Goal: Task Accomplishment & Management: Manage account settings

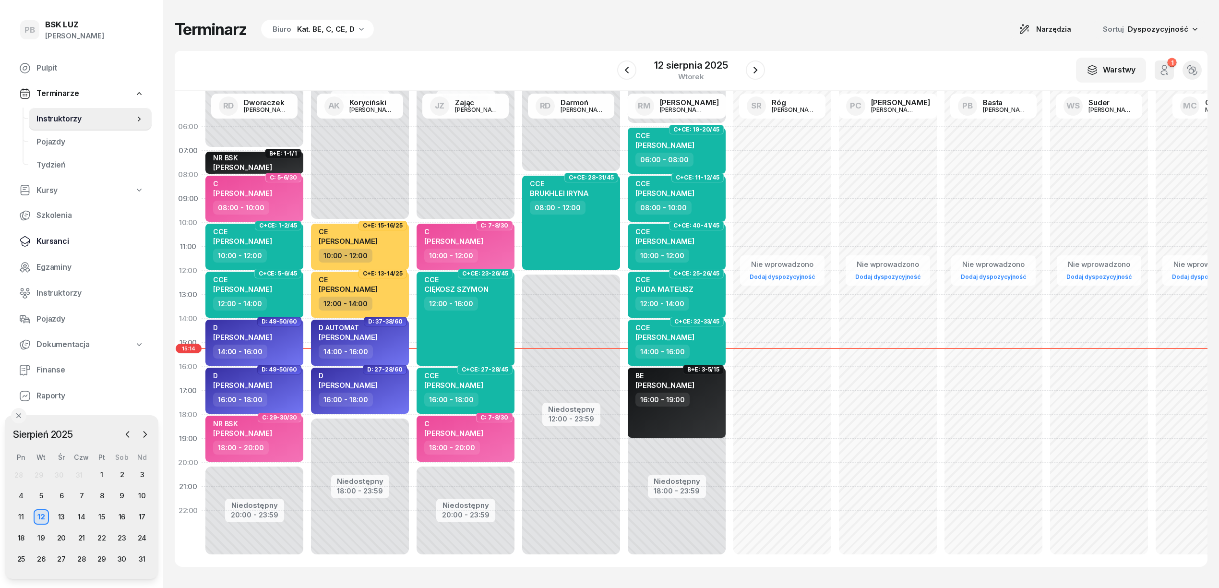
click at [45, 243] on span "Kursanci" at bounding box center [90, 241] width 108 height 12
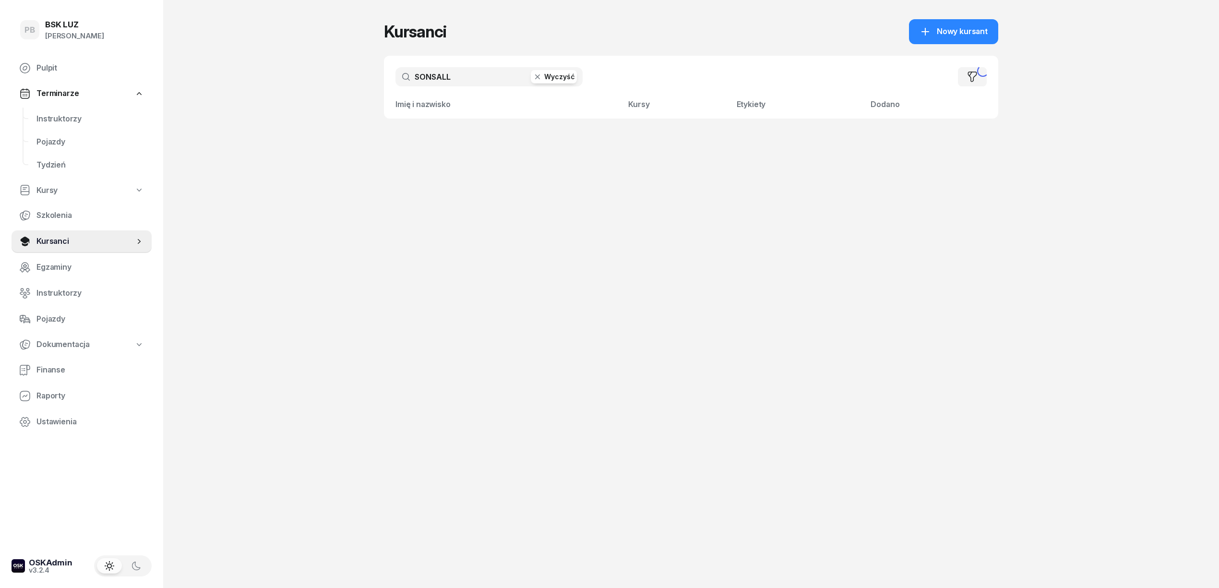
click at [544, 77] on button "Wyczyść" at bounding box center [554, 76] width 46 height 13
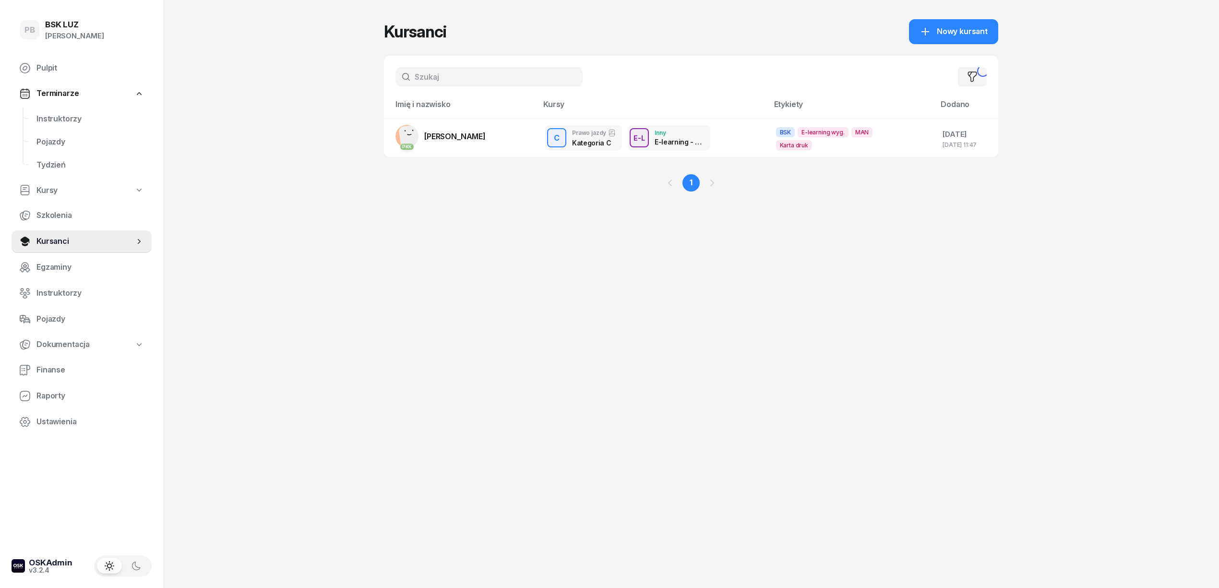
click at [482, 83] on input "text" at bounding box center [489, 76] width 187 height 19
type input "TEL"
click at [492, 137] on span "TELIATNYK [PERSON_NAME]" at bounding box center [477, 137] width 106 height 10
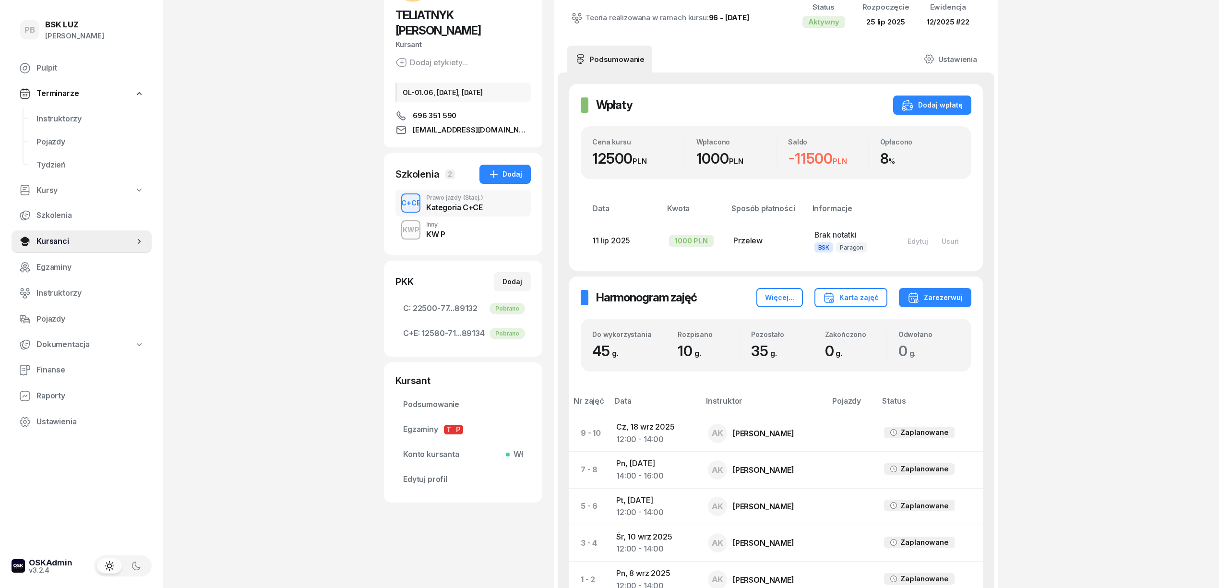
scroll to position [34, 0]
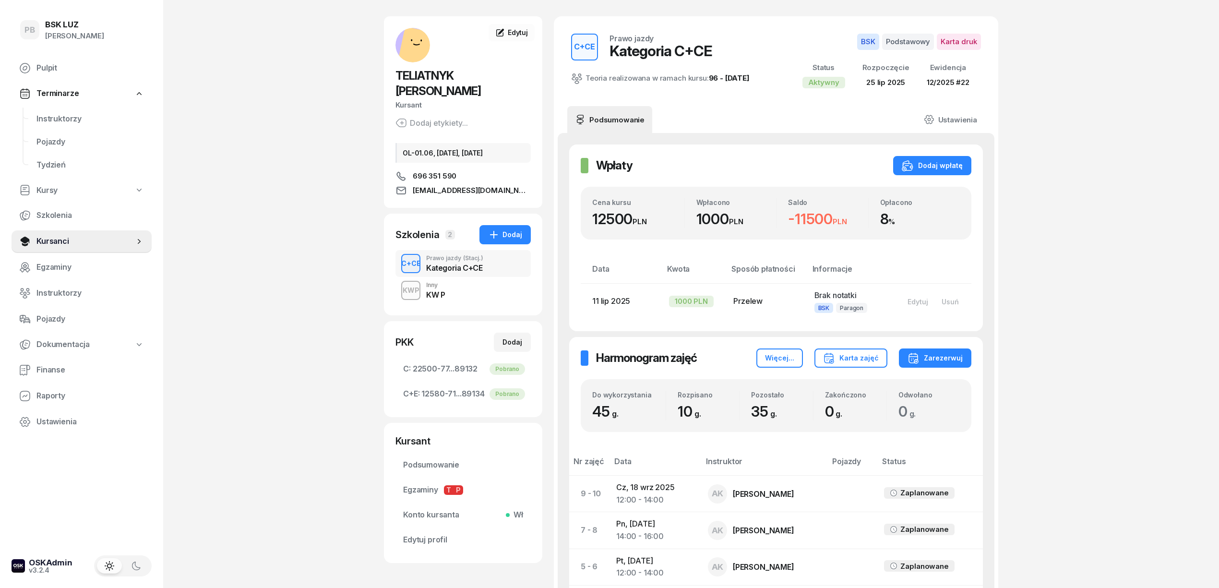
click at [132, 559] on button "button" at bounding box center [136, 565] width 25 height 15
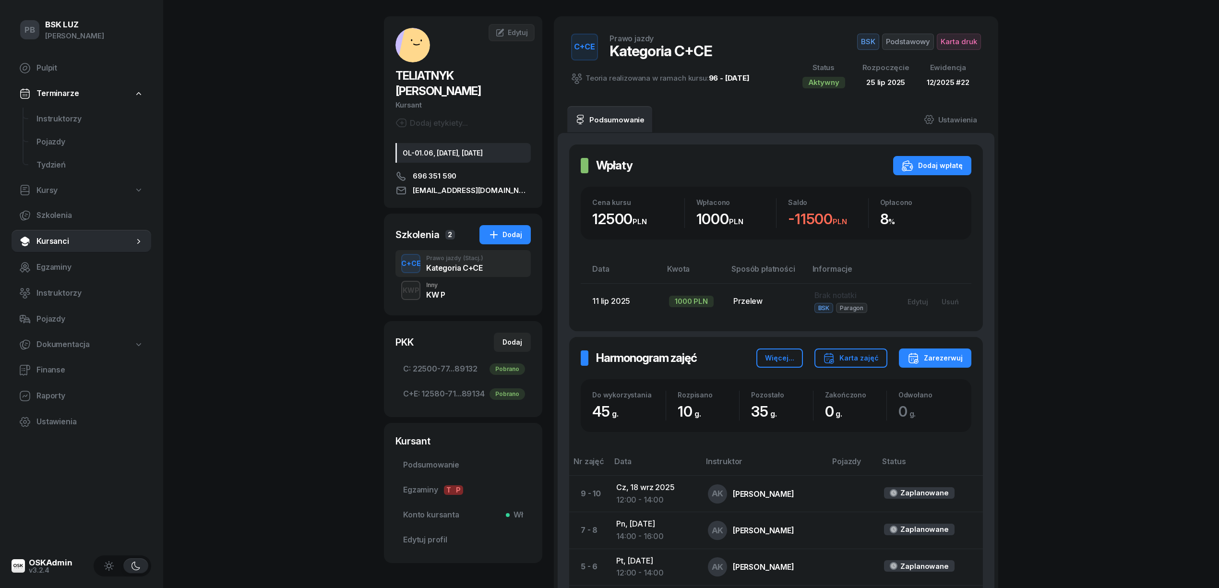
click at [116, 562] on button "button" at bounding box center [108, 565] width 25 height 15
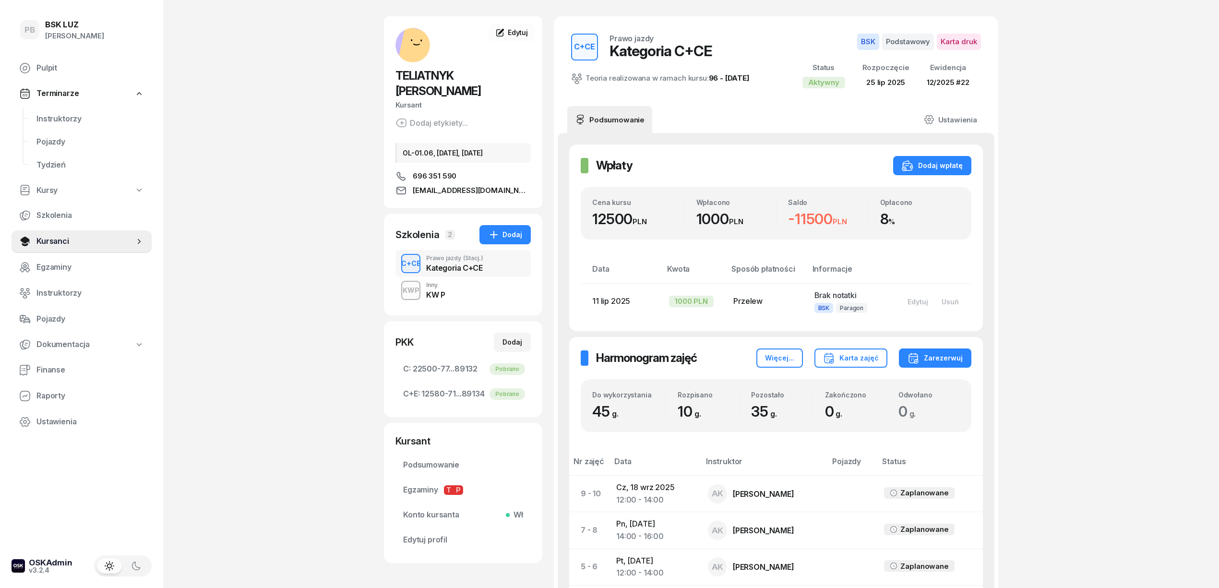
click at [132, 563] on icon "button" at bounding box center [137, 566] width 10 height 10
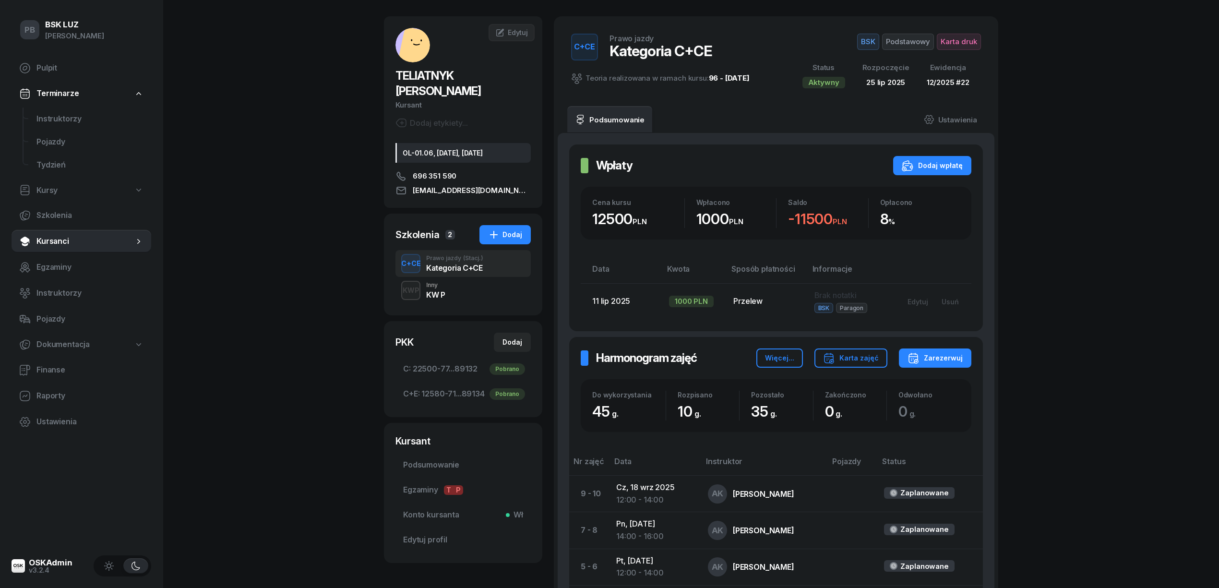
click at [112, 562] on icon "button" at bounding box center [109, 566] width 10 height 10
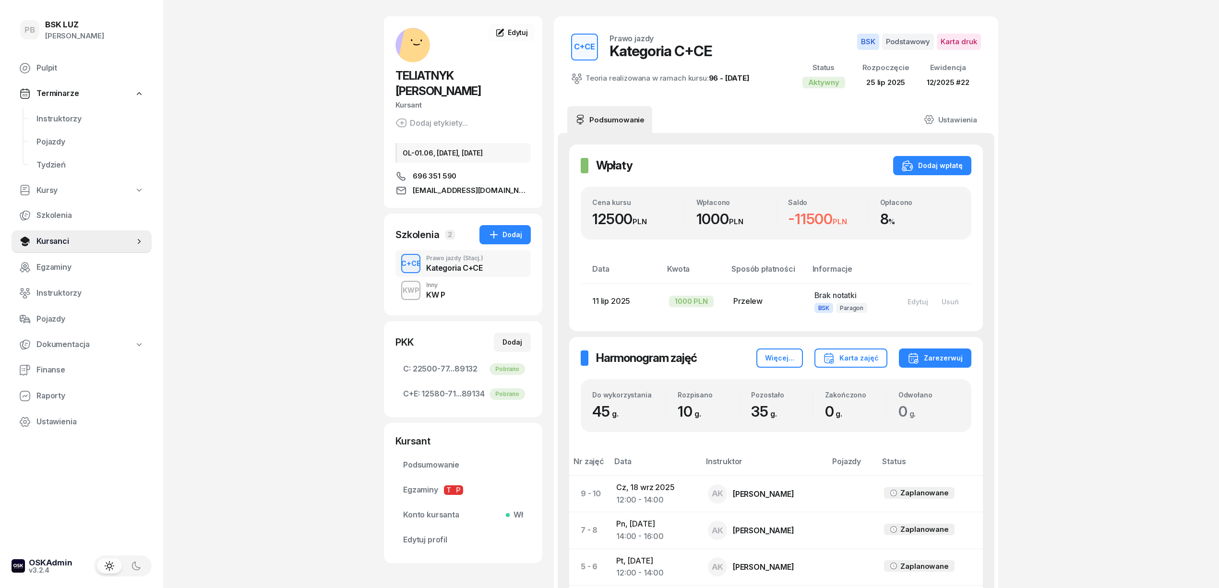
click at [133, 562] on icon "button" at bounding box center [137, 566] width 10 height 10
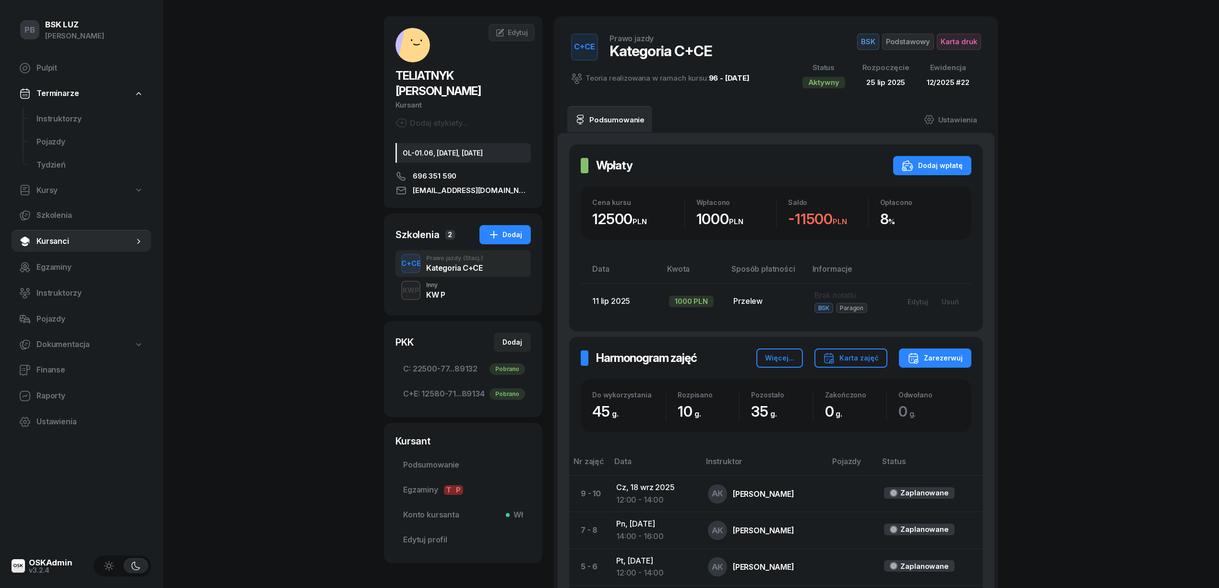
click at [108, 562] on icon "button" at bounding box center [109, 566] width 10 height 10
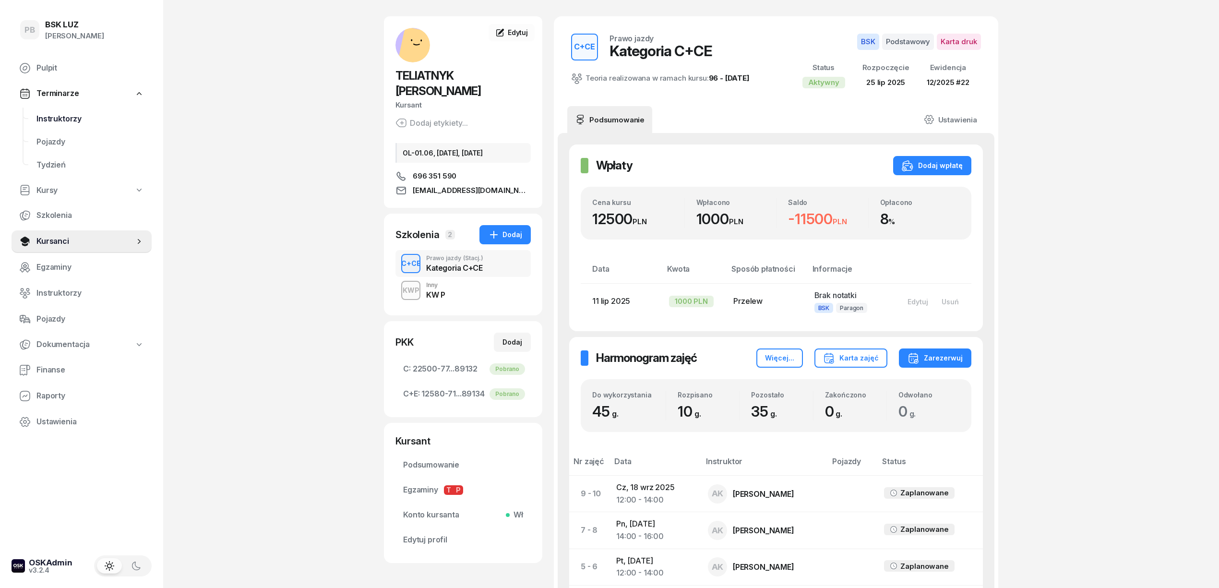
click at [80, 113] on span "Instruktorzy" at bounding box center [90, 119] width 108 height 12
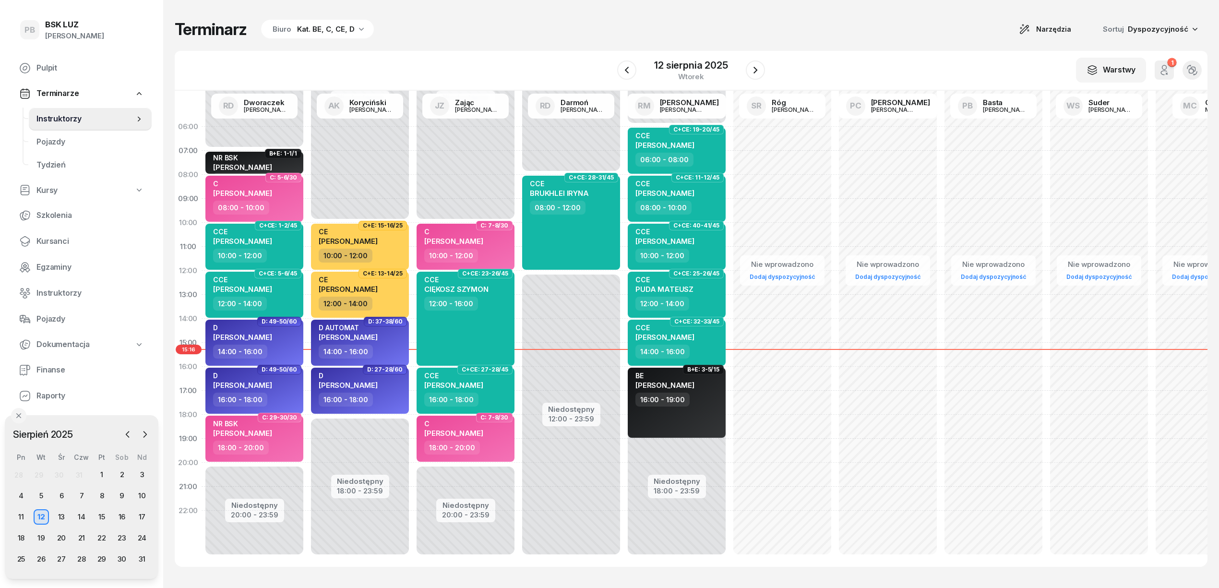
click at [307, 24] on div "Kat. BE, C, CE, D" at bounding box center [326, 30] width 58 height 12
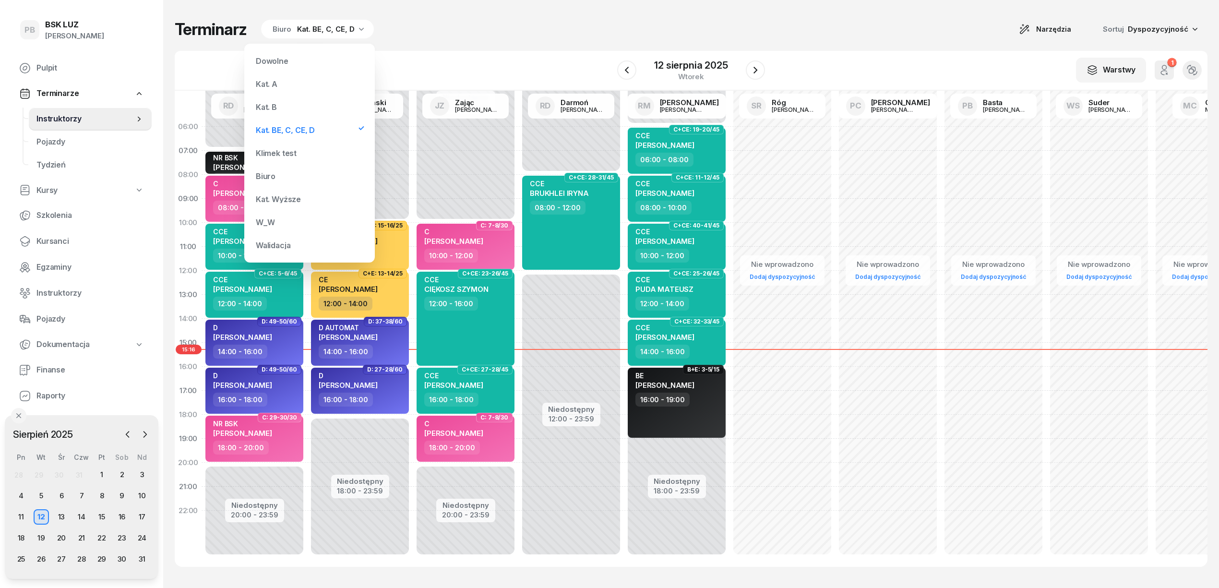
click at [292, 112] on div "Kat. B" at bounding box center [309, 106] width 115 height 19
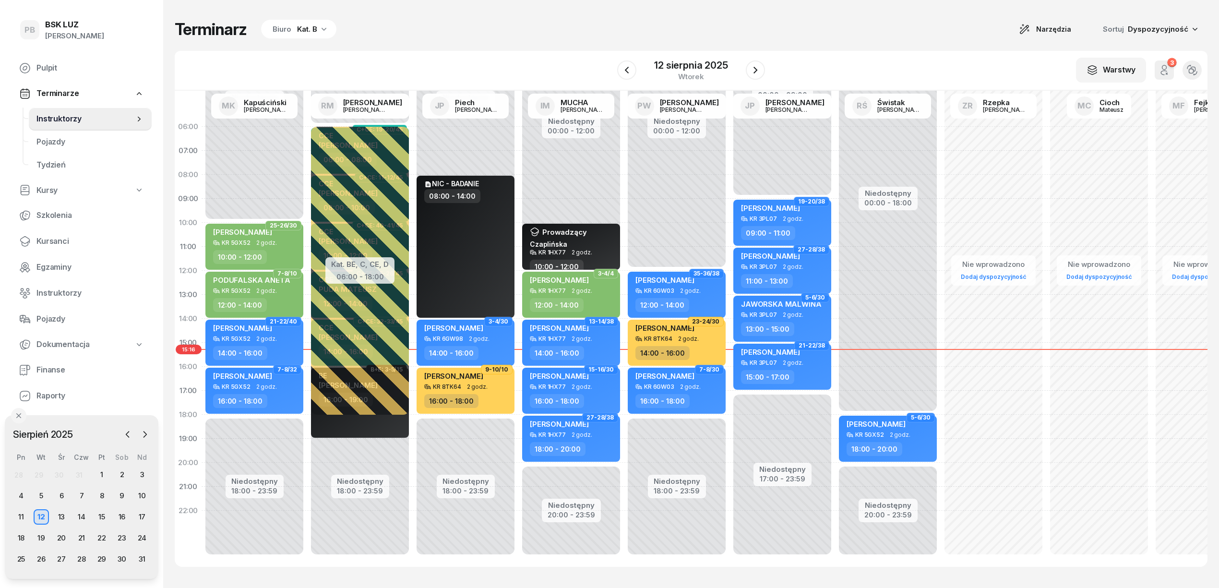
click at [283, 37] on div "Biuro Kat. B" at bounding box center [298, 29] width 75 height 19
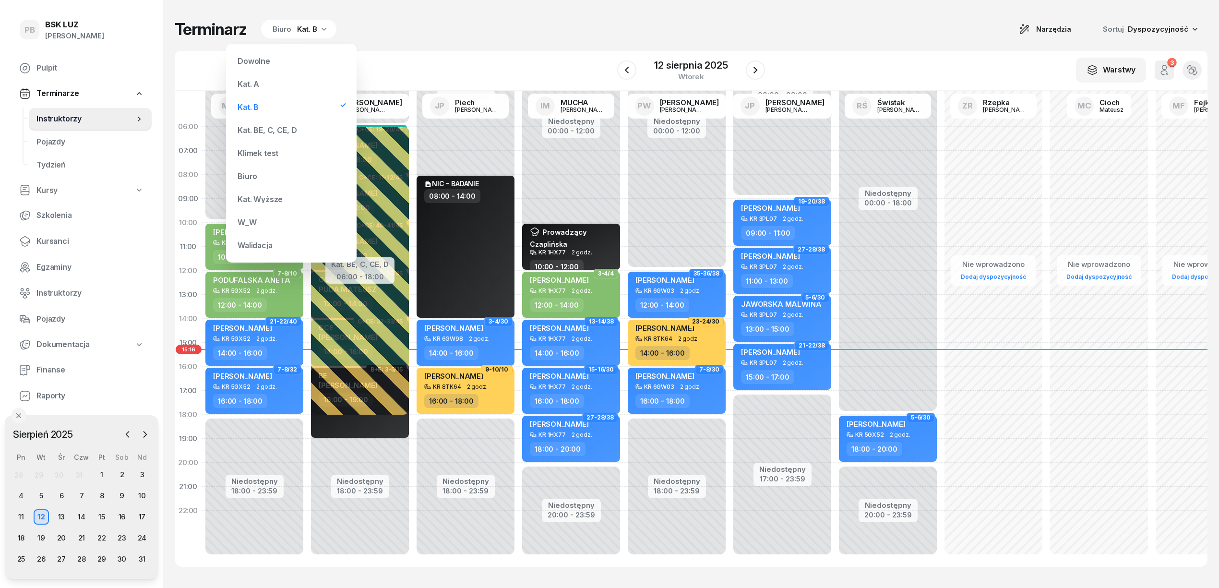
click at [299, 127] on div "Kat. BE, C, CE, D" at bounding box center [291, 129] width 115 height 19
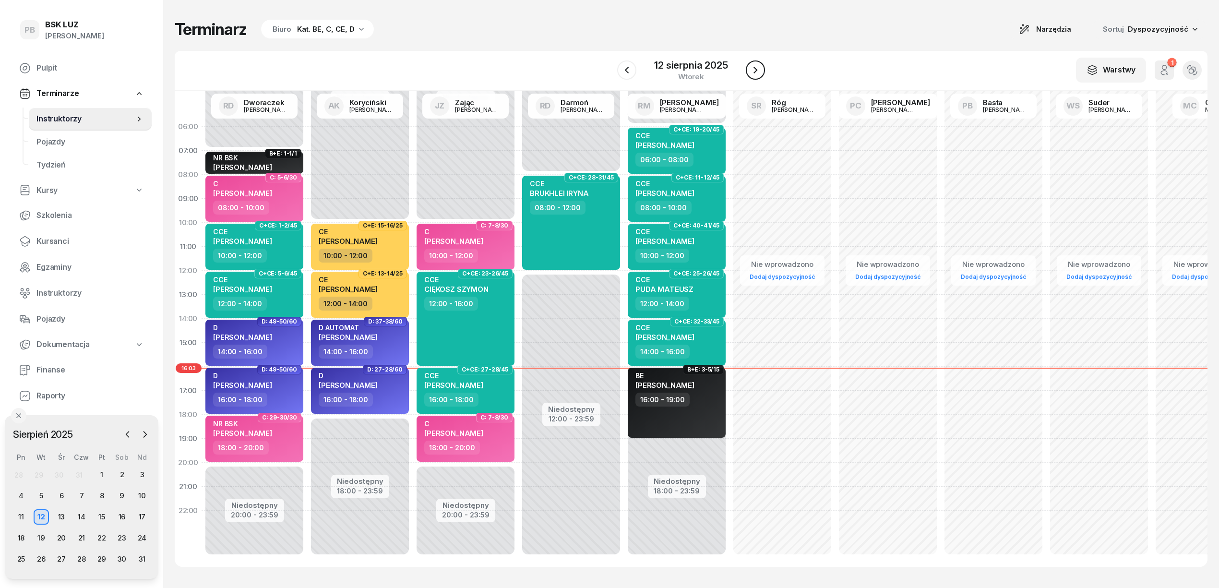
click at [753, 67] on icon "button" at bounding box center [756, 70] width 12 height 12
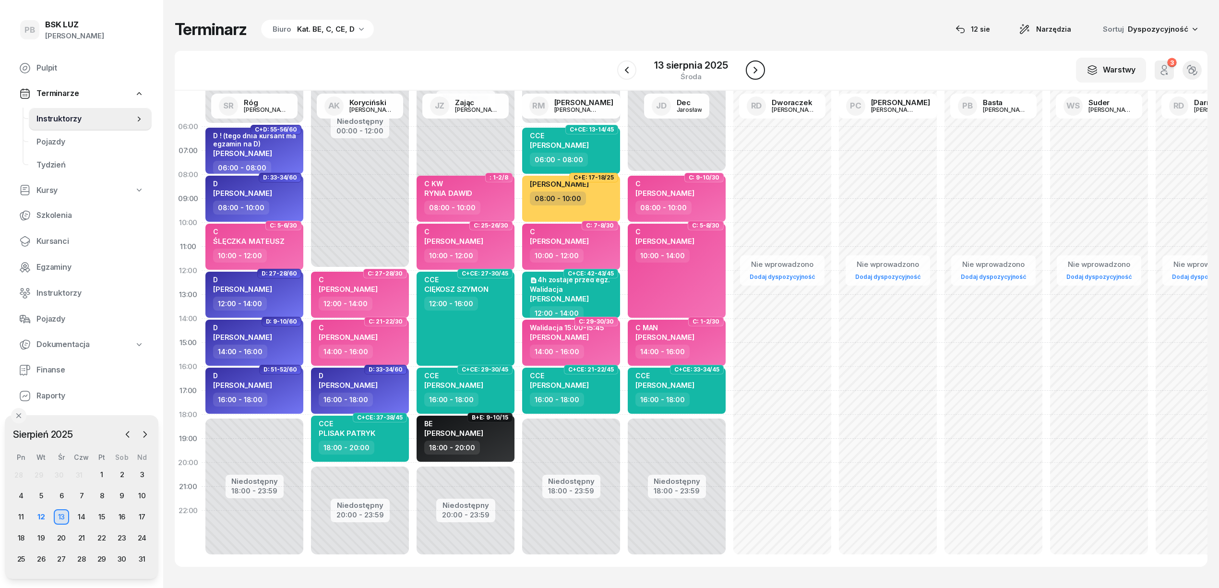
click at [753, 67] on icon "button" at bounding box center [756, 70] width 12 height 12
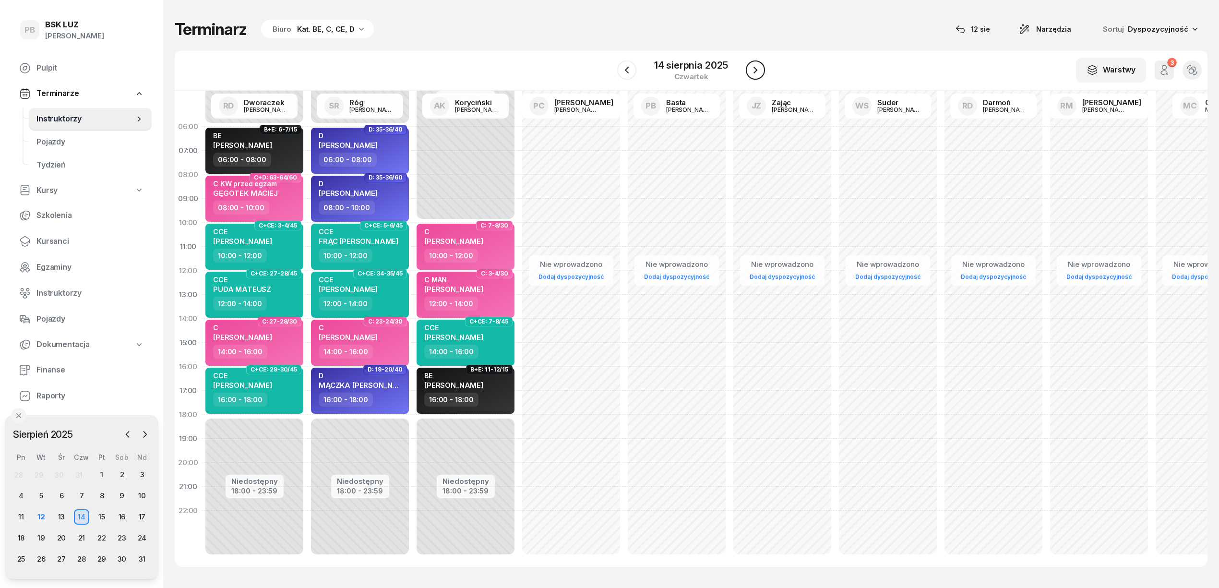
click at [753, 67] on icon "button" at bounding box center [756, 70] width 12 height 12
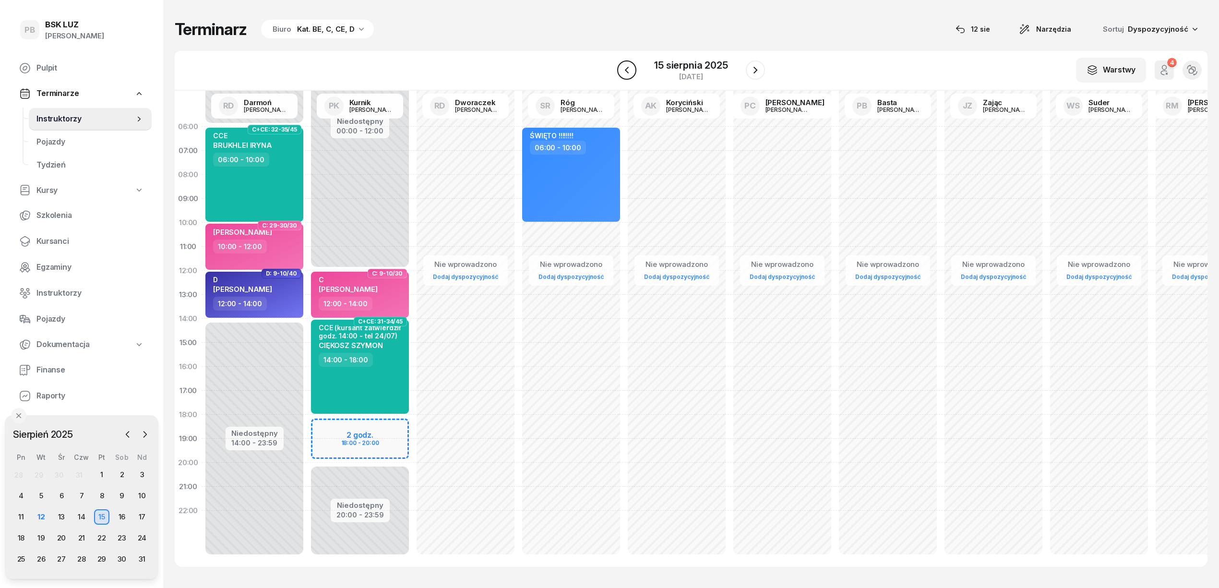
click at [632, 70] on icon "button" at bounding box center [627, 70] width 12 height 12
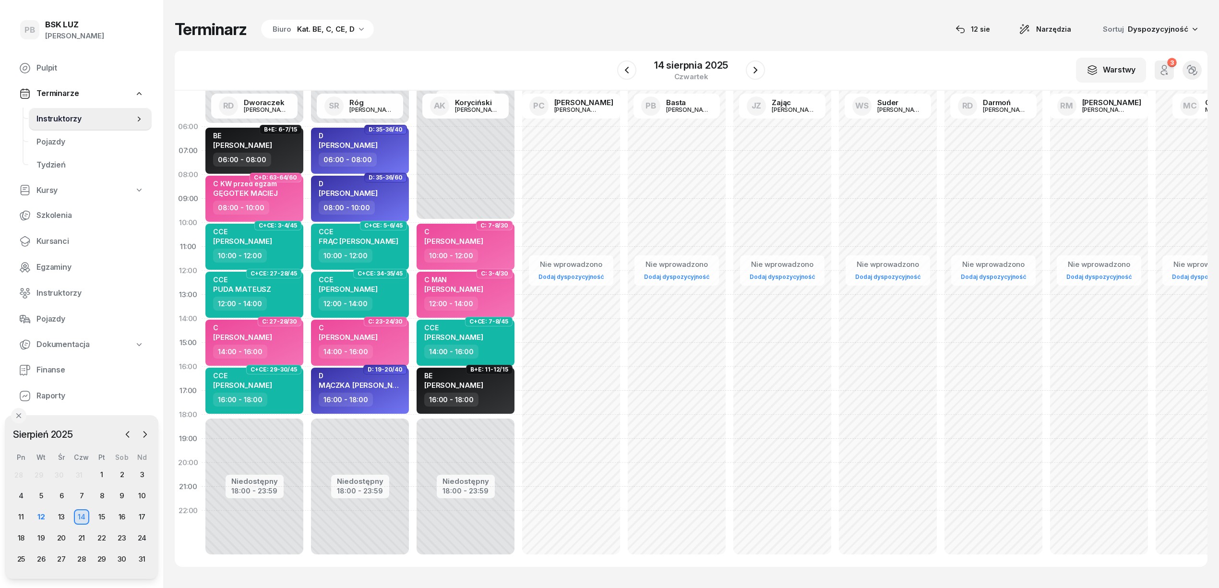
click at [787, 60] on div "W Wybierz AK [PERSON_NAME] BP [PERSON_NAME] DP [PERSON_NAME] GS [PERSON_NAME] I…" at bounding box center [691, 71] width 1033 height 40
click at [627, 79] on button "button" at bounding box center [626, 69] width 19 height 19
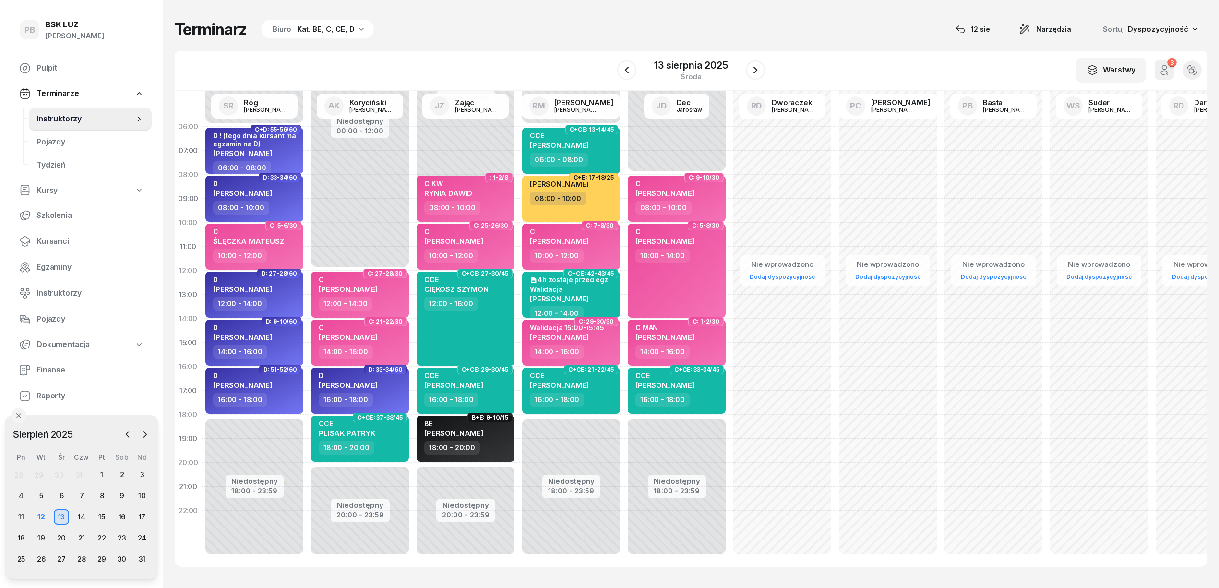
drag, startPoint x: 626, startPoint y: 73, endPoint x: 626, endPoint y: 57, distance: 16.8
click at [626, 70] on icon "button" at bounding box center [627, 70] width 12 height 12
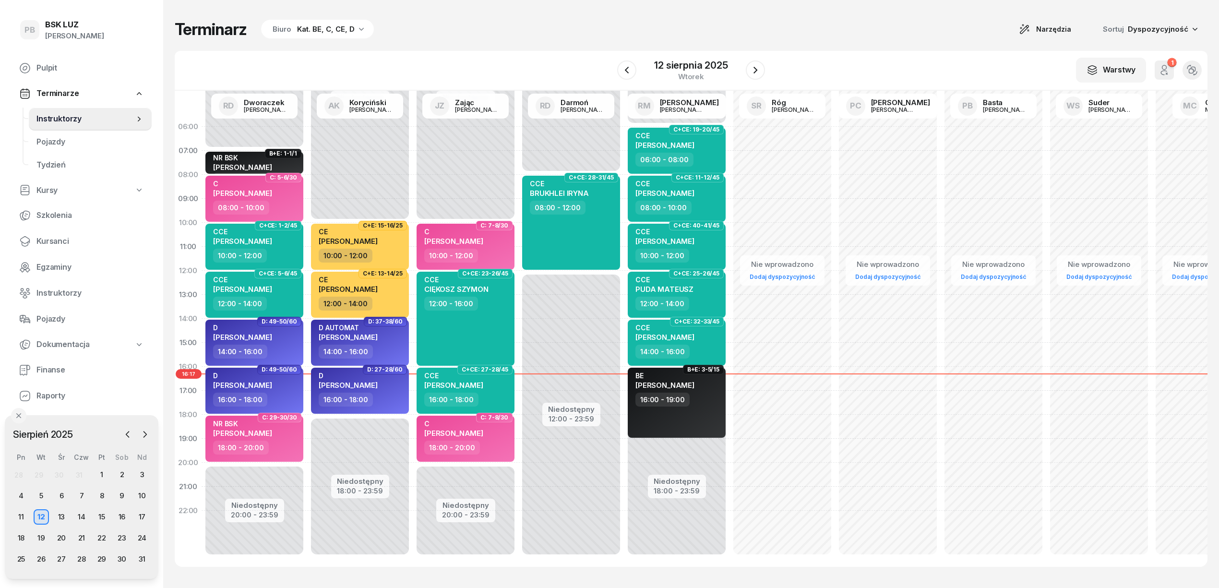
click at [304, 36] on div "Biuro Kat. BE, C, CE, D" at bounding box center [317, 29] width 113 height 19
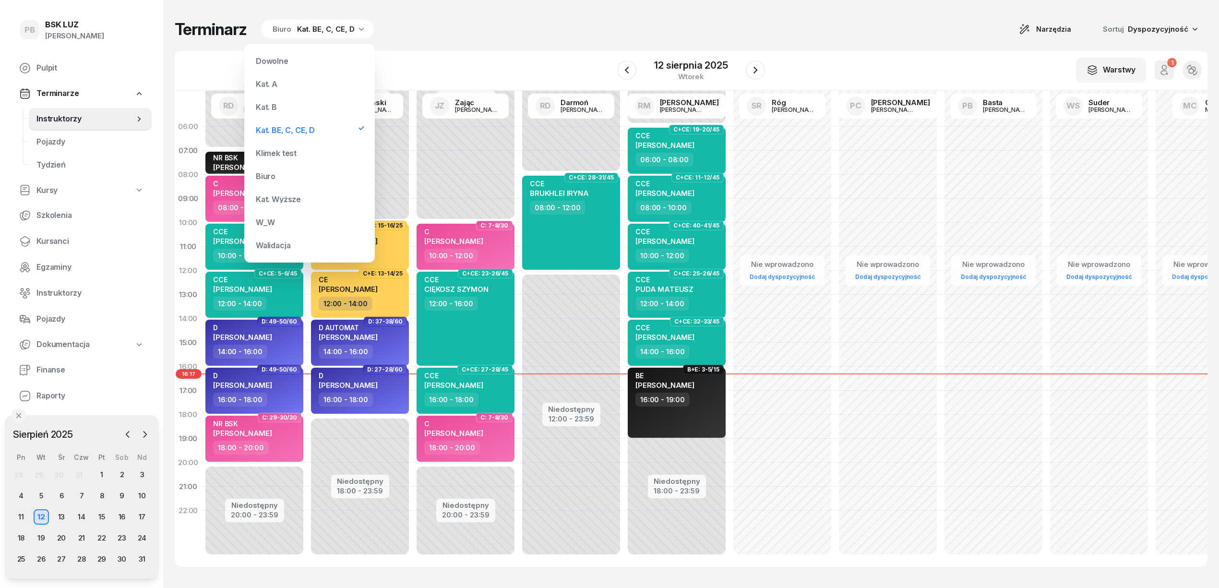
click at [302, 79] on div "Kat. A" at bounding box center [309, 83] width 115 height 19
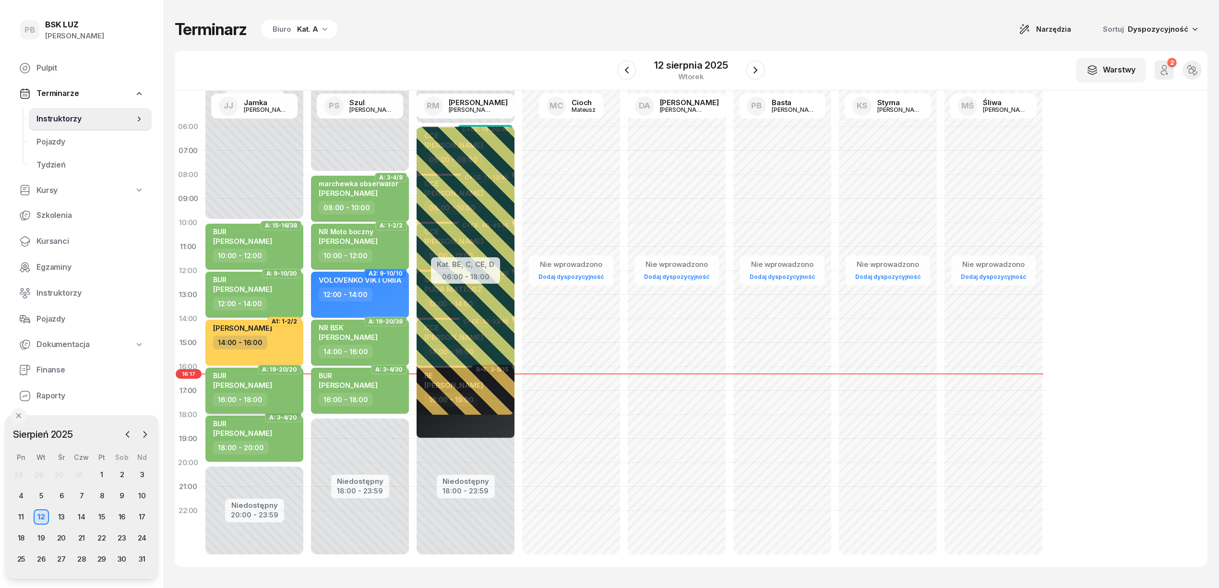
click at [281, 383] on div "BUR HRABIA [PERSON_NAME]" at bounding box center [255, 382] width 84 height 21
select select "16"
select select "18"
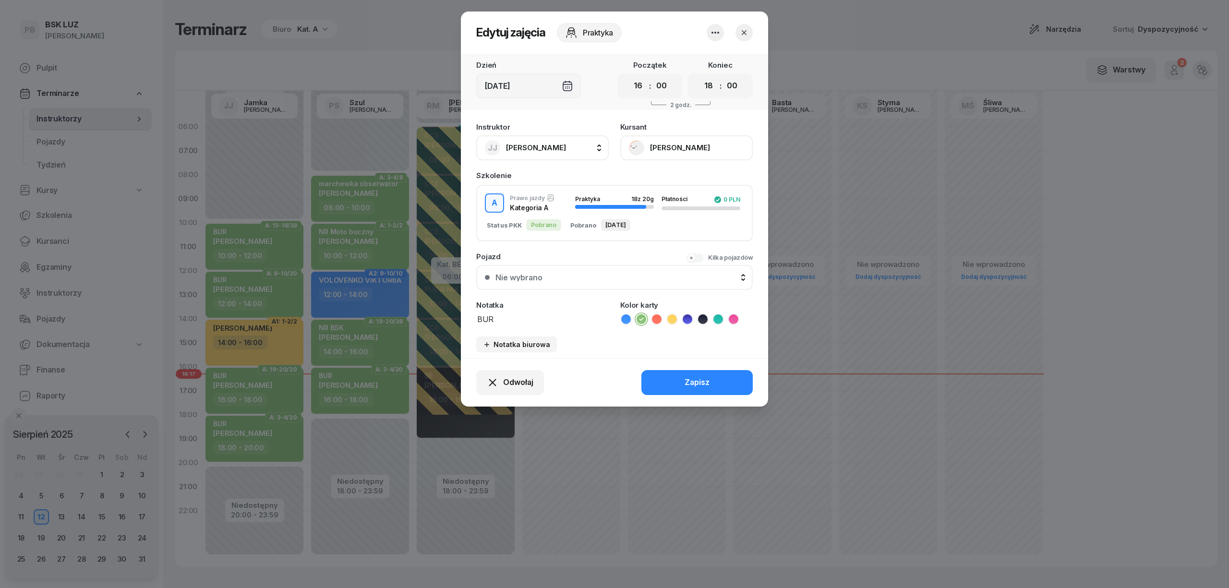
click at [682, 143] on button "[PERSON_NAME]" at bounding box center [686, 147] width 132 height 25
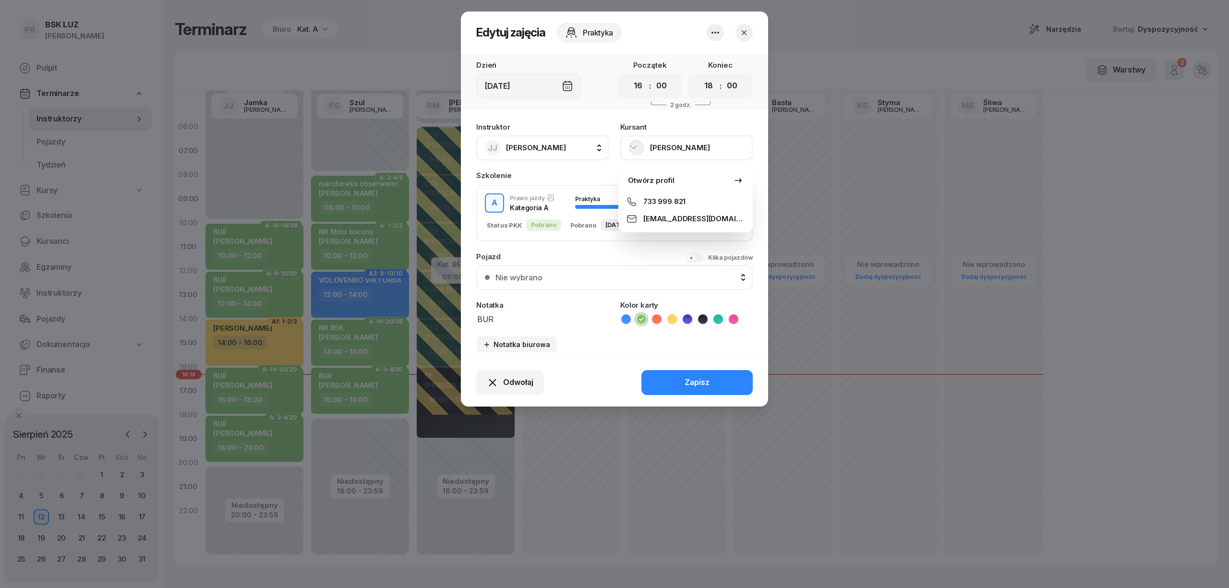
click at [682, 143] on button "[PERSON_NAME]" at bounding box center [686, 147] width 132 height 25
click at [682, 141] on button "[PERSON_NAME]" at bounding box center [686, 147] width 132 height 25
click at [684, 148] on button "[PERSON_NAME]" at bounding box center [686, 147] width 132 height 25
click at [677, 181] on link "Otwórz profil" at bounding box center [685, 180] width 127 height 24
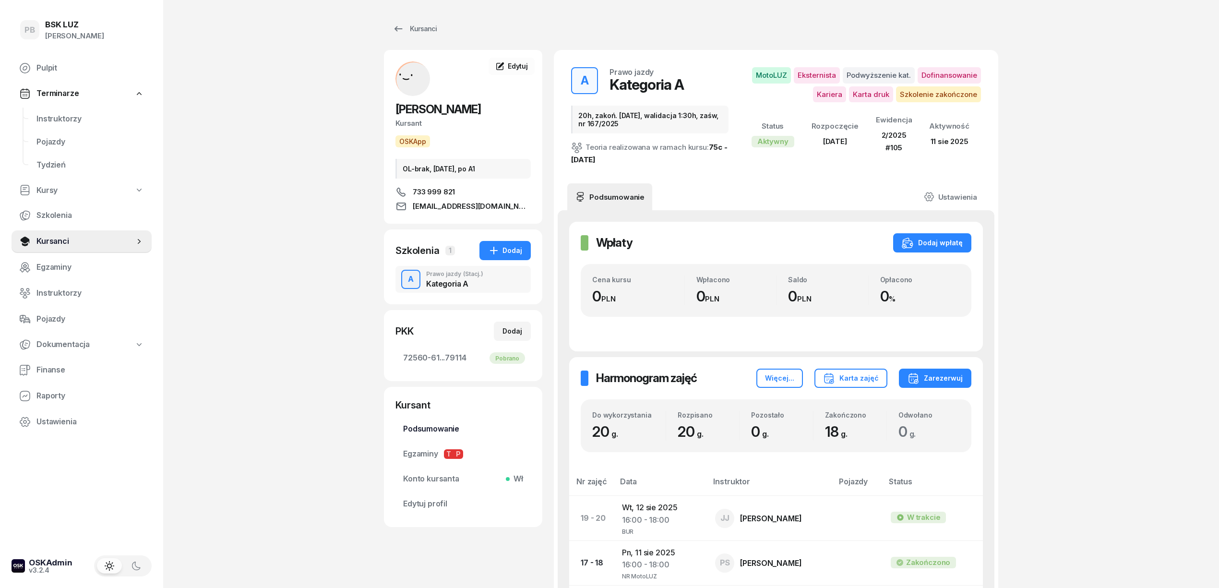
click at [440, 435] on span "Podsumowanie" at bounding box center [463, 429] width 120 height 12
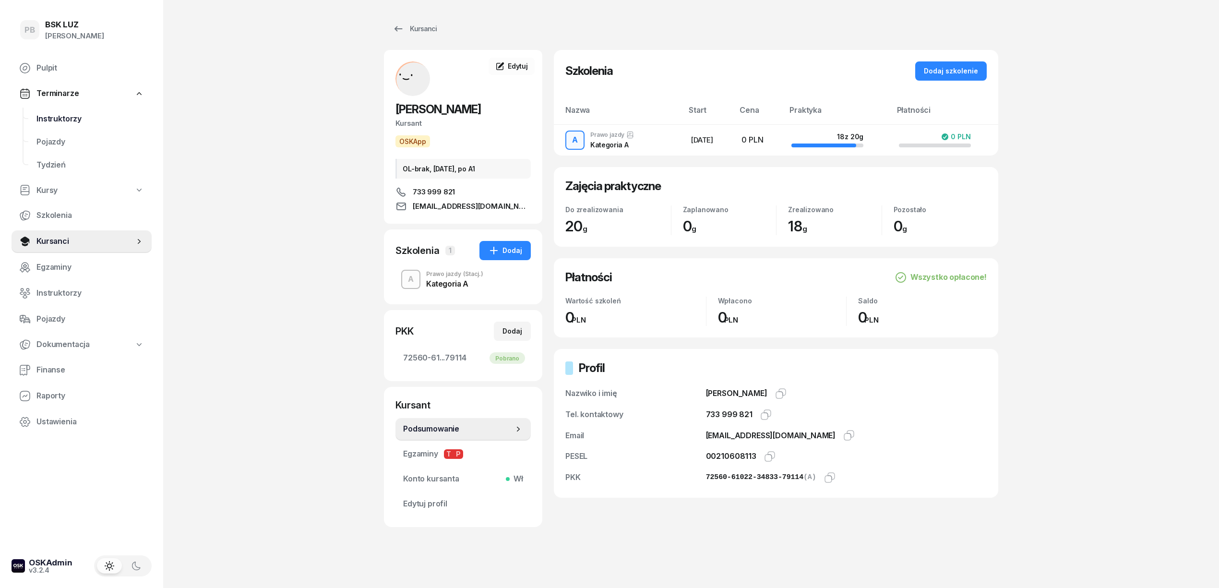
click at [79, 120] on span "Instruktorzy" at bounding box center [90, 119] width 108 height 12
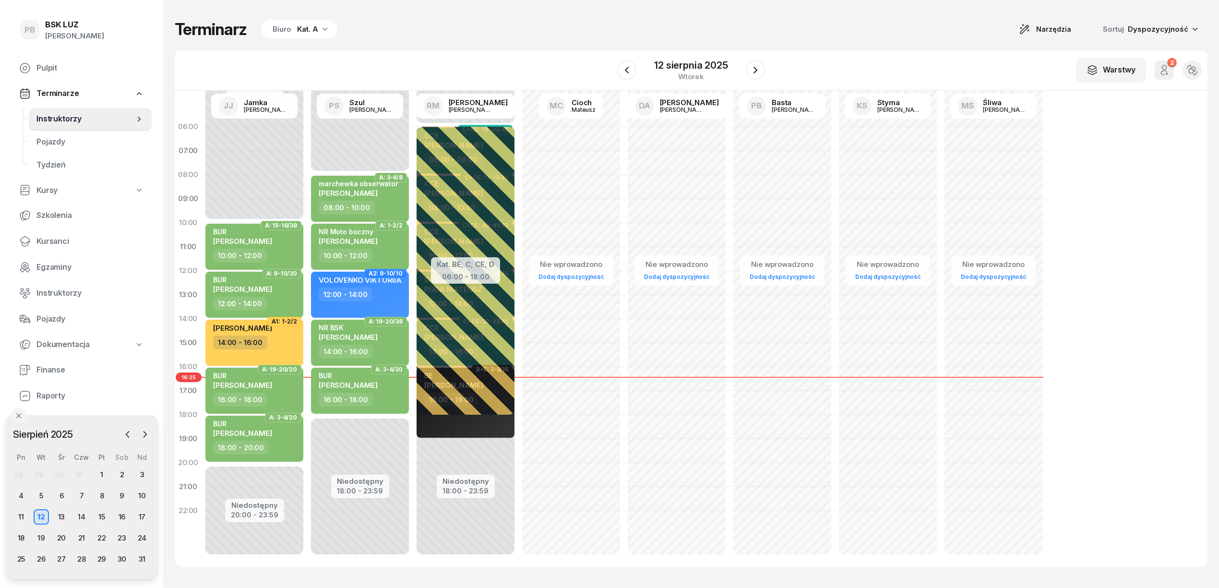
click at [304, 31] on div "Kat. A" at bounding box center [307, 30] width 21 height 12
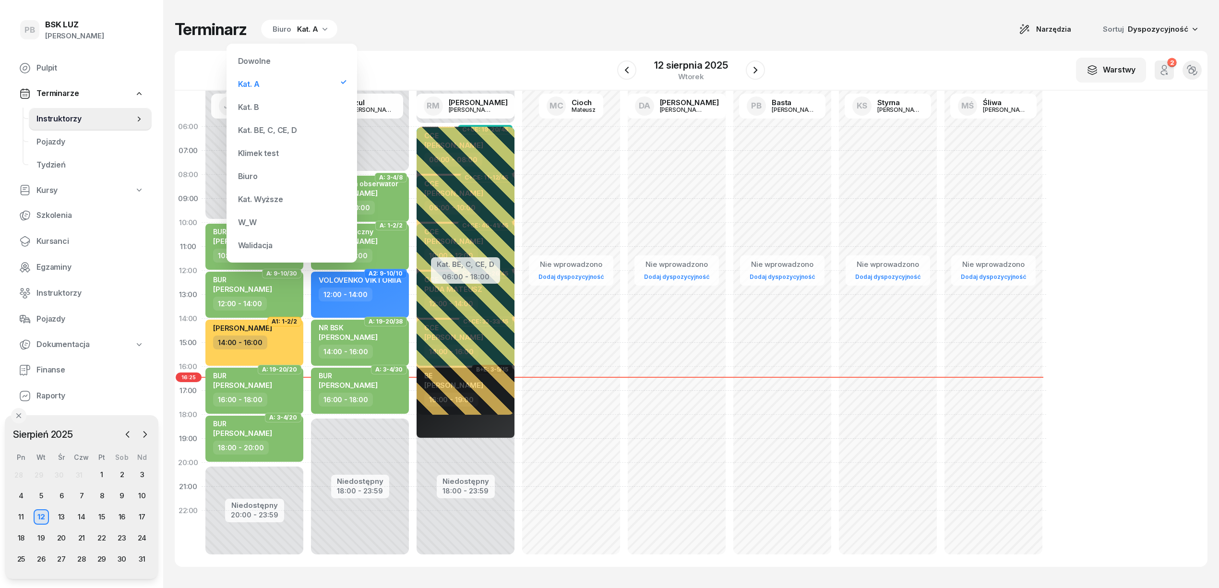
click at [292, 108] on div "Kat. B" at bounding box center [291, 106] width 115 height 19
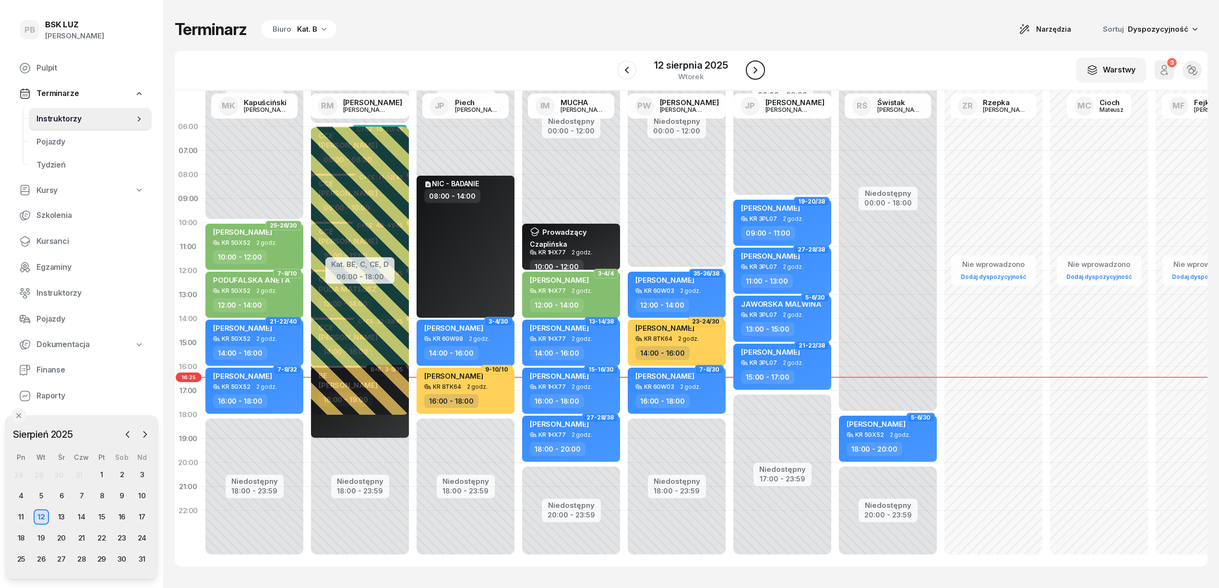
click at [750, 64] on icon "button" at bounding box center [756, 70] width 12 height 12
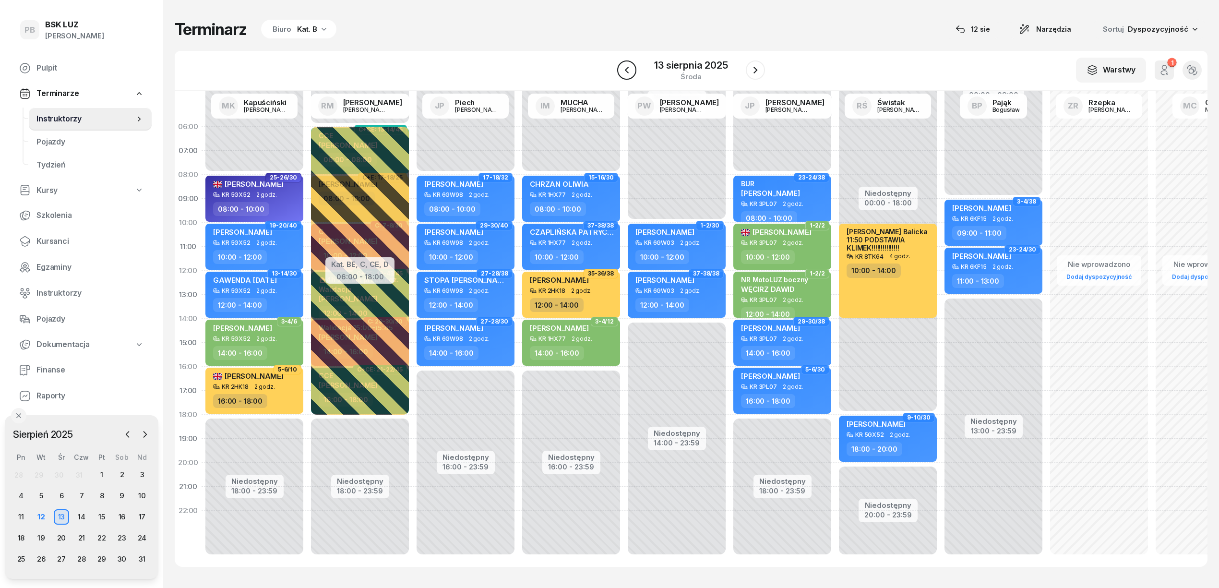
click at [634, 71] on button "button" at bounding box center [626, 69] width 19 height 19
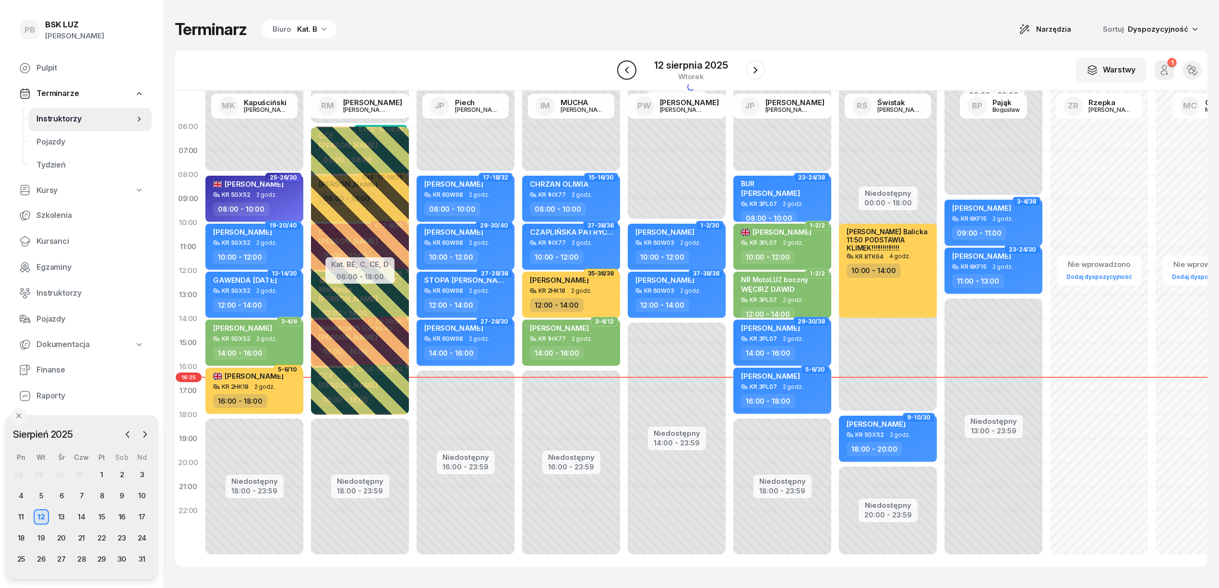
click at [634, 71] on button "button" at bounding box center [626, 69] width 19 height 19
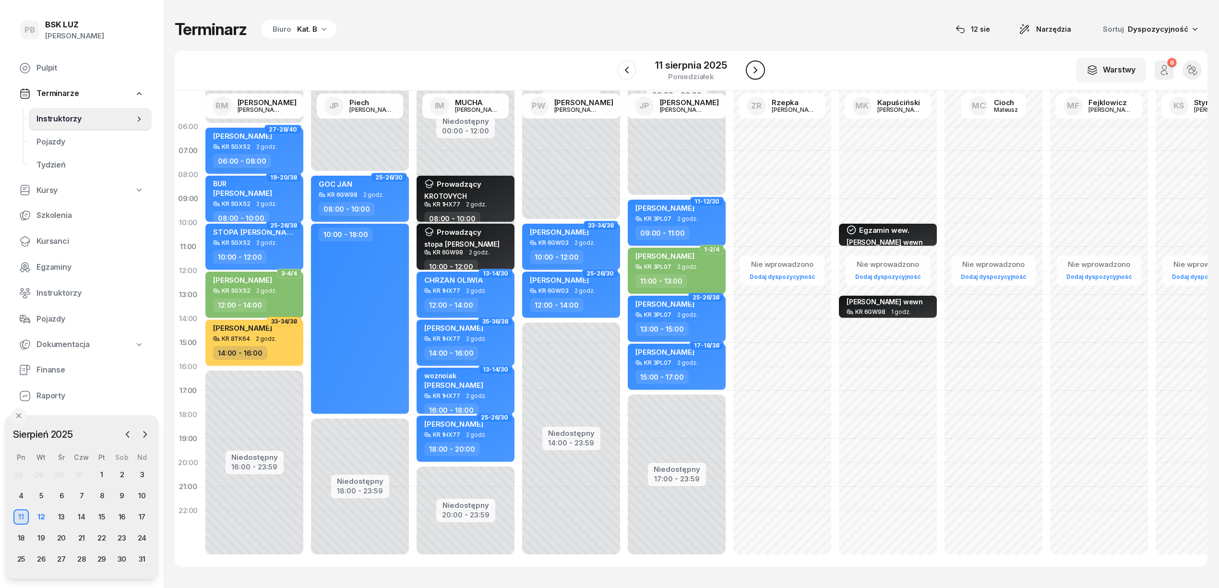
click at [755, 70] on icon "button" at bounding box center [756, 70] width 12 height 12
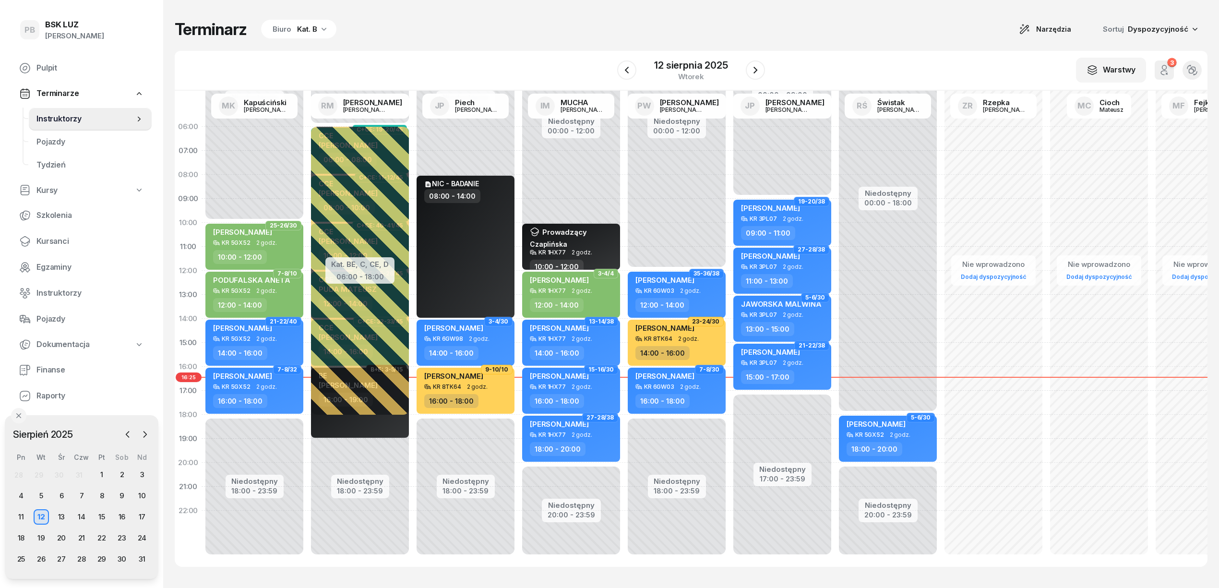
click at [758, 85] on div "W Wybierz AK [PERSON_NAME] BP [PERSON_NAME] DP [PERSON_NAME] GS [PERSON_NAME] I…" at bounding box center [691, 71] width 1033 height 40
click at [755, 77] on button "button" at bounding box center [755, 69] width 19 height 19
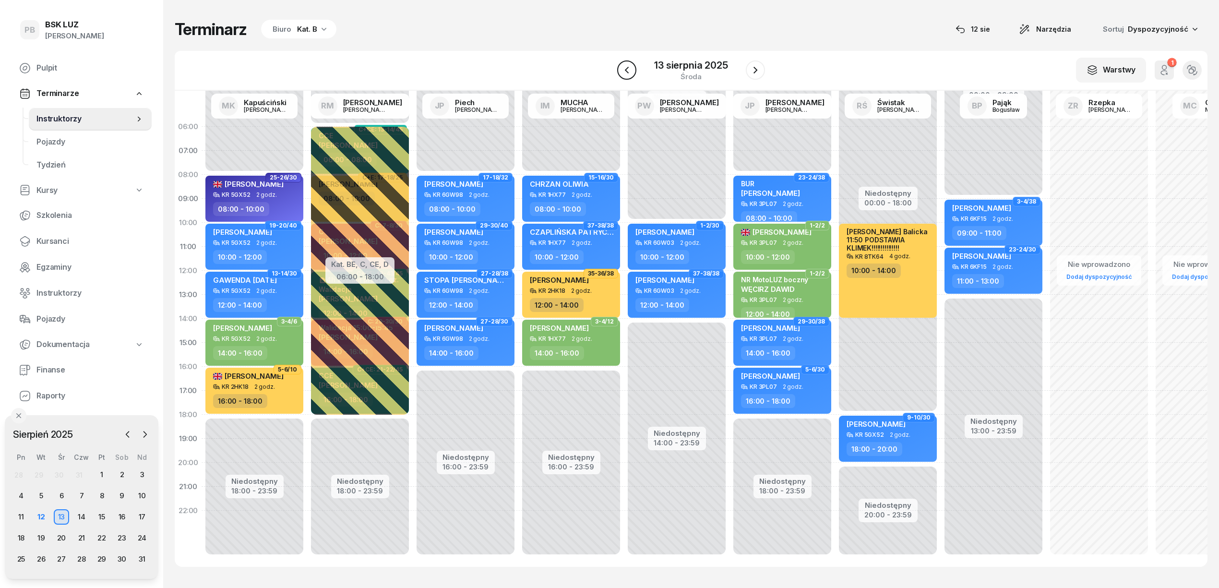
click at [625, 74] on icon "button" at bounding box center [627, 70] width 12 height 12
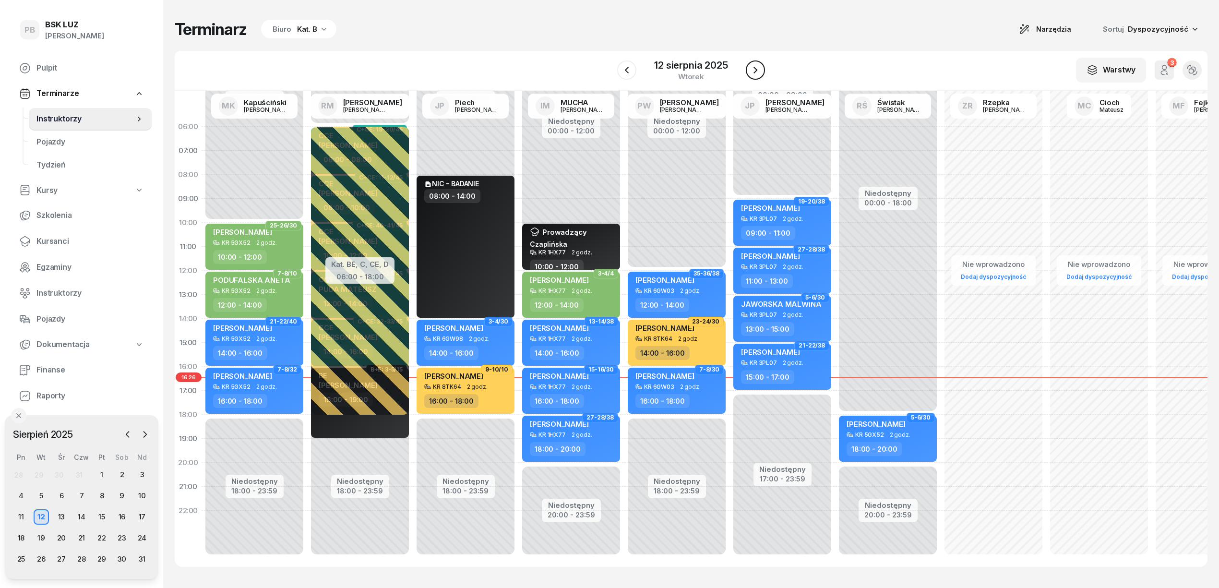
click at [753, 66] on icon "button" at bounding box center [756, 70] width 12 height 12
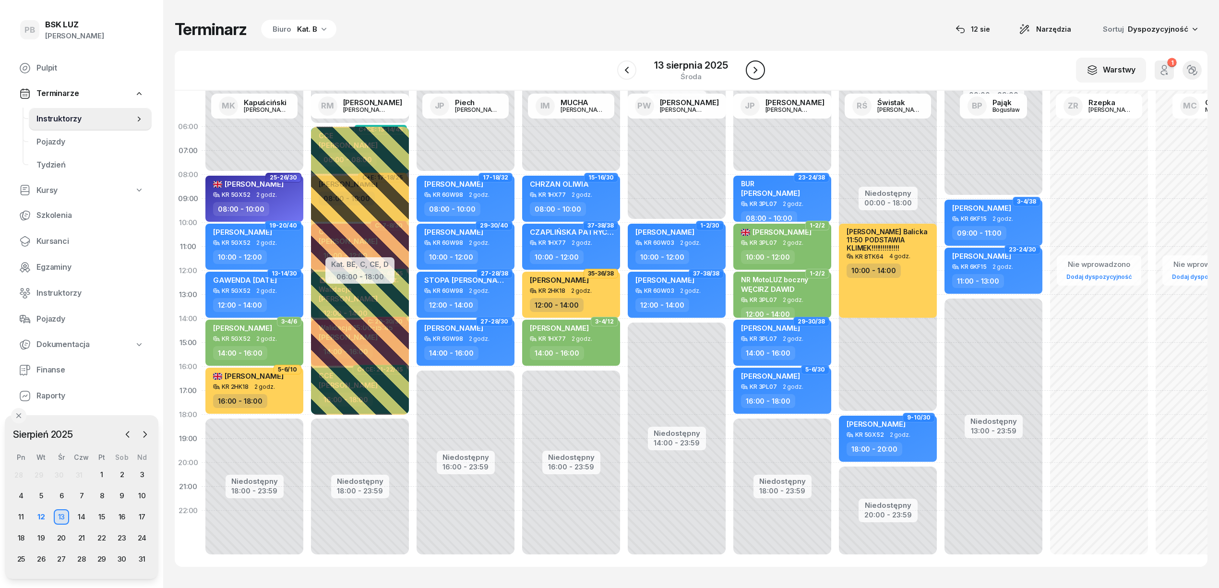
click at [755, 75] on icon "button" at bounding box center [756, 70] width 12 height 12
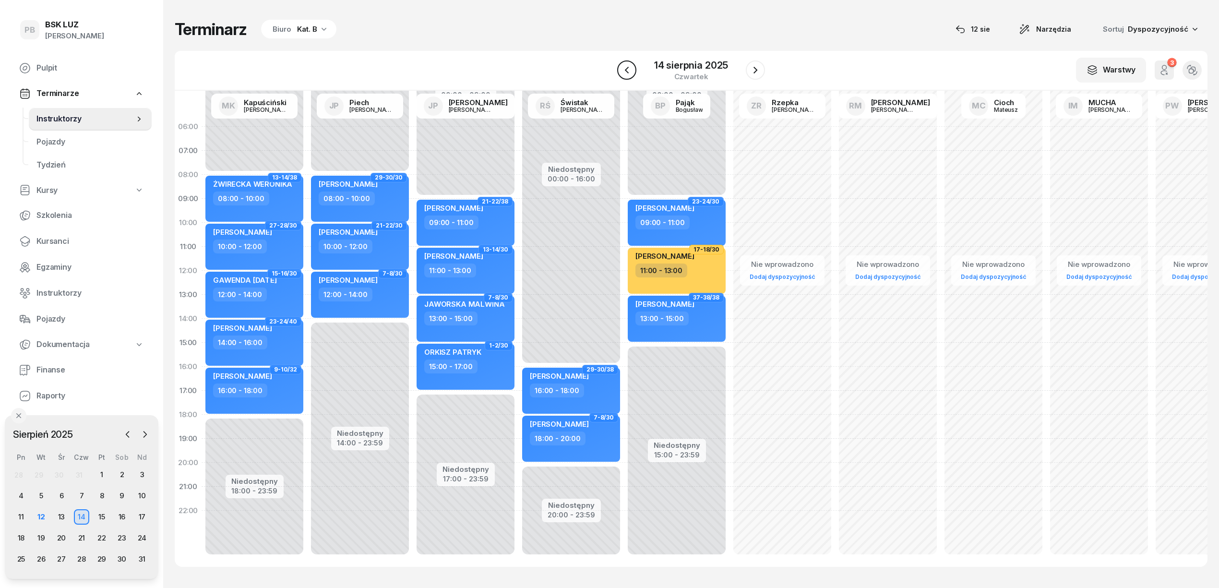
click at [626, 72] on icon "button" at bounding box center [627, 70] width 12 height 12
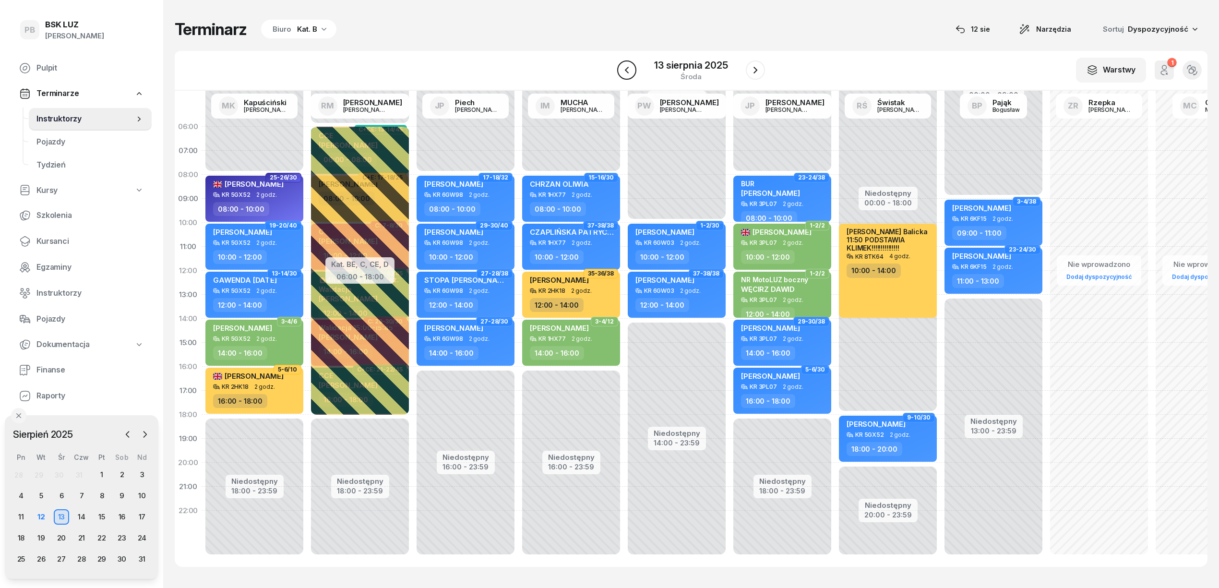
click at [619, 68] on button "button" at bounding box center [626, 69] width 19 height 19
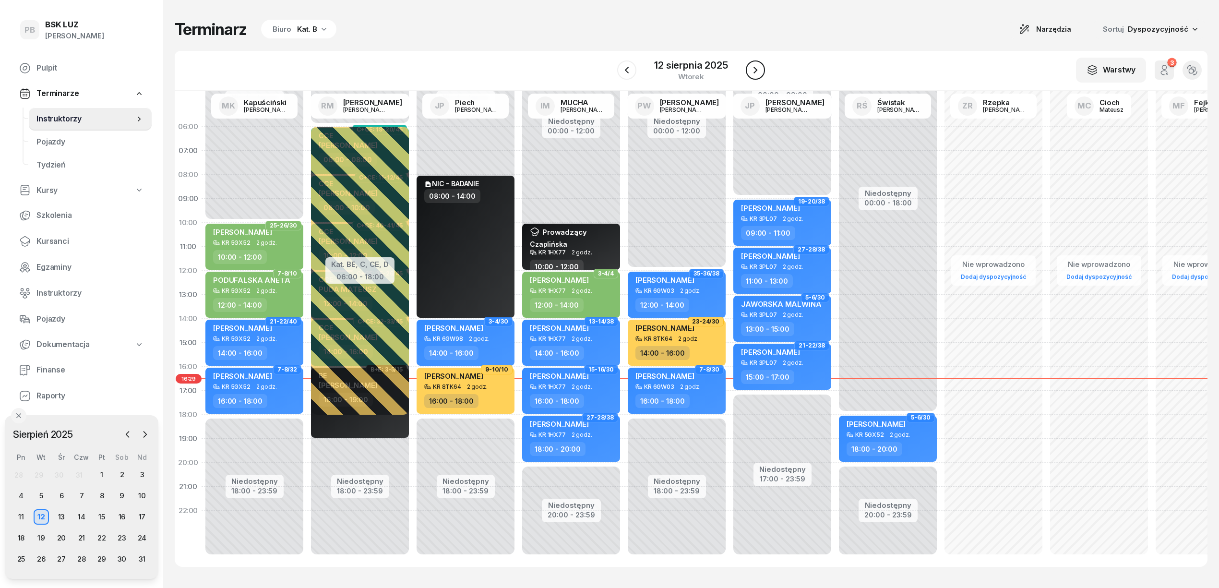
click at [756, 72] on icon "button" at bounding box center [756, 70] width 4 height 7
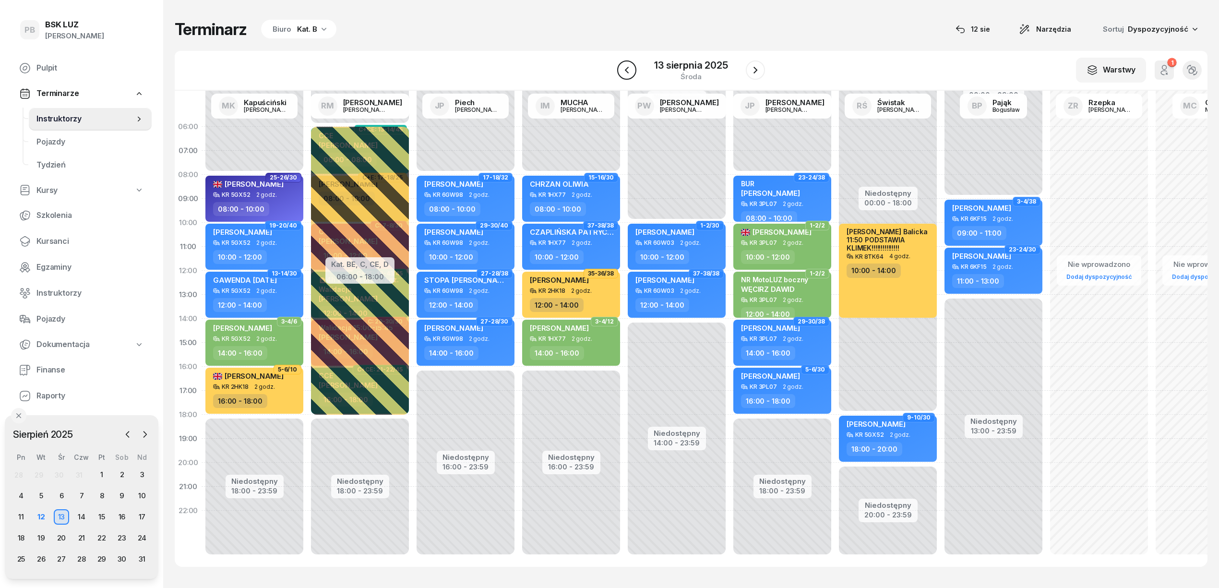
click at [634, 72] on button "button" at bounding box center [626, 69] width 19 height 19
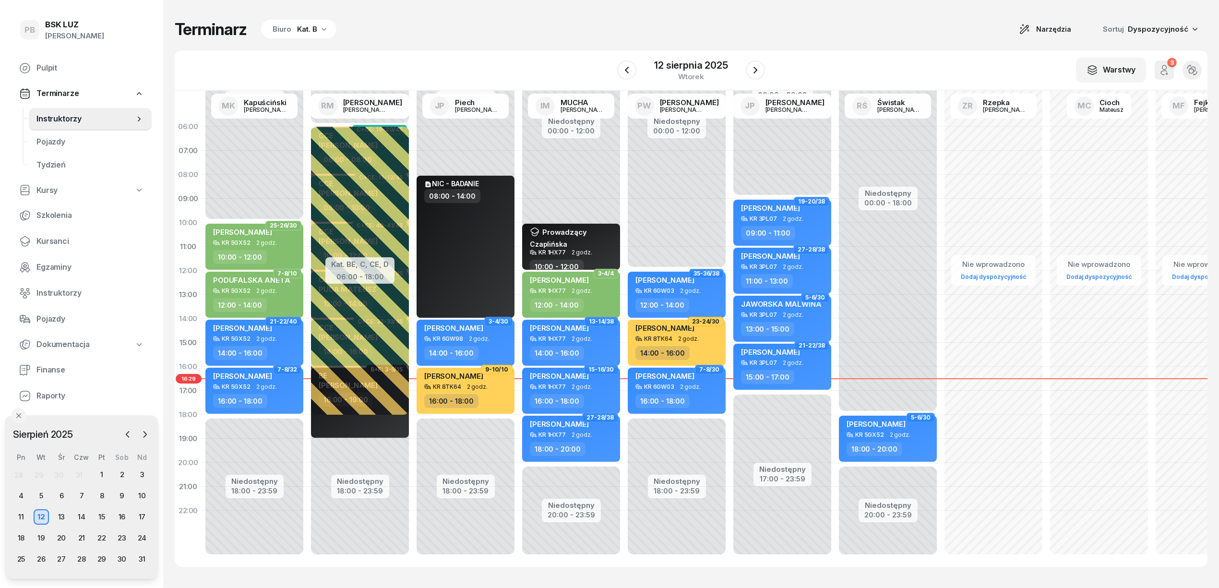
click at [624, 175] on div "Niedostępny 00:00 - 12:00 Niedostępny 20:00 - 23:59 Prowadzący Czaplińska KR 1H…" at bounding box center [677, 343] width 106 height 456
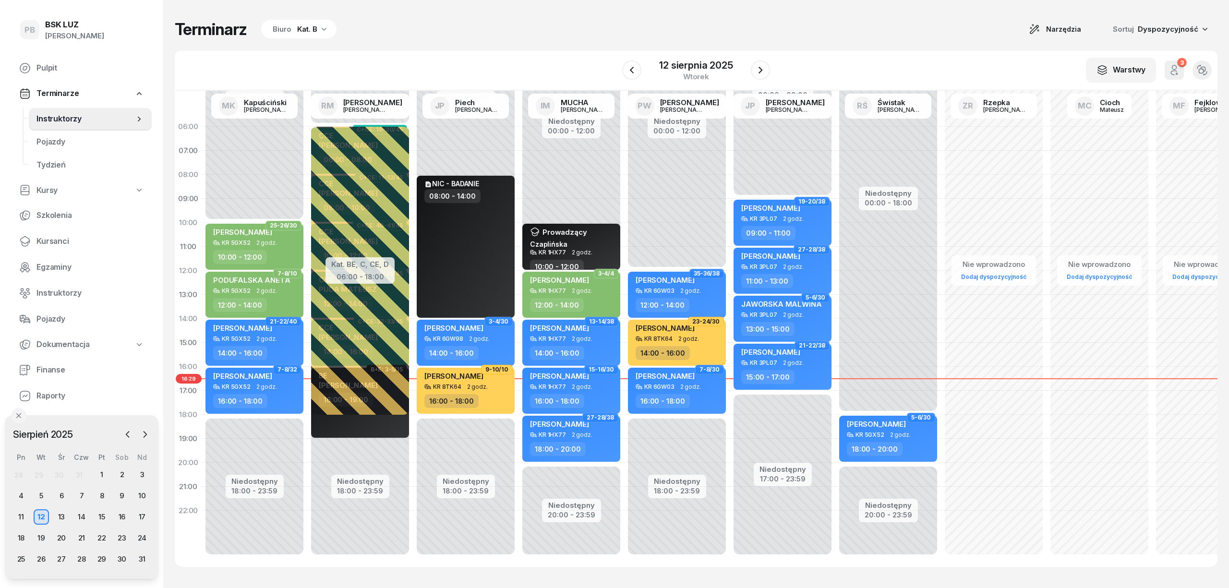
select select "08"
select select "10"
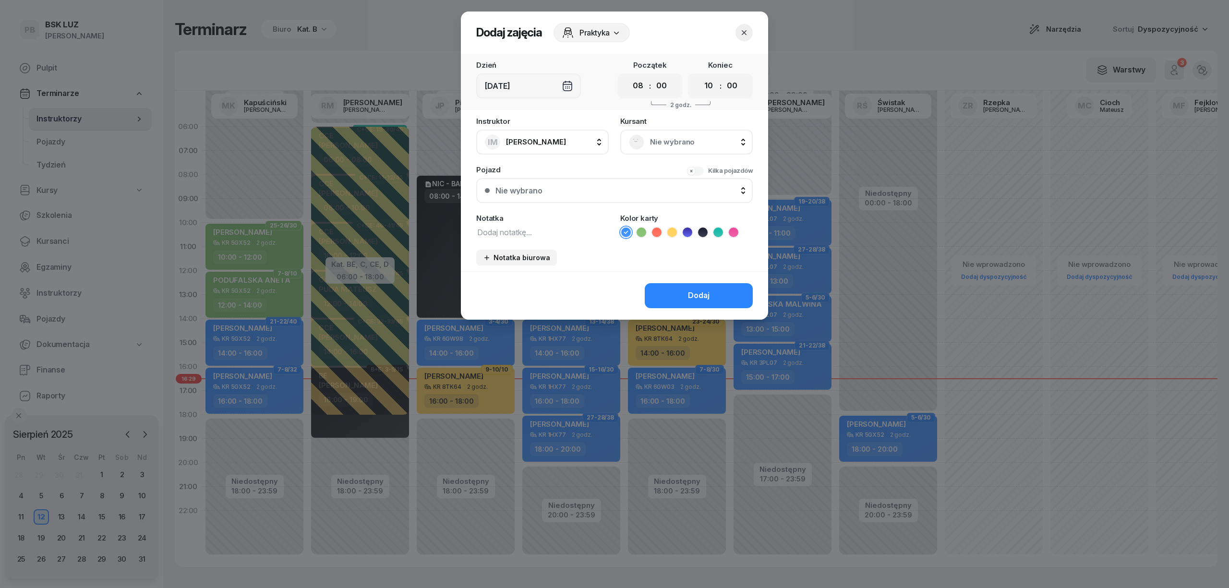
click at [567, 187] on div "Nie wybrano" at bounding box center [619, 191] width 249 height 8
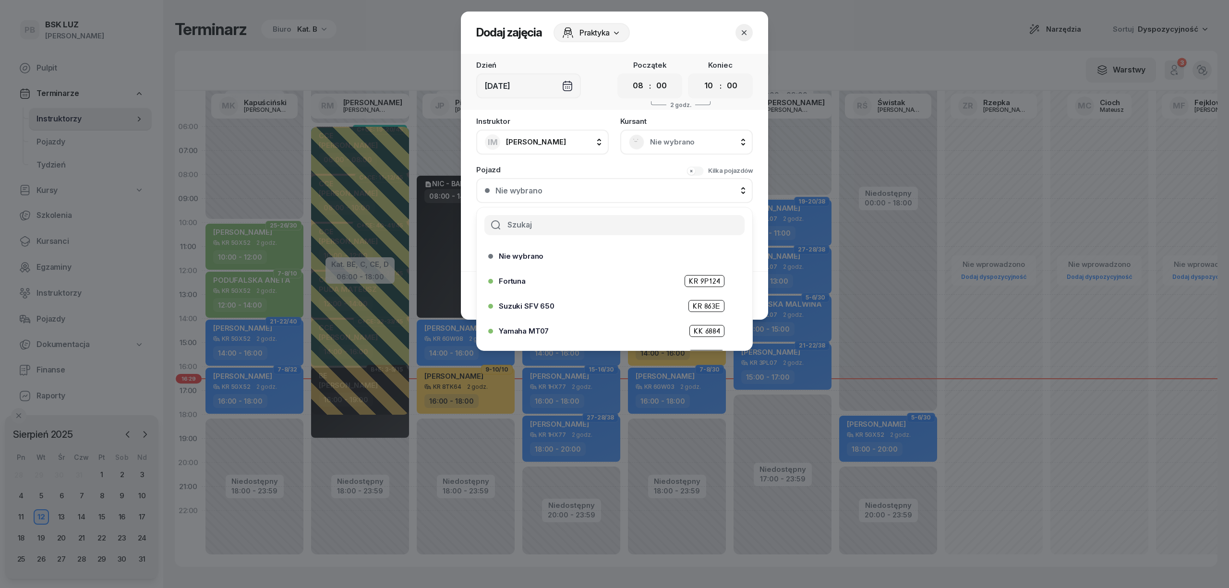
click at [667, 150] on div "Nie wybrano" at bounding box center [686, 142] width 132 height 25
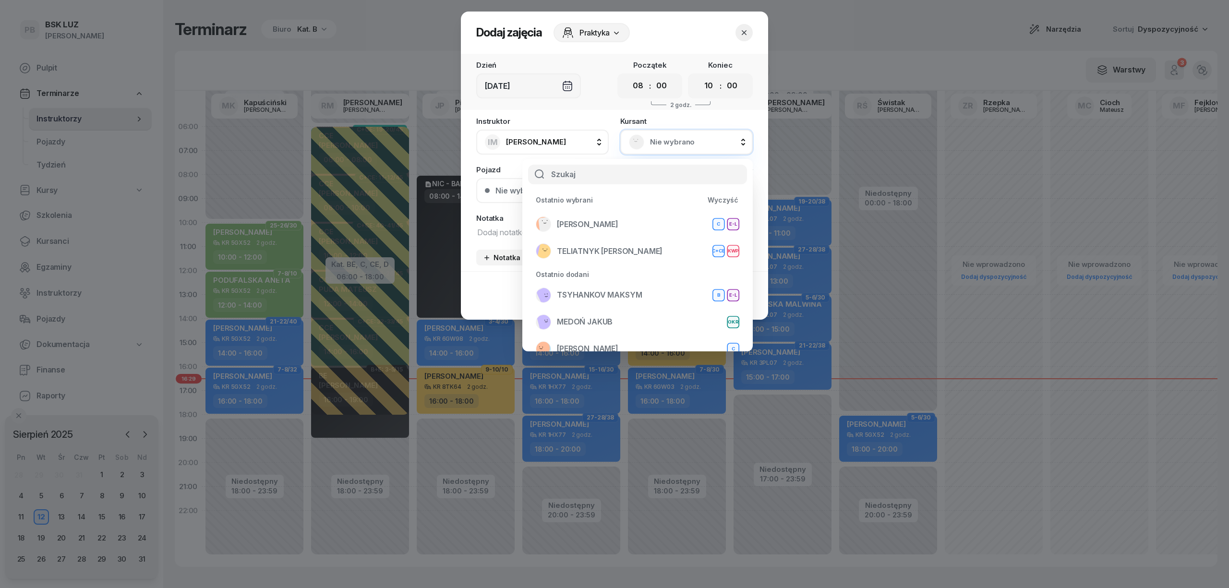
click at [636, 166] on input "text" at bounding box center [637, 175] width 219 height 20
click at [507, 227] on textarea at bounding box center [542, 232] width 132 height 12
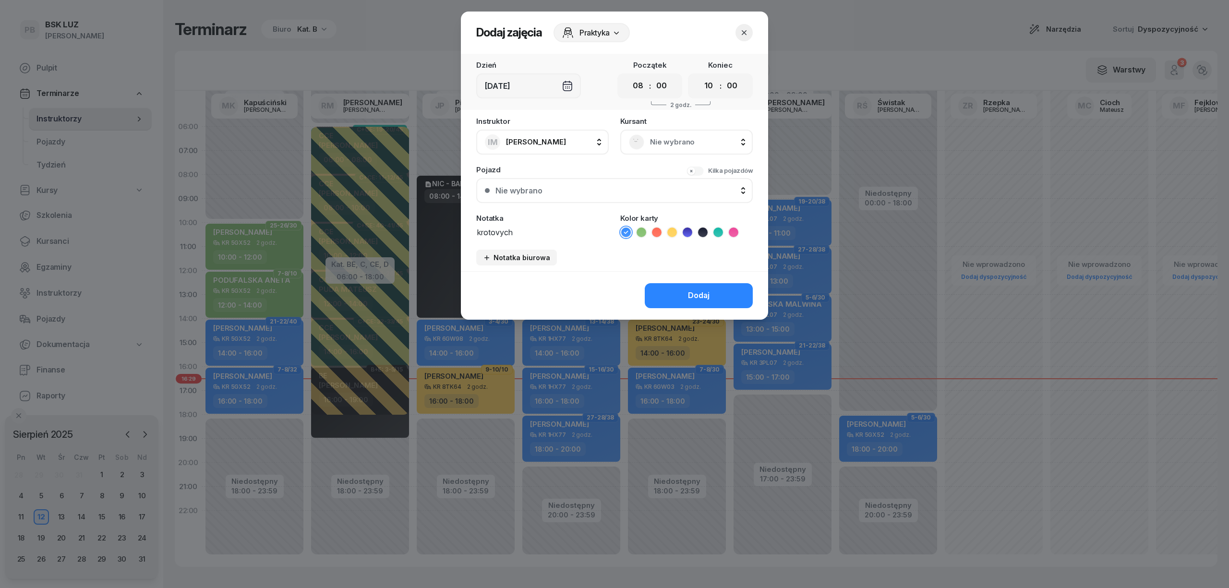
type textarea "krotovych"
click at [707, 230] on icon at bounding box center [703, 233] width 10 height 10
click at [708, 287] on button "Dodaj" at bounding box center [699, 295] width 108 height 25
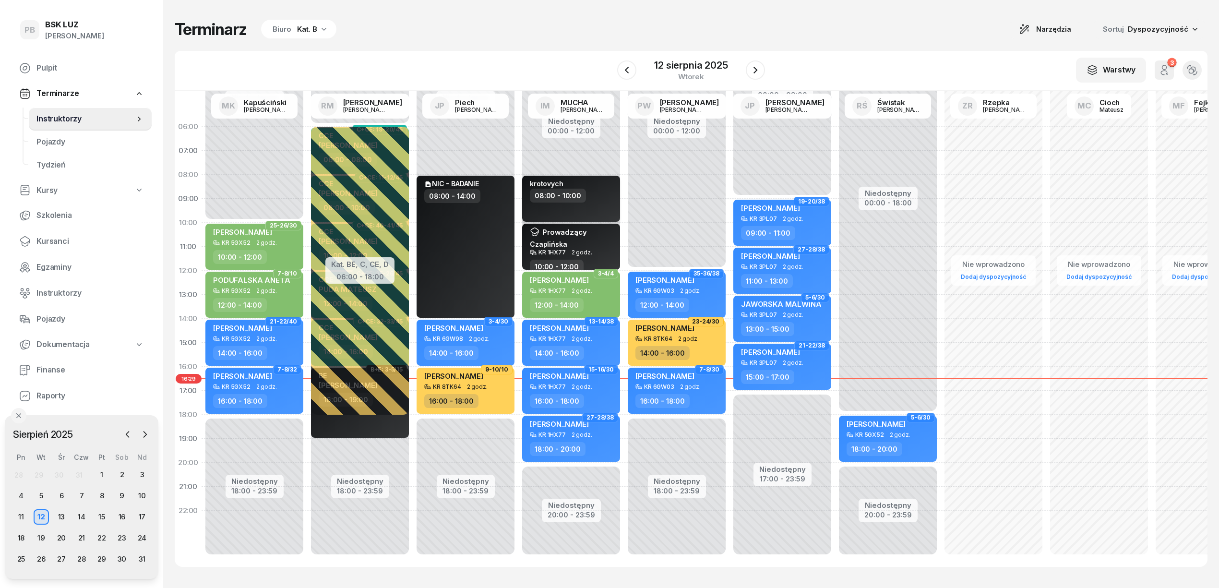
click at [600, 188] on div "krotovych" at bounding box center [572, 184] width 84 height 9
select select "08"
select select "10"
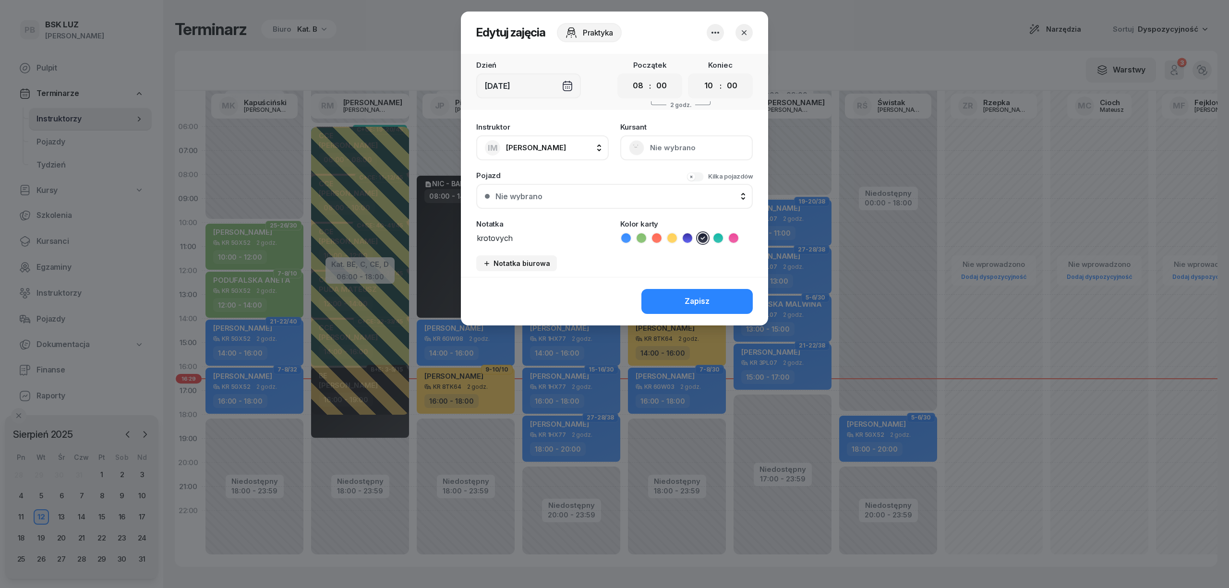
click at [596, 36] on div "Praktyka" at bounding box center [583, 32] width 76 height 19
click at [596, 33] on div "Praktyka" at bounding box center [583, 32] width 76 height 19
click at [667, 149] on div "[DEMOGRAPHIC_DATA] Nie wybrano" at bounding box center [686, 141] width 132 height 37
click at [707, 29] on button "button" at bounding box center [715, 32] width 17 height 17
click at [616, 275] on div "Instruktor IM [PERSON_NAME] AK [PERSON_NAME] BP [PERSON_NAME] DP [PERSON_NAME] …" at bounding box center [614, 197] width 307 height 159
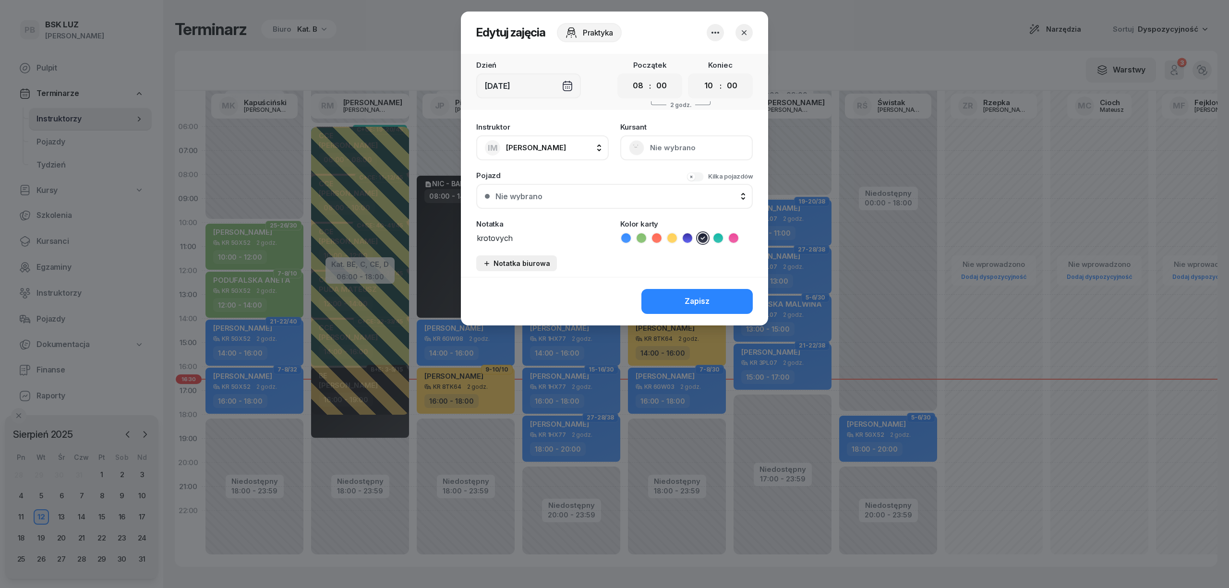
click at [511, 260] on div "Notatka biurowa" at bounding box center [516, 263] width 67 height 8
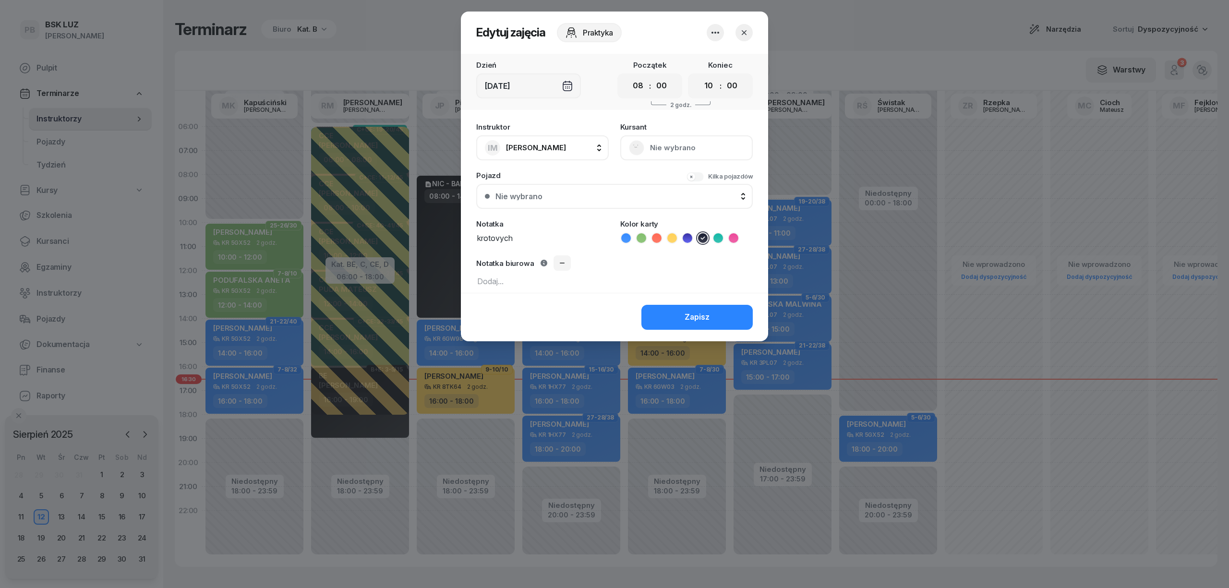
click at [553, 240] on textarea "krotovych" at bounding box center [542, 237] width 132 height 12
click at [587, 35] on div "Praktyka" at bounding box center [583, 32] width 76 height 19
click at [581, 27] on div "Praktyka" at bounding box center [583, 32] width 76 height 19
click at [688, 144] on div "[DEMOGRAPHIC_DATA] Nie wybrano" at bounding box center [686, 141] width 132 height 37
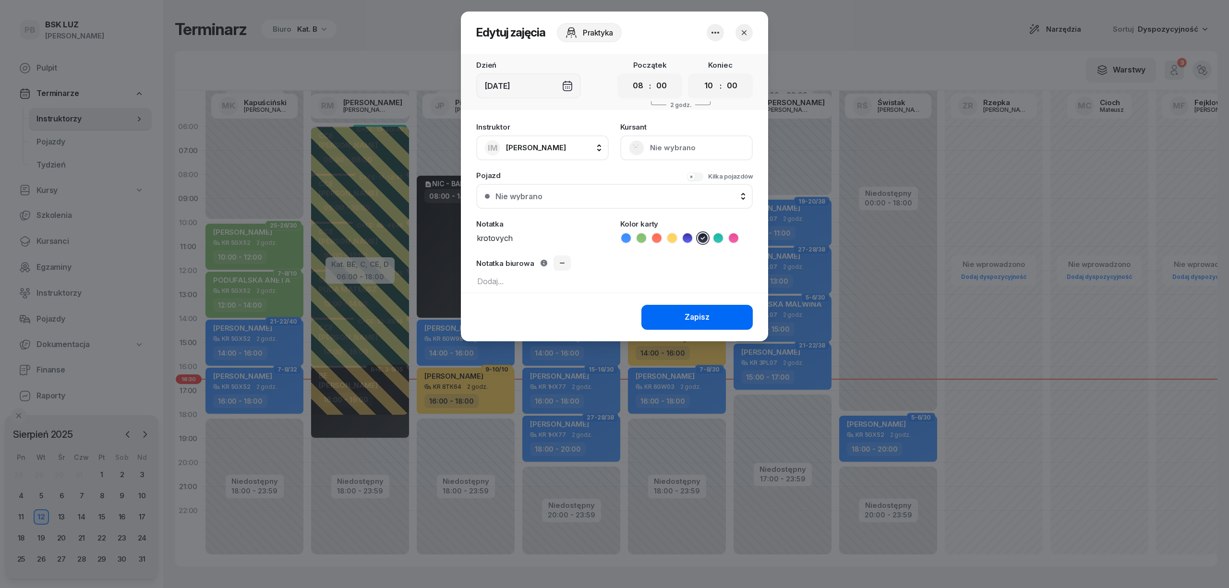
click at [725, 321] on button "Zapisz" at bounding box center [696, 317] width 111 height 25
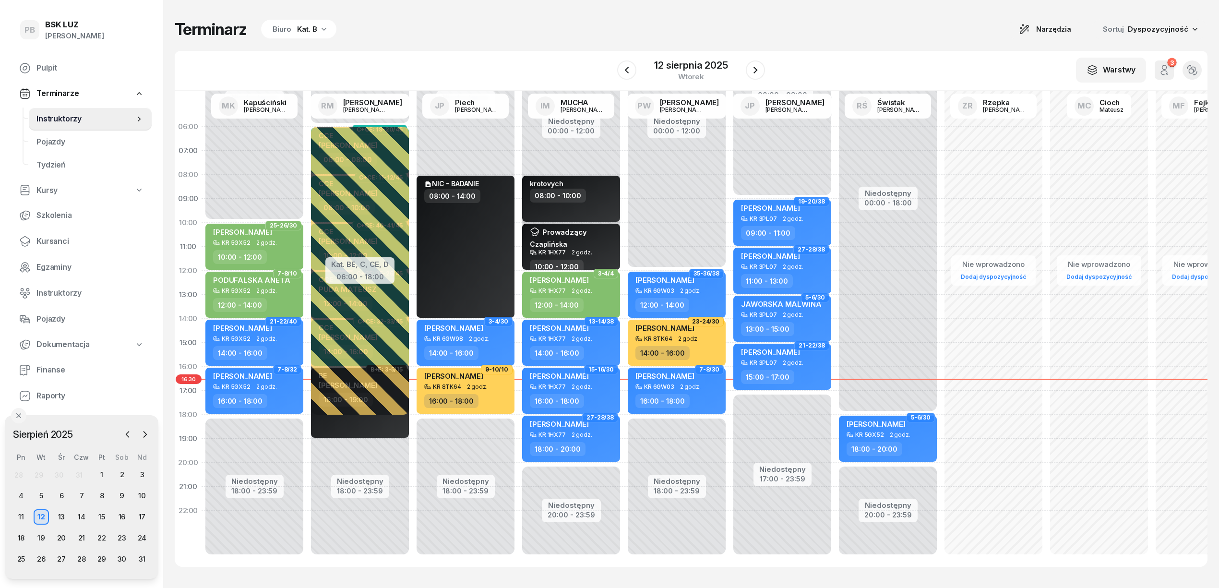
click at [597, 200] on div "08:00 - 10:00" at bounding box center [572, 196] width 84 height 14
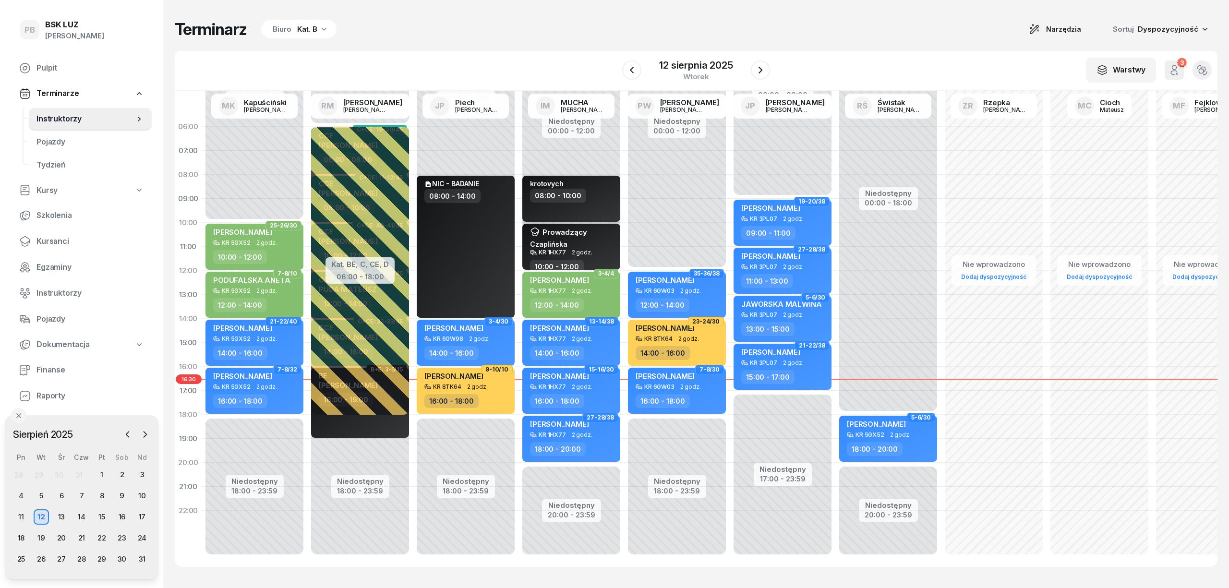
select select "08"
select select "10"
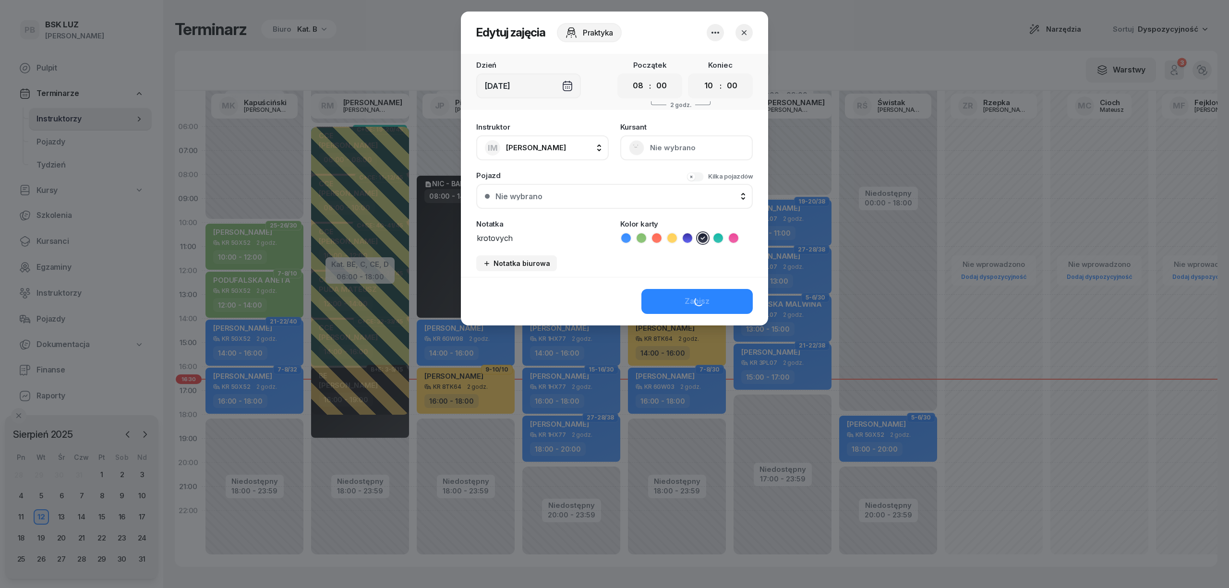
click at [613, 196] on div "Nie wybrano" at bounding box center [619, 196] width 249 height 8
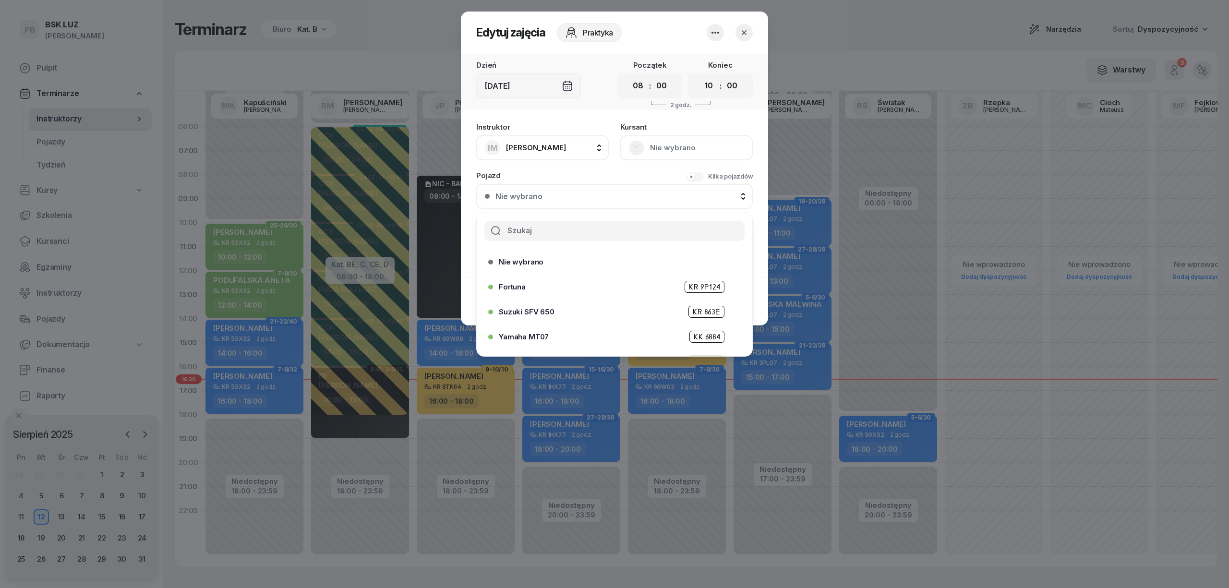
click at [580, 235] on input "text" at bounding box center [614, 231] width 260 height 20
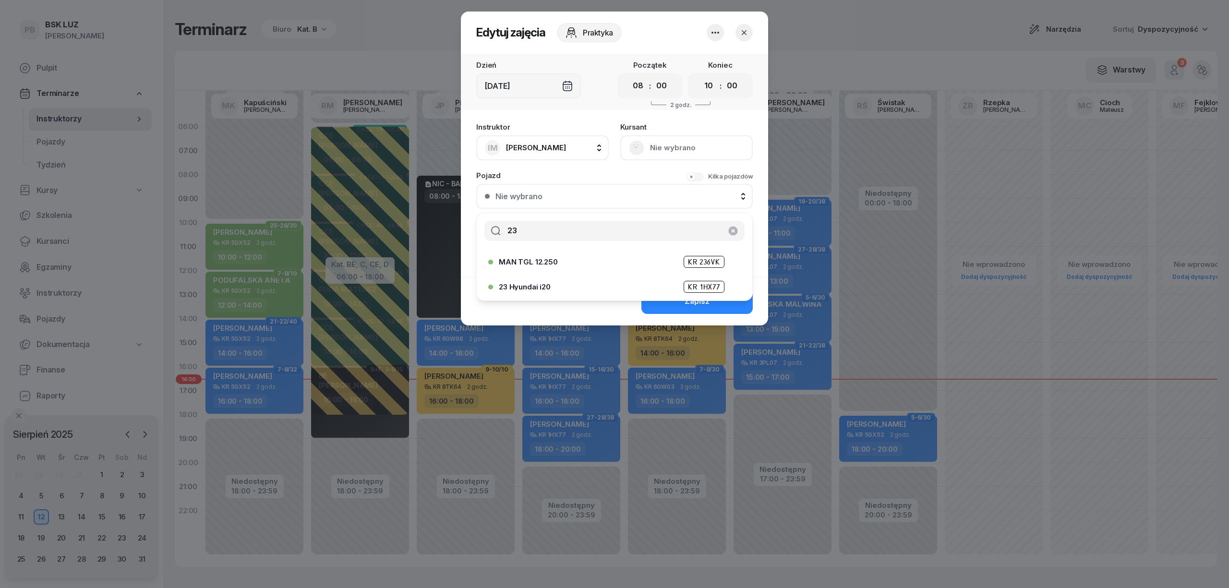
type input "23"
click at [559, 282] on div "23 Hyundai i20 KR 1HX77" at bounding box center [617, 287] width 236 height 12
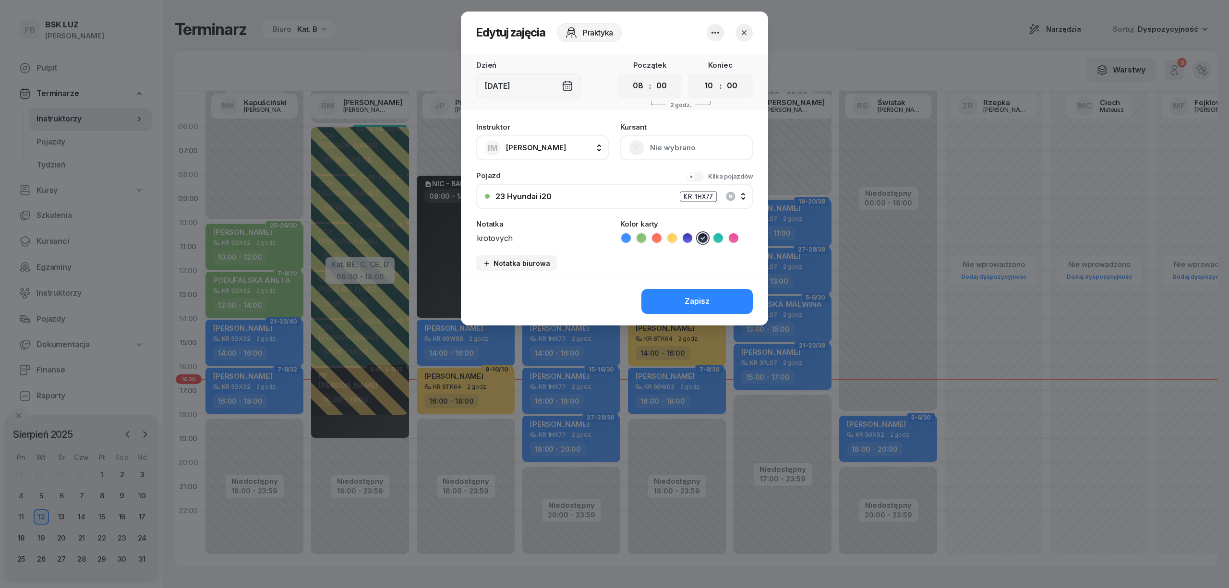
click at [699, 300] on div "Zapisz" at bounding box center [697, 301] width 25 height 12
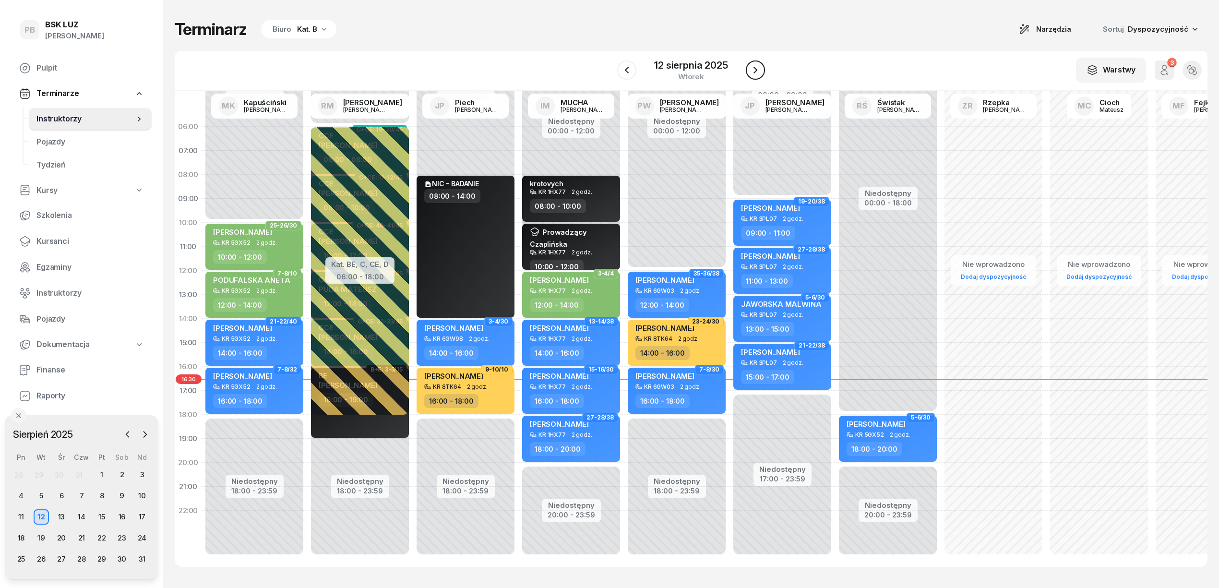
click at [752, 63] on button "button" at bounding box center [755, 69] width 19 height 19
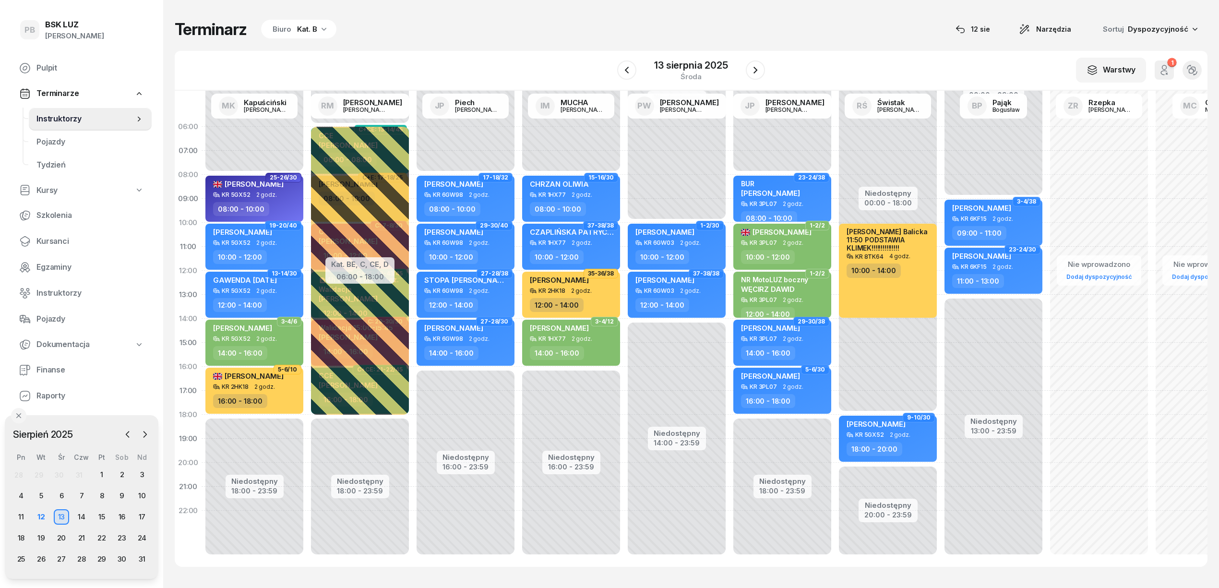
click at [624, 133] on div "Niedostępny 00:00 - 08:00 Niedostępny 16:00 - 23:59 15-16/30 CHRZAN OLIWIA KR 1…" at bounding box center [677, 343] width 106 height 456
select select "06"
select select "08"
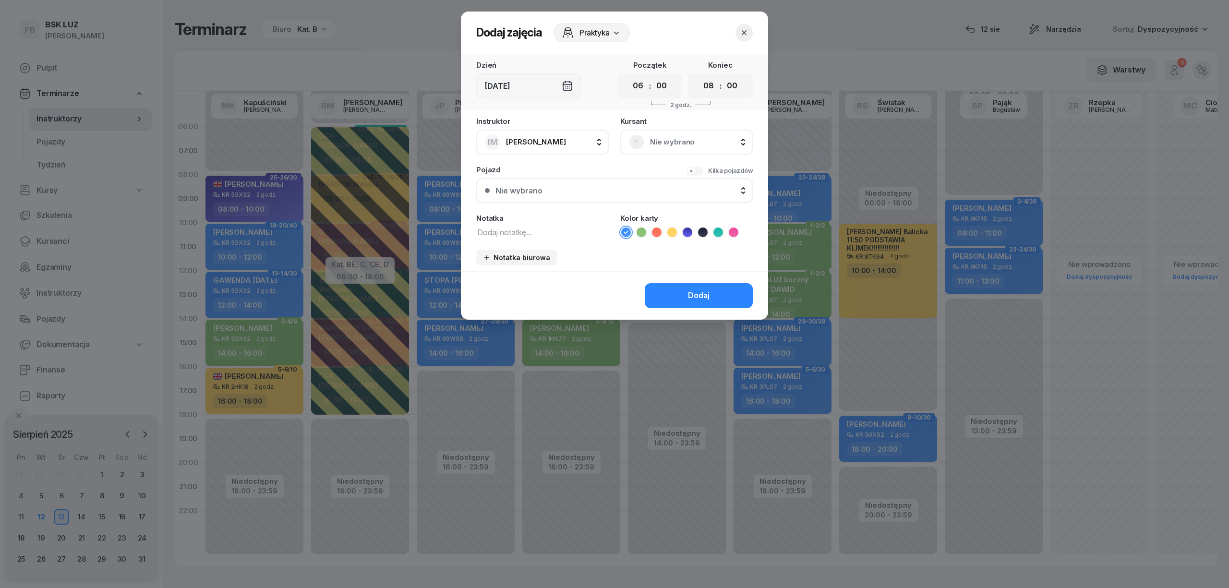
click at [541, 231] on textarea at bounding box center [542, 232] width 132 height 12
type textarea "Krotovych"
click at [702, 229] on icon at bounding box center [703, 233] width 10 height 10
click at [597, 31] on span "Praktyka" at bounding box center [594, 33] width 30 height 12
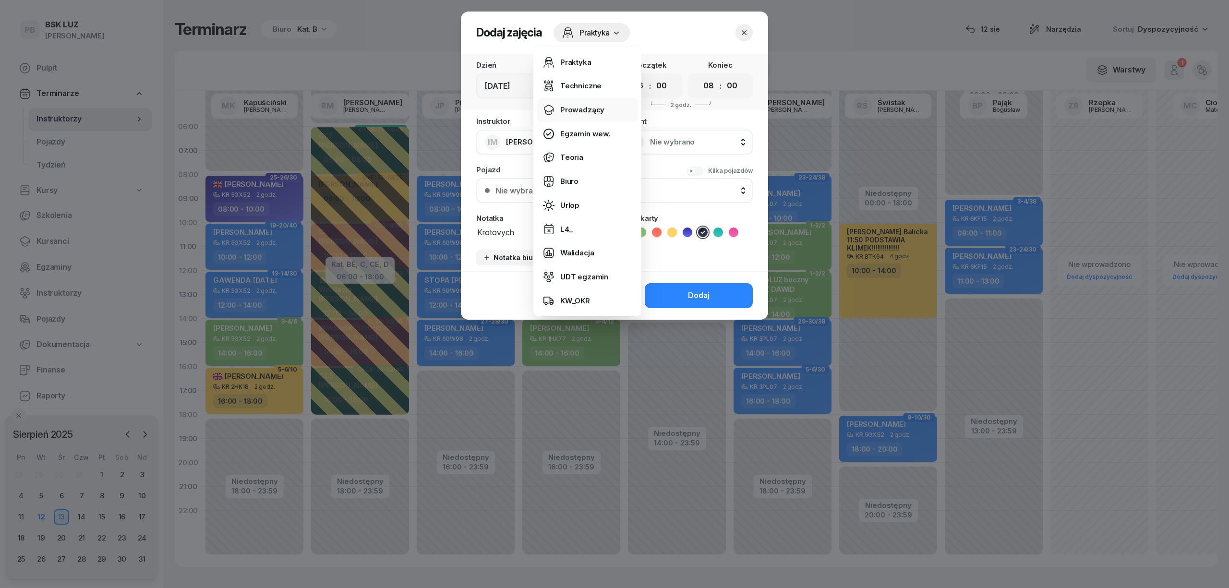
click at [578, 106] on div "Prowadzący" at bounding box center [582, 110] width 44 height 12
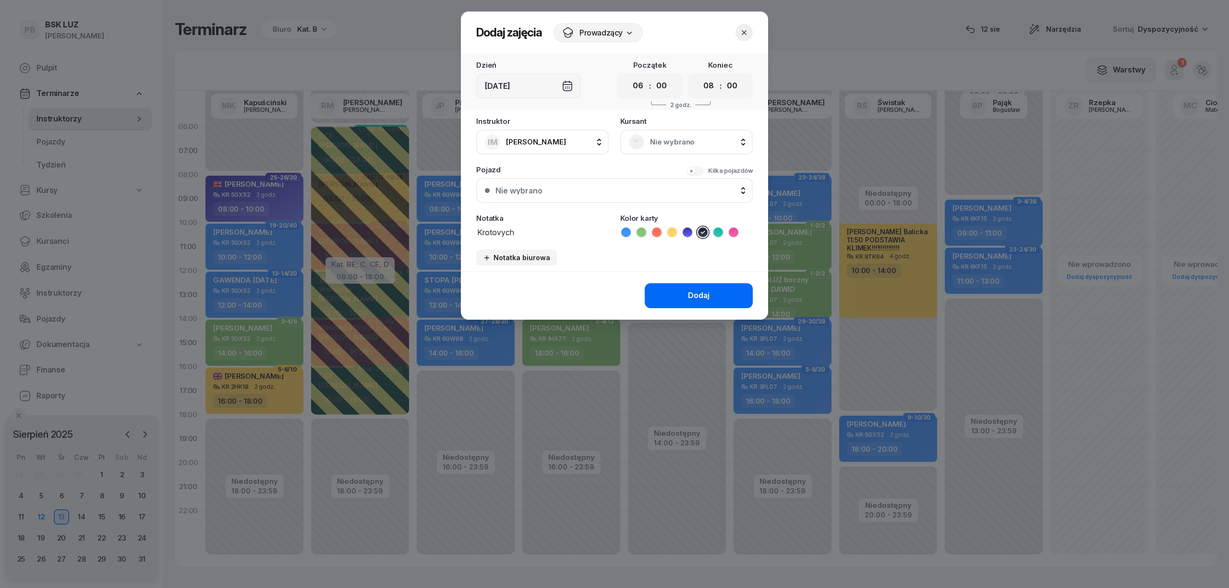
click at [714, 290] on button "Dodaj" at bounding box center [699, 295] width 108 height 25
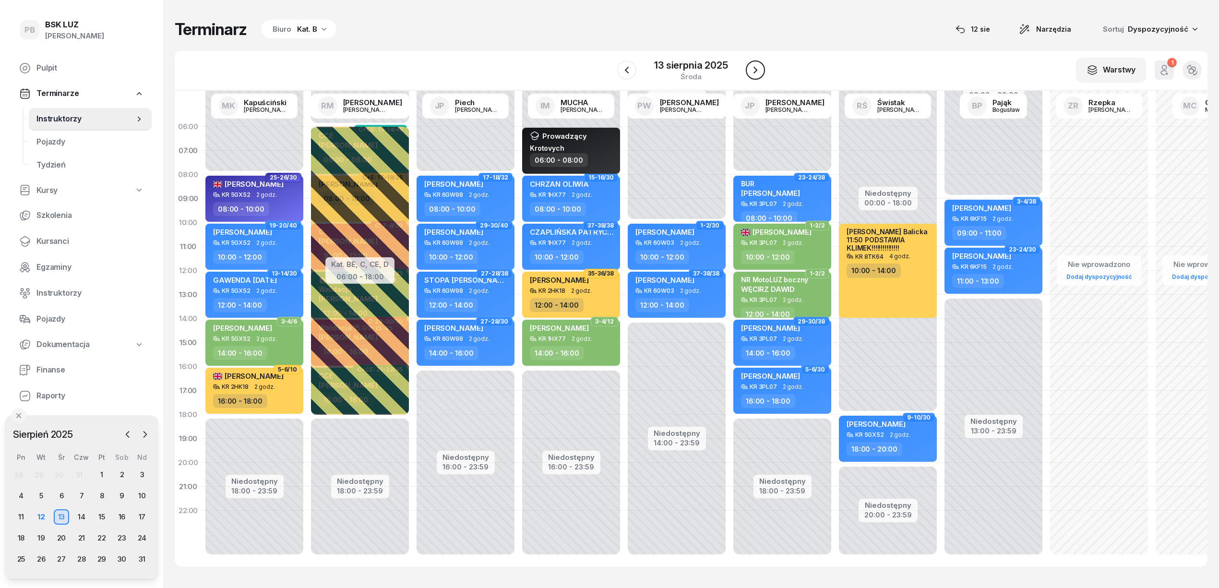
click at [758, 71] on icon "button" at bounding box center [756, 70] width 12 height 12
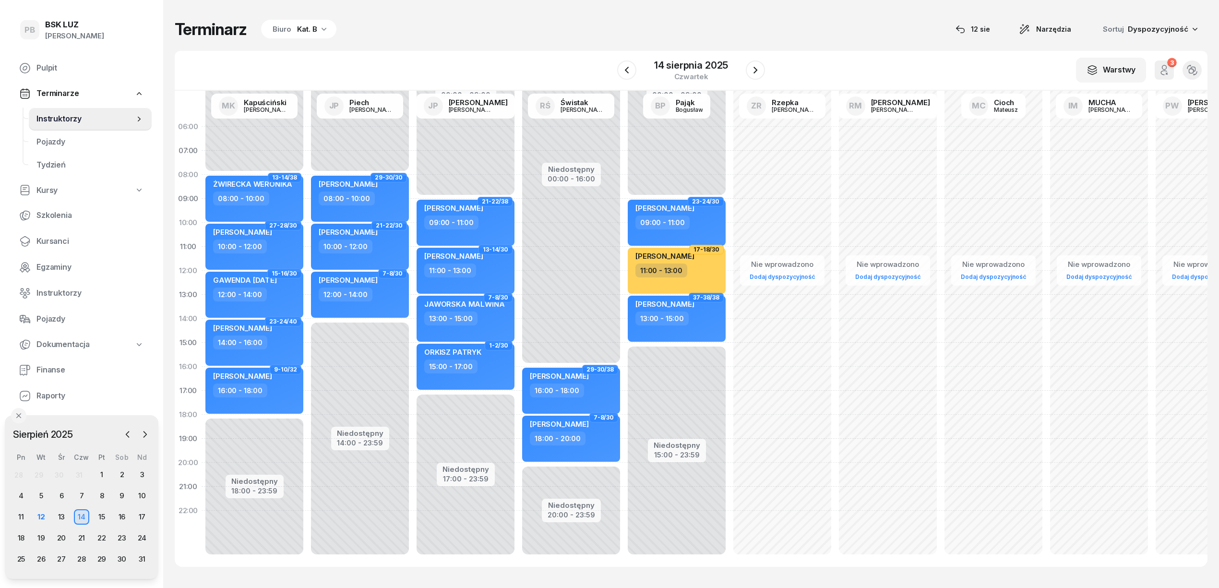
click at [518, 404] on div "Niedostępny 00:00 - 09:00 Niedostępny 17:00 - 23:59 21-22/38 [PERSON_NAME] 09:0…" at bounding box center [571, 343] width 106 height 456
select select "17"
select select "19"
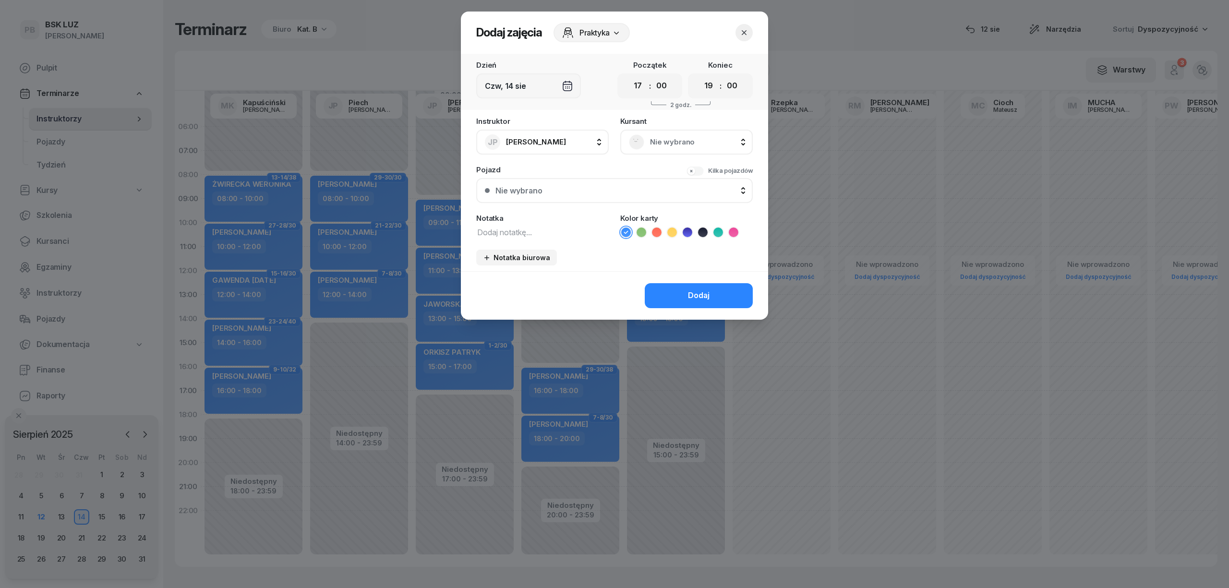
click at [740, 34] on icon "button" at bounding box center [744, 33] width 10 height 10
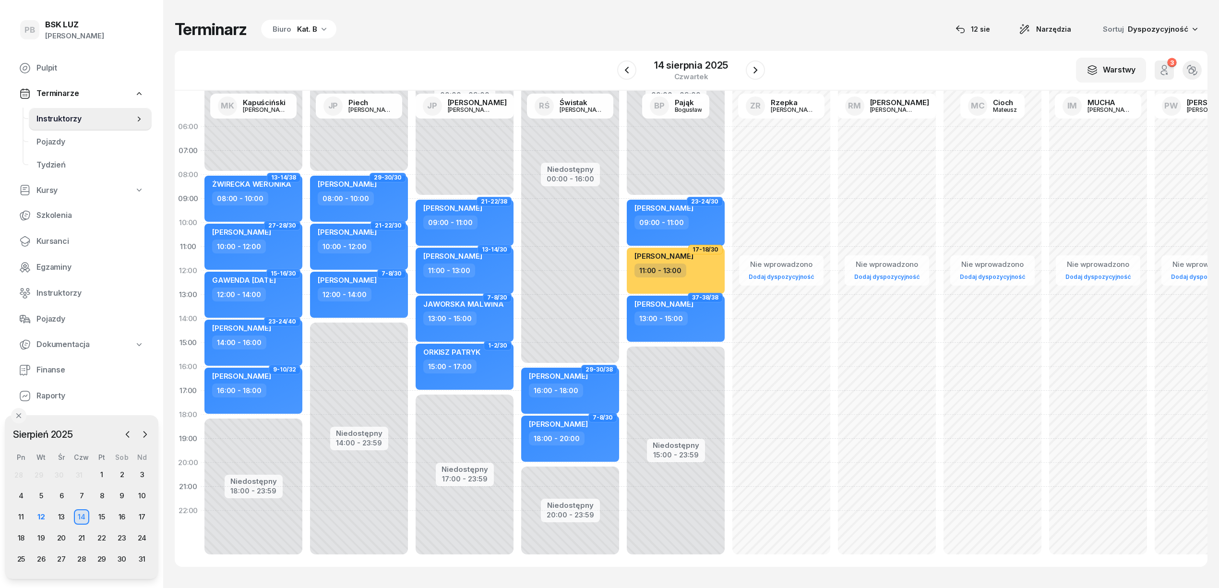
click at [517, 397] on div "Niedostępny 00:00 - 09:00 Niedostępny 17:00 - 23:59 21-22/38 [PERSON_NAME] 09:0…" at bounding box center [570, 343] width 106 height 456
select select "17"
select select "19"
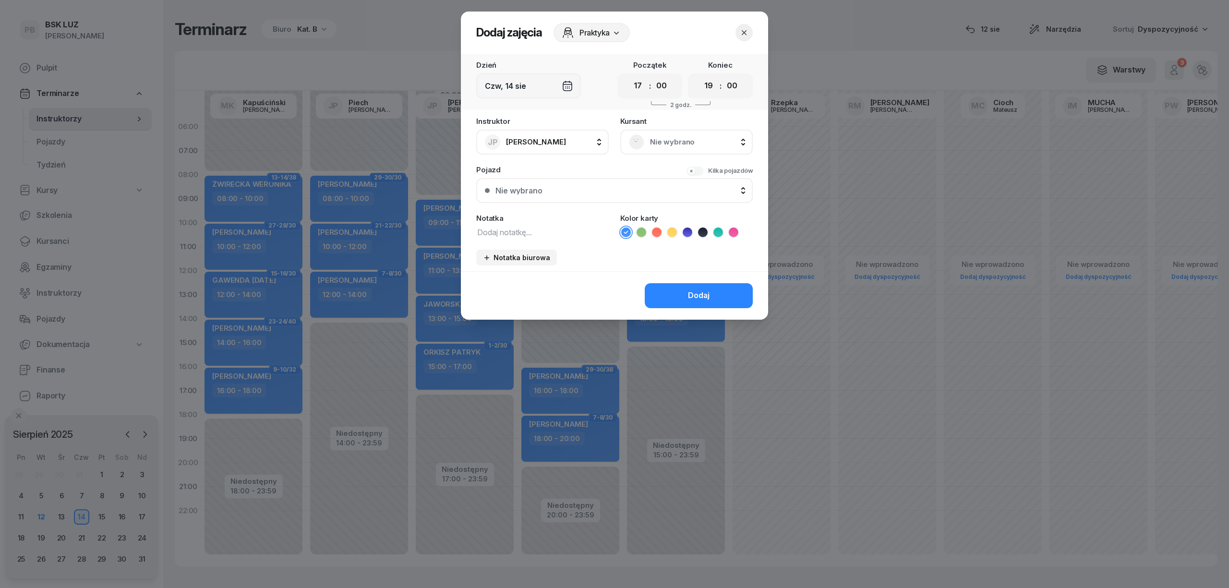
click at [613, 41] on div "Praktyka" at bounding box center [591, 32] width 76 height 19
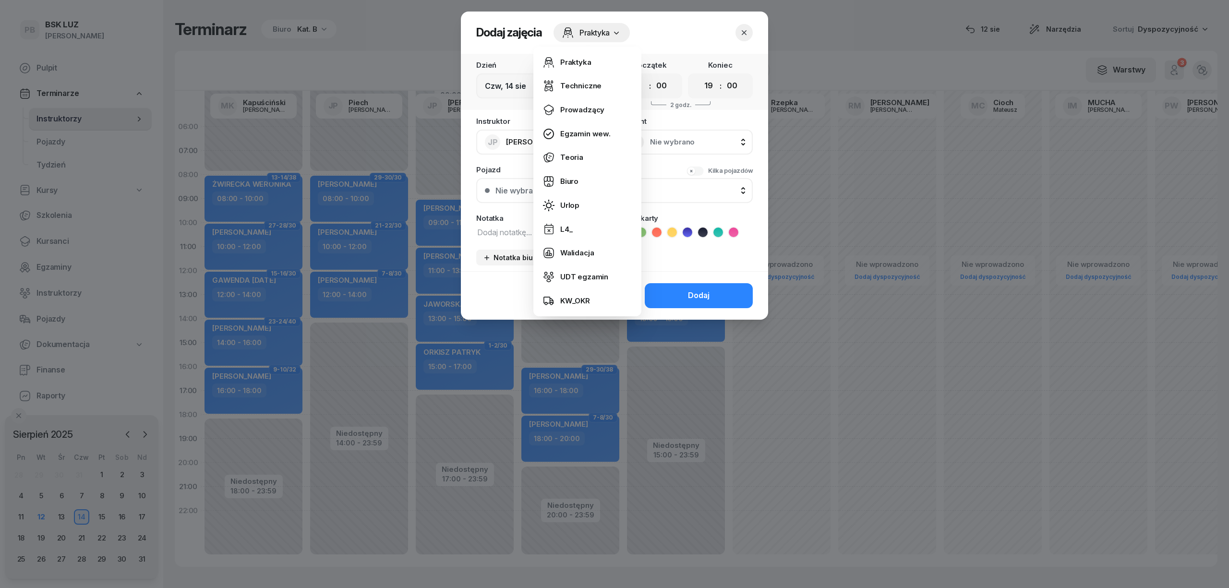
click at [670, 36] on header "Dodaj zajęcia Praktyka" at bounding box center [614, 33] width 307 height 42
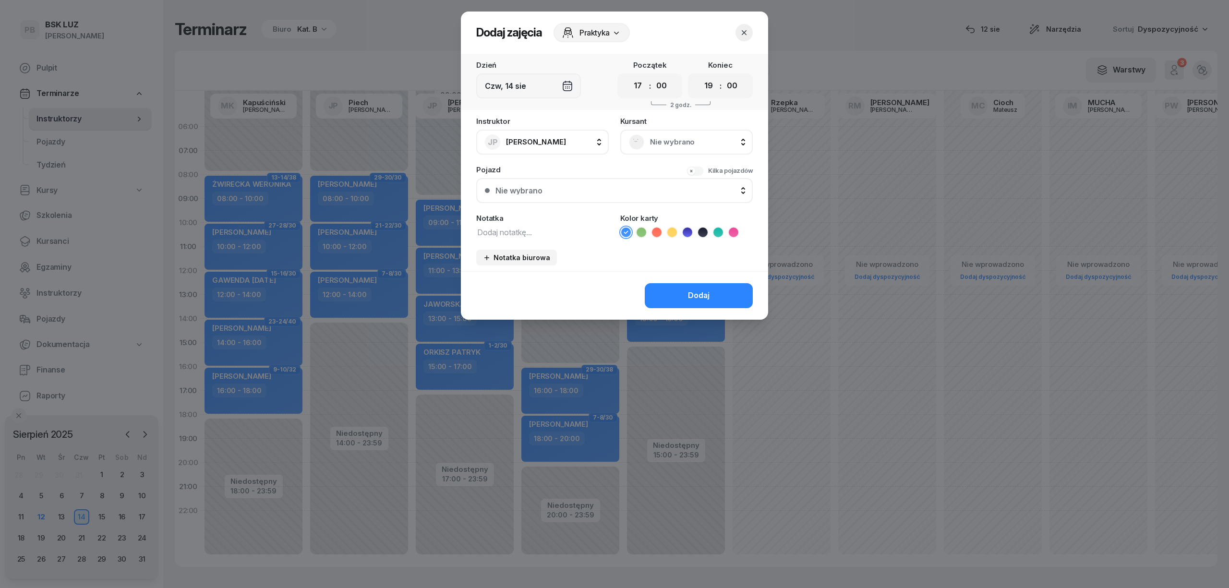
click at [561, 231] on textarea at bounding box center [542, 232] width 132 height 12
click at [593, 30] on span "Praktyka" at bounding box center [594, 33] width 30 height 12
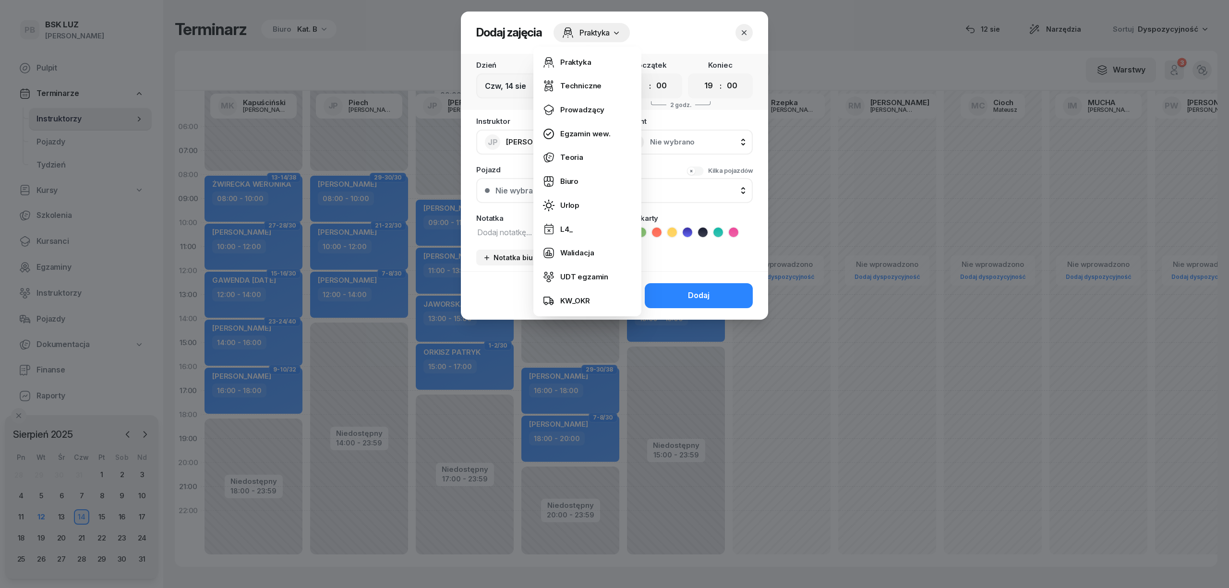
click at [705, 229] on icon at bounding box center [703, 233] width 10 height 10
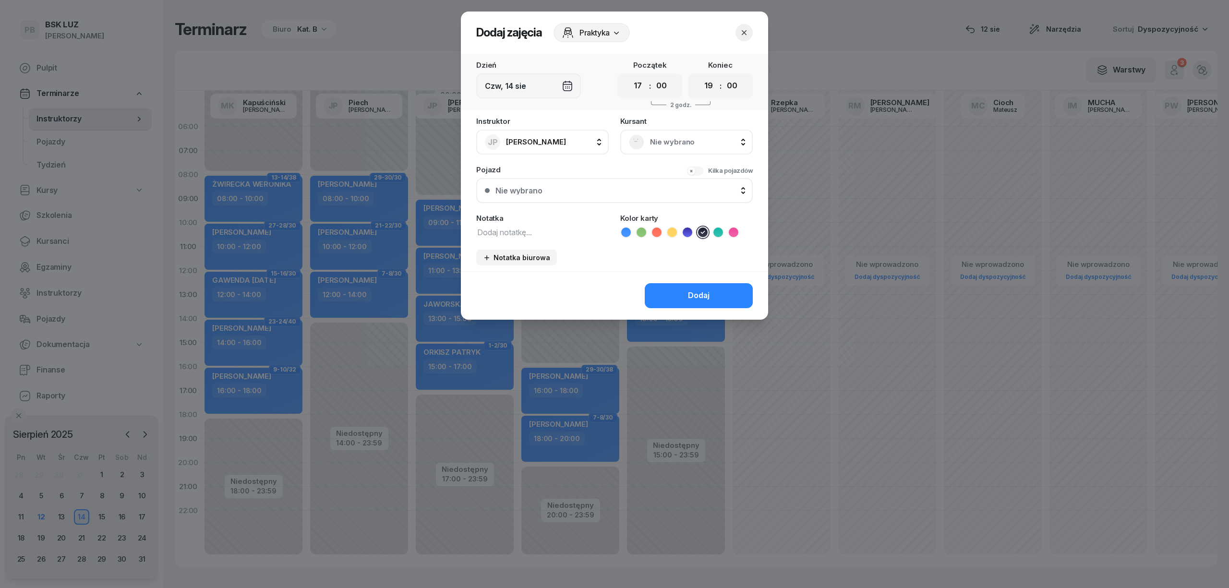
click at [549, 223] on div "Notatka" at bounding box center [542, 227] width 132 height 24
click at [547, 233] on textarea at bounding box center [542, 232] width 132 height 12
type textarea "Krotovych"
click at [701, 300] on div "Dodaj" at bounding box center [699, 295] width 22 height 12
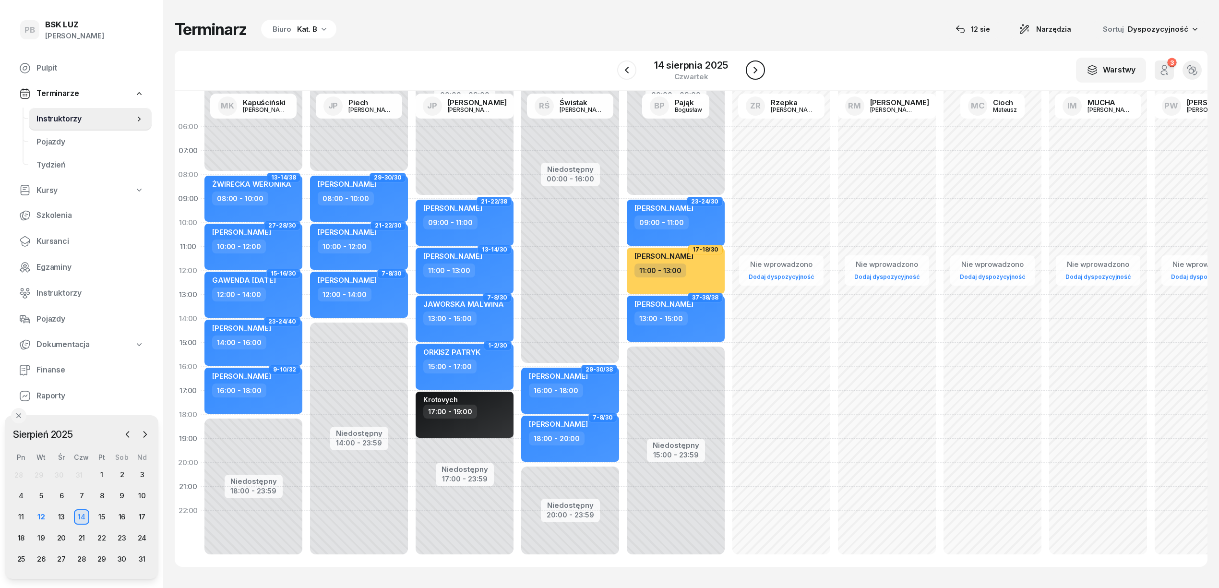
click at [749, 74] on button "button" at bounding box center [755, 69] width 19 height 19
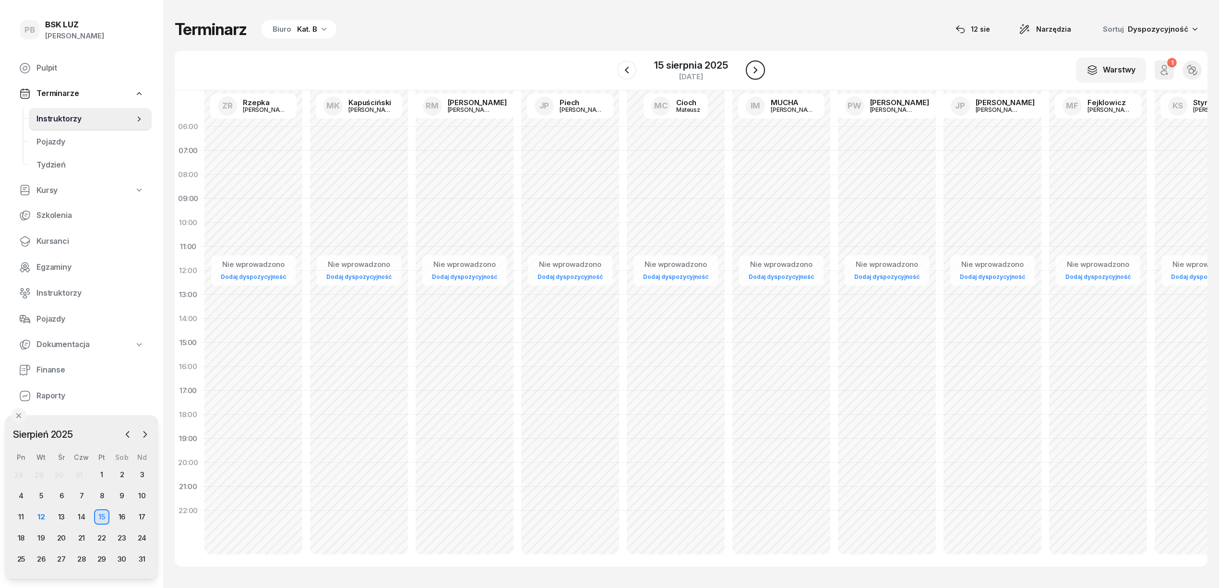
click at [751, 74] on icon "button" at bounding box center [756, 70] width 12 height 12
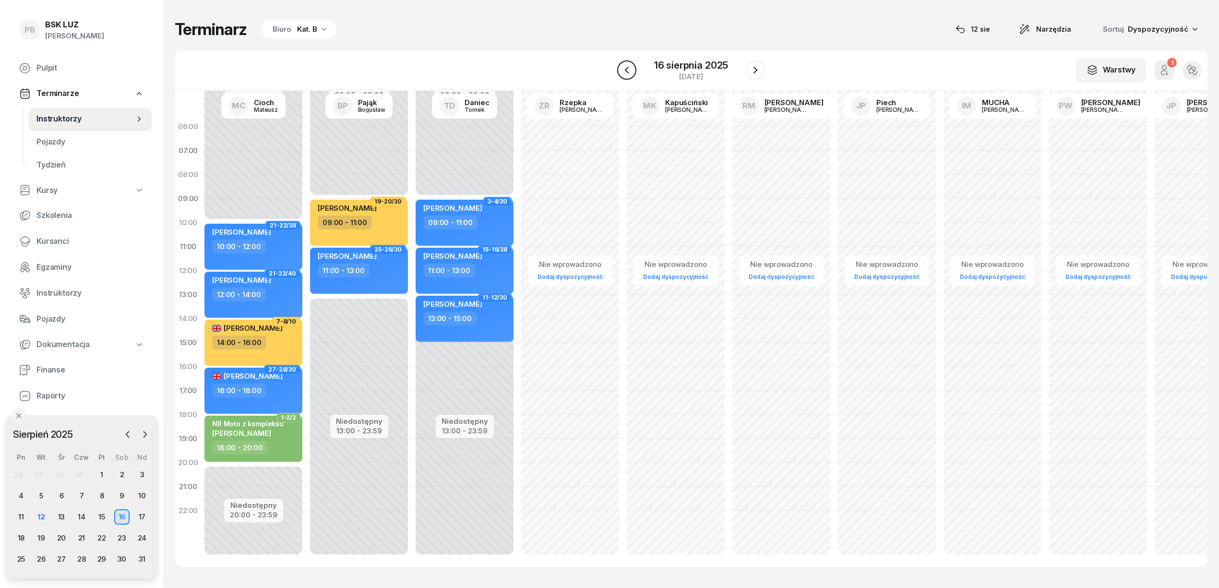
click at [633, 68] on button "button" at bounding box center [626, 69] width 19 height 19
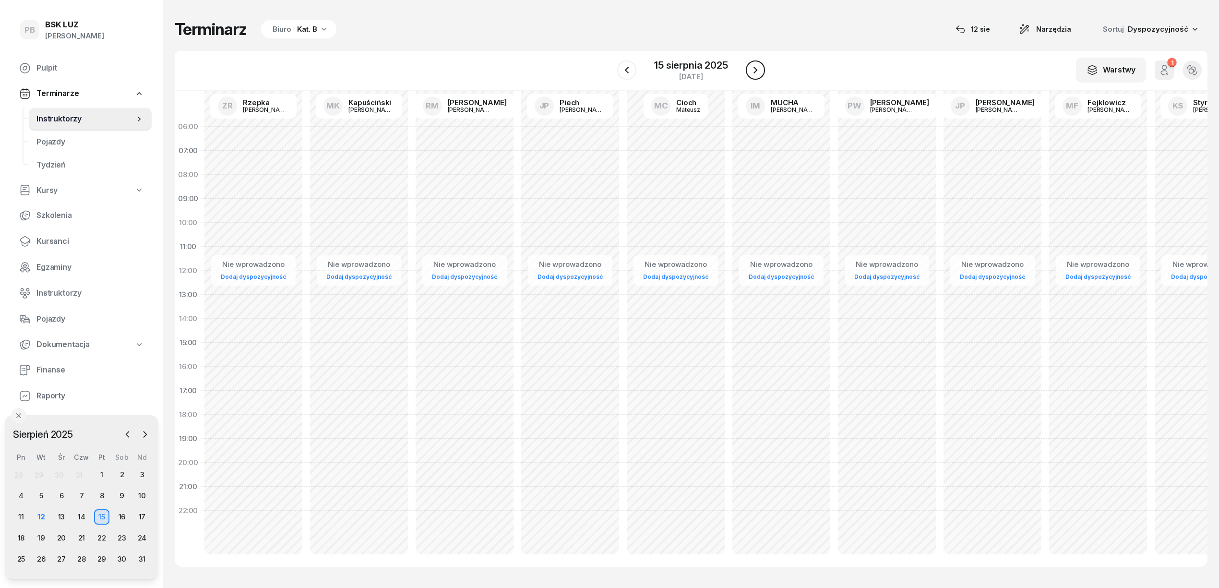
click at [751, 75] on icon "button" at bounding box center [756, 70] width 12 height 12
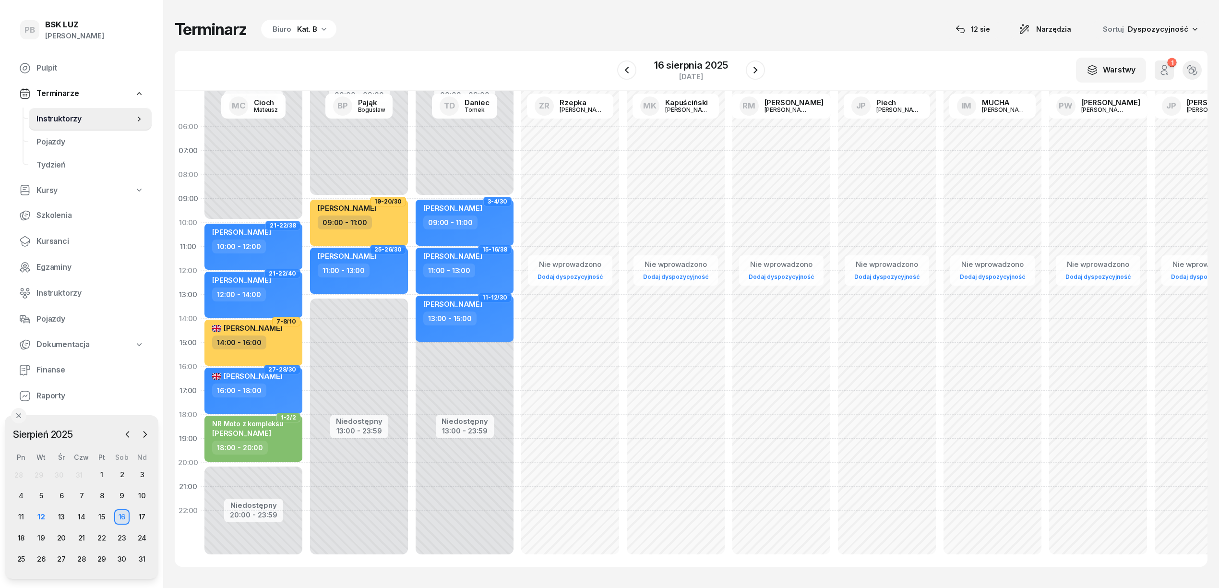
click at [1046, 137] on div "Nie wprowadzono Dodaj dyspozycyjność" at bounding box center [1099, 343] width 106 height 456
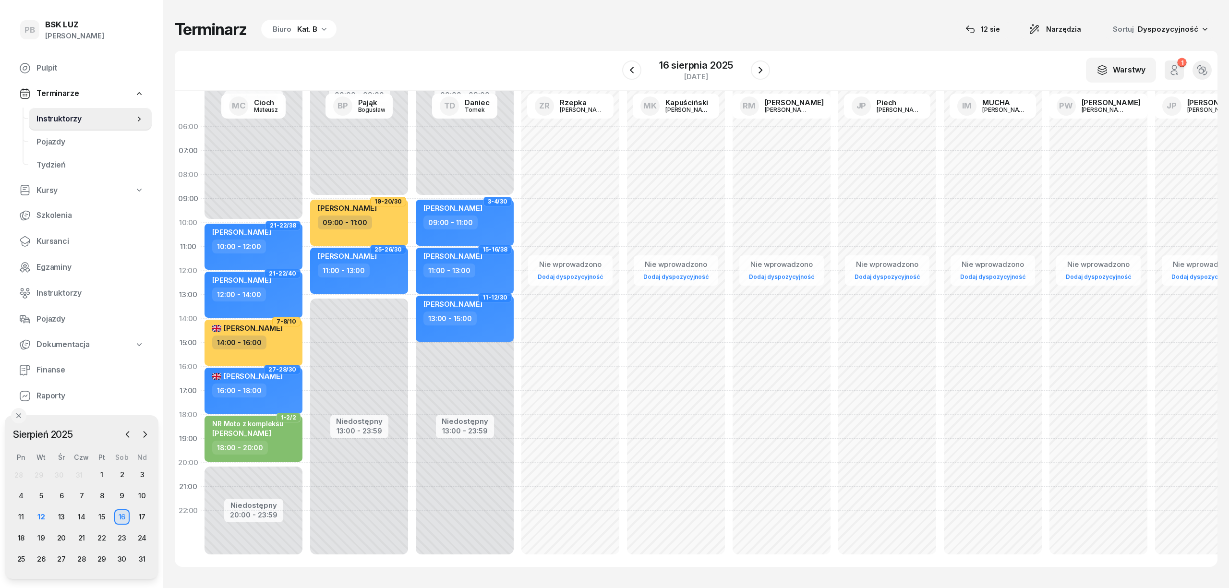
select select "06"
select select "08"
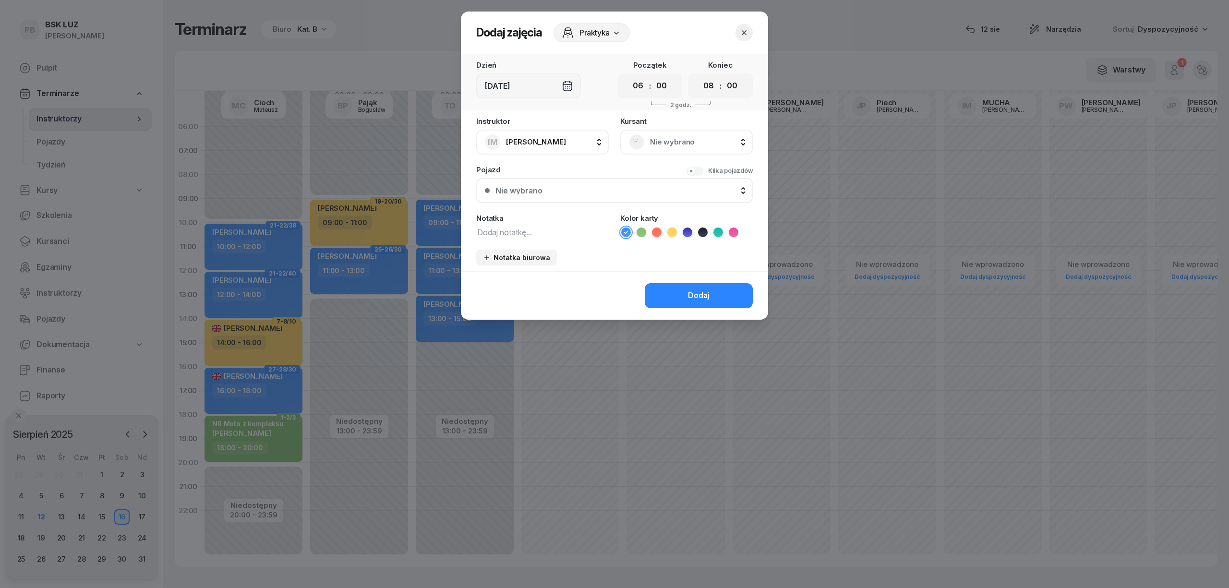
click at [746, 35] on icon "button" at bounding box center [744, 32] width 5 height 5
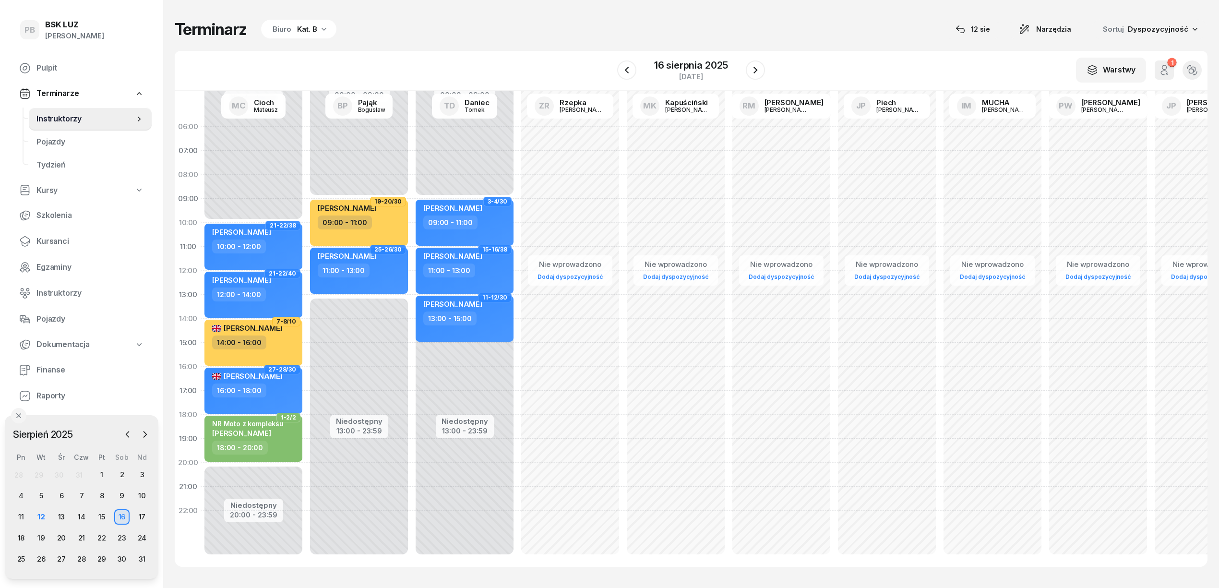
click at [1046, 184] on div "Nie wprowadzono Dodaj dyspozycyjność" at bounding box center [1099, 343] width 106 height 456
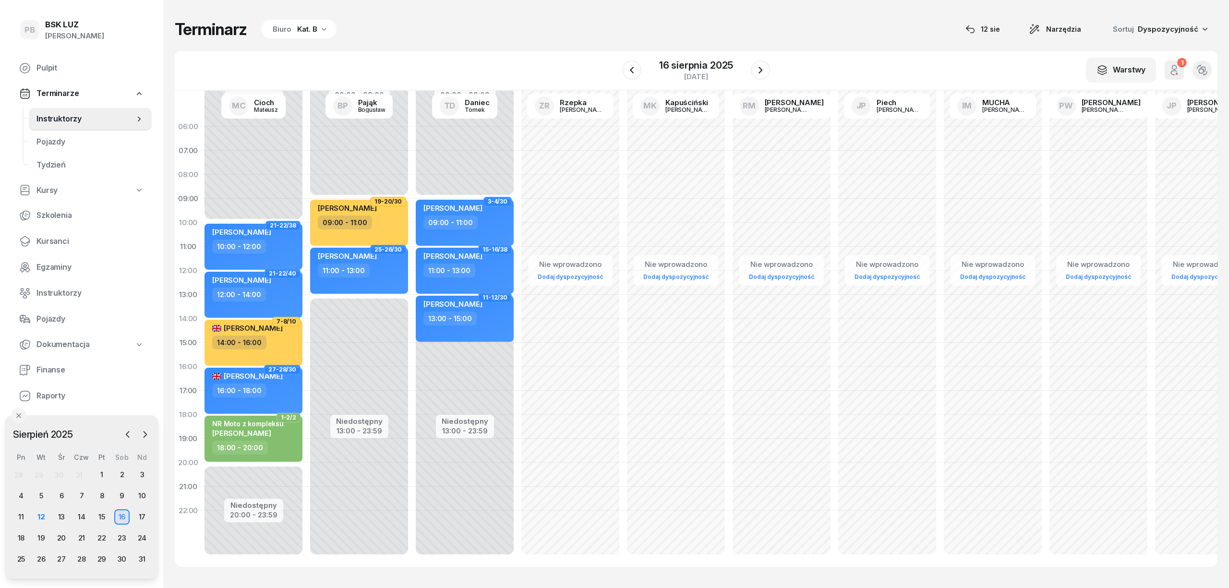
select select "08"
select select "10"
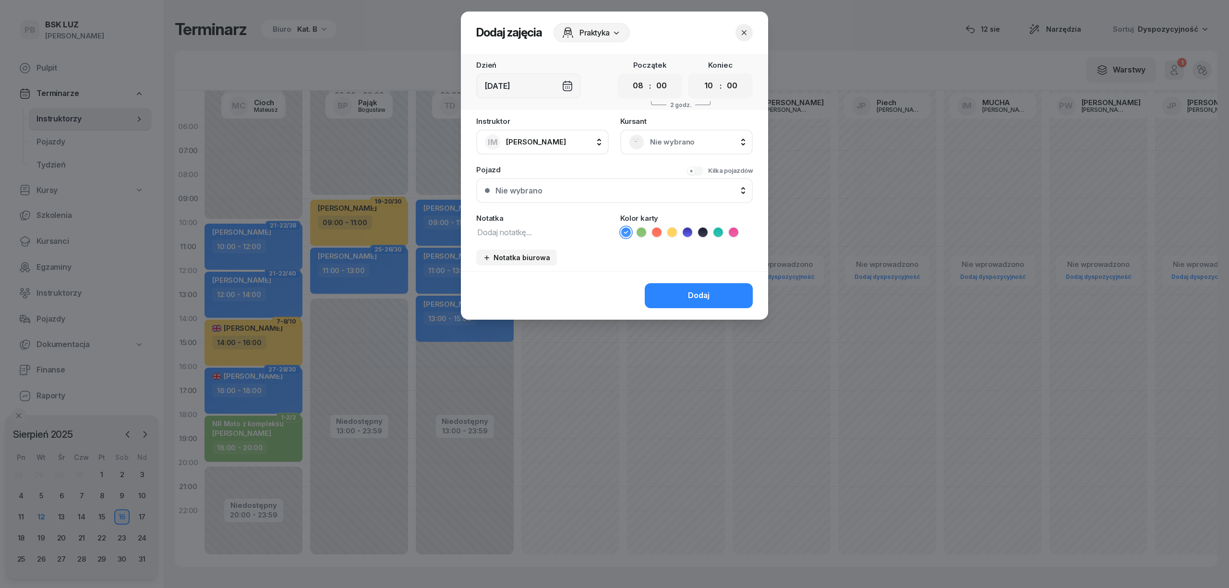
click at [703, 231] on icon at bounding box center [702, 231] width 4 height 3
click at [611, 37] on div "Praktyka" at bounding box center [591, 32] width 76 height 19
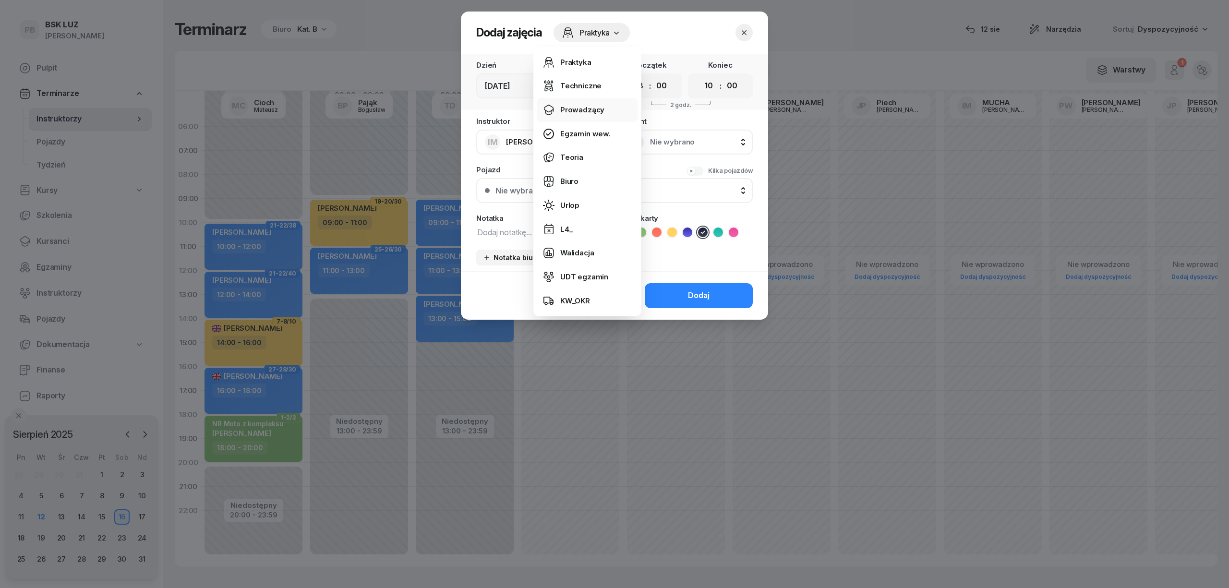
click at [582, 112] on div "Prowadzący" at bounding box center [582, 110] width 44 height 12
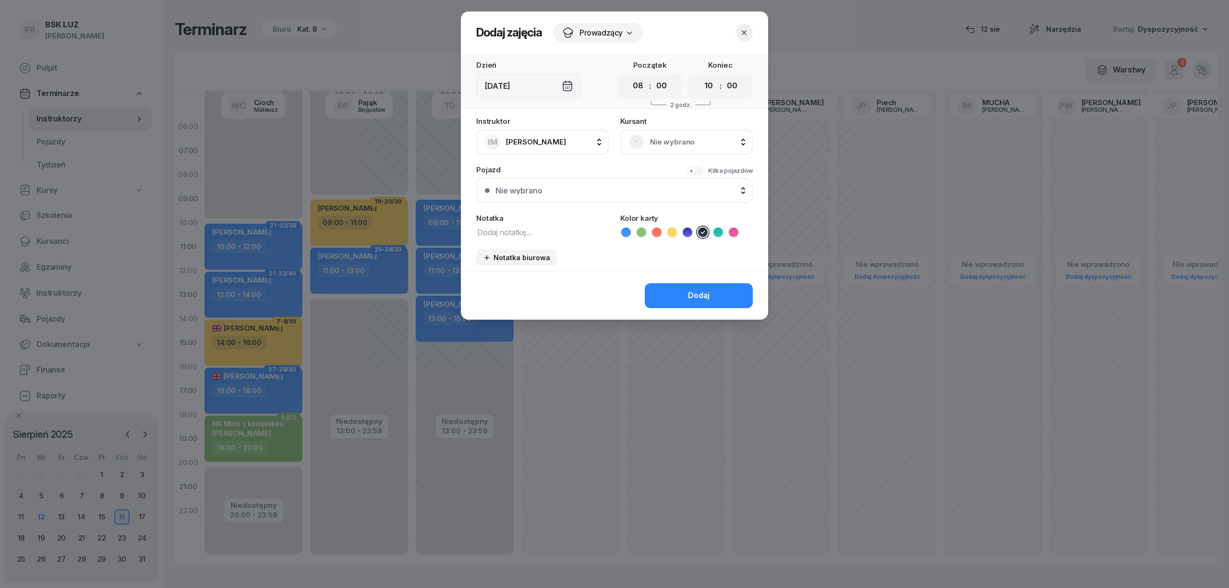
click at [543, 223] on div "Notatka" at bounding box center [542, 227] width 132 height 24
click at [543, 228] on textarea at bounding box center [542, 232] width 132 height 12
click at [550, 228] on textarea at bounding box center [542, 232] width 132 height 12
type textarea "krotovych"
click at [735, 285] on button "Dodaj" at bounding box center [699, 295] width 108 height 25
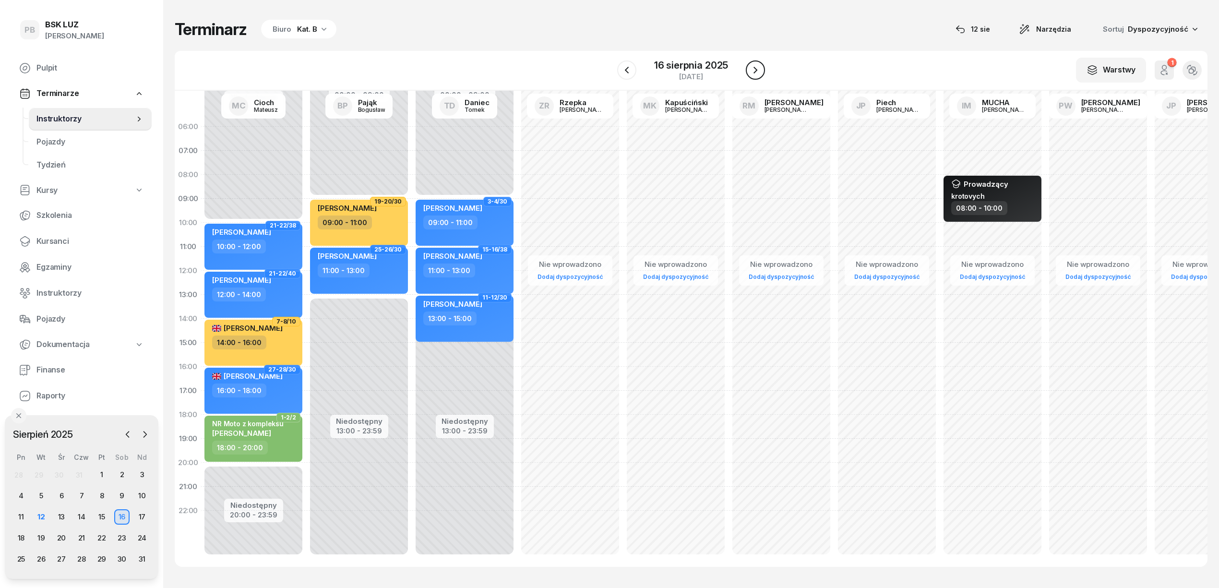
click at [755, 66] on icon "button" at bounding box center [756, 70] width 12 height 12
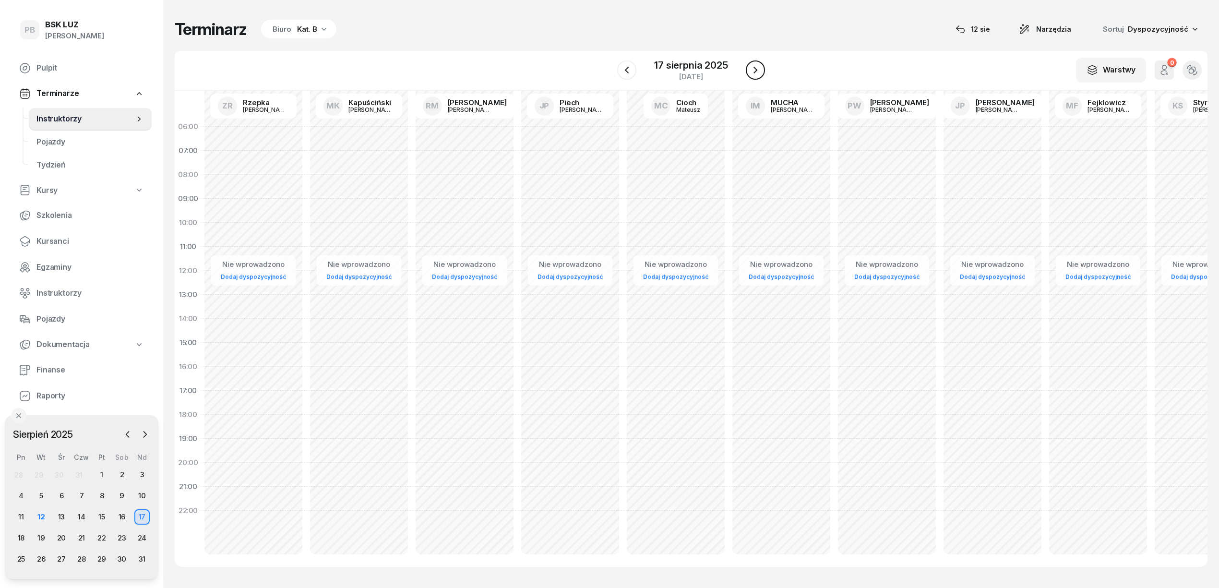
click at [755, 66] on icon "button" at bounding box center [756, 70] width 12 height 12
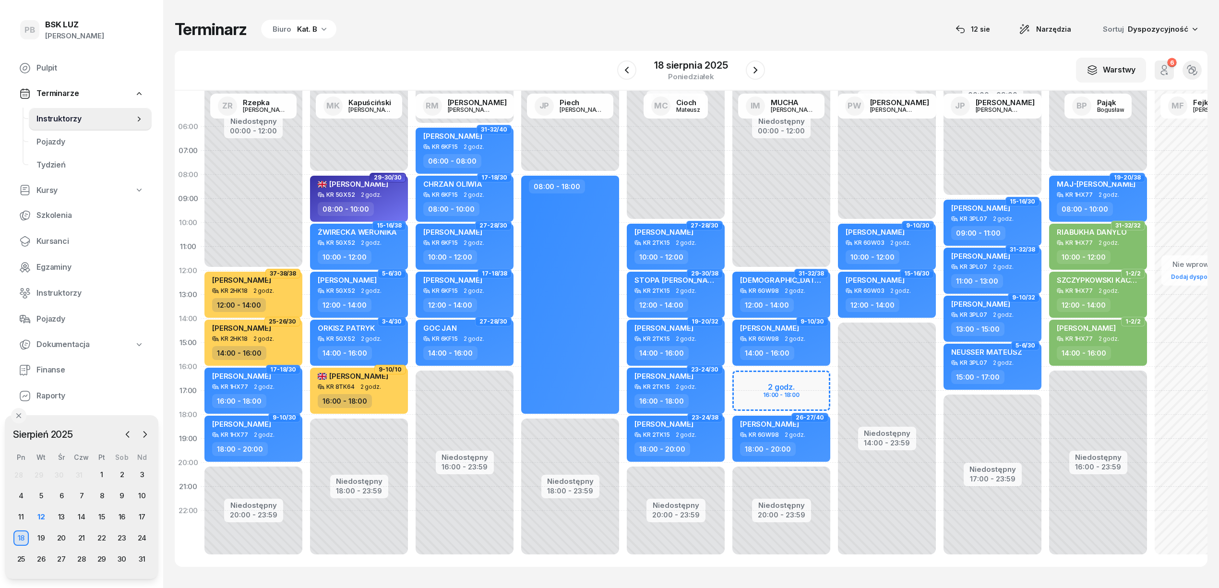
click at [834, 226] on div "Niedostępny 00:00 - 12:00 Niedostępny 20:00 - 23:59 2 godz. 16:00 - 18:00 31-32…" at bounding box center [887, 343] width 106 height 456
select select "10"
select select "12"
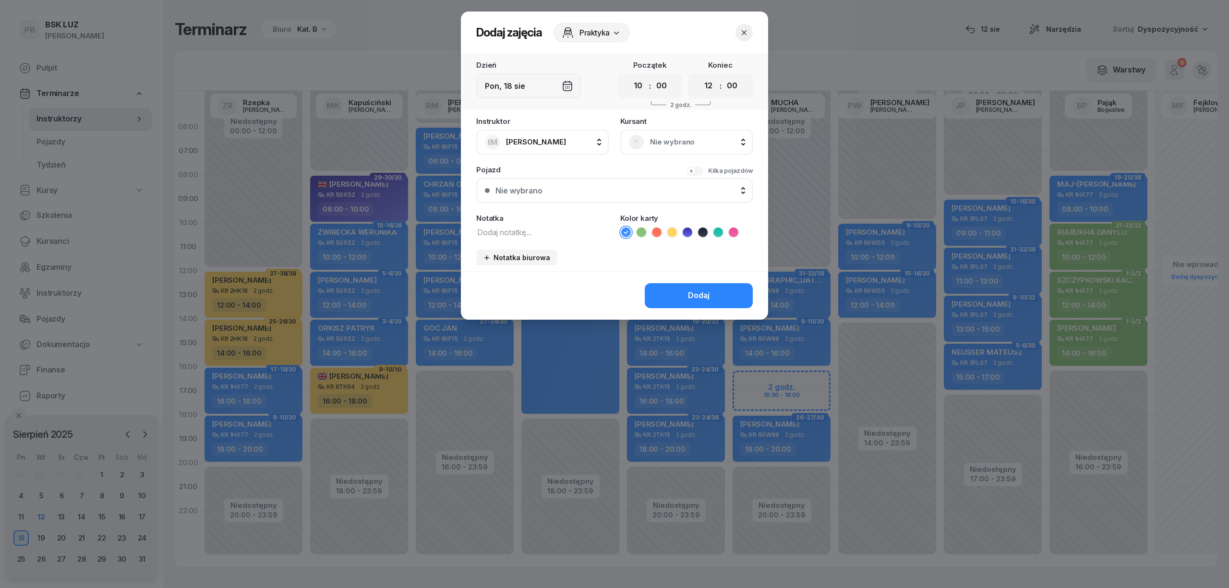
click at [708, 227] on ul at bounding box center [686, 233] width 132 height 12
click at [706, 228] on icon at bounding box center [703, 233] width 10 height 10
click at [580, 235] on textarea at bounding box center [542, 232] width 132 height 12
click at [607, 24] on div "Praktyka" at bounding box center [591, 32] width 76 height 19
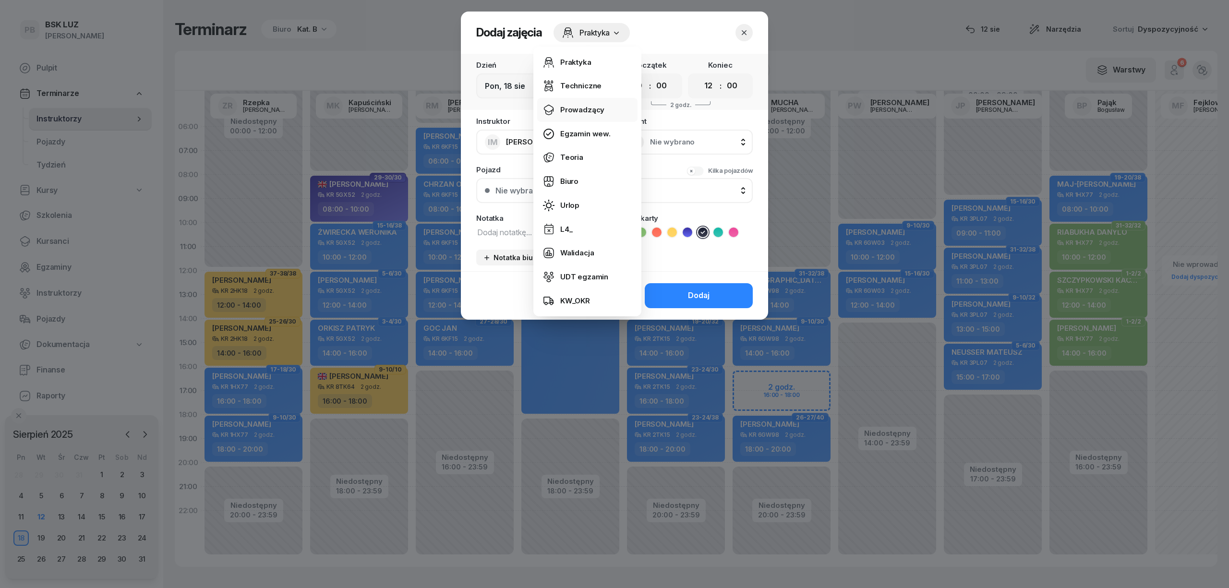
click at [590, 103] on link "Prowadzący" at bounding box center [587, 110] width 100 height 24
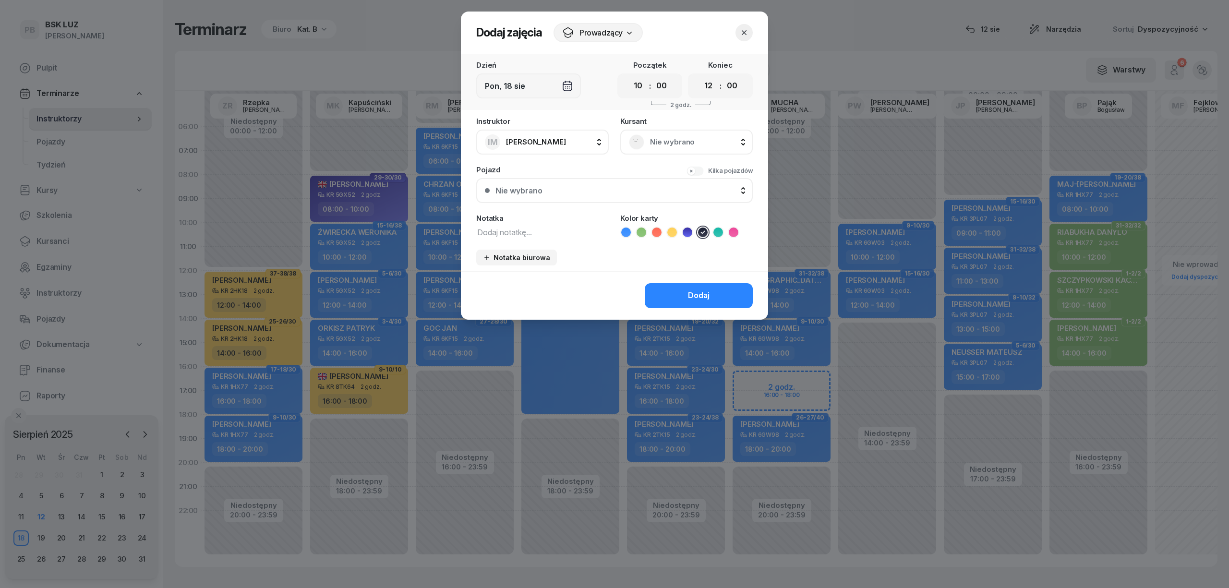
click at [561, 233] on textarea at bounding box center [542, 232] width 132 height 12
type textarea "krotovych"
click at [674, 287] on button "Dodaj" at bounding box center [699, 295] width 108 height 25
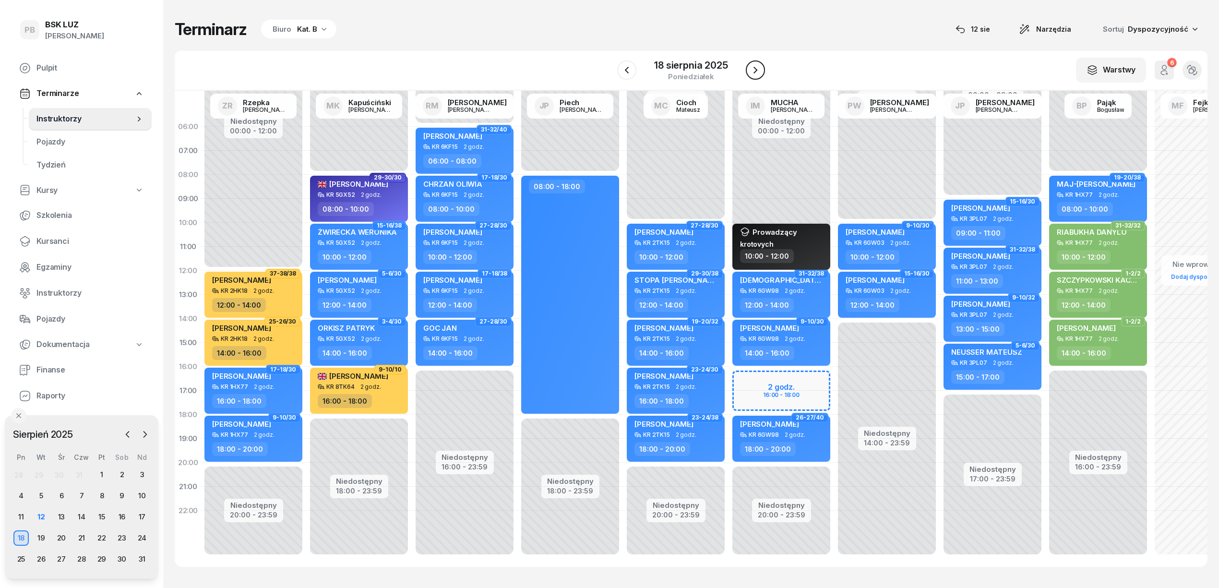
click at [750, 68] on icon "button" at bounding box center [756, 70] width 12 height 12
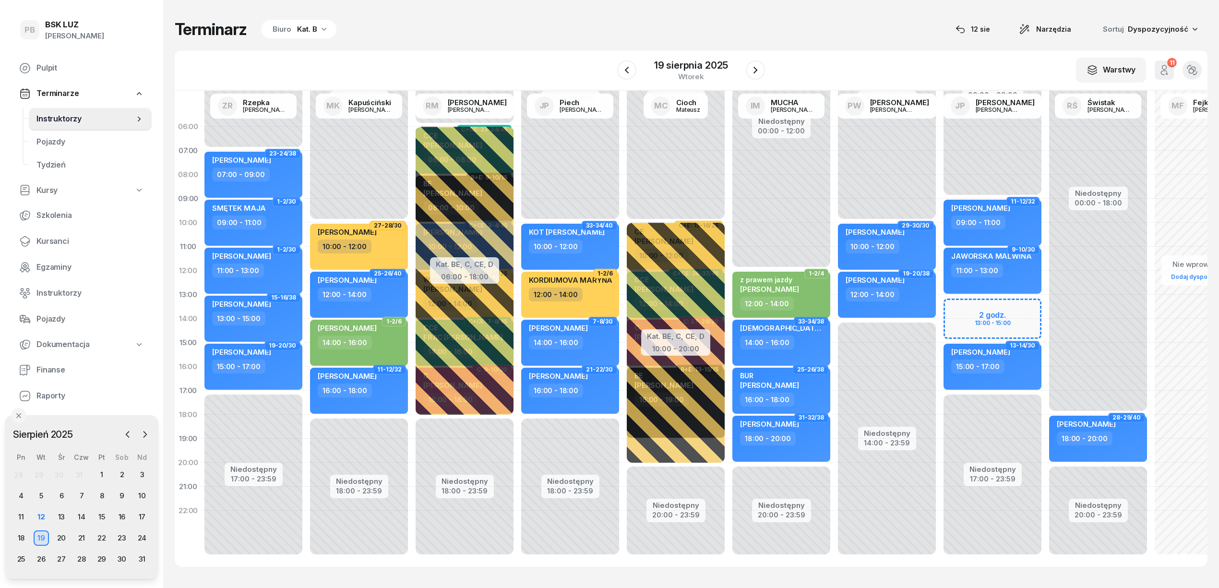
click at [834, 183] on div "Niedostępny 00:00 - 12:00 Niedostępny 20:00 - 23:59 1-2/4 z prawem jazdy [PERSO…" at bounding box center [887, 343] width 106 height 456
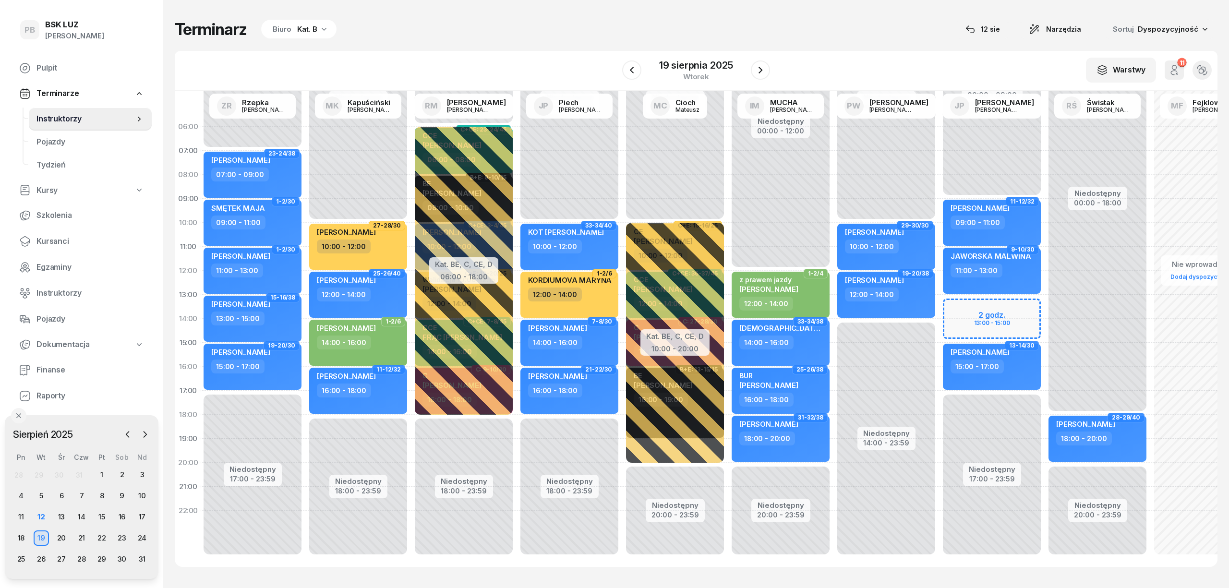
select select "08"
select select "10"
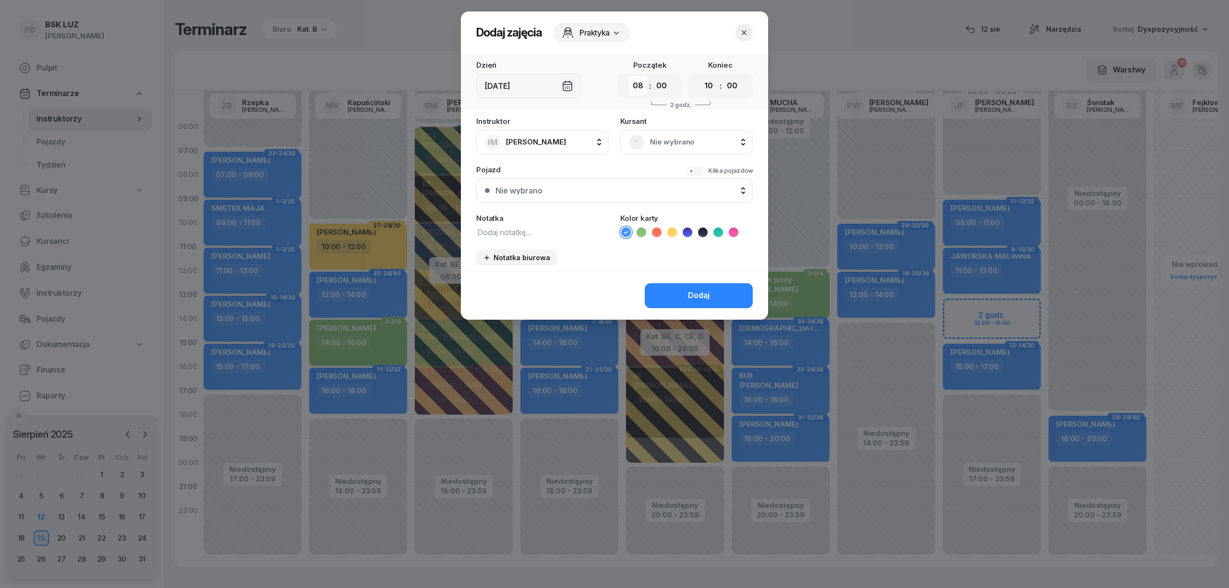
click at [641, 85] on select "00 01 02 03 04 05 06 07 08 09 10 11 12 13 14 15 16 17 18 19 20 21 22 23" at bounding box center [638, 86] width 18 height 20
select select "09"
click at [629, 76] on select "00 01 02 03 04 05 06 07 08 09 10 11 12 13 14 15 16 17 18 19 20 21 22 23" at bounding box center [638, 86] width 18 height 20
click at [707, 85] on select "00 01 02 03 04 05 06 07 08 09 10 11 12 13 14 15 16 17 18 19 20 21 22 23" at bounding box center [708, 86] width 18 height 20
select select "12"
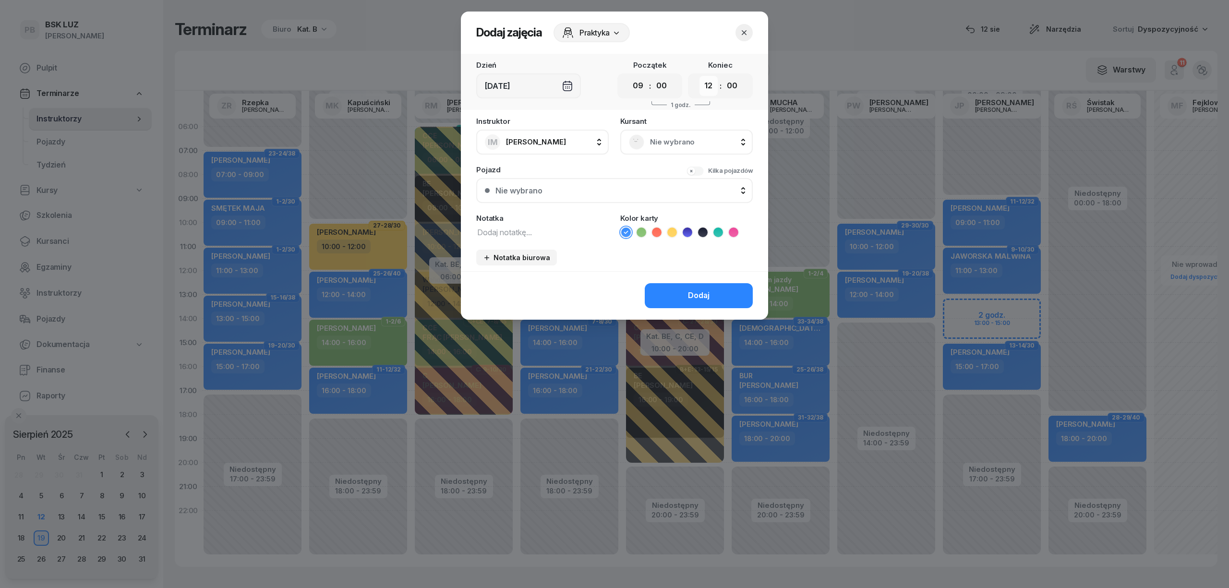
click at [699, 76] on select "00 01 02 03 04 05 06 07 08 09 10 11 12 13 14 15 16 17 18 19 20 21 22 23" at bounding box center [708, 86] width 18 height 20
click at [571, 226] on textarea at bounding box center [542, 232] width 132 height 12
type textarea "krotovych"
click at [703, 231] on icon at bounding box center [703, 233] width 10 height 10
click at [669, 290] on button "Dodaj" at bounding box center [699, 295] width 108 height 25
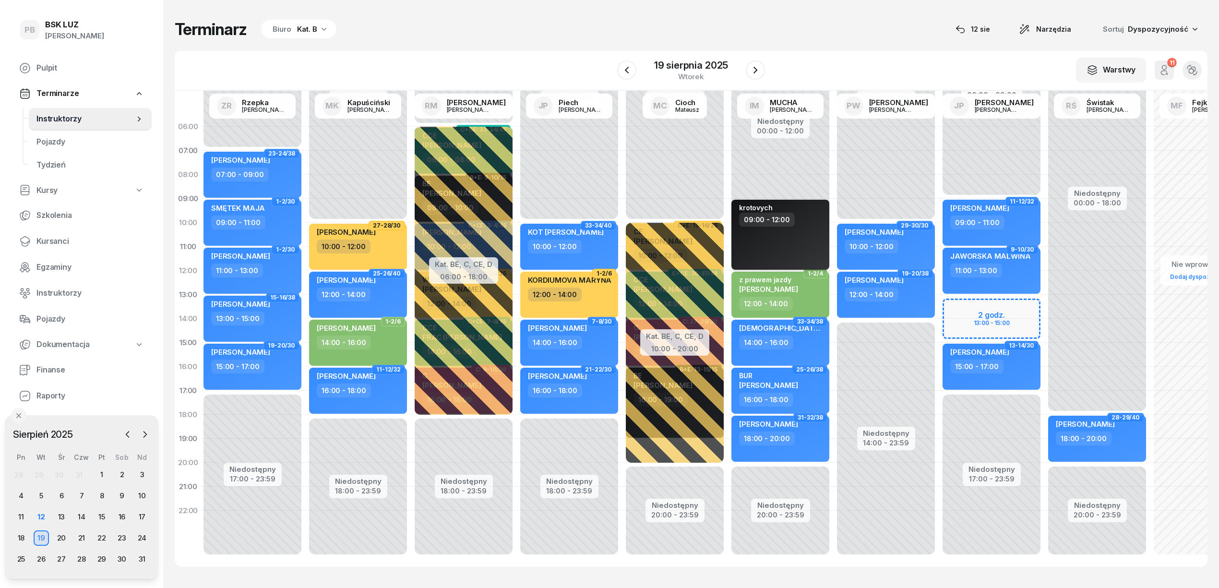
click at [780, 237] on div "krotovych 09:00 - 12:00" at bounding box center [781, 235] width 98 height 70
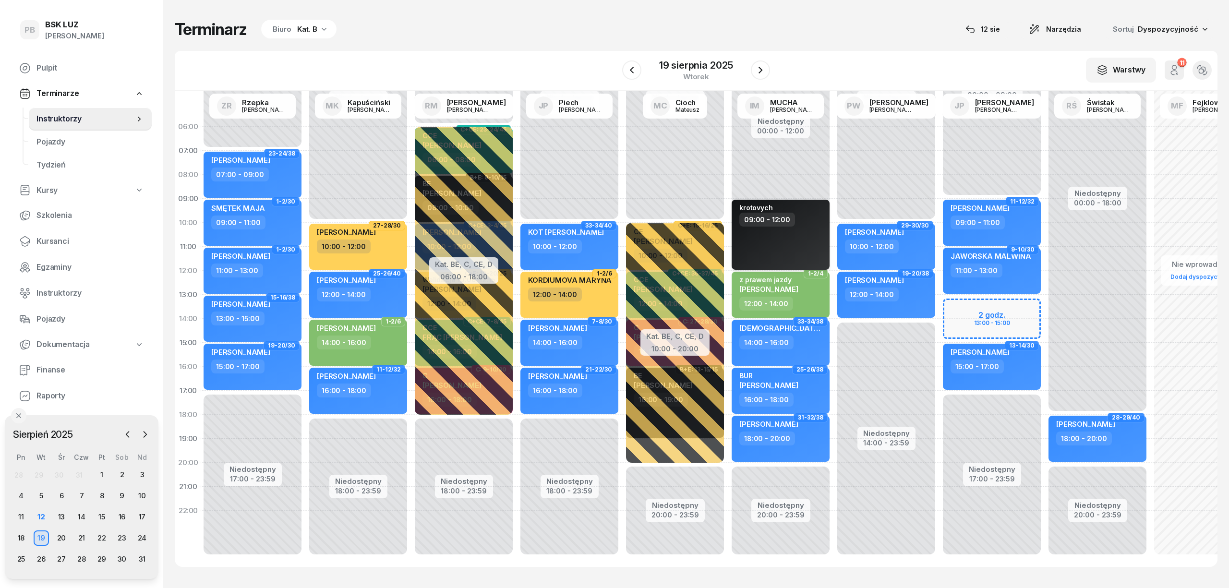
select select "09"
select select "12"
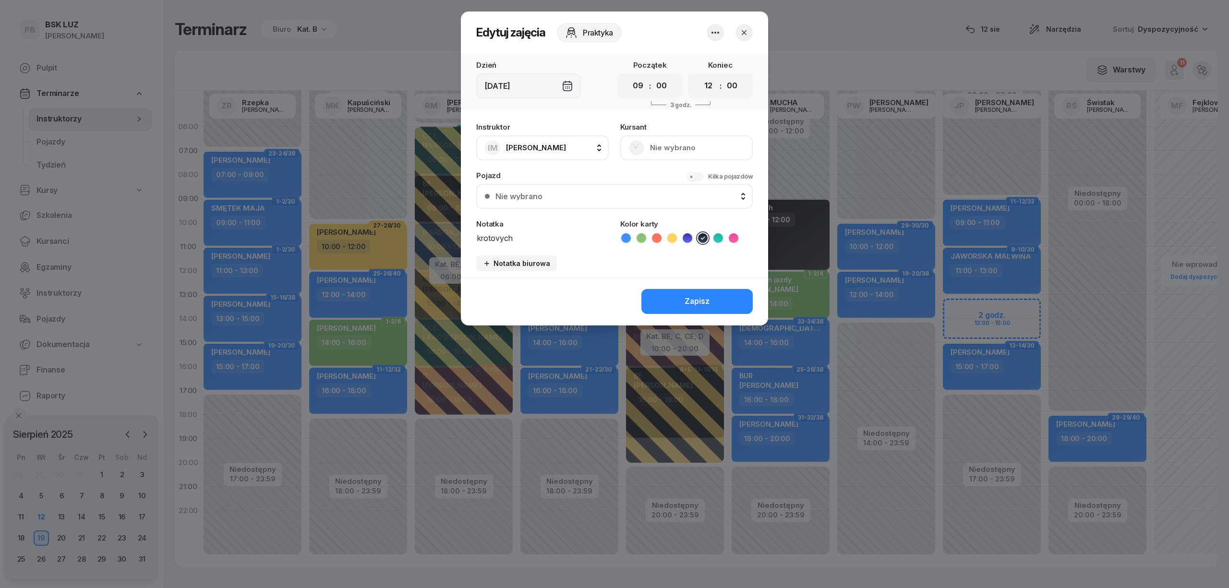
click at [593, 35] on div "Praktyka" at bounding box center [583, 32] width 76 height 19
click at [747, 35] on icon "button" at bounding box center [744, 33] width 10 height 10
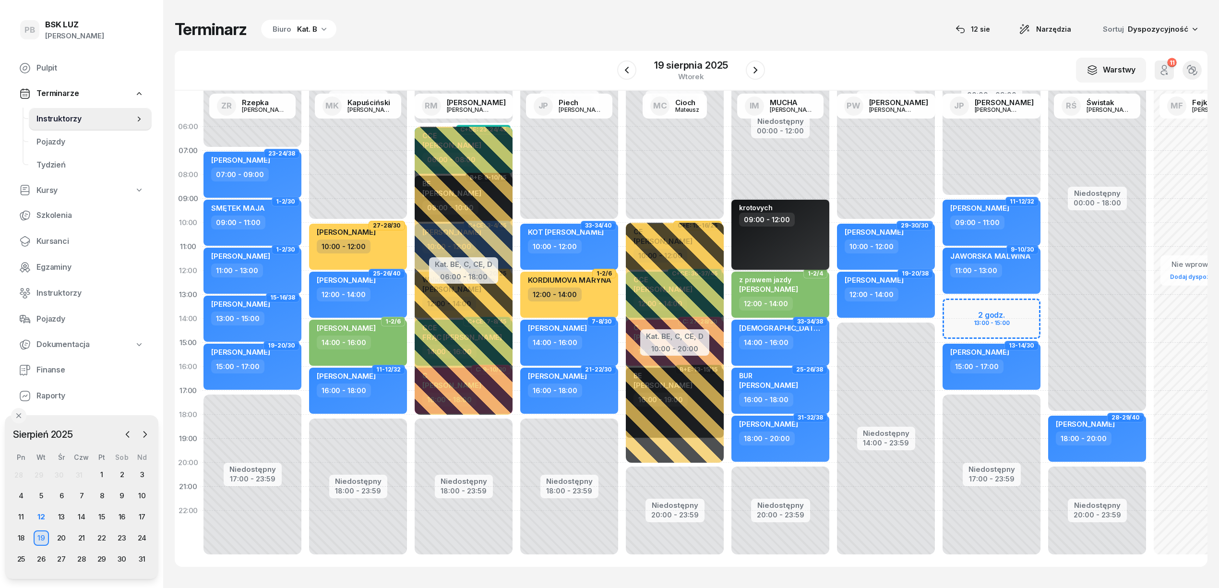
drag, startPoint x: 795, startPoint y: 255, endPoint x: 812, endPoint y: 233, distance: 28.1
click at [812, 233] on div "krotovych 09:00 - 12:00" at bounding box center [781, 235] width 98 height 70
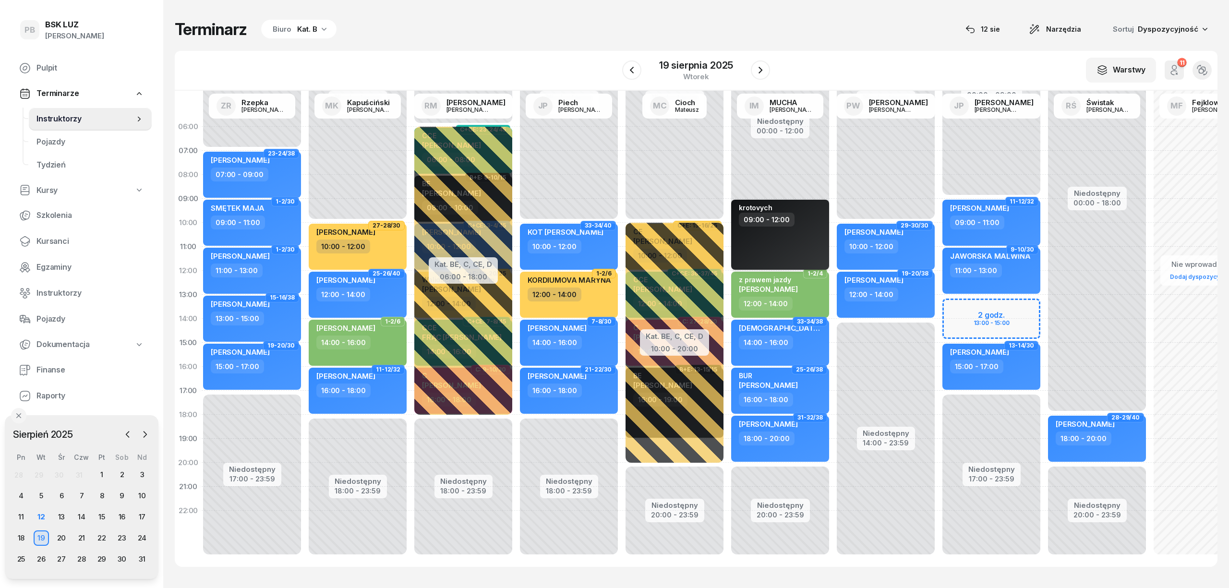
select select "09"
select select "12"
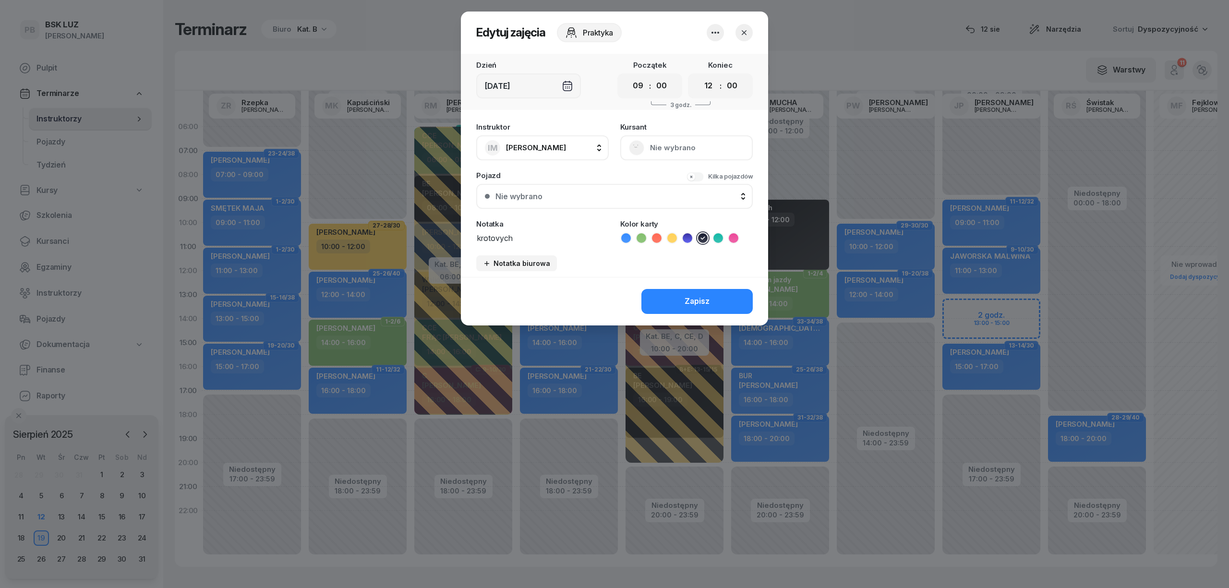
click at [716, 36] on icon "button" at bounding box center [716, 33] width 12 height 12
click at [707, 62] on link "Usuń" at bounding box center [710, 62] width 127 height 24
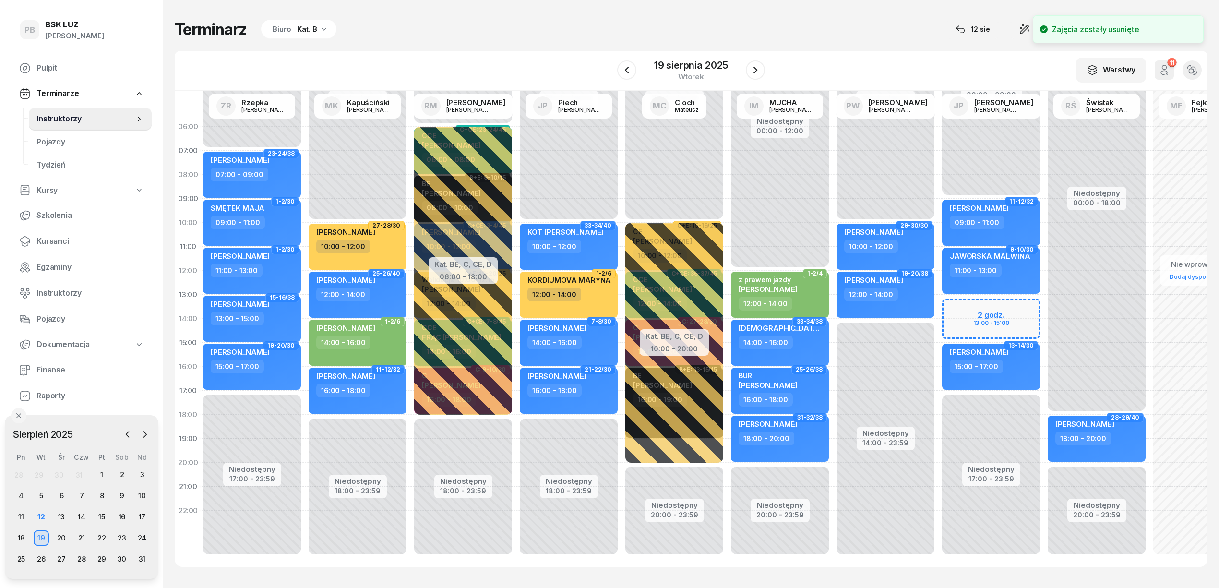
click at [833, 202] on div "Niedostępny 00:00 - 12:00 Niedostępny 20:00 - 23:59 1-2/4 z prawem jazdy [PERSO…" at bounding box center [886, 343] width 106 height 456
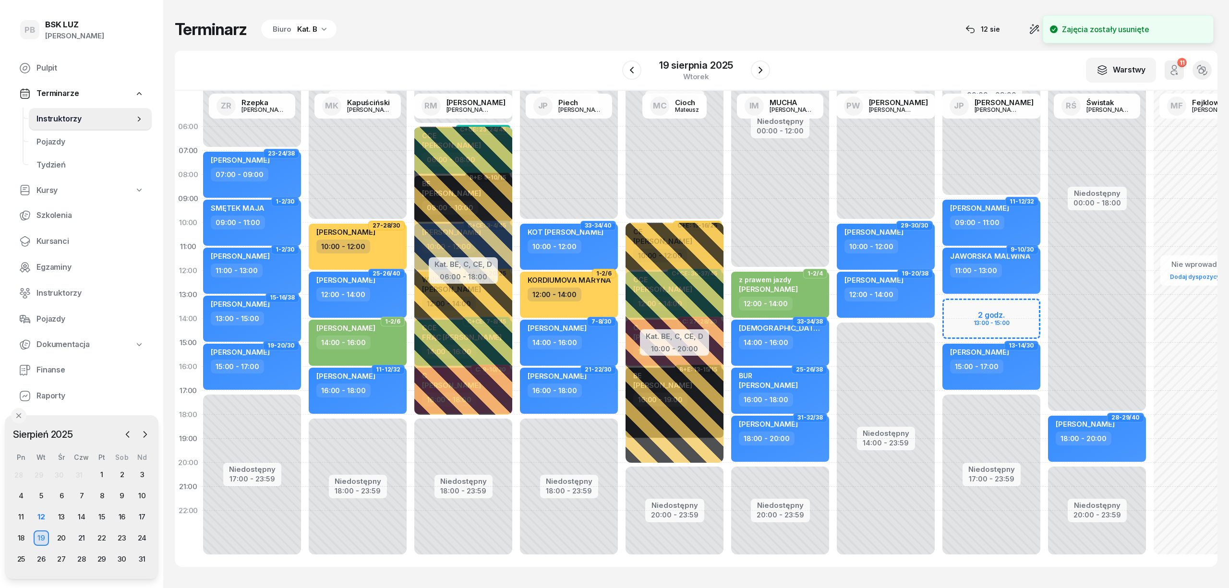
select select "09"
select select "11"
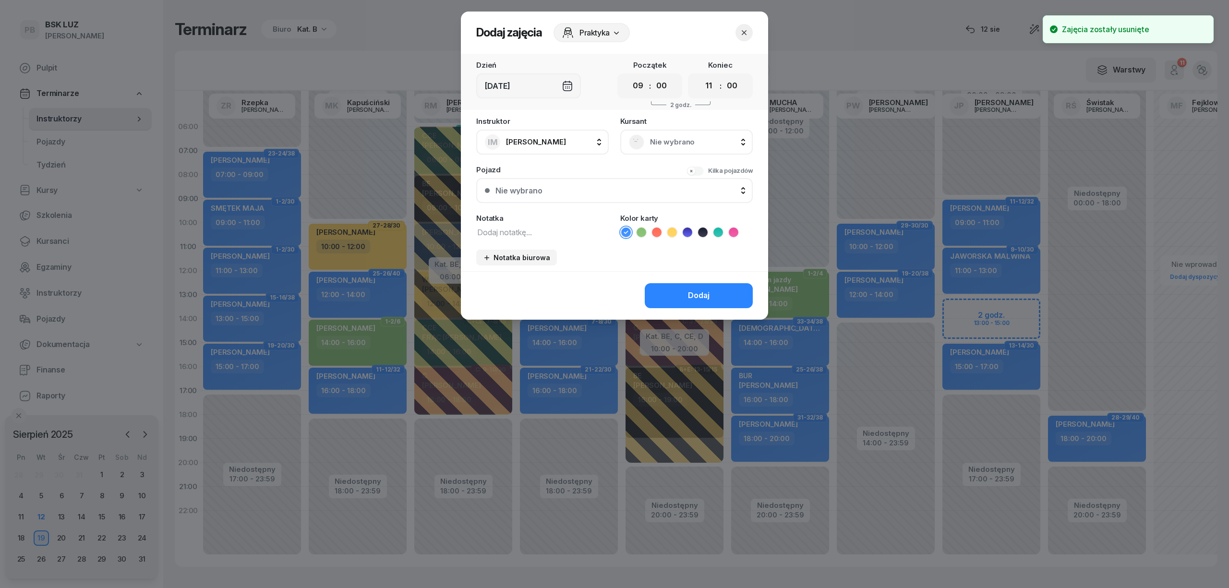
drag, startPoint x: 605, startPoint y: 32, endPoint x: 605, endPoint y: 37, distance: 5.8
click at [605, 33] on span "Praktyka" at bounding box center [594, 33] width 30 height 12
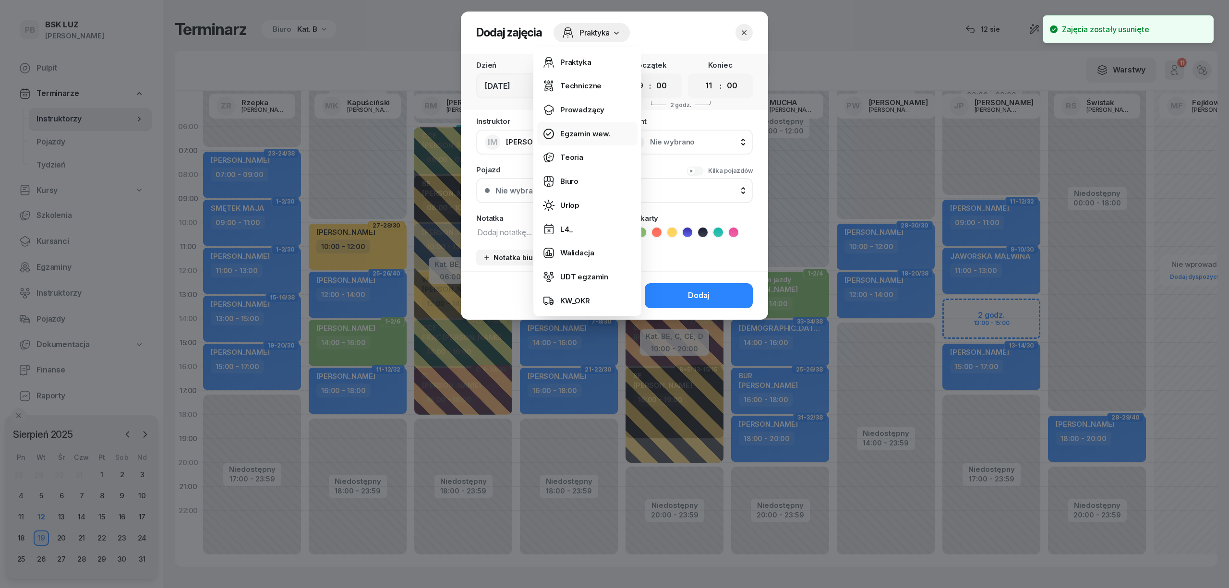
drag, startPoint x: 600, startPoint y: 103, endPoint x: 619, endPoint y: 135, distance: 37.9
click at [600, 103] on link "Prowadzący" at bounding box center [587, 110] width 100 height 24
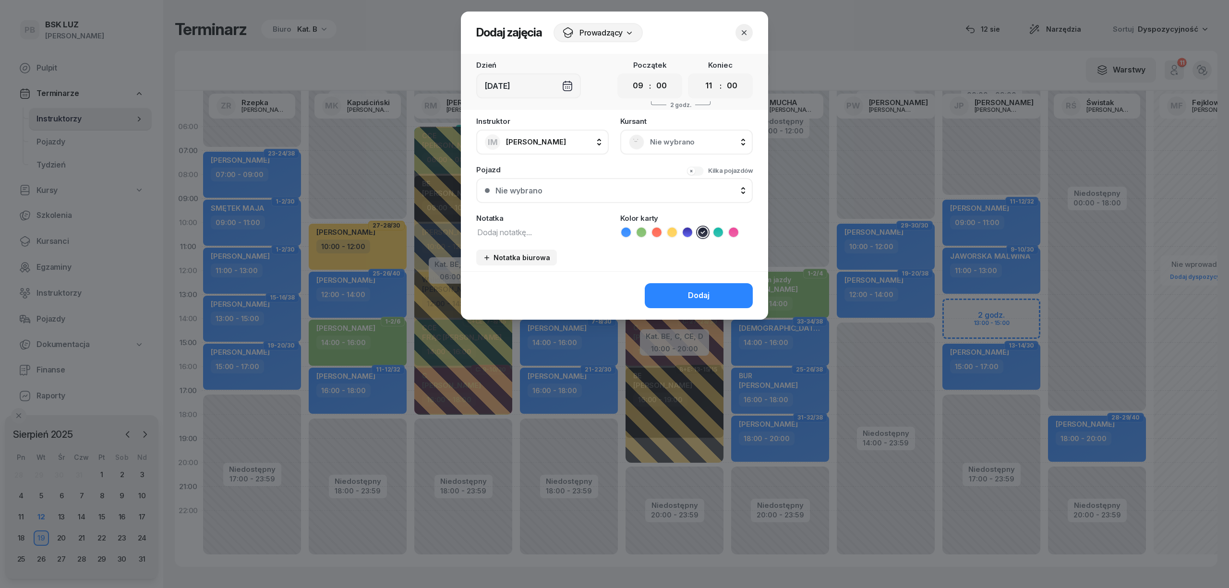
click at [579, 231] on textarea at bounding box center [542, 232] width 132 height 12
type textarea "krotovych"
click at [711, 90] on select "00 01 02 03 04 05 06 07 08 09 10 11 12 13 14 15 16 17 18 19 20 21 22 23" at bounding box center [708, 86] width 18 height 20
select select "12"
click at [699, 76] on select "00 01 02 03 04 05 06 07 08 09 10 11 12 13 14 15 16 17 18 19 20 21 22 23" at bounding box center [708, 86] width 18 height 20
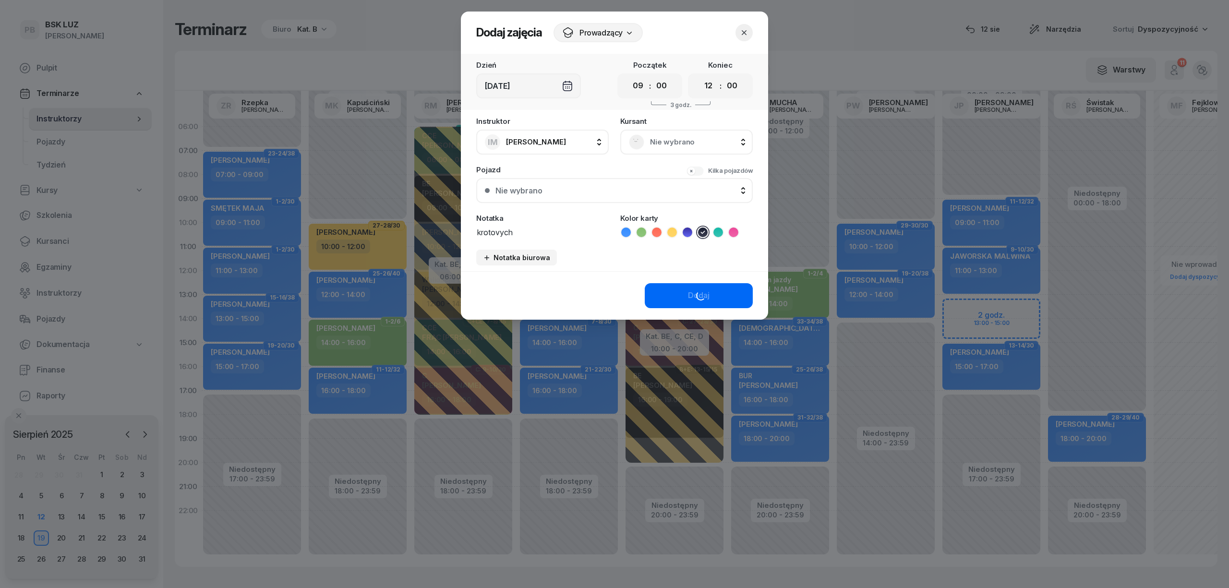
click at [701, 294] on div "Dodaj" at bounding box center [699, 295] width 22 height 12
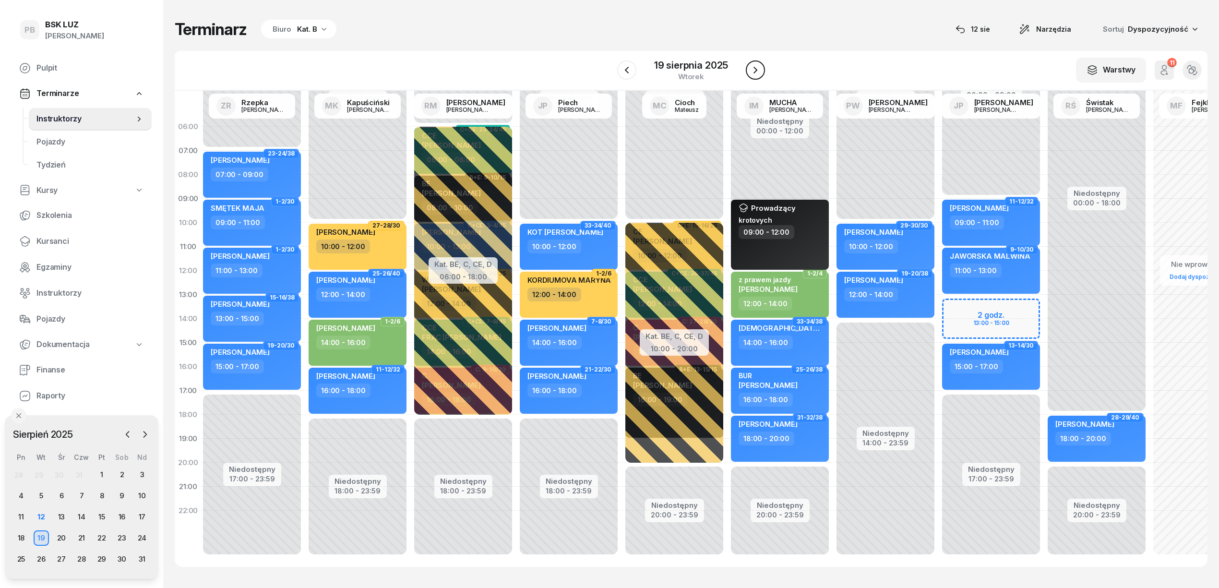
click at [751, 68] on icon "button" at bounding box center [756, 70] width 12 height 12
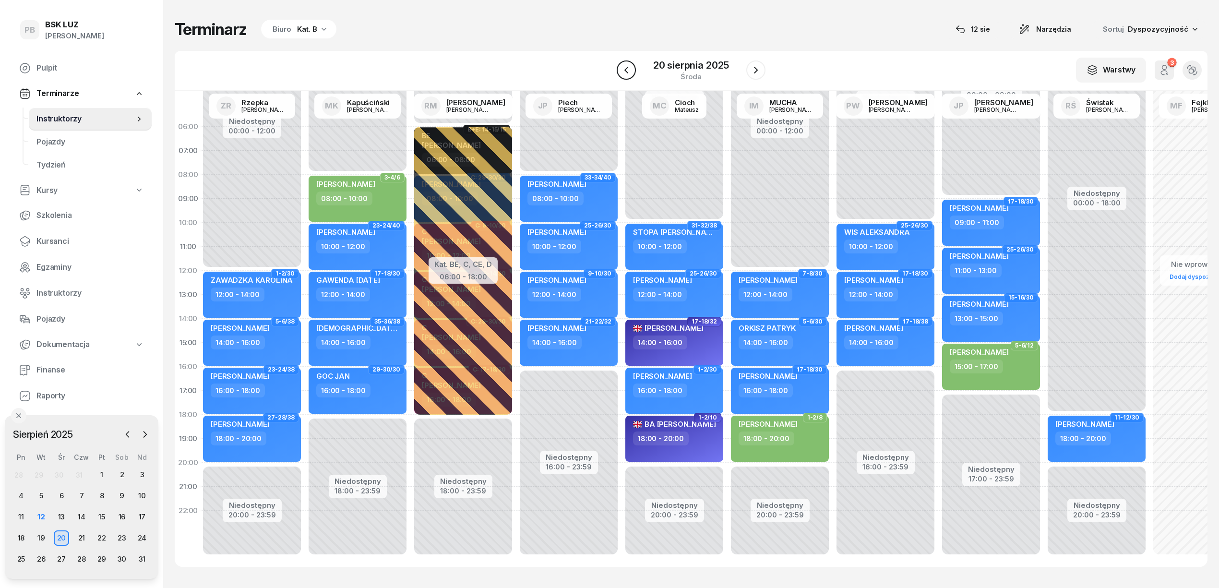
click at [632, 67] on icon "button" at bounding box center [627, 70] width 12 height 12
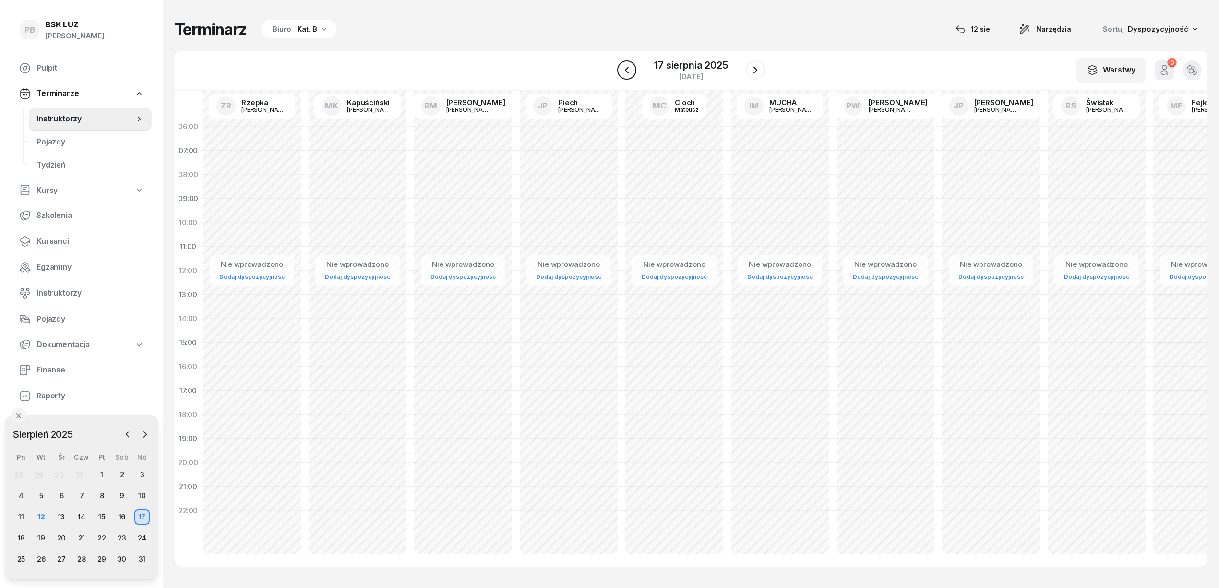
click at [632, 67] on icon "button" at bounding box center [627, 70] width 12 height 12
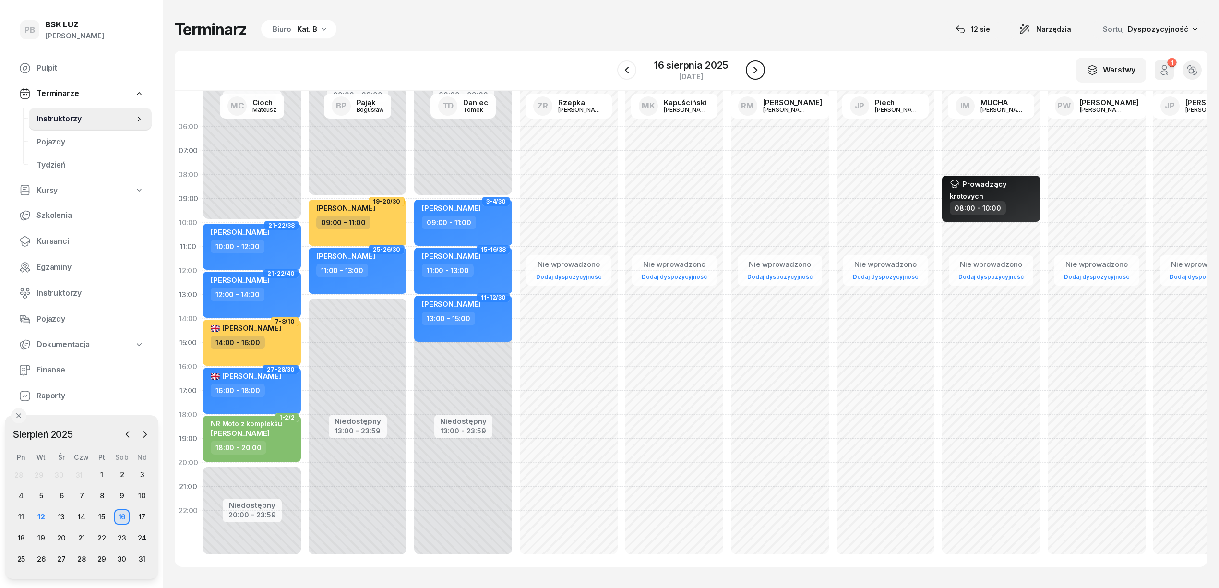
click at [761, 72] on button "button" at bounding box center [755, 69] width 19 height 19
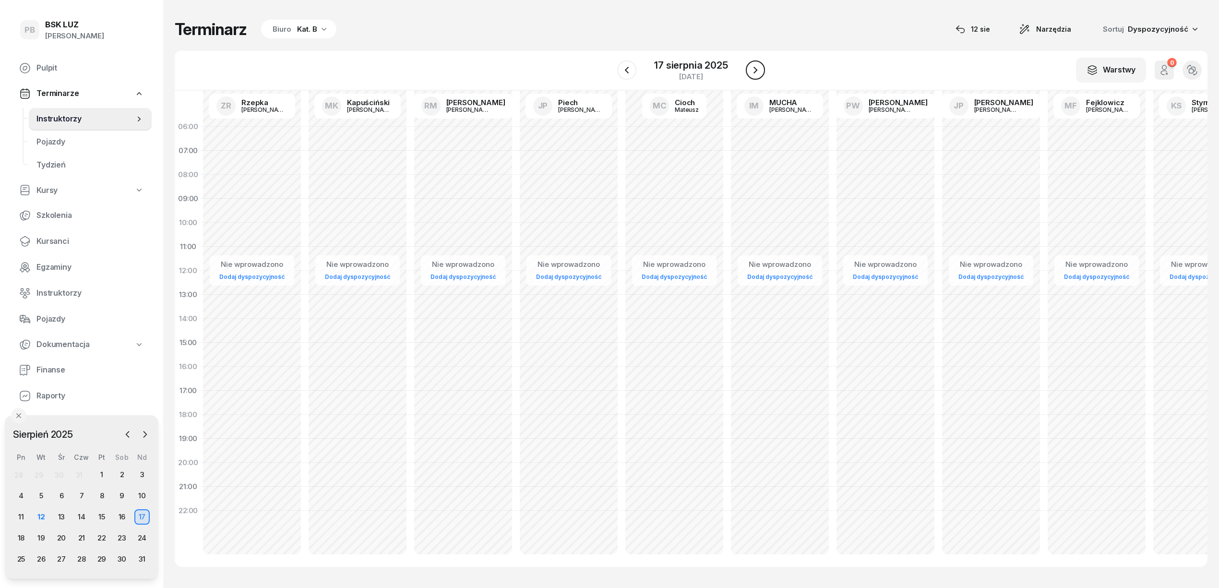
click at [761, 72] on button "button" at bounding box center [755, 69] width 19 height 19
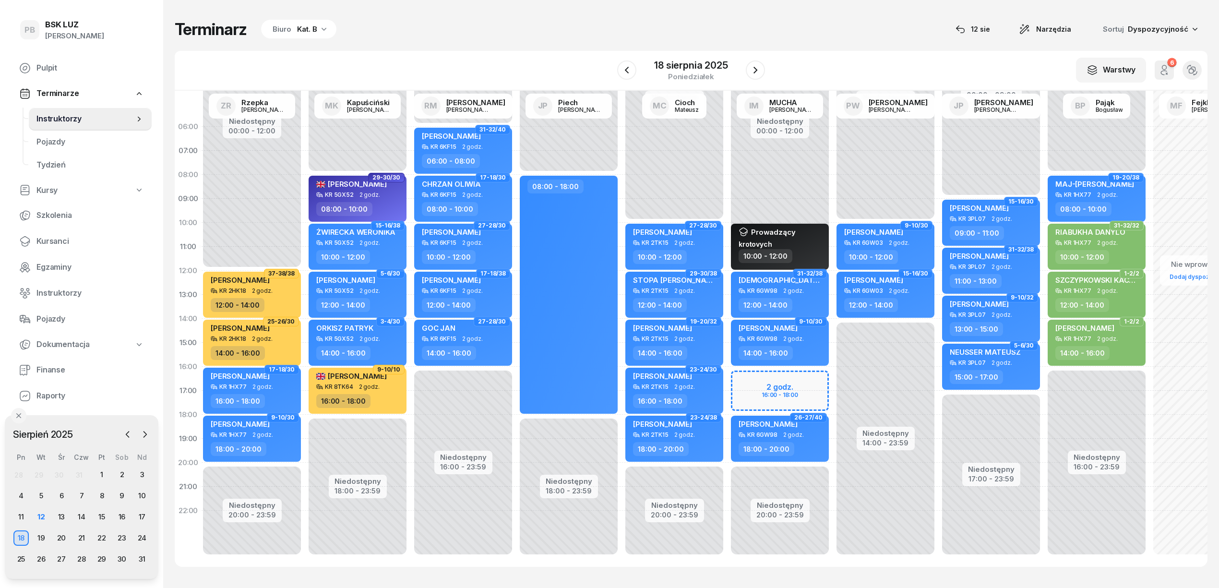
click at [764, 64] on div at bounding box center [755, 69] width 19 height 19
click at [759, 72] on icon "button" at bounding box center [756, 70] width 12 height 12
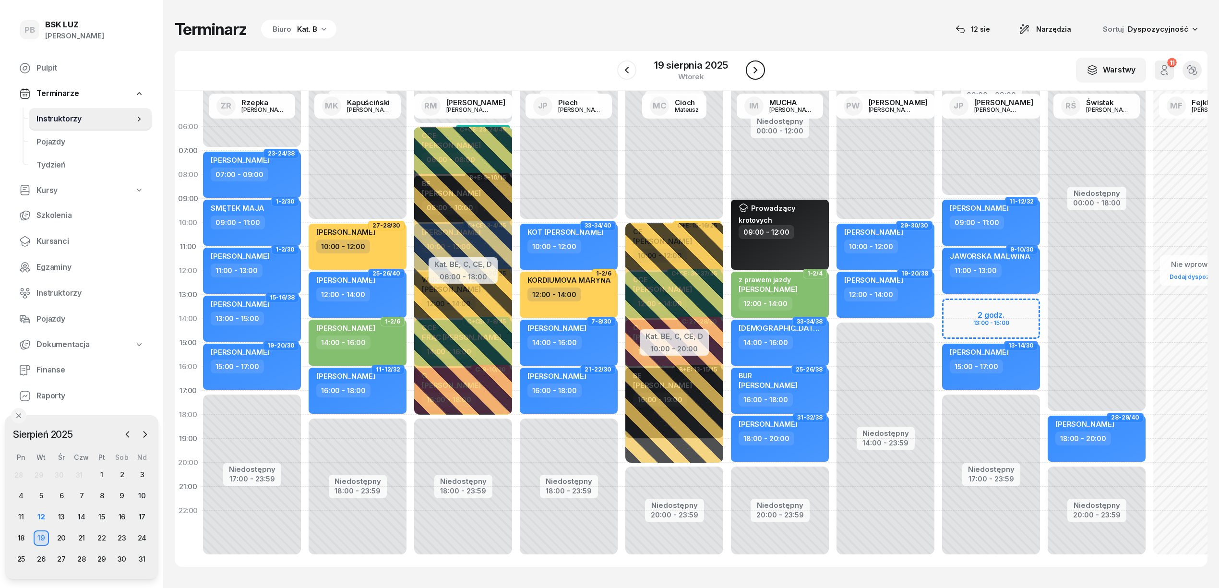
click at [759, 72] on icon "button" at bounding box center [756, 70] width 12 height 12
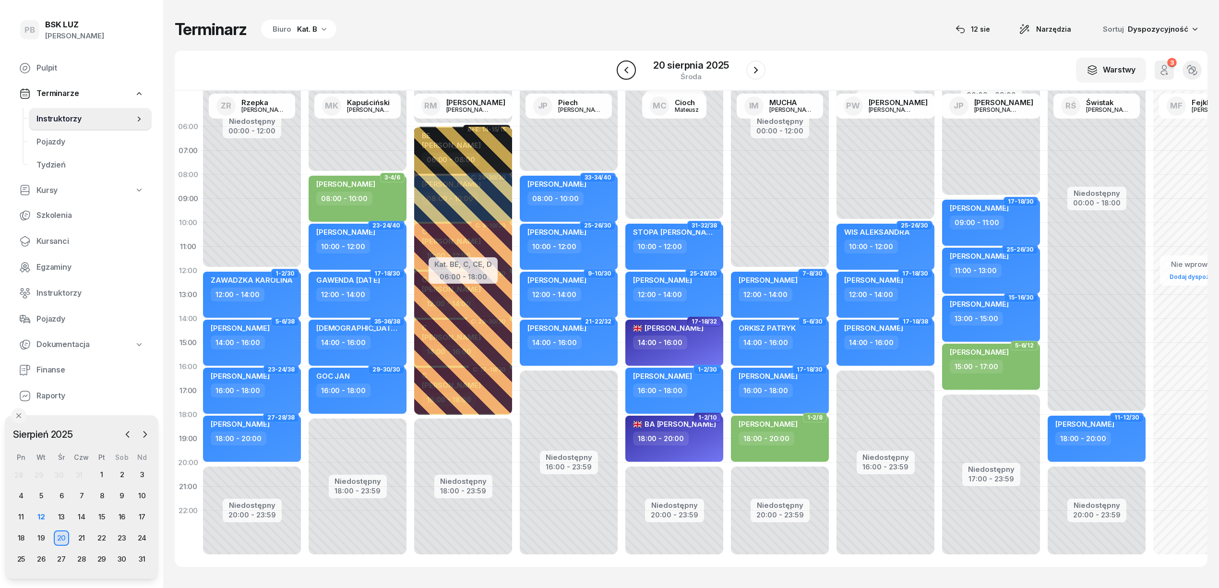
click at [634, 68] on button "button" at bounding box center [626, 69] width 19 height 19
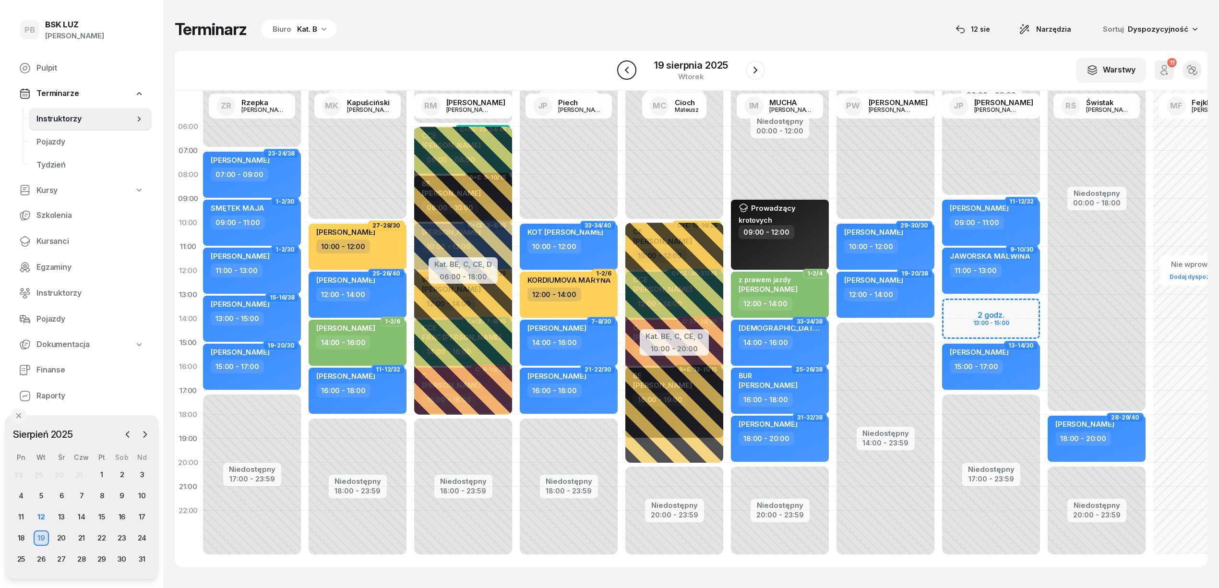
click at [634, 68] on button "button" at bounding box center [626, 69] width 19 height 19
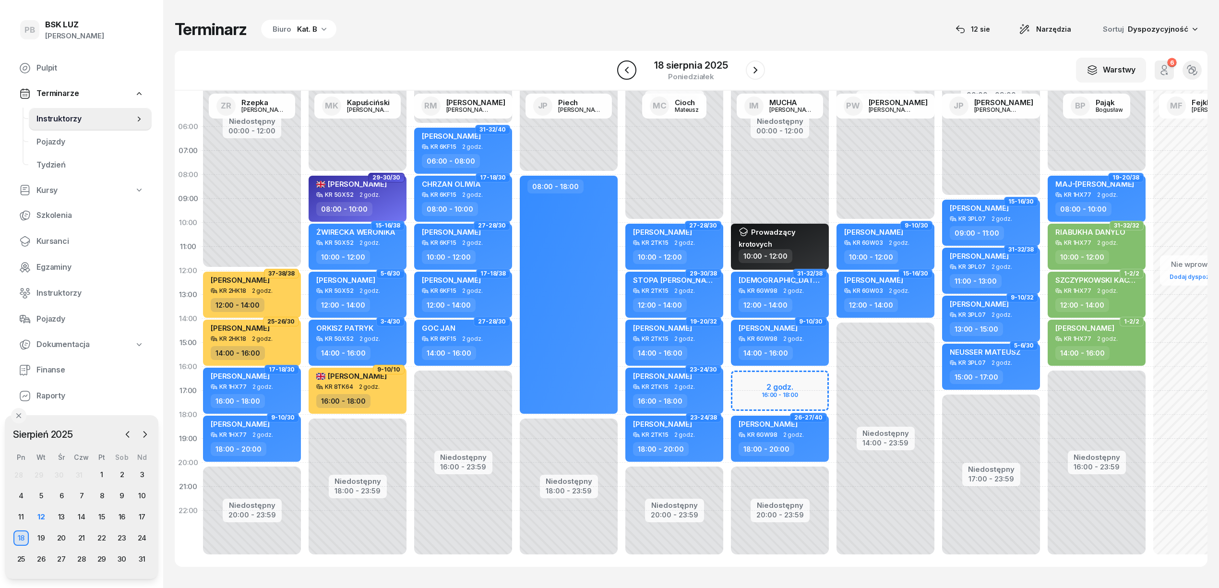
click at [634, 68] on button "button" at bounding box center [626, 69] width 19 height 19
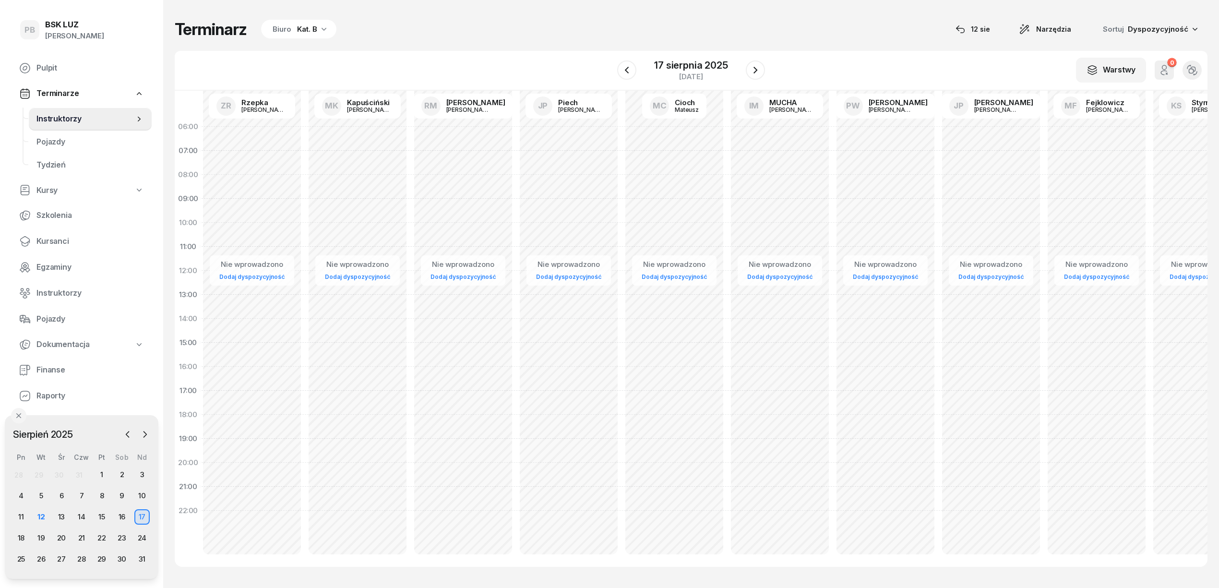
click at [833, 159] on div "Nie wprowadzono Dodaj dyspozycyjność" at bounding box center [886, 343] width 106 height 456
select select "07"
select select "09"
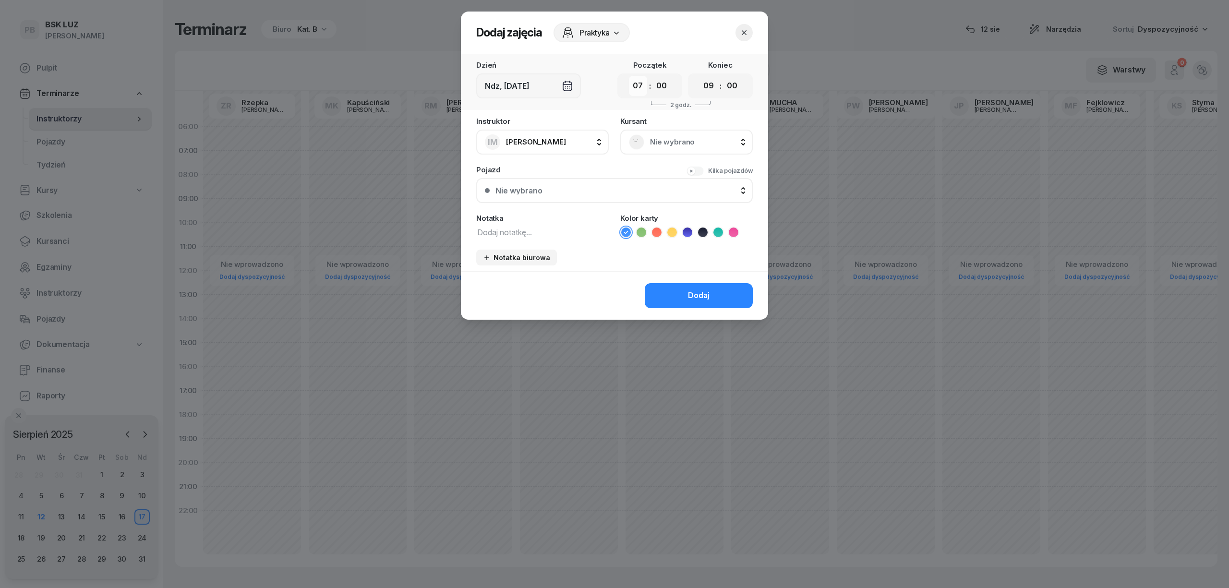
click at [634, 92] on select "00 01 02 03 04 05 06 07 08 09 10 11 12 13 14 15 16 17 18 19 20 21 22 23" at bounding box center [638, 86] width 18 height 20
select select "09"
click at [629, 76] on select "00 01 02 03 04 05 06 07 08 09 10 11 12 13 14 15 16 17 18 19 20 21 22 23" at bounding box center [638, 86] width 18 height 20
click at [711, 79] on select "00 01 02 03 04 05 06 07 08 09 10 11 12 13 14 15 16 17 18 19 20 21 22 23" at bounding box center [708, 86] width 18 height 20
select select "12"
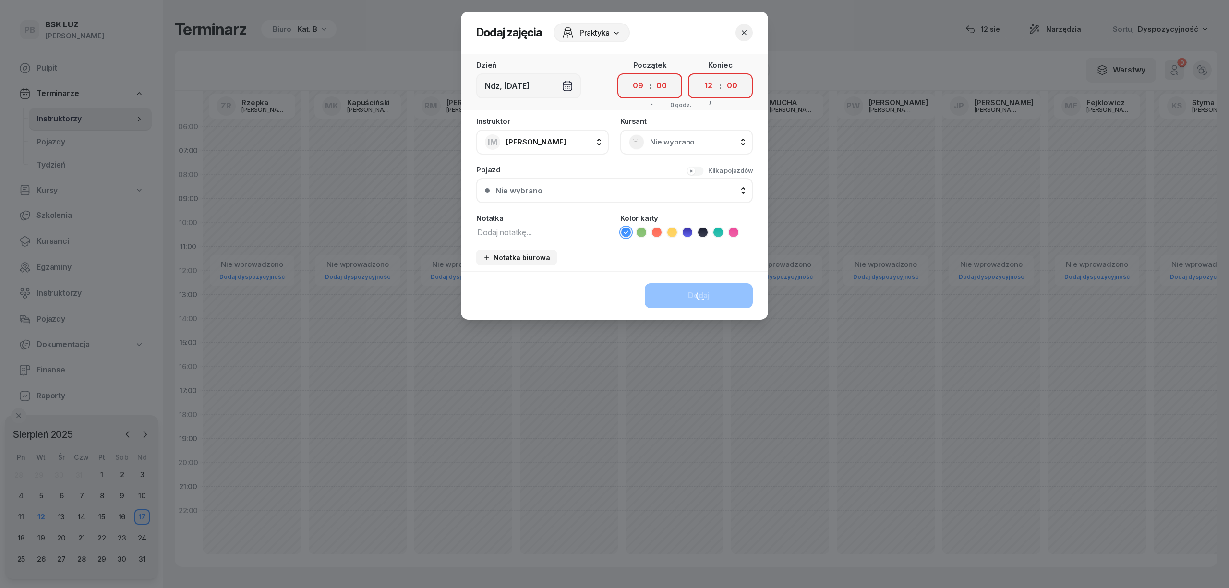
click at [699, 76] on select "00 01 02 03 04 05 06 07 08 09 10 11 12 13 14 15 16 17 18 19 20 21 22 23" at bounding box center [708, 86] width 18 height 20
click at [703, 232] on icon at bounding box center [703, 233] width 10 height 10
click at [542, 229] on textarea at bounding box center [542, 232] width 132 height 12
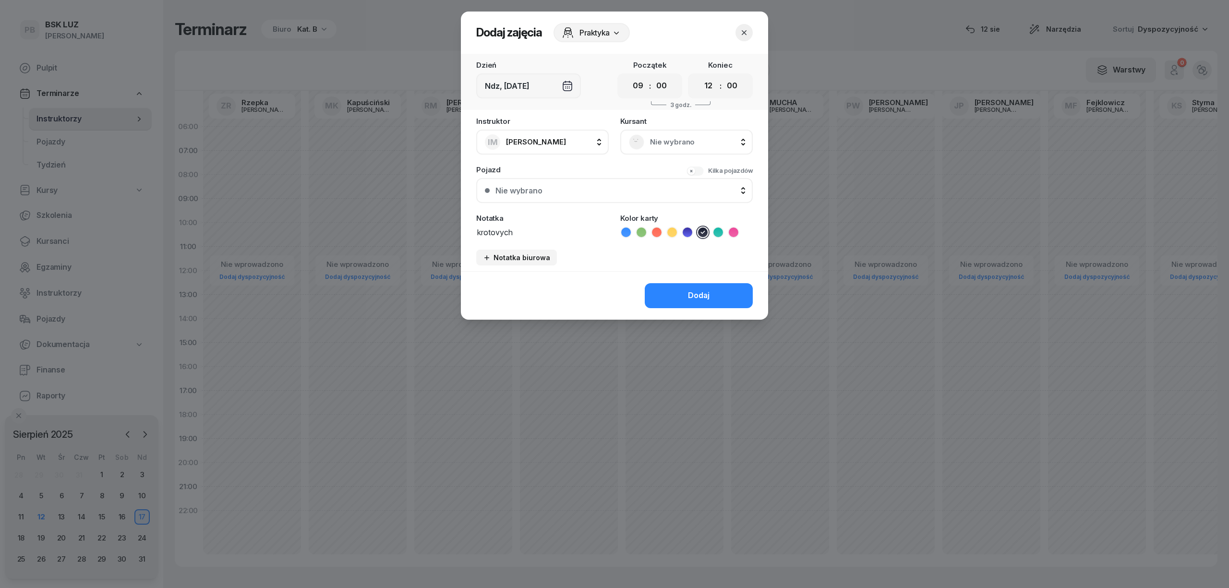
type textarea "krotovych"
click at [590, 36] on span "Praktyka" at bounding box center [594, 33] width 30 height 12
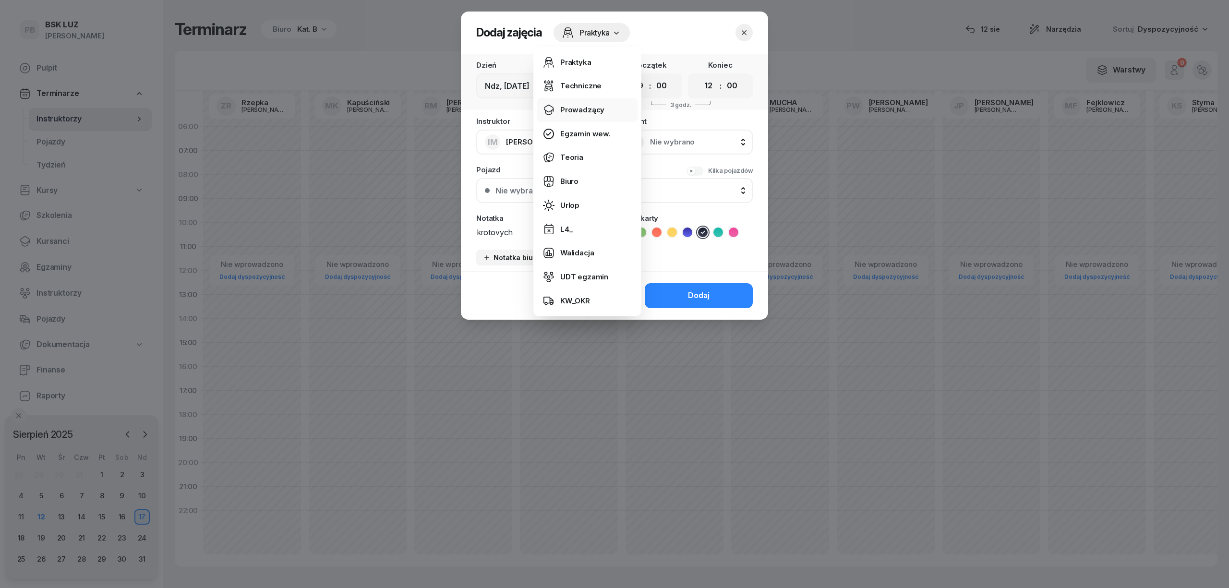
click at [585, 112] on div "Prowadzący" at bounding box center [582, 110] width 44 height 12
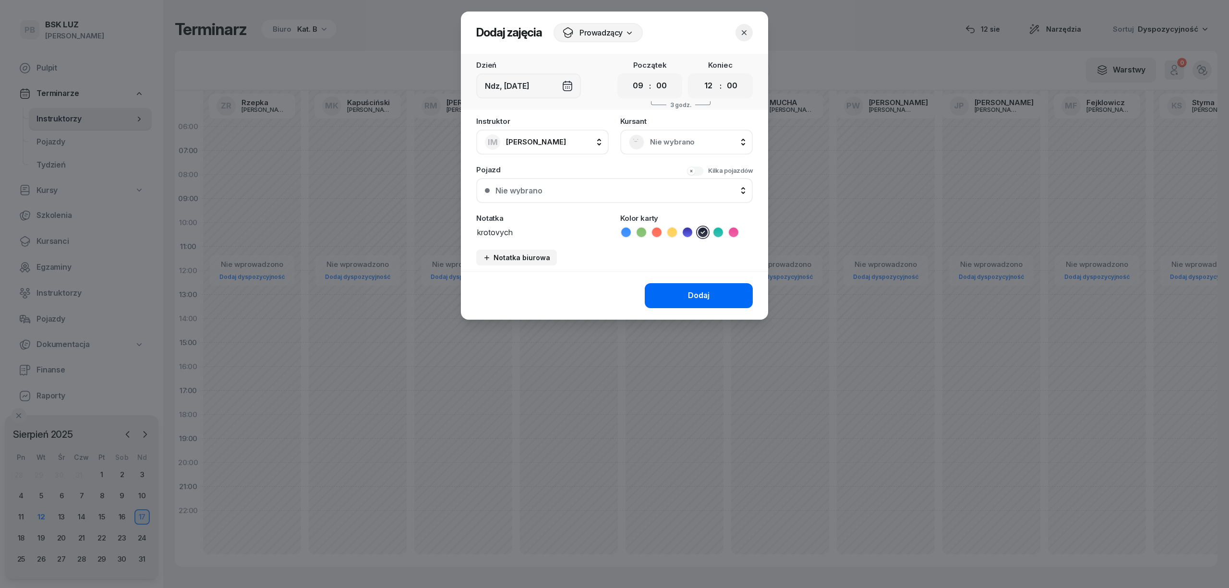
click at [695, 304] on button "Dodaj" at bounding box center [699, 295] width 108 height 25
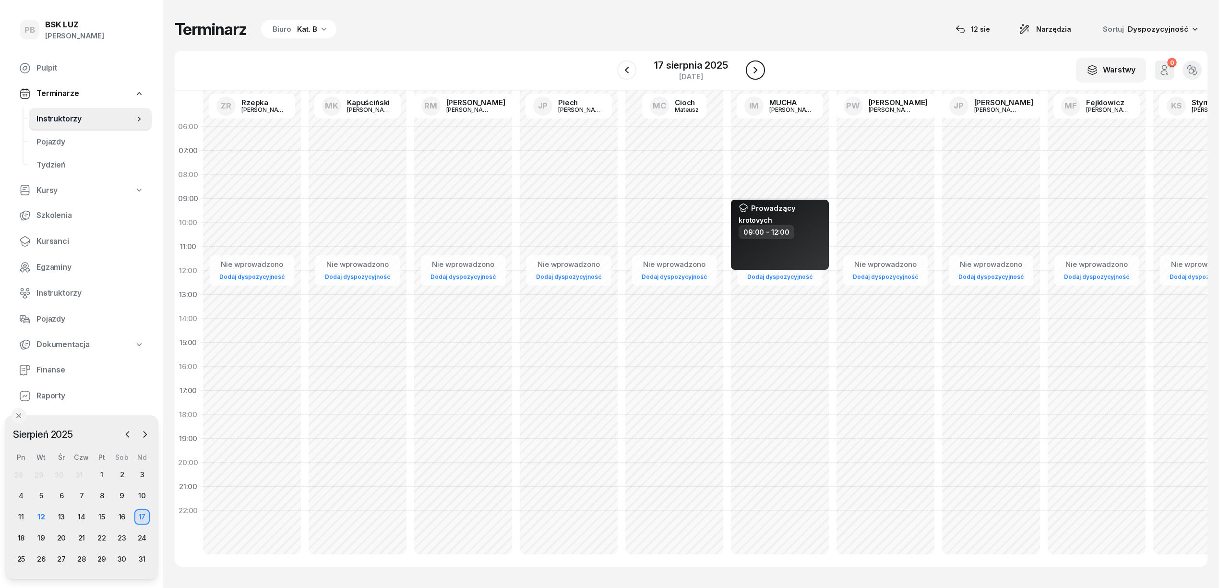
click at [754, 73] on icon "button" at bounding box center [756, 70] width 12 height 12
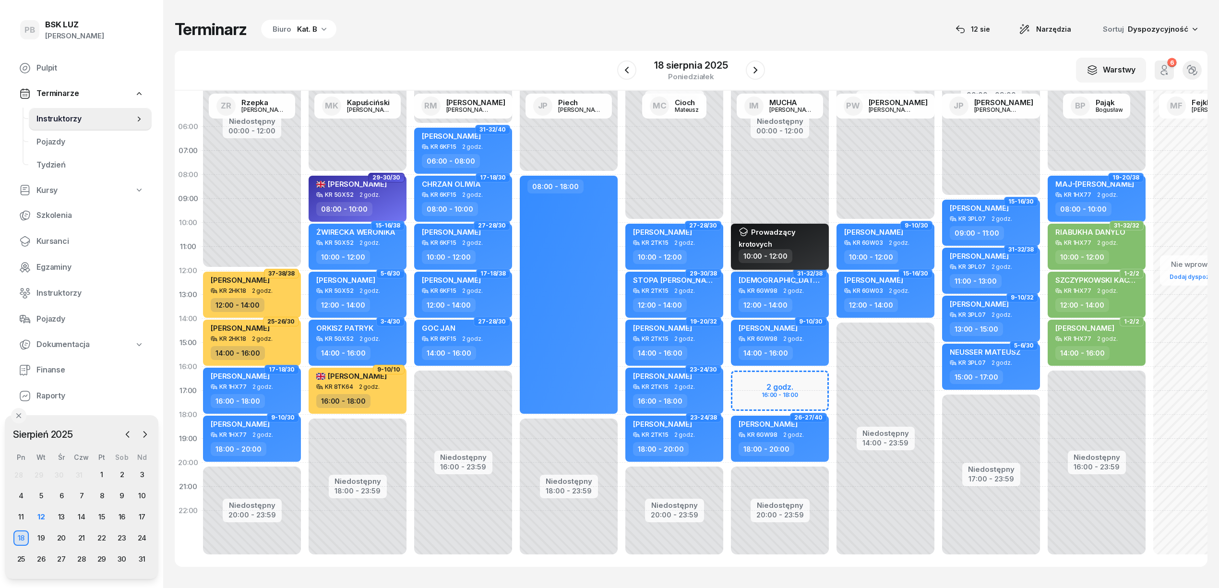
click at [778, 246] on div "krotovych" at bounding box center [767, 244] width 57 height 8
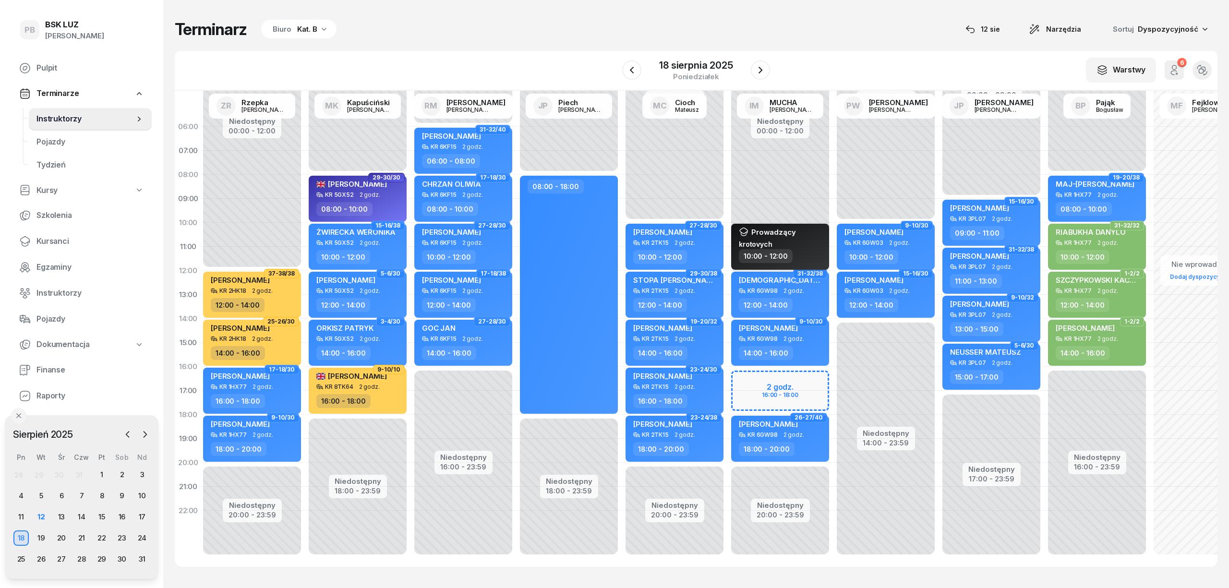
select select "10"
select select "12"
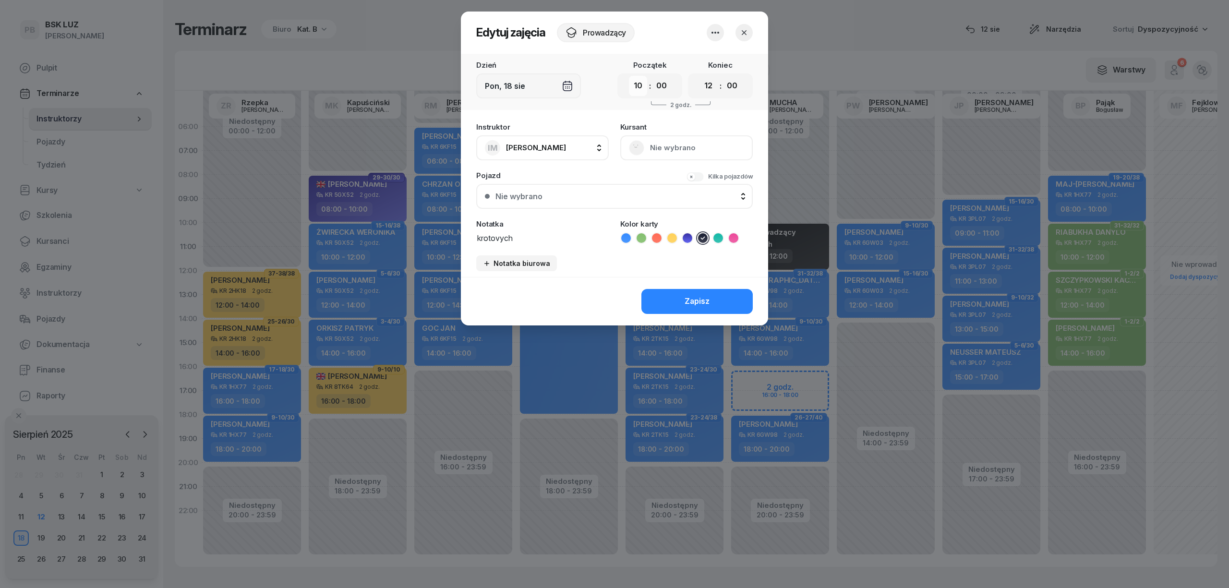
click at [638, 86] on select "00 01 02 03 04 05 06 07 08 09 10 11 12 13 14 15 16 17 18 19 20 21 22 23" at bounding box center [638, 86] width 18 height 20
click at [629, 76] on select "00 01 02 03 04 05 06 07 08 09 10 11 12 13 14 15 16 17 18 19 20 21 22 23" at bounding box center [638, 86] width 18 height 20
click at [641, 86] on select "00 01 02 03 04 05 06 07 08 09 10 11 12 13 14 15 16 17 18 19 20 21 22 23" at bounding box center [638, 86] width 18 height 20
select select "09"
click at [629, 76] on select "00 01 02 03 04 05 06 07 08 09 10 11 12 13 14 15 16 17 18 19 20 21 22 23" at bounding box center [638, 86] width 18 height 20
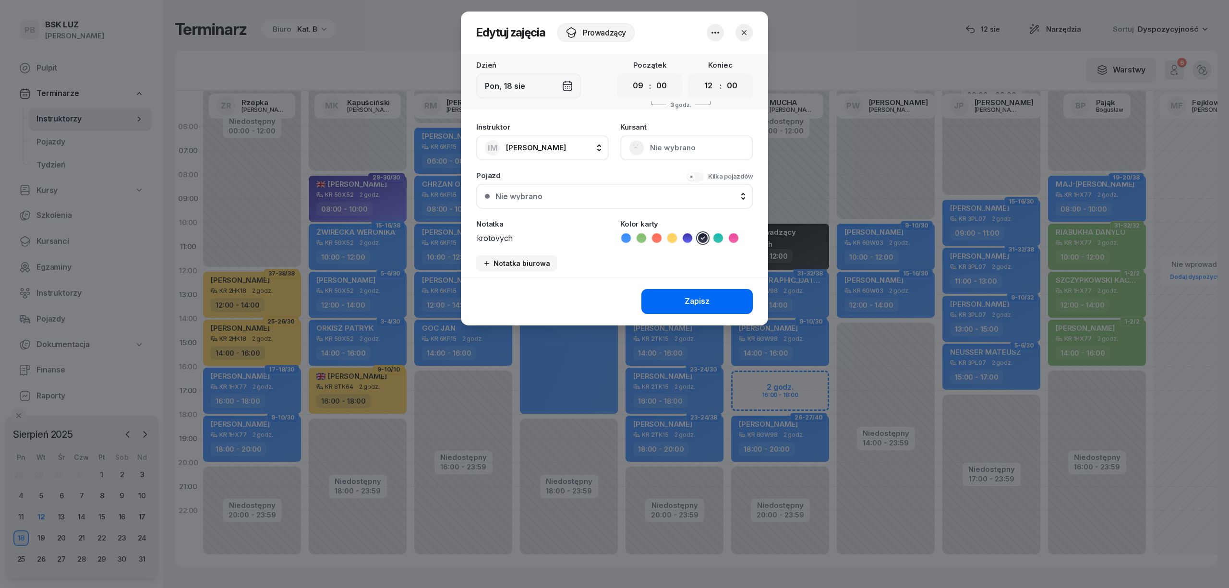
click at [672, 300] on button "Zapisz" at bounding box center [696, 301] width 111 height 25
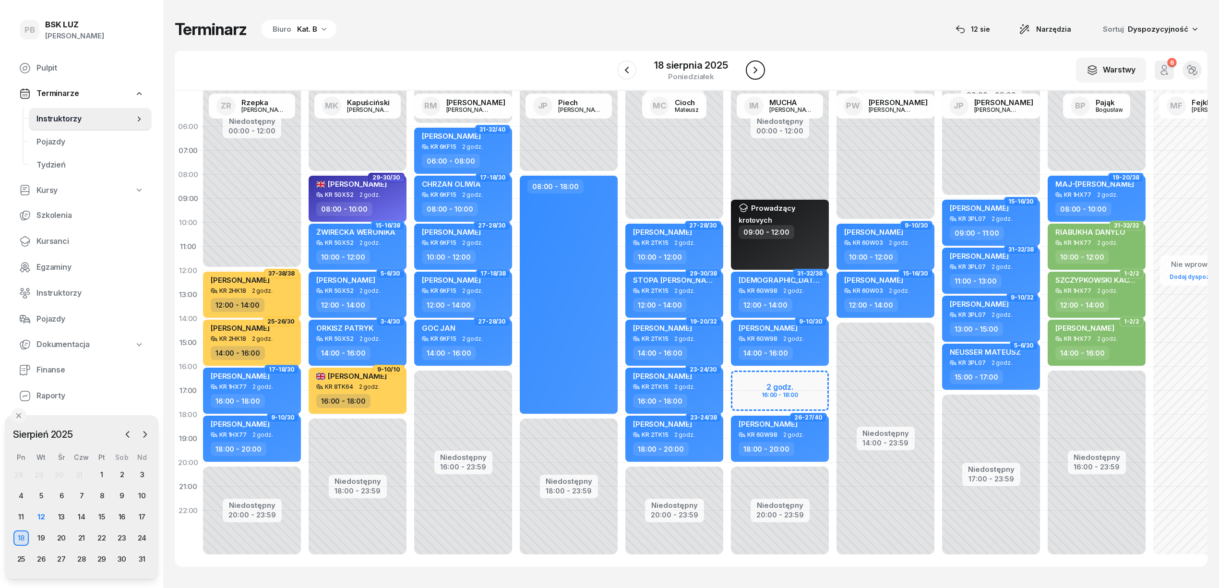
click at [759, 68] on icon "button" at bounding box center [756, 70] width 12 height 12
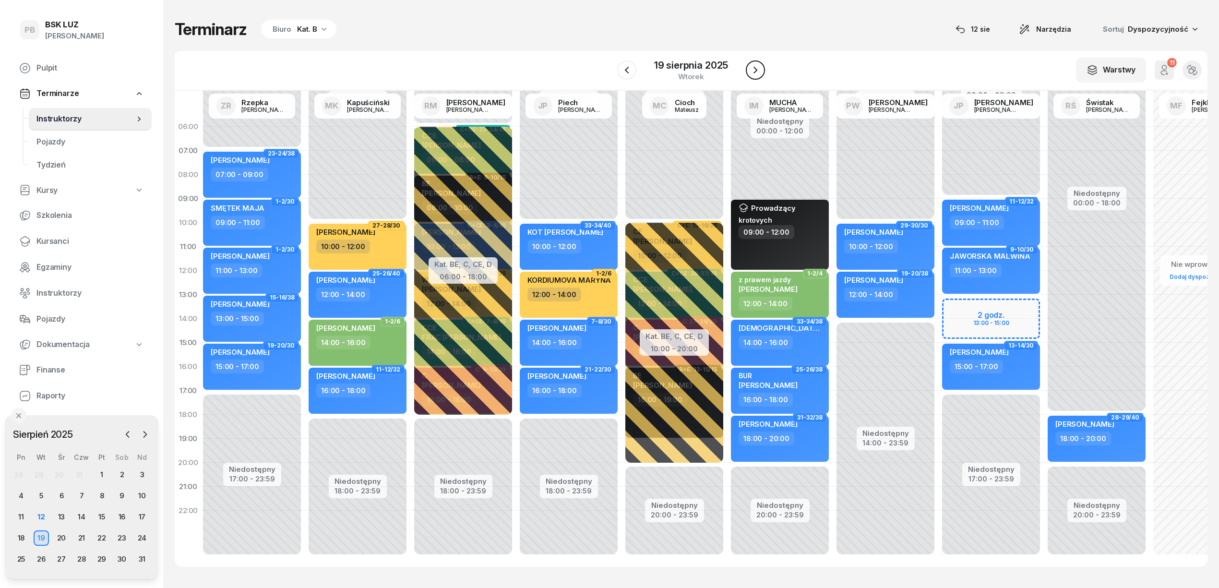
click at [747, 69] on button "button" at bounding box center [755, 69] width 19 height 19
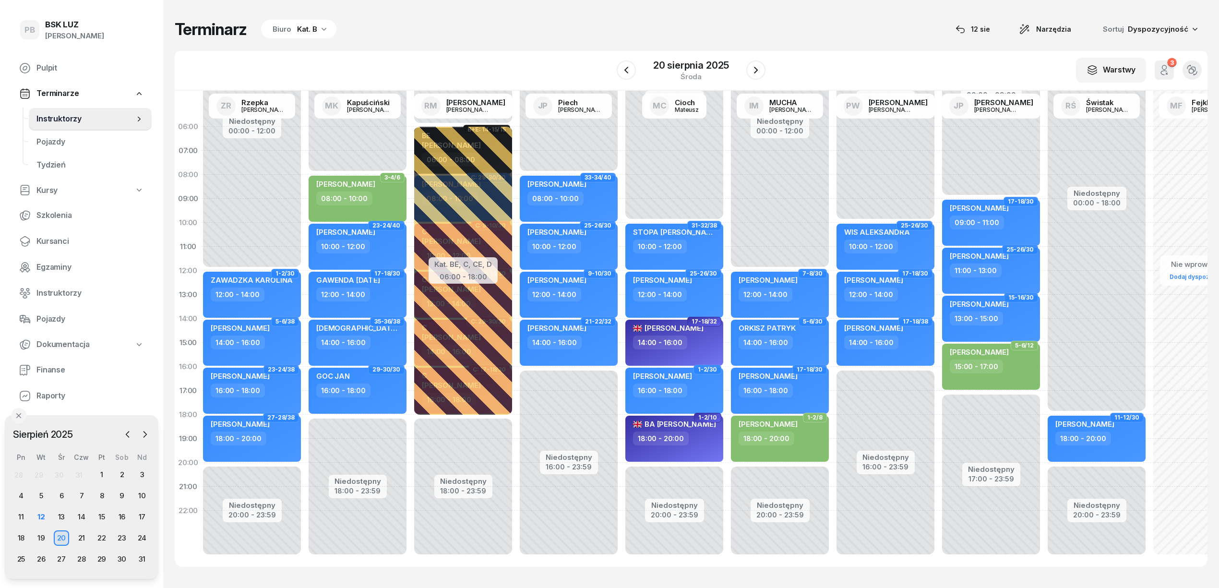
click at [833, 186] on div "Niedostępny 00:00 - 12:00 Niedostępny 20:00 - 23:59 7-8/30 [PERSON_NAME] 12:00 …" at bounding box center [886, 343] width 106 height 456
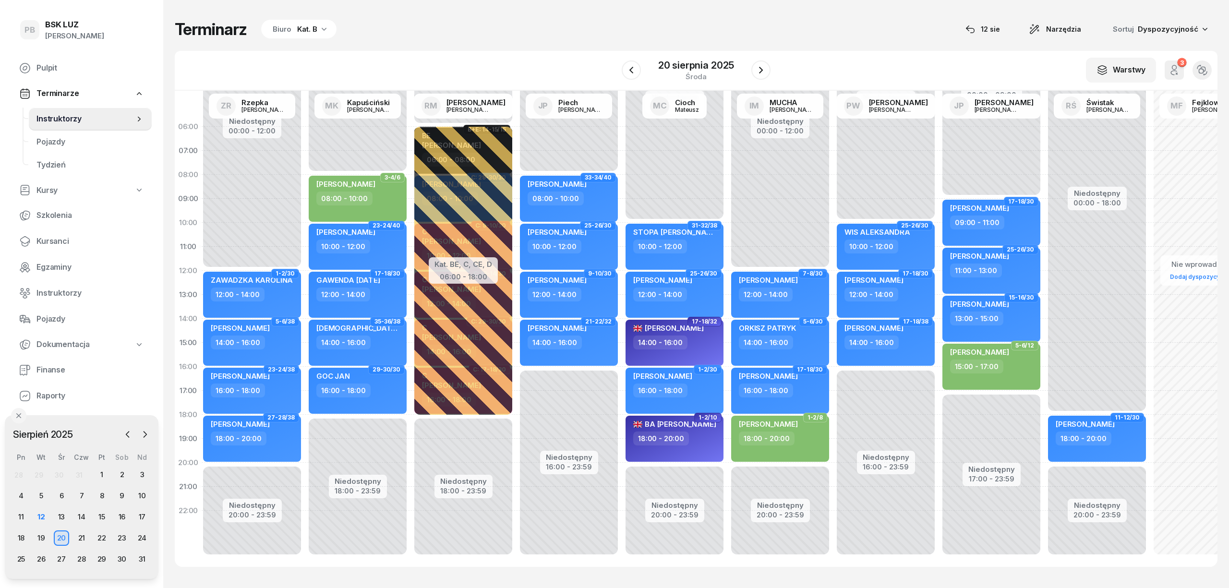
select select "08"
select select "10"
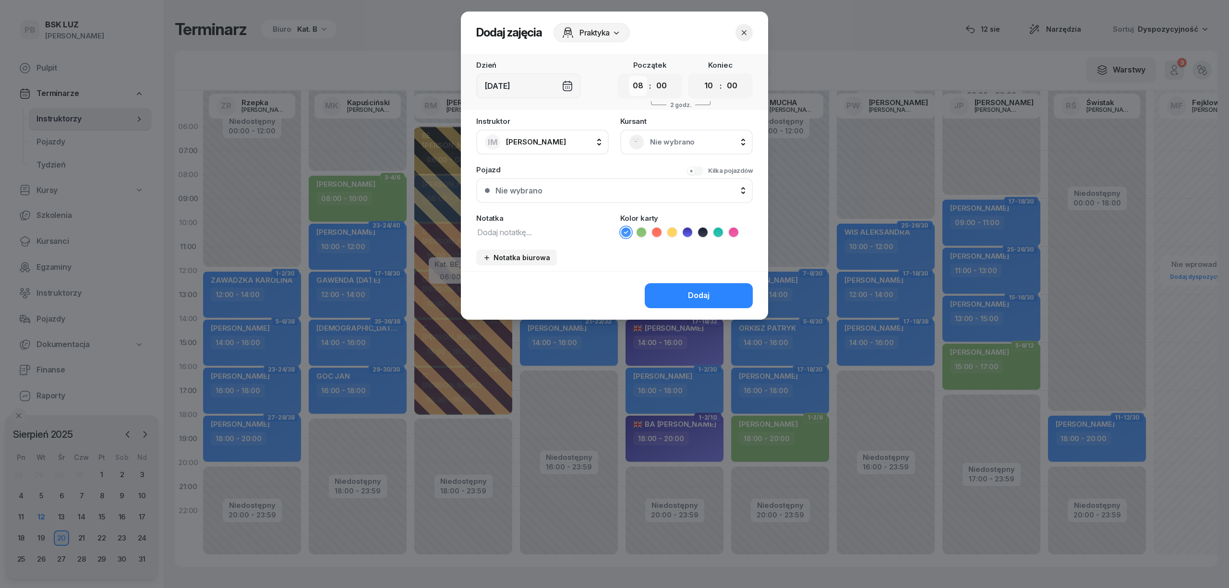
click at [636, 87] on select "00 01 02 03 04 05 06 07 08 09 10 11 12 13 14 15 16 17 18 19 20 21 22 23" at bounding box center [638, 86] width 18 height 20
select select "09"
click at [629, 76] on select "00 01 02 03 04 05 06 07 08 09 10 11 12 13 14 15 16 17 18 19 20 21 22 23" at bounding box center [638, 86] width 18 height 20
click at [713, 82] on select "00 01 02 03 04 05 06 07 08 09 10 11 12 13 14 15 16 17 18 19 20 21 22 23" at bounding box center [708, 86] width 18 height 20
select select "12"
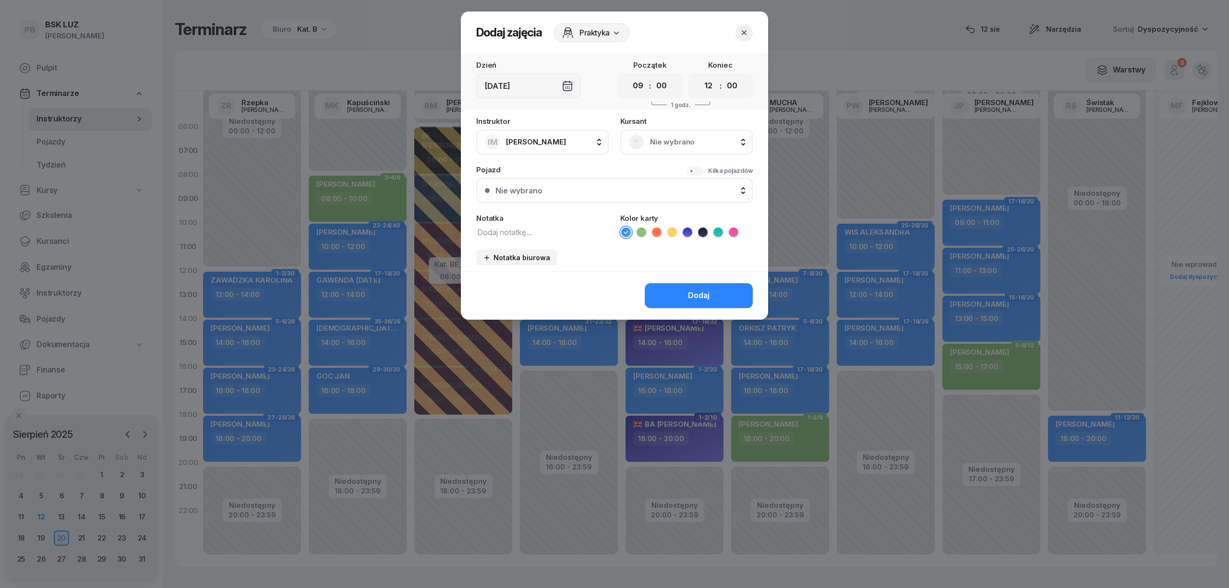
click at [699, 76] on select "00 01 02 03 04 05 06 07 08 09 10 11 12 13 14 15 16 17 18 19 20 21 22 23" at bounding box center [708, 86] width 18 height 20
click at [705, 230] on icon at bounding box center [703, 233] width 10 height 10
click at [584, 226] on textarea at bounding box center [542, 232] width 132 height 12
type textarea "krotovych"
click at [620, 37] on div "Praktyka" at bounding box center [591, 32] width 76 height 19
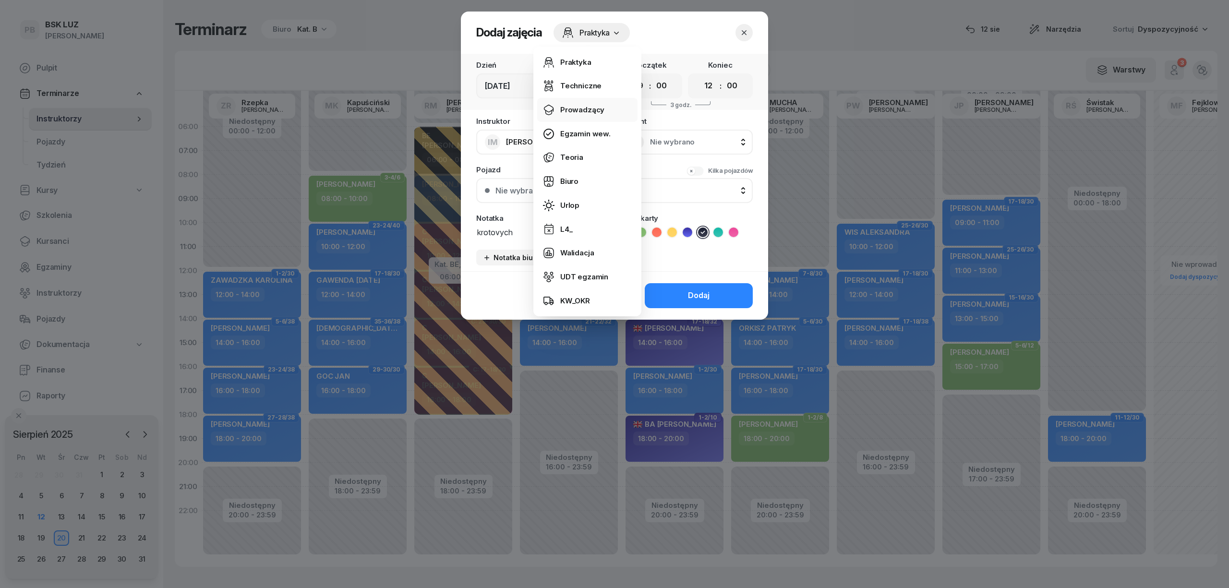
click at [598, 108] on div "Prowadzący" at bounding box center [582, 110] width 44 height 12
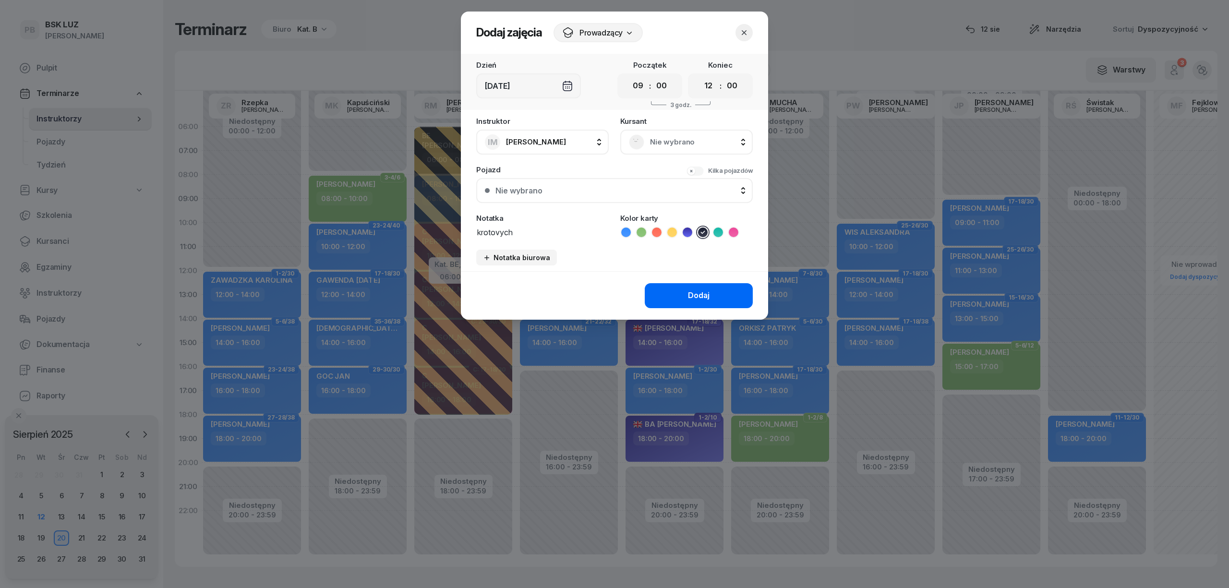
click at [688, 294] on div "Dodaj" at bounding box center [699, 295] width 22 height 12
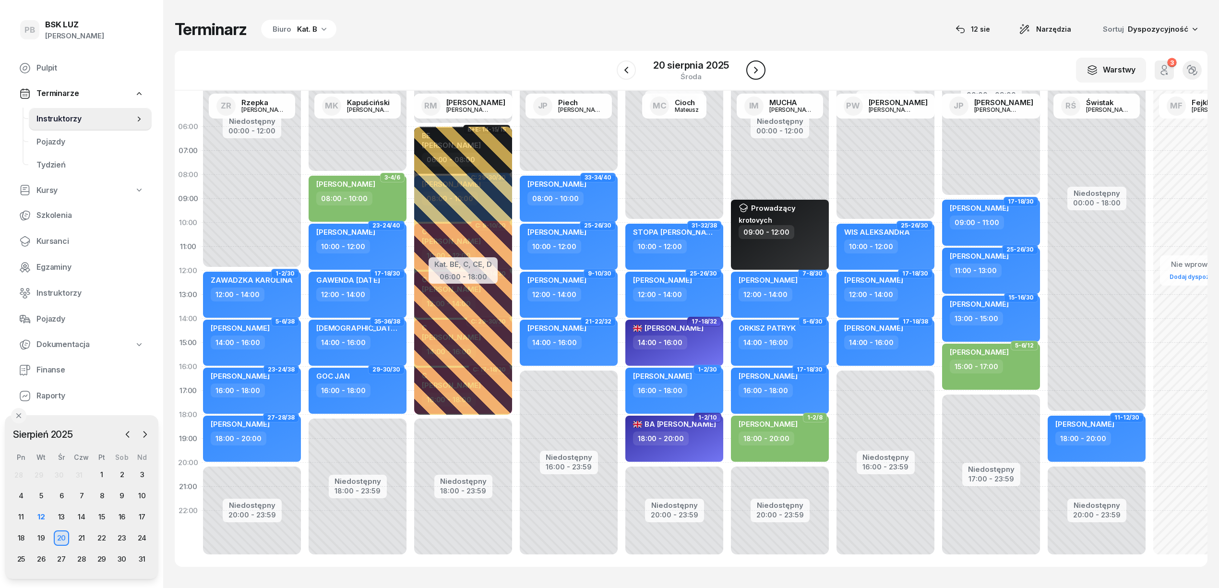
click at [757, 72] on icon "button" at bounding box center [756, 70] width 12 height 12
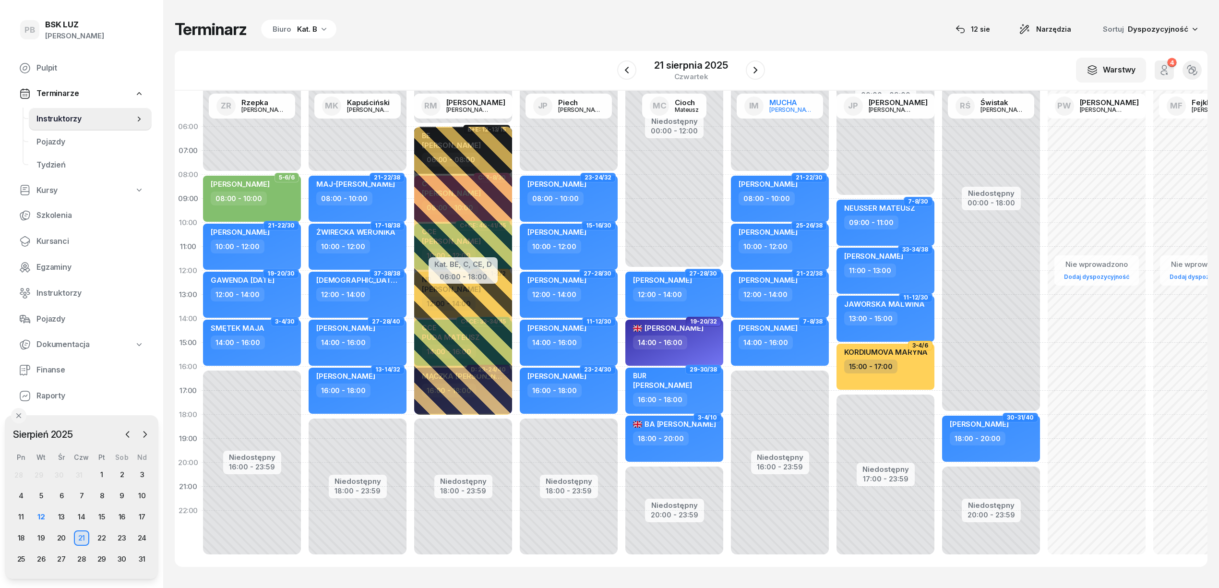
click at [778, 118] on div "ZR [PERSON_NAME] [PERSON_NAME] RM [PERSON_NAME] JP [PERSON_NAME] MC [PERSON_NAM…" at bounding box center [991, 307] width 1584 height 432
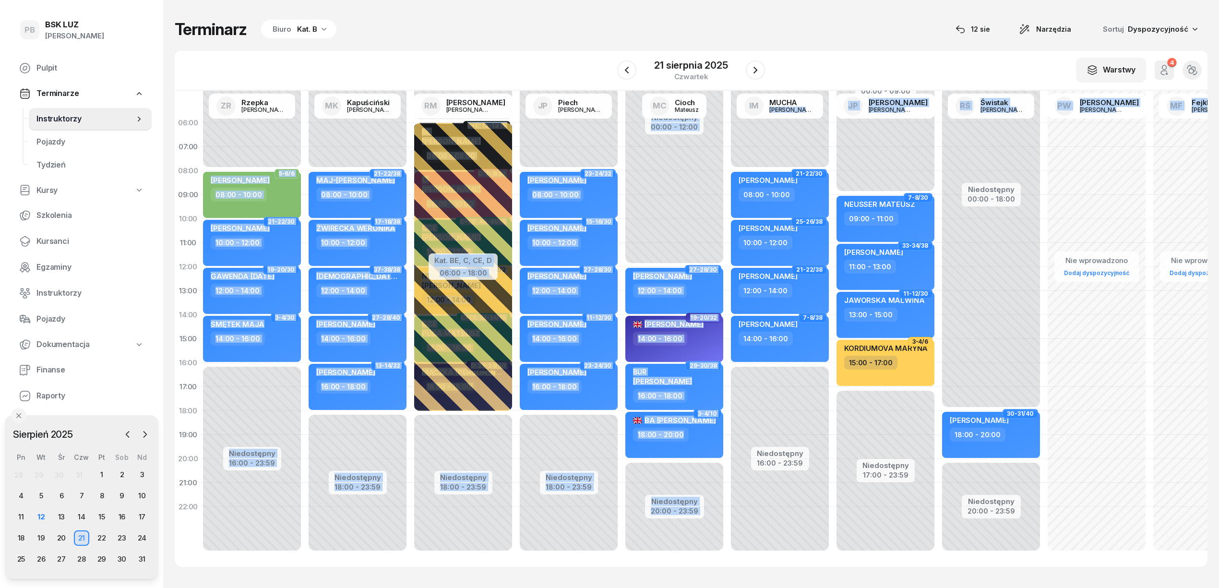
click at [833, 128] on div "Niedostępny 00:00 - 08:00 Niedostępny 16:00 - 23:59 21-22/30 [PERSON_NAME] 08:0…" at bounding box center [886, 339] width 106 height 456
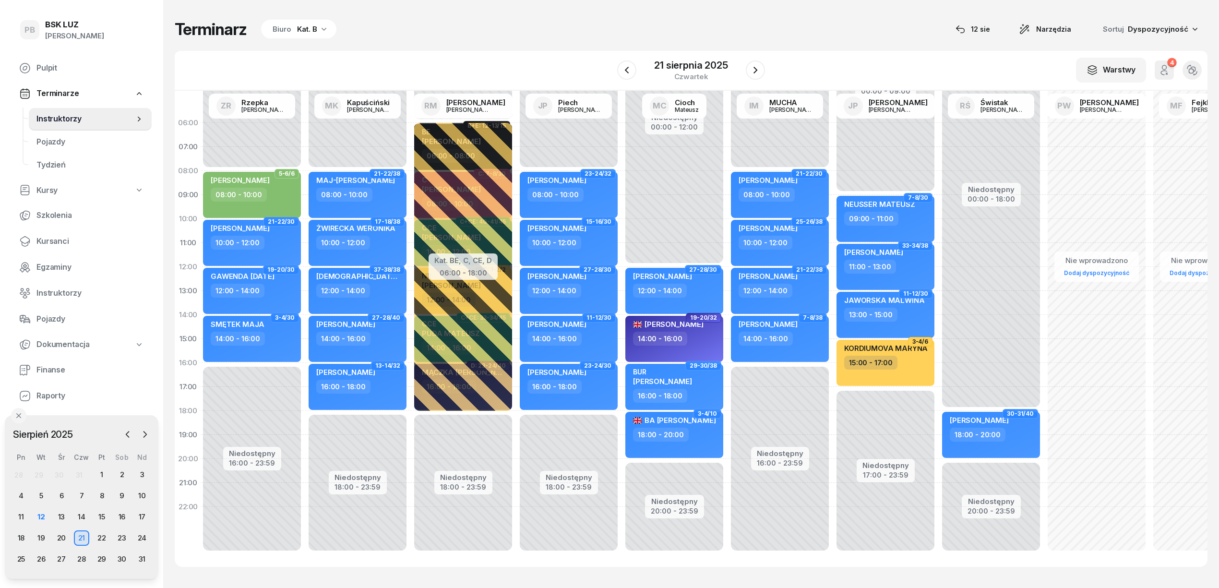
select select "06"
select select "08"
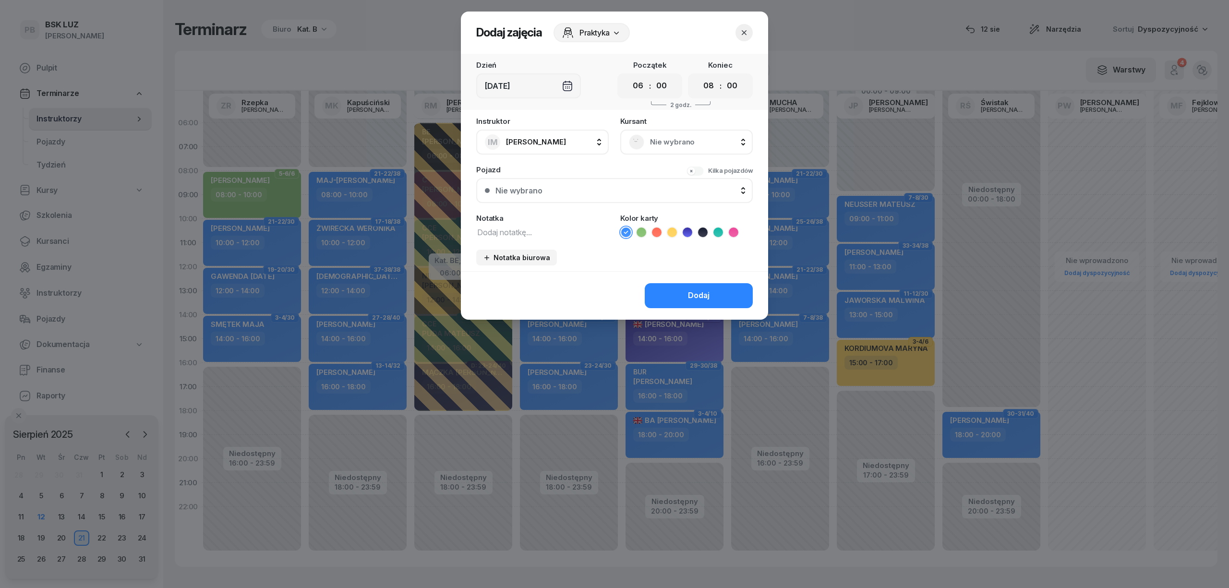
click at [544, 231] on textarea at bounding box center [542, 232] width 132 height 12
type textarea "krotovych"
click at [703, 231] on icon at bounding box center [703, 233] width 10 height 10
click at [597, 24] on div "Praktyka" at bounding box center [591, 32] width 76 height 19
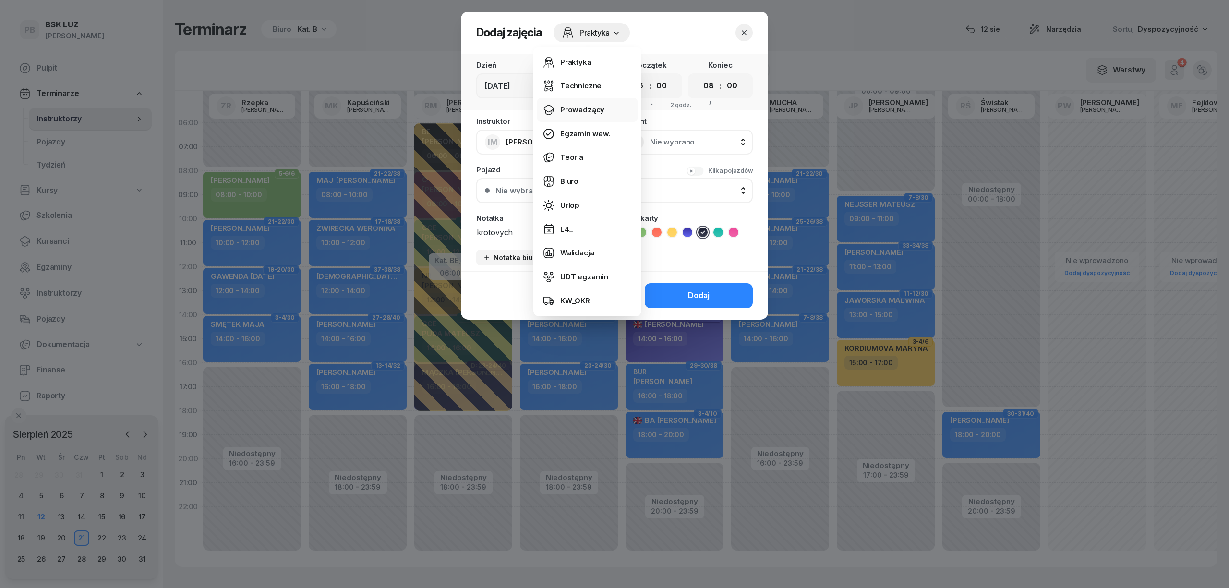
click at [591, 109] on div "Prowadzący" at bounding box center [582, 110] width 44 height 12
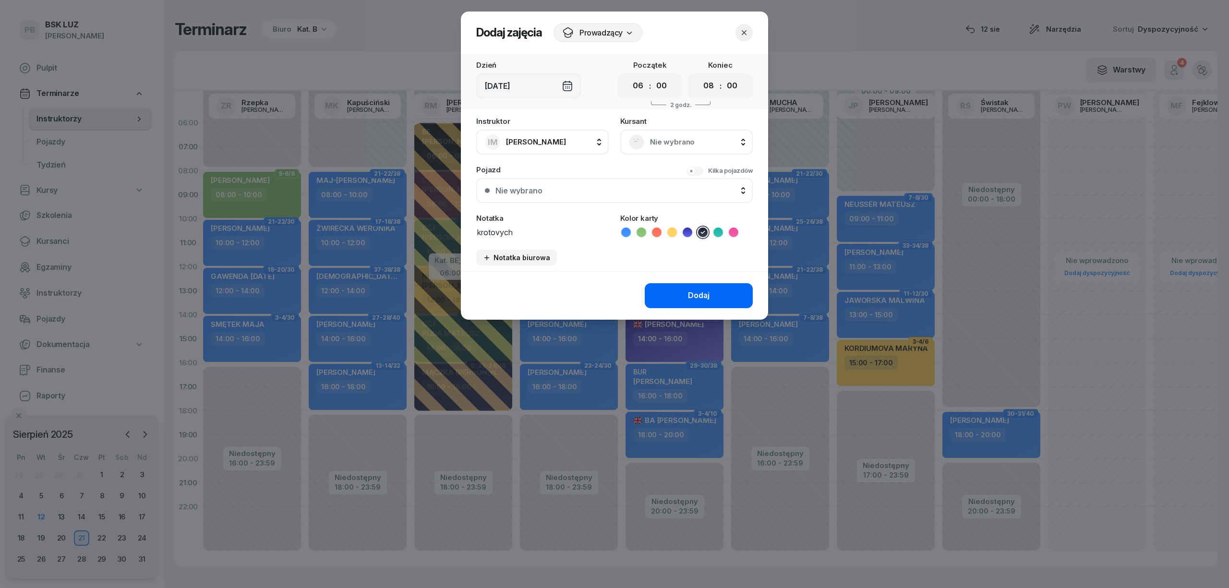
click at [684, 301] on button "Dodaj" at bounding box center [699, 295] width 108 height 25
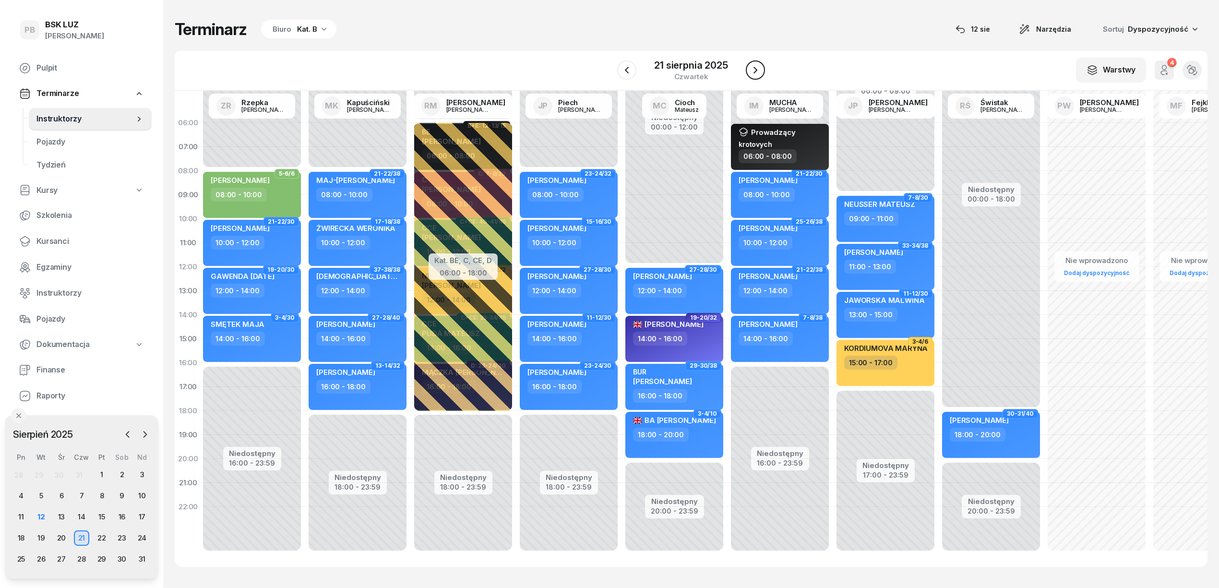
click at [758, 68] on icon "button" at bounding box center [756, 70] width 12 height 12
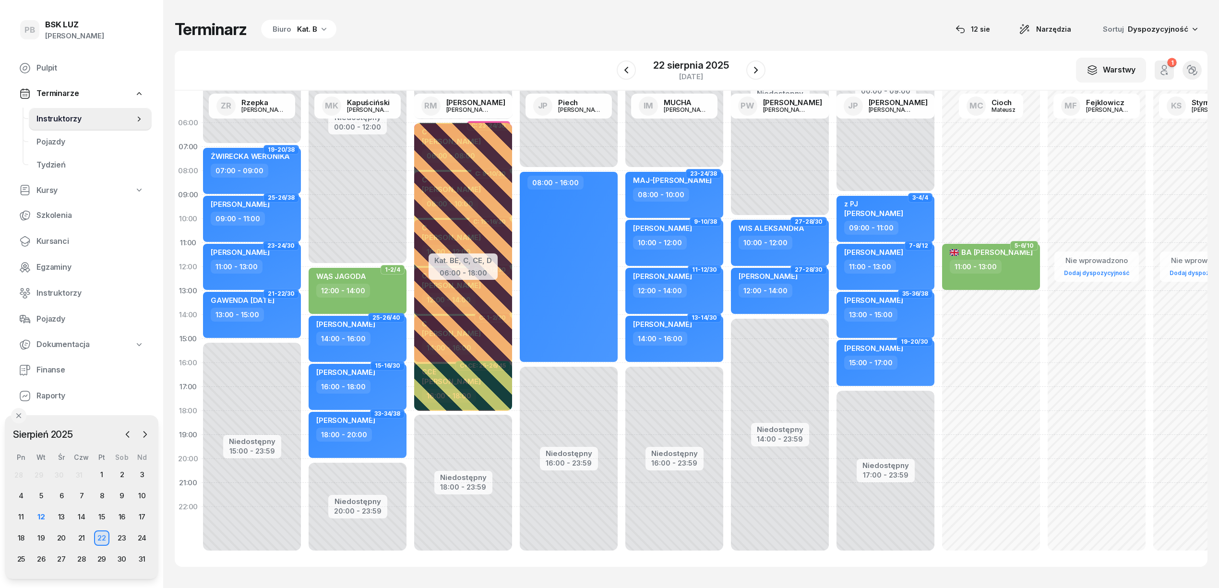
click at [727, 123] on div "Niedostępny 00:00 - 08:00 Niedostępny 16:00 - 23:59 23-24/38 MAJ-[PERSON_NAME] …" at bounding box center [780, 339] width 106 height 456
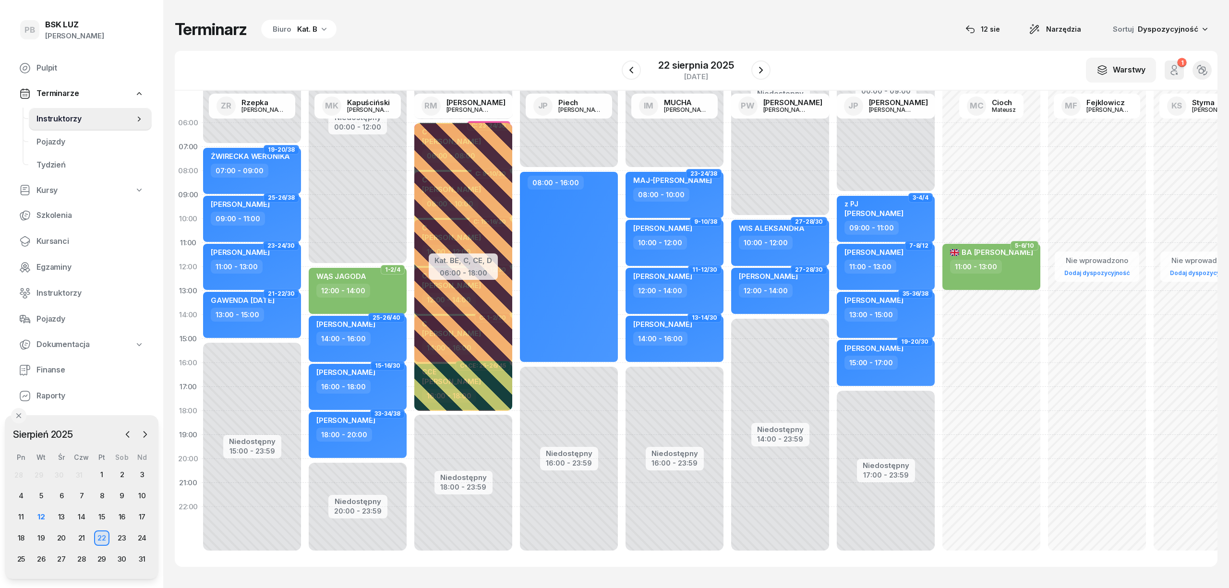
select select "06"
select select "08"
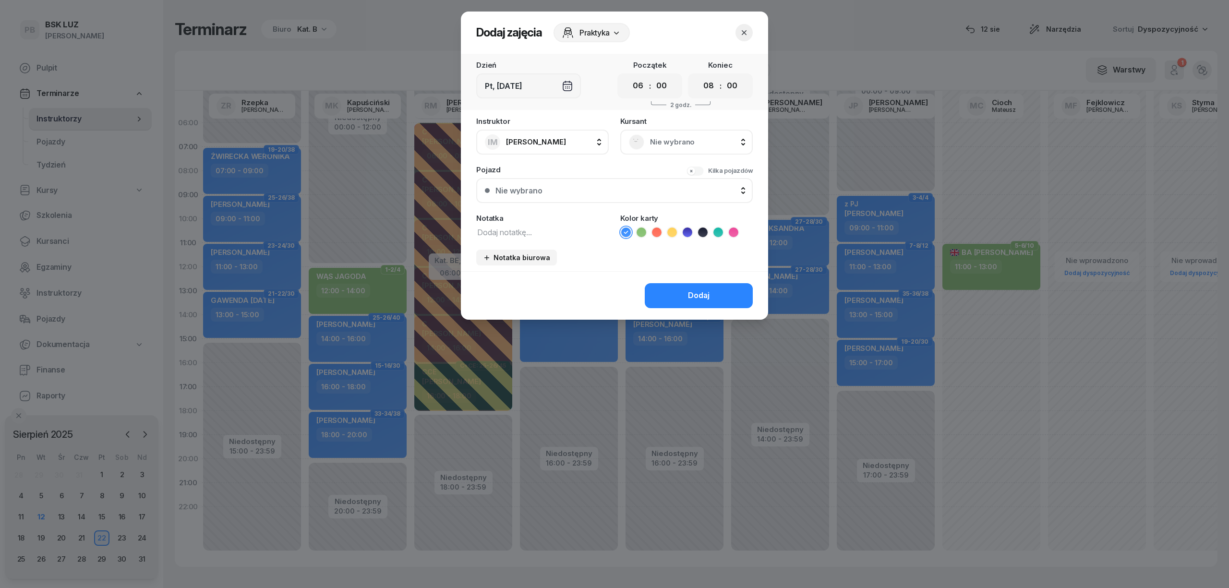
click at [703, 232] on icon at bounding box center [703, 233] width 10 height 10
click at [516, 226] on textarea at bounding box center [542, 232] width 132 height 12
type textarea "krotovych"
click at [609, 39] on div "Praktyka" at bounding box center [591, 32] width 76 height 19
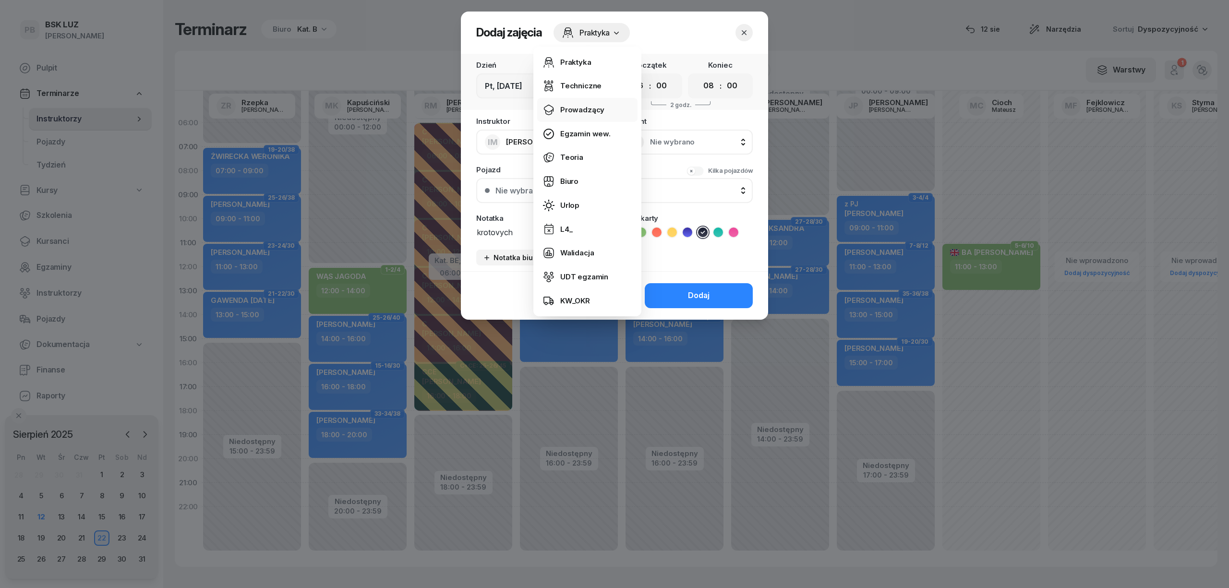
click at [598, 114] on div "Prowadzący" at bounding box center [582, 110] width 44 height 12
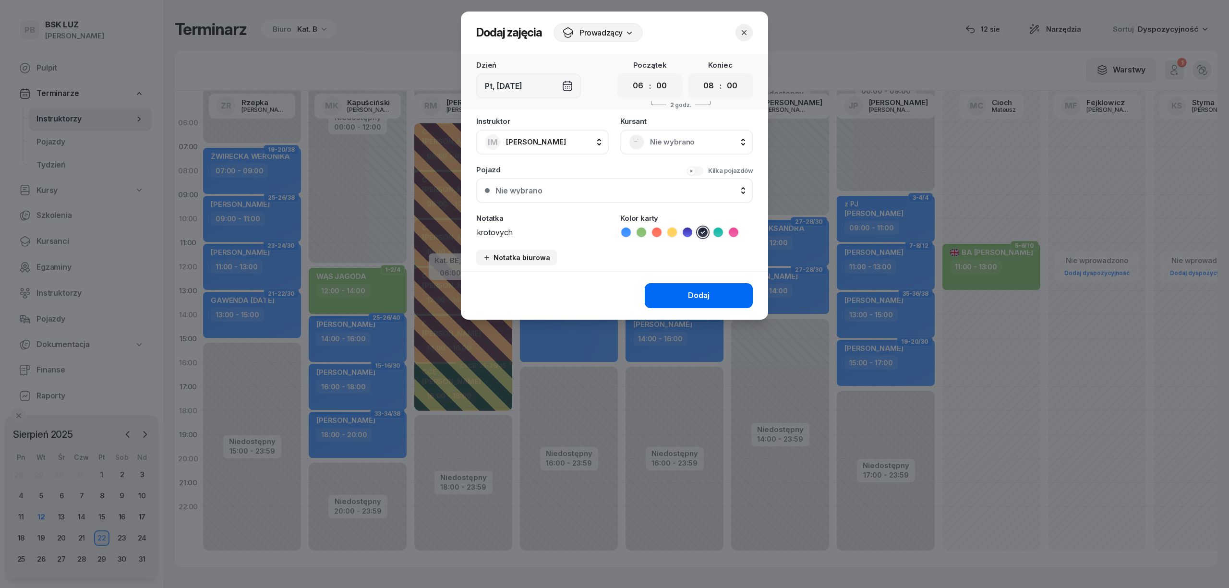
click at [693, 293] on div "Dodaj" at bounding box center [699, 295] width 22 height 12
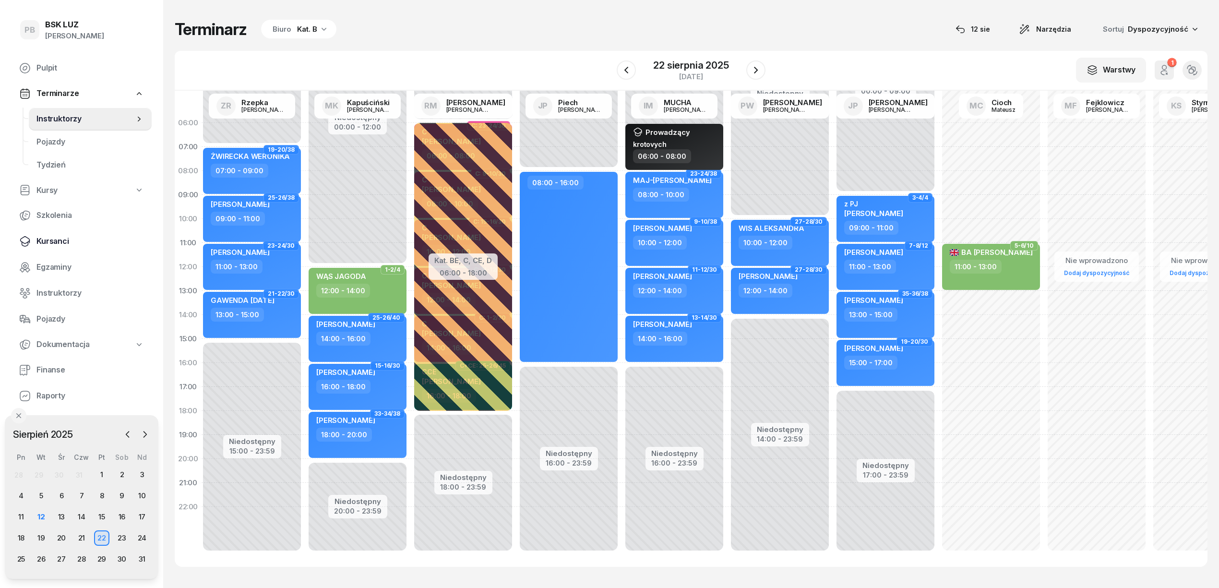
click at [57, 239] on span "Kursanci" at bounding box center [90, 241] width 108 height 12
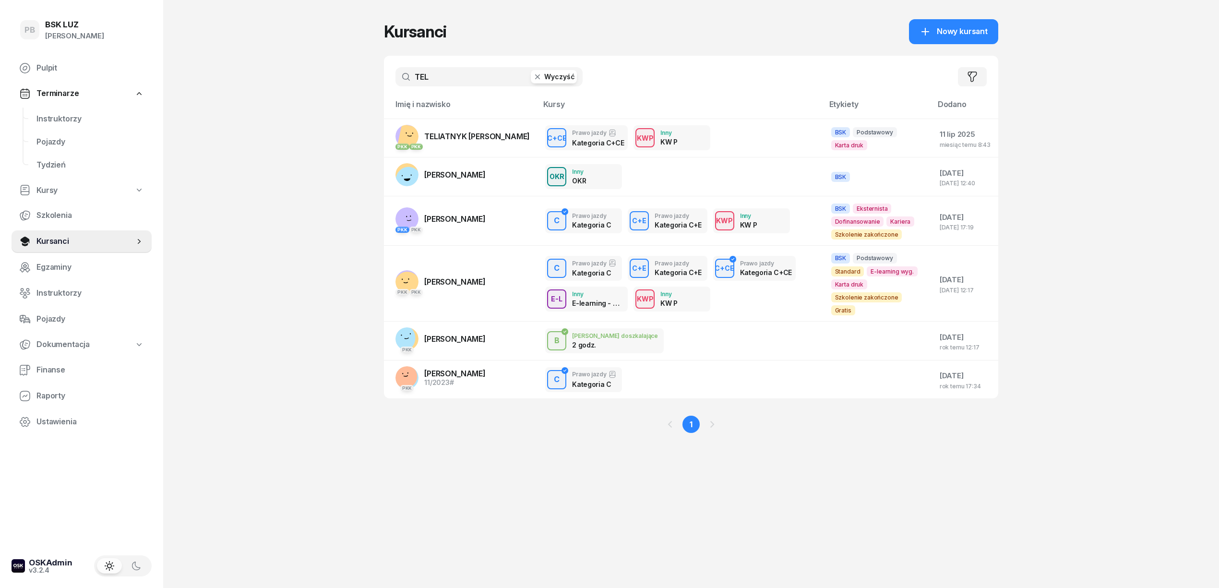
click at [440, 81] on input "TEL" at bounding box center [489, 76] width 187 height 19
type input "T"
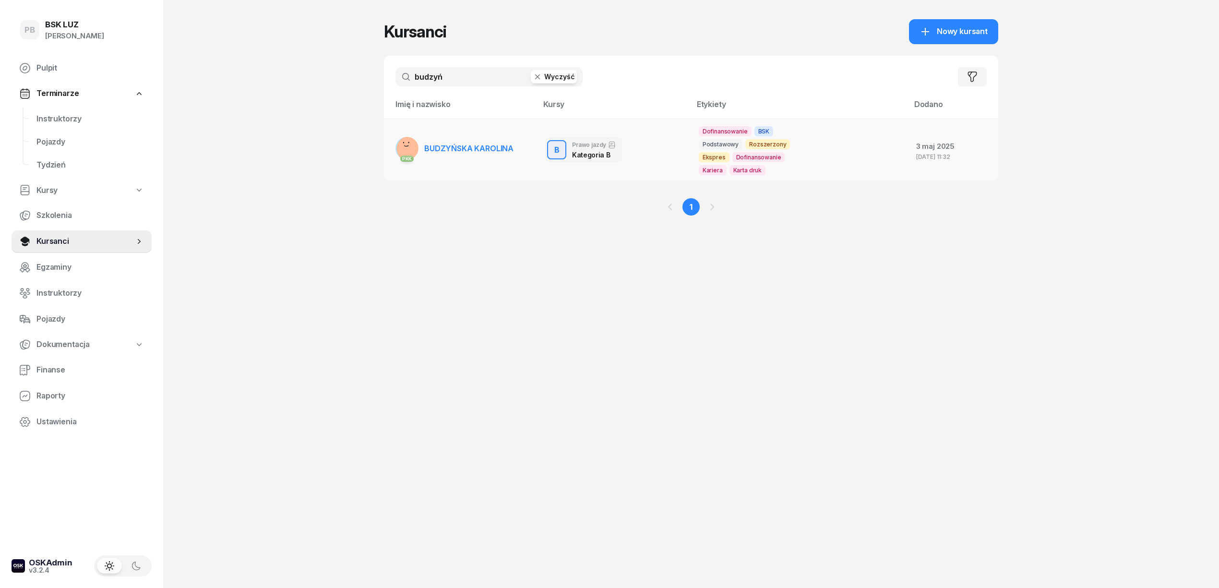
type input "budzyń"
click at [465, 146] on span "BUDZYŃSKA KAROLINA" at bounding box center [468, 149] width 89 height 10
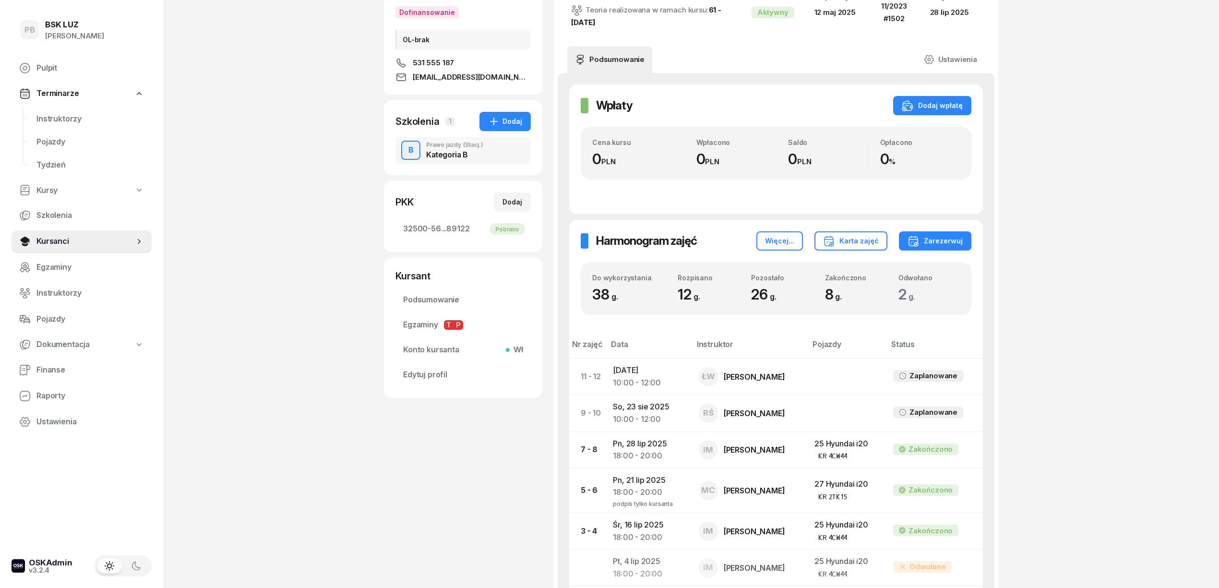
scroll to position [128, 0]
click at [70, 125] on link "Instruktorzy" at bounding box center [90, 119] width 123 height 23
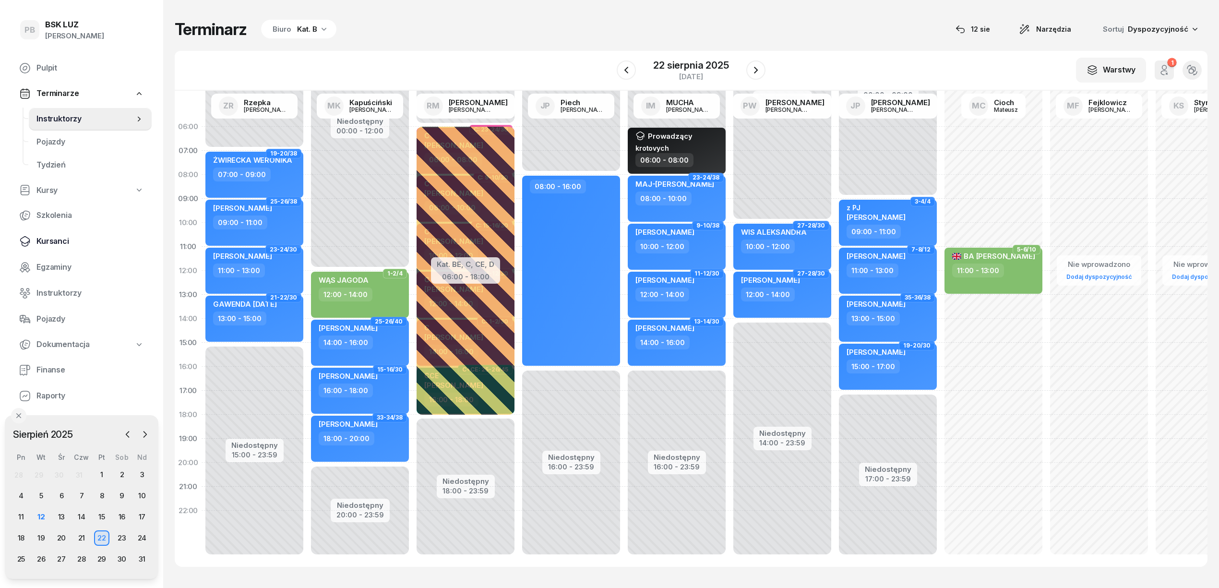
click at [58, 239] on span "Kursanci" at bounding box center [90, 241] width 108 height 12
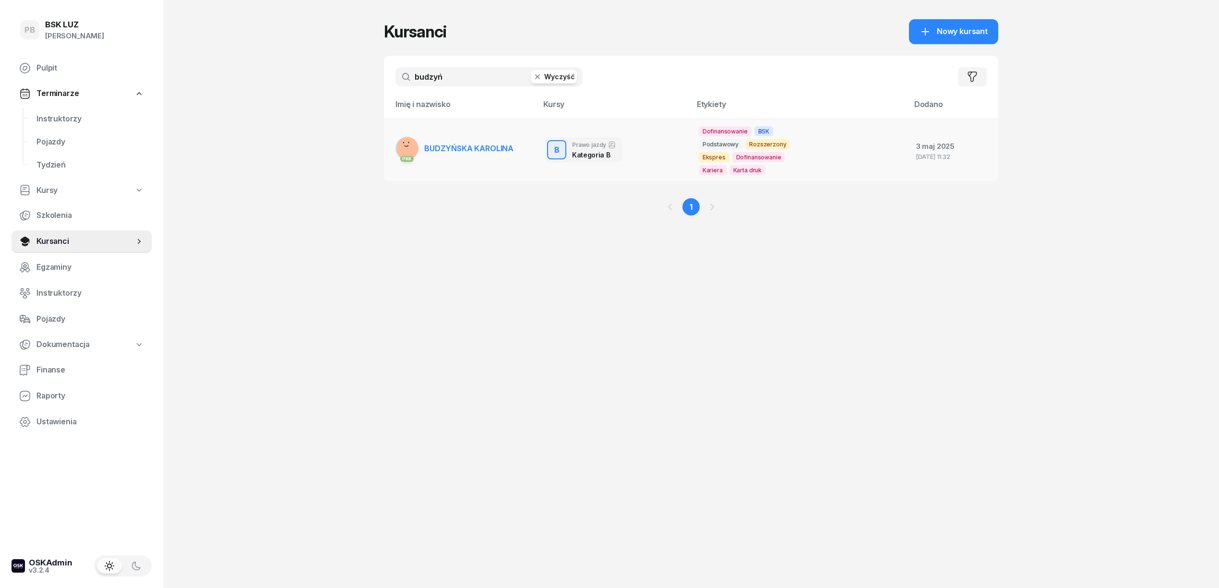
click at [539, 156] on td "B Prawo jazdy Kategoria B B Prawo jazdy Kategoria B Walidacja 1:30h BSK Podstaw…" at bounding box center [615, 150] width 154 height 62
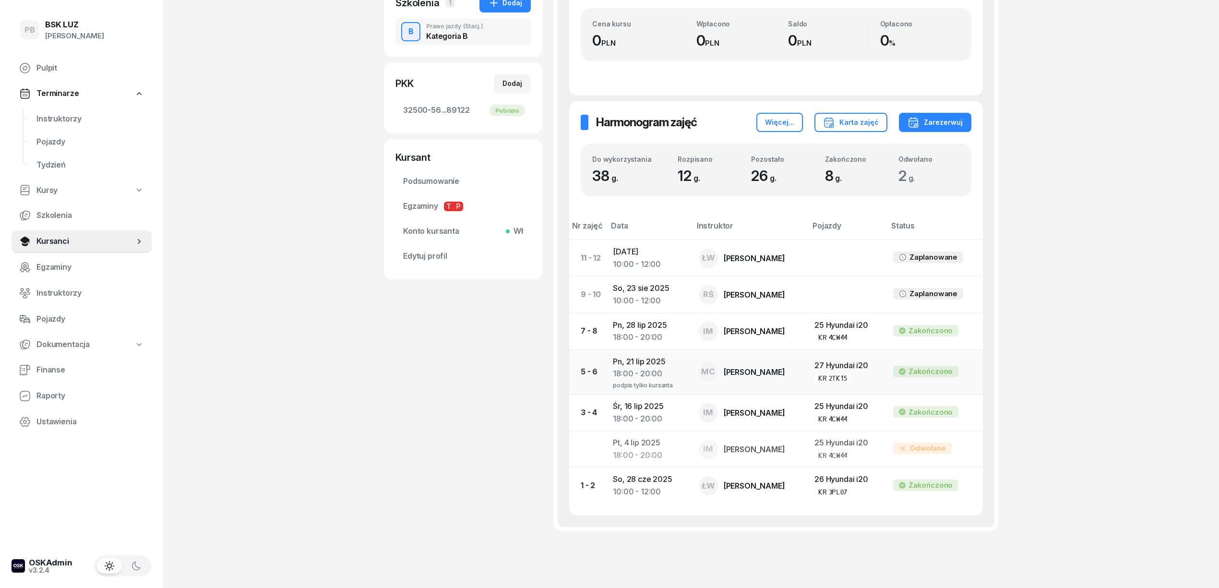
scroll to position [285, 0]
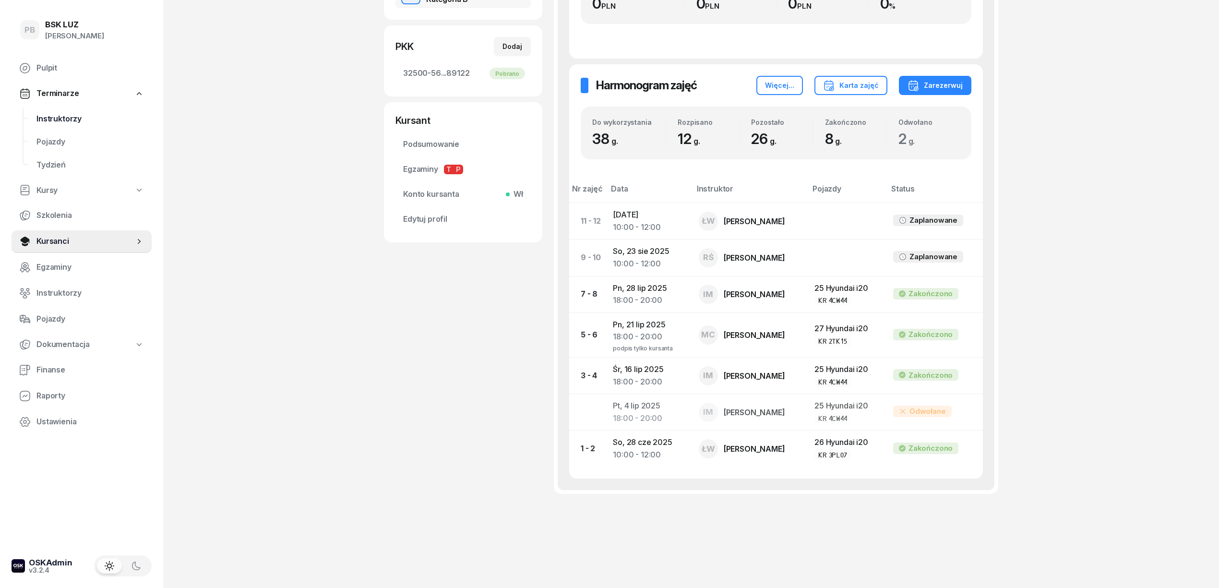
click at [70, 112] on span "Instruktorzy" at bounding box center [90, 118] width 108 height 12
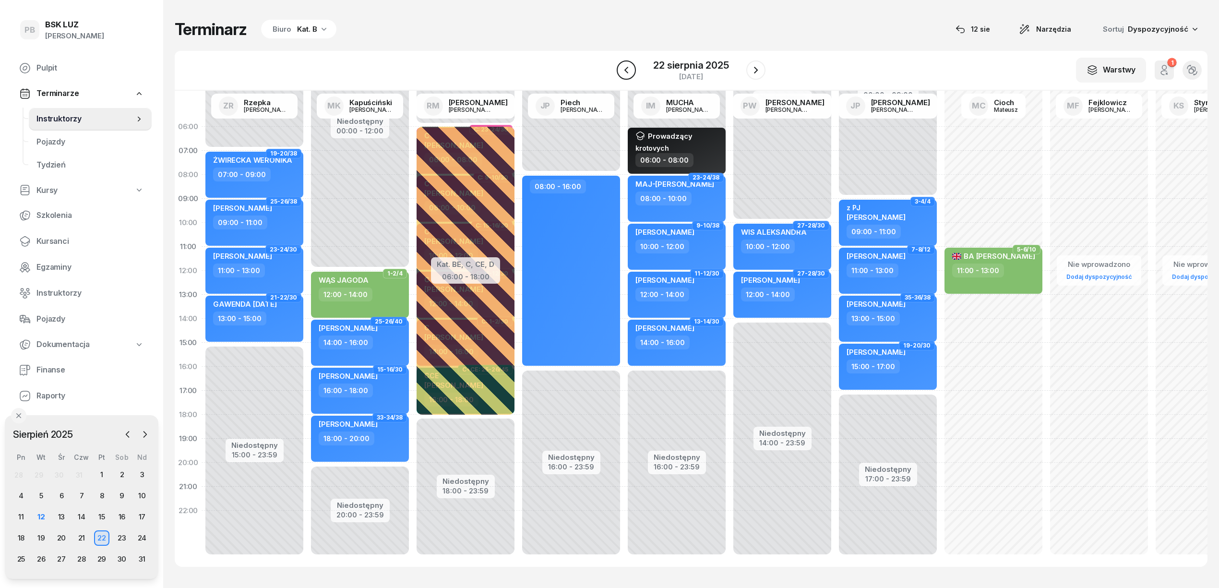
click at [625, 77] on button "button" at bounding box center [626, 69] width 19 height 19
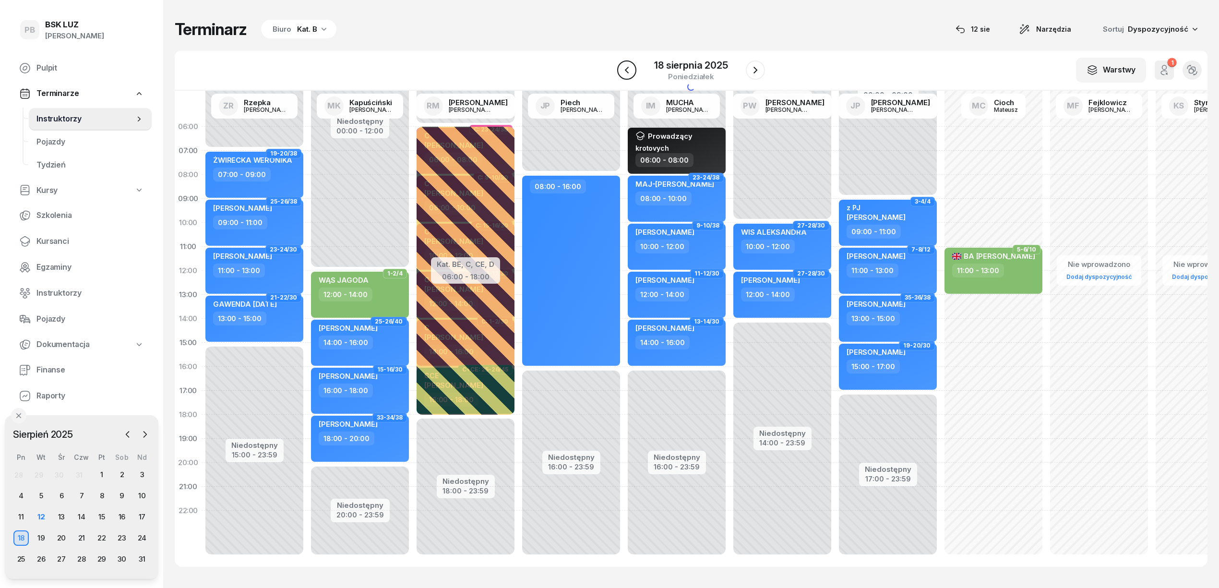
click at [625, 77] on button "button" at bounding box center [626, 69] width 19 height 19
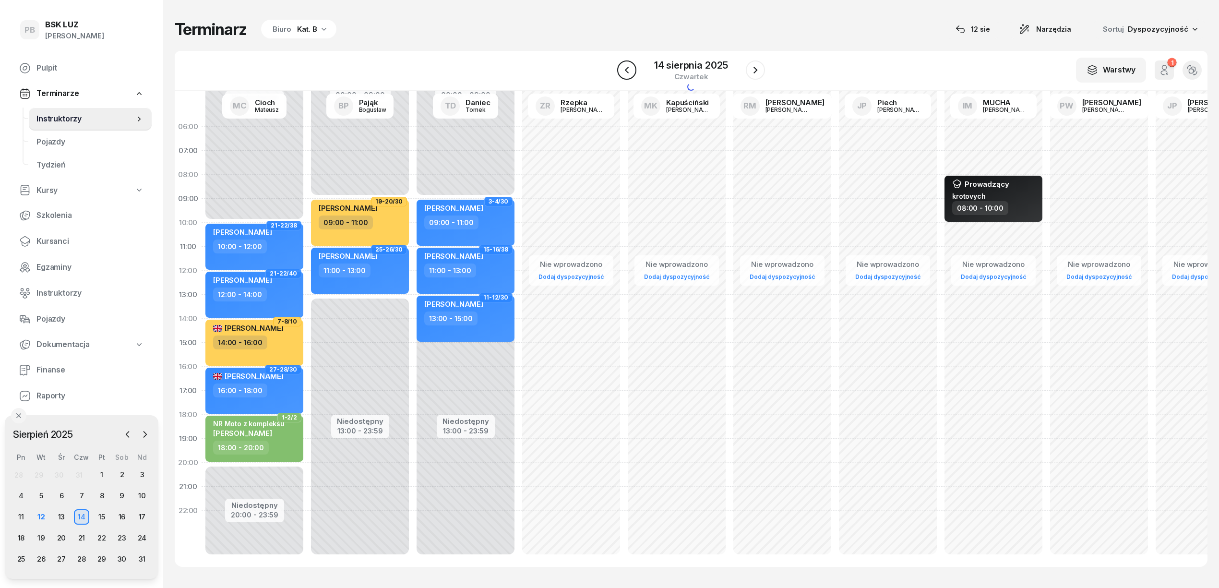
click at [625, 77] on button "button" at bounding box center [626, 69] width 19 height 19
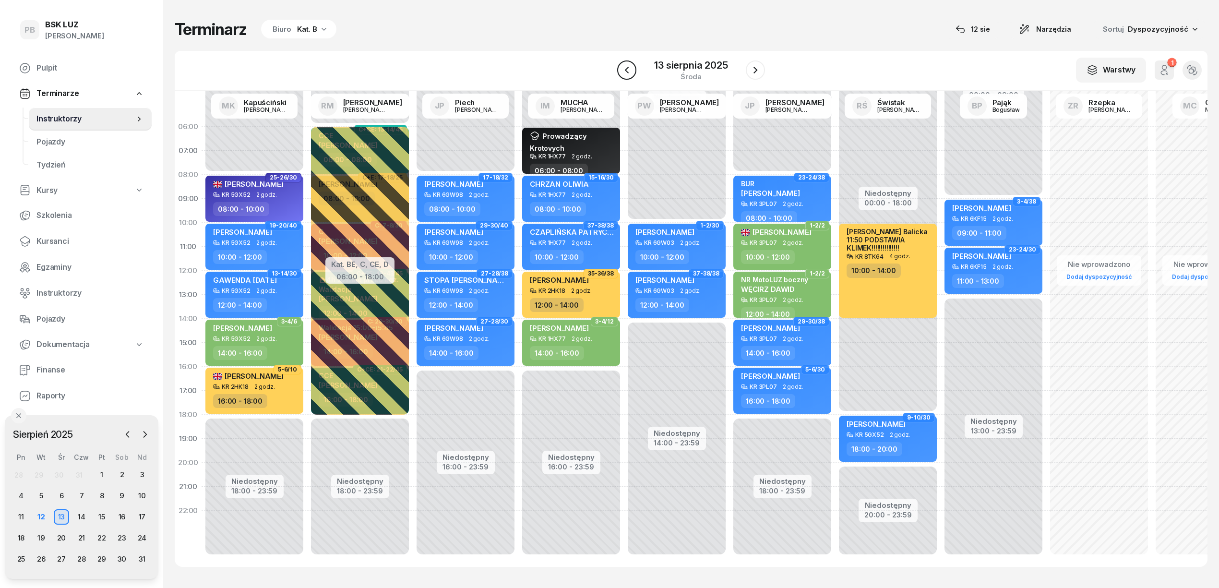
click at [625, 77] on button "button" at bounding box center [626, 69] width 19 height 19
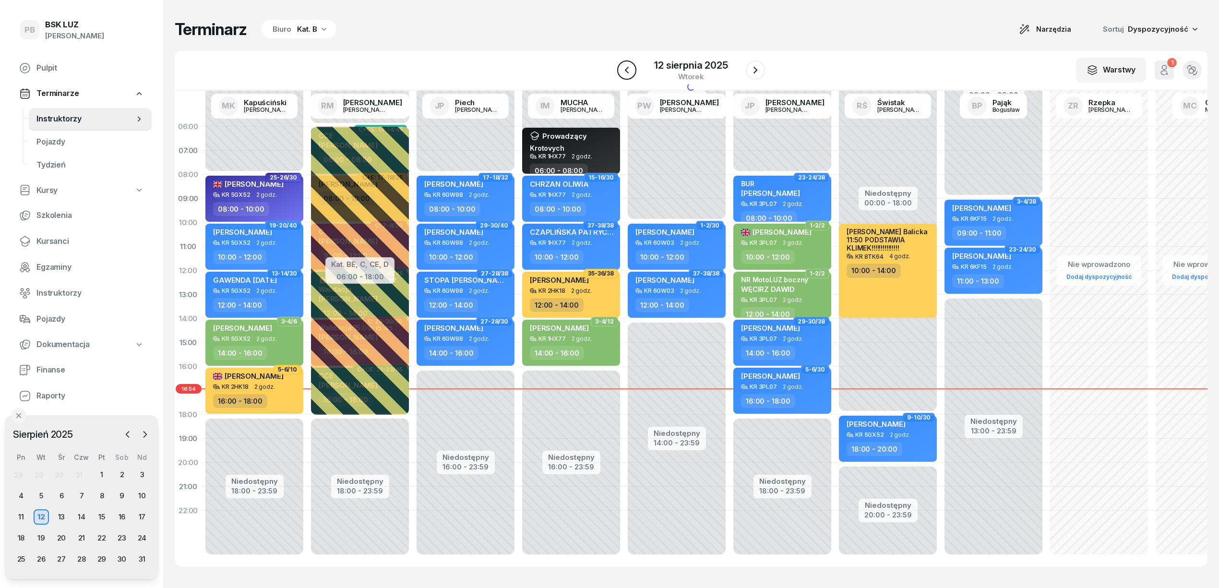
click at [625, 77] on button "button" at bounding box center [626, 69] width 19 height 19
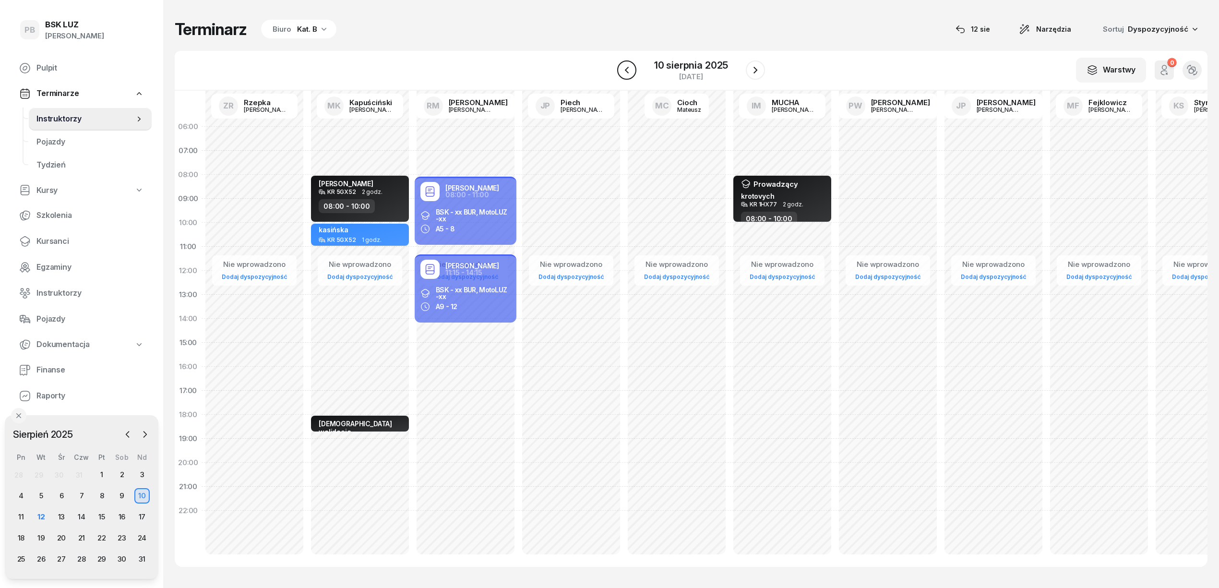
click at [621, 67] on icon "button" at bounding box center [627, 70] width 12 height 12
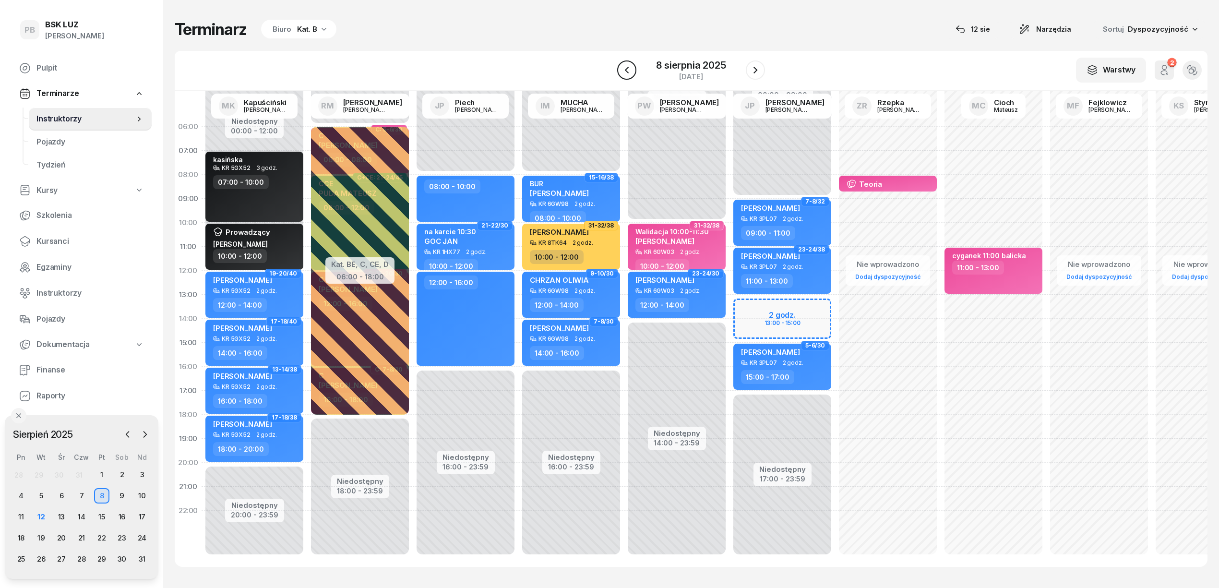
click at [621, 67] on icon "button" at bounding box center [627, 70] width 12 height 12
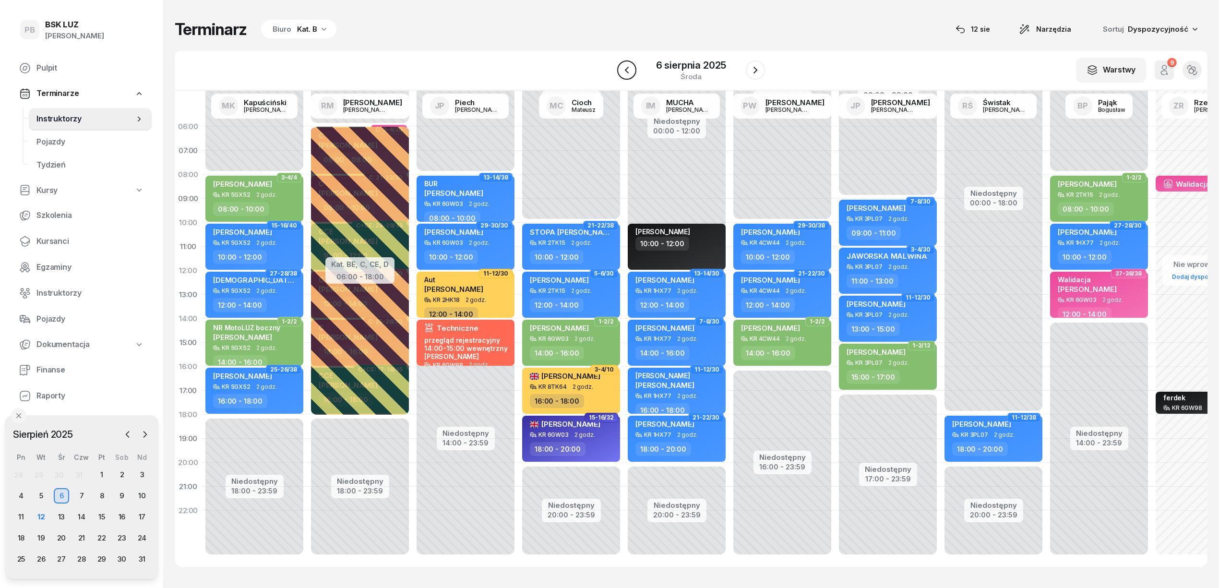
click at [621, 67] on icon "button" at bounding box center [627, 70] width 12 height 12
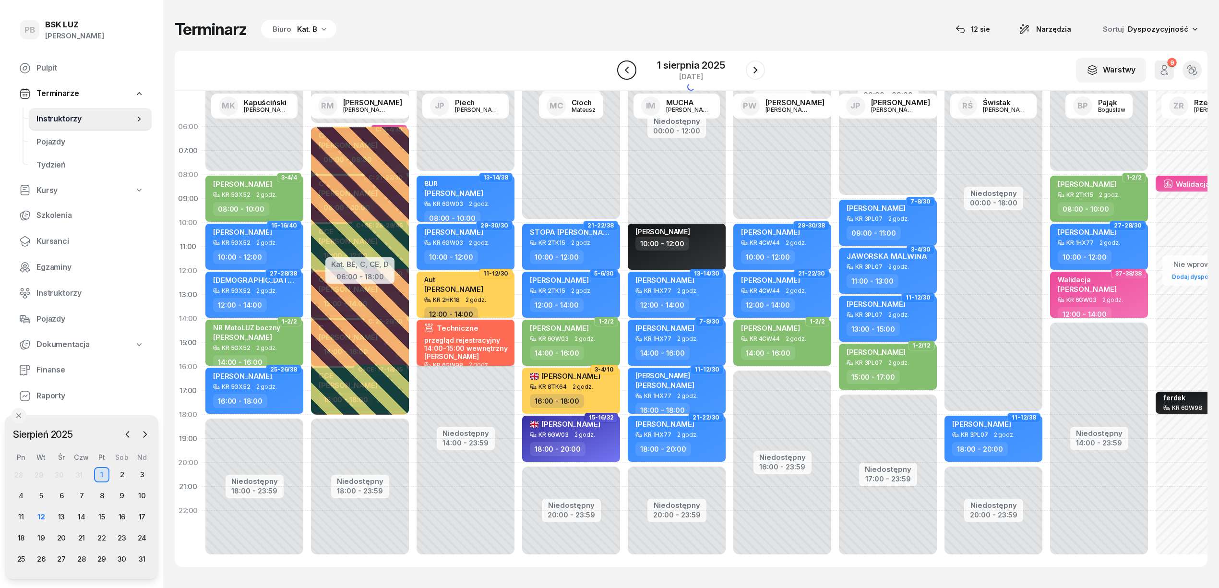
click at [621, 67] on icon "button" at bounding box center [627, 70] width 12 height 12
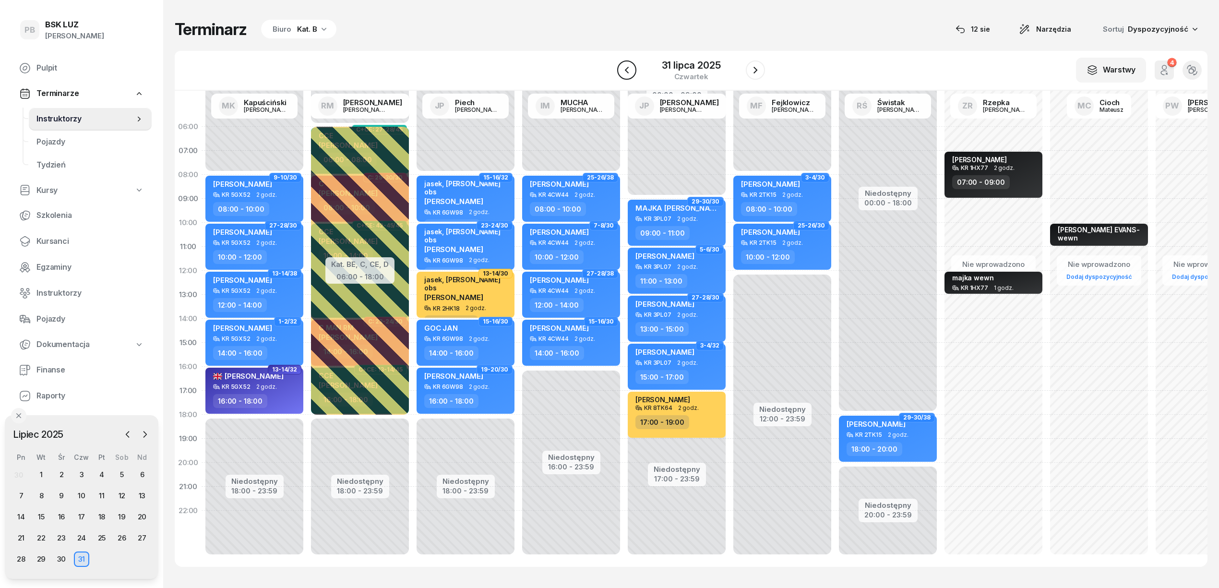
click at [621, 67] on icon "button" at bounding box center [627, 70] width 12 height 12
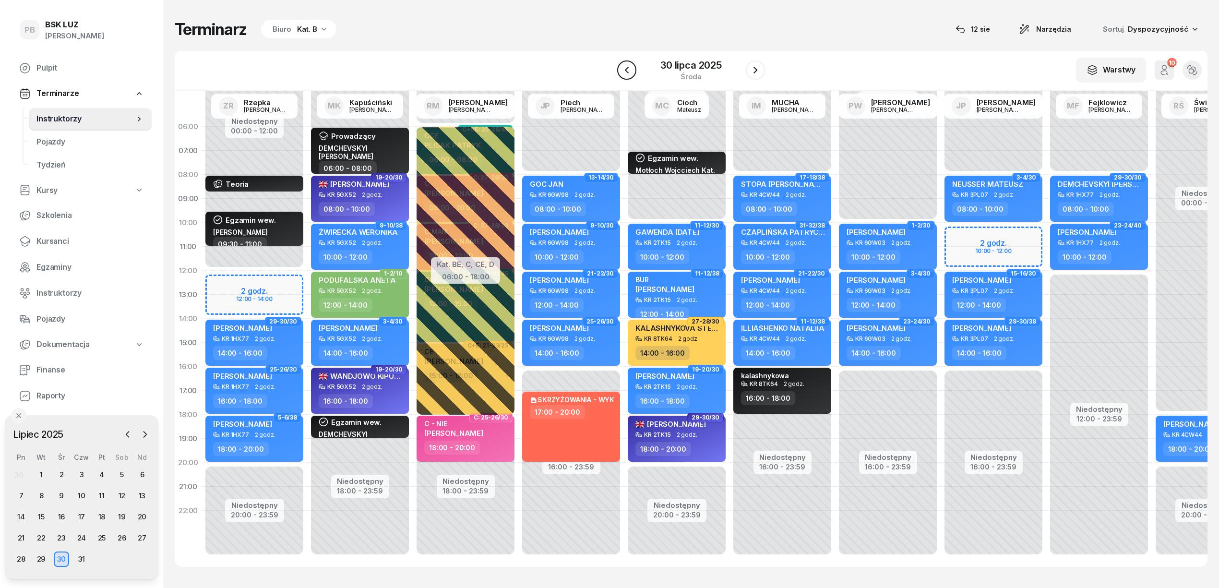
click at [621, 67] on icon "button" at bounding box center [627, 70] width 12 height 12
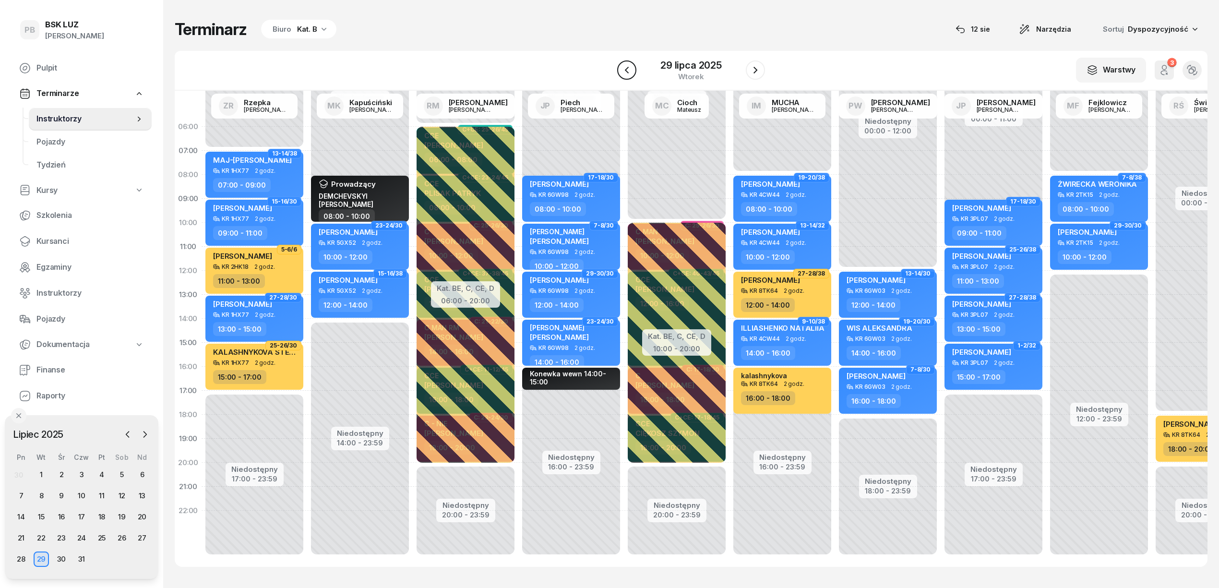
click at [621, 67] on icon "button" at bounding box center [627, 70] width 12 height 12
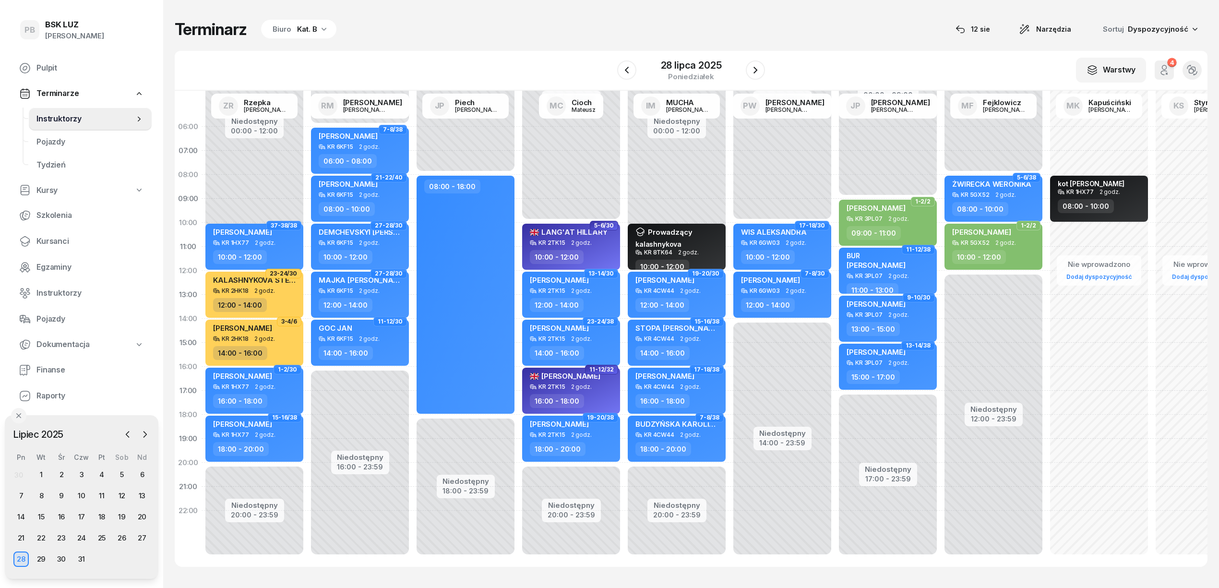
click at [1152, 230] on div "Nie wprowadzono Dodaj dyspozycyjność kot [PERSON_NAME] KR 1HX77 2 godz. 08:00 -…" at bounding box center [1205, 343] width 106 height 456
select select "10"
select select "12"
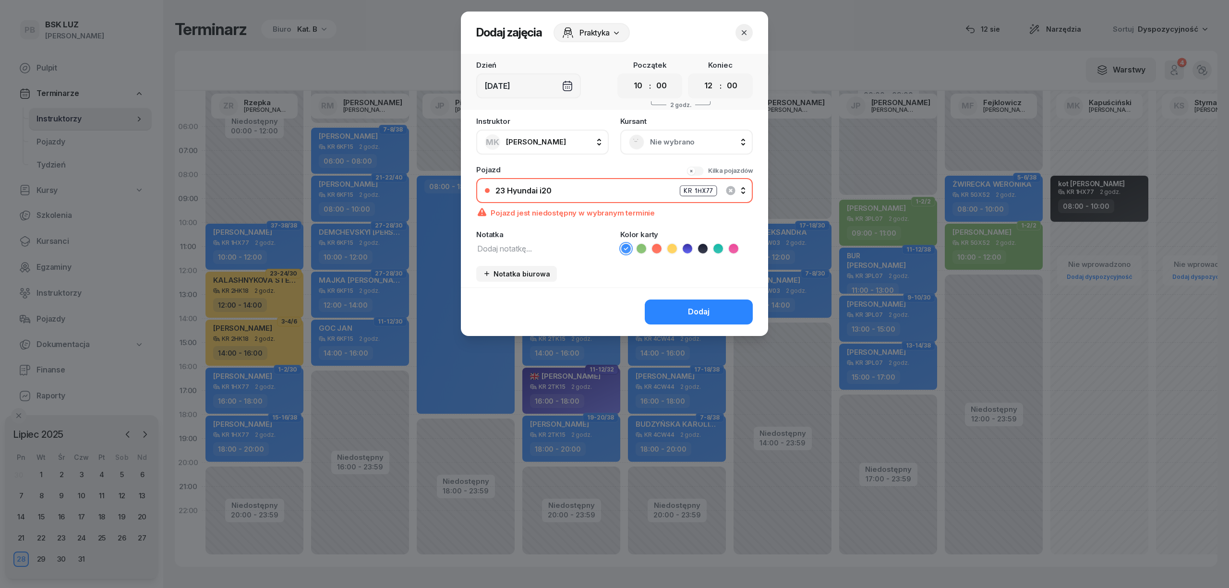
click at [739, 35] on icon "button" at bounding box center [744, 33] width 10 height 10
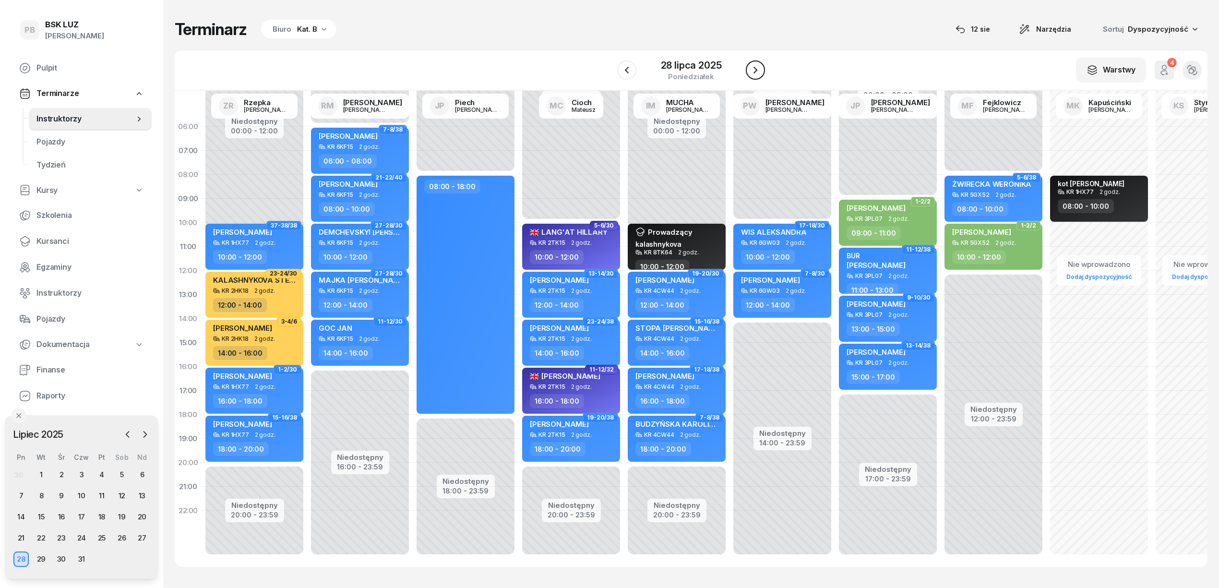
click at [751, 66] on icon "button" at bounding box center [756, 70] width 12 height 12
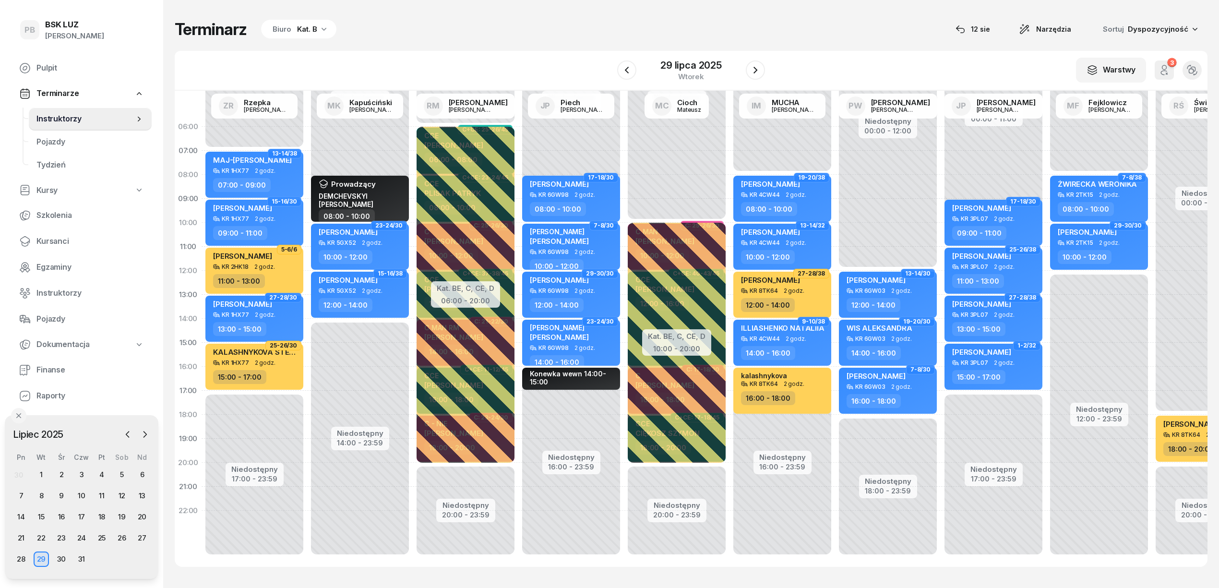
click at [413, 133] on div "Niedostępny 00:00 - 10:00 Niedostępny 14:00 - 23:59 Prowadzący DEMCHEVSKYI [PER…" at bounding box center [466, 343] width 106 height 456
select select "06"
select select "08"
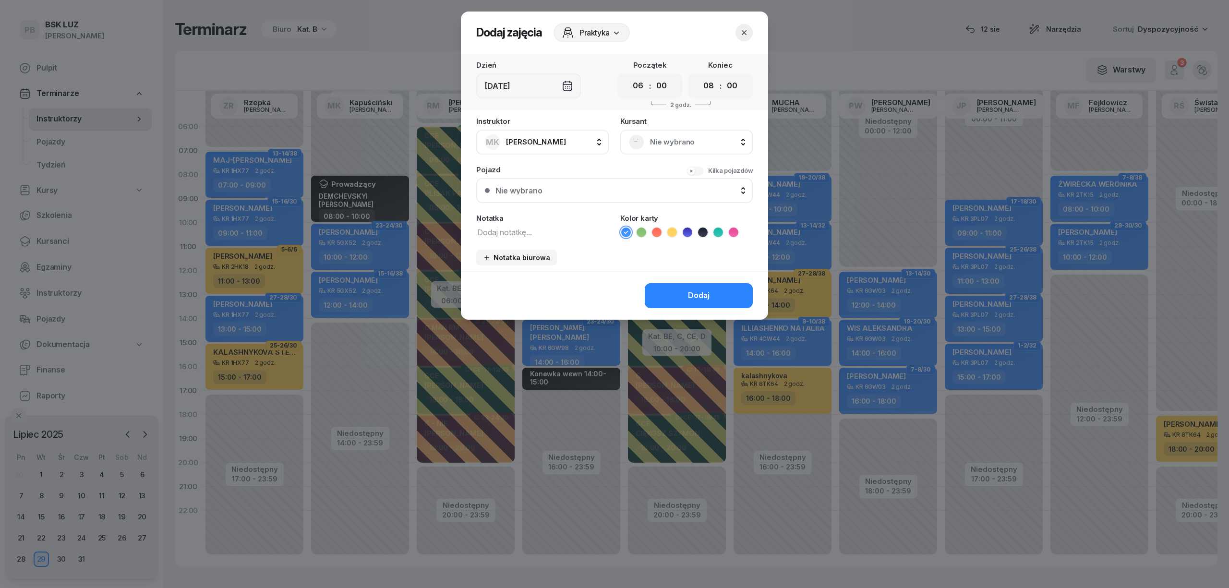
click at [554, 228] on textarea at bounding box center [542, 232] width 132 height 12
click at [557, 229] on textarea at bounding box center [542, 232] width 132 height 12
type textarea "b"
type textarea "BUDZYŃSKA"
click at [621, 29] on icon at bounding box center [617, 33] width 10 height 10
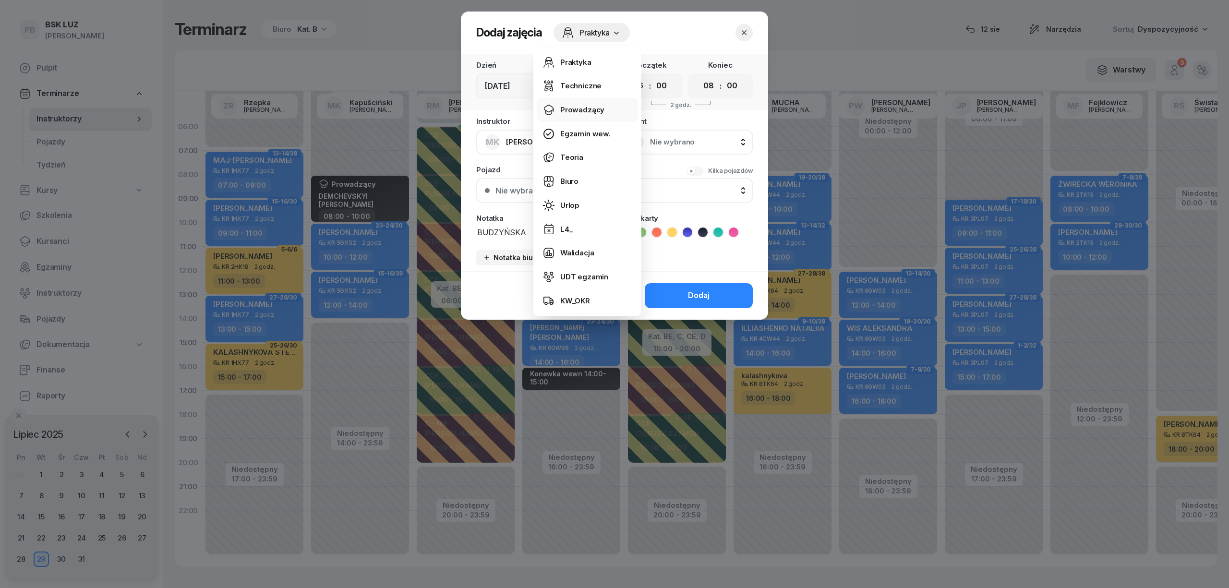
click at [602, 114] on link "Prowadzący" at bounding box center [587, 110] width 100 height 24
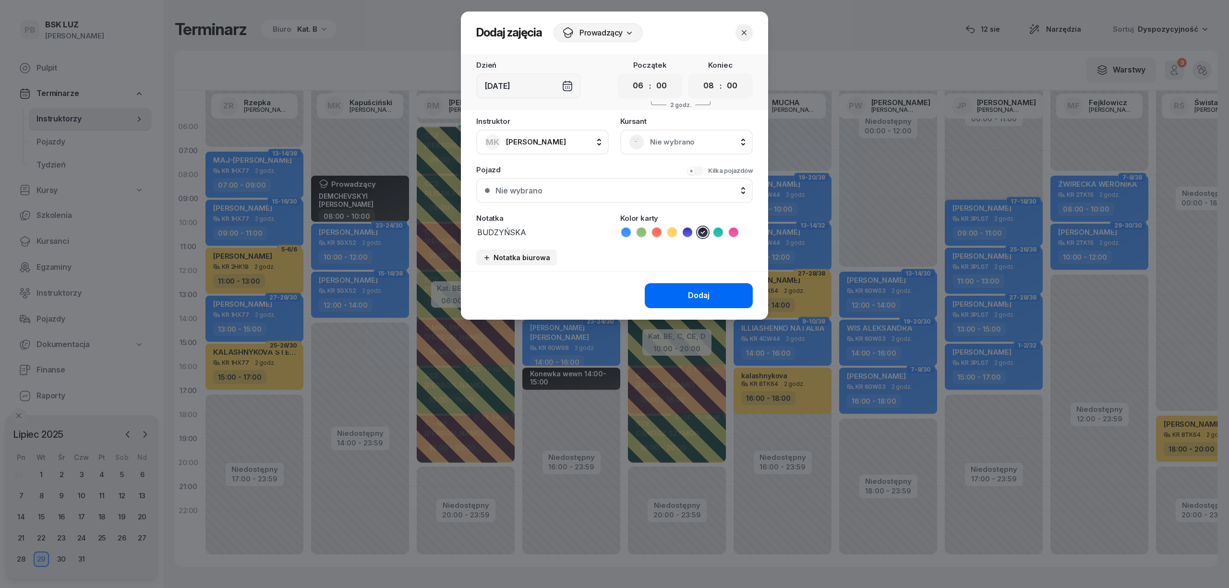
click at [703, 294] on div "Dodaj" at bounding box center [699, 295] width 22 height 12
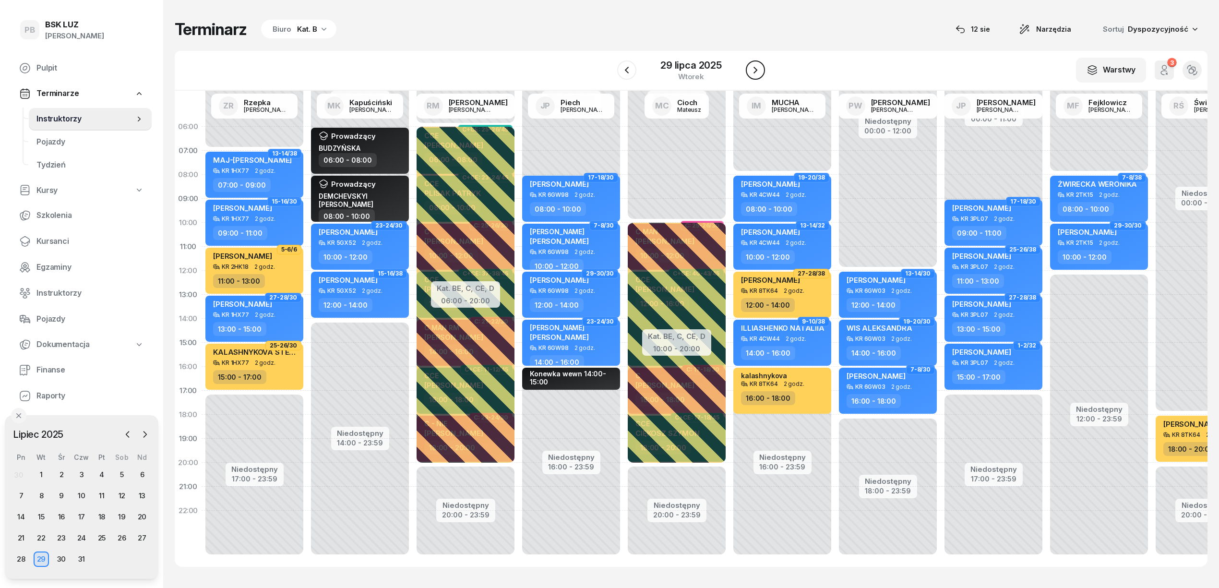
click at [759, 75] on icon "button" at bounding box center [756, 70] width 12 height 12
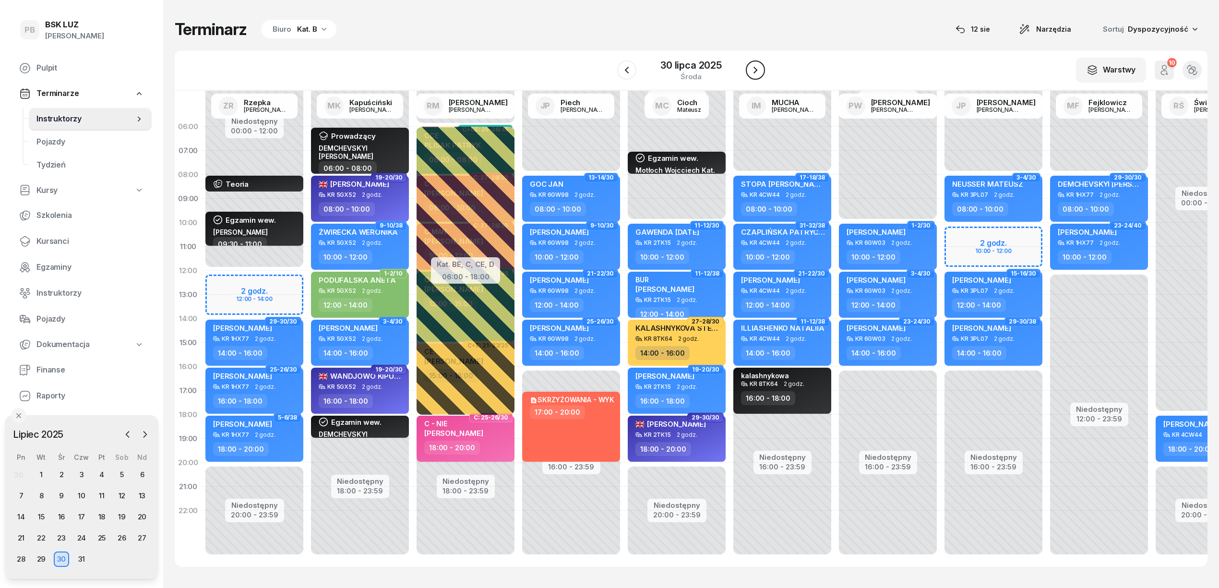
click at [759, 75] on icon "button" at bounding box center [756, 70] width 12 height 12
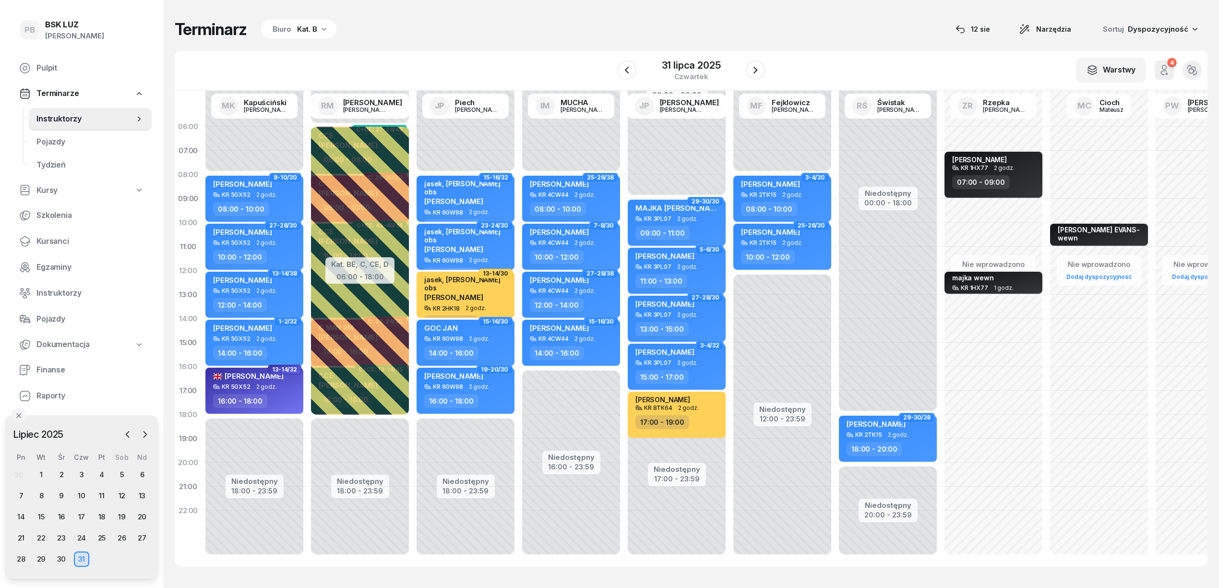
click at [307, 134] on div "Niedostępny 00:00 - 08:00 Niedostępny 18:00 - 23:59 25-26/38 kursant odwołał [P…" at bounding box center [360, 343] width 106 height 456
select select "06"
select select "08"
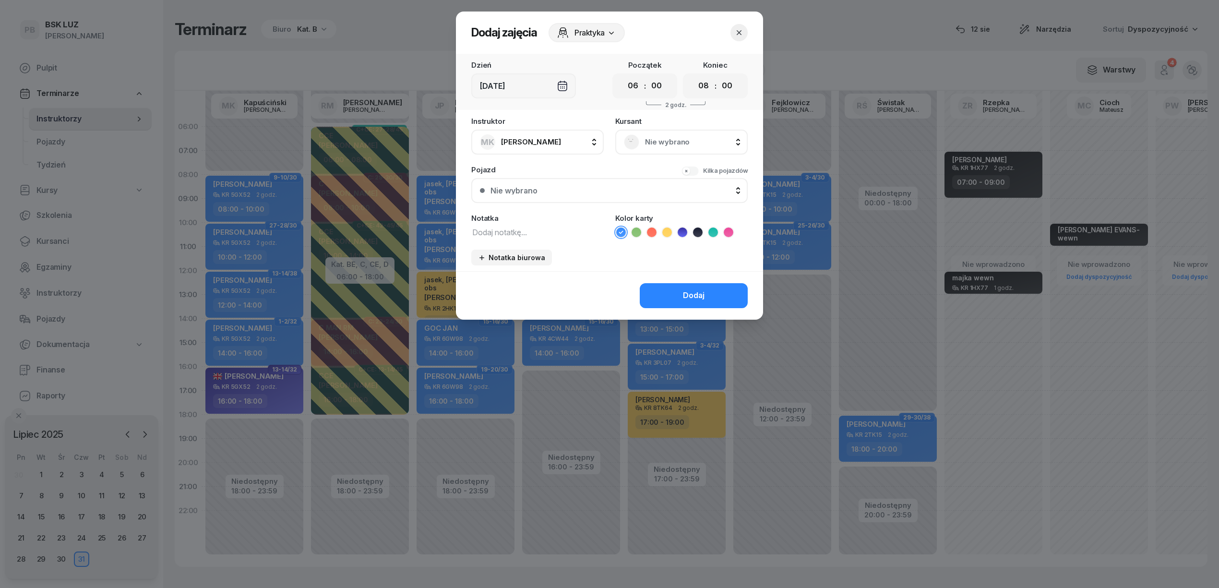
scroll to position [0, 0]
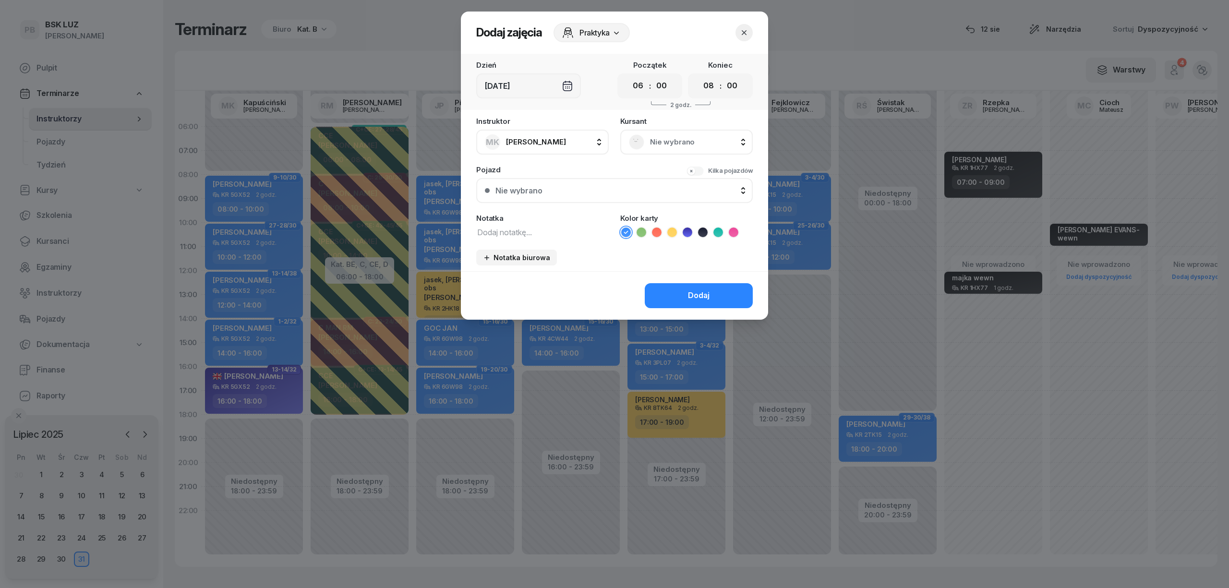
click at [701, 233] on icon at bounding box center [703, 233] width 10 height 10
click at [554, 227] on textarea at bounding box center [542, 232] width 132 height 12
type textarea "[PERSON_NAME]"
click at [705, 301] on button "Dodaj" at bounding box center [699, 295] width 108 height 25
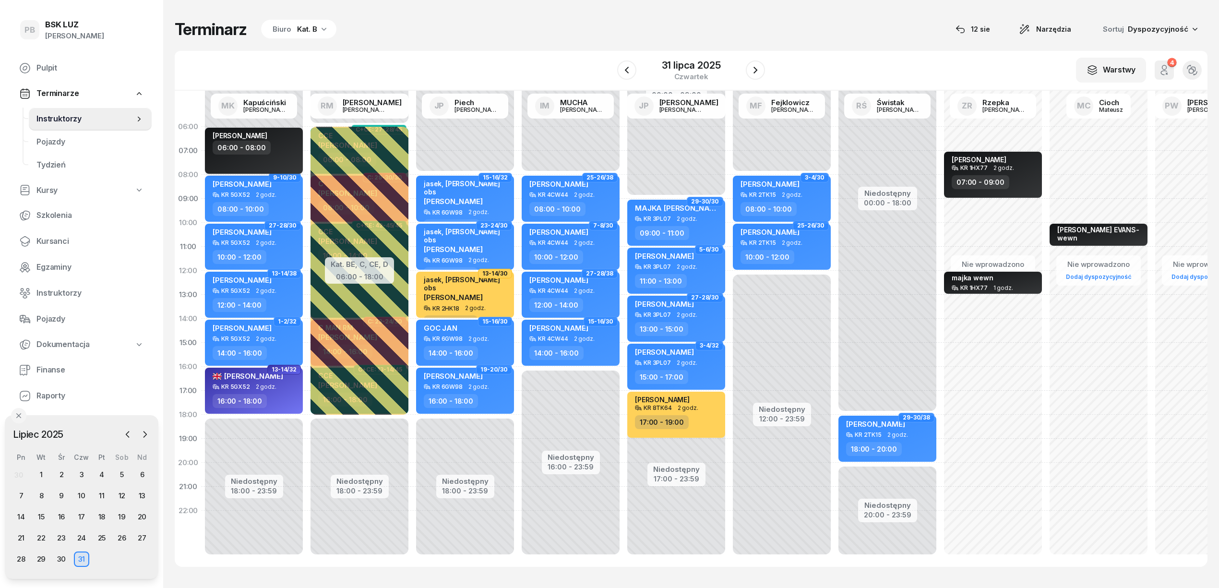
click at [247, 158] on div "[PERSON_NAME] 06:00 - 08:00" at bounding box center [254, 151] width 98 height 46
select select "06"
select select "08"
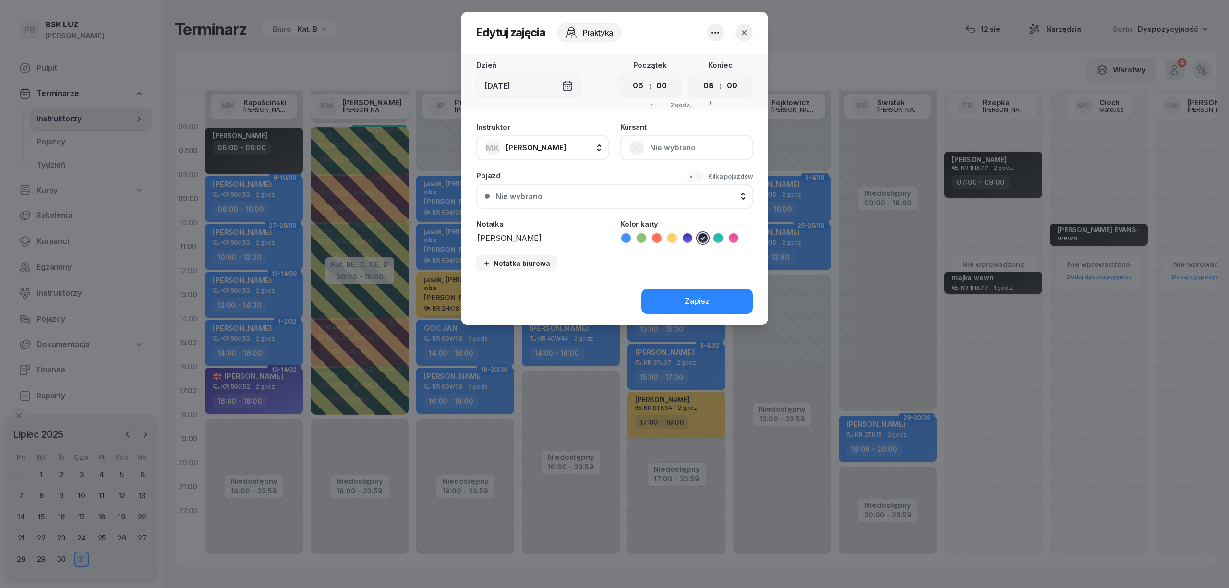
click at [749, 36] on button "button" at bounding box center [743, 32] width 17 height 17
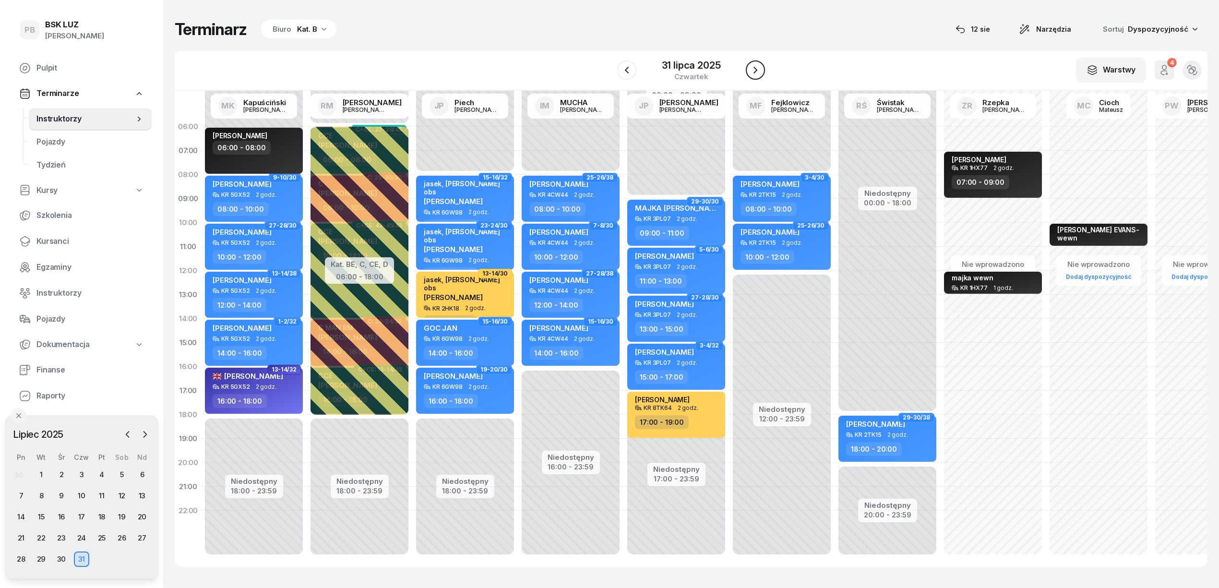
click at [757, 75] on icon "button" at bounding box center [756, 70] width 12 height 12
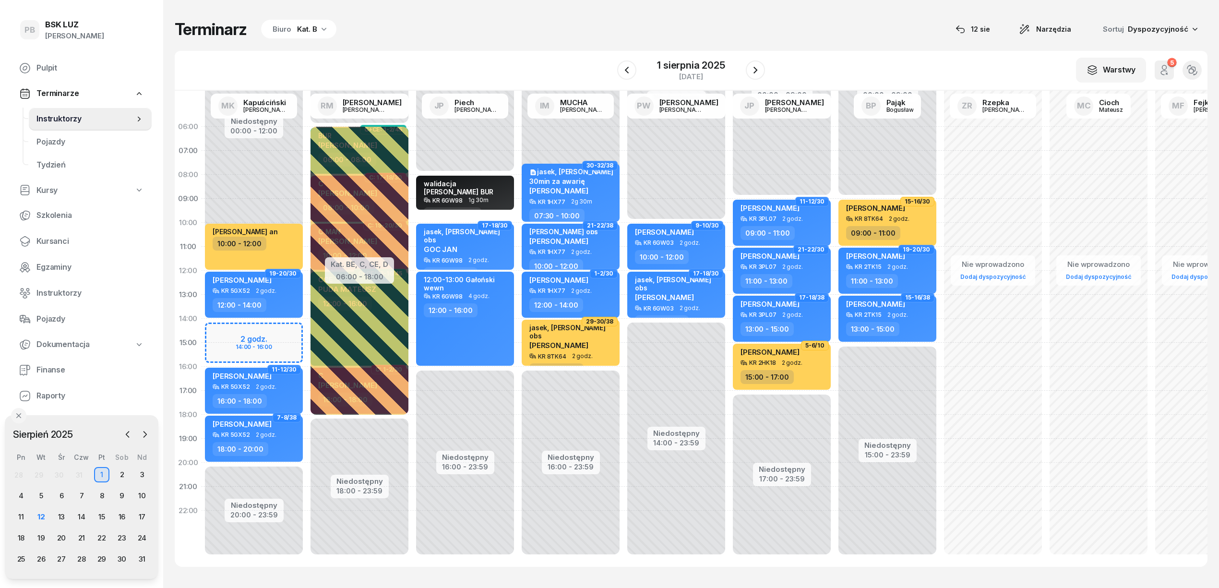
click at [307, 180] on div "Niedostępny 00:00 - 12:00 Niedostępny 20:00 - 23:59 2 godz. 14:00 - 16:00 [PERS…" at bounding box center [360, 343] width 106 height 456
select select "08"
select select "10"
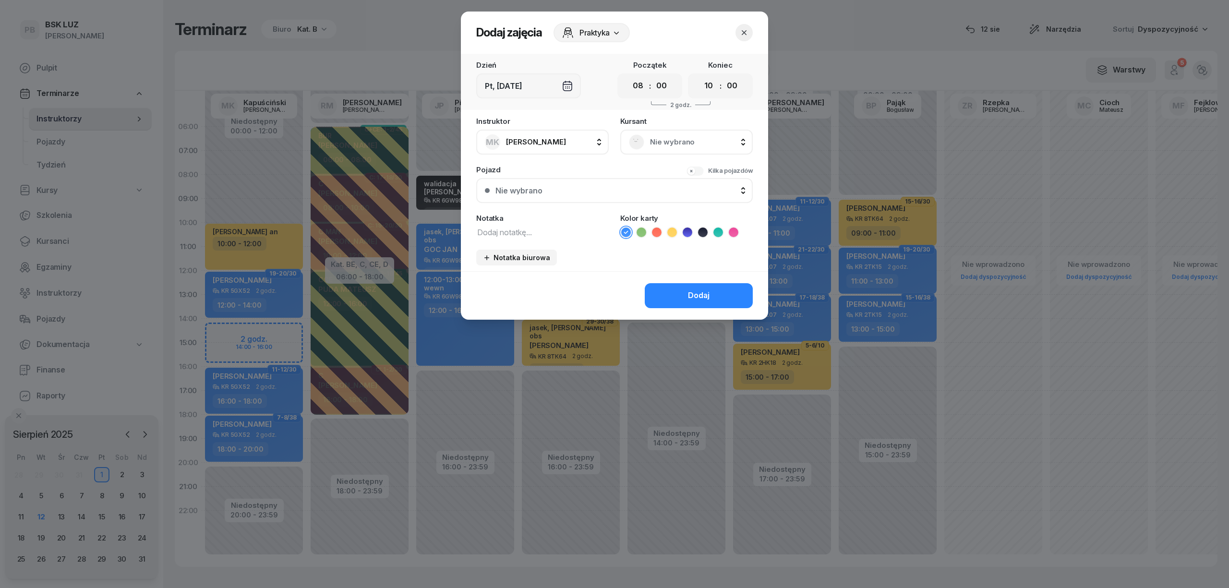
click at [707, 228] on icon at bounding box center [703, 233] width 10 height 10
click at [600, 40] on div "Praktyka" at bounding box center [591, 32] width 76 height 19
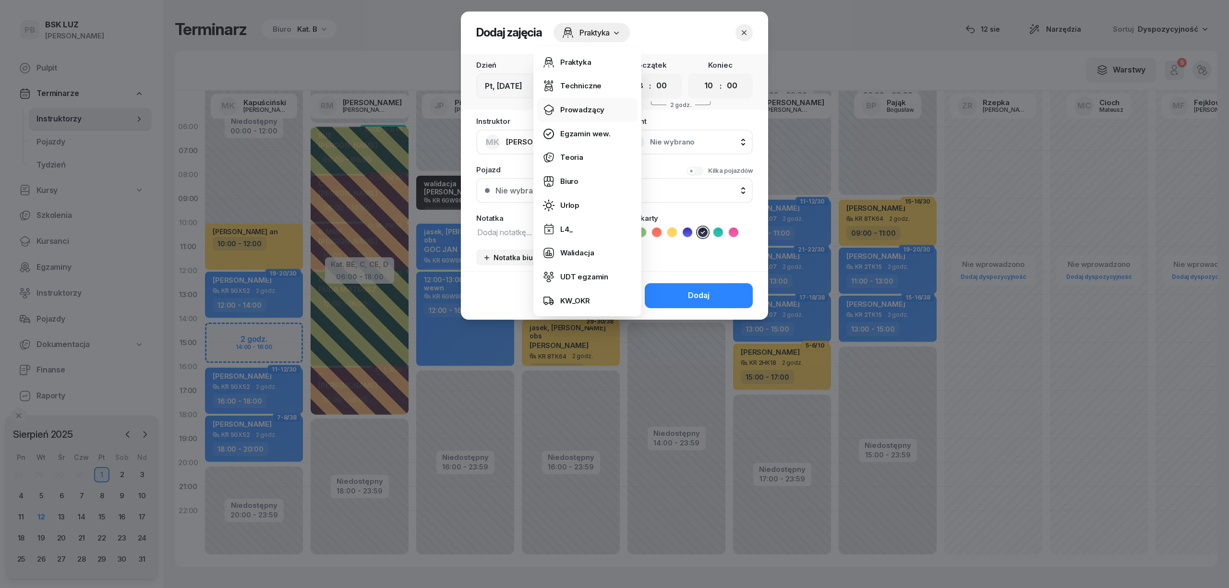
click at [581, 103] on link "Prowadzący" at bounding box center [587, 110] width 100 height 24
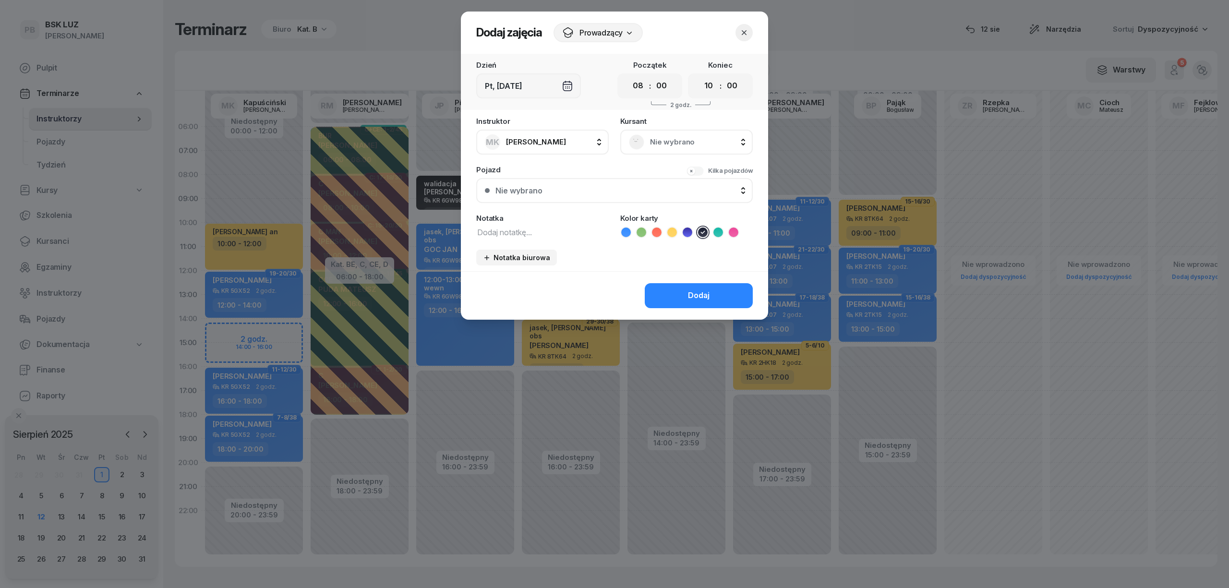
click at [544, 244] on div "Instruktor MK [PERSON_NAME] AK [PERSON_NAME] BP [PERSON_NAME] DP [PERSON_NAME] …" at bounding box center [614, 195] width 307 height 154
click at [533, 232] on textarea at bounding box center [542, 232] width 132 height 12
type textarea "budzyńska"
click at [693, 303] on button "Dodaj" at bounding box center [699, 295] width 108 height 25
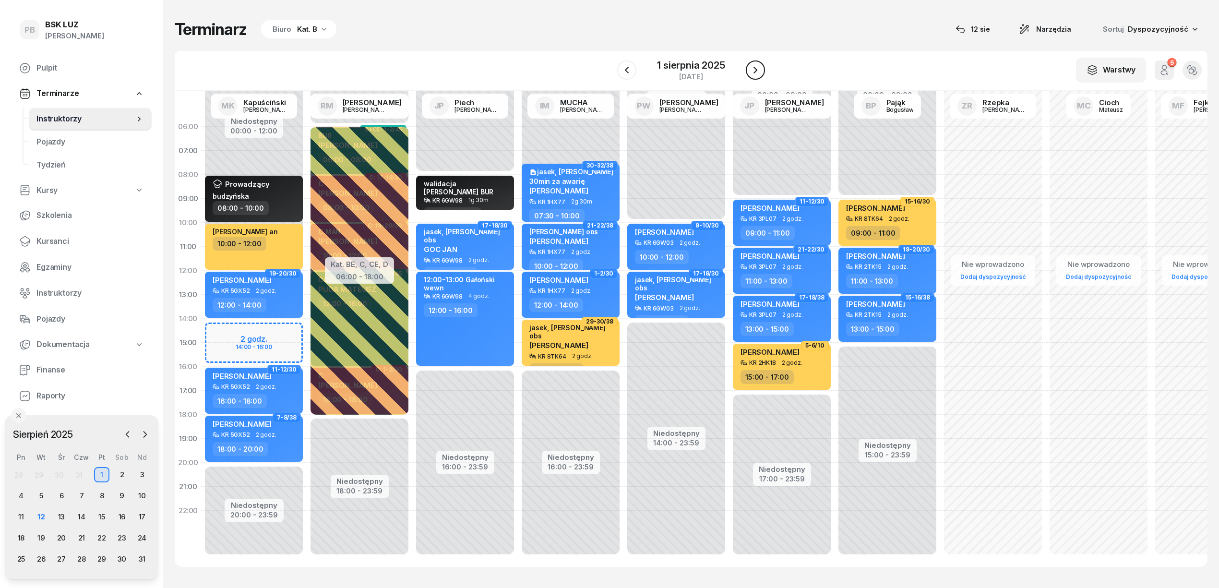
click at [759, 67] on icon "button" at bounding box center [756, 70] width 12 height 12
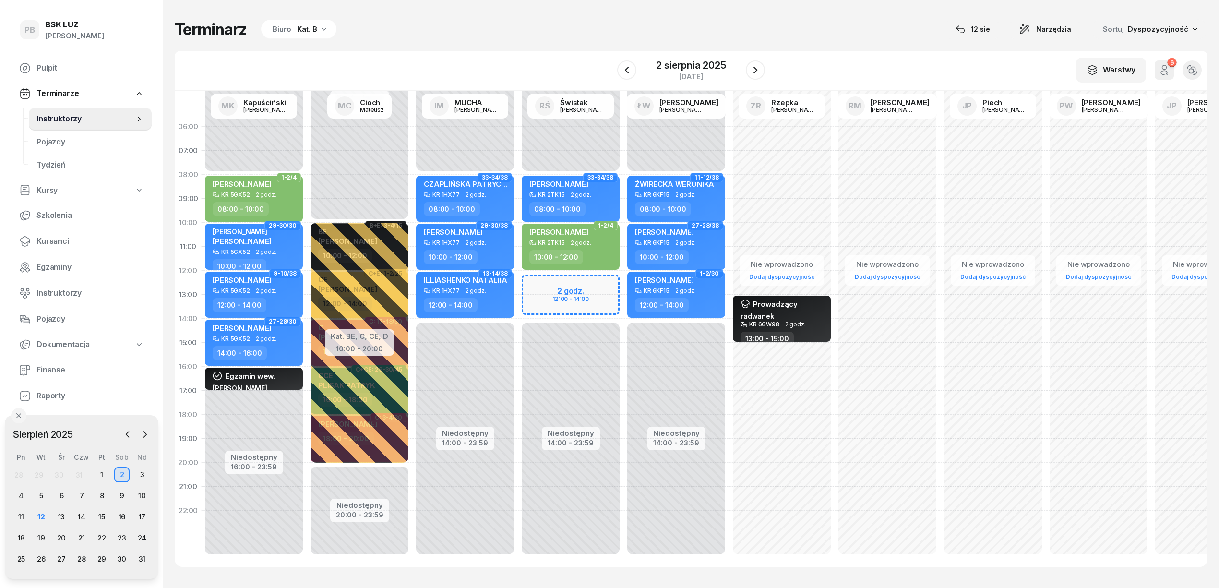
click at [307, 134] on div "Niedostępny 00:00 - 08:00 Niedostępny 16:00 - 23:59 1-2/4 [PERSON_NAME] 5GX52 2…" at bounding box center [360, 343] width 106 height 456
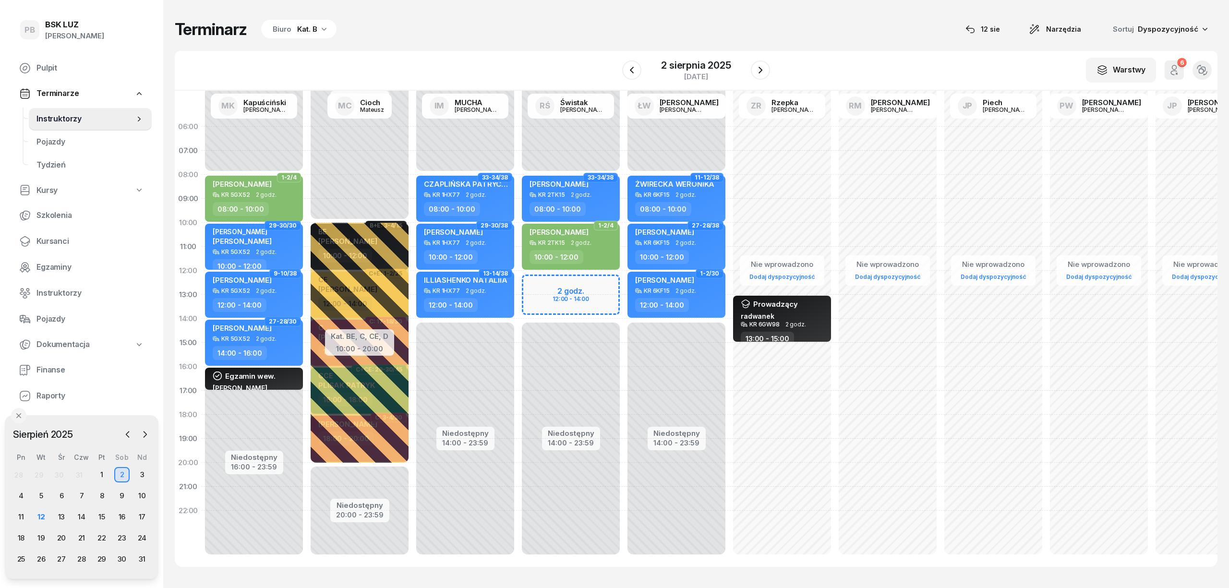
select select "06"
select select "08"
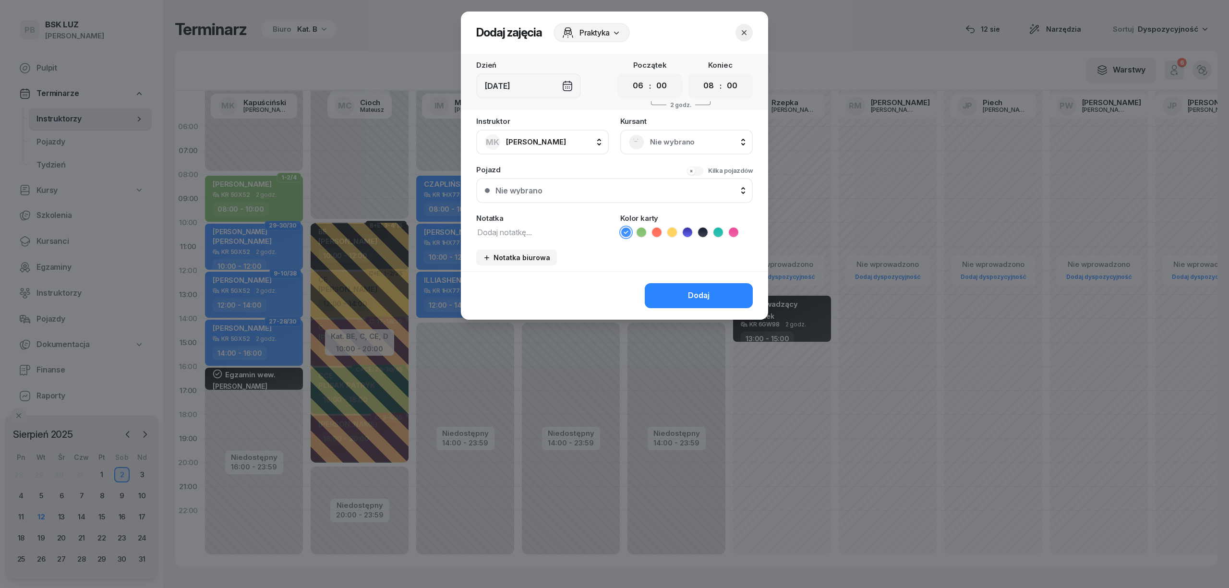
click at [701, 229] on icon at bounding box center [703, 233] width 10 height 10
click at [609, 33] on span "Praktyka" at bounding box center [594, 33] width 30 height 12
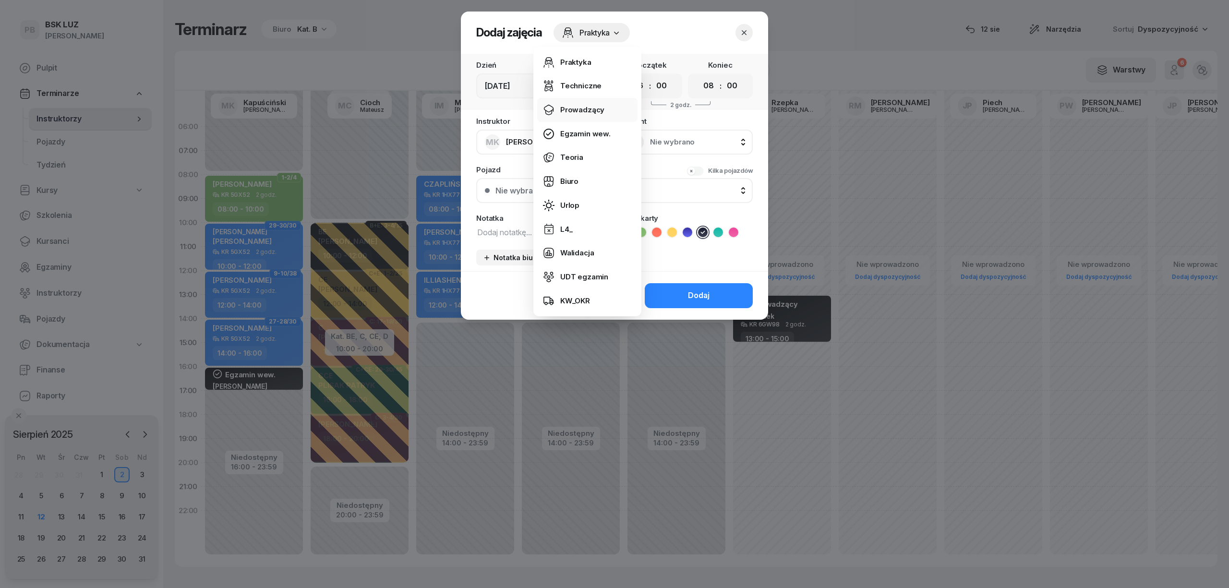
click at [588, 104] on div "Prowadzący" at bounding box center [582, 110] width 44 height 12
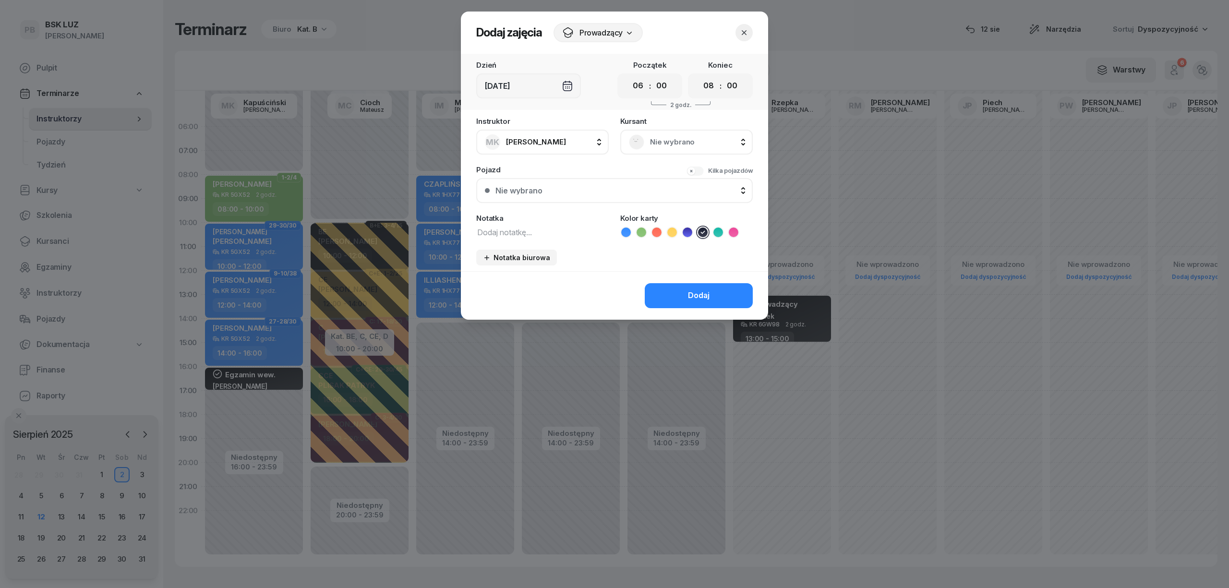
click at [534, 221] on div "Notatka" at bounding box center [542, 227] width 132 height 24
click at [534, 229] on textarea at bounding box center [542, 232] width 132 height 12
type textarea "budzyńska"
click at [698, 295] on div "Dodaj" at bounding box center [699, 295] width 22 height 12
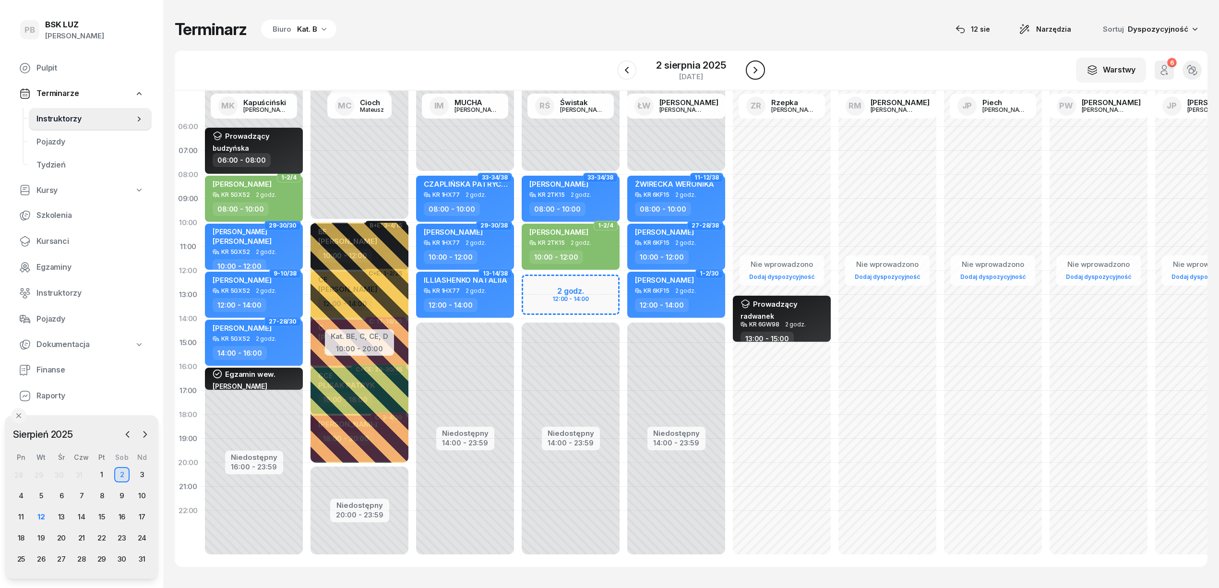
click at [755, 66] on icon "button" at bounding box center [756, 70] width 12 height 12
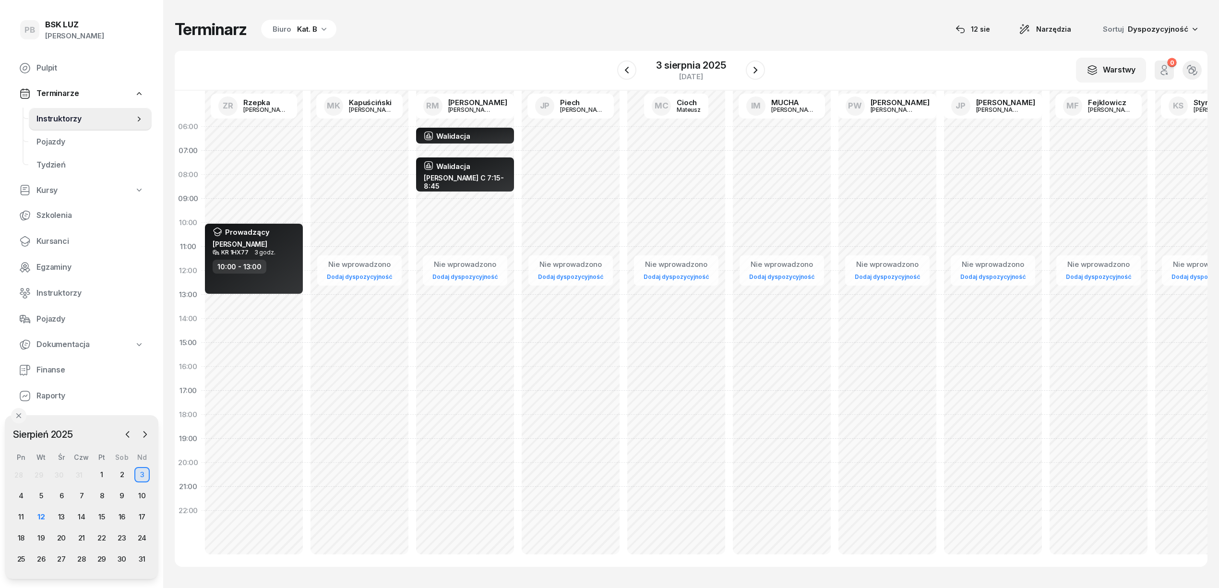
click at [412, 198] on div "Nie wprowadzono Dodaj dyspozycyjność" at bounding box center [465, 343] width 106 height 456
select select "08"
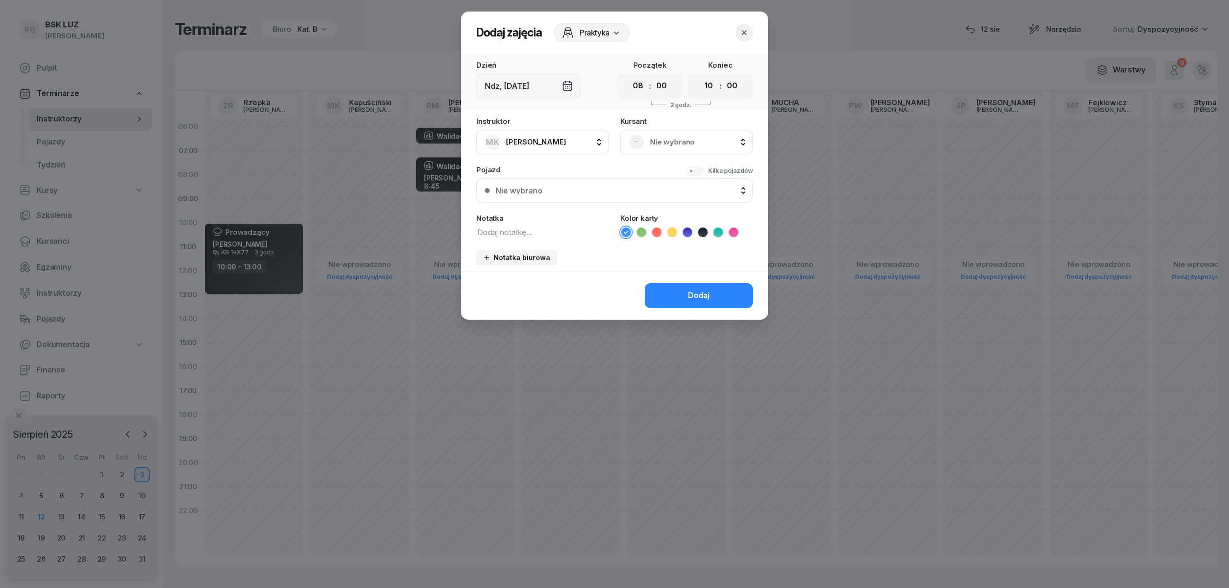
click at [703, 231] on icon at bounding box center [703, 233] width 10 height 10
click at [710, 81] on select "00 01 02 03 04 05 06 07 08 09 10 11 12 13 14 15 16 17 18 19 20 21 22 23" at bounding box center [708, 86] width 18 height 20
select select "12"
click at [699, 76] on select "00 01 02 03 04 05 06 07 08 09 10 11 12 13 14 15 16 17 18 19 20 21 22 23" at bounding box center [708, 86] width 18 height 20
click at [505, 229] on textarea at bounding box center [542, 232] width 132 height 12
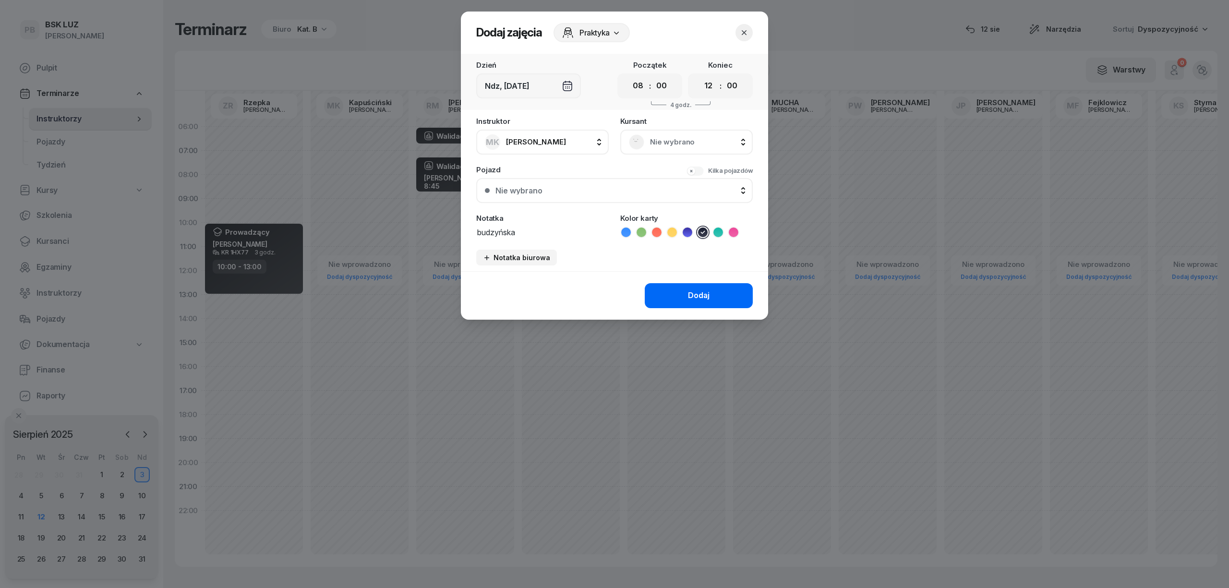
type textarea "budzyńska"
click at [684, 289] on button "Dodaj" at bounding box center [699, 295] width 108 height 25
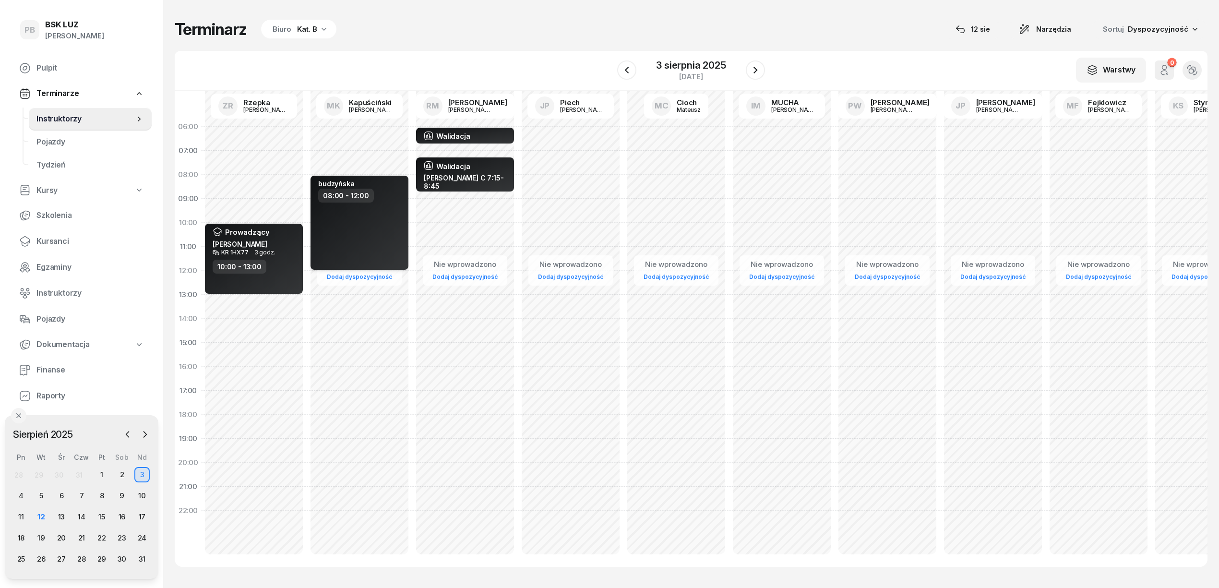
click at [388, 225] on div "budzyńska 08:00 - 12:00" at bounding box center [360, 223] width 98 height 94
select select "08"
select select "12"
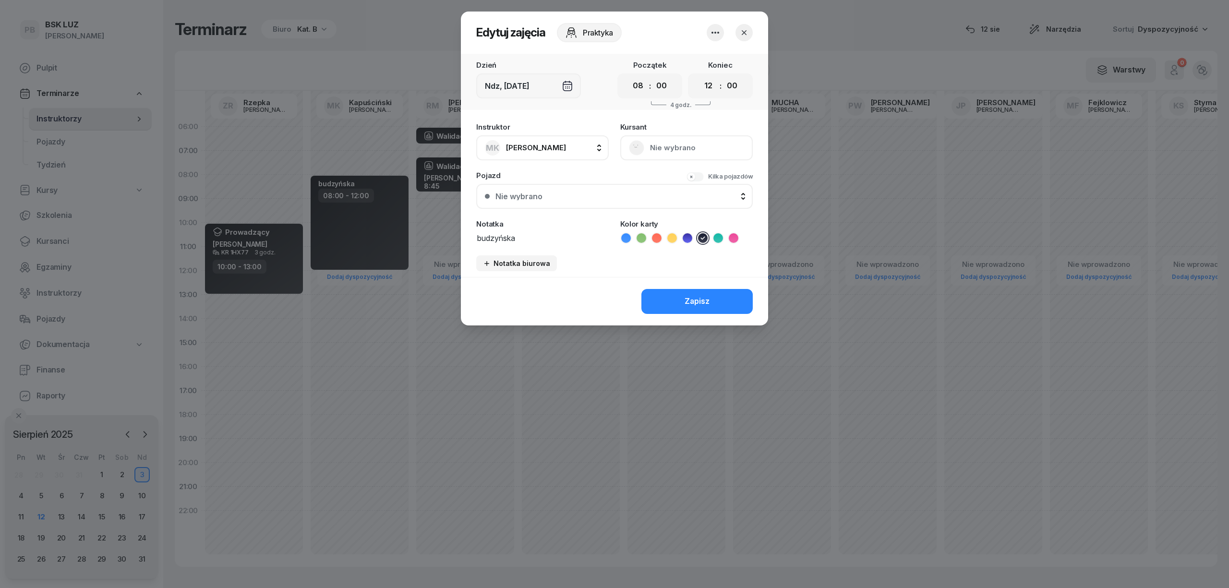
click at [592, 35] on div "Praktyka" at bounding box center [583, 32] width 76 height 19
click at [739, 33] on icon "button" at bounding box center [744, 33] width 10 height 10
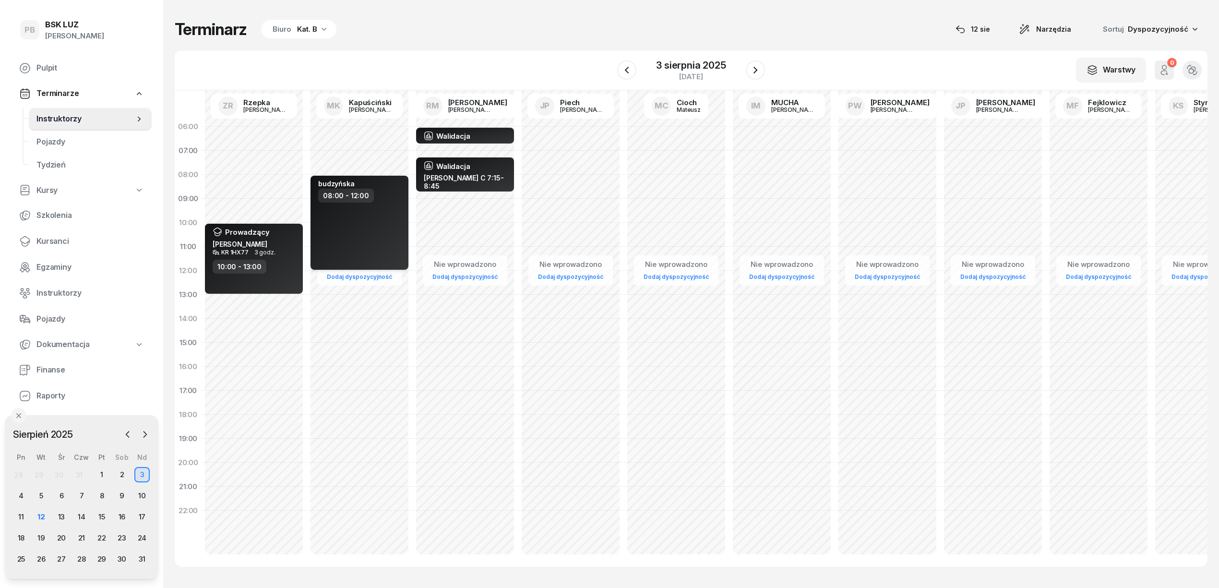
click at [376, 229] on div "budzyńska 08:00 - 12:00" at bounding box center [360, 223] width 98 height 94
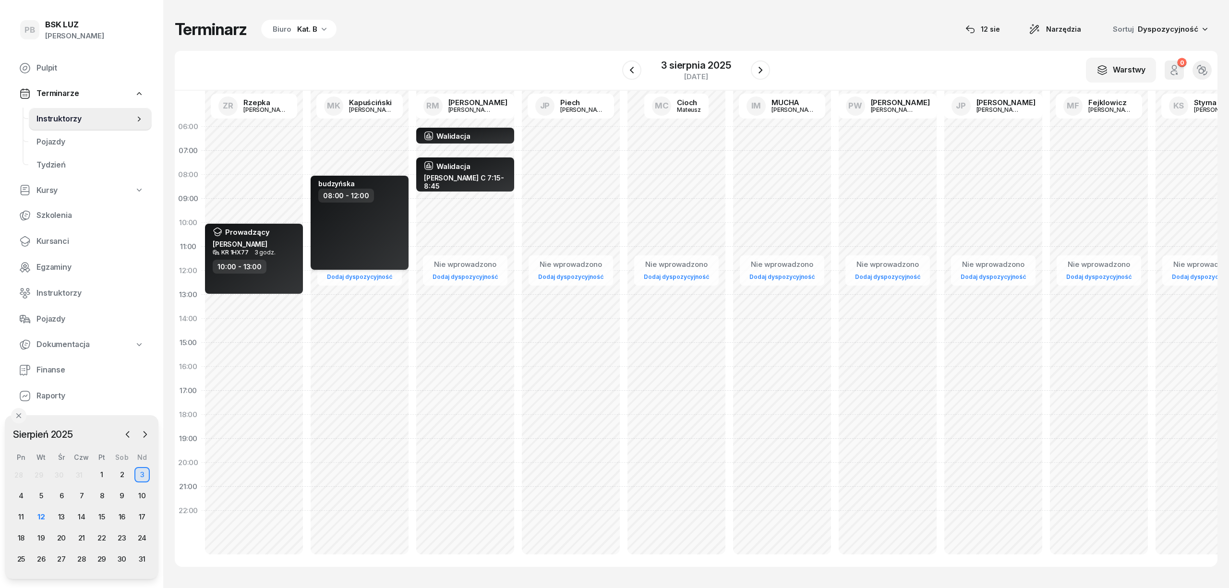
select select "08"
select select "12"
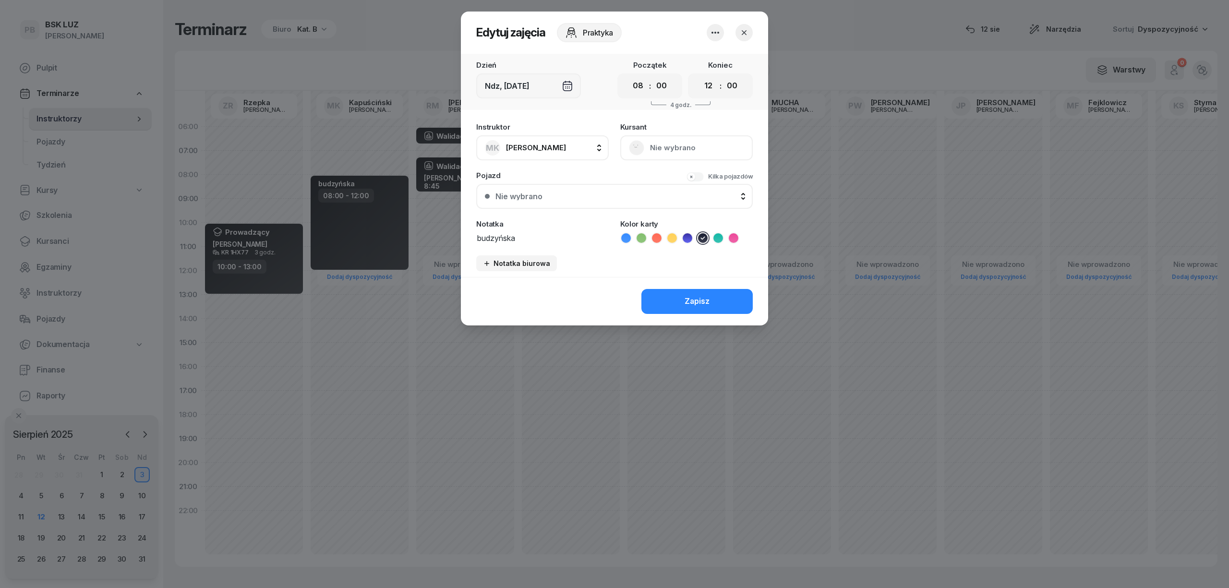
click at [711, 35] on icon "button" at bounding box center [716, 33] width 12 height 12
click at [678, 68] on link "Usuń" at bounding box center [710, 62] width 127 height 24
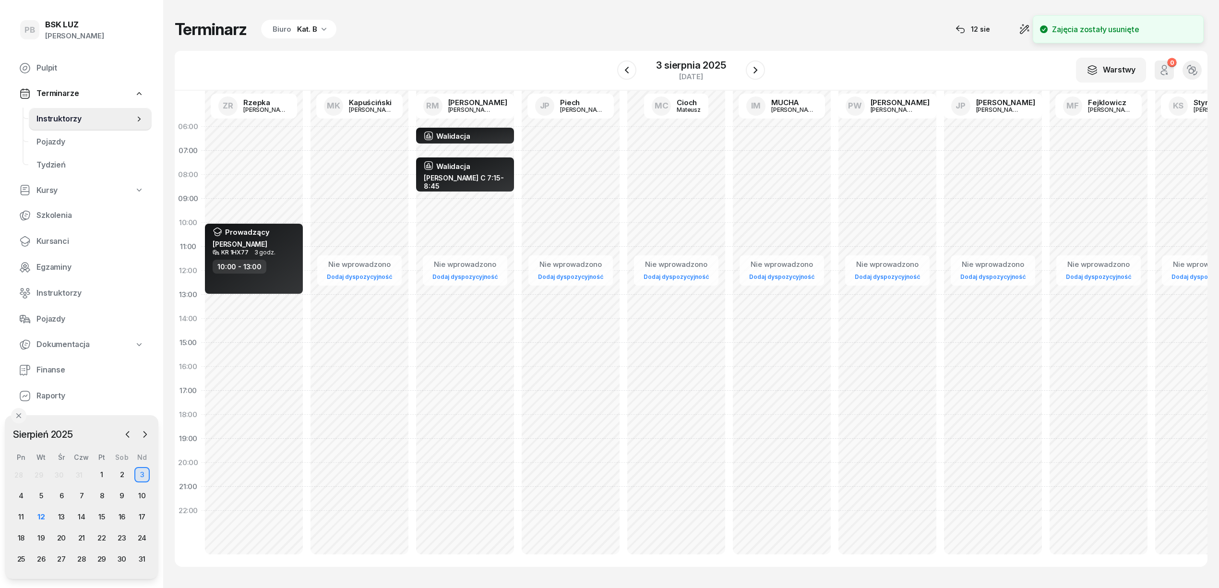
click at [412, 193] on div "Nie wprowadzono Dodaj dyspozycyjność" at bounding box center [465, 343] width 106 height 456
select select "08"
select select "10"
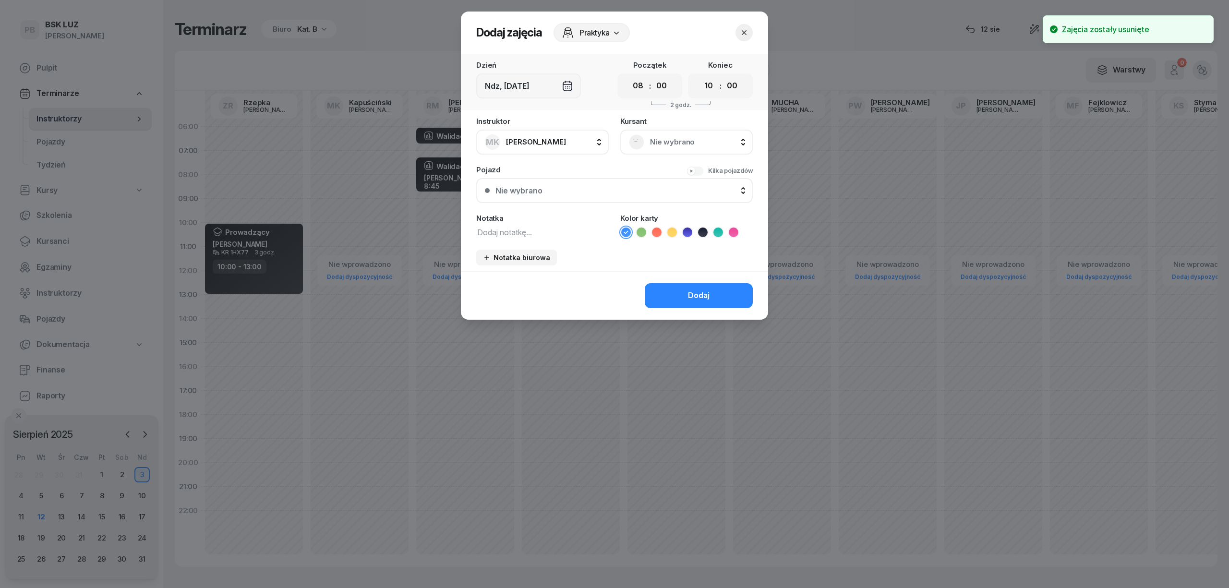
click at [603, 33] on span "Praktyka" at bounding box center [594, 33] width 30 height 12
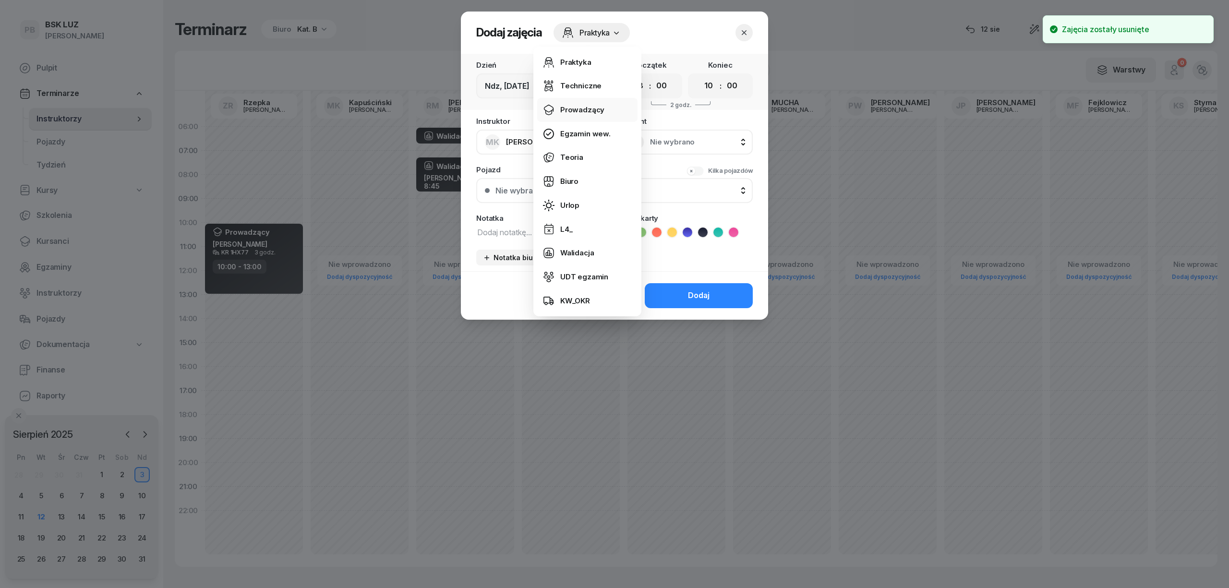
click at [573, 104] on div "Prowadzący" at bounding box center [582, 110] width 44 height 12
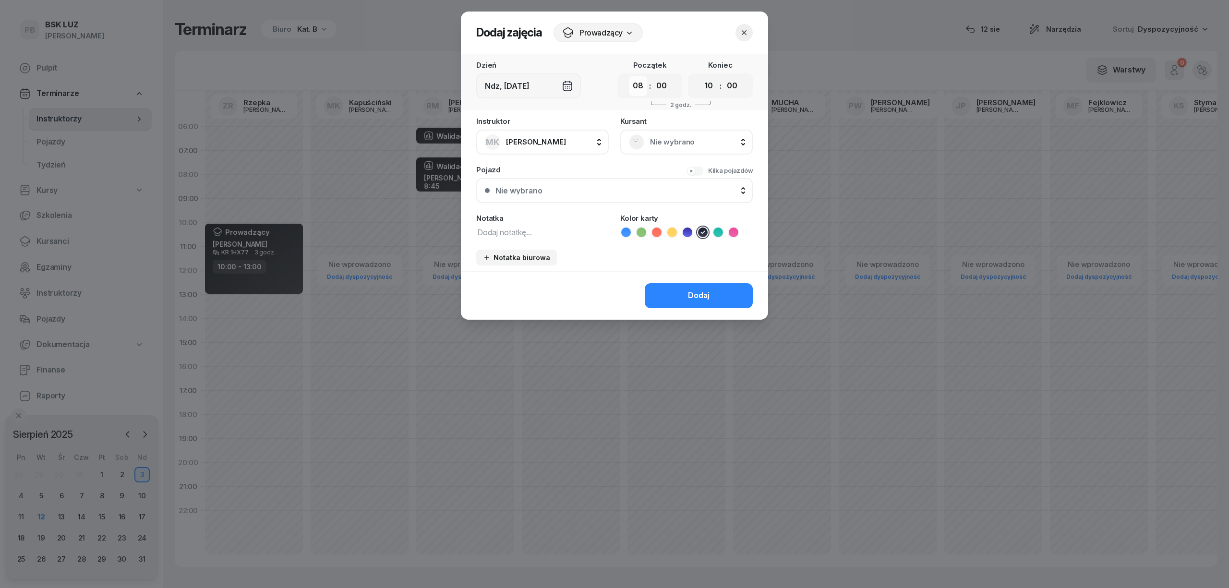
click at [631, 84] on select "00 01 02 03 04 05 06 07 08 09 10 11 12 13 14 15 16 17 18 19 20 21 22 23" at bounding box center [638, 86] width 18 height 20
select select "09"
click at [629, 76] on select "00 01 02 03 04 05 06 07 08 09 10 11 12 13 14 15 16 17 18 19 20 21 22 23" at bounding box center [638, 86] width 18 height 20
click at [704, 85] on select "00 01 02 03 04 05 06 07 08 09 10 11 12 13 14 15 16 17 18 19 20 21 22 23" at bounding box center [708, 86] width 18 height 20
select select "12"
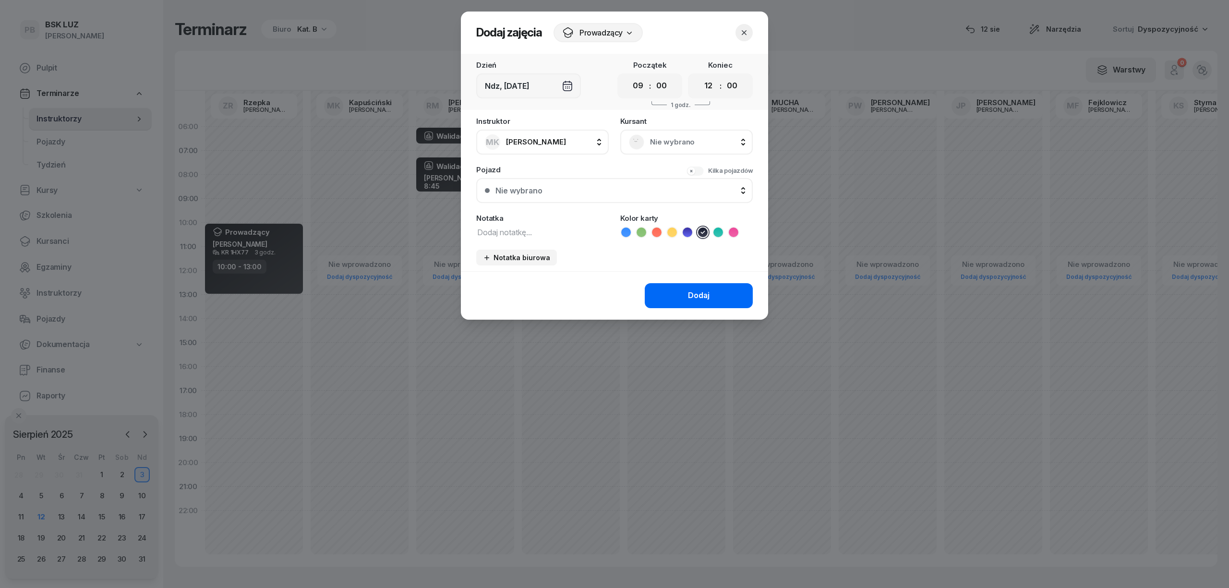
click at [699, 76] on select "00 01 02 03 04 05 06 07 08 09 10 11 12 13 14 15 16 17 18 19 20 21 22 23" at bounding box center [708, 86] width 18 height 20
click at [544, 229] on textarea at bounding box center [542, 232] width 132 height 12
type textarea "BUDZYŃSKA"
click at [673, 290] on button "Dodaj" at bounding box center [699, 295] width 108 height 25
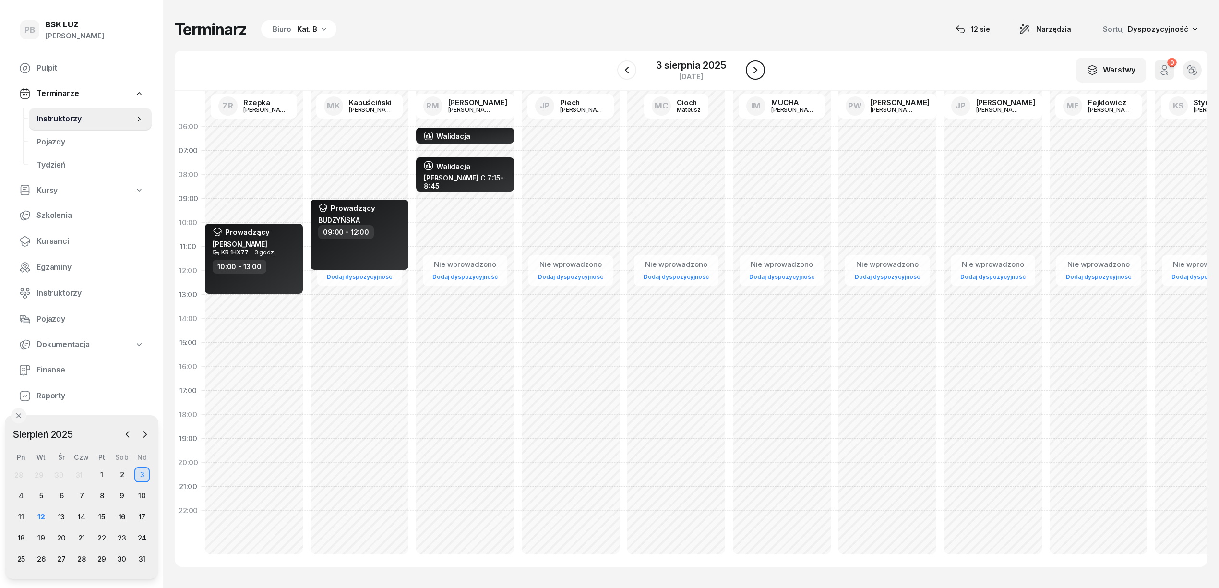
click at [755, 75] on icon "button" at bounding box center [756, 70] width 12 height 12
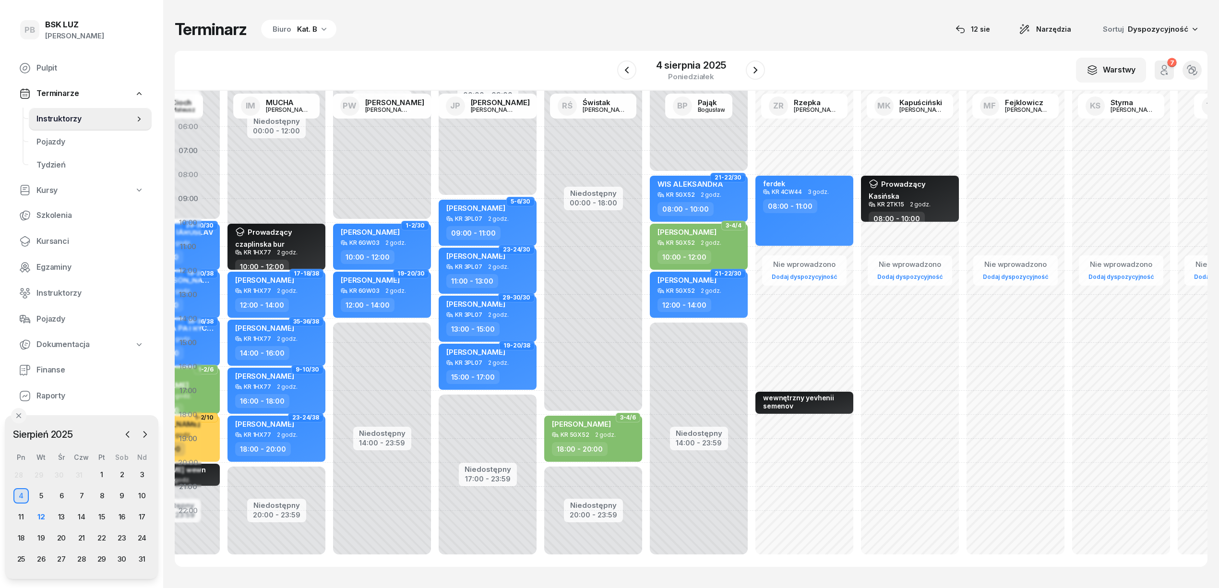
scroll to position [0, 296]
click at [962, 129] on div "Nie wprowadzono Dodaj dyspozycyjność Prowadzący Kasińska KR 2TK15 2 godz. 08:00…" at bounding box center [1015, 343] width 106 height 456
select select "06"
select select "08"
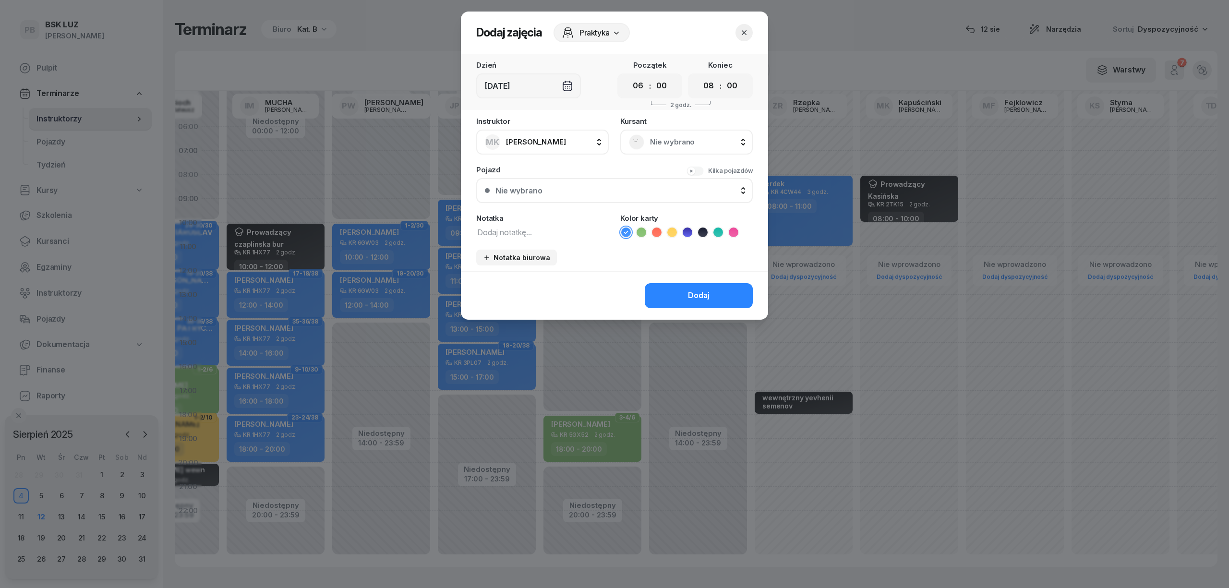
click at [705, 232] on icon at bounding box center [703, 233] width 10 height 10
click at [565, 233] on textarea at bounding box center [542, 232] width 132 height 12
type textarea "BUDZYŃSKA"
click at [678, 284] on button "Dodaj" at bounding box center [699, 295] width 108 height 25
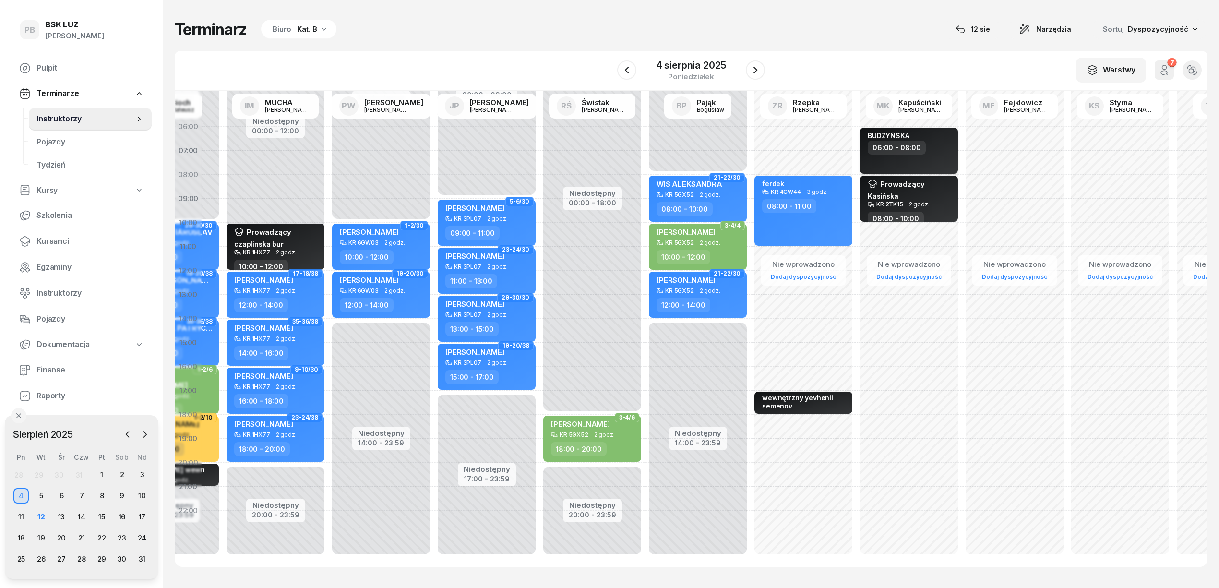
click at [940, 149] on div "06:00 - 08:00" at bounding box center [910, 148] width 84 height 14
select select "06"
select select "08"
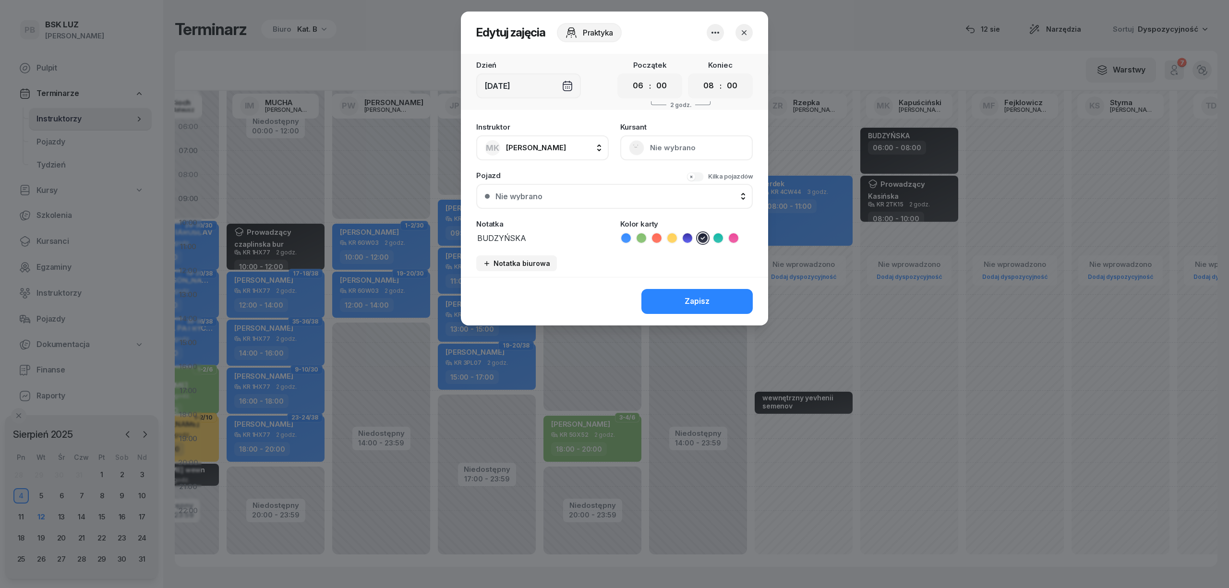
click at [714, 35] on icon "button" at bounding box center [716, 33] width 12 height 12
click at [721, 58] on link "Usuń" at bounding box center [710, 62] width 127 height 24
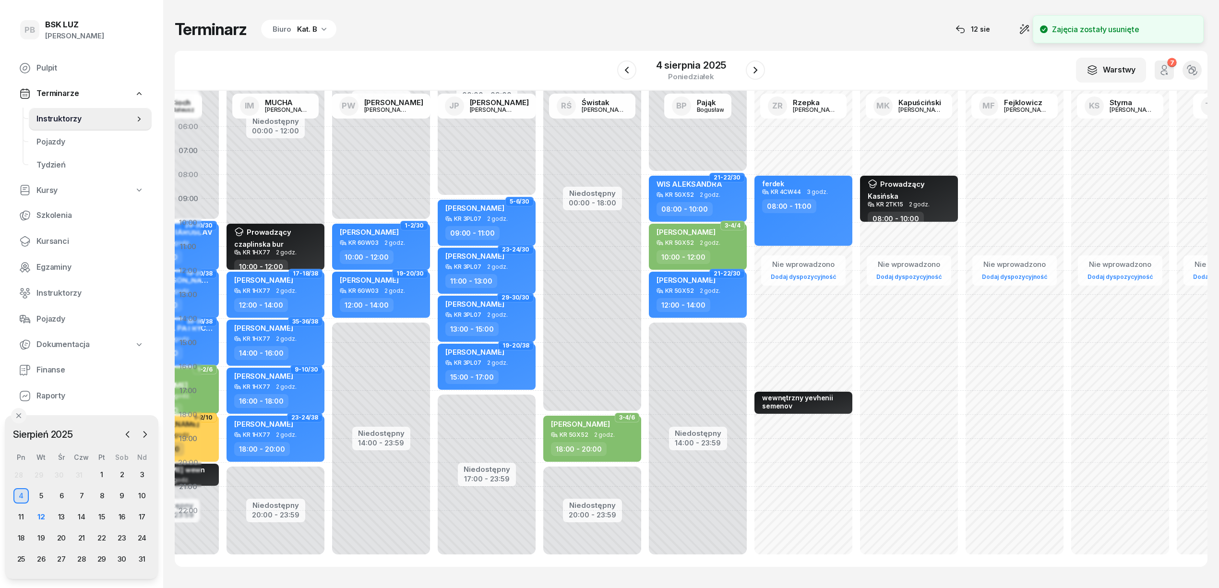
click at [962, 133] on div "Nie wprowadzono Dodaj dyspozycyjność Prowadzący Kasińska KR 2TK15 2 godz. 08:00…" at bounding box center [1015, 343] width 106 height 456
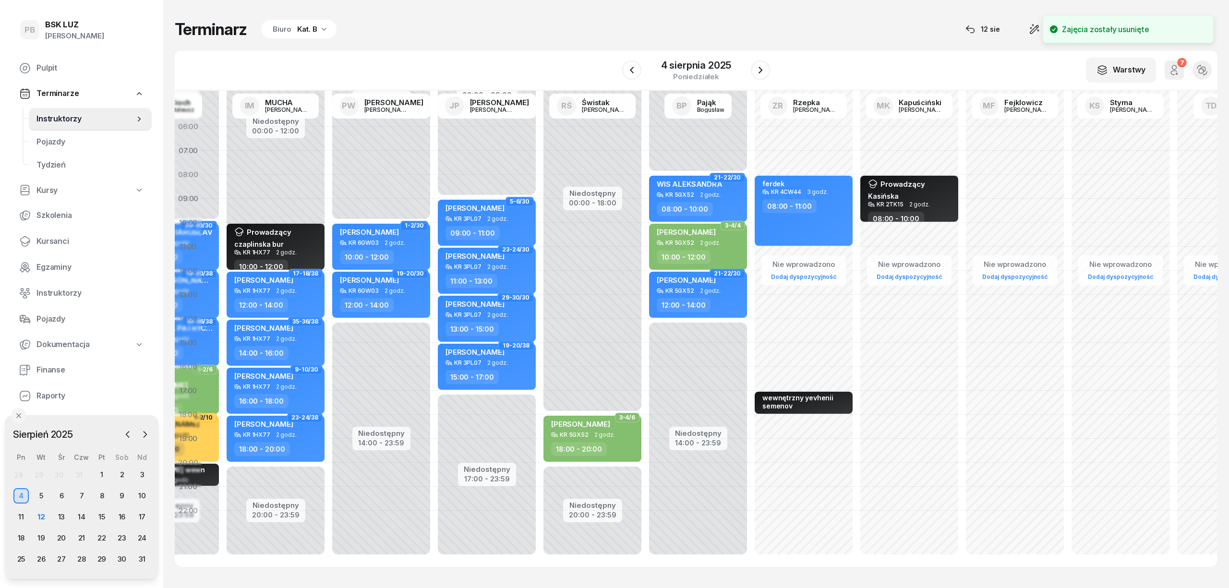
select select "06"
select select "08"
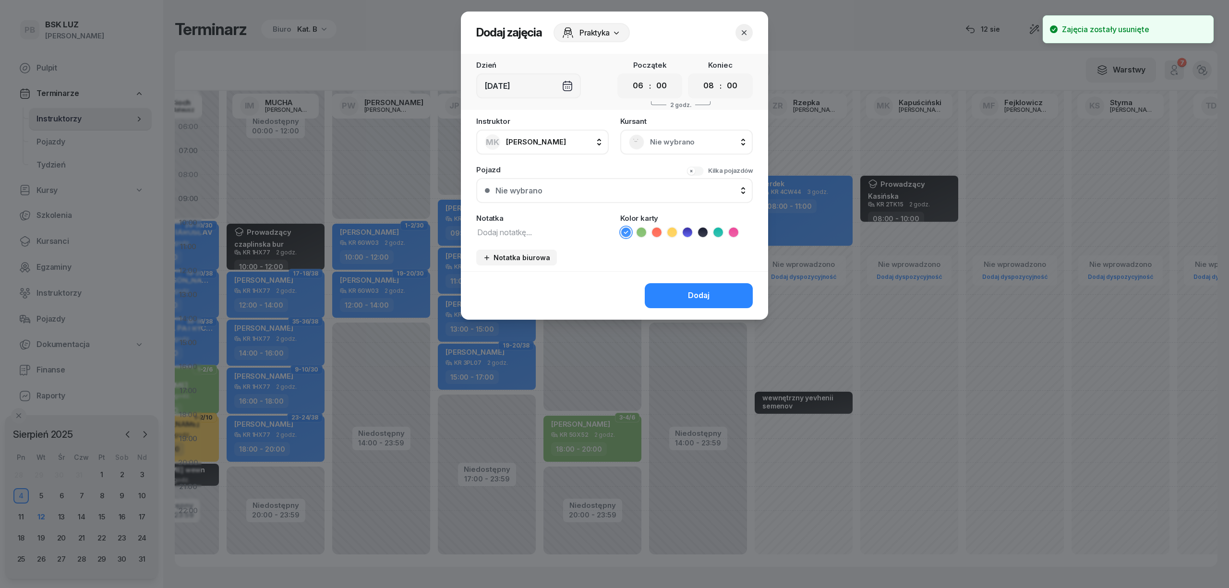
click at [707, 228] on li at bounding box center [703, 233] width 12 height 12
click at [704, 229] on icon at bounding box center [703, 233] width 10 height 10
click at [587, 35] on span "Praktyka" at bounding box center [594, 33] width 30 height 12
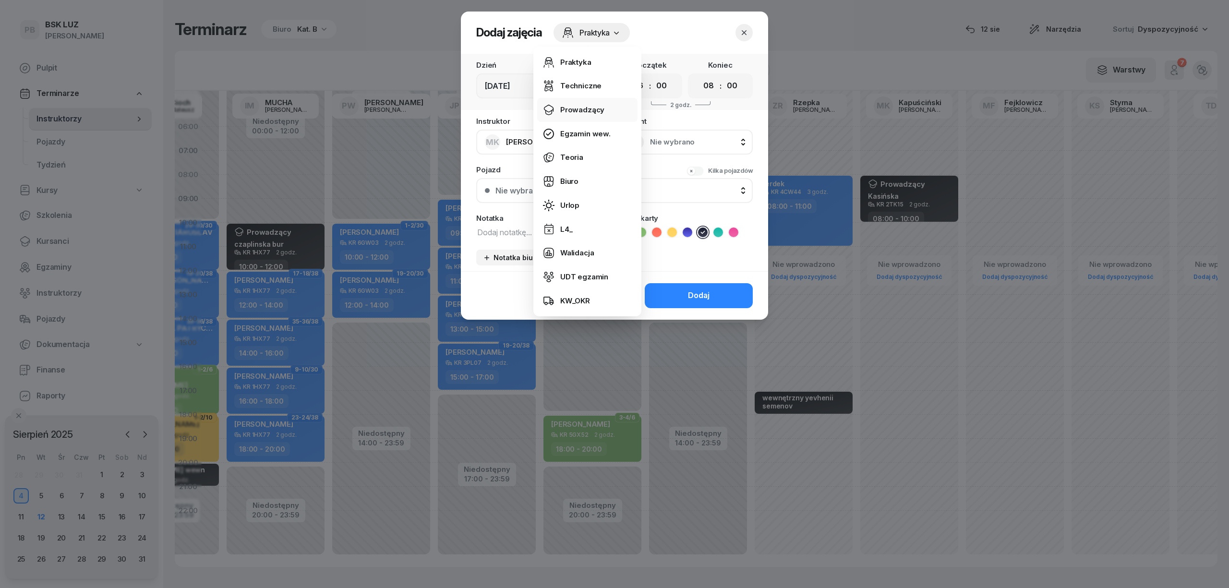
click at [582, 102] on link "Prowadzący" at bounding box center [587, 110] width 100 height 24
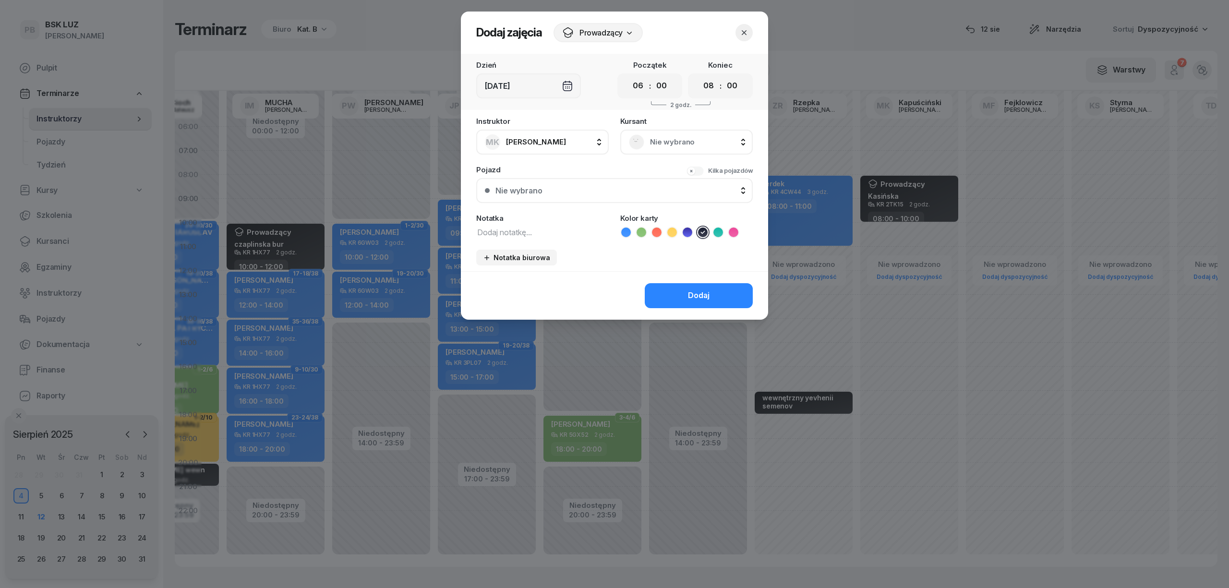
click at [504, 227] on textarea at bounding box center [542, 232] width 132 height 12
type textarea "b"
type textarea "Budzyńska"
click at [702, 295] on div "Dodaj" at bounding box center [699, 295] width 22 height 12
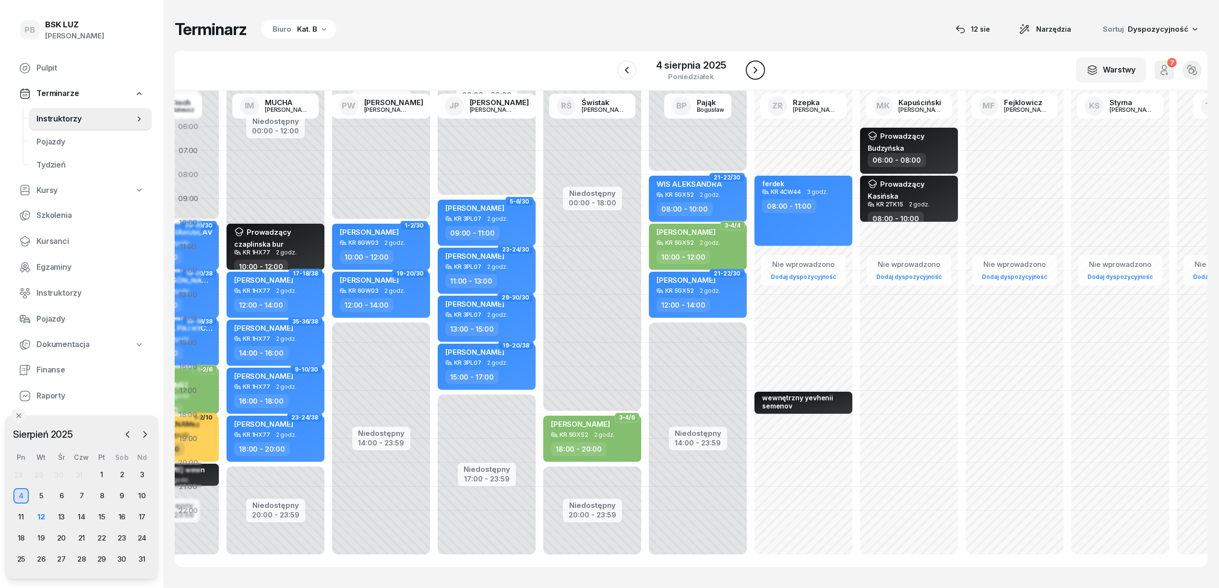
click at [760, 75] on icon "button" at bounding box center [756, 70] width 12 height 12
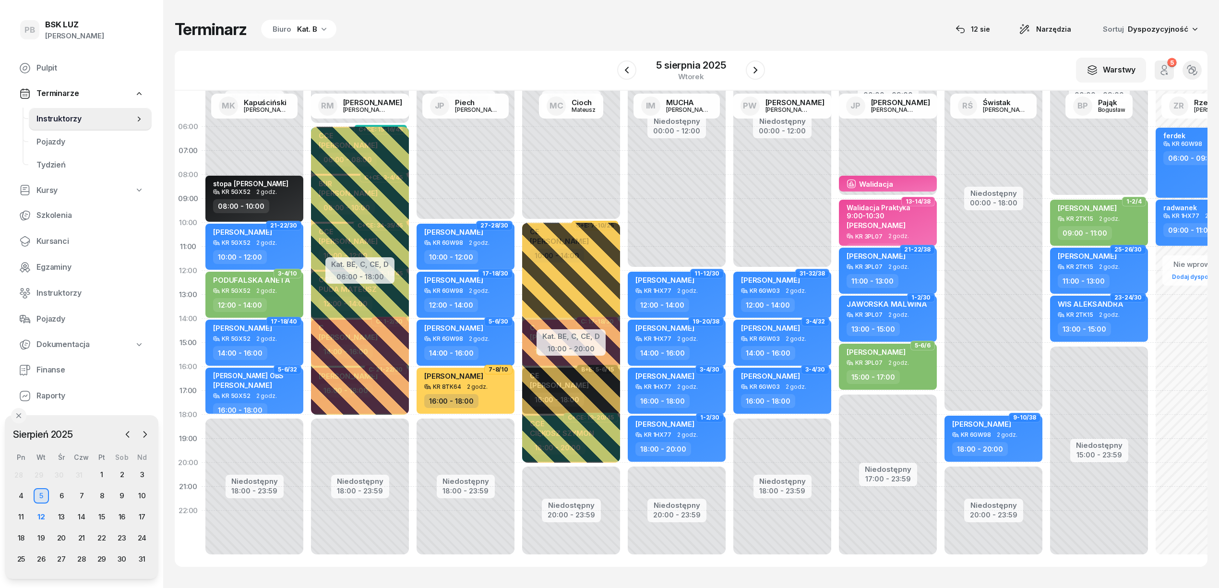
click at [307, 133] on div "Niedostępny 00:00 - 10:00 Niedostępny 18:00 - 23:59 stopa [PERSON_NAME] 5GX52 2…" at bounding box center [360, 343] width 106 height 456
select select "06"
select select "08"
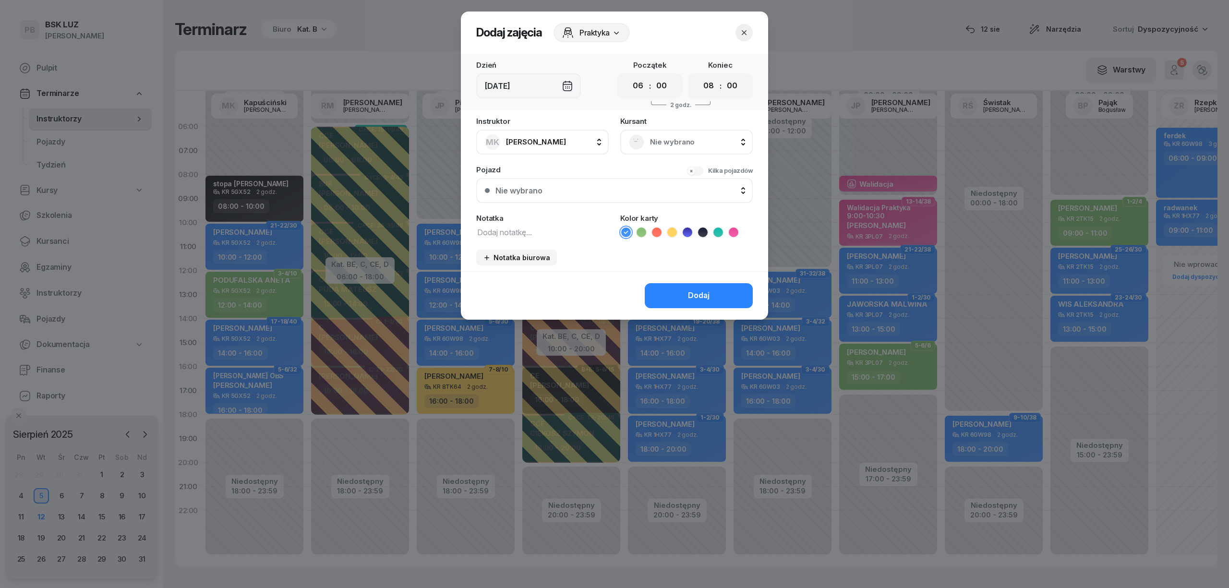
click at [567, 229] on textarea at bounding box center [542, 232] width 132 height 12
click at [703, 228] on icon at bounding box center [703, 233] width 10 height 10
click at [604, 33] on span "Praktyka" at bounding box center [594, 33] width 30 height 12
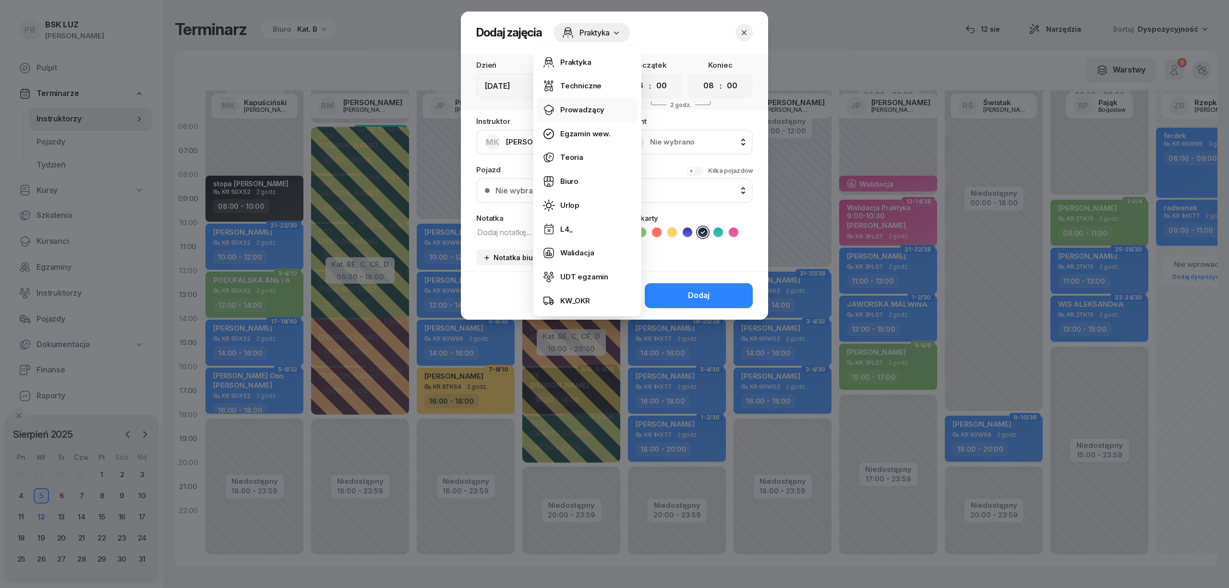
click at [572, 102] on link "Prowadzący" at bounding box center [587, 110] width 100 height 24
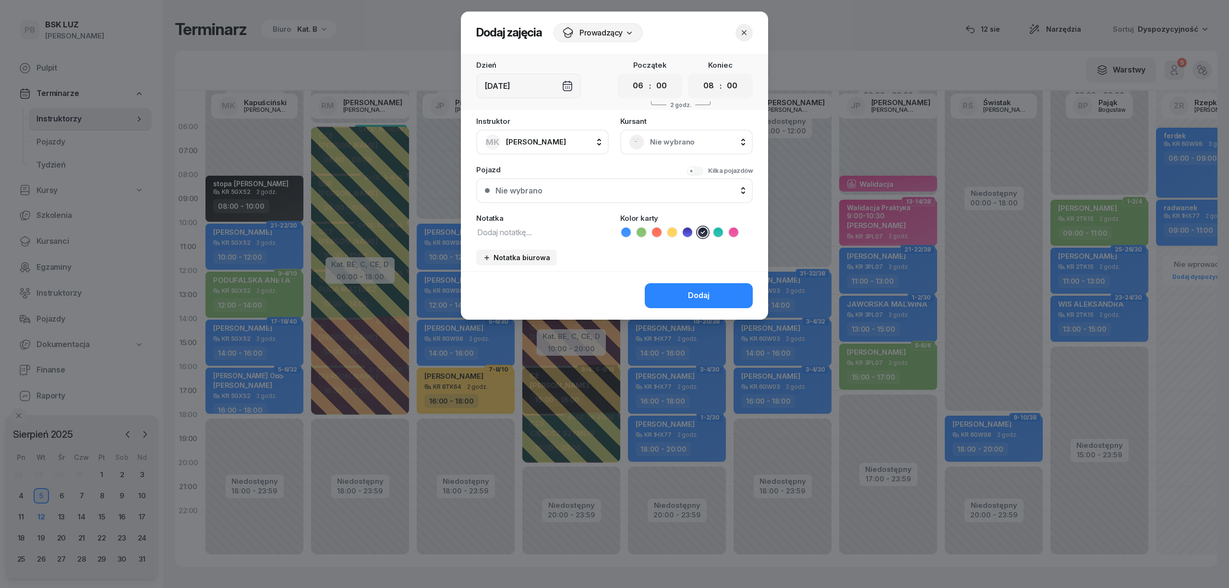
click at [502, 239] on div "Instruktor MK [PERSON_NAME] AK [PERSON_NAME] BP [PERSON_NAME] DP [PERSON_NAME] …" at bounding box center [614, 195] width 307 height 154
click at [501, 229] on textarea at bounding box center [542, 232] width 132 height 12
type textarea "budzyńska"
click at [711, 298] on button "Dodaj" at bounding box center [699, 295] width 108 height 25
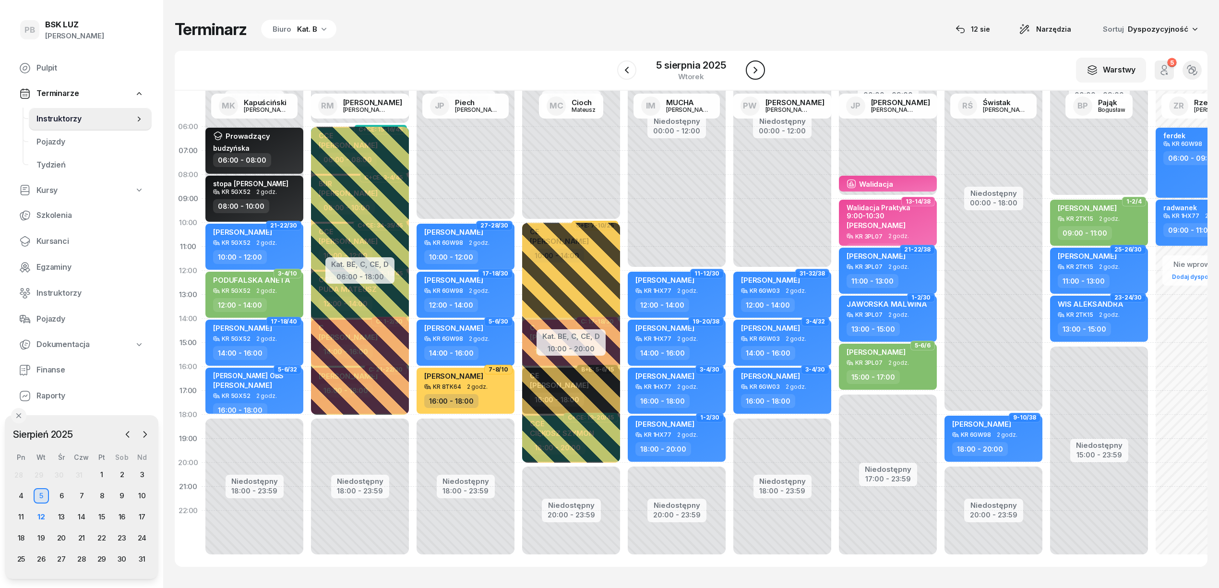
click at [755, 75] on icon "button" at bounding box center [756, 70] width 12 height 12
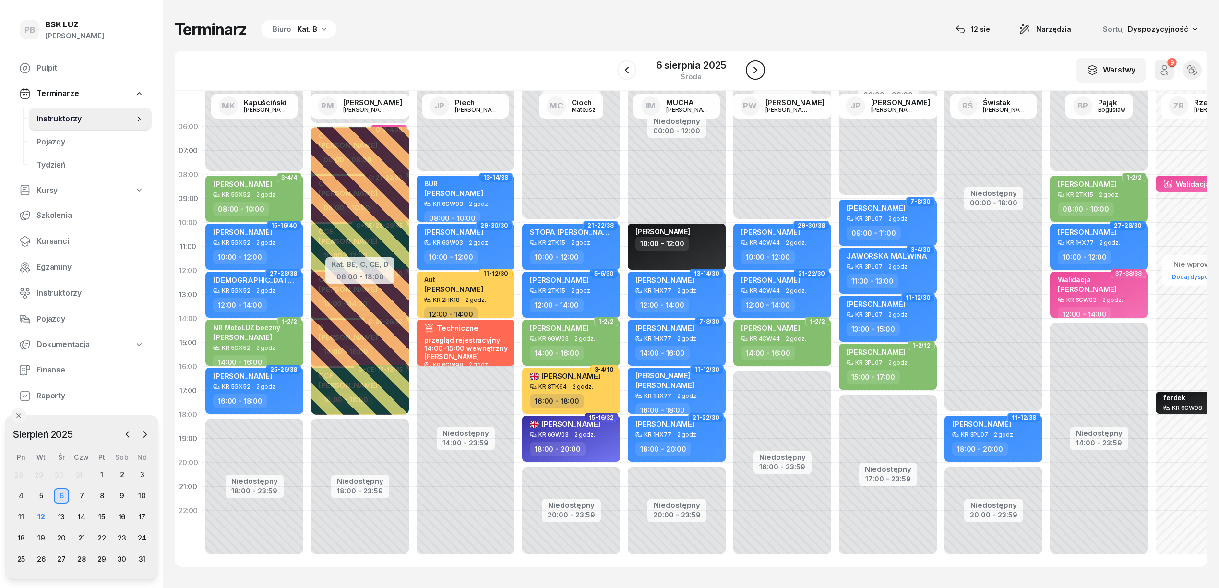
click at [755, 75] on icon "button" at bounding box center [756, 70] width 12 height 12
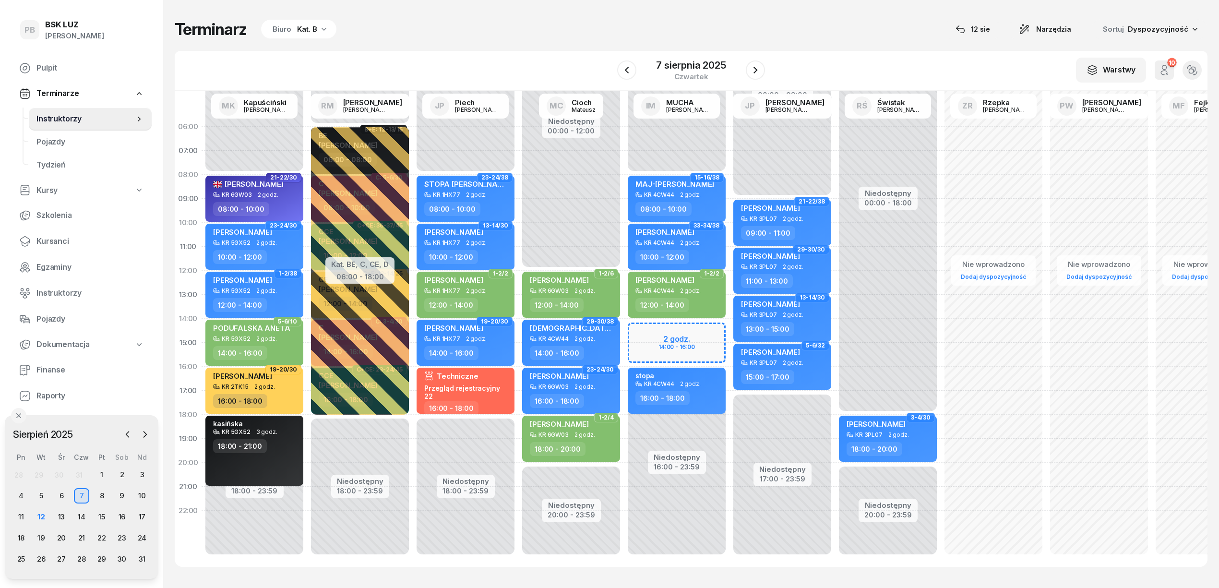
click at [835, 147] on div "Niedostępny 00:00 - 09:00 Niedostępny 17:00 - 23:59 21-22/38 [PERSON_NAME] 3PL0…" at bounding box center [888, 343] width 106 height 456
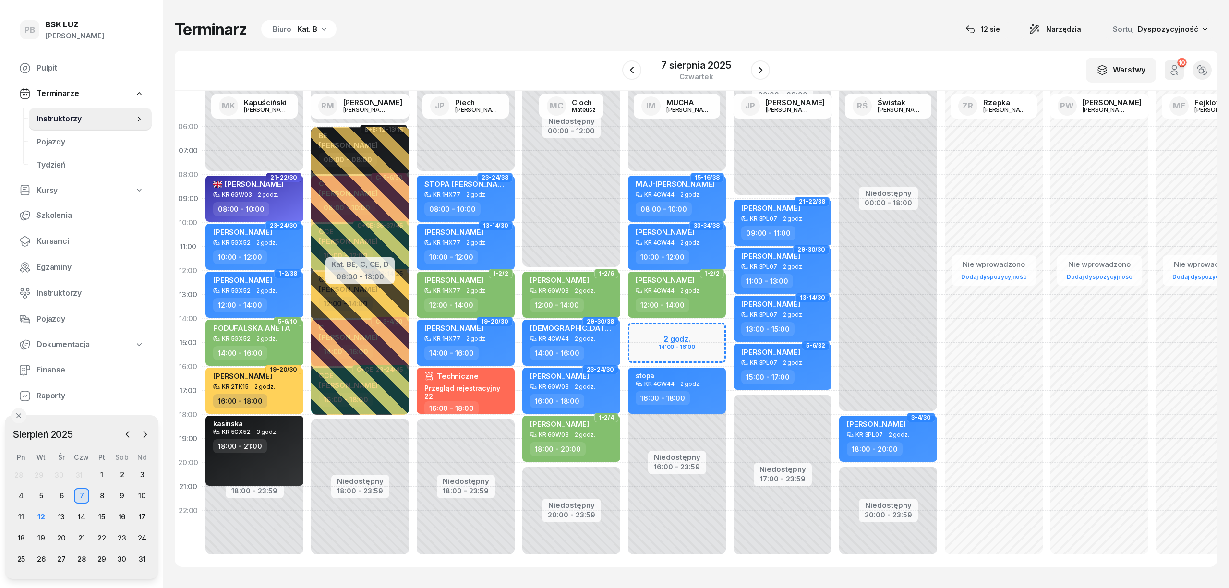
select select "06"
select select "08"
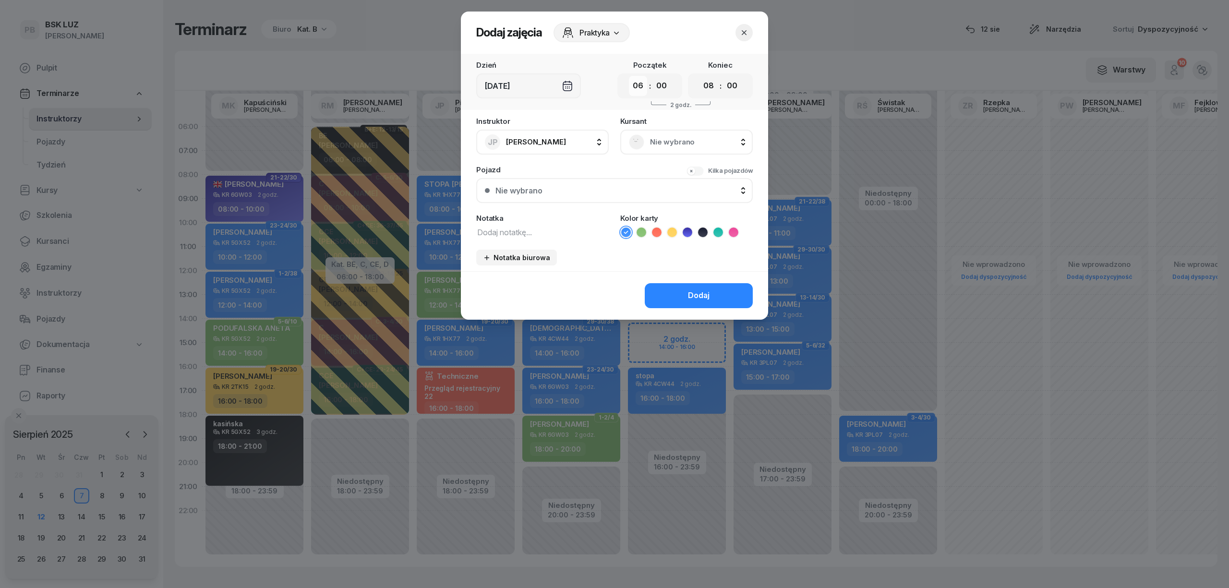
click at [640, 87] on select "00 01 02 03 04 05 06 07 08 09 10 11 12 13 14 15 16 17 18 19 20 21 22 23" at bounding box center [638, 86] width 18 height 20
select select "07"
click at [629, 76] on select "00 01 02 03 04 05 06 07 08 09 10 11 12 13 14 15 16 17 18 19 20 21 22 23" at bounding box center [638, 86] width 18 height 20
click at [707, 81] on select "00 01 02 03 04 05 06 07 08 09 10 11 12 13 14 15 16 17 18 19 20 21 22 23" at bounding box center [708, 86] width 18 height 20
select select "09"
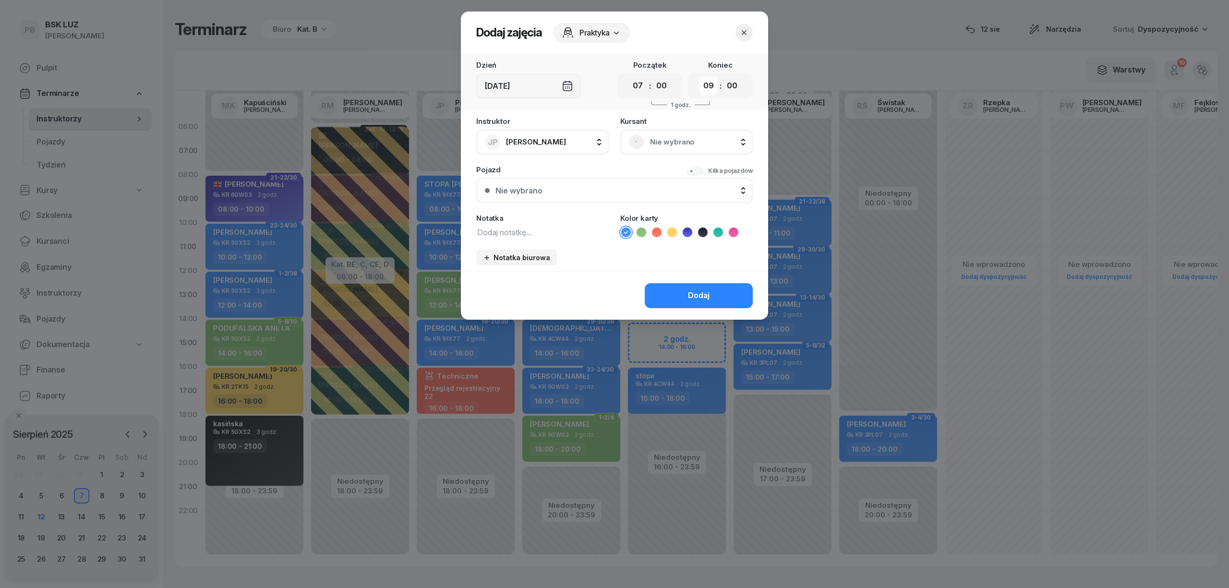
click at [699, 76] on select "00 01 02 03 04 05 06 07 08 09 10 11 12 13 14 15 16 17 18 19 20 21 22 23" at bounding box center [708, 86] width 18 height 20
click at [699, 229] on icon at bounding box center [703, 233] width 10 height 10
click at [577, 234] on textarea at bounding box center [542, 232] width 132 height 12
type textarea "budzyńska"
click at [673, 304] on button "Dodaj" at bounding box center [699, 295] width 108 height 25
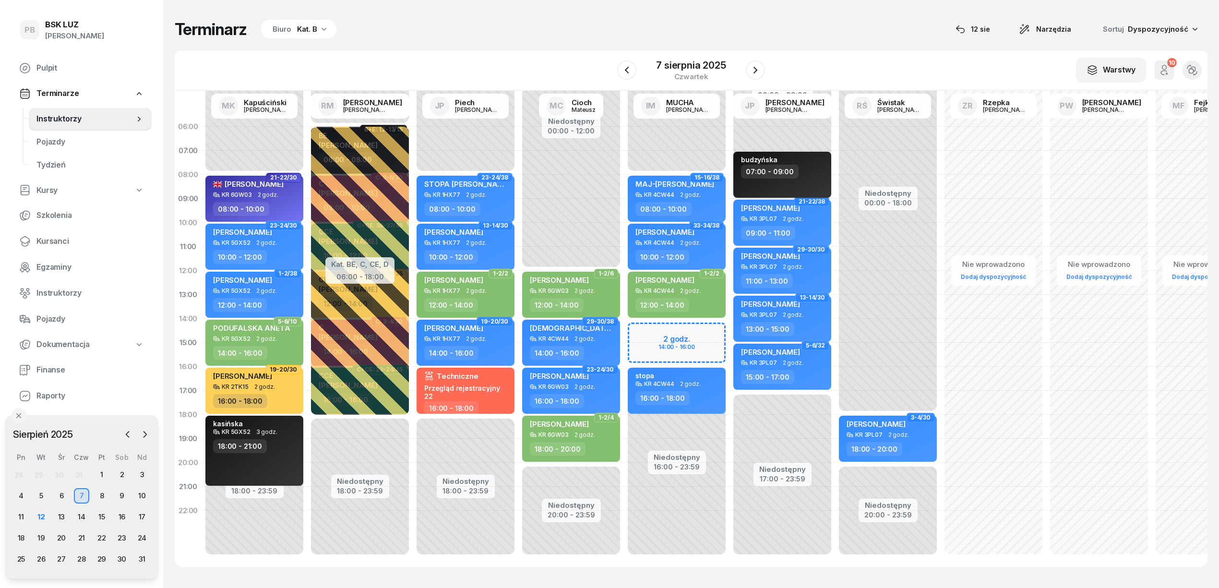
click at [776, 180] on div "budzyńska 07:00 - 09:00" at bounding box center [783, 175] width 98 height 46
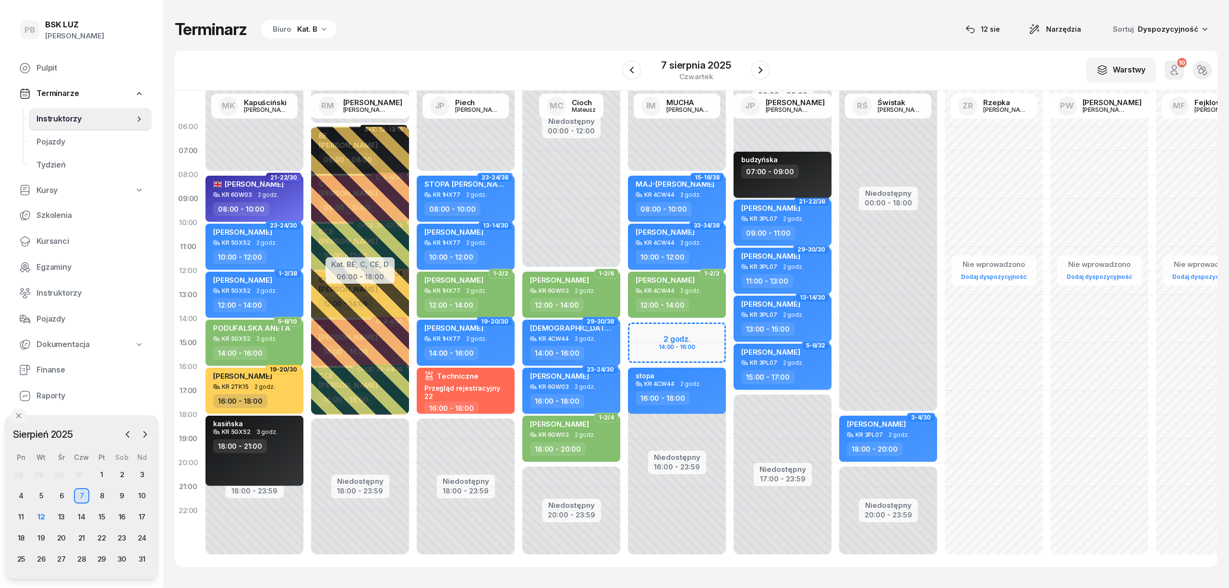
select select "07"
select select "09"
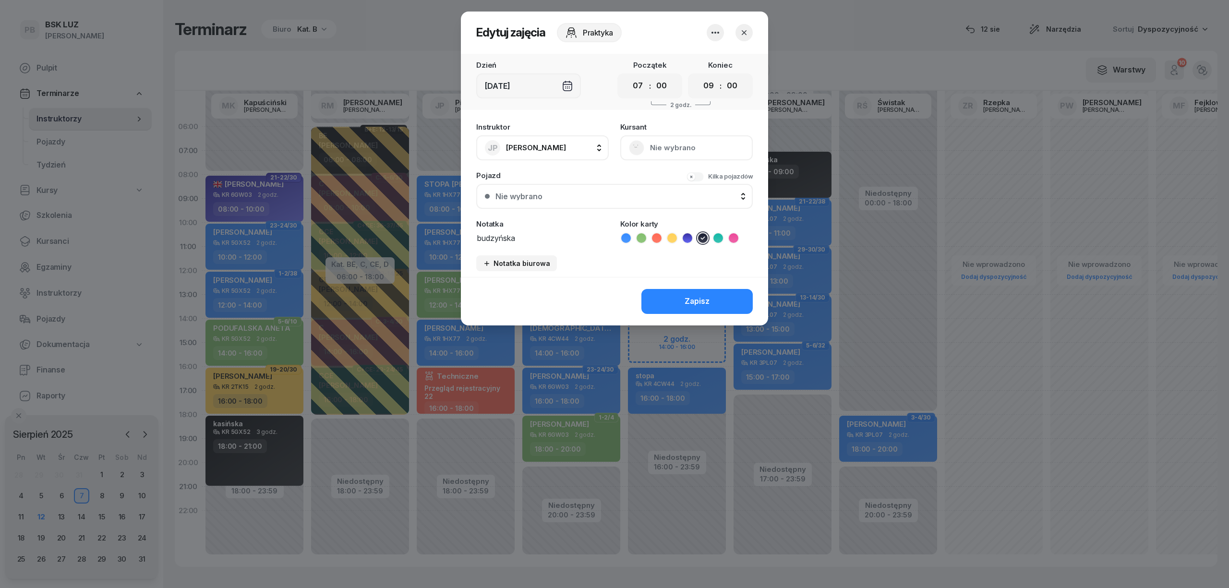
click at [712, 35] on icon "button" at bounding box center [716, 33] width 12 height 12
click at [710, 54] on link "Usuń" at bounding box center [710, 62] width 127 height 24
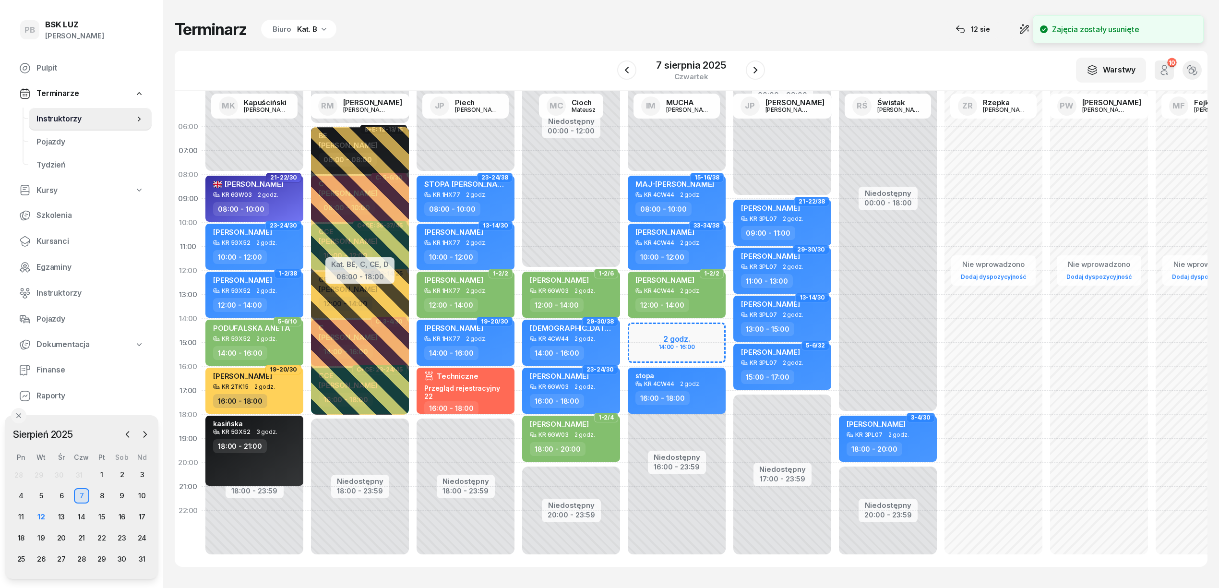
click at [835, 160] on div "Niedostępny 00:00 - 09:00 Niedostępny 17:00 - 23:59 21-22/38 [PERSON_NAME] 3PL0…" at bounding box center [888, 343] width 106 height 456
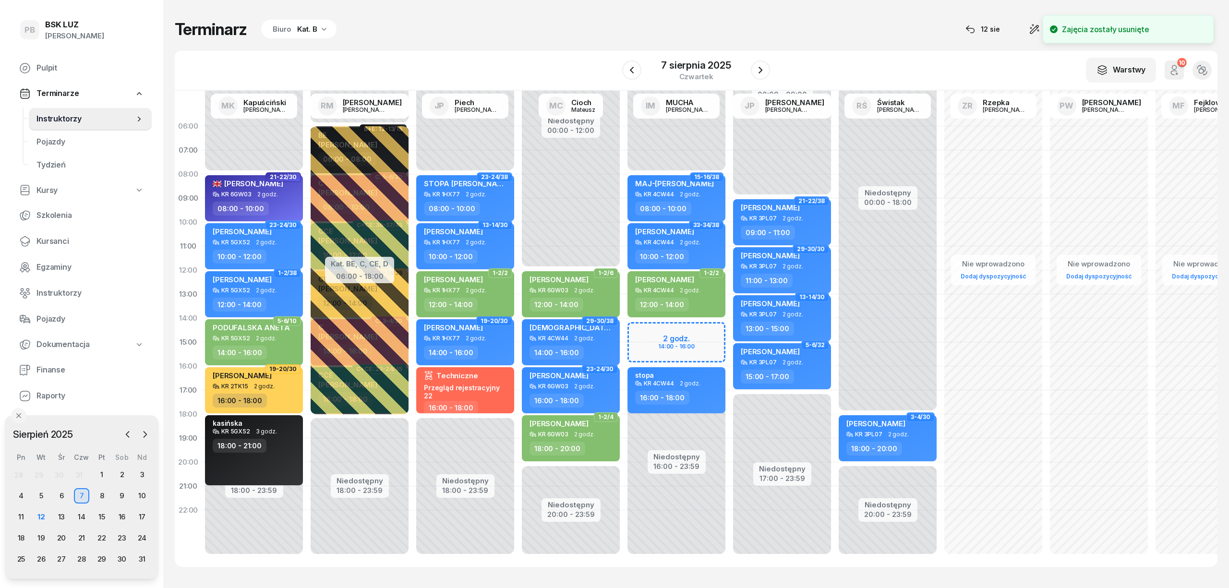
select select "07"
select select "09"
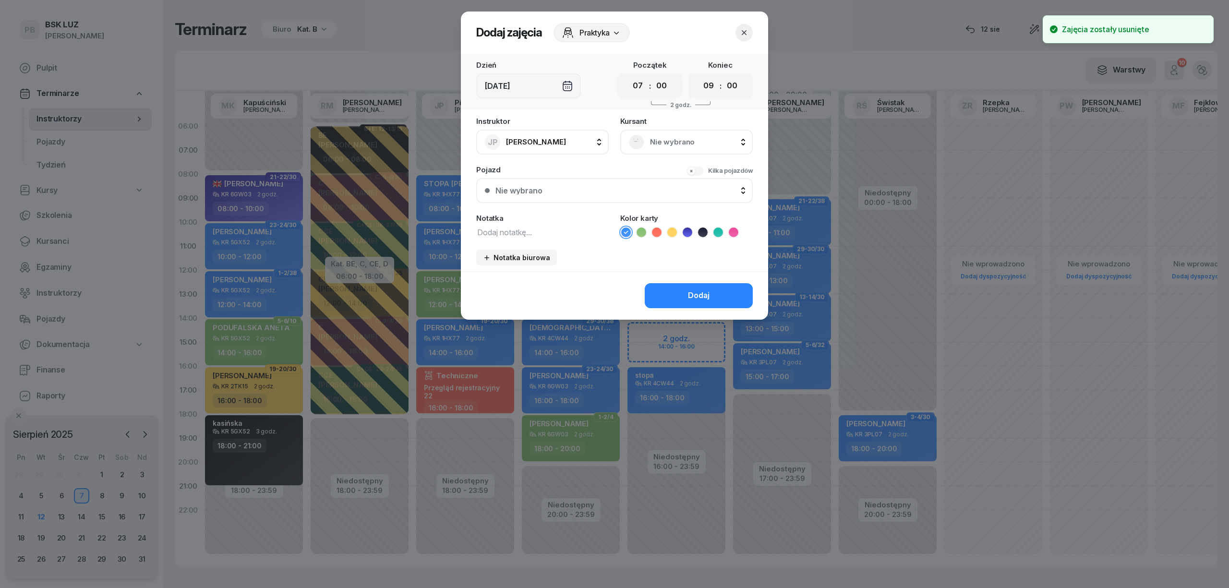
click at [514, 233] on textarea at bounding box center [542, 232] width 132 height 12
type textarea "budzyńska"
click at [707, 229] on icon at bounding box center [703, 233] width 10 height 10
click at [610, 30] on span "Praktyka" at bounding box center [594, 33] width 30 height 12
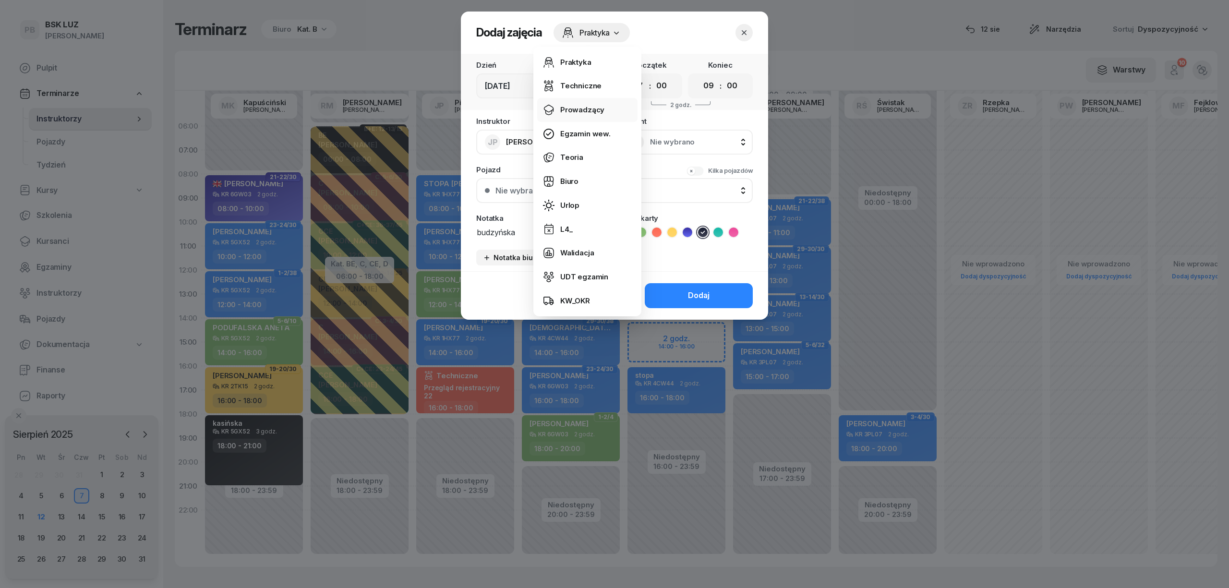
click at [582, 106] on div "Prowadzący" at bounding box center [582, 110] width 44 height 12
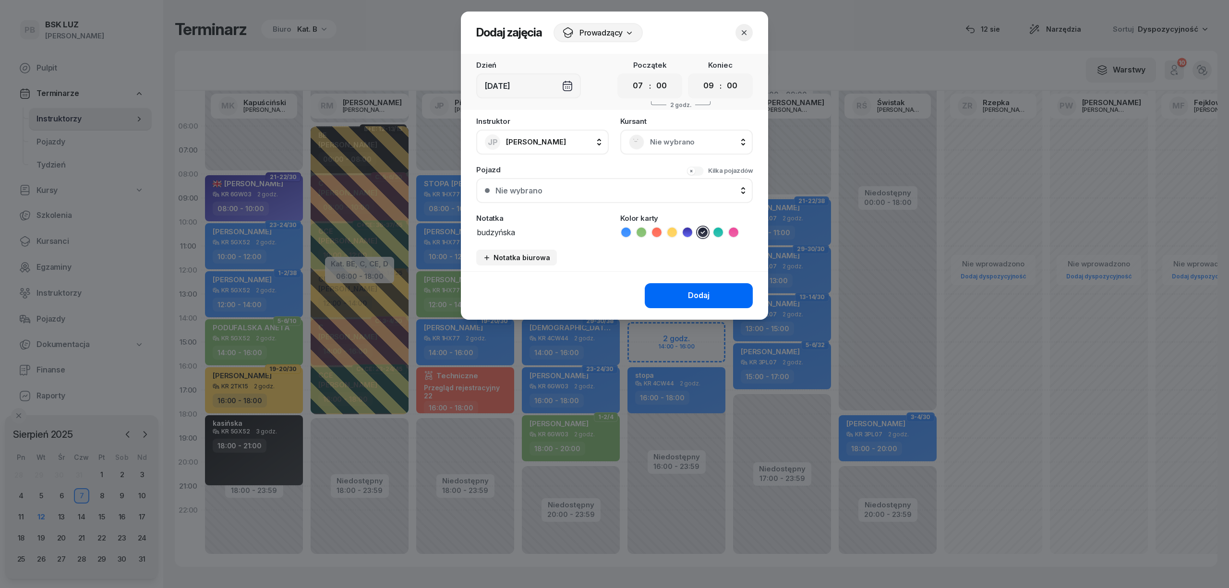
click at [714, 294] on button "Dodaj" at bounding box center [699, 295] width 108 height 25
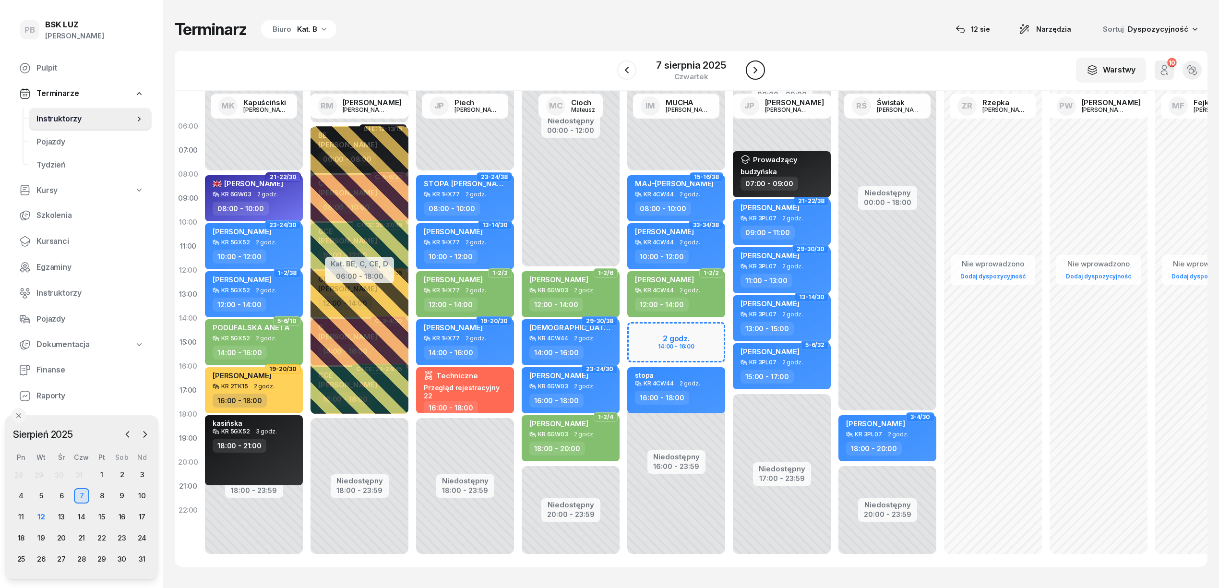
click at [759, 67] on icon "button" at bounding box center [756, 70] width 12 height 12
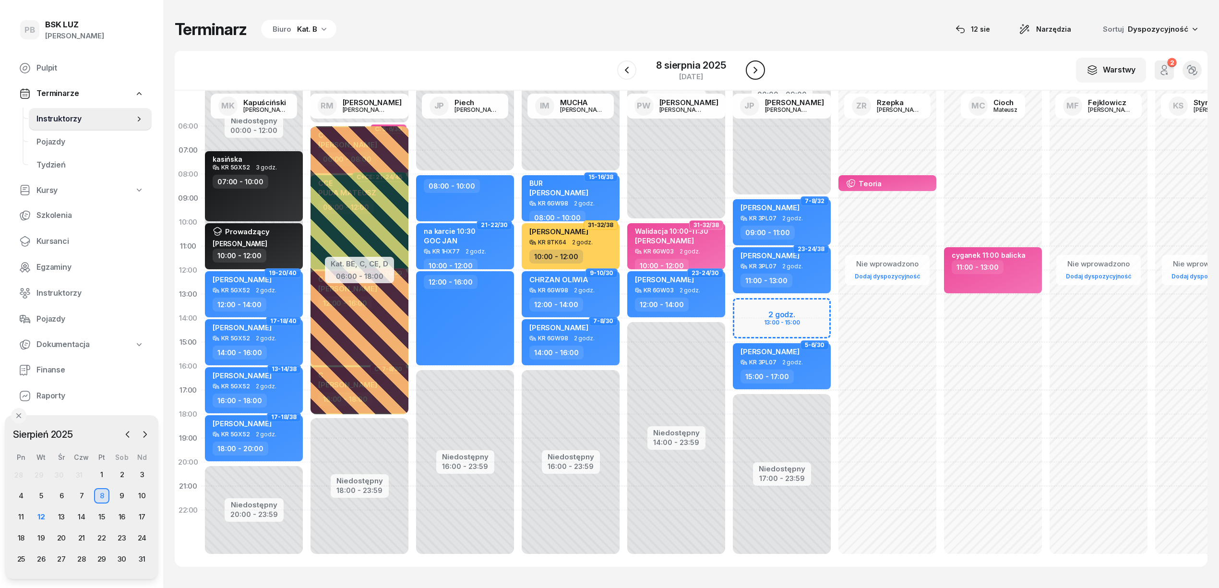
click at [751, 72] on icon "button" at bounding box center [756, 70] width 12 height 12
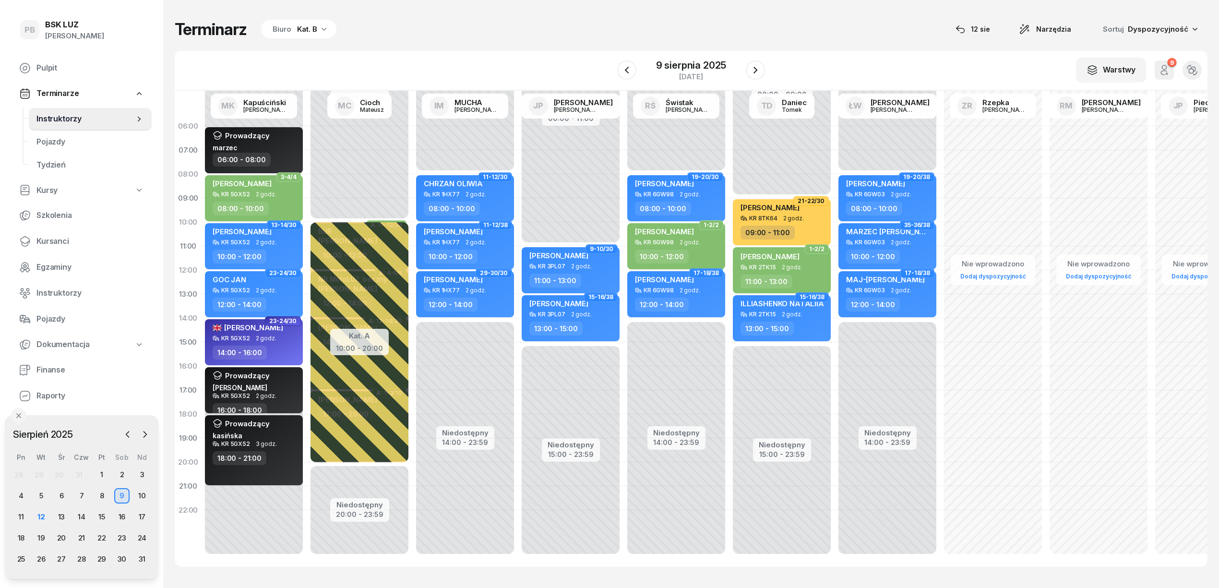
click at [624, 156] on div "Niedostępny 00:00 - 11:00 Niedostępny 15:00 - 23:59 9-10/30 [PERSON_NAME] 3PL07…" at bounding box center [677, 342] width 106 height 456
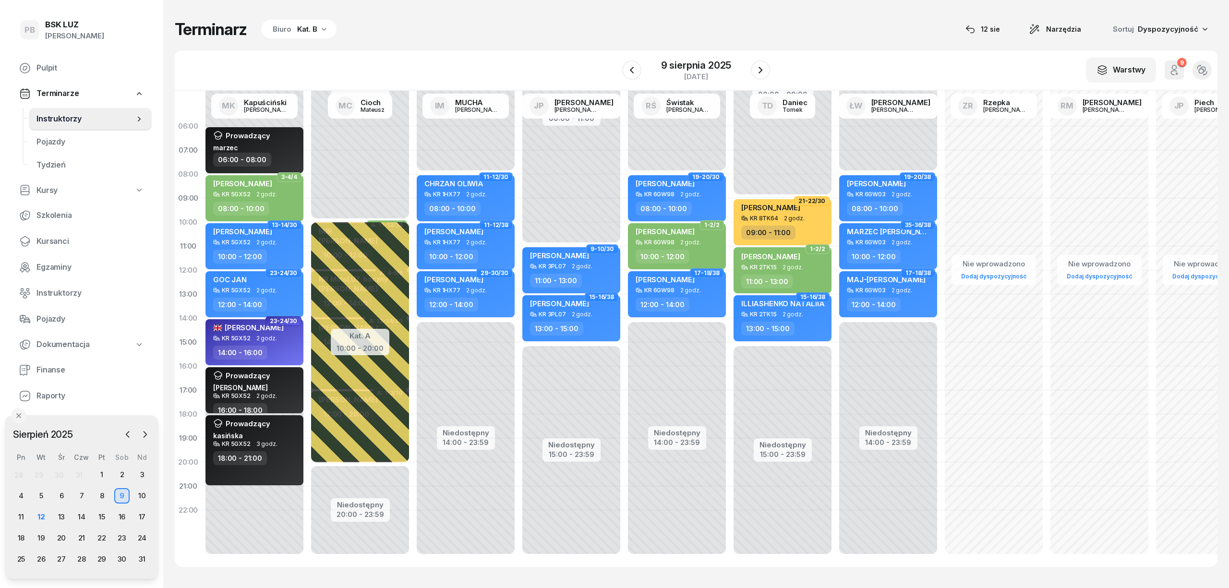
select select "07"
select select "09"
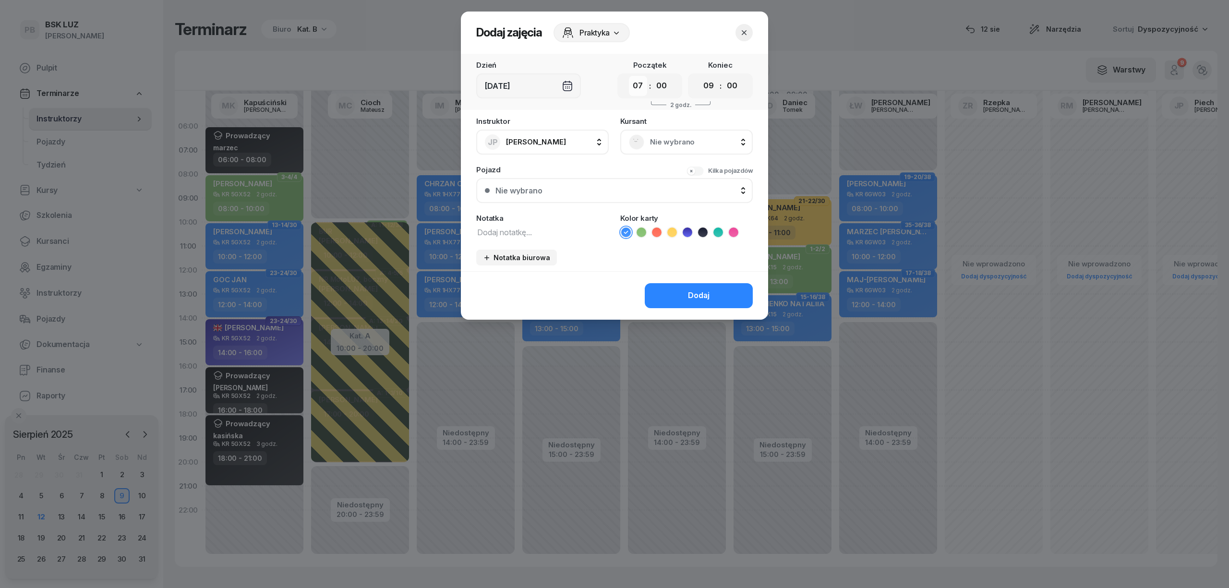
click at [641, 89] on select "00 01 02 03 04 05 06 07 08 09 10 11 12 13 14 15 16 17 18 19 20 21 22 23" at bounding box center [638, 86] width 18 height 20
select select "08"
click at [629, 76] on select "00 01 02 03 04 05 06 07 08 09 10 11 12 13 14 15 16 17 18 19 20 21 22 23" at bounding box center [638, 86] width 18 height 20
click at [707, 85] on select "00 01 02 03 04 05 06 07 08 09 10 11 12 13 14 15 16 17 18 19 20 21 22 23" at bounding box center [708, 86] width 18 height 20
select select "11"
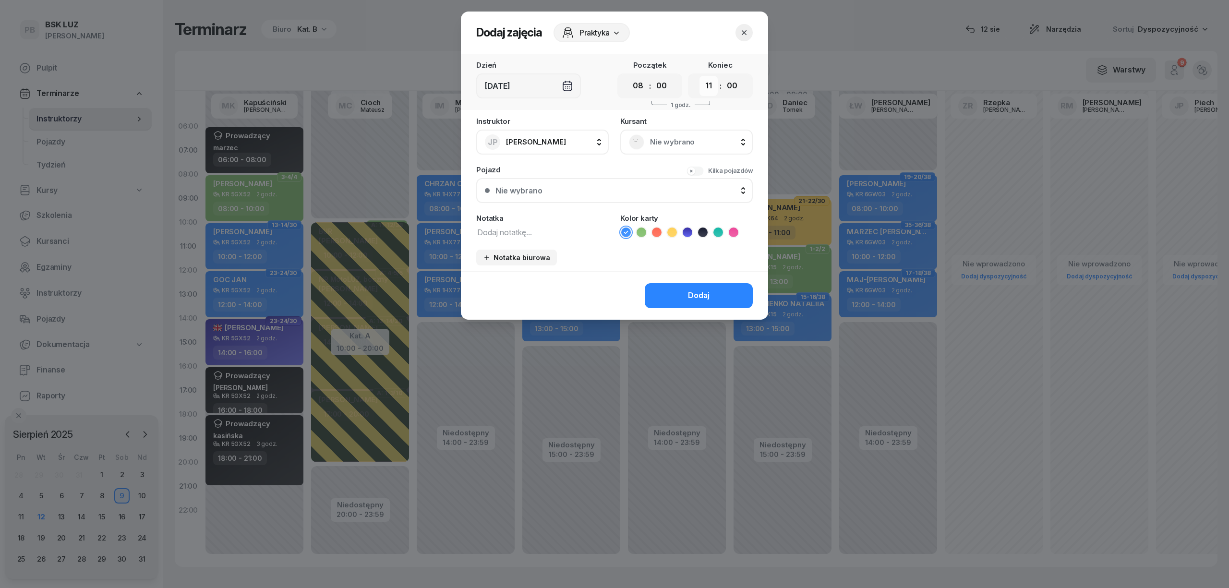
click at [699, 76] on select "00 01 02 03 04 05 06 07 08 09 10 11 12 13 14 15 16 17 18 19 20 21 22 23" at bounding box center [708, 86] width 18 height 20
click at [703, 233] on icon at bounding box center [703, 233] width 10 height 10
click at [555, 229] on textarea at bounding box center [542, 232] width 132 height 12
type textarea "budzynska"
click at [690, 293] on div "Dodaj" at bounding box center [699, 295] width 22 height 12
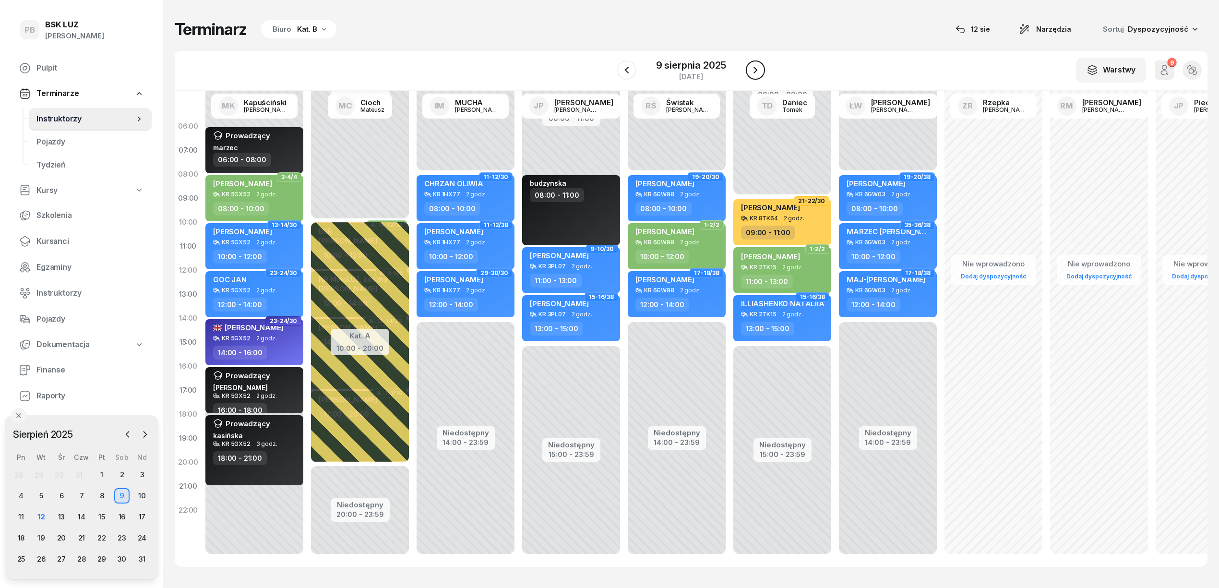
click at [750, 72] on icon "button" at bounding box center [756, 70] width 12 height 12
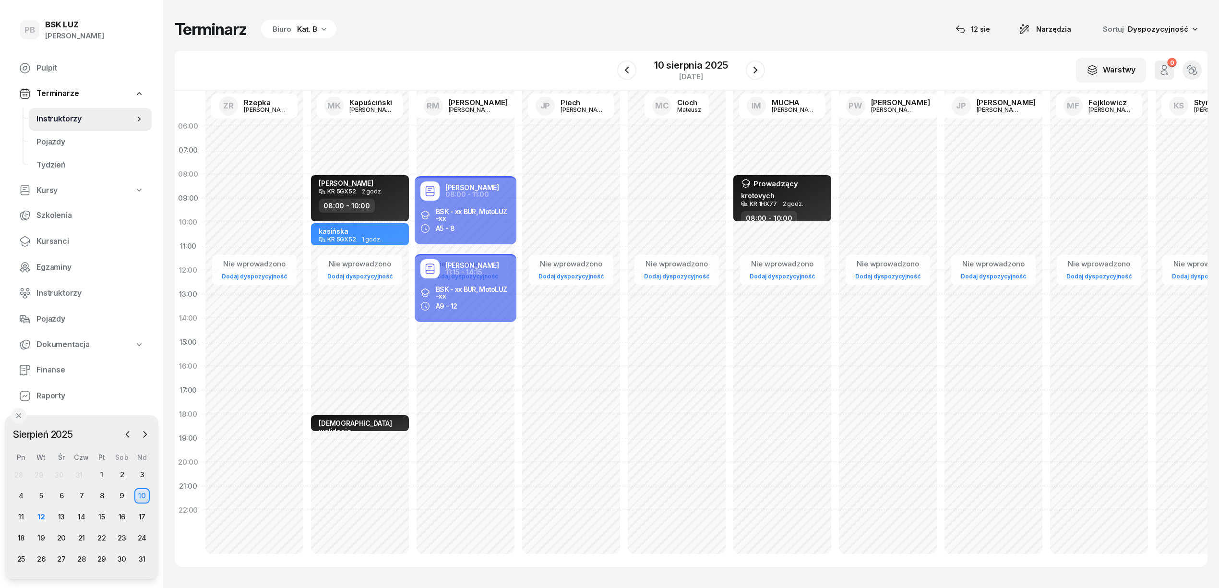
click at [413, 260] on div "Nie wprowadzono Dodaj dyspozycyjność [PERSON_NAME] KR 5GX52 2 godz. 08:00 - 10:…" at bounding box center [466, 342] width 106 height 456
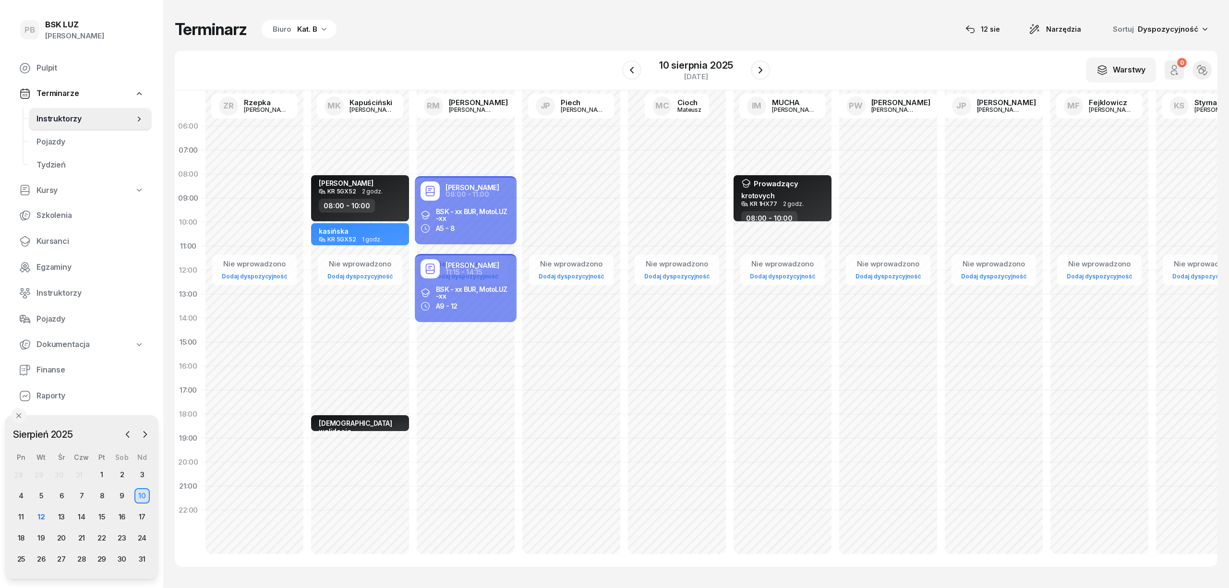
select select "11"
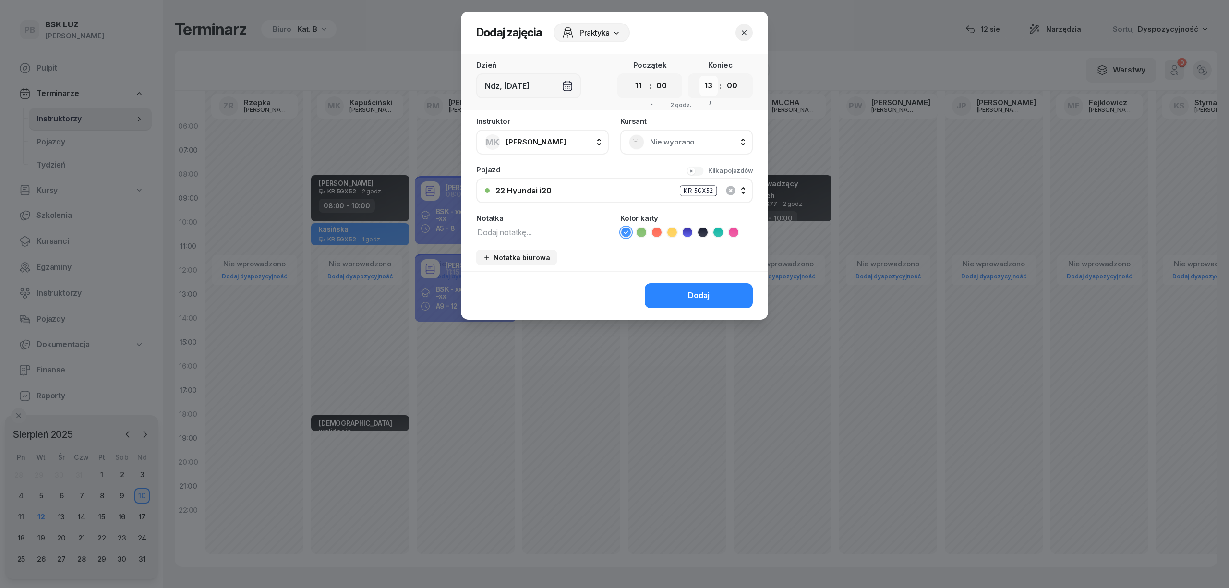
click at [705, 84] on select "00 01 02 03 04 05 06 07 08 09 10 11 12 13 14 15 16 17 18 19 20 21 22 23" at bounding box center [708, 86] width 18 height 20
select select "14"
click at [699, 76] on select "00 01 02 03 04 05 06 07 08 09 10 11 12 13 14 15 16 17 18 19 20 21 22 23" at bounding box center [708, 86] width 18 height 20
click at [541, 239] on div "Instruktor MK [PERSON_NAME] AK [PERSON_NAME] BP [PERSON_NAME] DP [PERSON_NAME] …" at bounding box center [614, 195] width 307 height 154
click at [538, 233] on textarea at bounding box center [542, 232] width 132 height 12
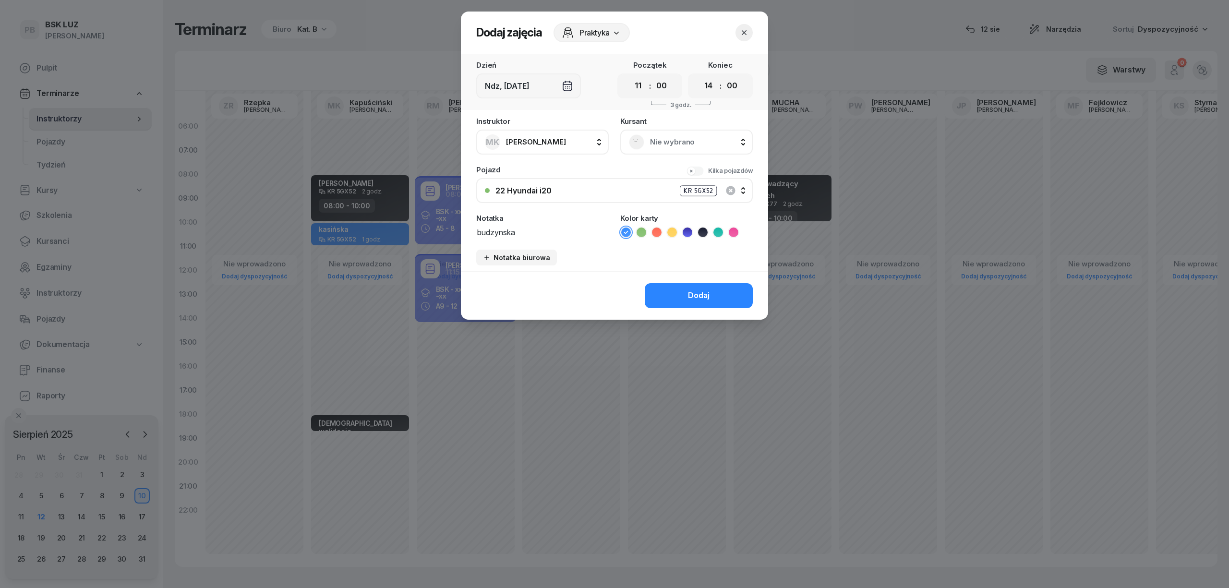
type textarea "budzynska"
click at [706, 228] on icon at bounding box center [703, 233] width 10 height 10
click at [600, 29] on span "Praktyka" at bounding box center [594, 33] width 30 height 12
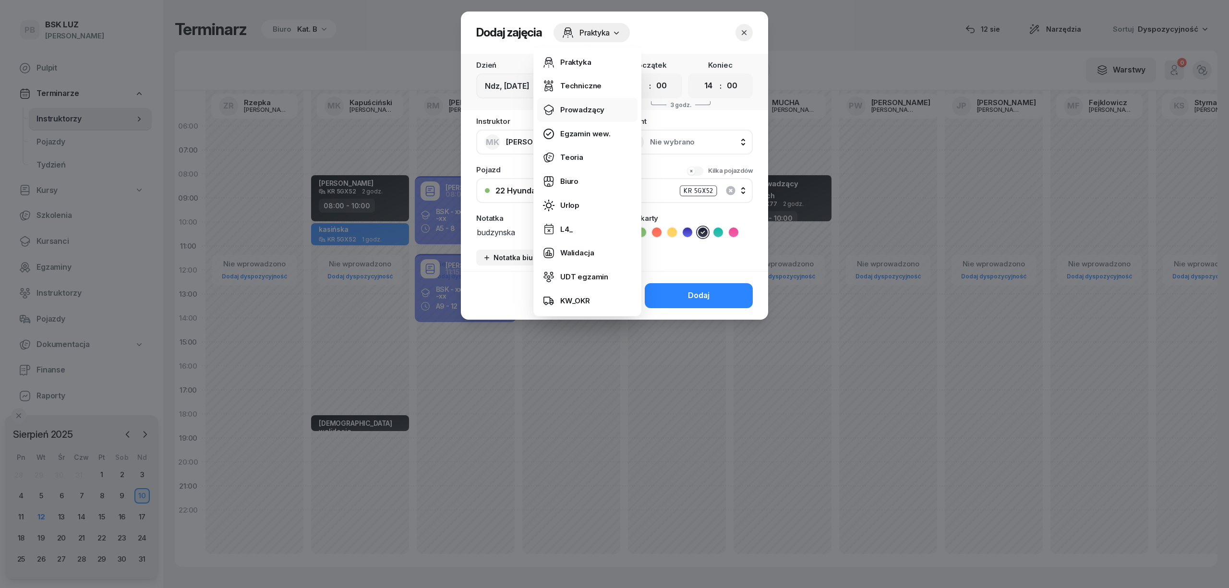
click at [590, 108] on div "Prowadzący" at bounding box center [582, 110] width 44 height 12
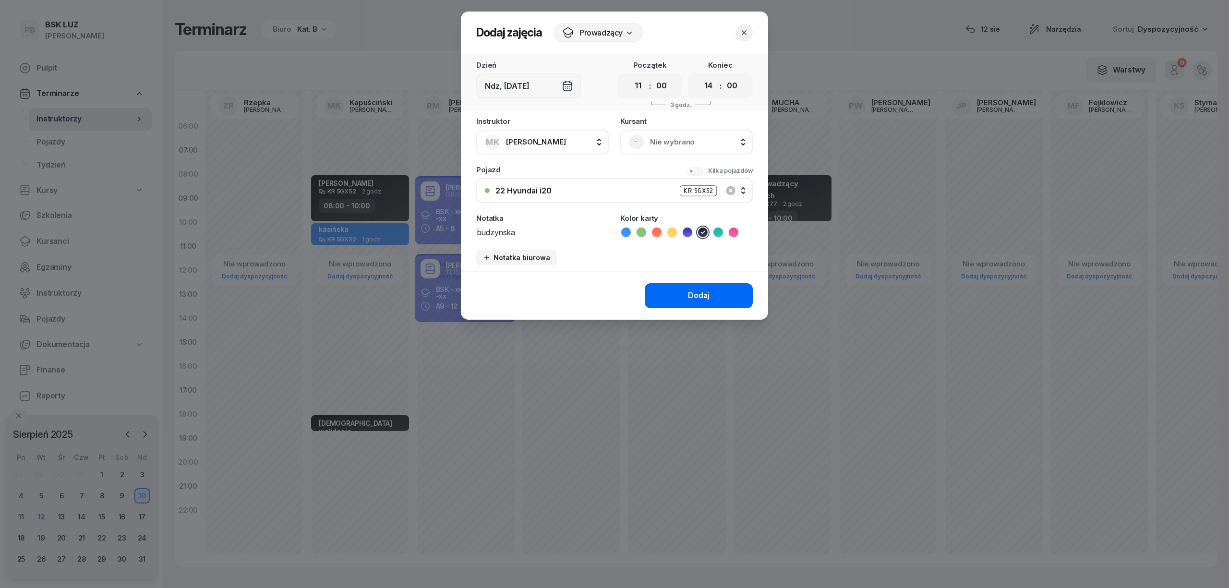
click at [666, 298] on button "Dodaj" at bounding box center [699, 295] width 108 height 25
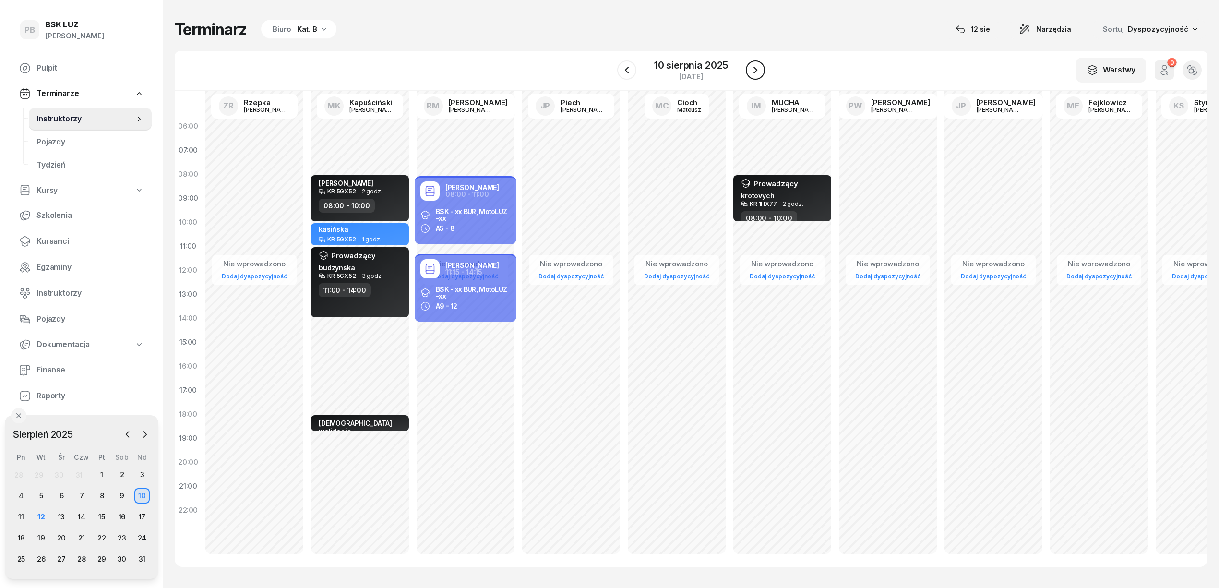
click at [753, 73] on icon "button" at bounding box center [756, 70] width 12 height 12
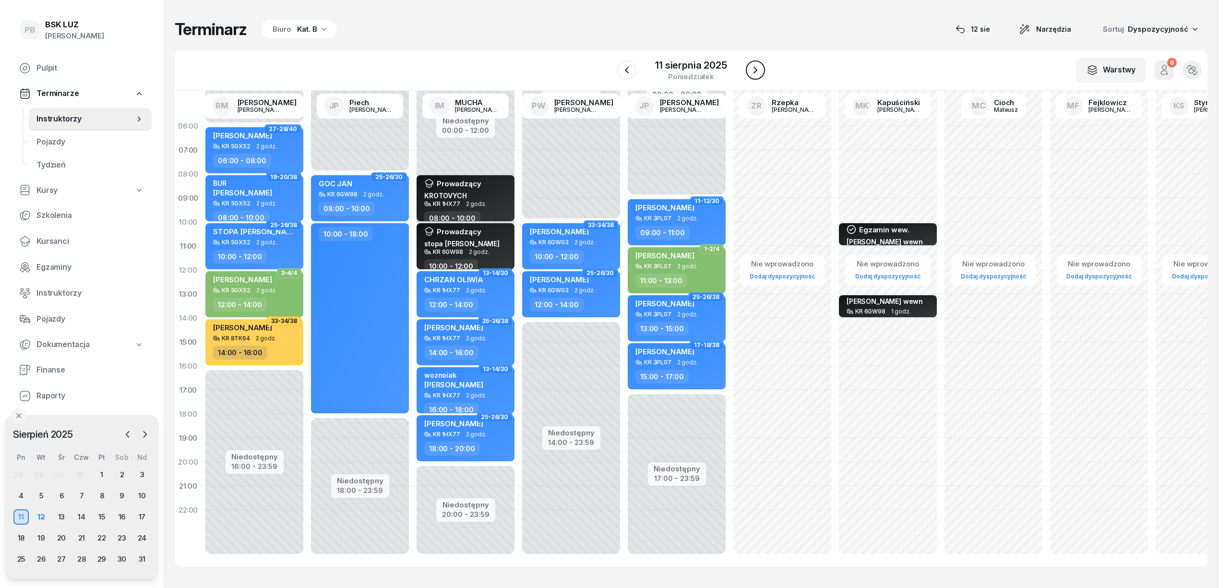
click at [753, 73] on icon "button" at bounding box center [756, 70] width 12 height 12
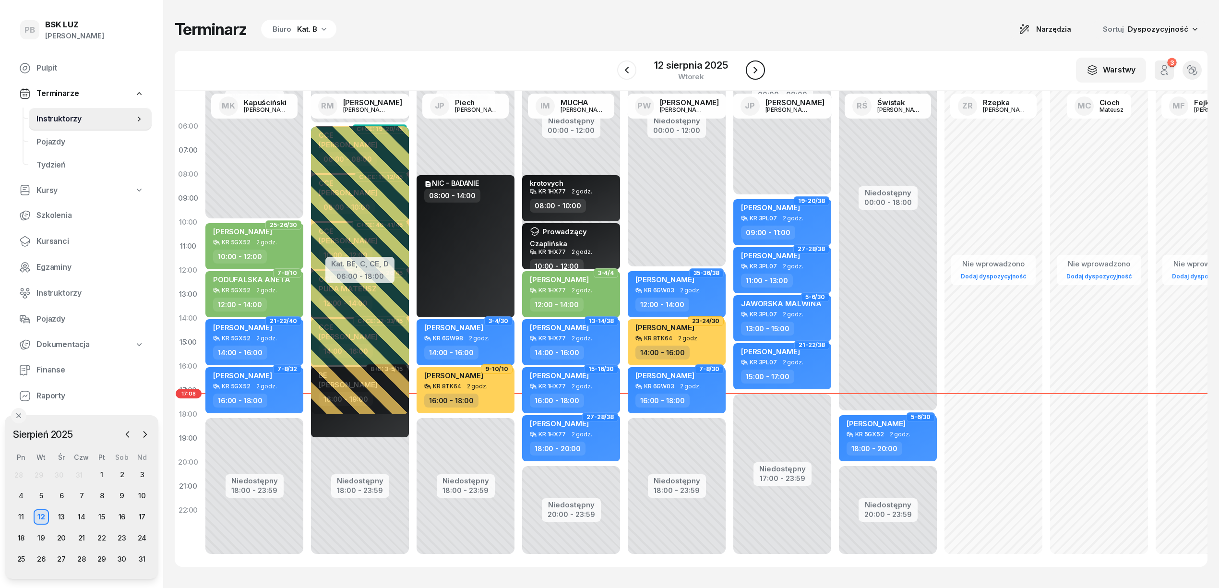
click at [753, 73] on icon "button" at bounding box center [756, 70] width 12 height 12
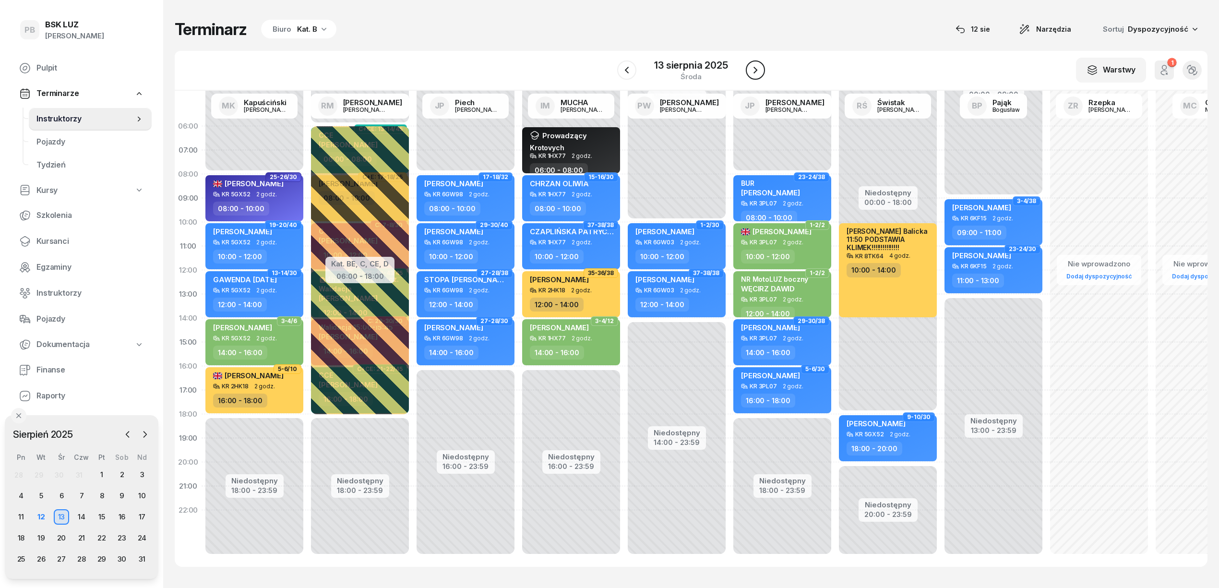
click at [753, 73] on icon "button" at bounding box center [756, 70] width 12 height 12
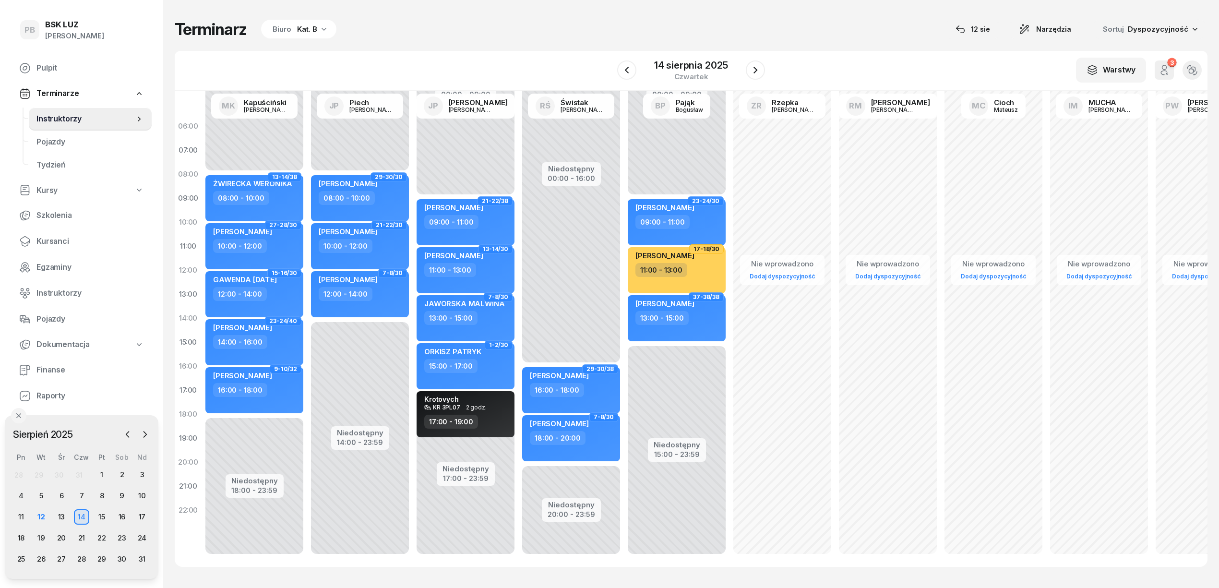
click at [307, 423] on div "Niedostępny 00:00 - 08:00 Niedostępny 18:00 - 23:59 13-14/38 [PERSON_NAME] 08:0…" at bounding box center [360, 342] width 106 height 456
select select "18"
select select "20"
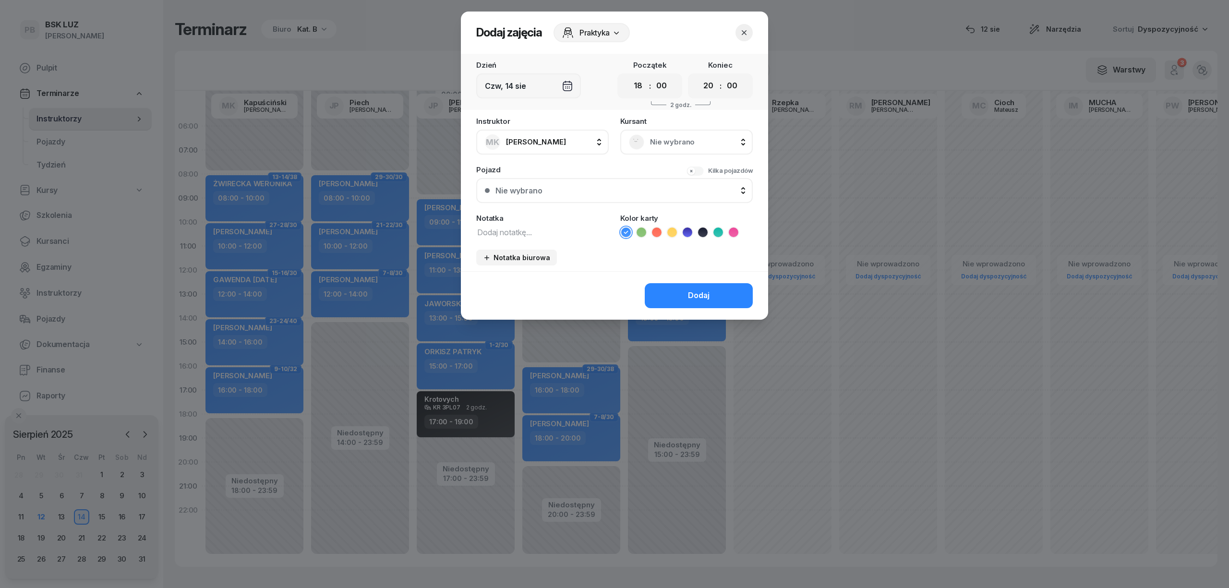
click at [558, 231] on textarea at bounding box center [542, 232] width 132 height 12
type textarea "budzynska"
click at [707, 237] on ul at bounding box center [686, 233] width 132 height 12
click at [707, 89] on select "00 01 02 03 04 05 06 07 08 09 10 11 12 13 14 15 16 17 18 19 20 21 22 23" at bounding box center [708, 86] width 18 height 20
select select "21"
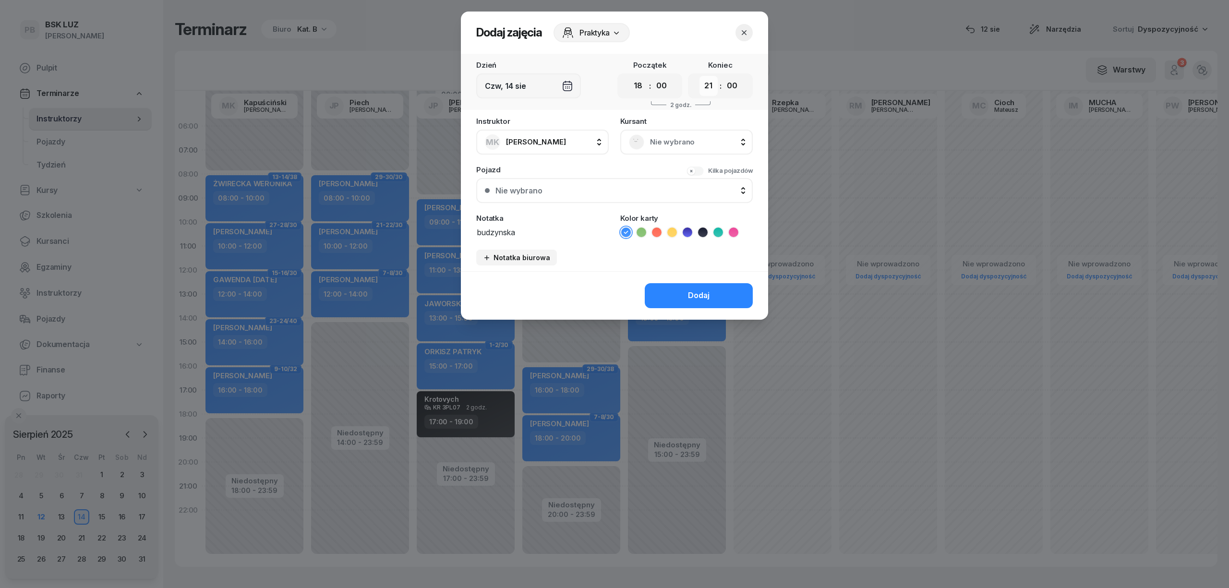
click at [699, 76] on select "00 01 02 03 04 05 06 07 08 09 10 11 12 13 14 15 16 17 18 19 20 21 22 23" at bounding box center [708, 86] width 18 height 20
click at [703, 233] on icon at bounding box center [703, 233] width 10 height 10
click at [703, 290] on div "Dodaj" at bounding box center [699, 295] width 22 height 12
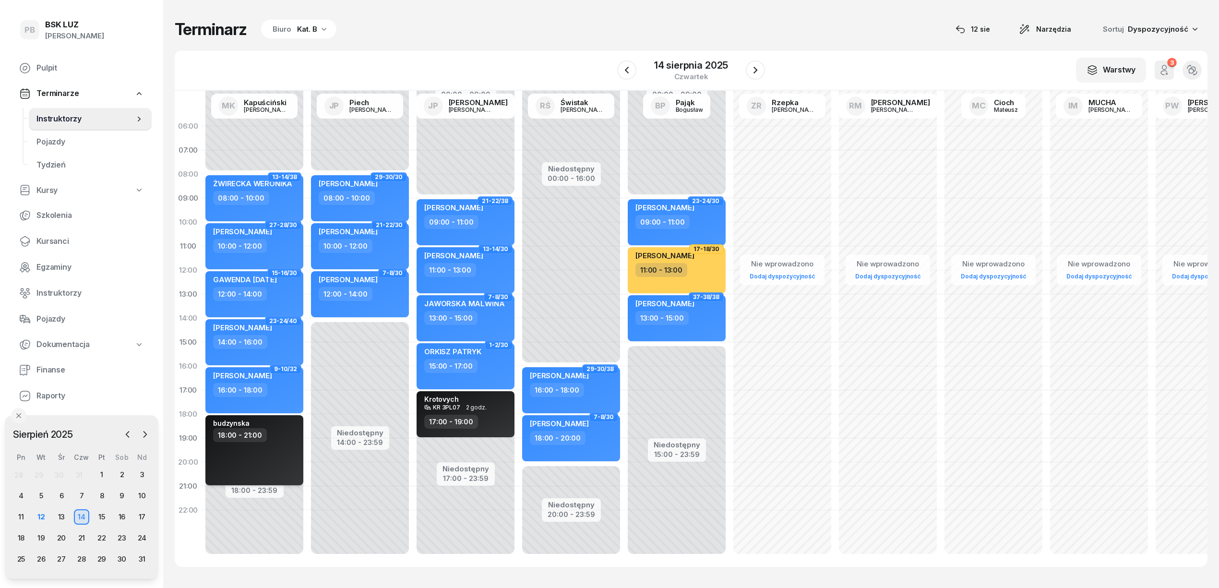
click at [275, 445] on div "budzynska 18:00 - 21:00" at bounding box center [254, 450] width 98 height 70
select select "18"
select select "21"
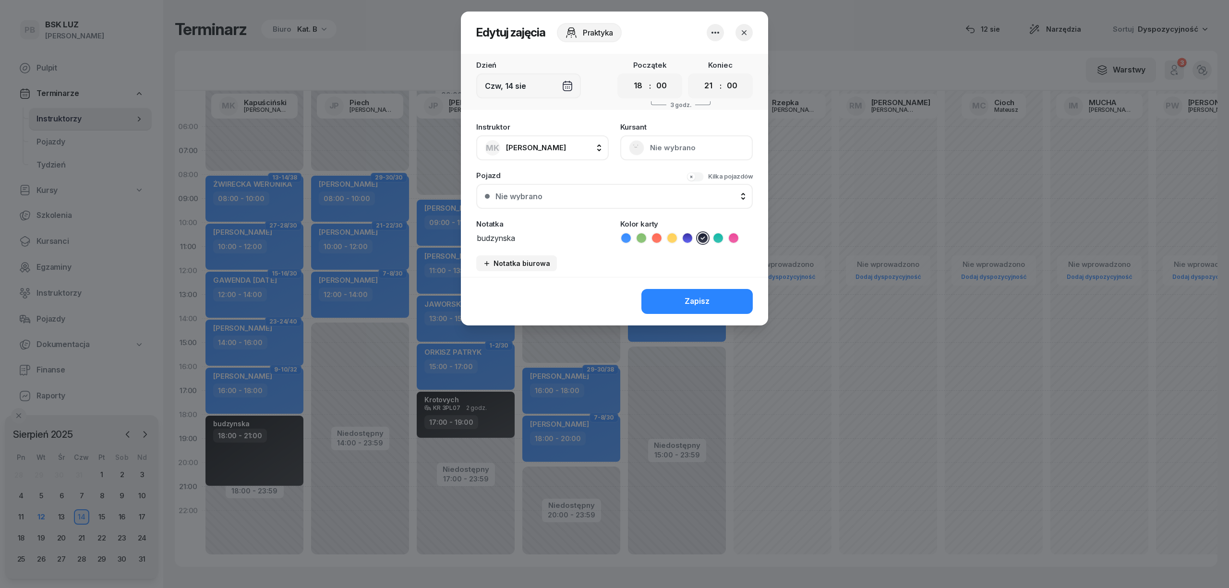
click at [713, 27] on icon "button" at bounding box center [716, 33] width 12 height 12
click at [709, 57] on link "Usuń" at bounding box center [710, 62] width 127 height 24
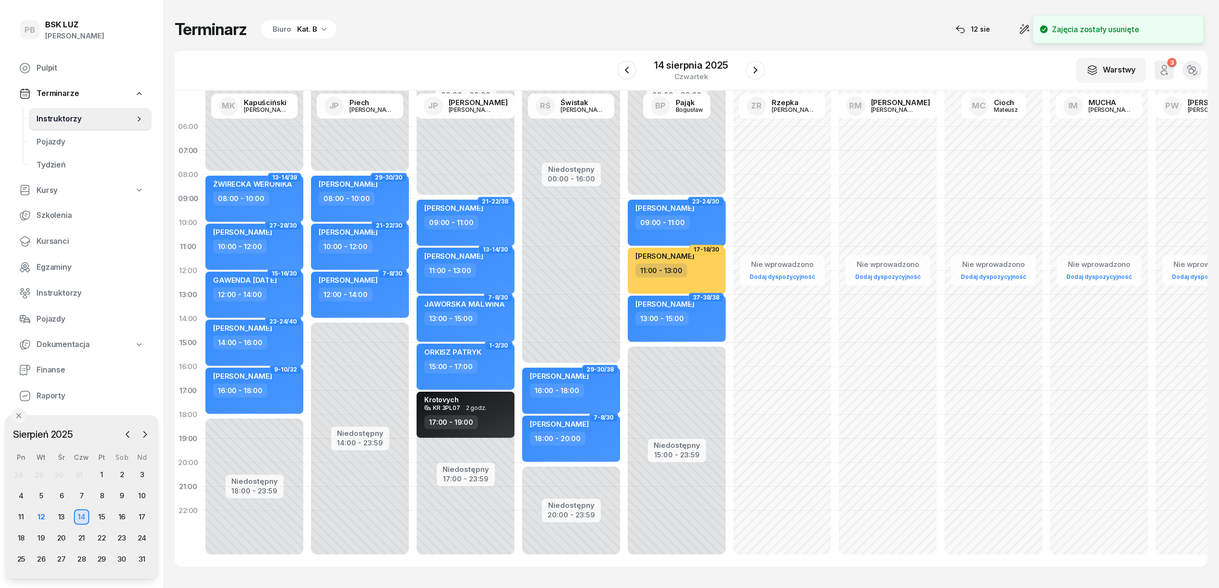
click at [307, 418] on div "Niedostępny 00:00 - 08:00 Niedostępny 18:00 - 23:59 13-14/38 [PERSON_NAME] 08:0…" at bounding box center [360, 343] width 106 height 456
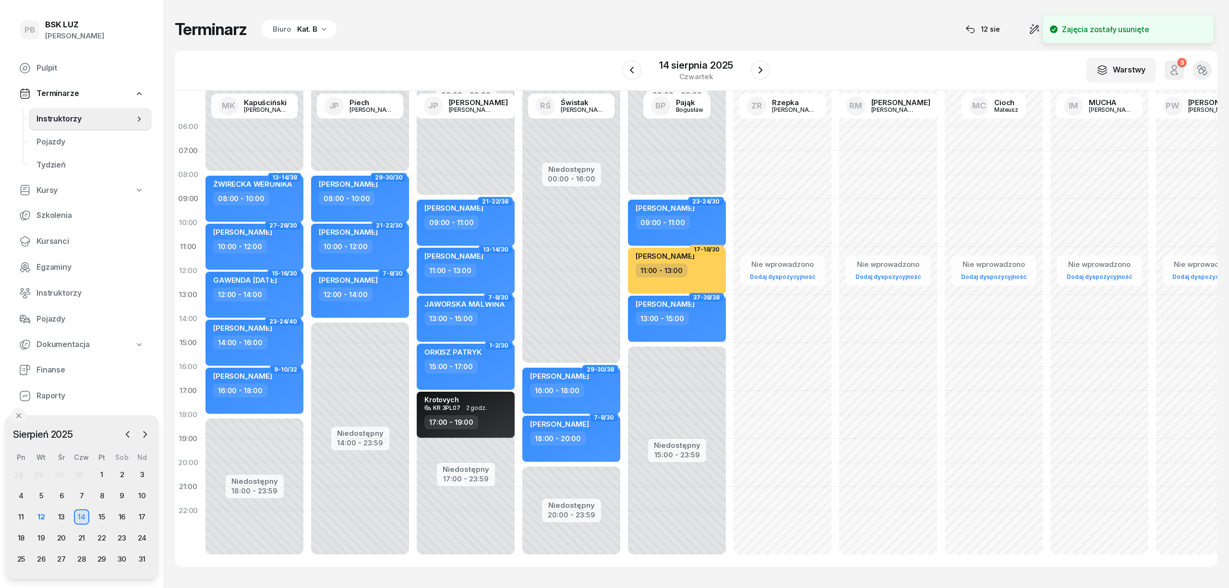
select select "18"
select select "20"
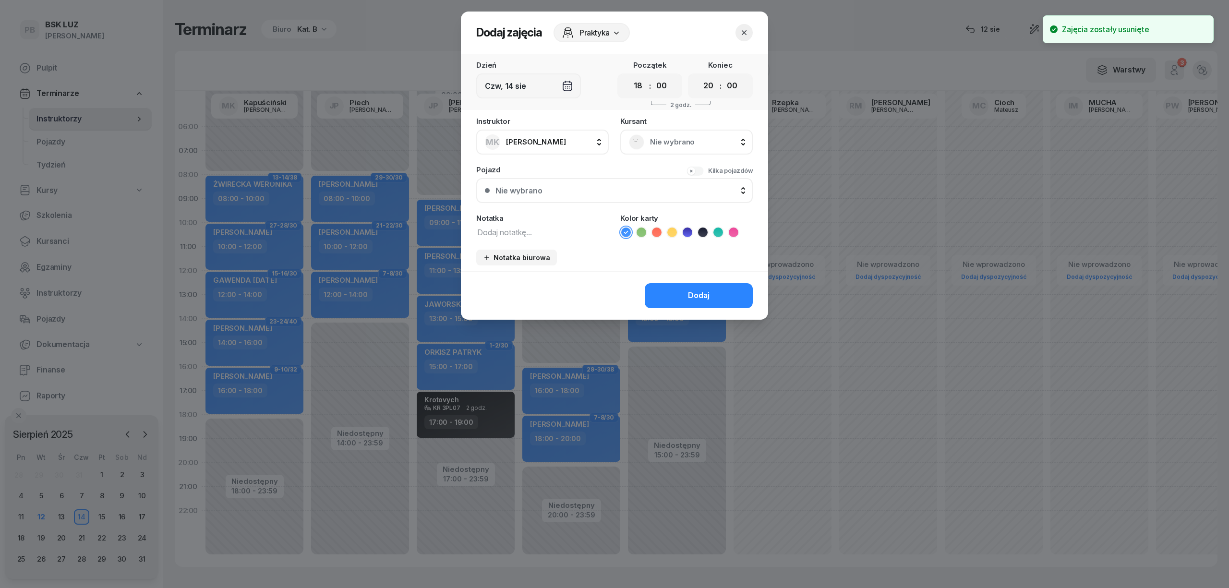
click at [547, 229] on textarea at bounding box center [542, 232] width 132 height 12
type textarea "budzynska"
click at [621, 33] on icon at bounding box center [617, 33] width 10 height 10
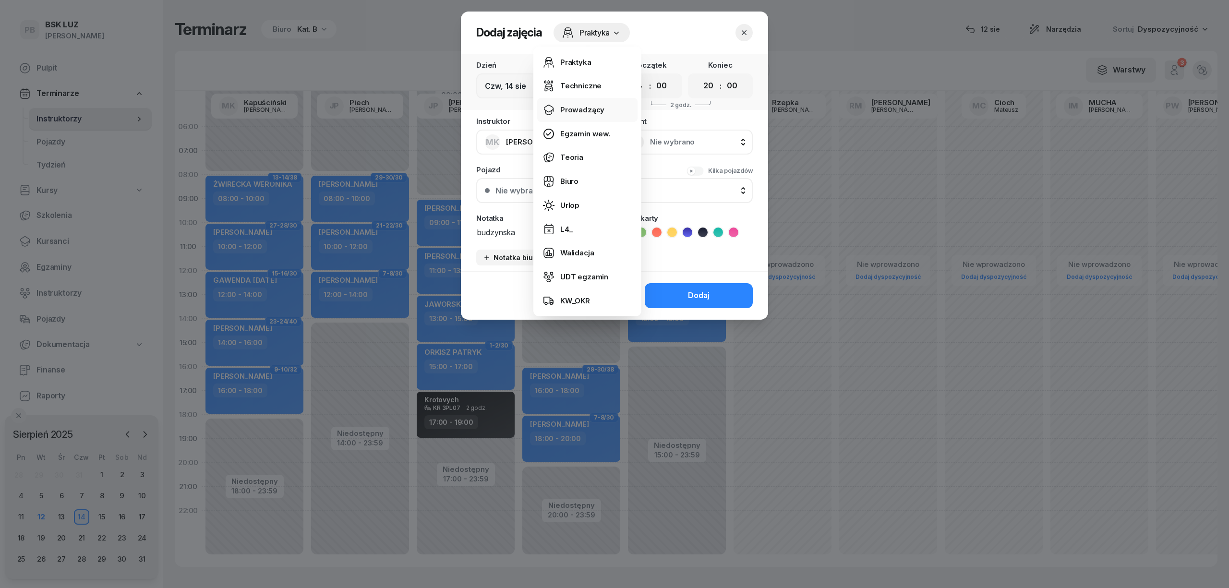
click at [584, 104] on div "Prowadzący" at bounding box center [582, 110] width 44 height 12
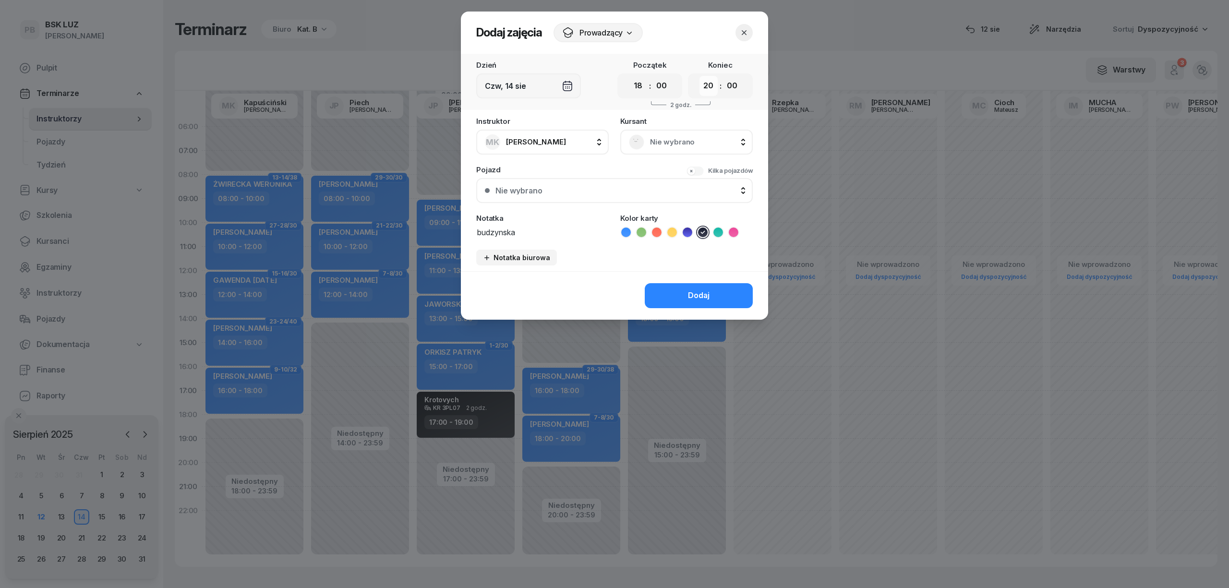
drag, startPoint x: 709, startPoint y: 88, endPoint x: 708, endPoint y: 94, distance: 5.8
click at [709, 88] on select "00 01 02 03 04 05 06 07 08 09 10 11 12 13 14 15 16 17 18 19 20 21 22 23" at bounding box center [708, 86] width 18 height 20
select select "21"
click at [699, 76] on select "00 01 02 03 04 05 06 07 08 09 10 11 12 13 14 15 16 17 18 19 20 21 22 23" at bounding box center [708, 86] width 18 height 20
click at [705, 301] on div "Dodaj" at bounding box center [699, 295] width 22 height 12
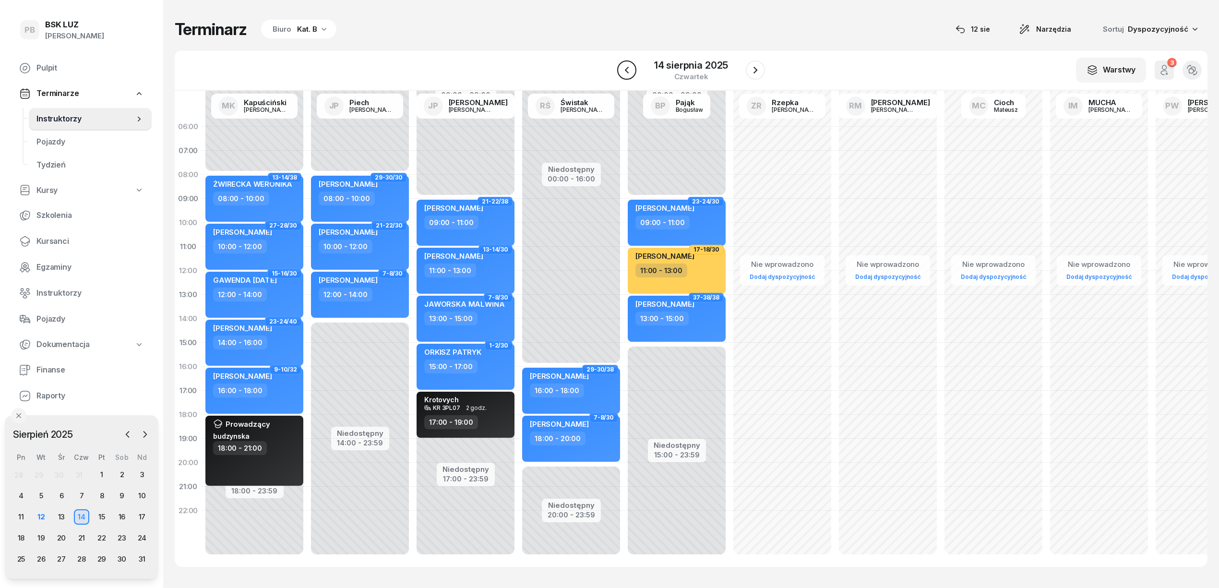
click at [630, 70] on icon "button" at bounding box center [627, 70] width 12 height 12
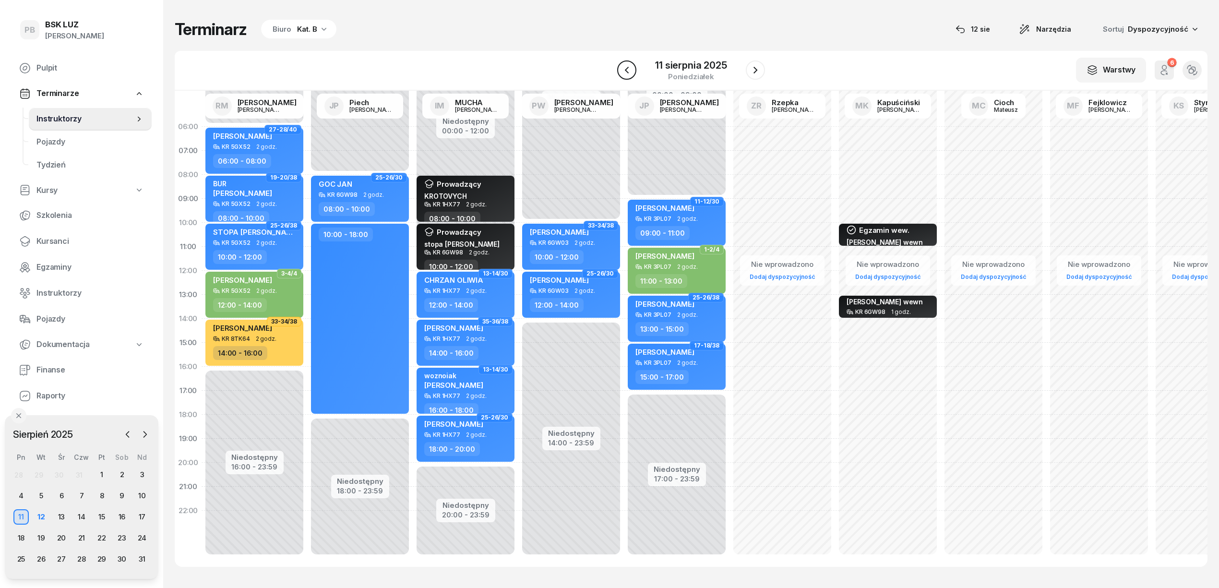
click at [630, 70] on icon "button" at bounding box center [627, 70] width 12 height 12
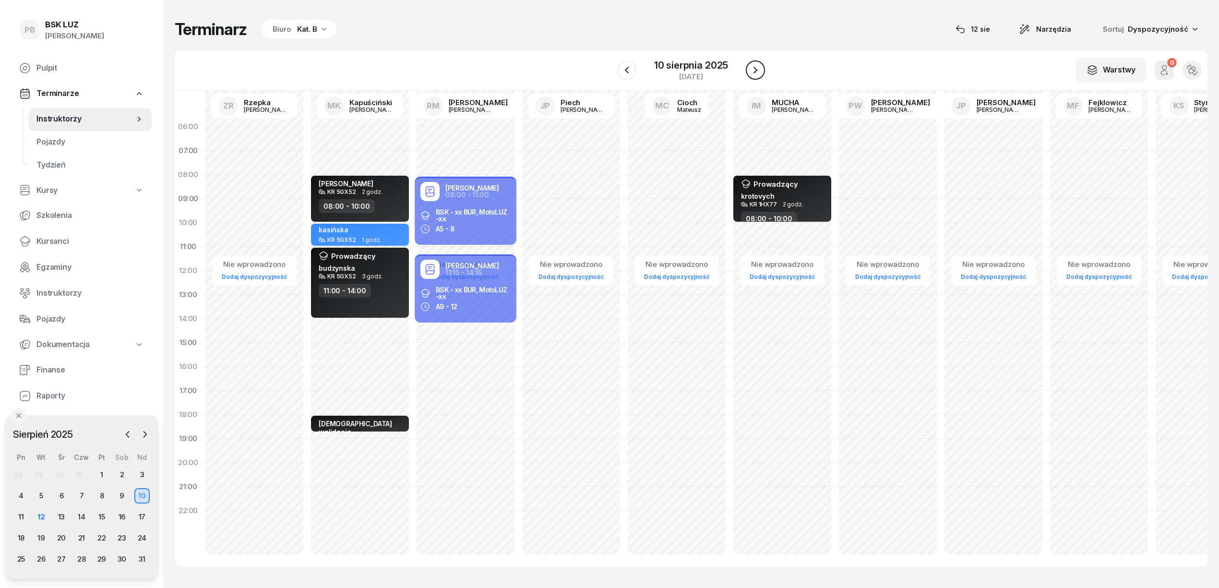
click at [758, 70] on icon "button" at bounding box center [756, 70] width 12 height 12
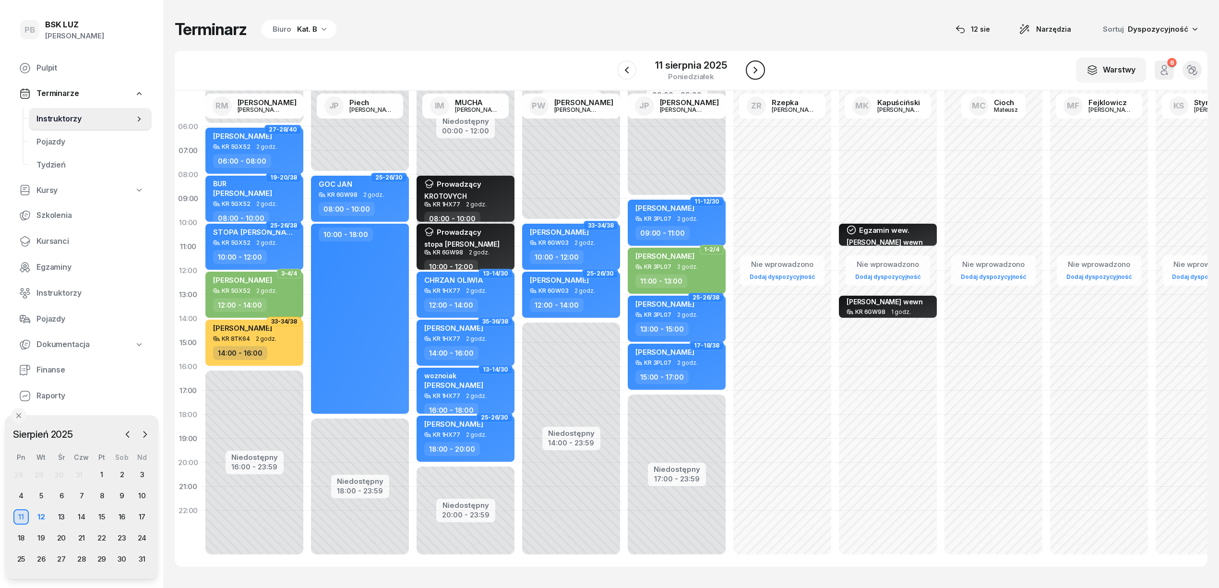
click at [758, 70] on icon "button" at bounding box center [756, 70] width 12 height 12
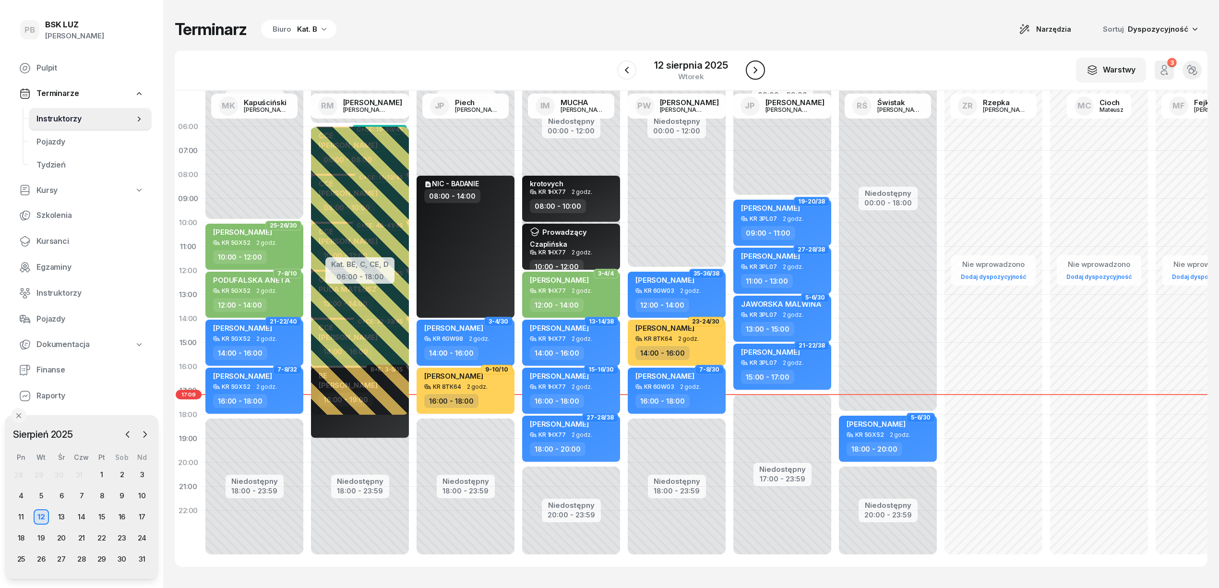
click at [754, 73] on icon "button" at bounding box center [756, 70] width 4 height 7
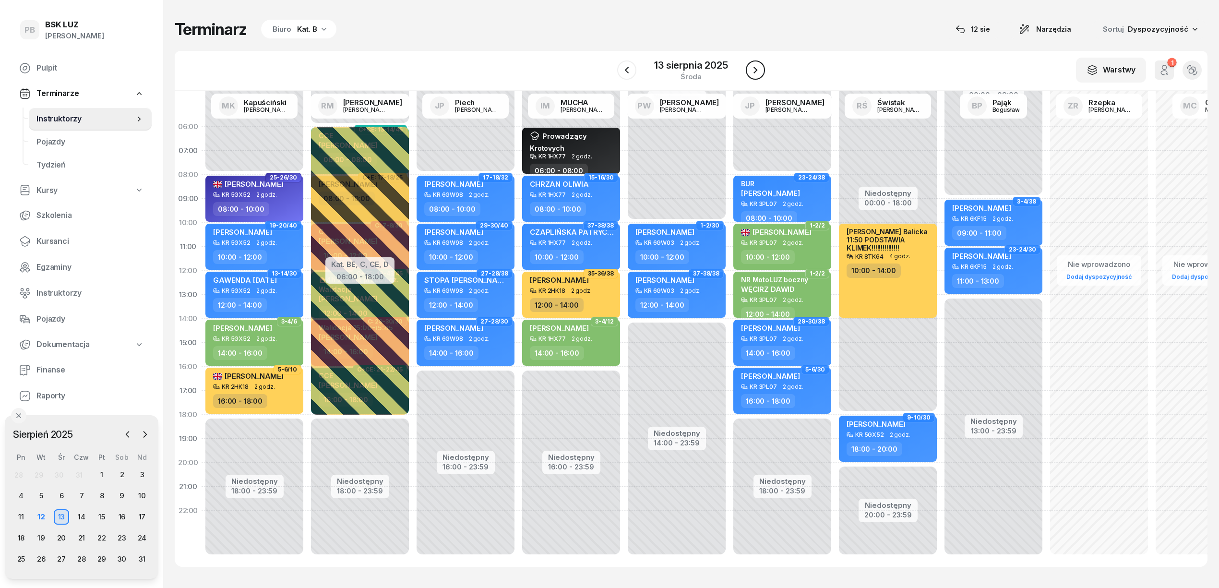
click at [754, 72] on icon "button" at bounding box center [756, 70] width 12 height 12
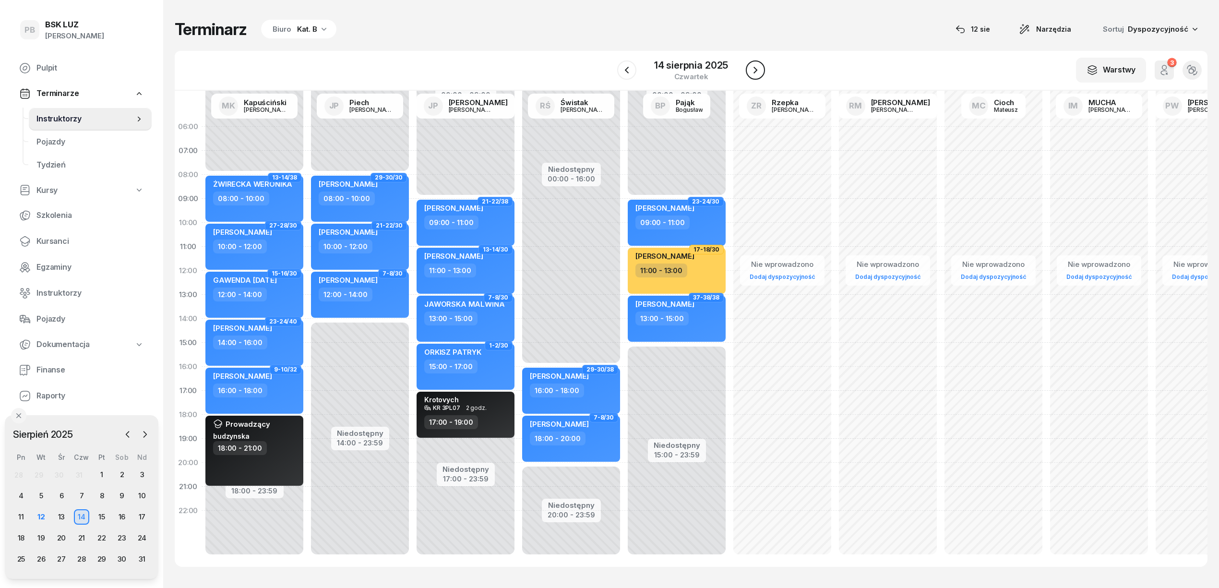
click at [754, 72] on icon "button" at bounding box center [756, 70] width 12 height 12
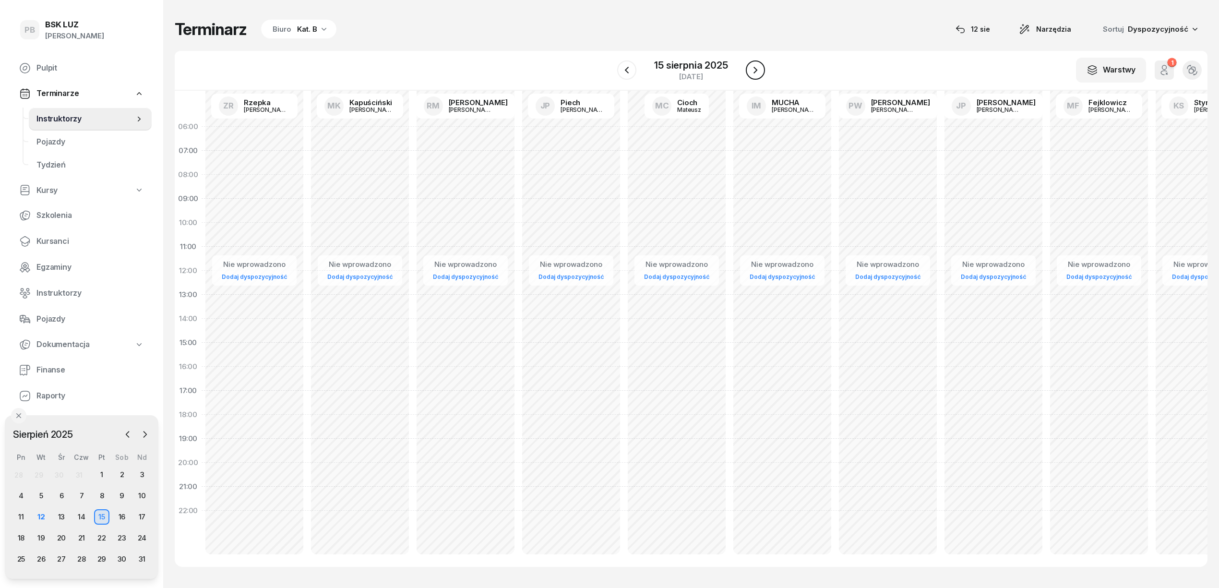
click at [754, 72] on icon "button" at bounding box center [756, 70] width 12 height 12
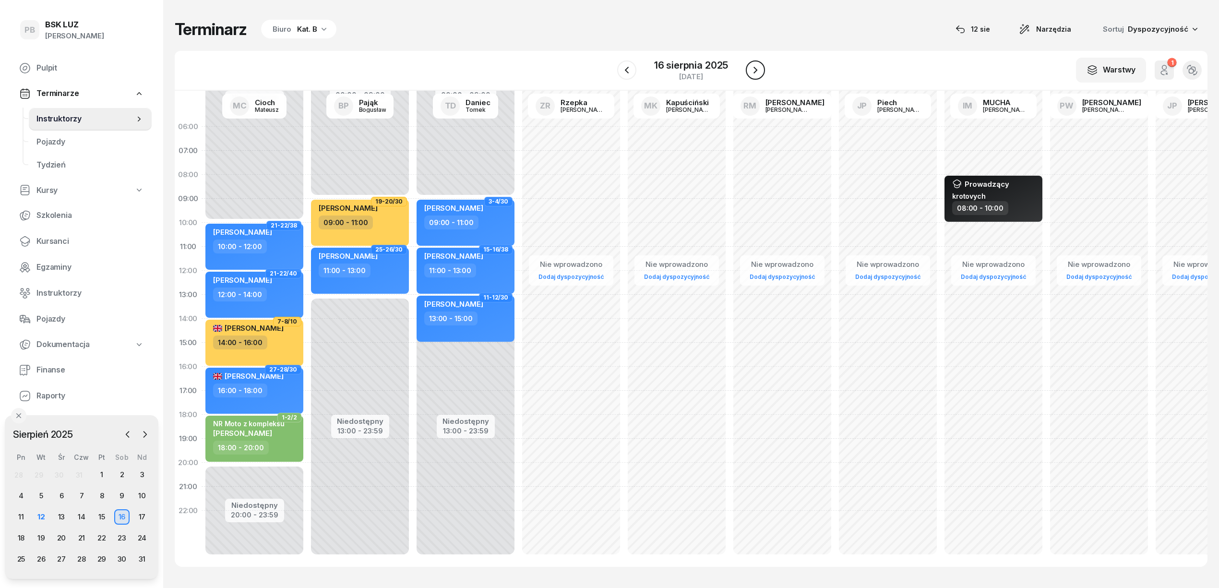
click at [754, 72] on icon "button" at bounding box center [756, 70] width 12 height 12
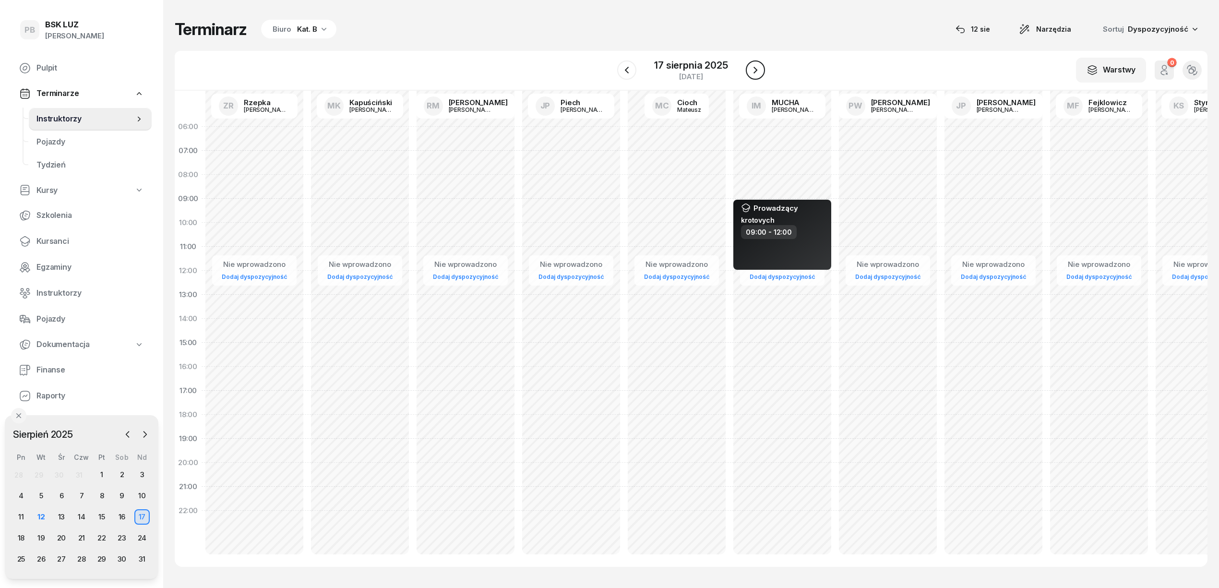
click at [754, 72] on icon "button" at bounding box center [756, 70] width 12 height 12
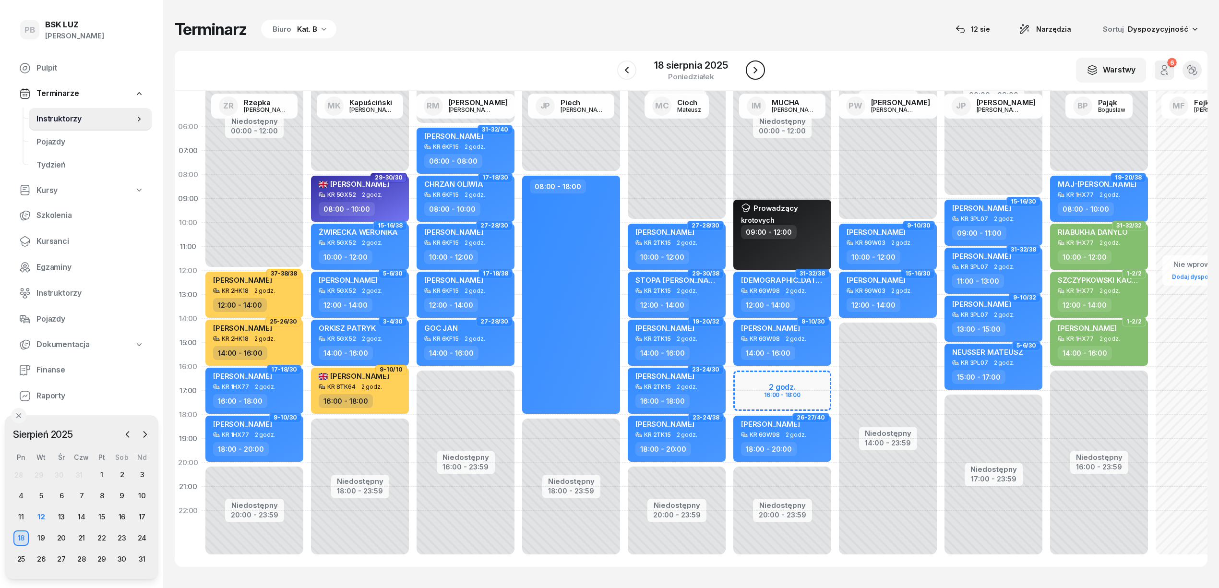
click at [754, 72] on icon "button" at bounding box center [756, 70] width 12 height 12
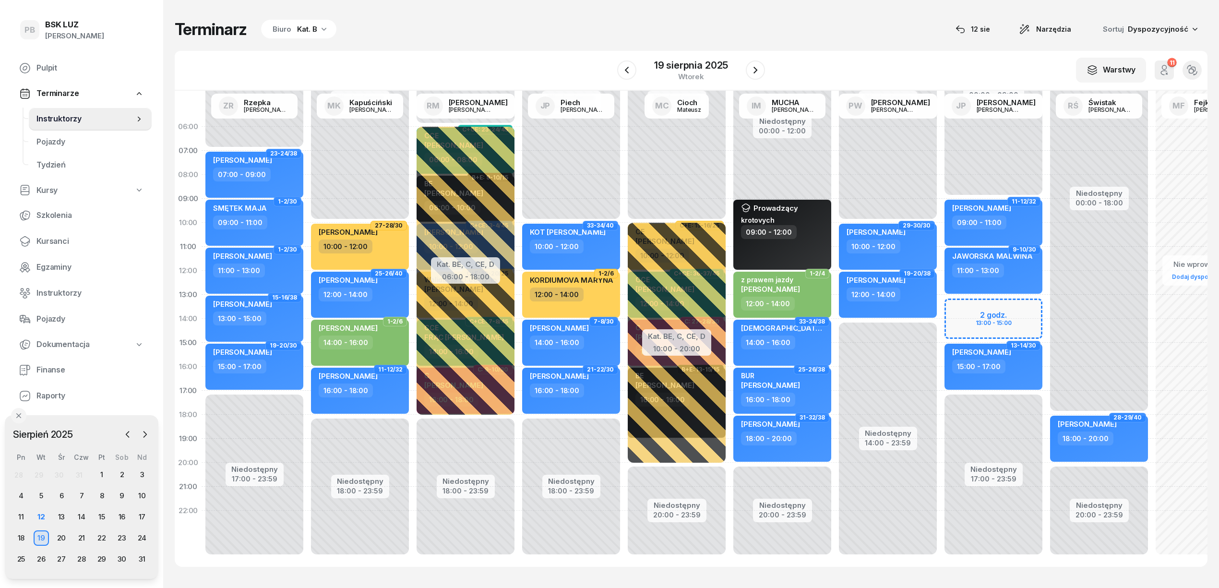
click at [413, 175] on div "Niedostępny 00:00 - 10:00 Niedostępny 18:00 - 23:59 27-28/30 [PERSON_NAME] 10:0…" at bounding box center [466, 343] width 106 height 456
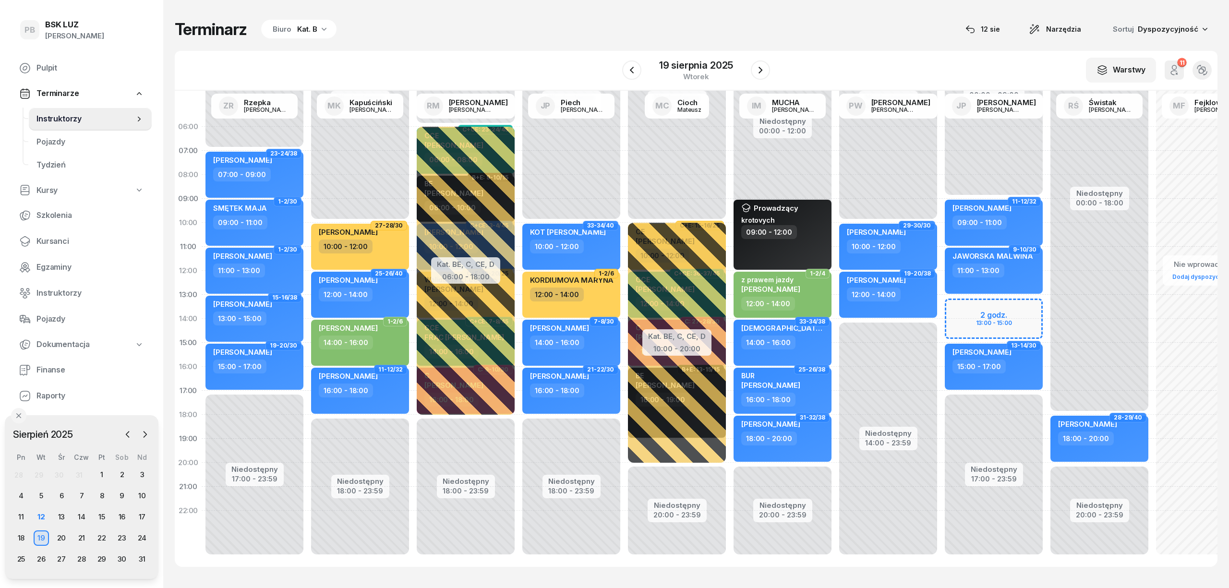
select select "08"
select select "10"
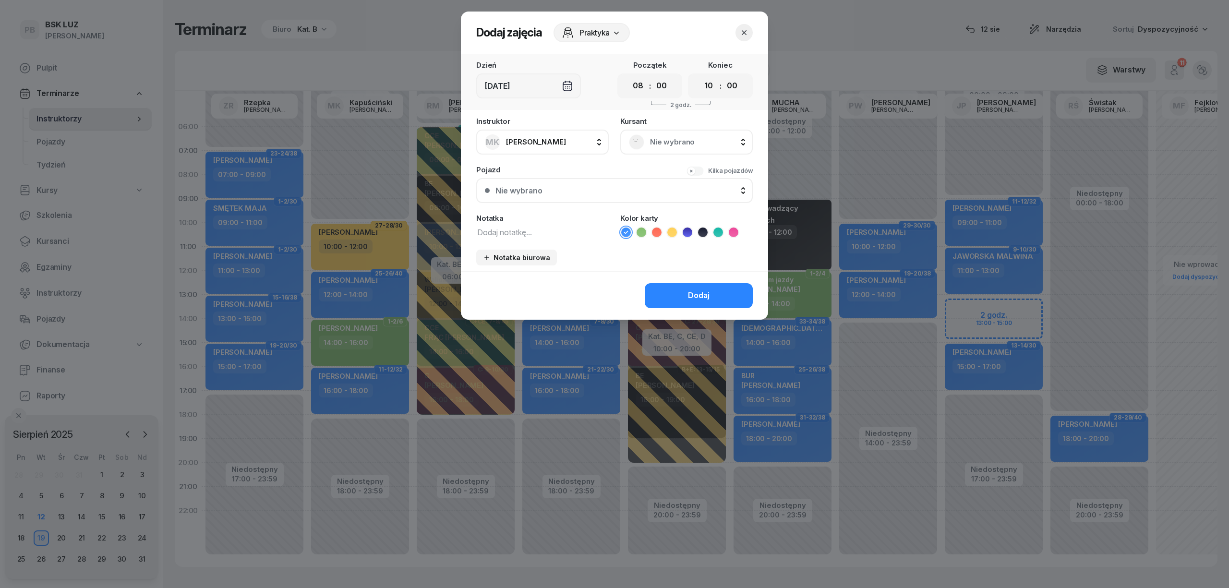
click at [509, 238] on div "Instruktor MK [PERSON_NAME] AK [PERSON_NAME] BP [PERSON_NAME] DP [PERSON_NAME] …" at bounding box center [614, 195] width 307 height 154
click at [502, 234] on textarea at bounding box center [542, 232] width 132 height 12
click at [700, 231] on icon at bounding box center [703, 233] width 10 height 10
click at [615, 31] on icon at bounding box center [617, 33] width 10 height 10
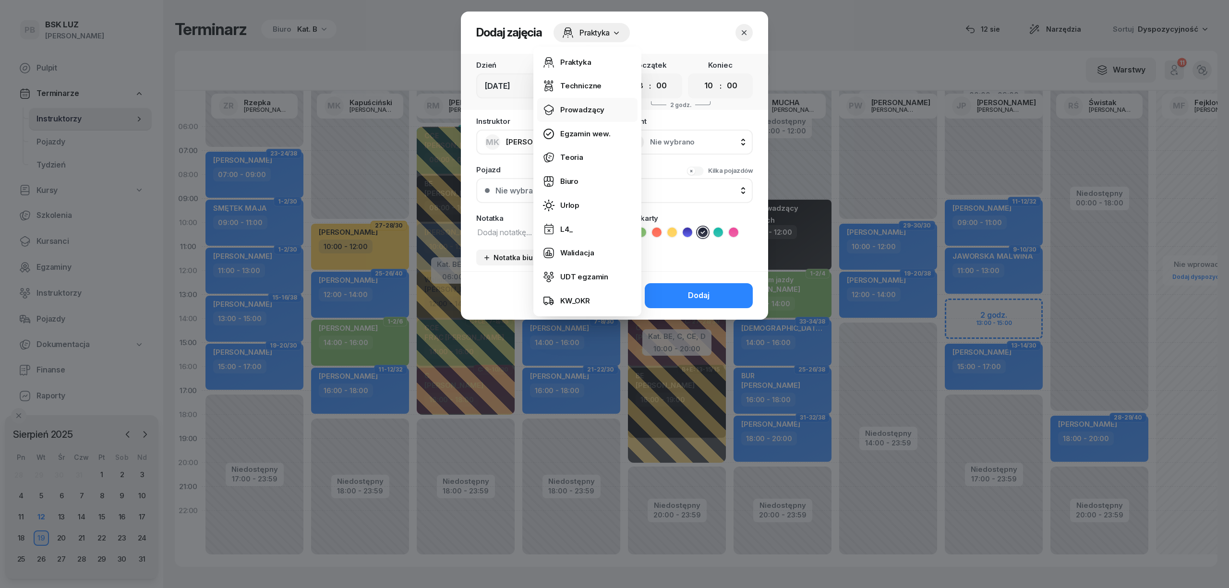
click at [596, 102] on link "Prowadzący" at bounding box center [587, 110] width 100 height 24
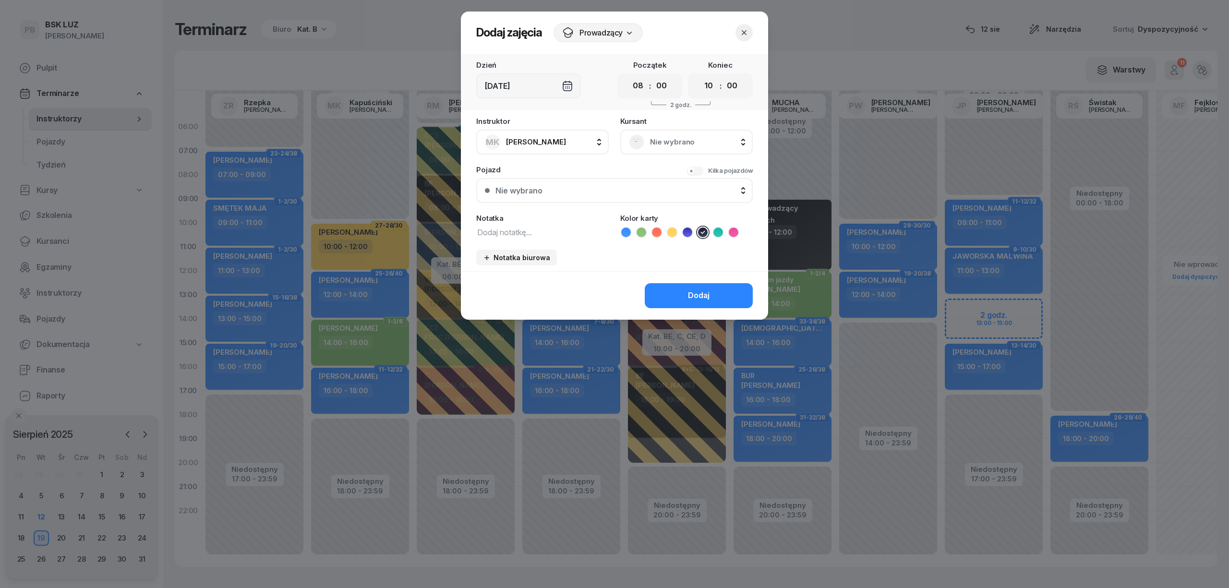
click at [543, 230] on textarea at bounding box center [542, 232] width 132 height 12
type textarea "budzynska"
click at [658, 294] on button "Dodaj" at bounding box center [699, 295] width 108 height 25
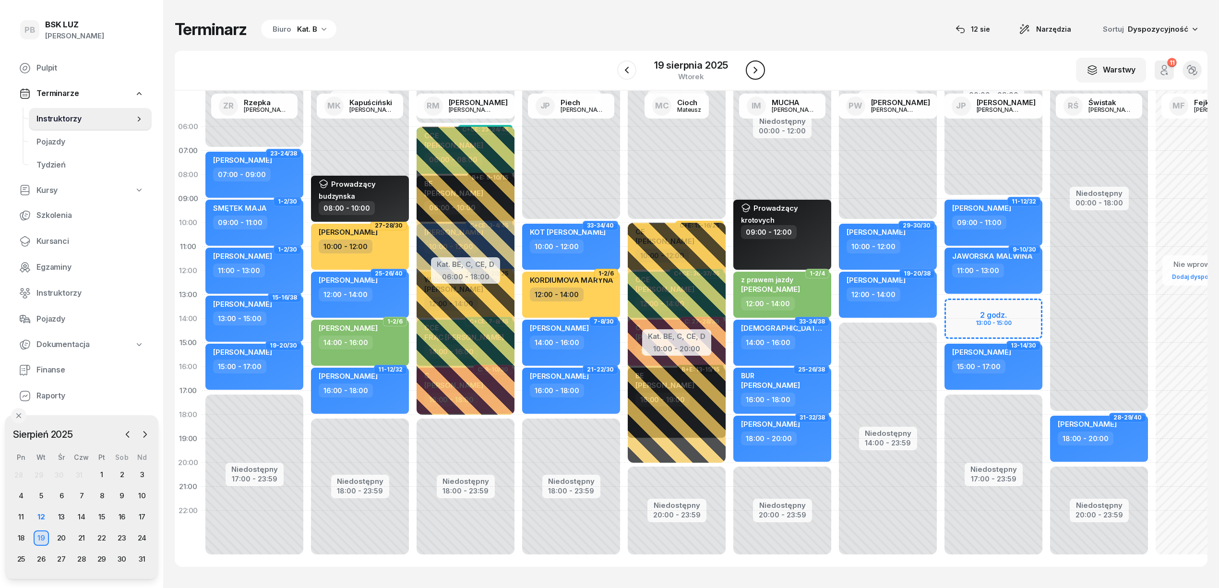
click at [752, 69] on icon "button" at bounding box center [756, 70] width 12 height 12
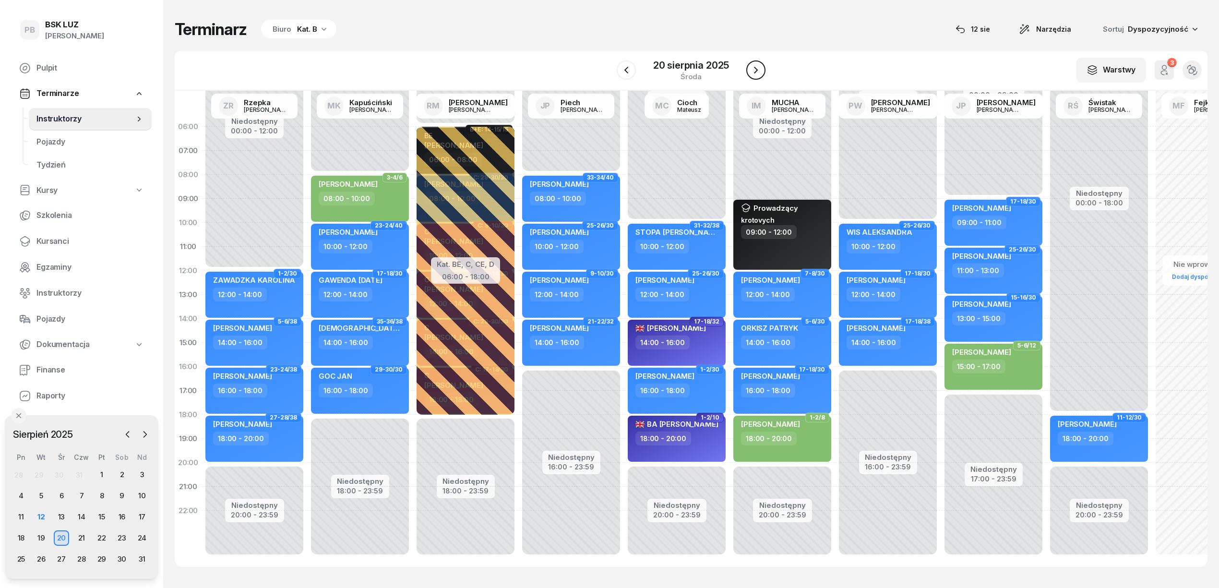
click at [758, 70] on icon "button" at bounding box center [756, 70] width 12 height 12
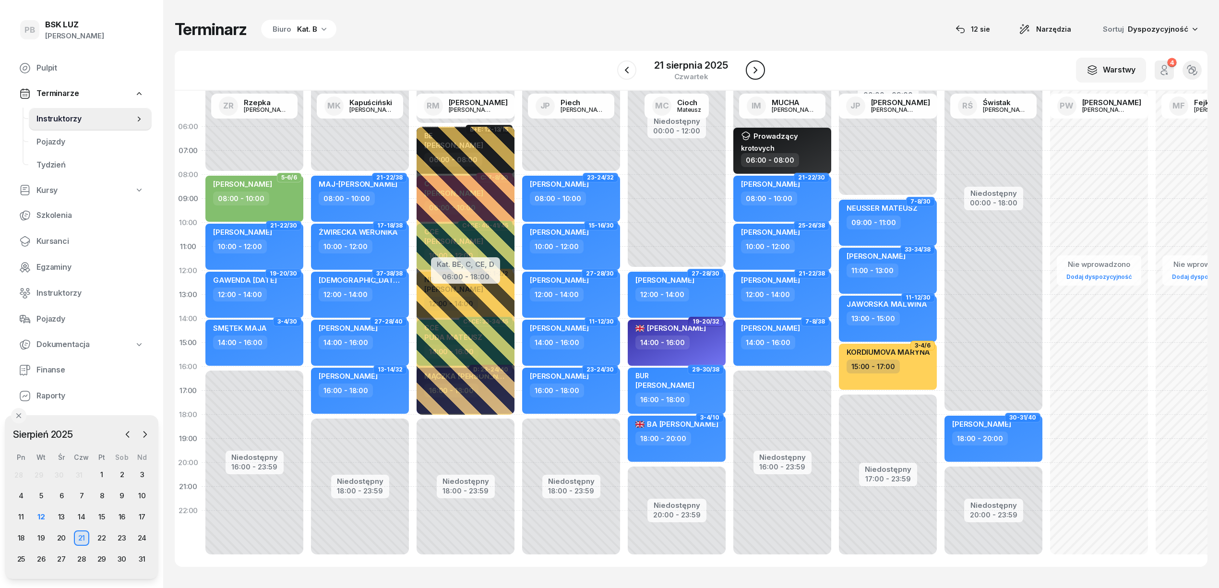
click at [759, 70] on icon "button" at bounding box center [756, 70] width 12 height 12
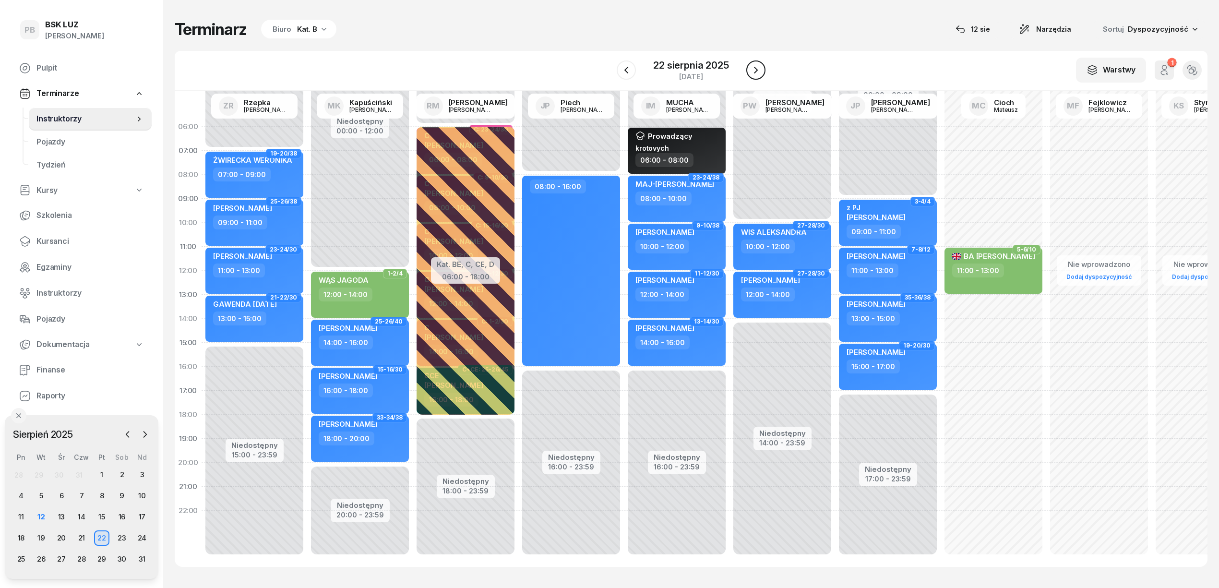
click at [759, 70] on icon "button" at bounding box center [756, 70] width 12 height 12
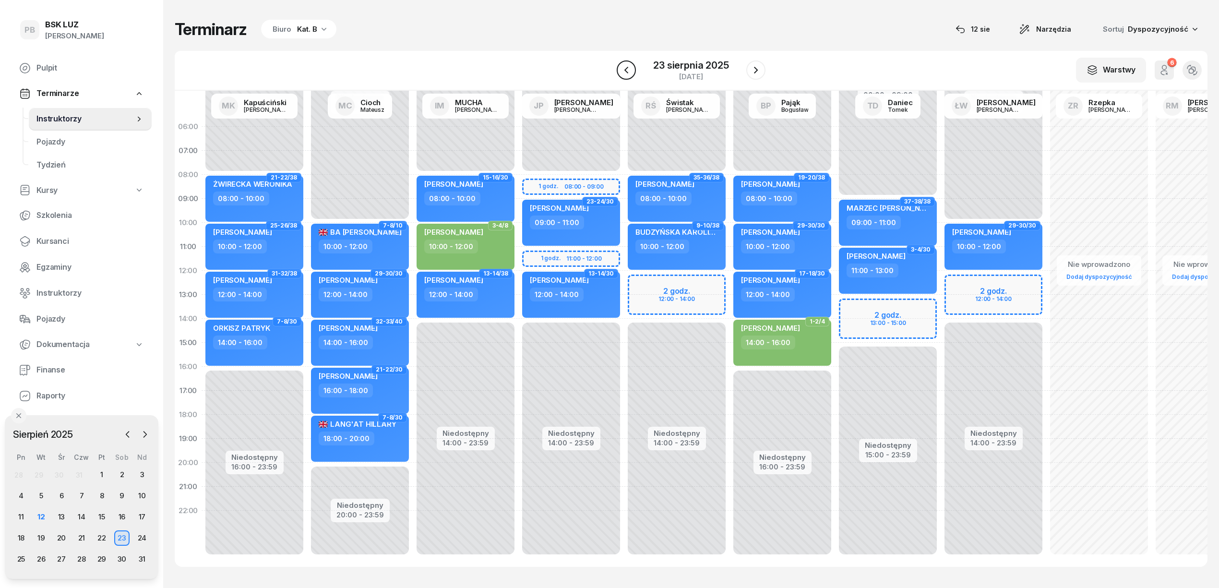
click at [628, 70] on icon "button" at bounding box center [627, 70] width 12 height 12
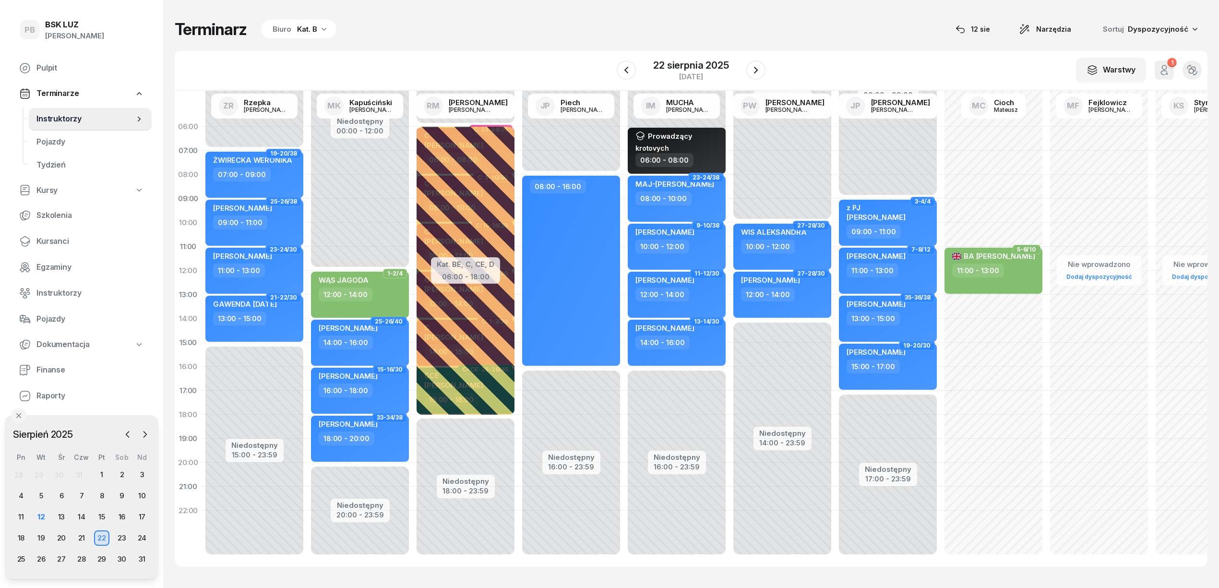
click at [413, 221] on div "Niedostępny 00:00 - 12:00 Niedostępny 20:00 - 23:59 1-2/4 WĄS JAGODA 12:00 - 14…" at bounding box center [466, 343] width 106 height 456
select select "09"
select select "11"
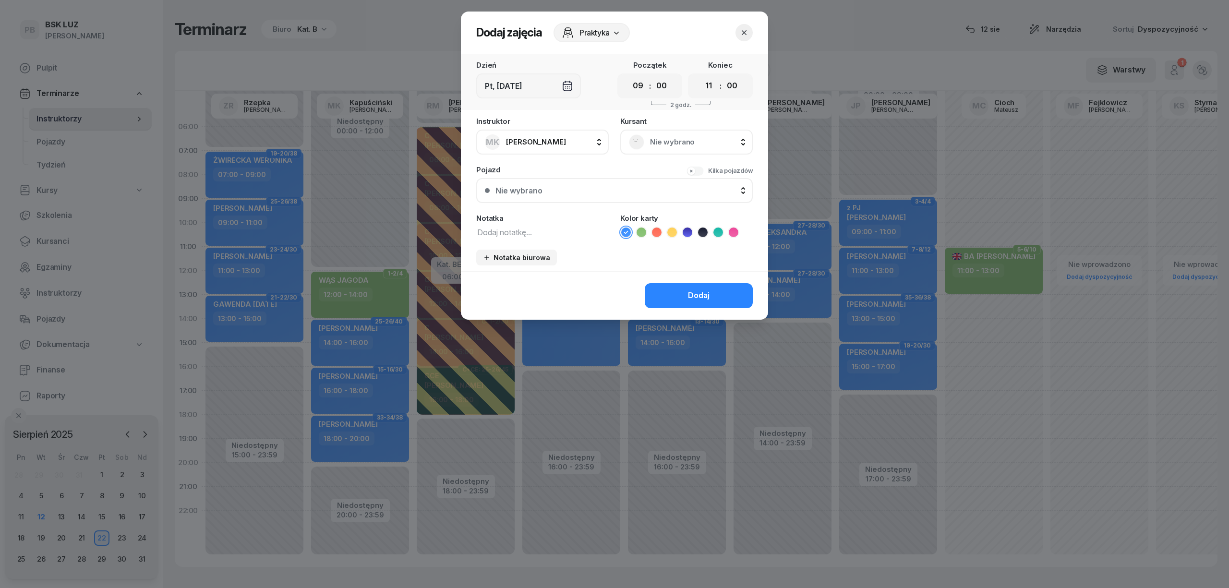
click at [703, 225] on div "Kolor karty" at bounding box center [686, 227] width 132 height 24
click at [703, 229] on icon at bounding box center [703, 233] width 10 height 10
click at [573, 221] on div "Notatka" at bounding box center [542, 227] width 132 height 24
click at [572, 223] on div "Notatka" at bounding box center [542, 227] width 132 height 24
click at [572, 229] on textarea at bounding box center [542, 232] width 132 height 12
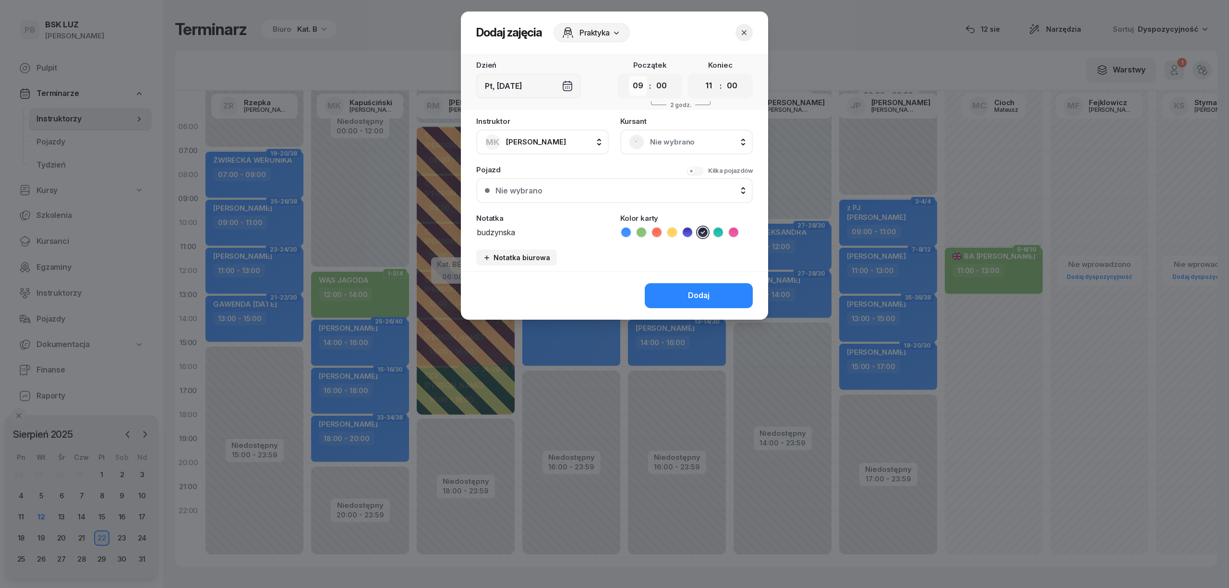
type textarea "budzynska"
click at [642, 85] on select "00 01 02 03 04 05 06 07 08 09 10 11 12 13 14 15 16 17 18 19 20 21 22 23" at bounding box center [638, 86] width 18 height 20
select select "10"
click at [629, 76] on select "00 01 02 03 04 05 06 07 08 09 10 11 12 13 14 15 16 17 18 19 20 21 22 23" at bounding box center [638, 86] width 18 height 20
click at [706, 83] on select "00 01 02 03 04 05 06 07 08 09 10 11 12 13 14 15 16 17 18 19 20 21 22 23" at bounding box center [708, 86] width 18 height 20
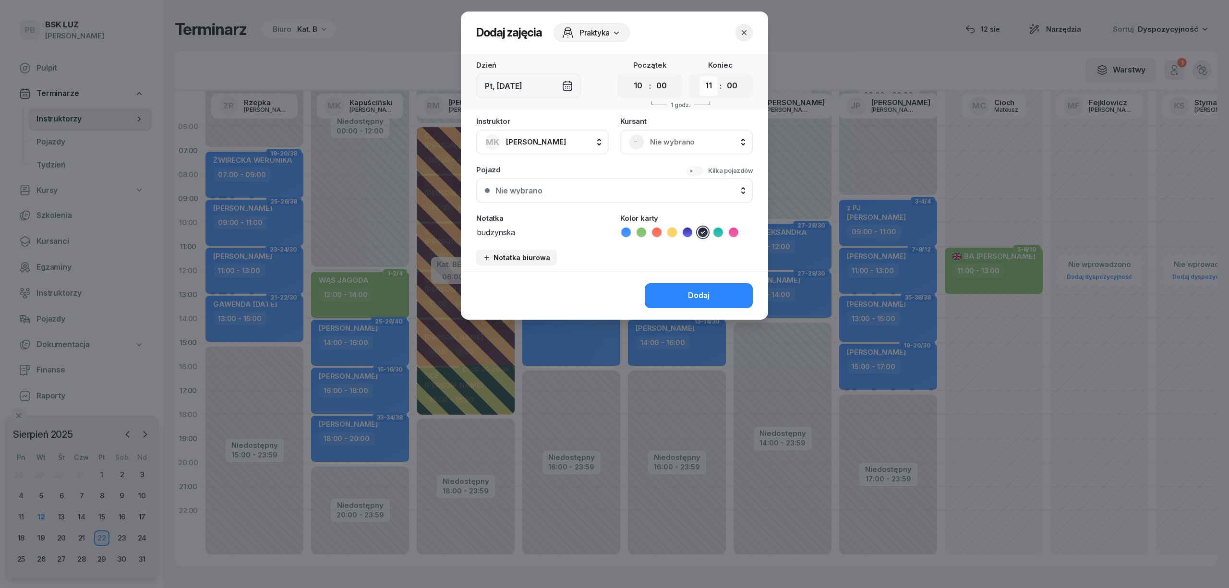
select select "12"
click at [699, 76] on select "00 01 02 03 04 05 06 07 08 09 10 11 12 13 14 15 16 17 18 19 20 21 22 23" at bounding box center [708, 86] width 18 height 20
click at [599, 25] on div "Praktyka" at bounding box center [591, 32] width 76 height 19
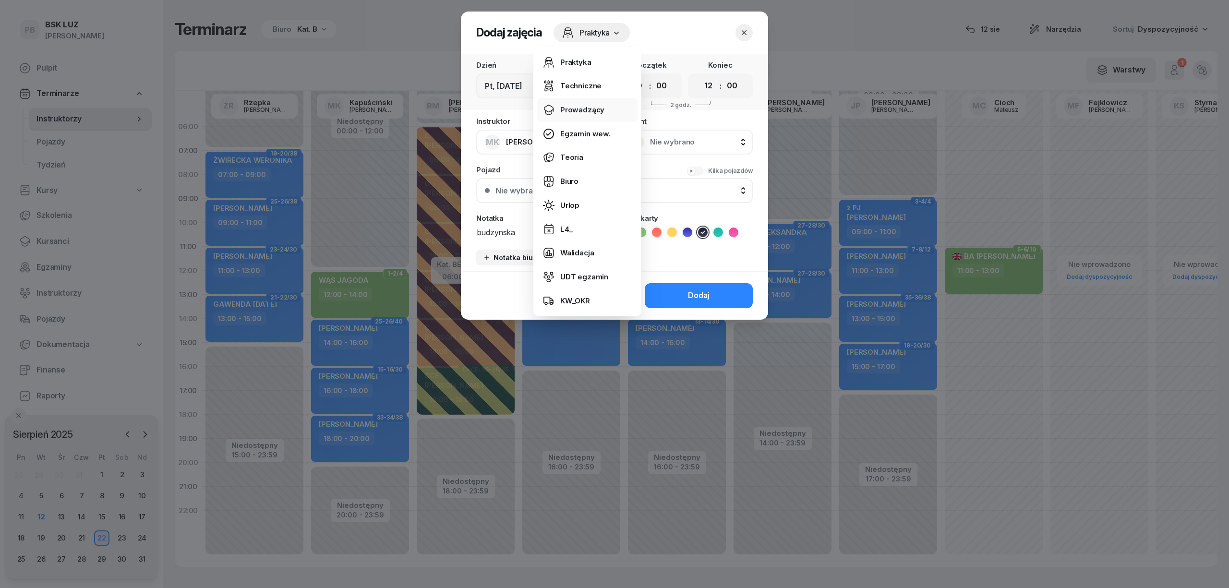
click at [584, 108] on div "Prowadzący" at bounding box center [582, 110] width 44 height 12
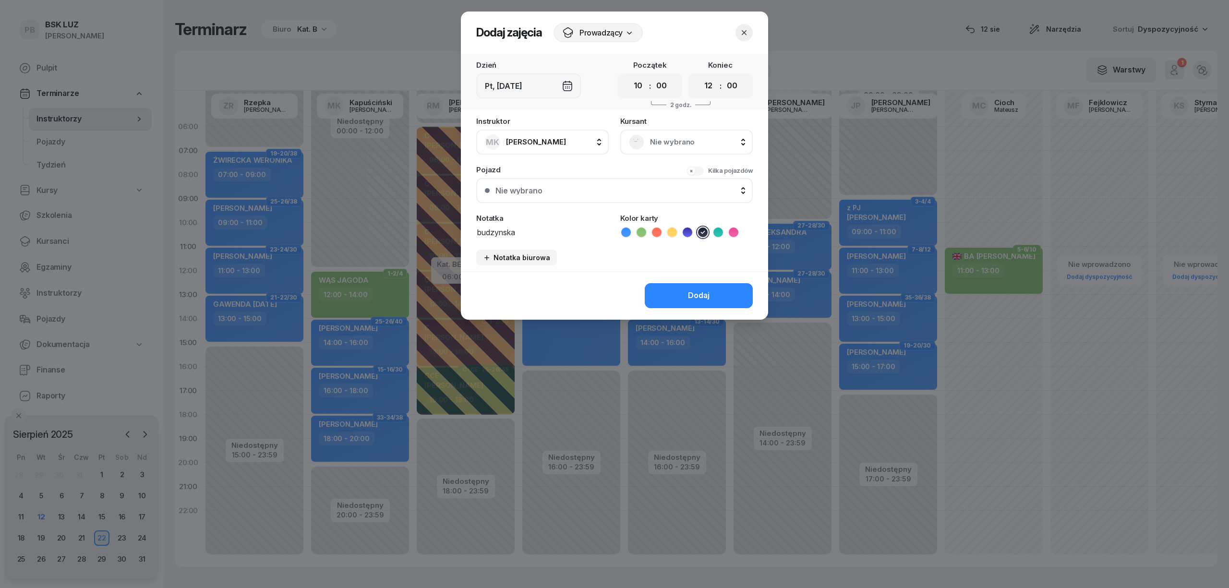
click at [673, 277] on div "Dodaj" at bounding box center [614, 295] width 307 height 48
click at [676, 295] on button "Dodaj" at bounding box center [699, 295] width 108 height 25
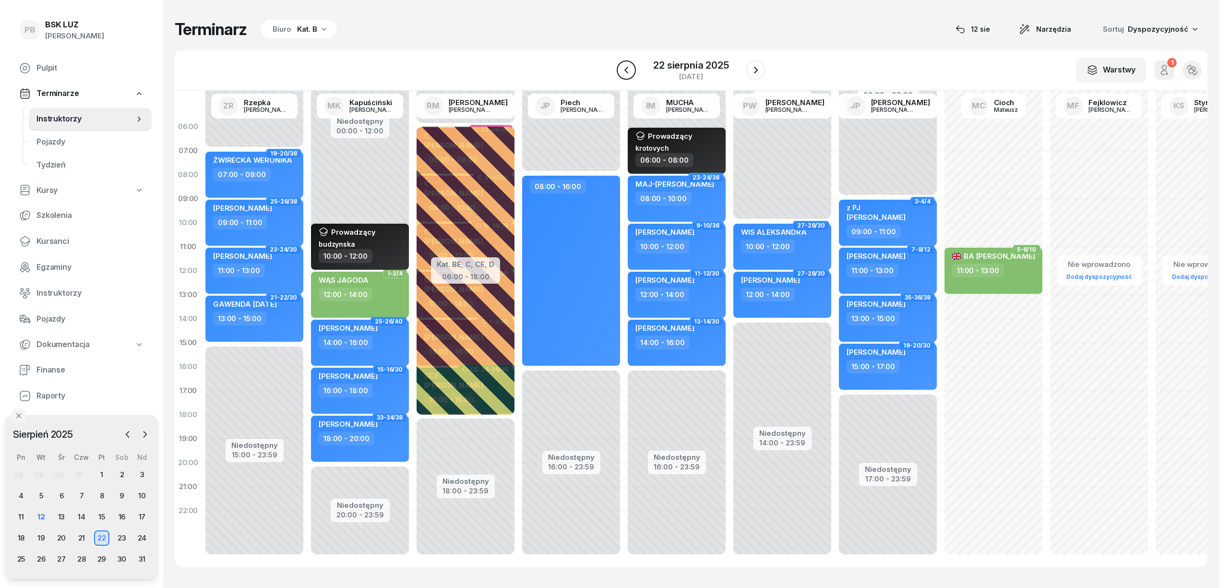
click at [634, 70] on button "button" at bounding box center [626, 69] width 19 height 19
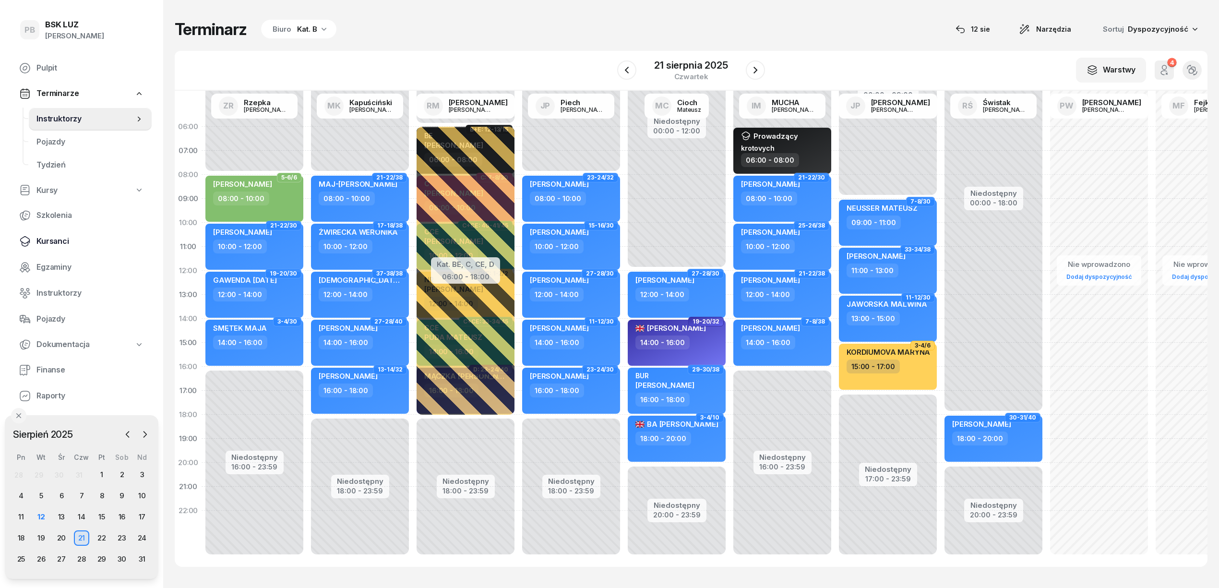
click at [45, 246] on span "Kursanci" at bounding box center [90, 241] width 108 height 12
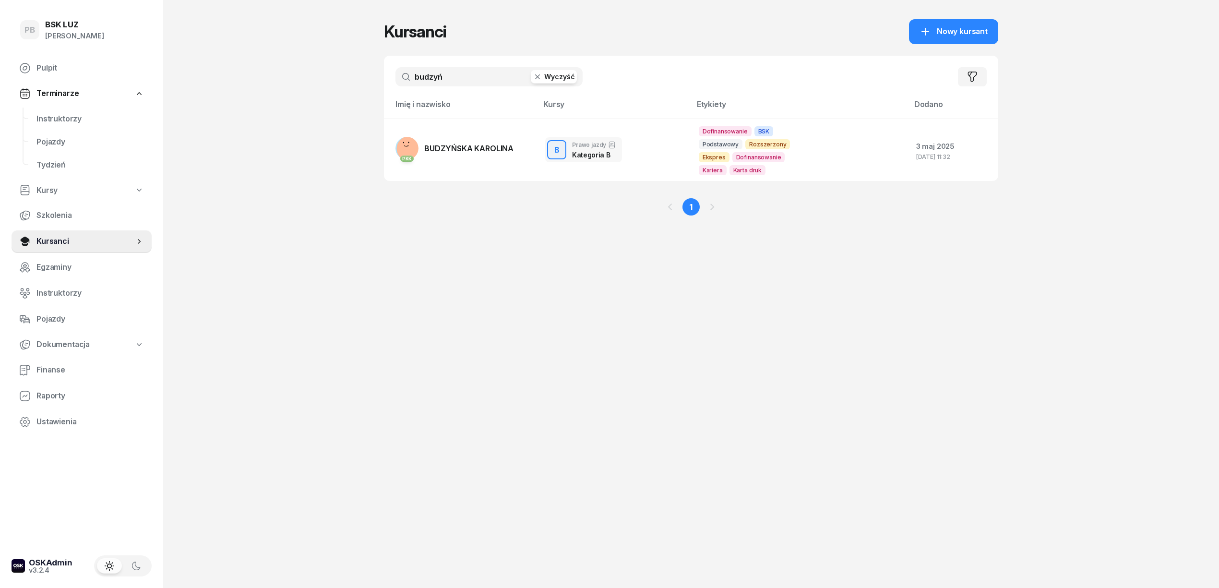
click at [475, 79] on input "budzyń" at bounding box center [489, 76] width 187 height 19
type input "b"
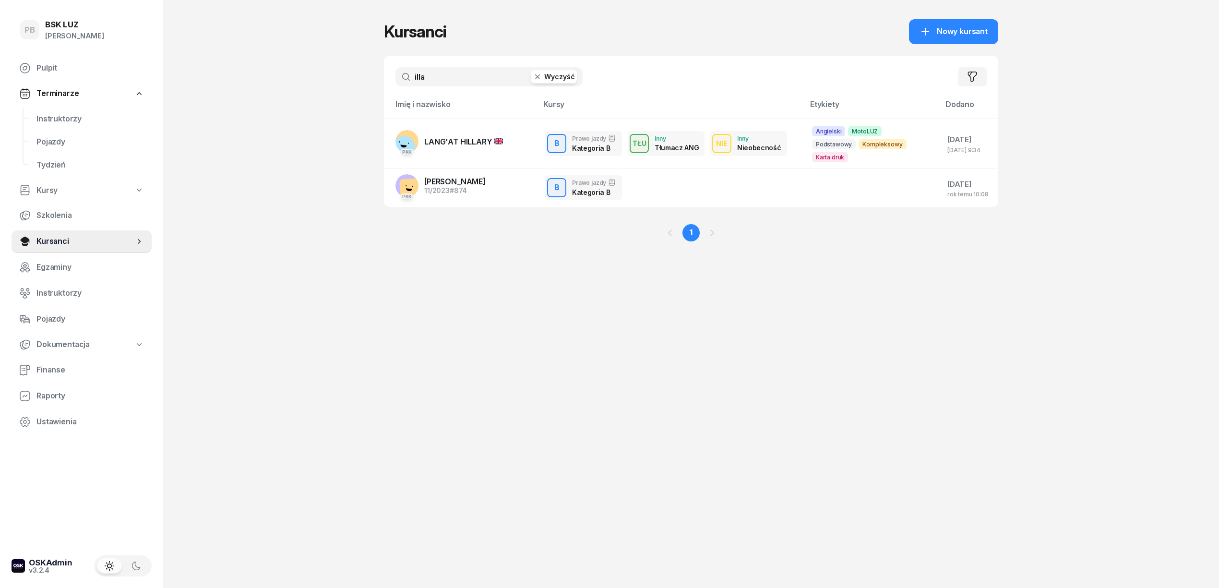
click at [493, 73] on input "illa" at bounding box center [489, 76] width 187 height 19
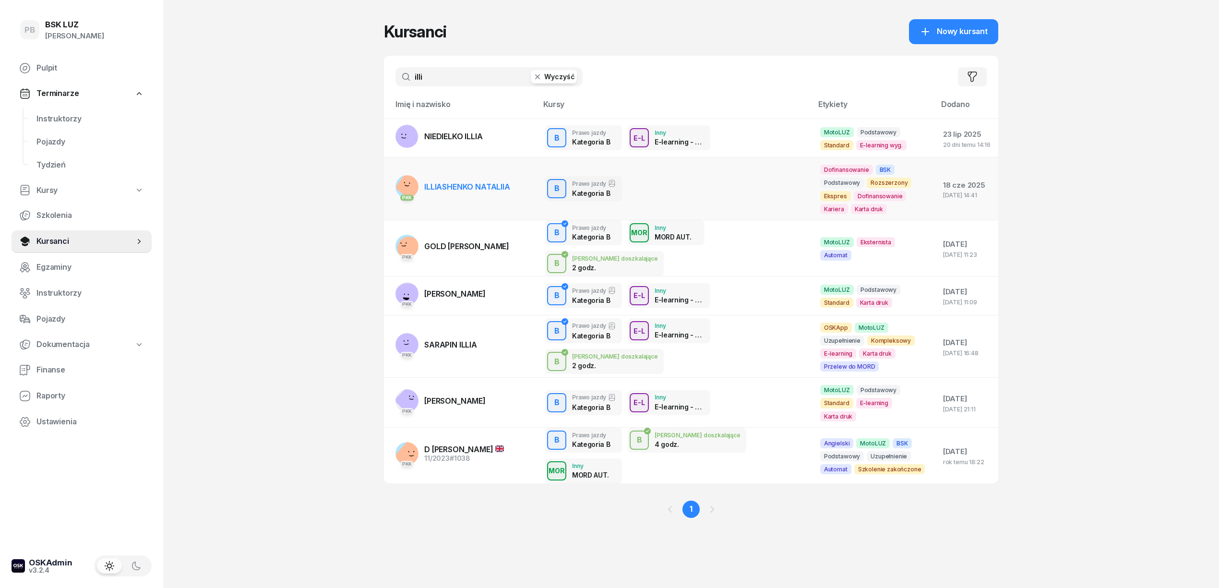
type input "illi"
click at [493, 174] on td "PKK ILLIASHENKO NATALIIA" at bounding box center [461, 188] width 154 height 63
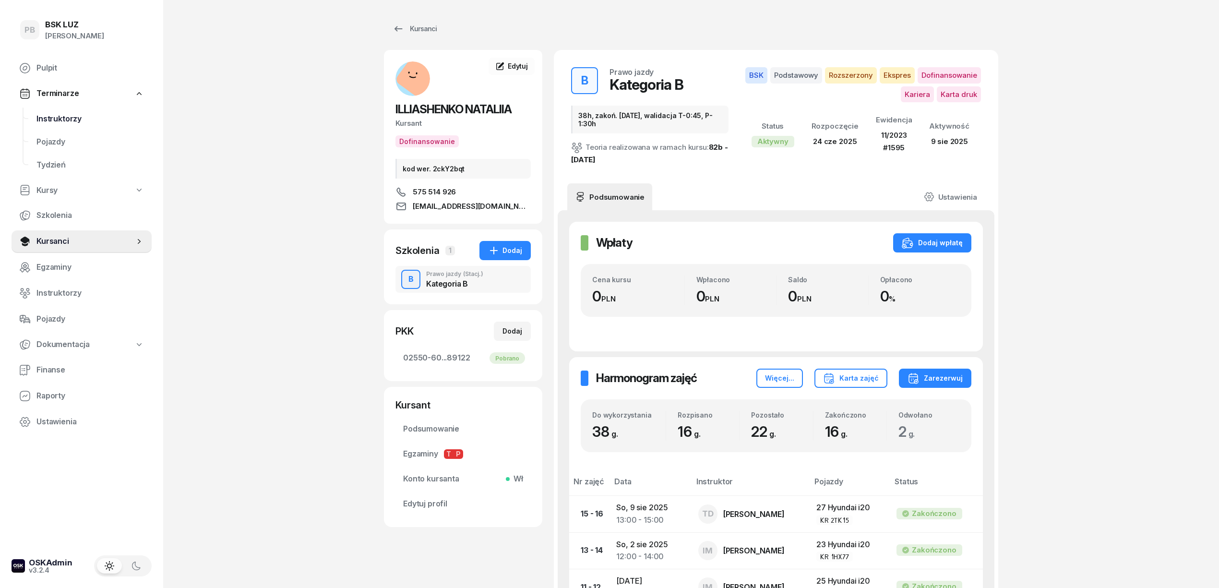
click at [71, 123] on span "Instruktorzy" at bounding box center [90, 119] width 108 height 12
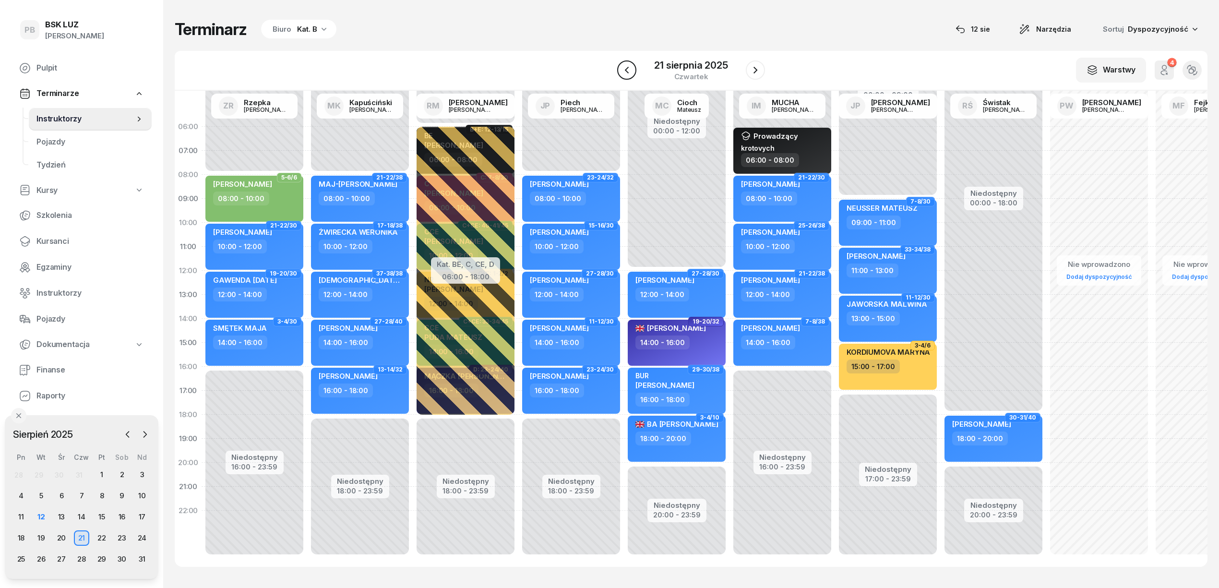
click at [626, 70] on icon "button" at bounding box center [627, 70] width 12 height 12
click at [626, 70] on icon "button" at bounding box center [627, 70] width 4 height 7
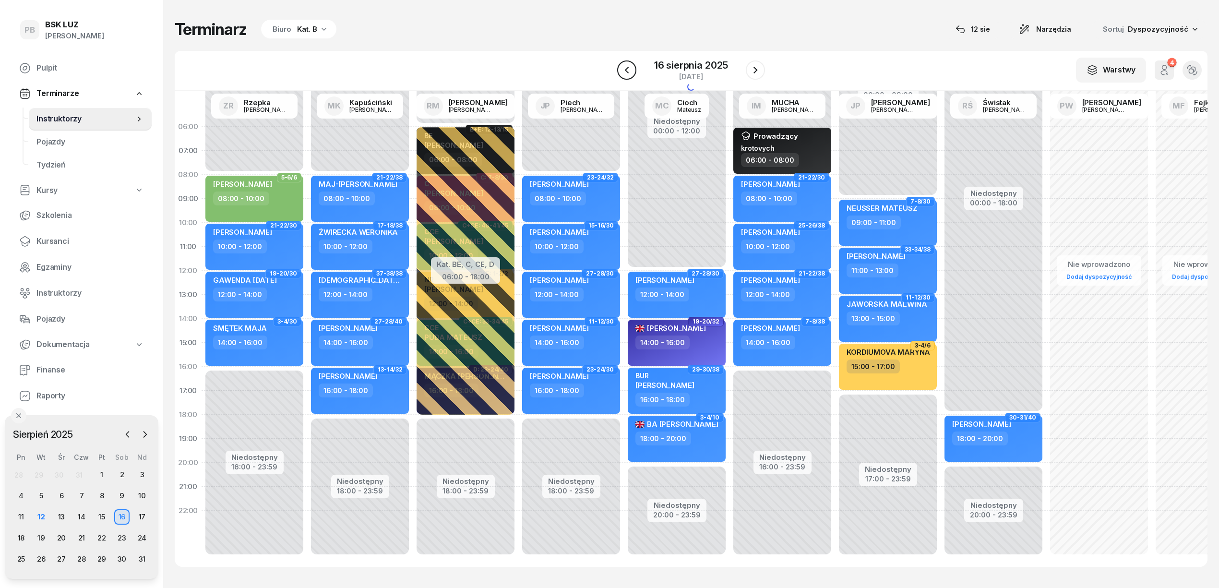
click at [626, 70] on icon "button" at bounding box center [627, 70] width 4 height 7
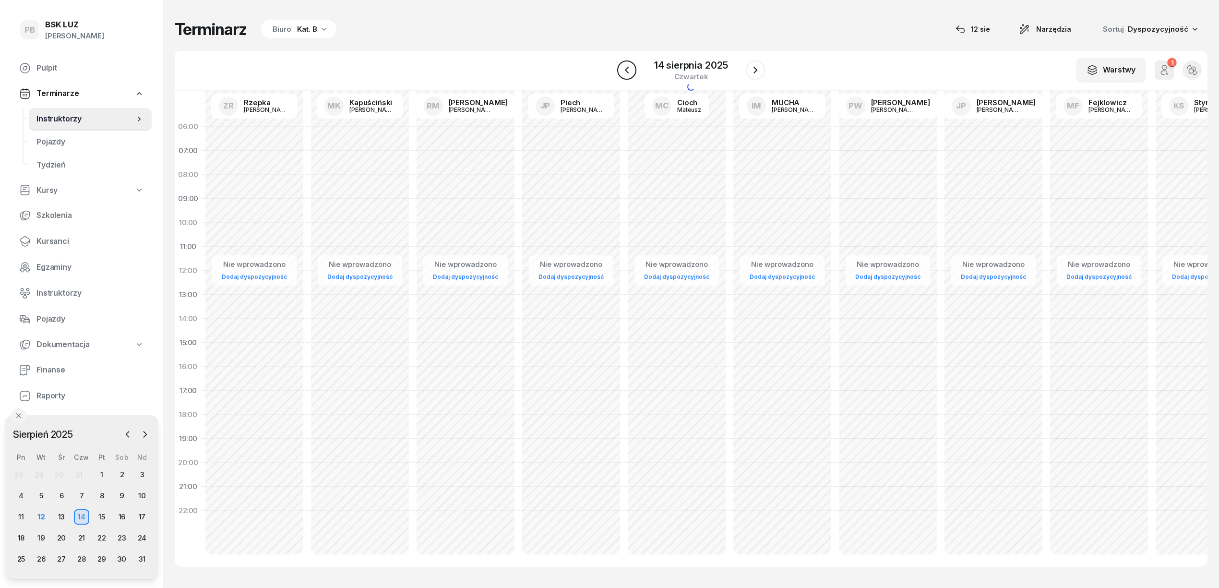
click at [626, 70] on icon "button" at bounding box center [627, 70] width 4 height 7
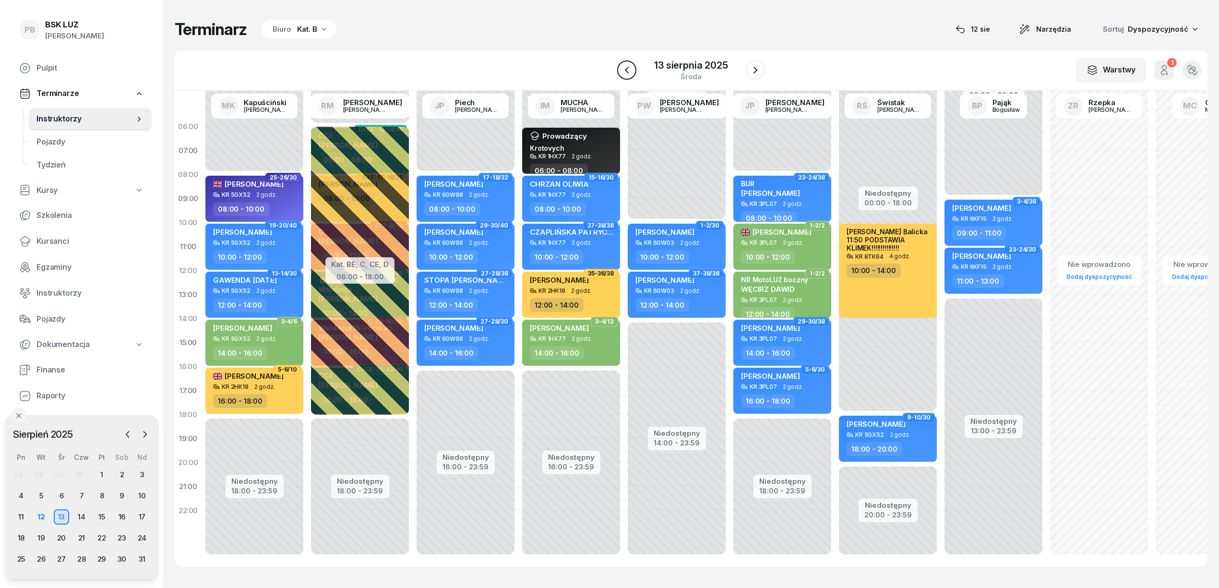
click at [626, 70] on icon "button" at bounding box center [627, 70] width 4 height 7
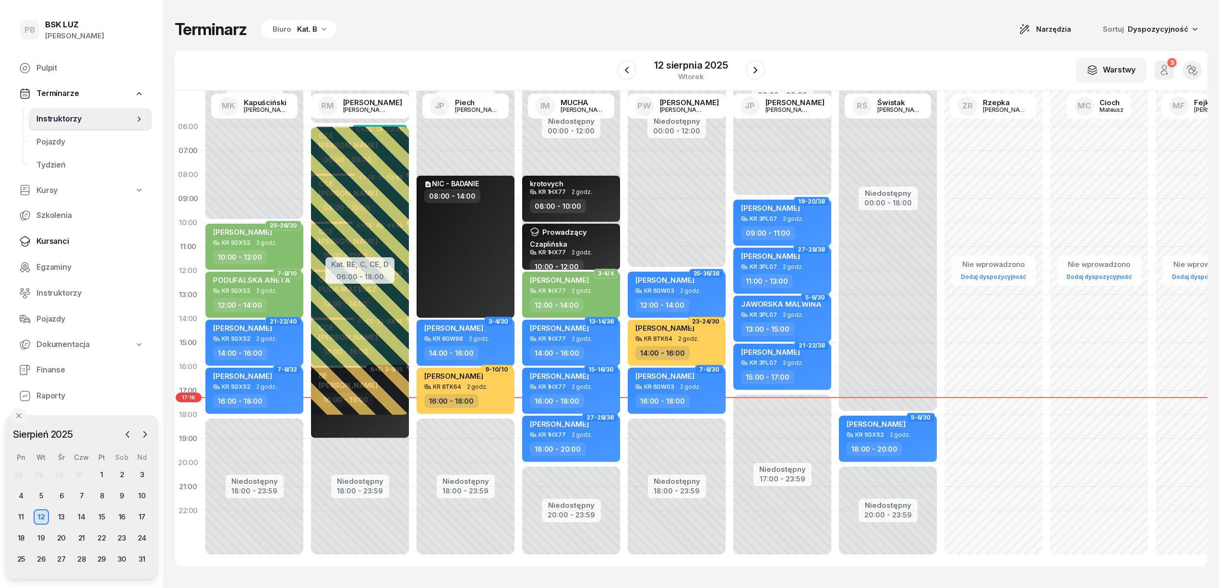
click at [41, 233] on link "Kursanci" at bounding box center [82, 241] width 140 height 23
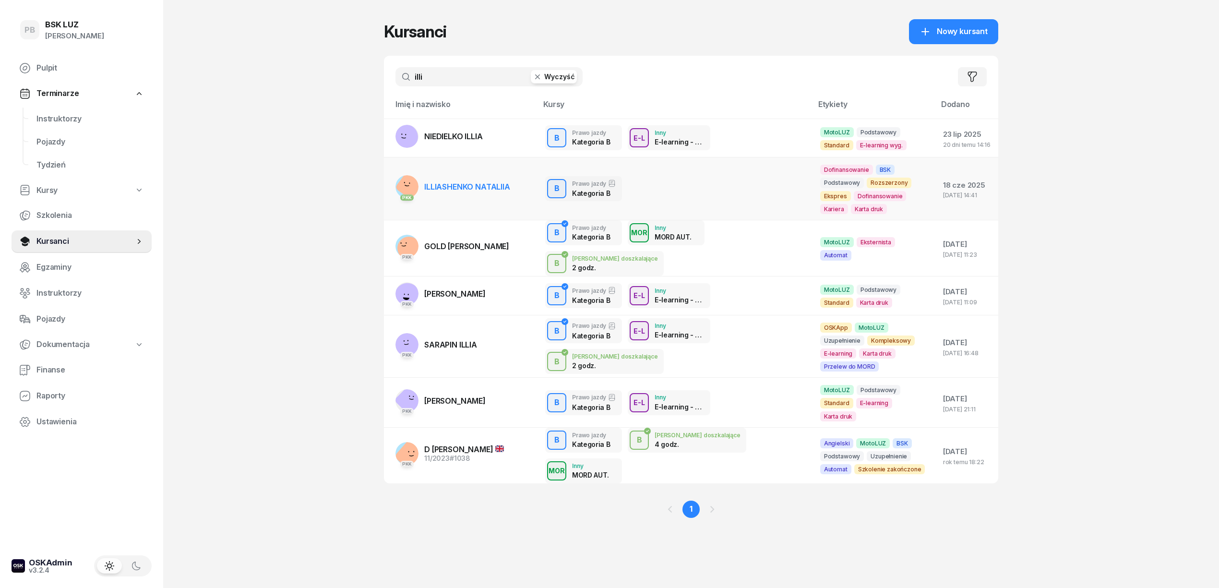
click at [494, 187] on span "ILLIASHENKO NATALIIA" at bounding box center [467, 187] width 86 height 10
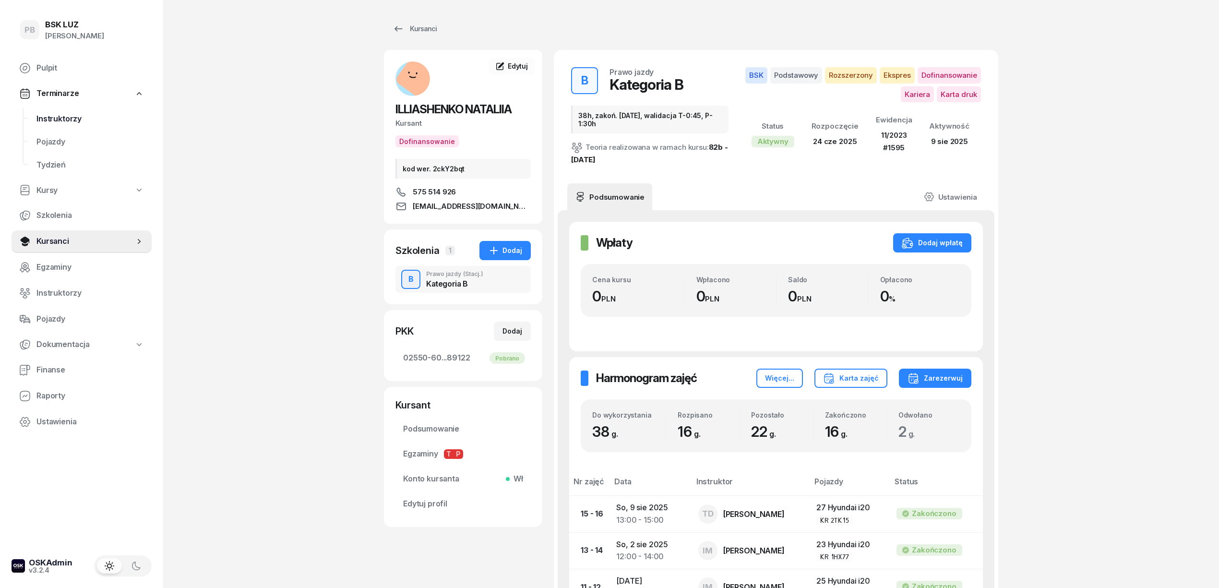
click at [33, 123] on link "Instruktorzy" at bounding box center [90, 119] width 123 height 23
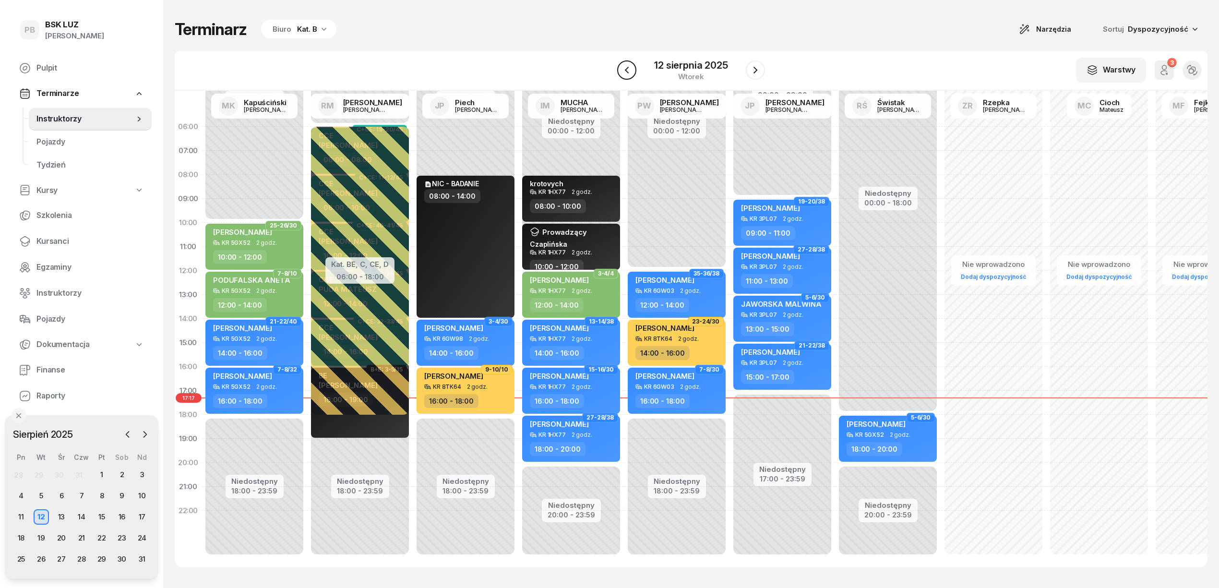
click at [627, 70] on icon "button" at bounding box center [627, 70] width 12 height 12
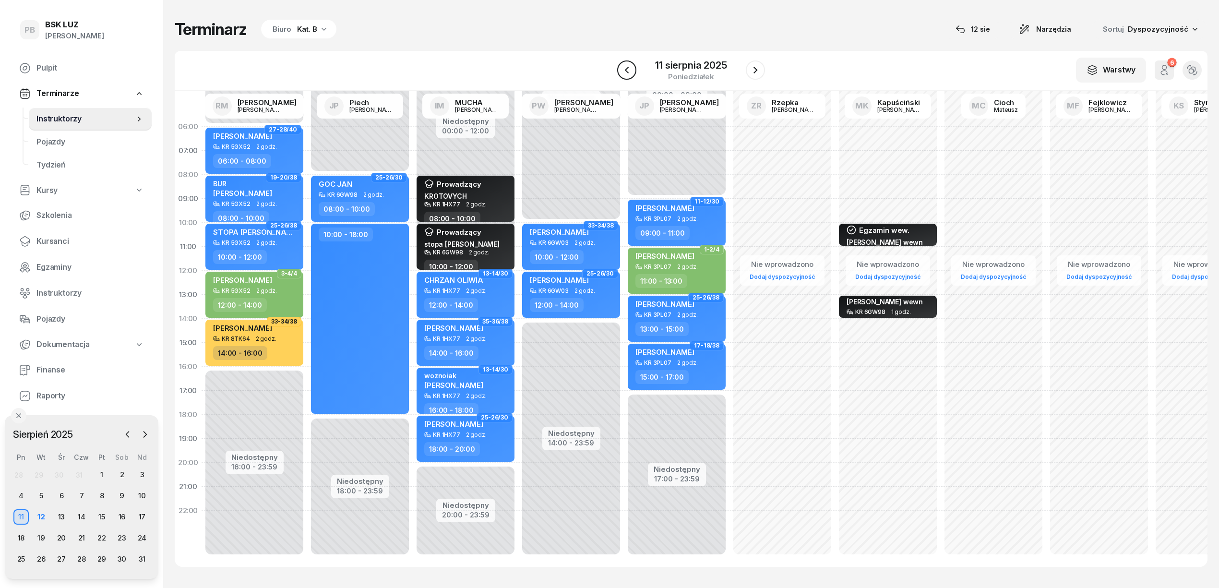
click at [627, 70] on icon "button" at bounding box center [627, 70] width 12 height 12
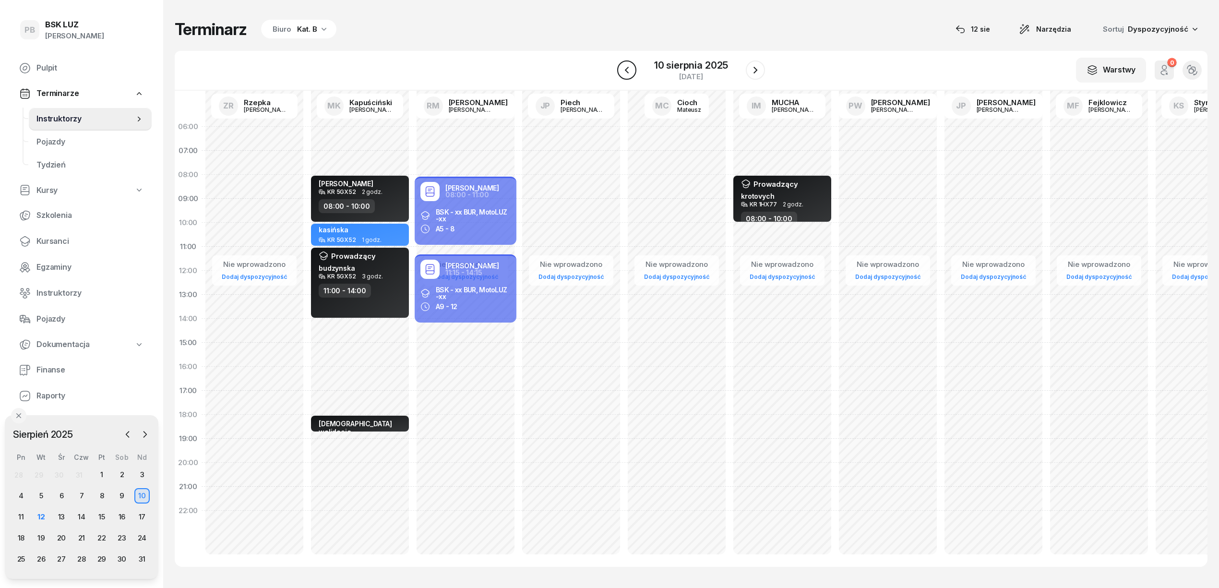
click at [627, 70] on icon "button" at bounding box center [627, 70] width 12 height 12
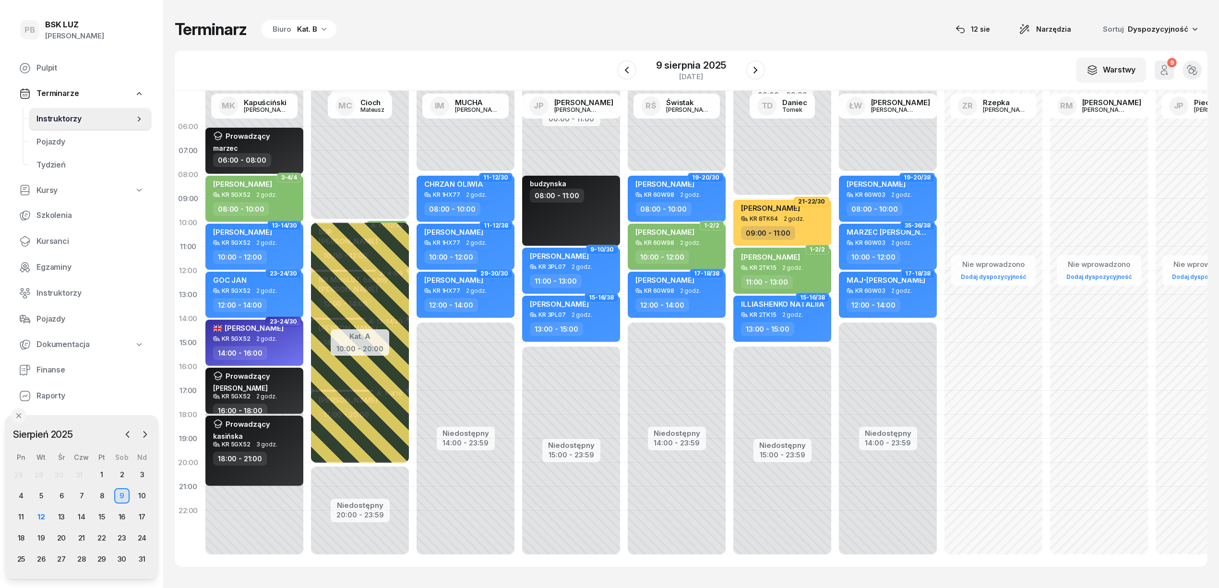
click at [624, 352] on div "Niedostępny 00:00 - 11:00 Niedostępny 15:00 - 23:59 budzynska 08:00 - 11:00 9-1…" at bounding box center [677, 343] width 106 height 456
select select "15"
select select "17"
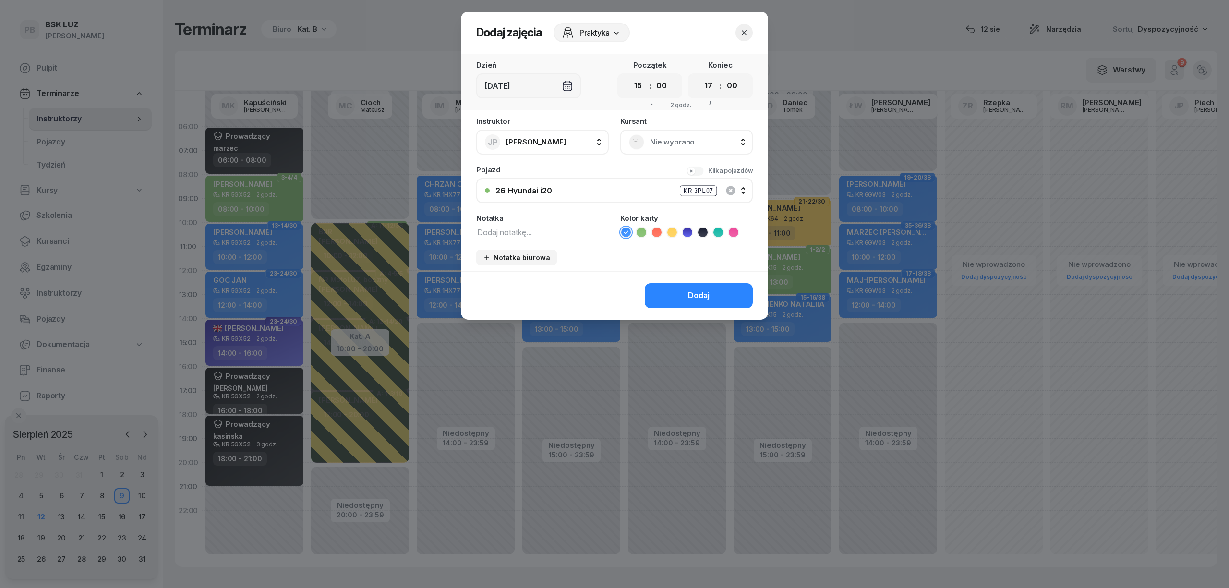
click at [545, 231] on textarea at bounding box center [542, 232] width 132 height 12
click at [699, 231] on icon at bounding box center [703, 233] width 10 height 10
click at [567, 238] on div "Instruktor [PERSON_NAME] AK [PERSON_NAME] BP [PERSON_NAME] DP [PERSON_NAME] GS …" at bounding box center [614, 195] width 307 height 154
click at [563, 228] on textarea at bounding box center [542, 232] width 132 height 12
drag, startPoint x: 529, startPoint y: 233, endPoint x: 472, endPoint y: 233, distance: 56.6
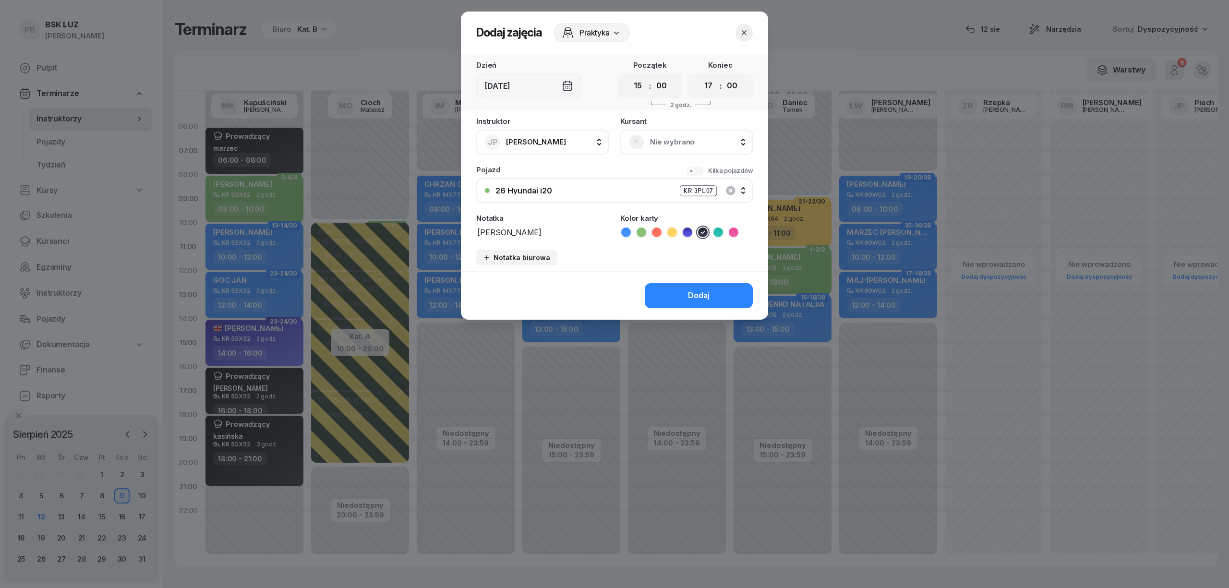
click at [472, 233] on div "Instruktor [PERSON_NAME] AK [PERSON_NAME] BP [PERSON_NAME] DP [PERSON_NAME] GS …" at bounding box center [614, 195] width 307 height 154
type textarea "[PERSON_NAME]"
click at [592, 30] on span "Praktyka" at bounding box center [594, 33] width 30 height 12
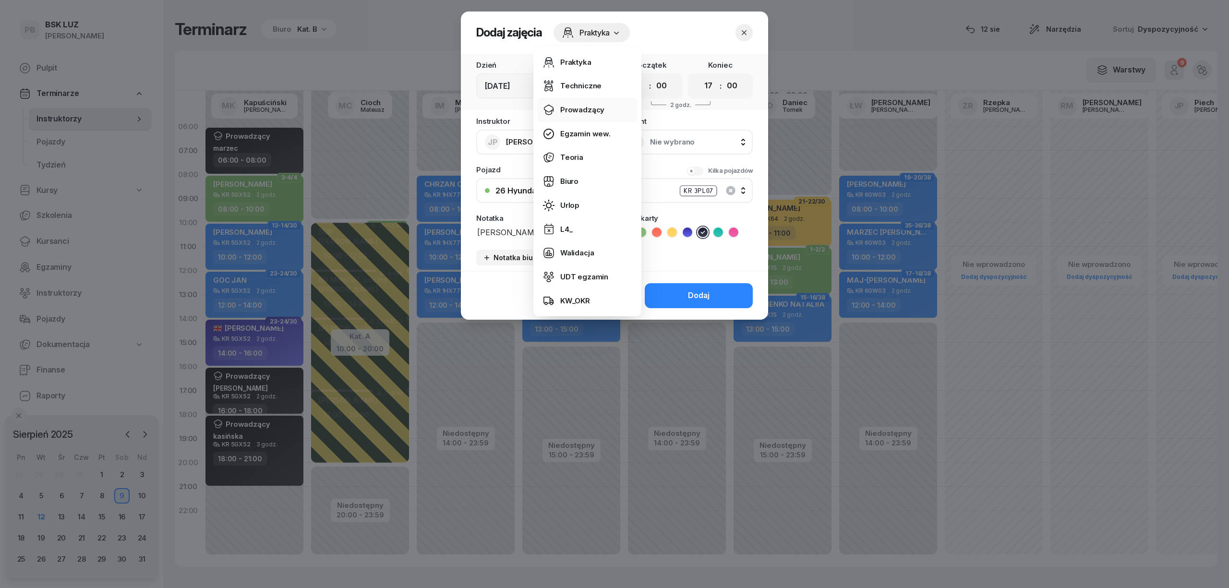
drag, startPoint x: 587, startPoint y: 102, endPoint x: 590, endPoint y: 112, distance: 10.2
click at [587, 103] on link "Prowadzący" at bounding box center [587, 110] width 100 height 24
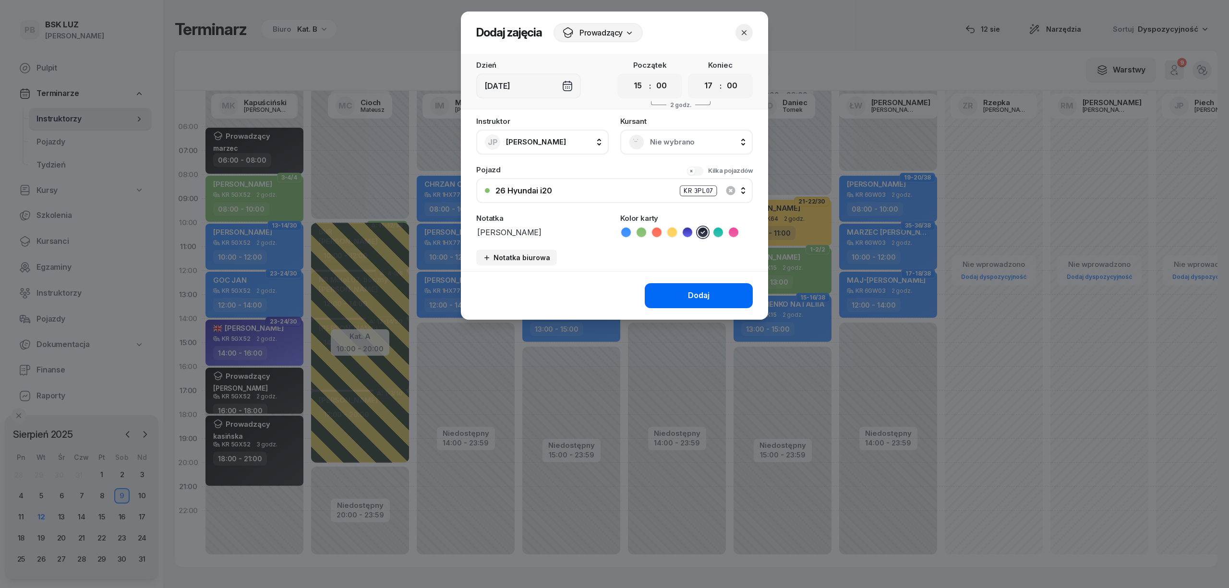
click at [697, 300] on div "Dodaj" at bounding box center [699, 295] width 22 height 12
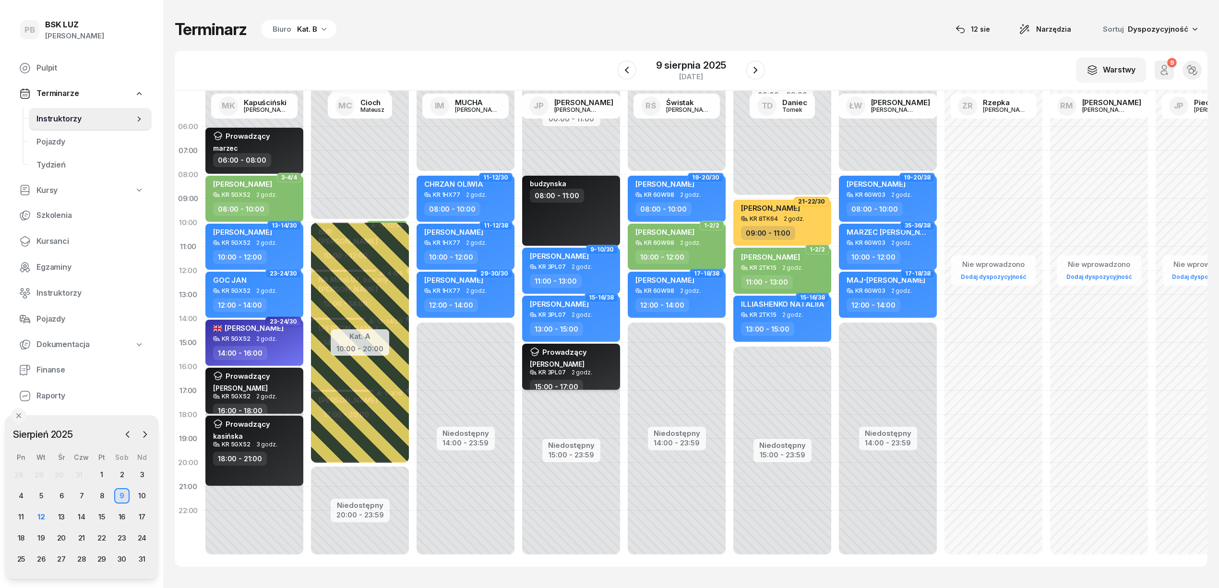
click at [593, 363] on div "Prowadzący [PERSON_NAME]" at bounding box center [572, 359] width 84 height 22
select select "15"
select select "17"
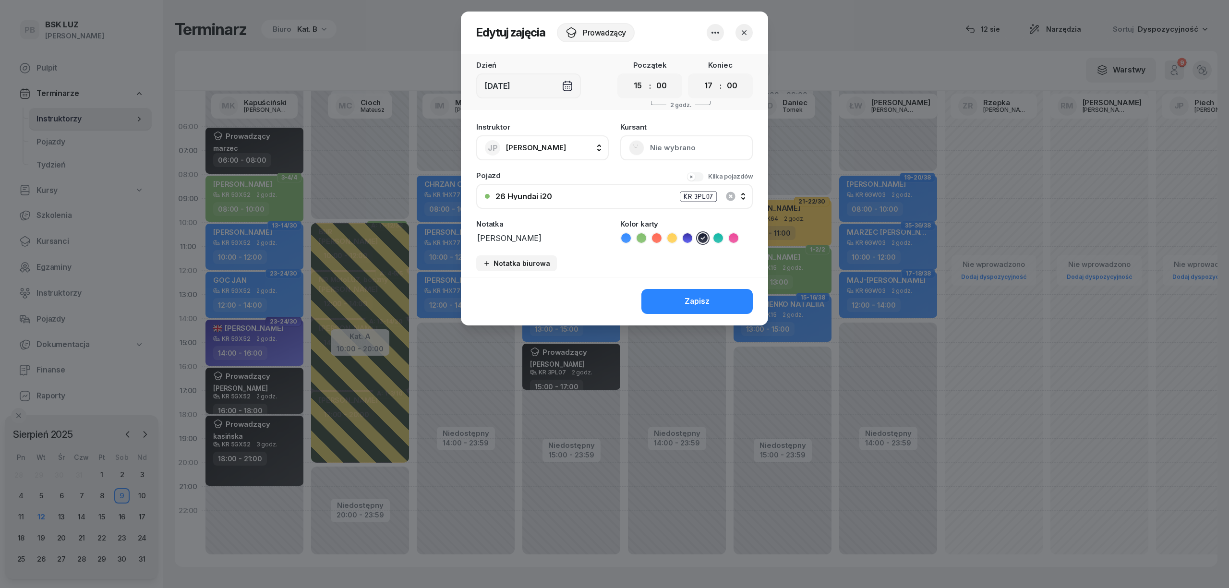
click at [715, 32] on icon "button" at bounding box center [715, 33] width 8 height 2
click at [698, 60] on link "Usuń" at bounding box center [710, 62] width 127 height 24
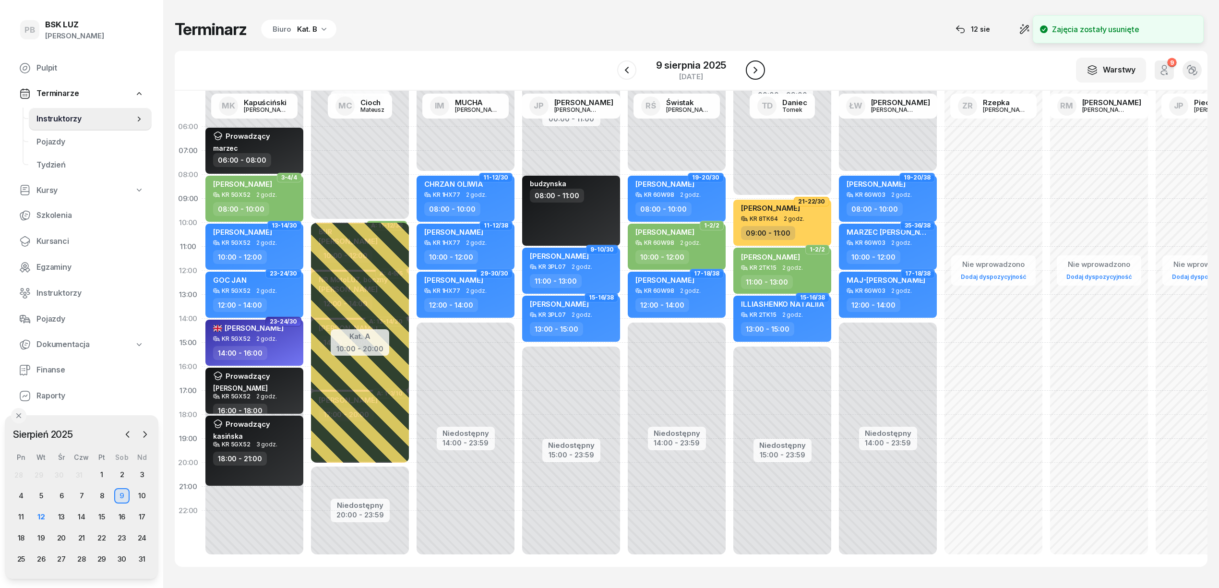
click at [755, 64] on icon "button" at bounding box center [756, 70] width 12 height 12
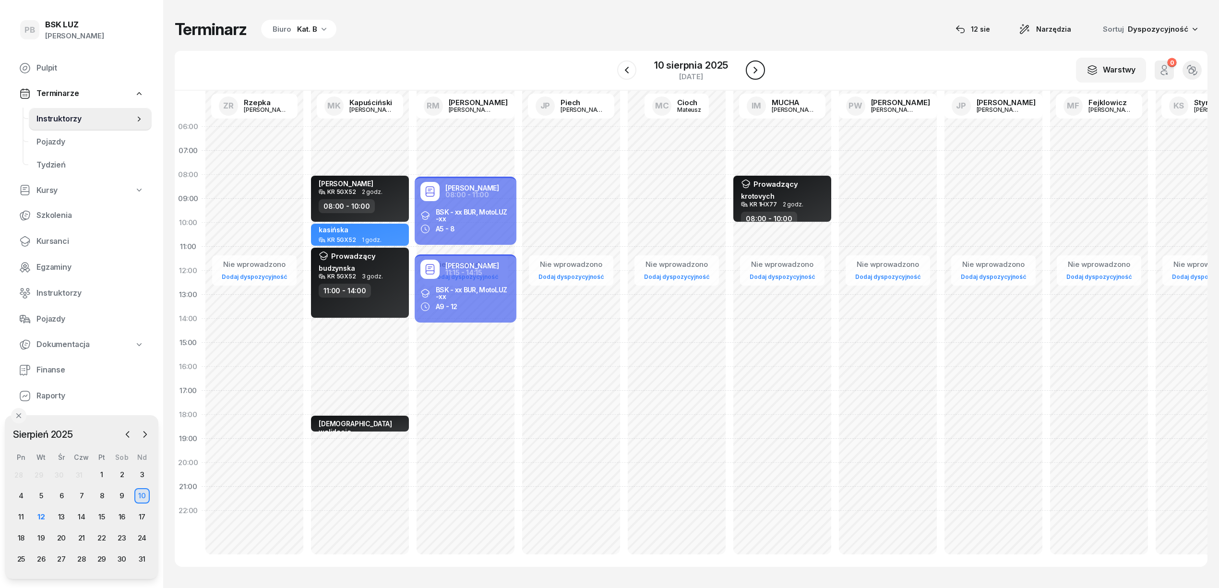
click at [758, 70] on icon "button" at bounding box center [756, 70] width 12 height 12
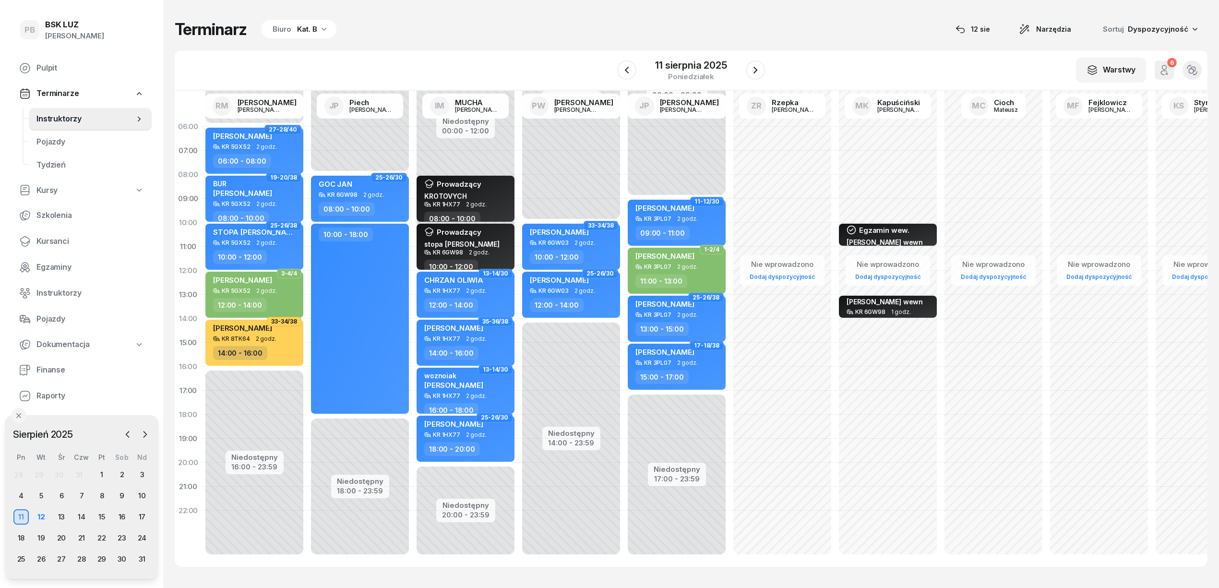
click at [730, 154] on div "Niedostępny 00:00 - 09:00 Niedostępny 17:00 - 23:59 11-12/30 [PERSON_NAME] 3PL0…" at bounding box center [783, 343] width 106 height 456
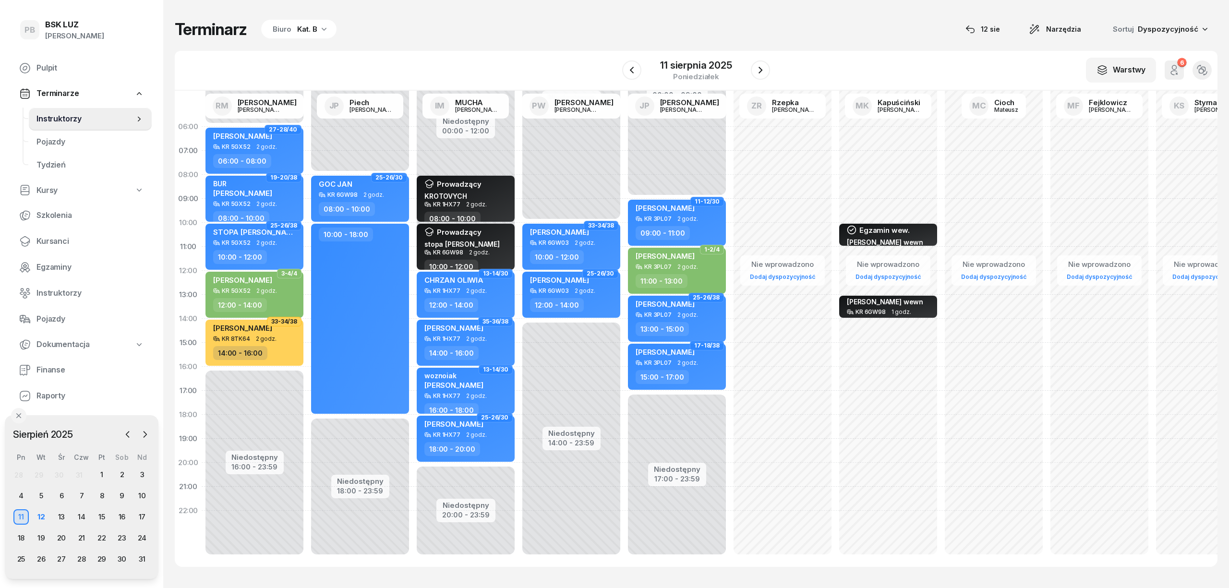
select select "07"
select select "09"
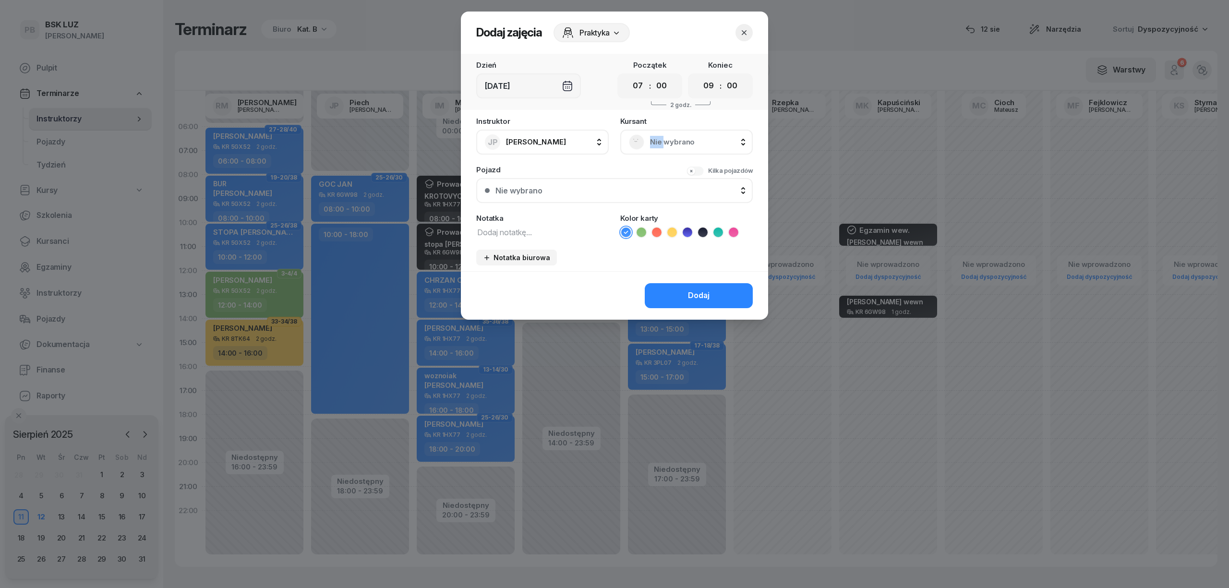
click at [657, 154] on div "Nie wybrano" at bounding box center [686, 142] width 132 height 25
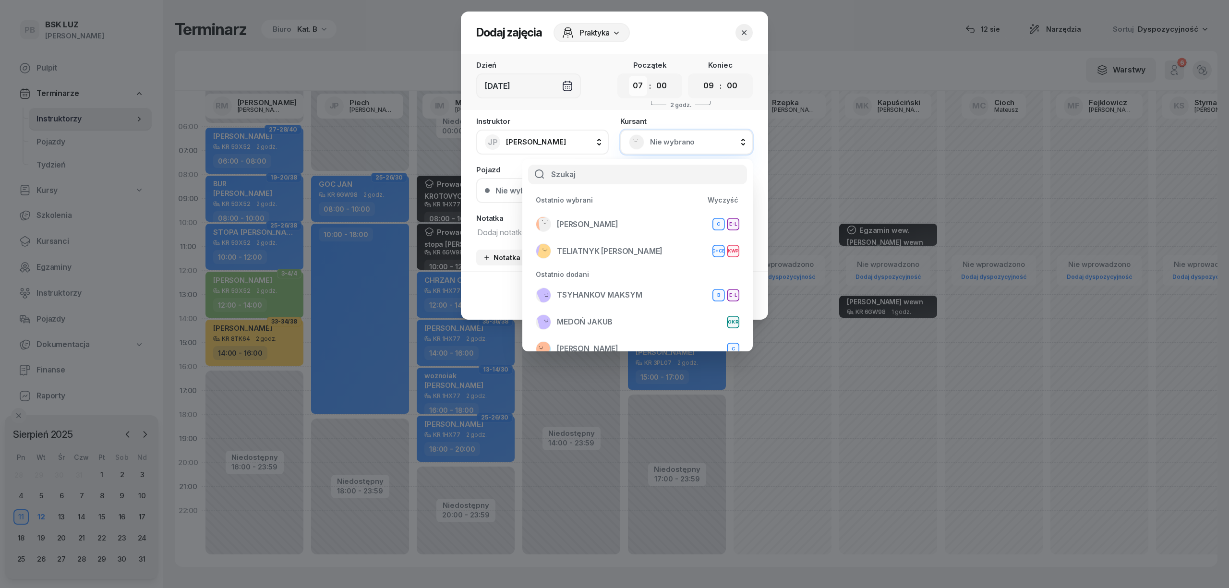
click at [642, 87] on select "00 01 02 03 04 05 06 07 08 09 10 11 12 13 14 15 16 17 18 19 20 21 22 23" at bounding box center [638, 86] width 18 height 20
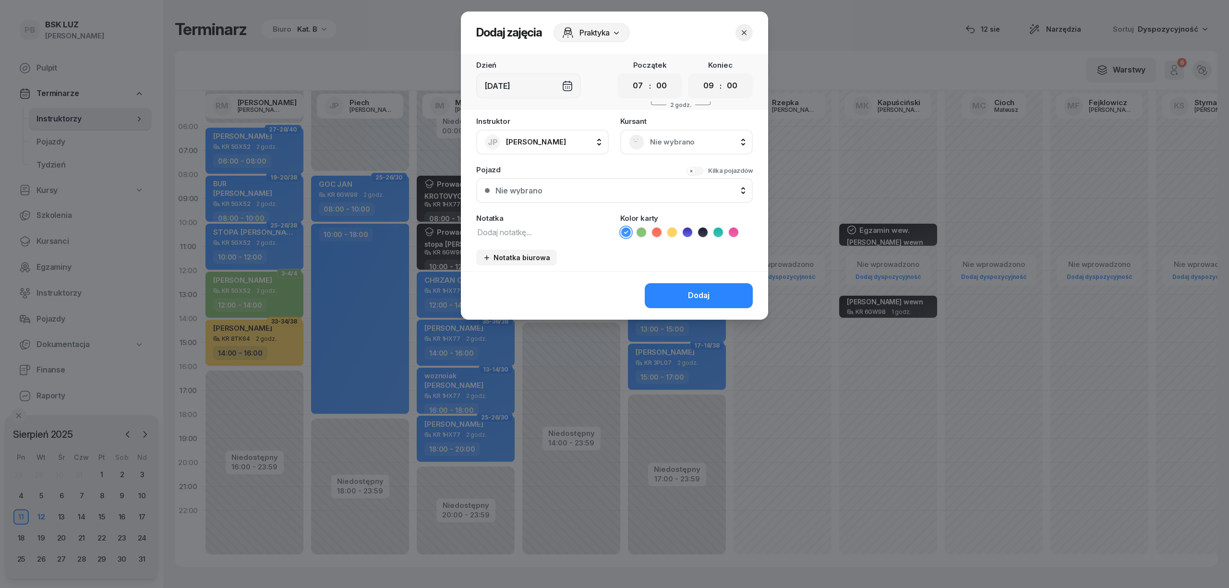
click at [629, 76] on select "00 01 02 03 04 05 06 07 08 09 10 11 12 13 14 15 16 17 18 19 20 21 22 23" at bounding box center [638, 86] width 18 height 20
click at [579, 226] on textarea at bounding box center [542, 232] width 132 height 12
paste textarea "[PERSON_NAME]"
type textarea "[PERSON_NAME]"
click at [702, 233] on icon at bounding box center [703, 233] width 10 height 10
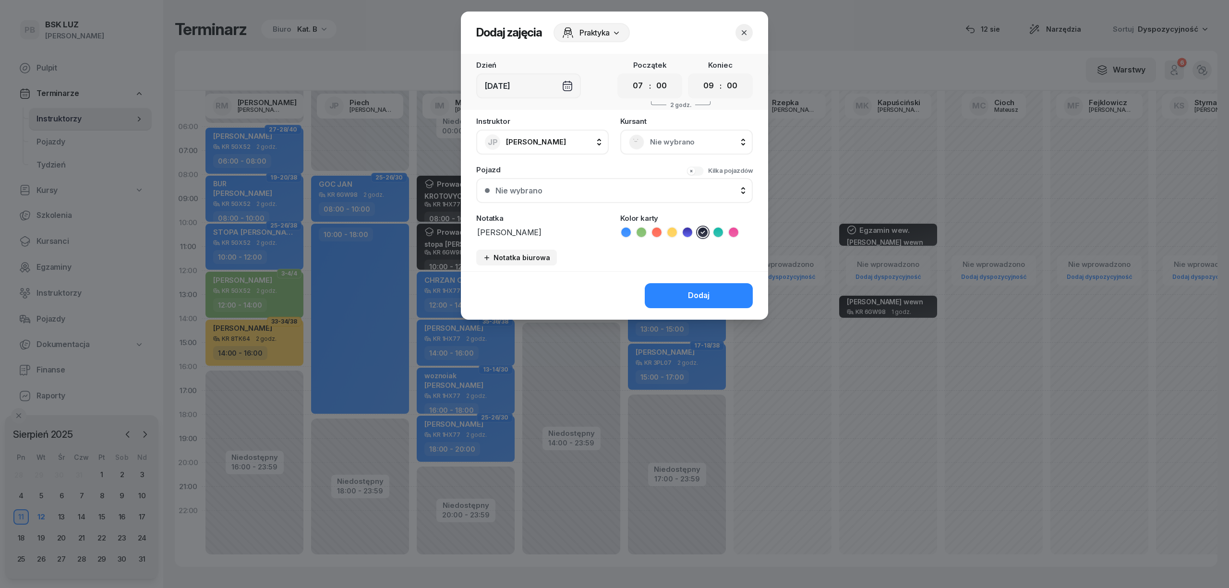
click at [601, 36] on span "Praktyka" at bounding box center [594, 33] width 30 height 12
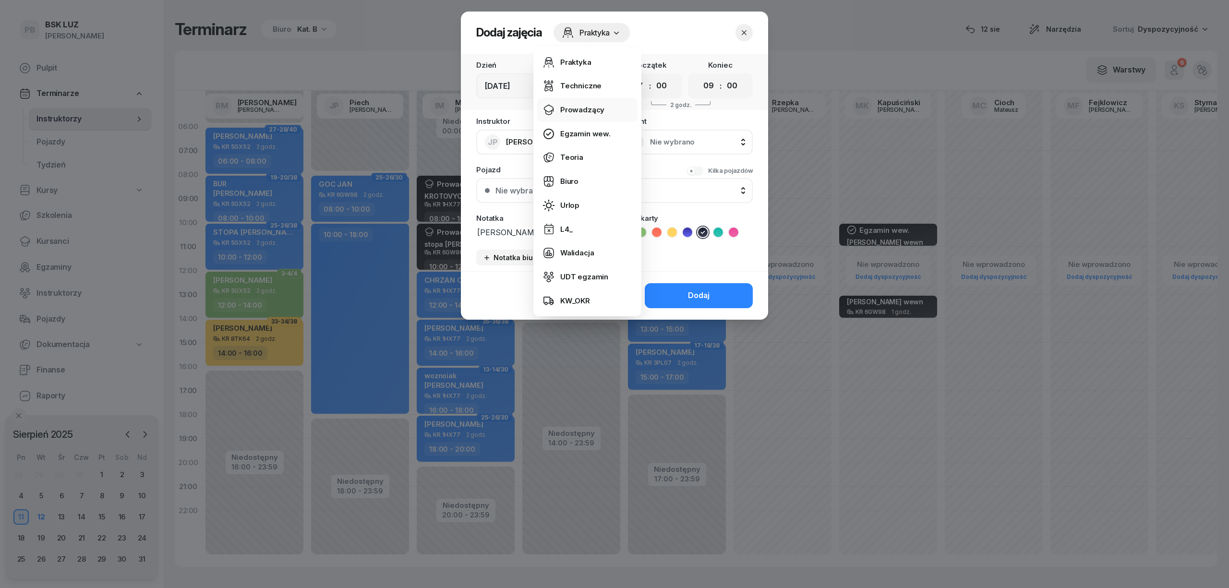
click at [589, 116] on link "Prowadzący" at bounding box center [587, 110] width 100 height 24
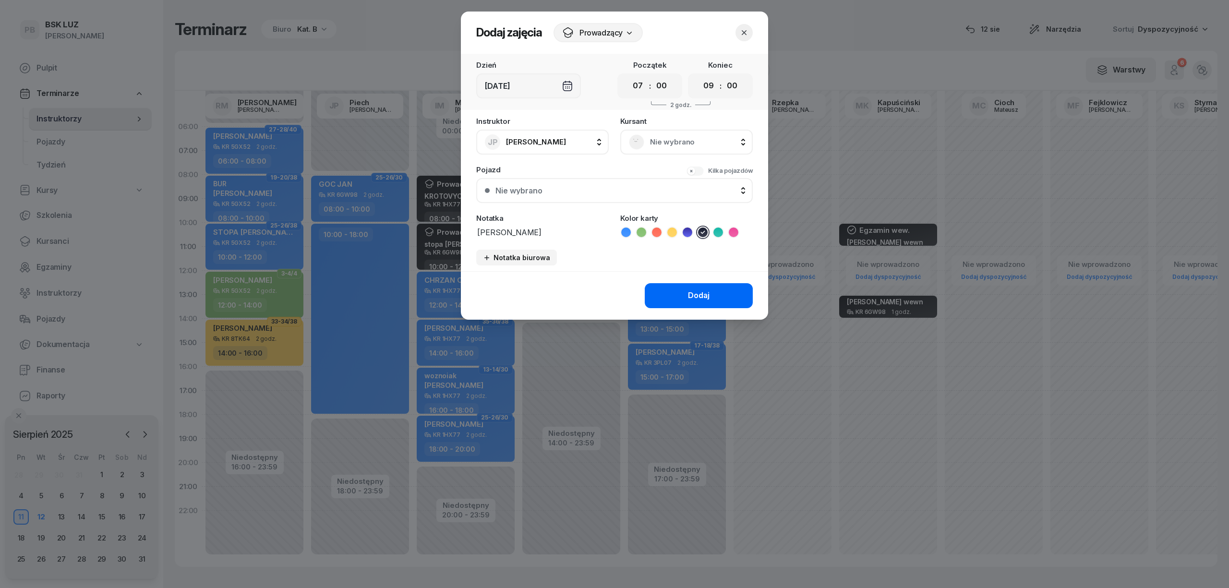
click at [687, 283] on button "Dodaj" at bounding box center [699, 295] width 108 height 25
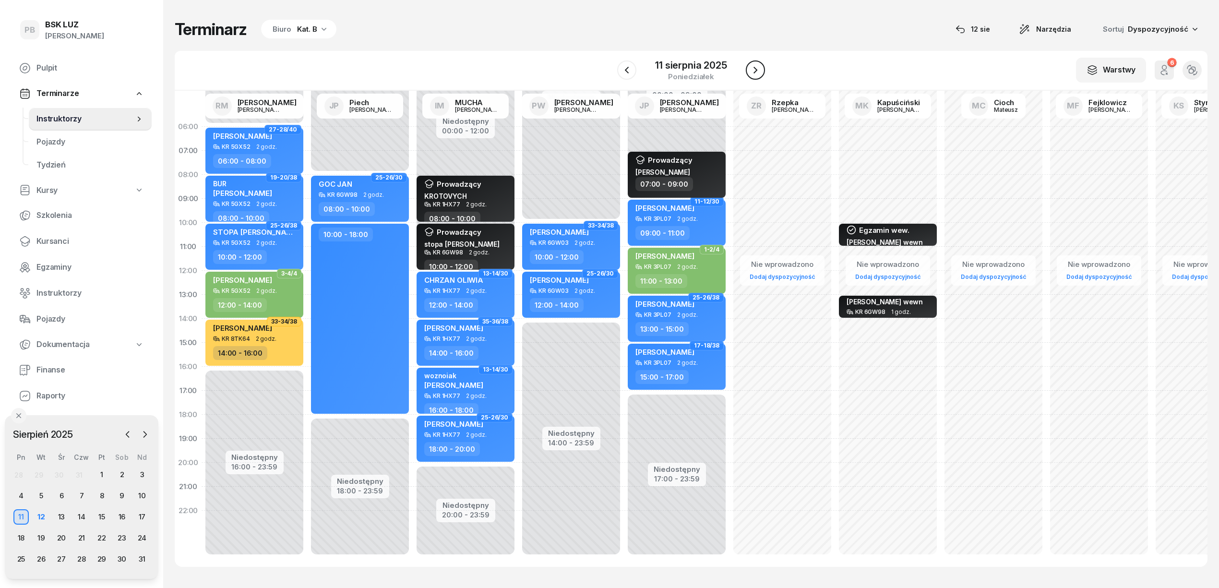
click at [757, 70] on icon "button" at bounding box center [756, 70] width 4 height 7
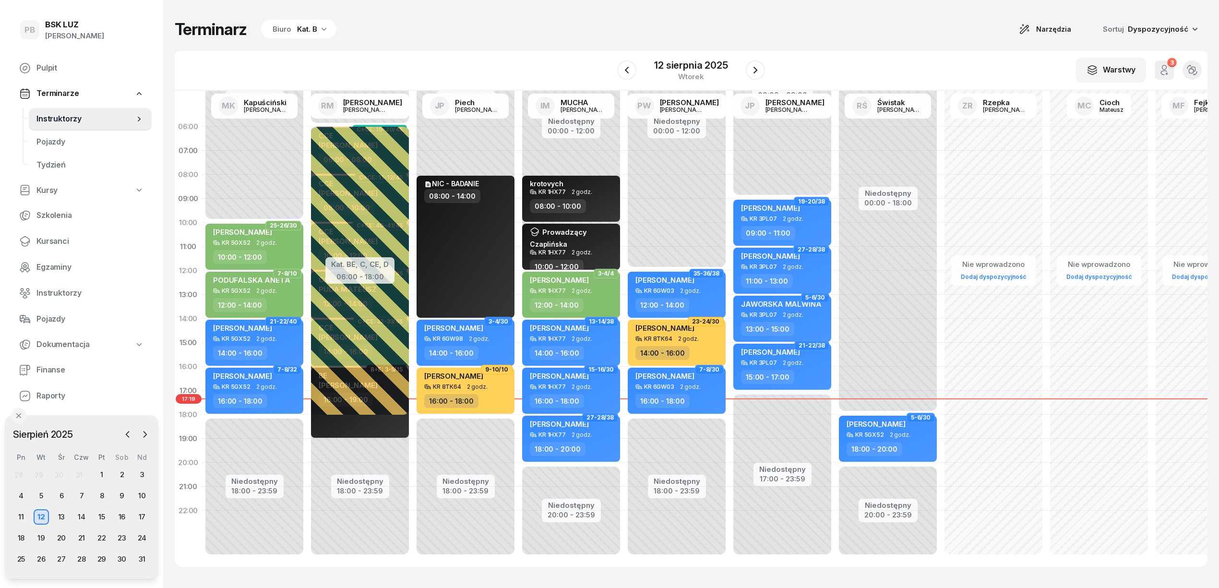
click at [835, 154] on div "Niedostępny 00:00 - 09:00 Niedostępny 17:00 - 23:59 19-20/38 [PERSON_NAME] 3PL0…" at bounding box center [888, 343] width 106 height 456
select select "07"
select select "09"
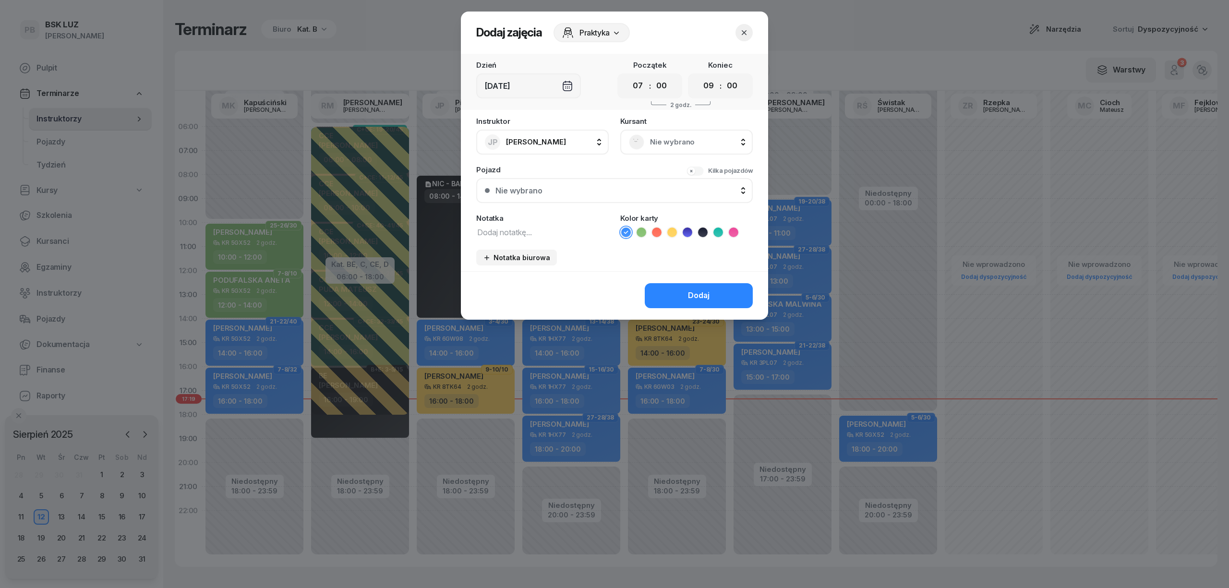
click at [568, 229] on textarea at bounding box center [542, 232] width 132 height 12
paste textarea "[PERSON_NAME]"
type textarea "[PERSON_NAME]"
click at [705, 231] on icon at bounding box center [703, 233] width 10 height 10
click at [582, 30] on span "Praktyka" at bounding box center [594, 33] width 30 height 12
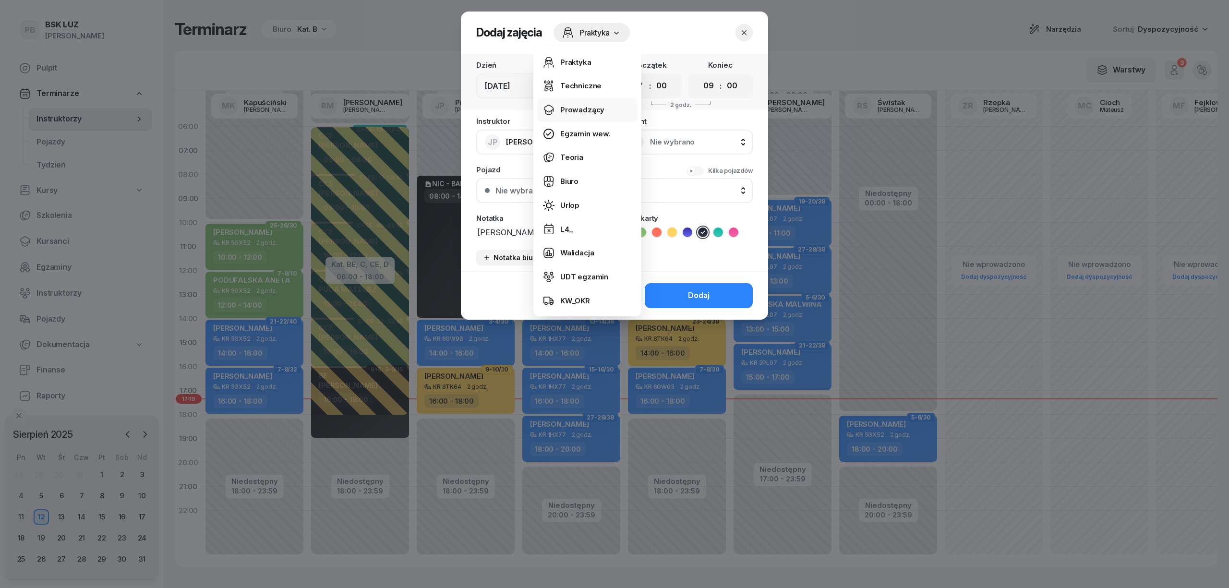
click at [588, 104] on div "Prowadzący" at bounding box center [582, 110] width 44 height 12
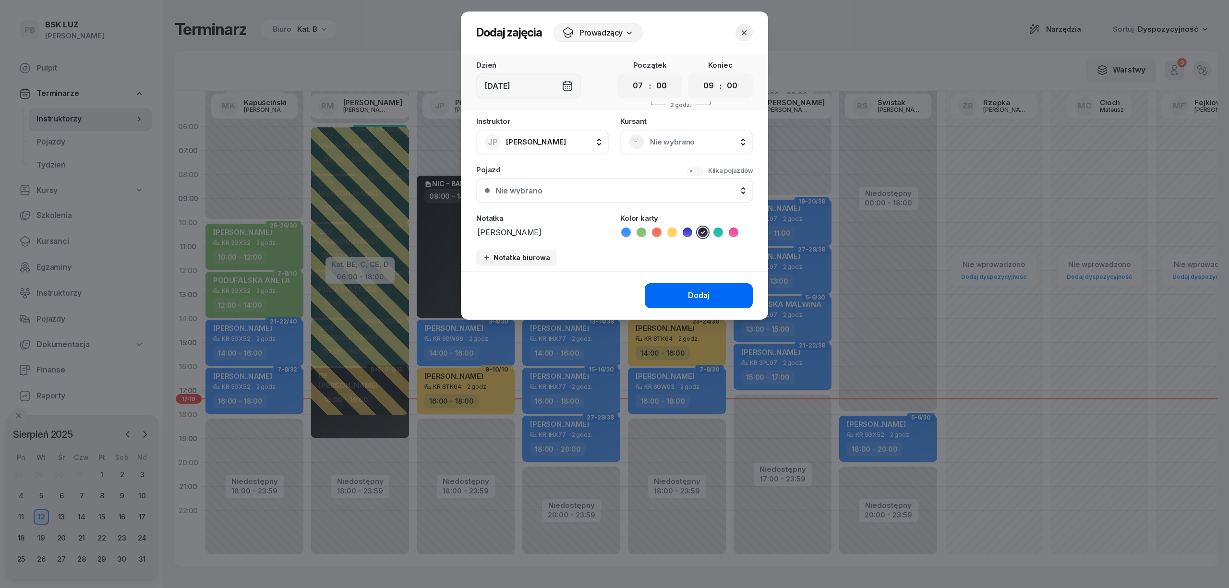
click at [684, 292] on button "Dodaj" at bounding box center [699, 295] width 108 height 25
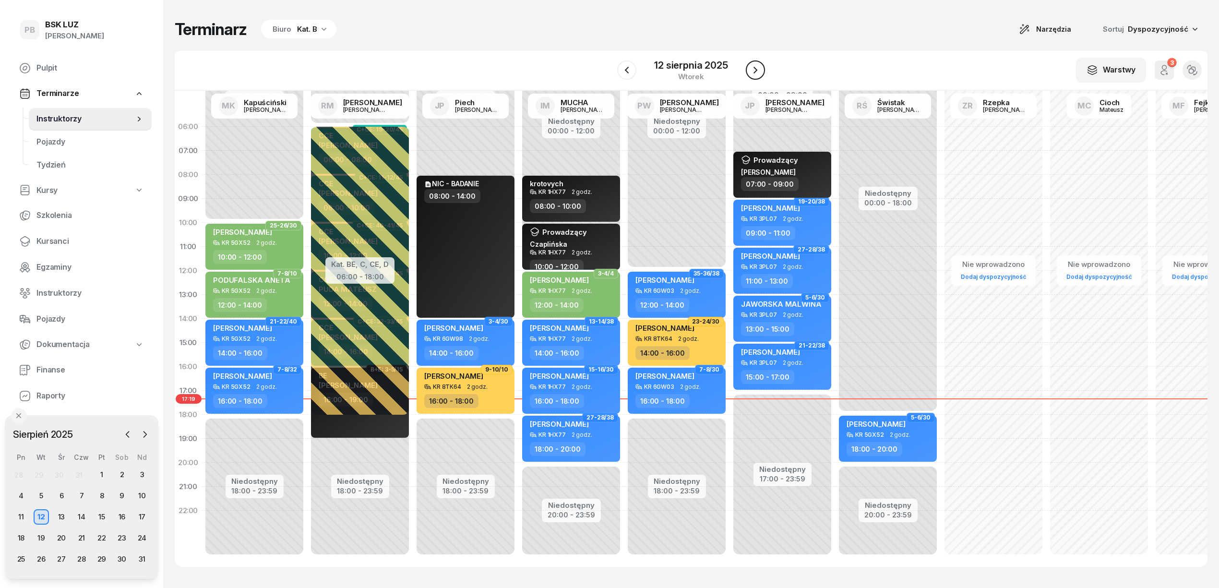
click at [754, 64] on icon "button" at bounding box center [756, 70] width 12 height 12
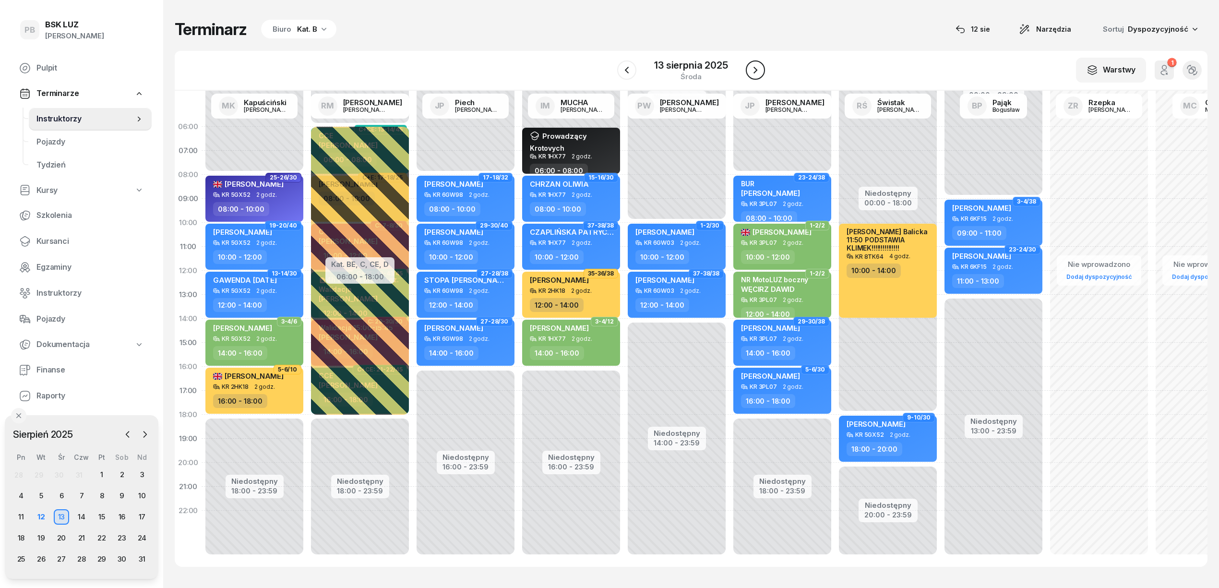
click at [754, 64] on icon "button" at bounding box center [756, 70] width 12 height 12
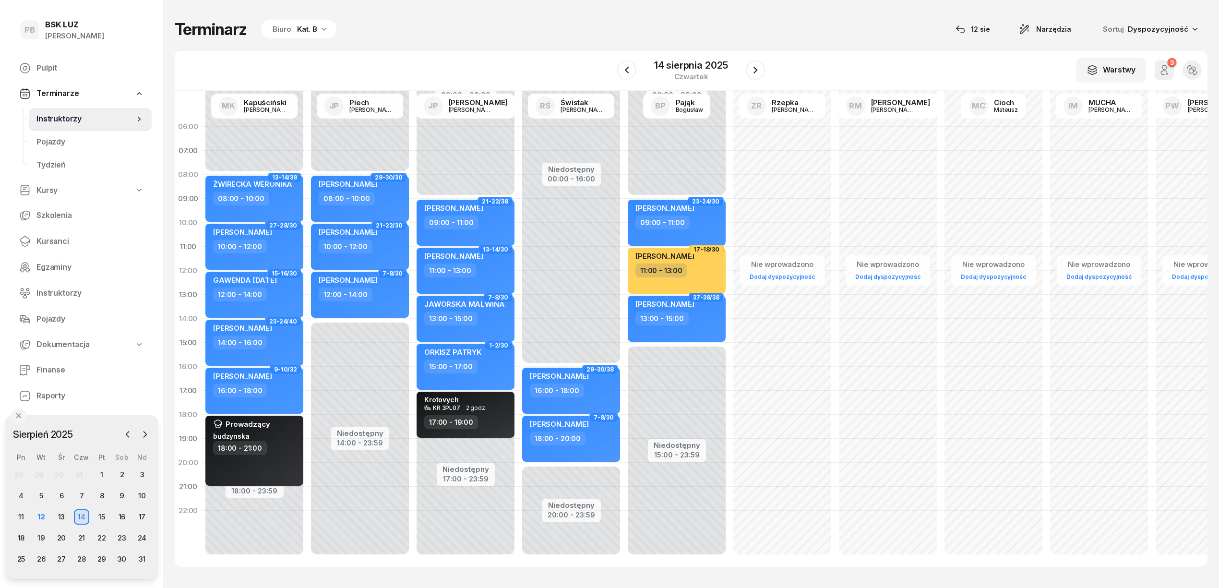
click at [518, 153] on div "Niedostępny 00:00 - 09:00 Niedostępny 17:00 - 23:59 21-22/38 [PERSON_NAME] 09:0…" at bounding box center [571, 343] width 106 height 456
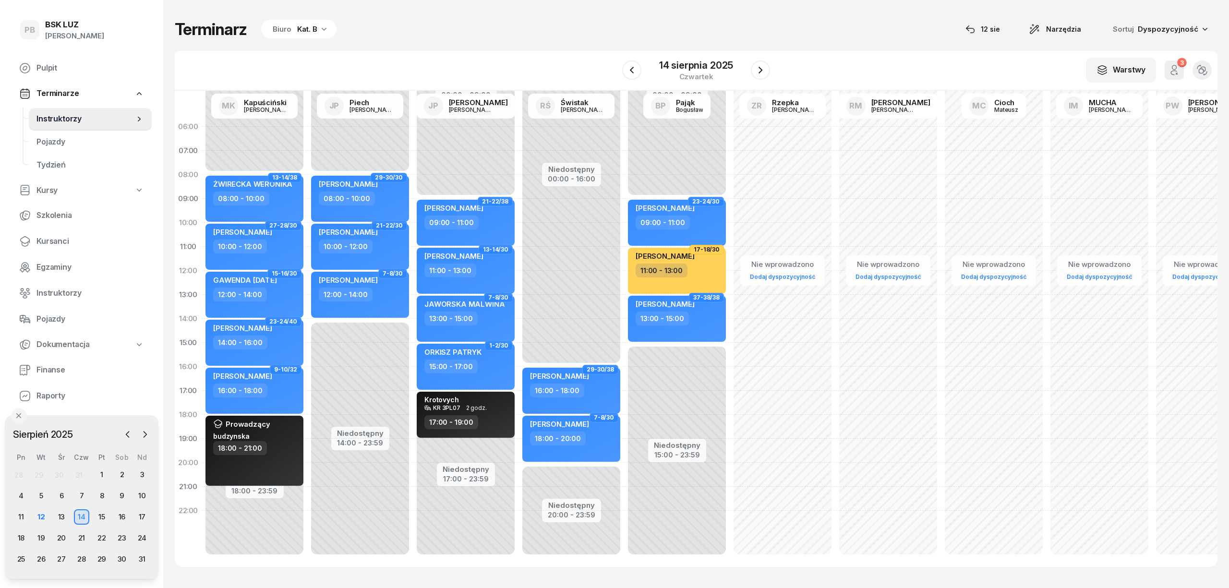
select select "07"
select select "09"
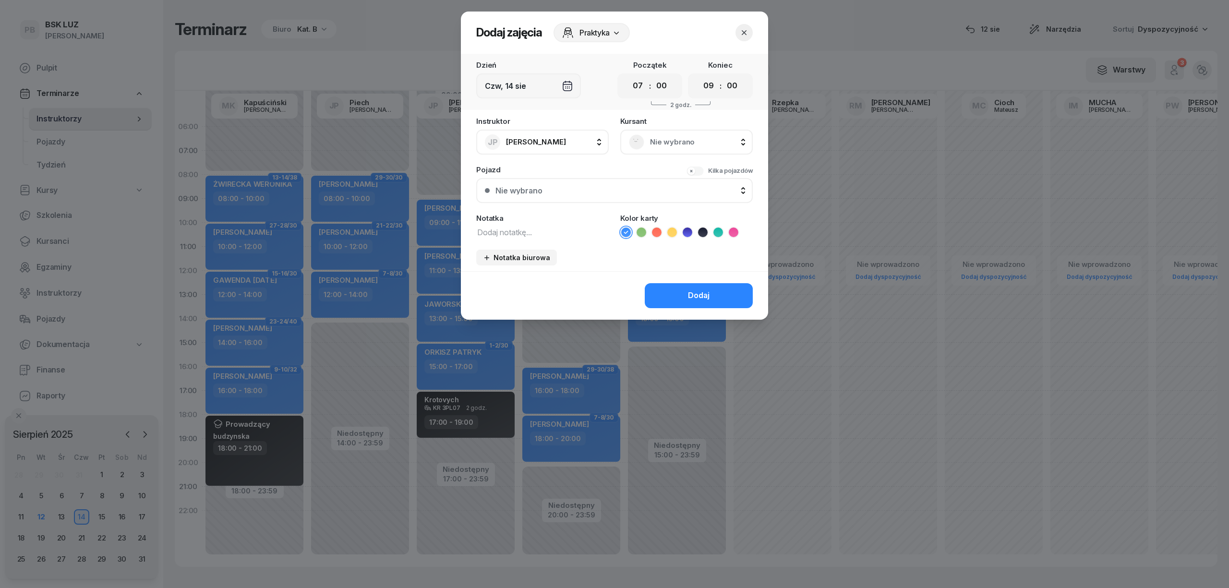
click at [521, 235] on textarea at bounding box center [542, 232] width 132 height 12
paste textarea "[PERSON_NAME]"
type textarea "[PERSON_NAME]"
click at [704, 235] on icon at bounding box center [703, 233] width 10 height 10
click at [706, 295] on div "Dodaj" at bounding box center [699, 295] width 22 height 12
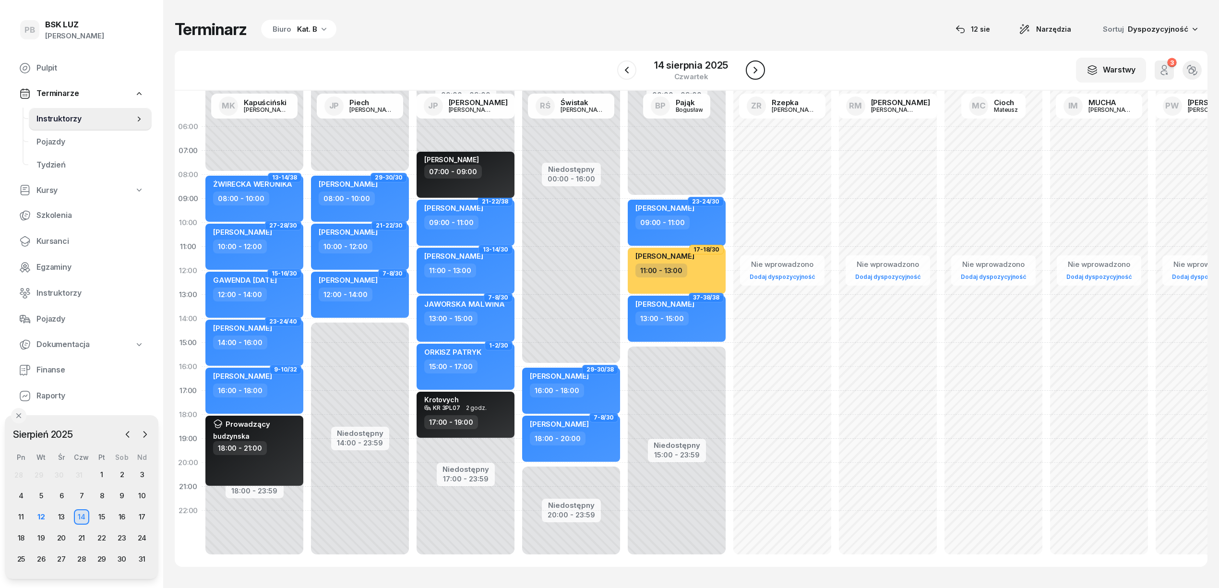
click at [759, 73] on icon "button" at bounding box center [756, 70] width 12 height 12
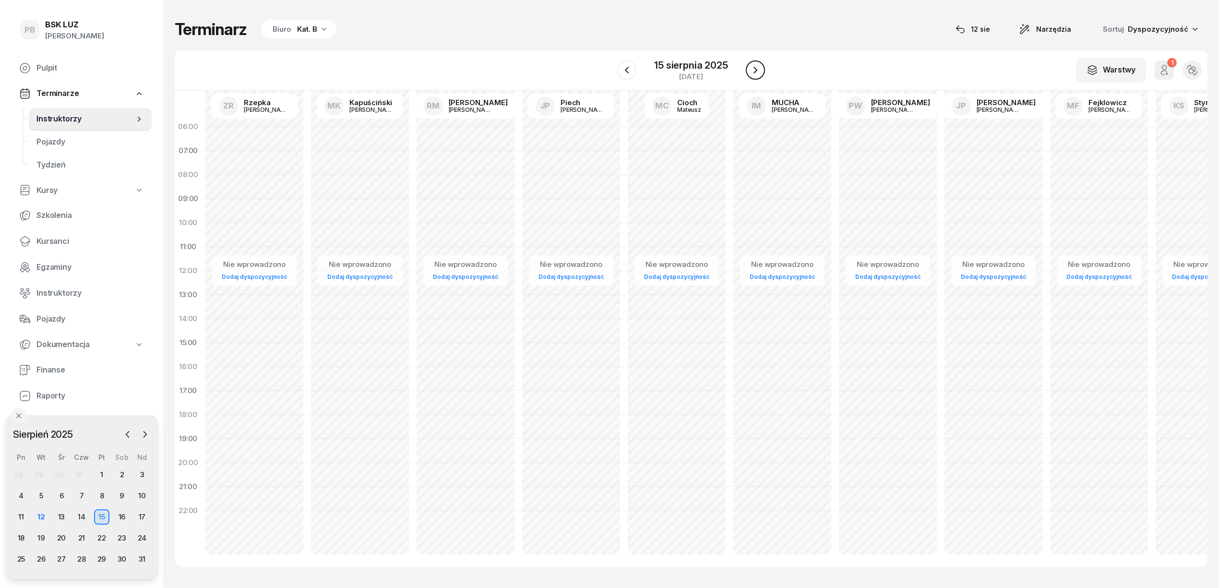
click at [759, 73] on icon "button" at bounding box center [756, 70] width 12 height 12
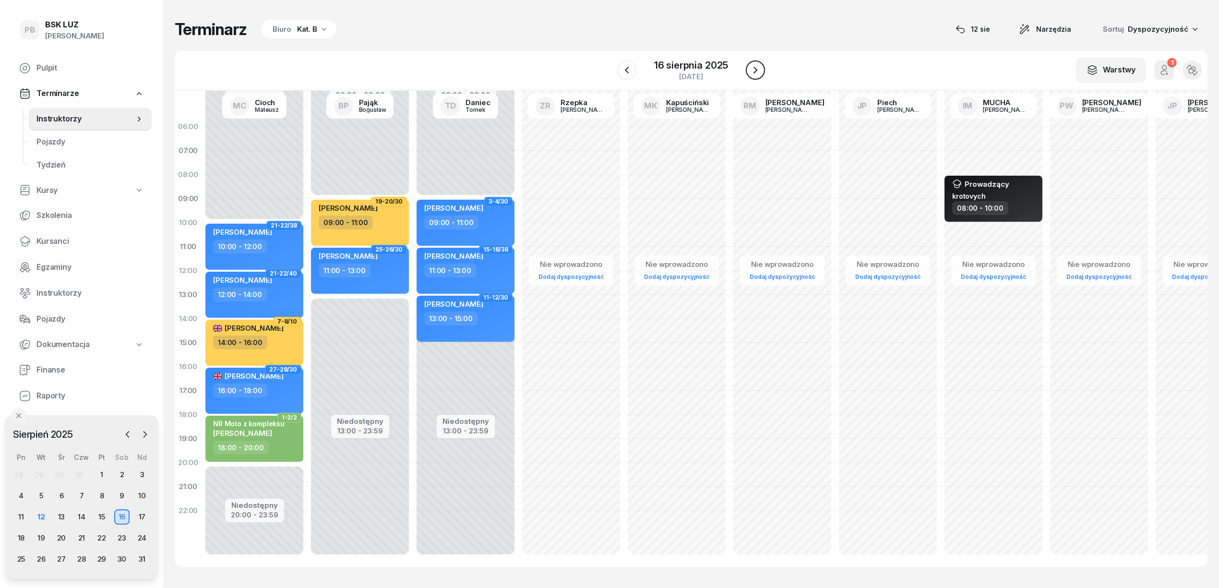
click at [752, 72] on icon "button" at bounding box center [756, 70] width 12 height 12
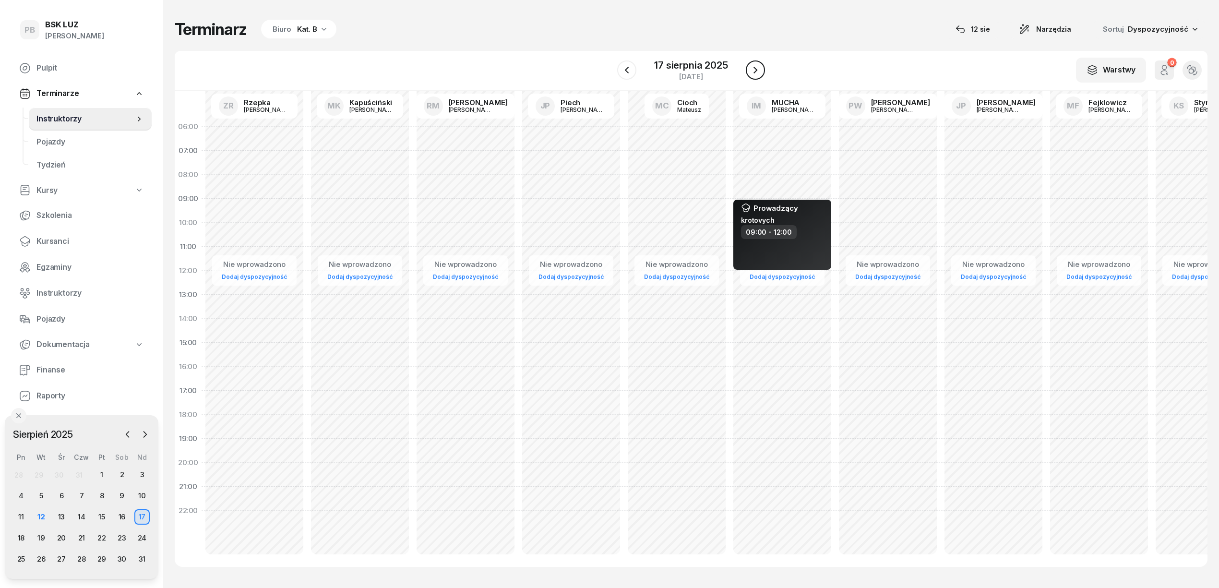
click at [752, 72] on icon "button" at bounding box center [756, 70] width 12 height 12
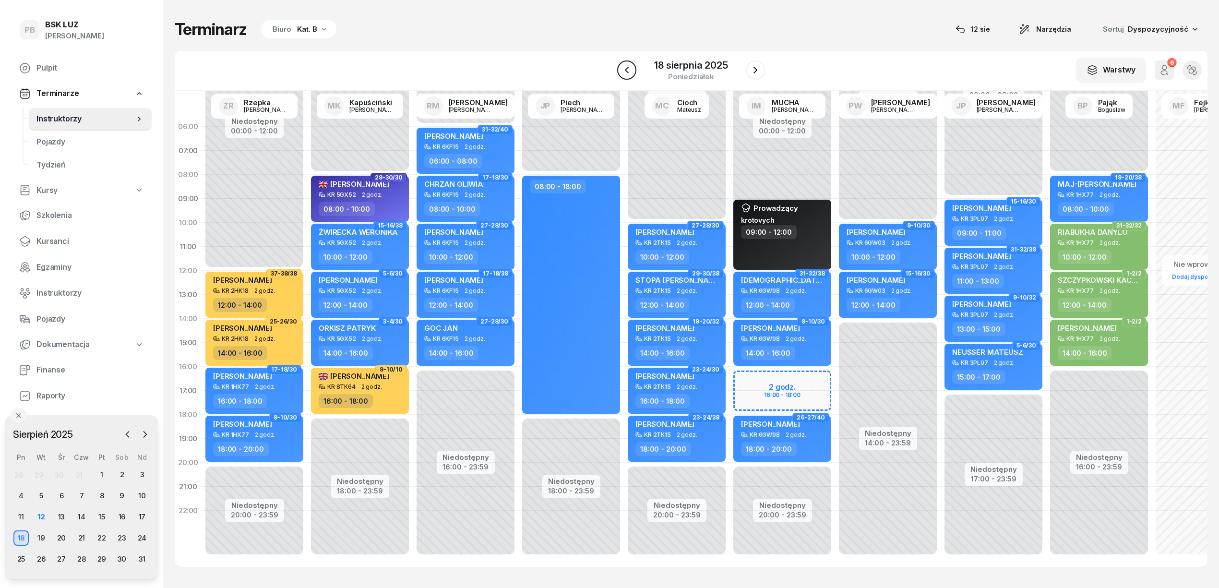
click at [621, 68] on icon "button" at bounding box center [627, 70] width 12 height 12
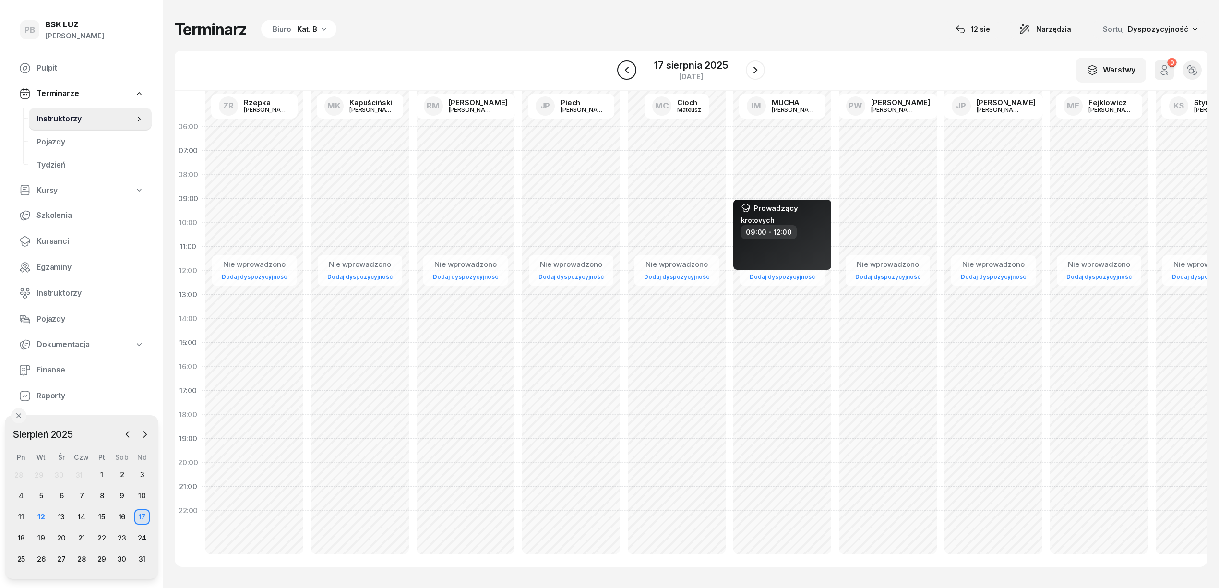
click at [621, 68] on icon "button" at bounding box center [627, 70] width 12 height 12
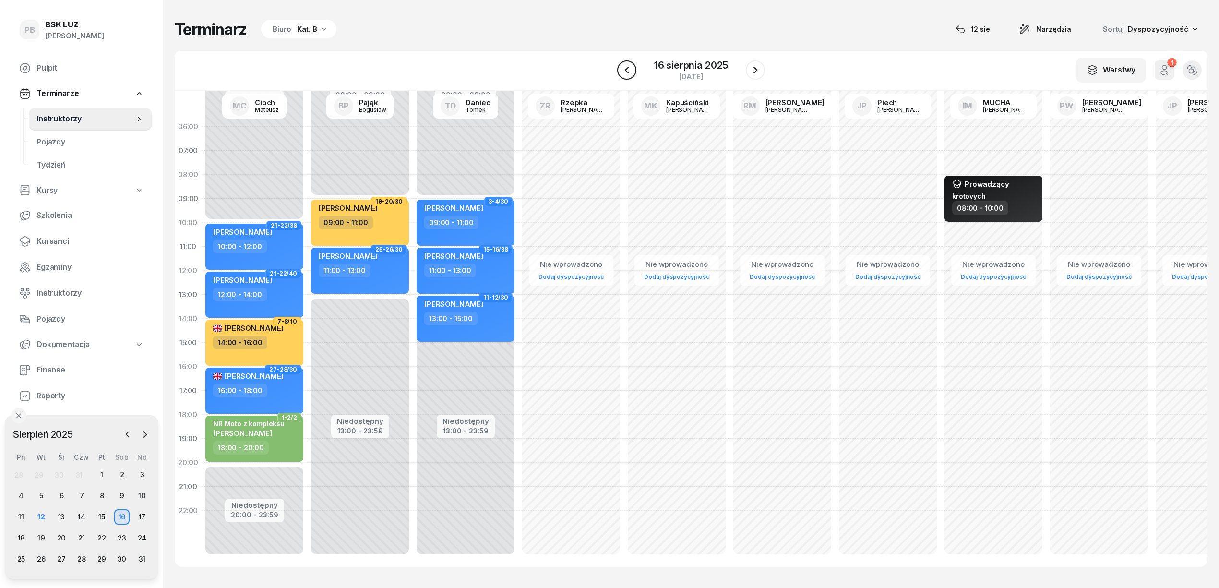
click at [632, 74] on icon "button" at bounding box center [627, 70] width 12 height 12
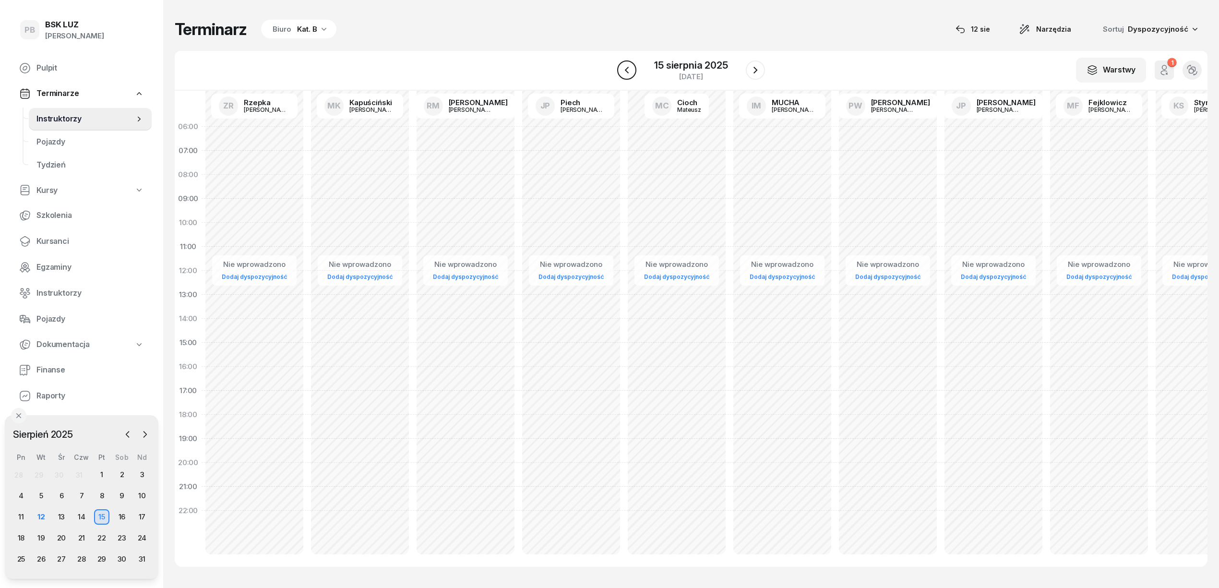
click at [626, 75] on icon "button" at bounding box center [627, 70] width 12 height 12
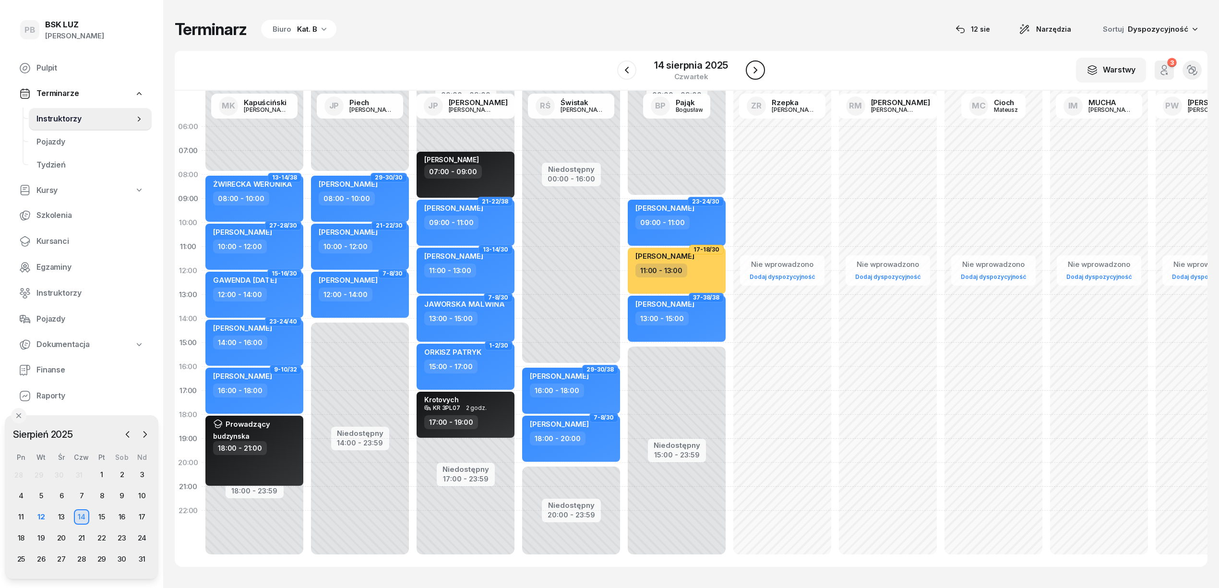
click at [751, 77] on button "button" at bounding box center [755, 69] width 19 height 19
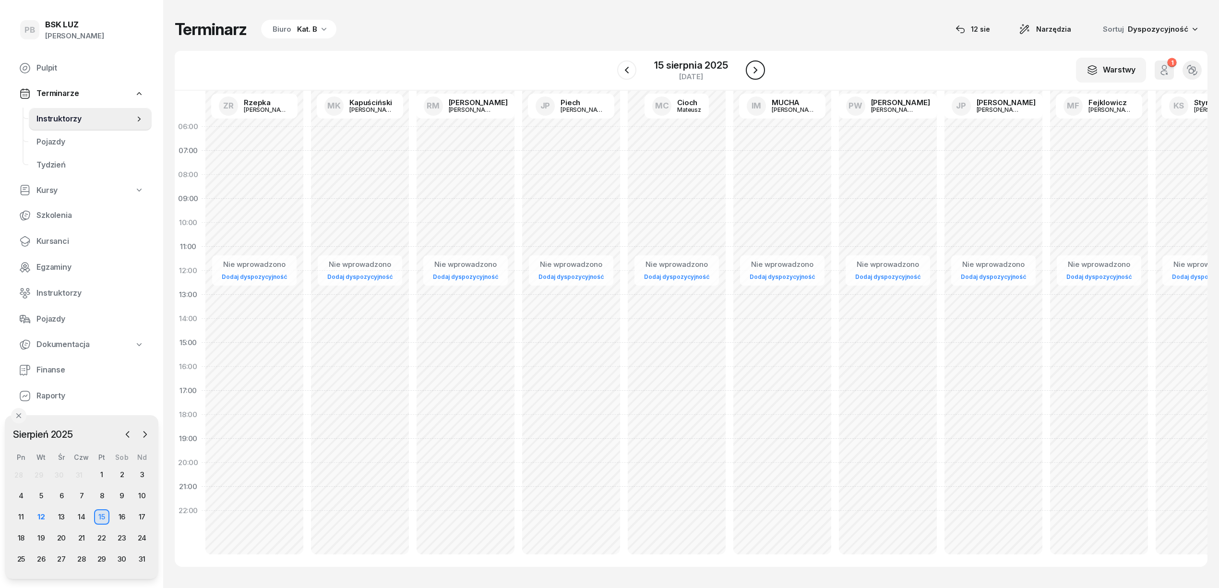
click at [758, 72] on icon "button" at bounding box center [756, 70] width 12 height 12
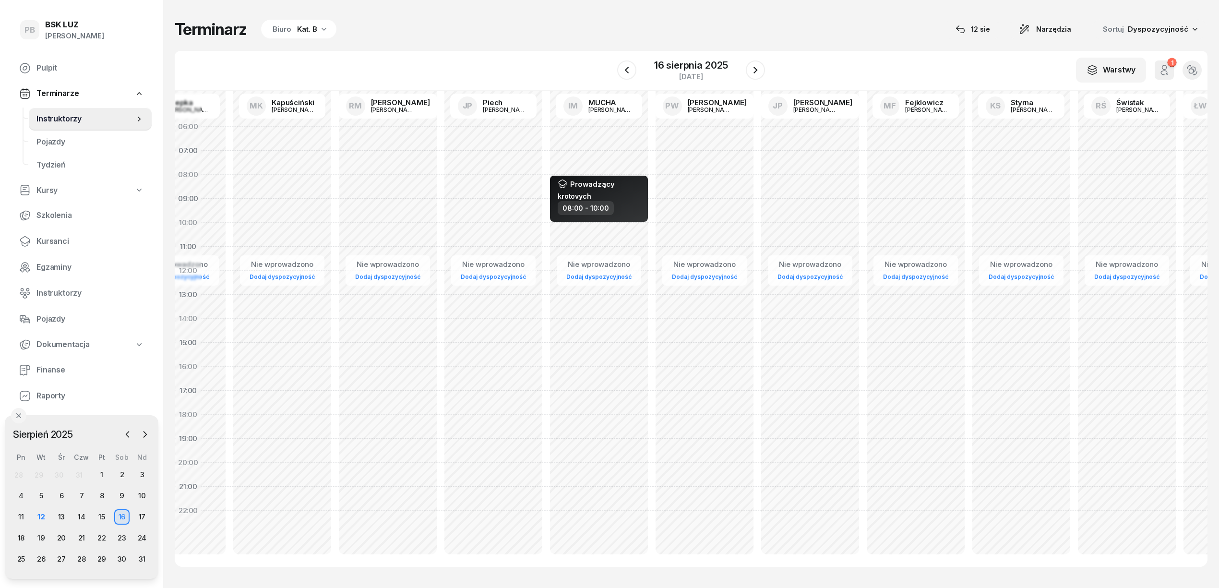
scroll to position [0, 405]
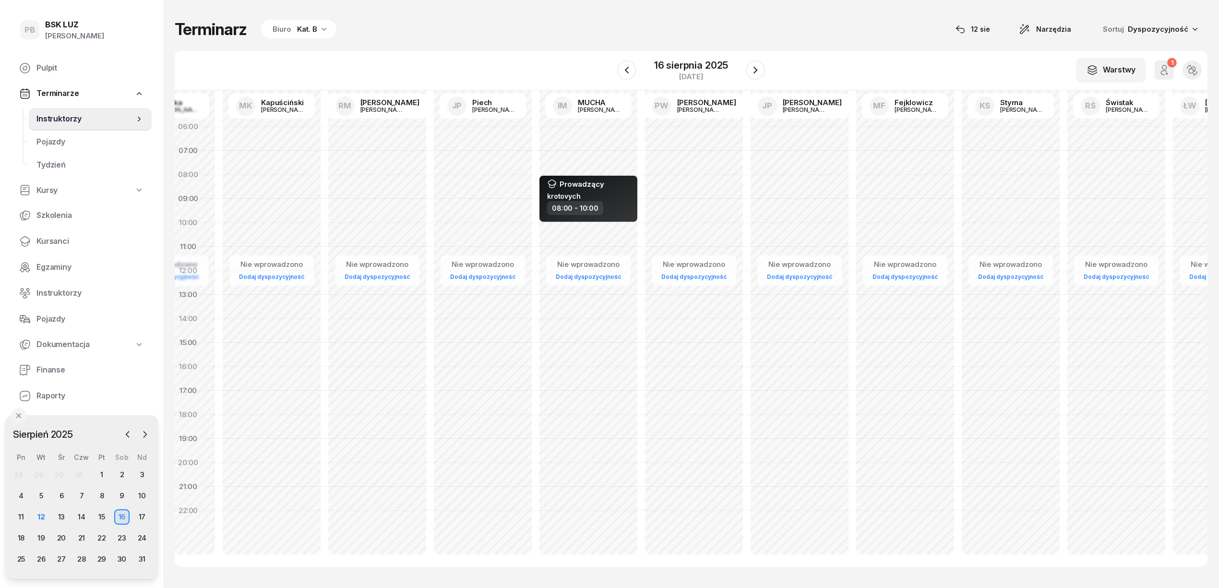
click at [853, 174] on div "Nie wprowadzono Dodaj dyspozycyjność" at bounding box center [906, 343] width 106 height 456
select select "07"
select select "09"
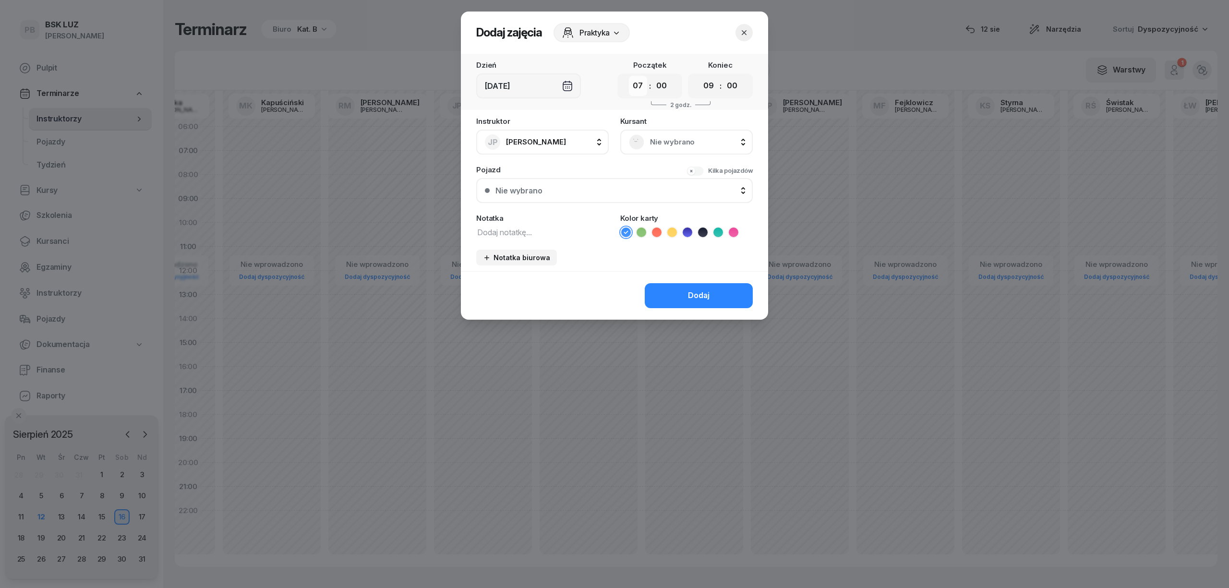
click at [640, 84] on select "00 01 02 03 04 05 06 07 08 09 10 11 12 13 14 15 16 17 18 19 20 21 22 23" at bounding box center [638, 86] width 18 height 20
select select "08"
click at [629, 76] on select "00 01 02 03 04 05 06 07 08 09 10 11 12 13 14 15 16 17 18 19 20 21 22 23" at bounding box center [638, 86] width 18 height 20
click at [705, 87] on select "00 01 02 03 04 05 06 07 08 09 10 11 12 13 14 15 16 17 18 19 20 21 22 23" at bounding box center [708, 86] width 18 height 20
select select "11"
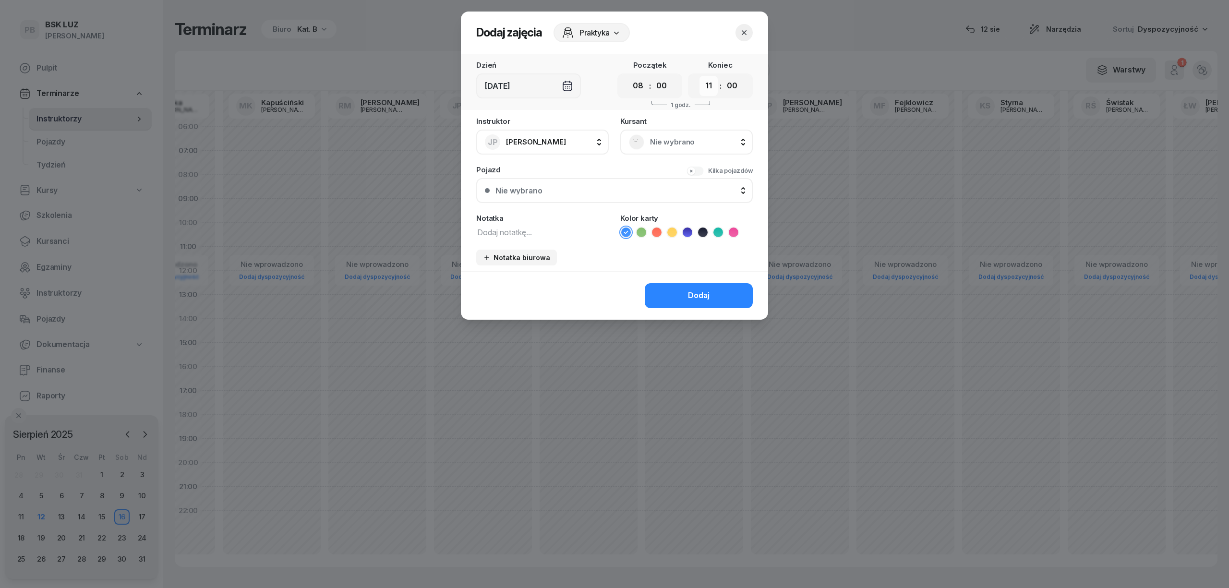
click at [699, 76] on select "00 01 02 03 04 05 06 07 08 09 10 11 12 13 14 15 16 17 18 19 20 21 22 23" at bounding box center [708, 86] width 18 height 20
click at [701, 233] on icon at bounding box center [703, 233] width 10 height 10
click at [596, 226] on textarea at bounding box center [542, 232] width 132 height 12
click at [600, 32] on span "Praktyka" at bounding box center [594, 33] width 30 height 12
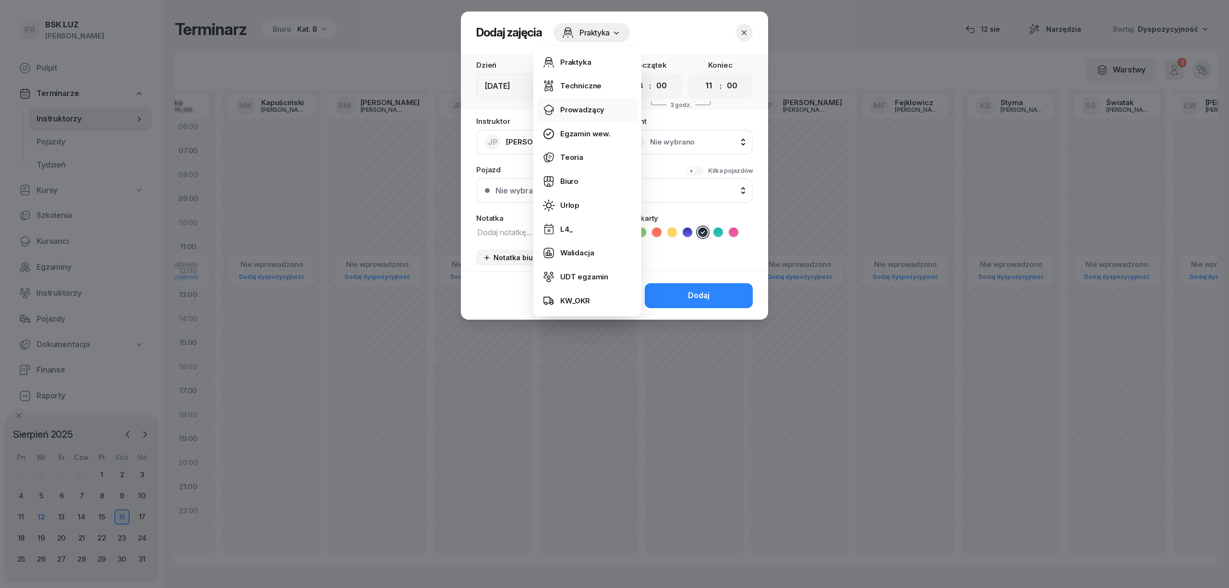
click at [591, 100] on link "Prowadzący" at bounding box center [587, 110] width 100 height 24
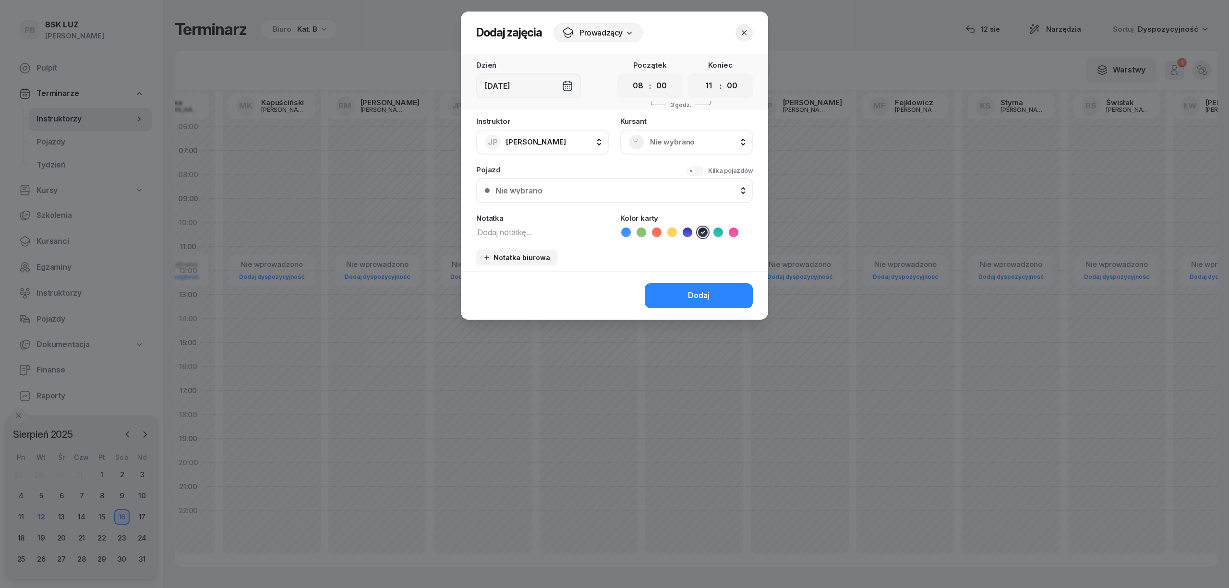
click at [546, 227] on textarea at bounding box center [542, 232] width 132 height 12
paste textarea "[PERSON_NAME]"
type textarea "[PERSON_NAME]"
click at [688, 286] on button "Dodaj" at bounding box center [699, 295] width 108 height 25
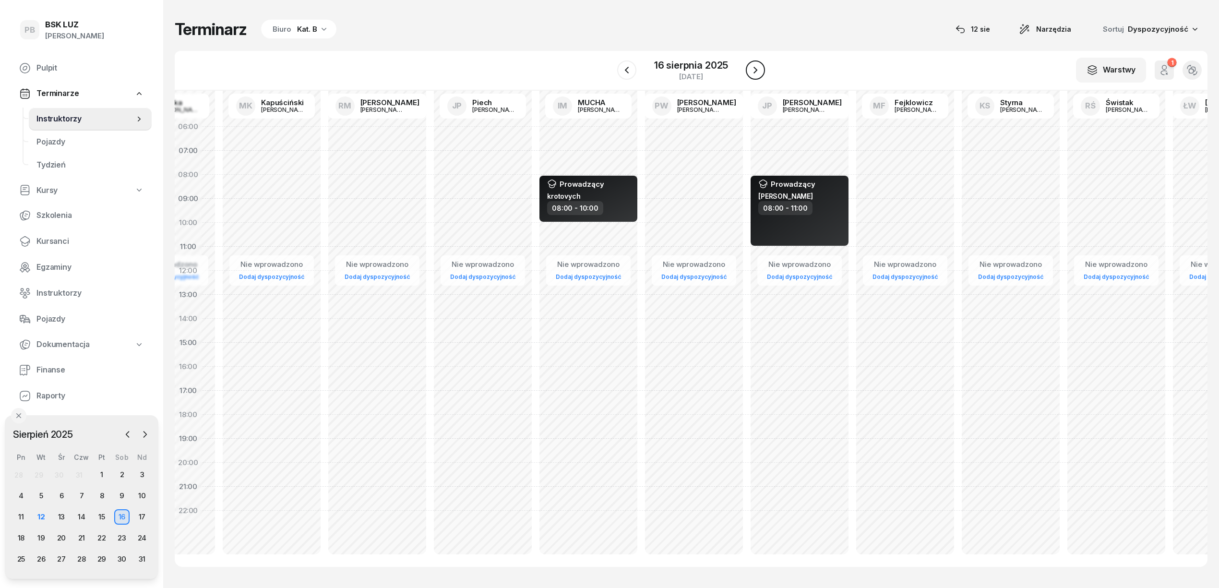
click at [757, 65] on icon "button" at bounding box center [756, 70] width 12 height 12
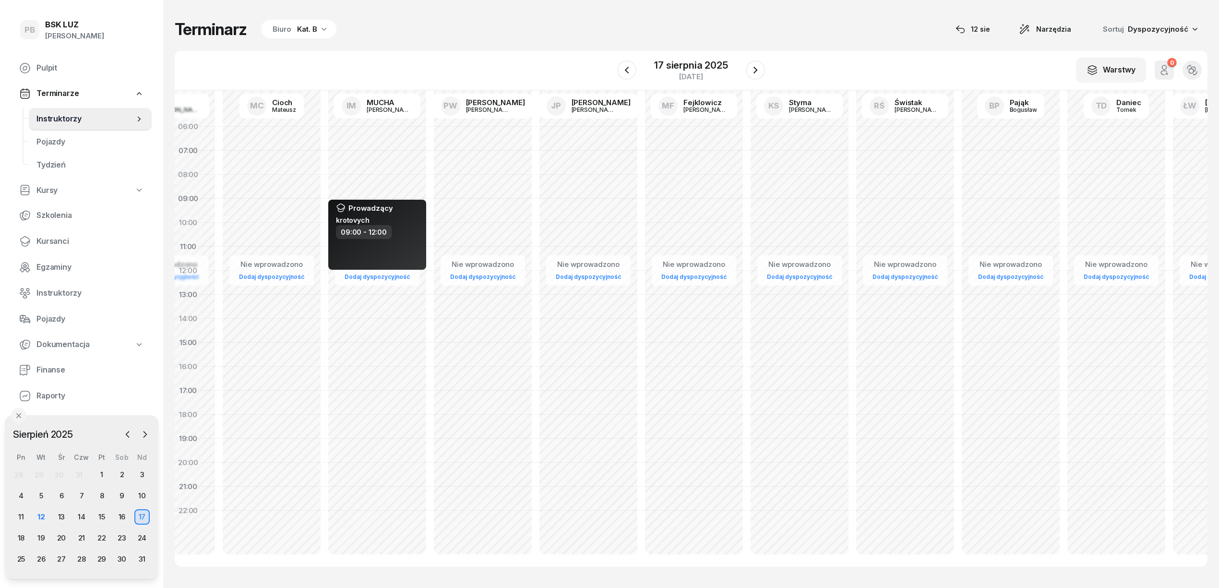
click at [641, 196] on div "Nie wprowadzono Dodaj dyspozycyjność" at bounding box center [694, 343] width 106 height 456
select select "08"
select select "10"
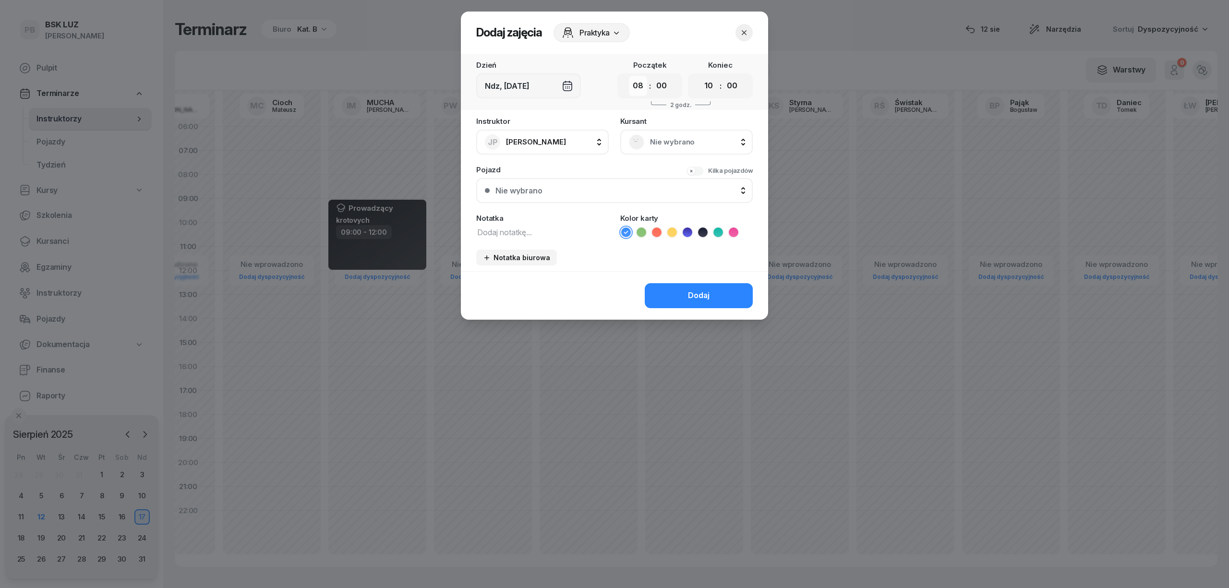
click at [640, 85] on select "00 01 02 03 04 05 06 07 08 09 10 11 12 13 14 15 16 17 18 19 20 21 22 23" at bounding box center [638, 86] width 18 height 20
select select "09"
click at [629, 76] on select "00 01 02 03 04 05 06 07 08 09 10 11 12 13 14 15 16 17 18 19 20 21 22 23" at bounding box center [638, 86] width 18 height 20
click at [704, 85] on select "00 01 02 03 04 05 06 07 08 09 10 11 12 13 14 15 16 17 18 19 20 21 22 23" at bounding box center [708, 86] width 18 height 20
select select "12"
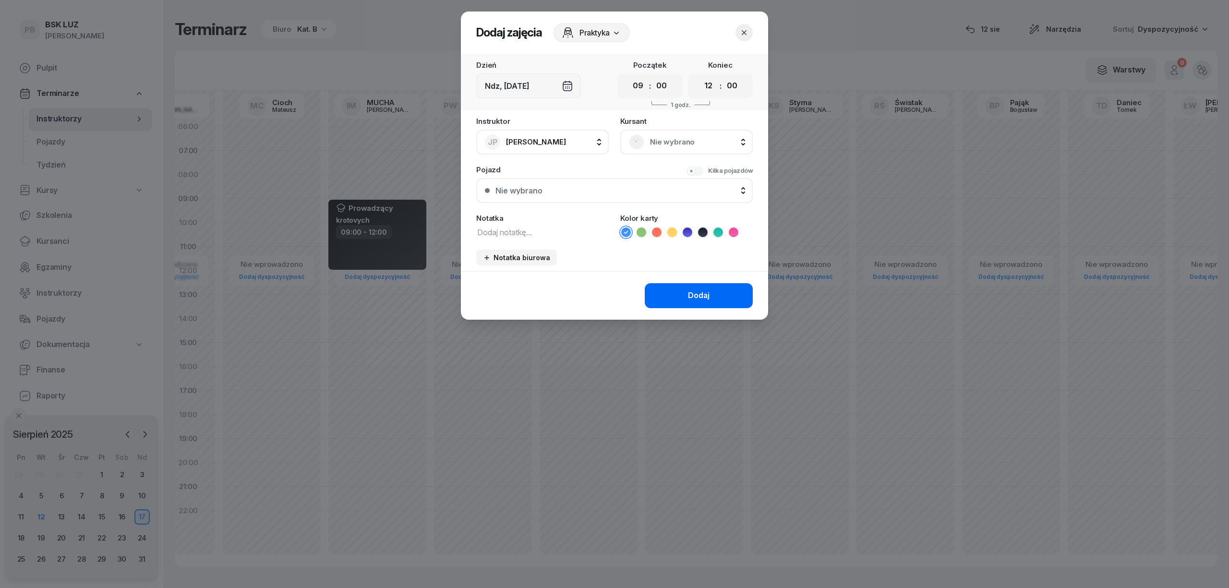
click at [699, 76] on select "00 01 02 03 04 05 06 07 08 09 10 11 12 13 14 15 16 17 18 19 20 21 22 23" at bounding box center [708, 86] width 18 height 20
click at [699, 224] on div "Kolor karty" at bounding box center [686, 227] width 132 height 24
click at [701, 231] on icon at bounding box center [702, 231] width 4 height 3
click at [573, 229] on textarea at bounding box center [542, 232] width 132 height 12
type textarea "v"
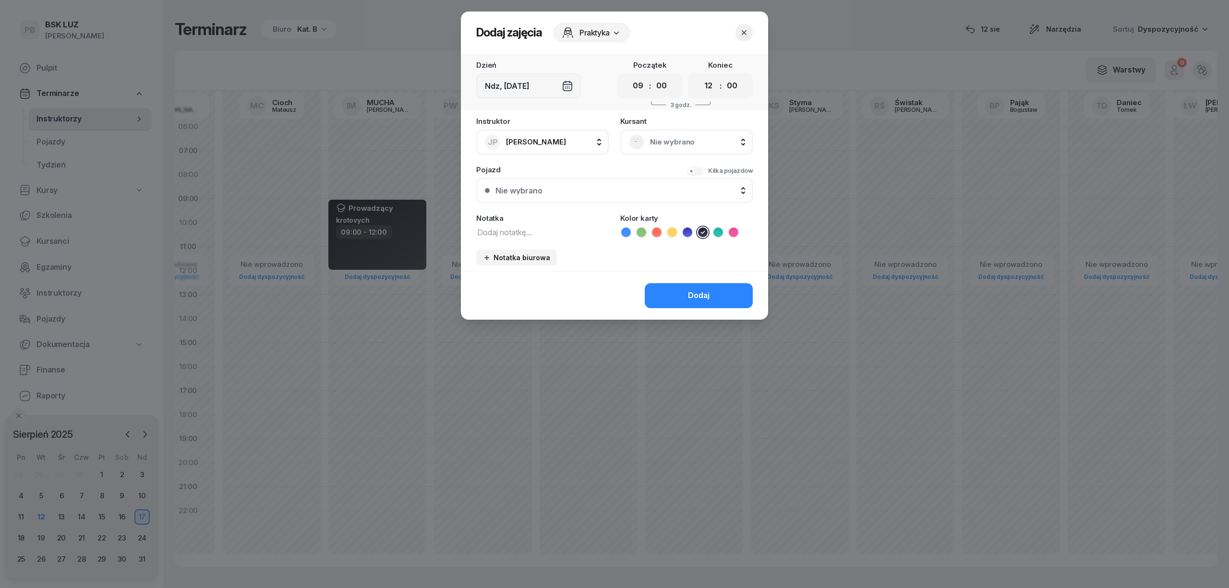
paste textarea "[PERSON_NAME]"
type textarea "[PERSON_NAME]"
click at [685, 299] on button "Dodaj" at bounding box center [699, 295] width 108 height 25
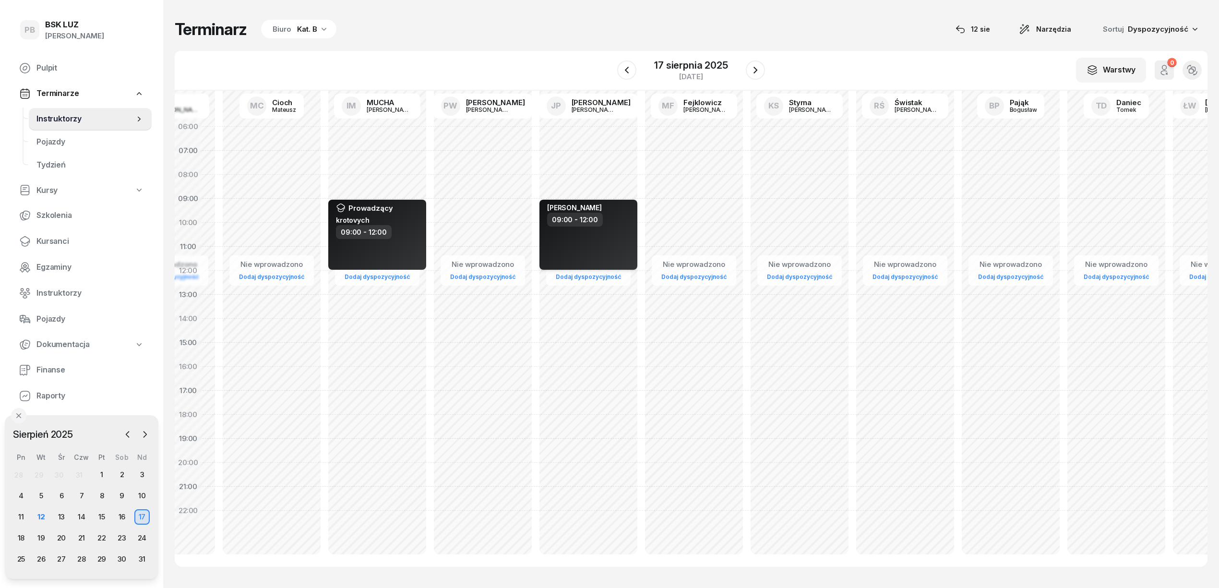
click at [612, 242] on div "[PERSON_NAME] 09:00 - 12:00" at bounding box center [589, 235] width 98 height 70
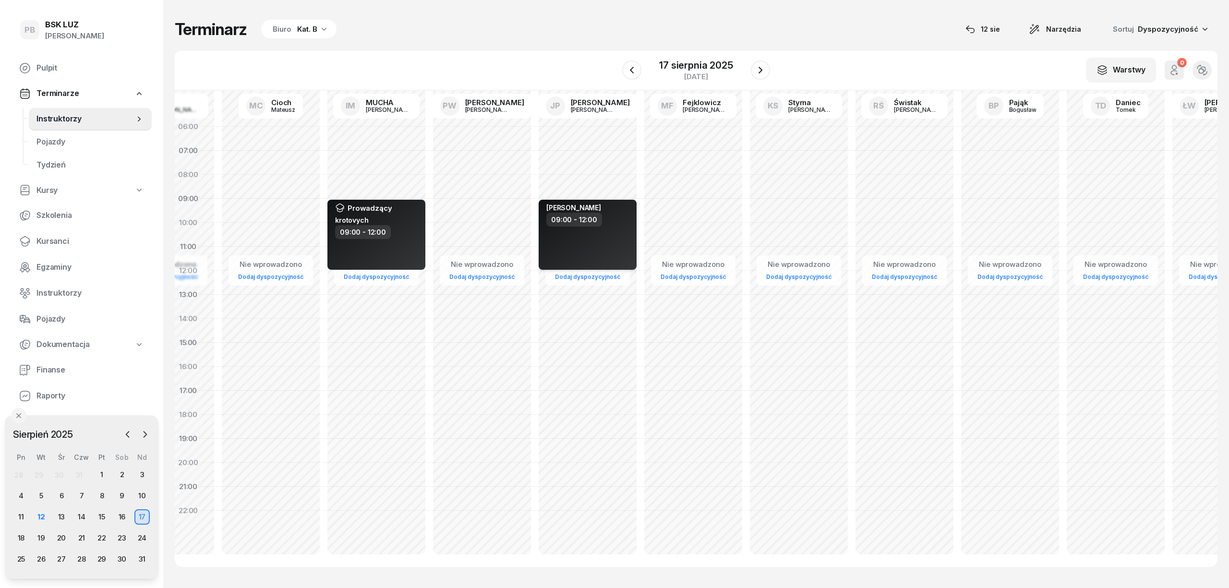
select select "09"
select select "12"
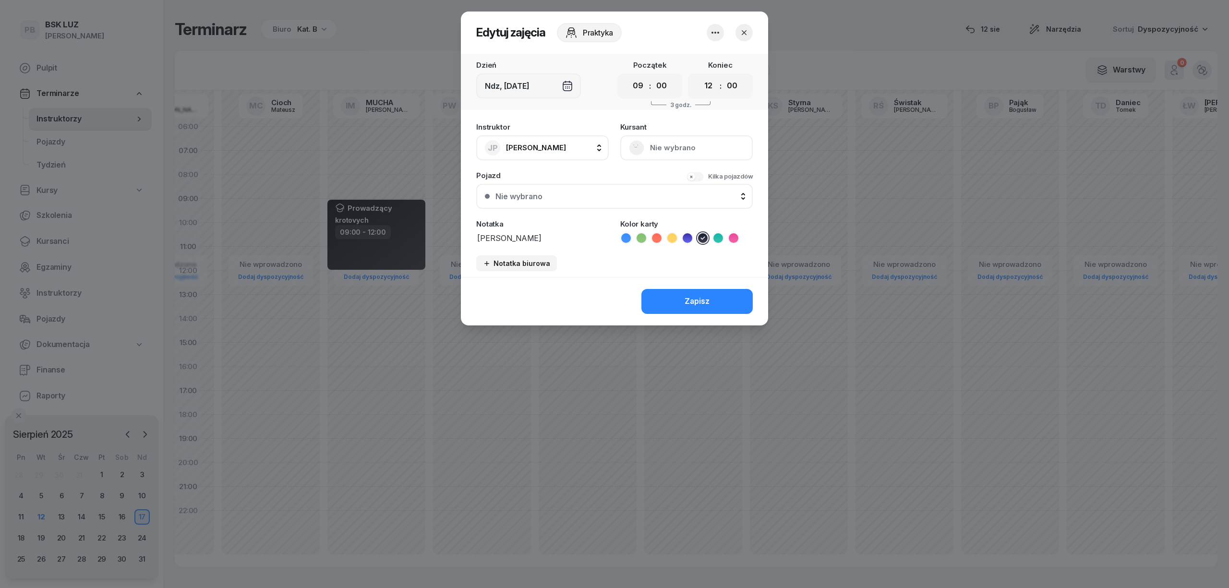
click at [721, 29] on icon "button" at bounding box center [716, 33] width 12 height 12
click at [679, 61] on div "Usuń" at bounding box center [679, 62] width 18 height 12
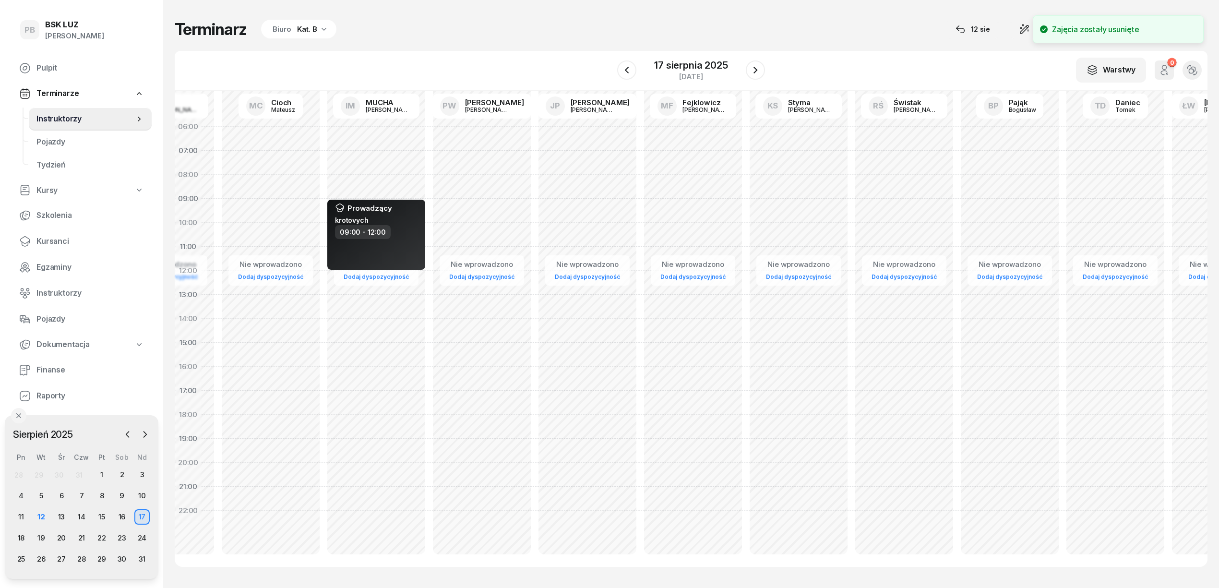
click at [640, 199] on div "Nie wprowadzono Dodaj dyspozycyjność" at bounding box center [693, 343] width 106 height 456
select select "09"
select select "11"
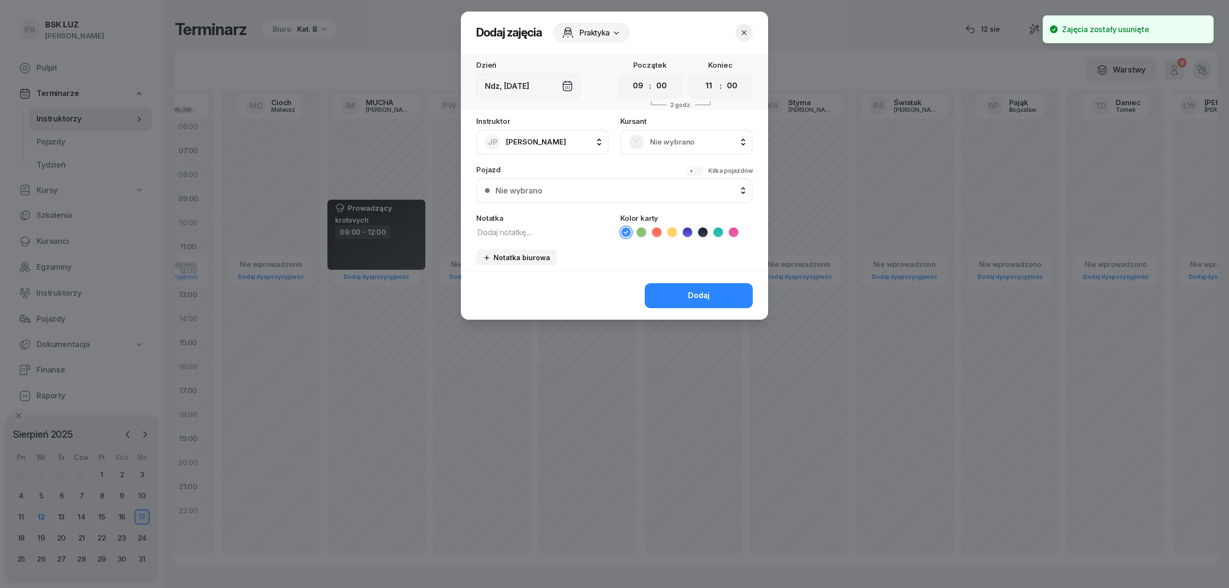
click at [589, 31] on span "Praktyka" at bounding box center [594, 33] width 30 height 12
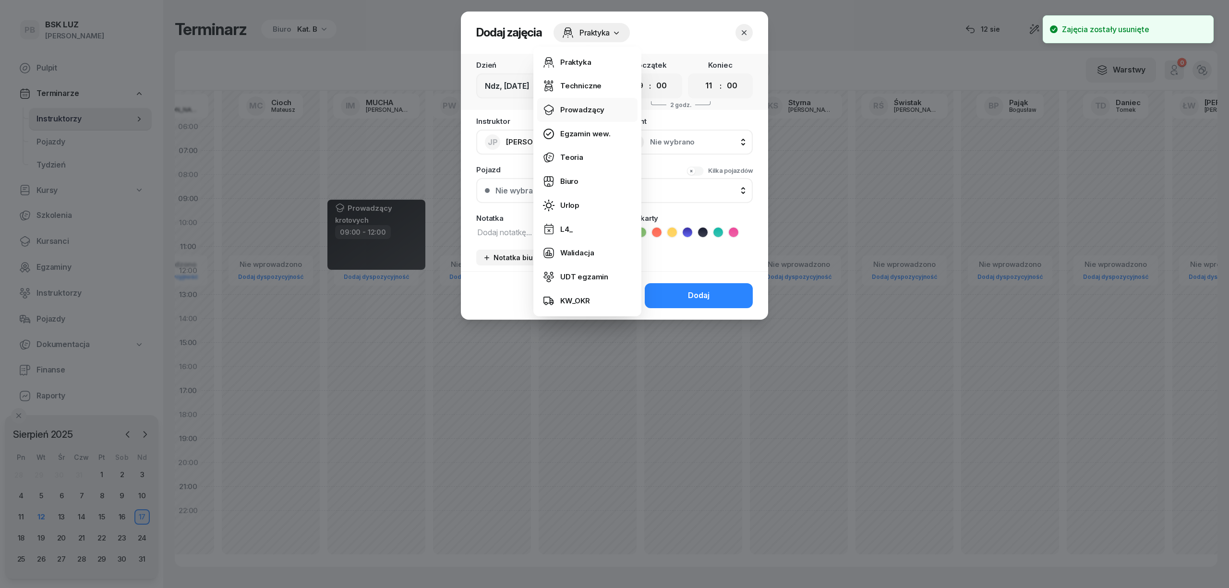
click at [586, 110] on div "Prowadzący" at bounding box center [582, 110] width 44 height 12
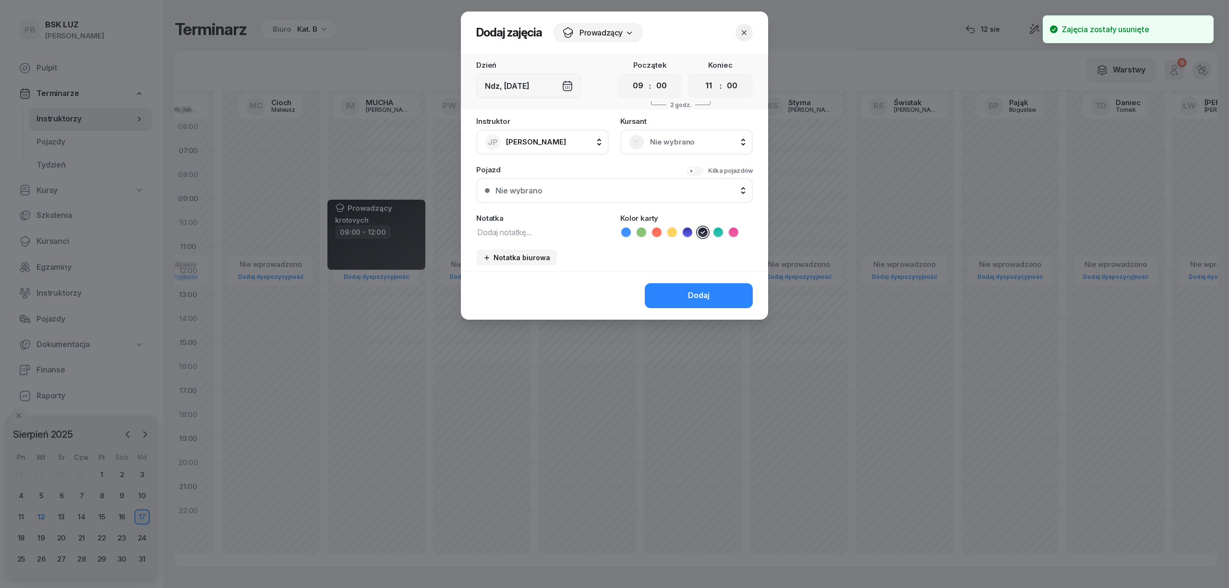
click at [552, 223] on div "Notatka" at bounding box center [542, 227] width 132 height 24
click at [553, 230] on textarea at bounding box center [542, 232] width 132 height 12
paste textarea "[PERSON_NAME]"
type textarea "[PERSON_NAME]"
click at [710, 85] on select "00 01 02 03 04 05 06 07 08 09 10 11 12 13 14 15 16 17 18 19 20 21 22 23" at bounding box center [708, 86] width 18 height 20
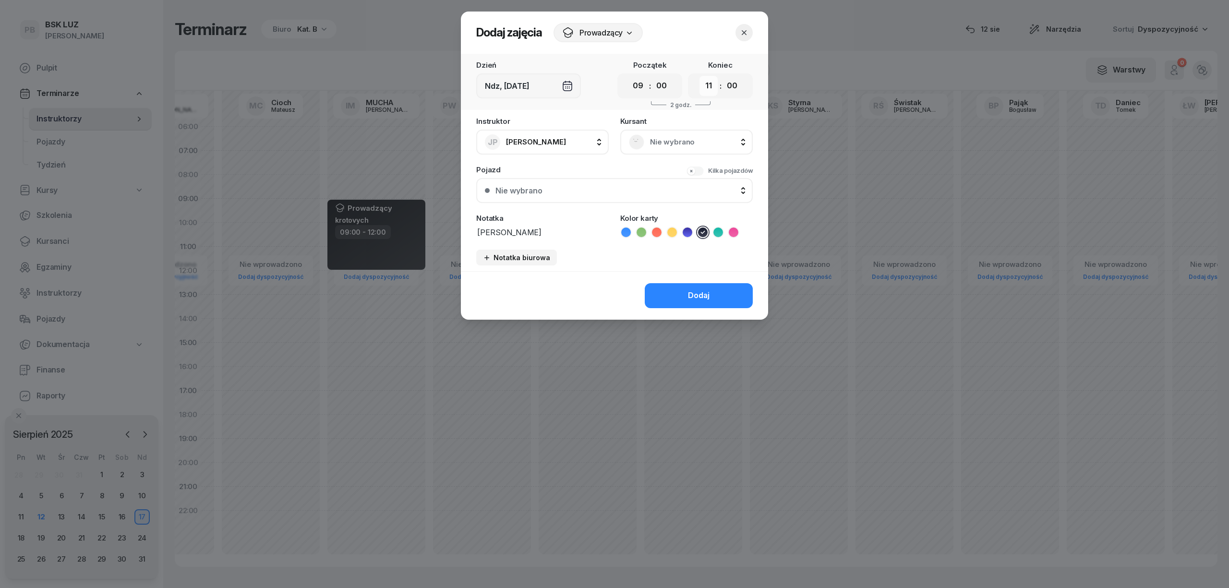
select select "12"
click at [699, 76] on select "00 01 02 03 04 05 06 07 08 09 10 11 12 13 14 15 16 17 18 19 20 21 22 23" at bounding box center [708, 86] width 18 height 20
click at [700, 289] on div "Dodaj" at bounding box center [699, 295] width 22 height 12
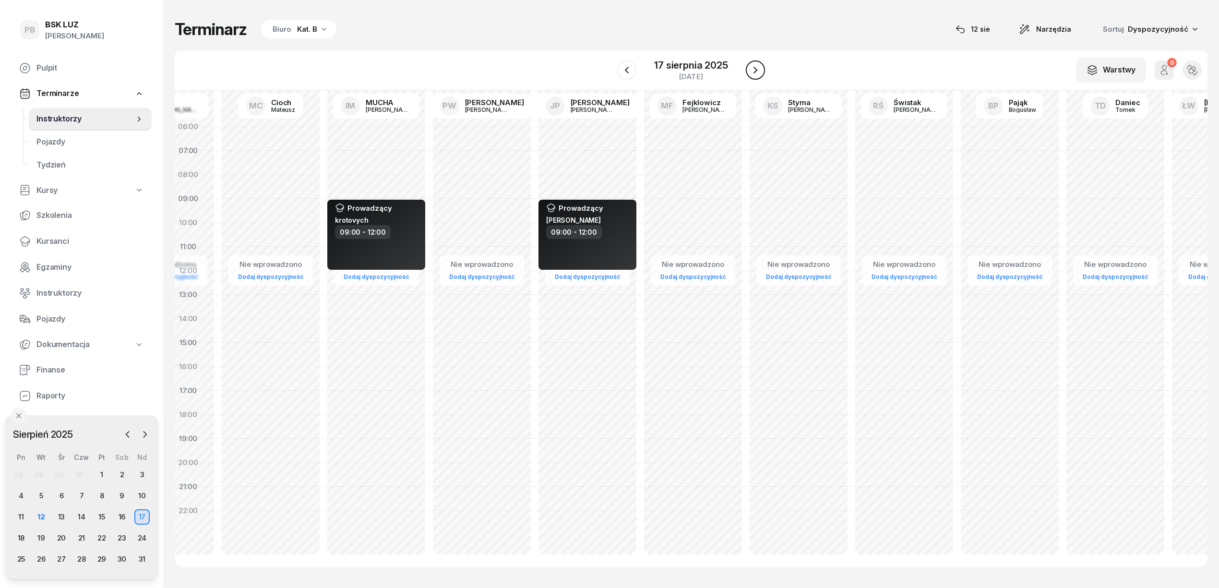
click at [753, 67] on icon "button" at bounding box center [756, 70] width 12 height 12
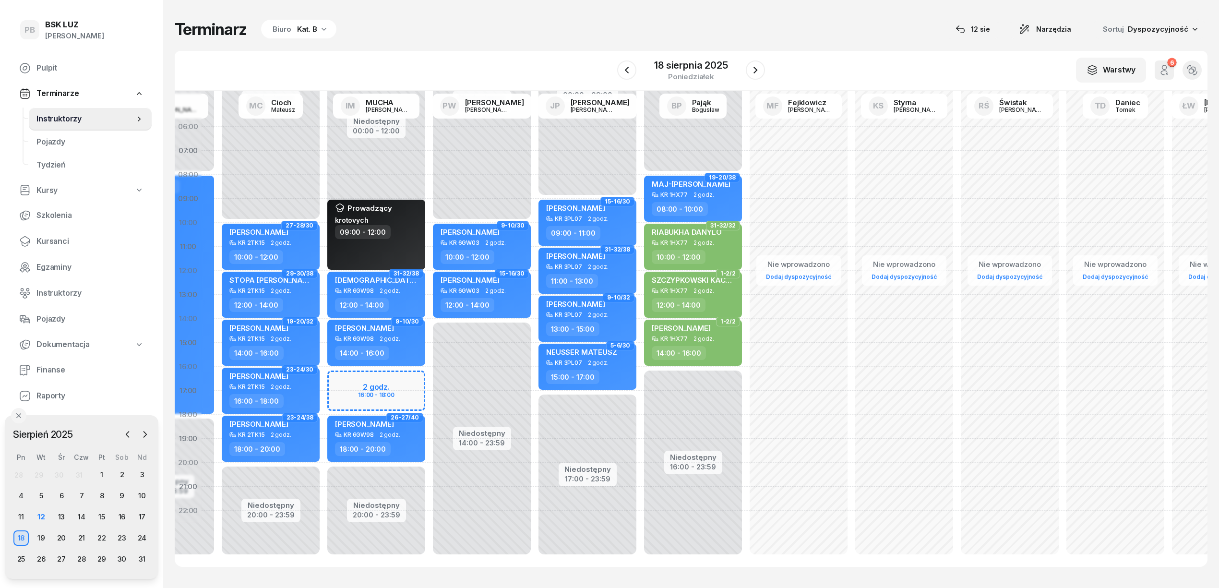
click at [640, 131] on div "Niedostępny 00:00 - 09:00 Niedostępny 17:00 - 23:59 15-16/30 [PERSON_NAME] 3PL0…" at bounding box center [693, 343] width 106 height 456
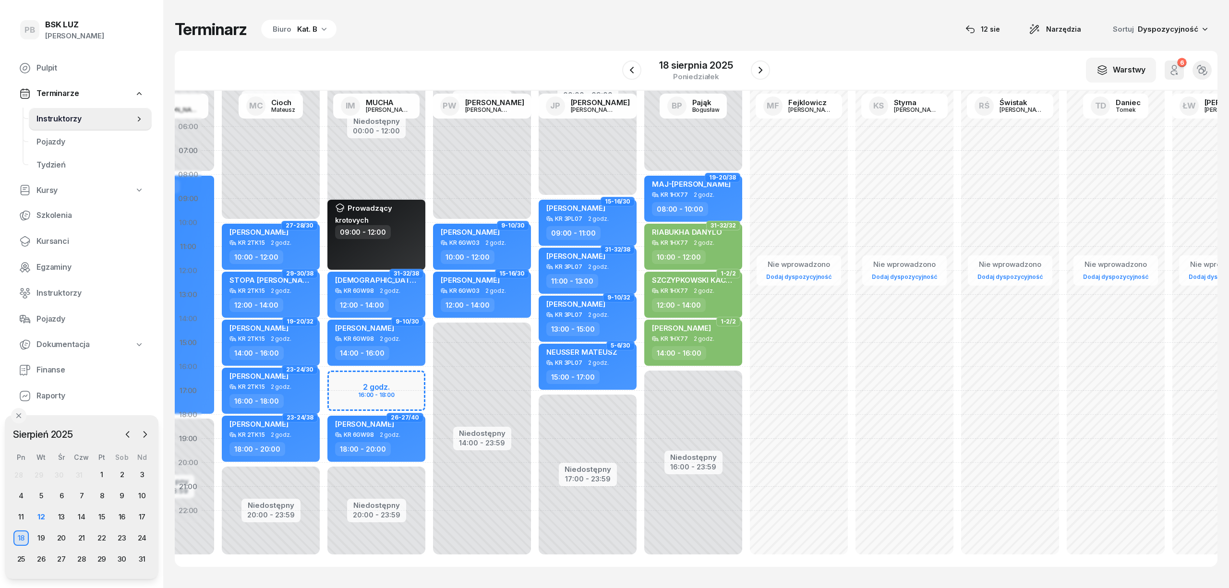
select select "06"
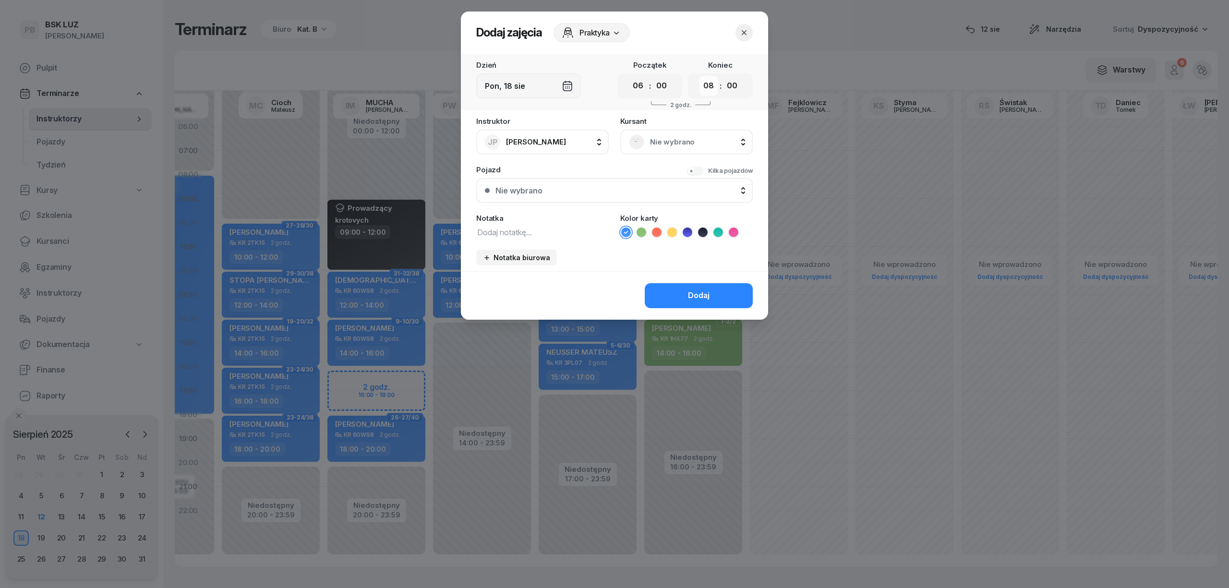
click at [710, 89] on select "00 01 02 03 04 05 06 07 08 09 10 11 12 13 14 15 16 17 18 19 20 21 22 23" at bounding box center [708, 86] width 18 height 20
select select "09"
click at [699, 76] on select "00 01 02 03 04 05 06 07 08 09 10 11 12 13 14 15 16 17 18 19 20 21 22 23" at bounding box center [708, 86] width 18 height 20
click at [702, 230] on icon at bounding box center [703, 233] width 10 height 10
click at [570, 233] on textarea at bounding box center [542, 232] width 132 height 12
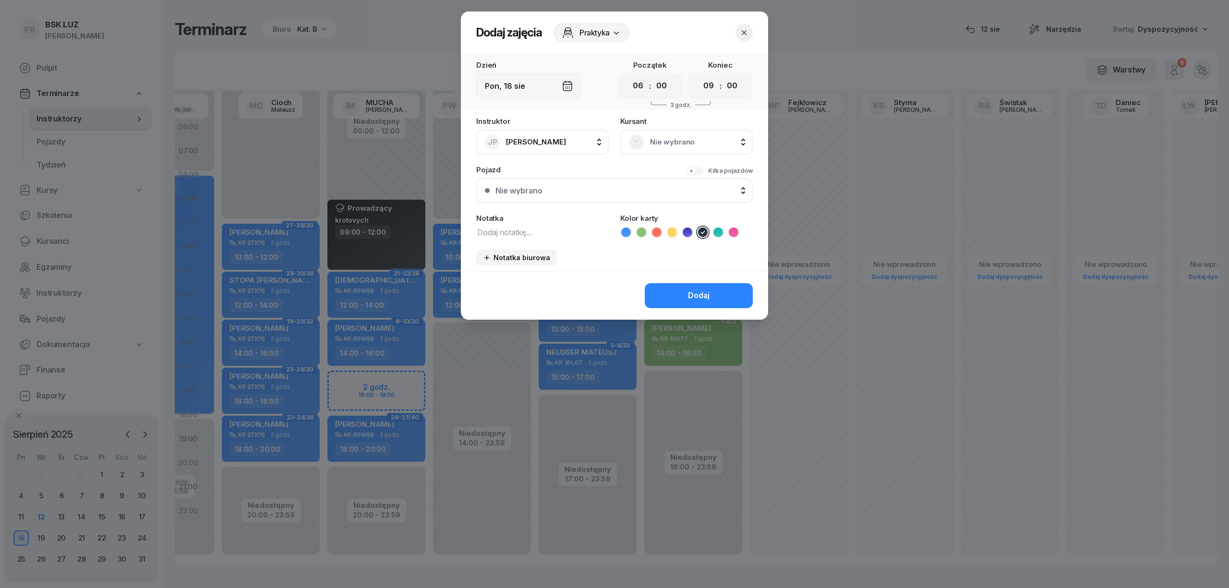
paste textarea "[PERSON_NAME]"
type textarea "[PERSON_NAME]"
click at [672, 291] on button "Dodaj" at bounding box center [699, 295] width 108 height 25
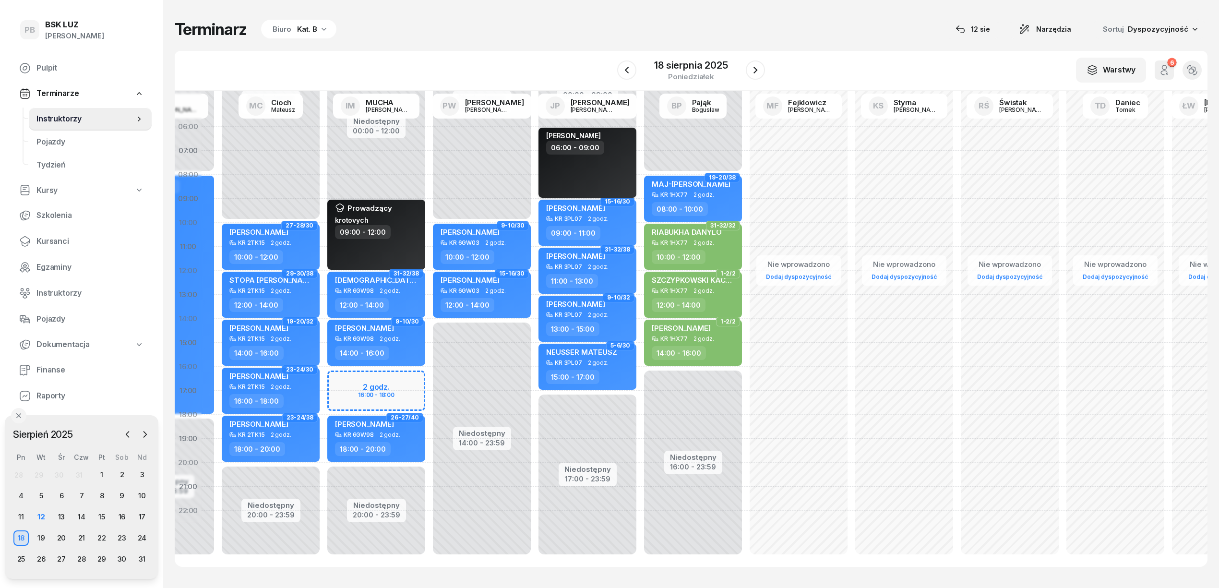
click at [594, 169] on div "[PERSON_NAME] 06:00 - 09:00" at bounding box center [588, 163] width 98 height 70
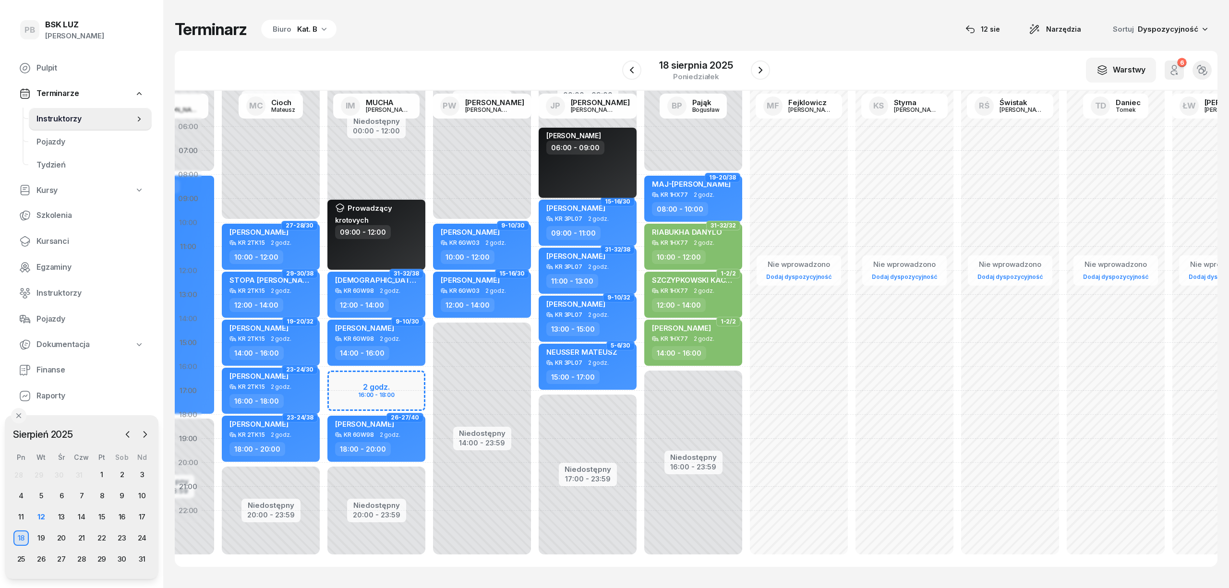
select select "06"
select select "09"
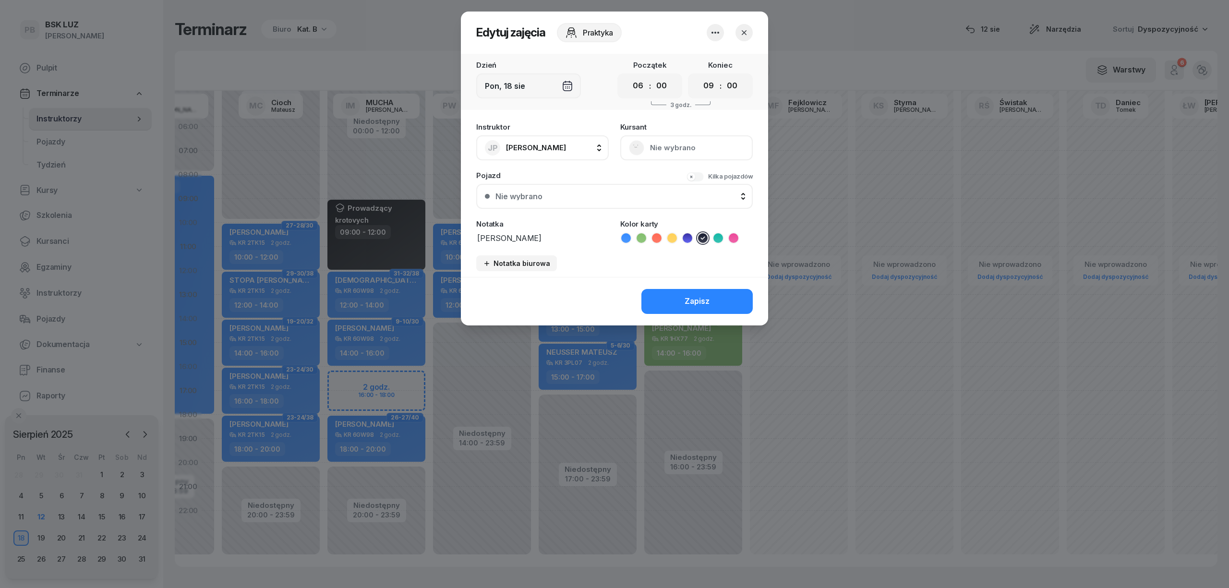
click at [715, 33] on icon "button" at bounding box center [716, 33] width 12 height 12
click at [714, 62] on link "Usuń" at bounding box center [710, 62] width 127 height 24
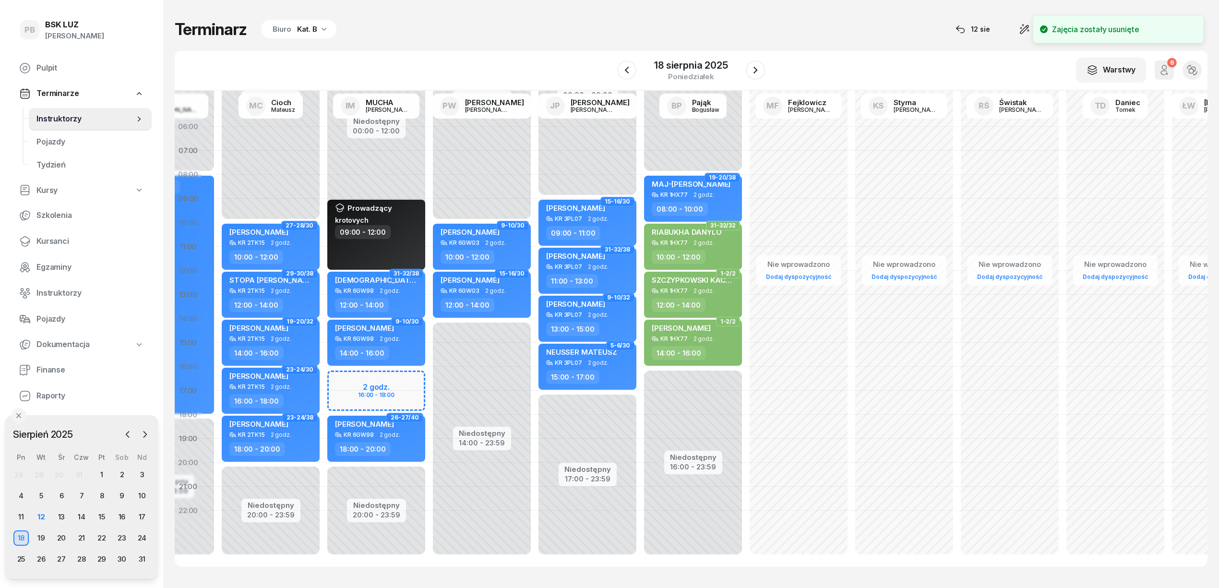
click at [640, 128] on div "Niedostępny 00:00 - 09:00 Niedostępny 17:00 - 23:59 15-16/30 [PERSON_NAME] 3PL0…" at bounding box center [693, 343] width 106 height 456
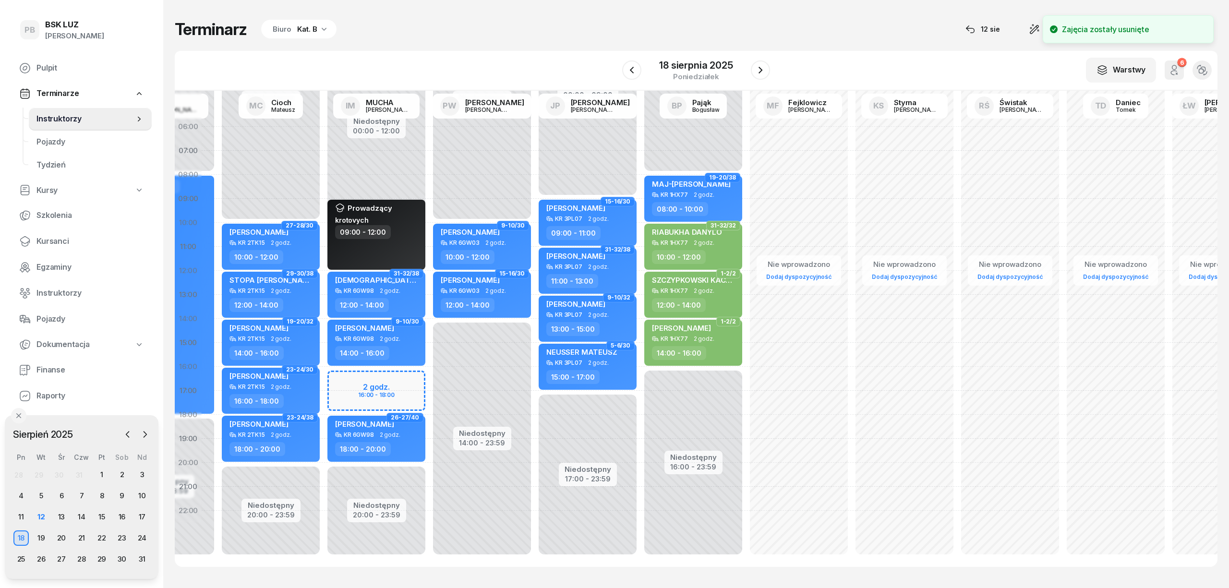
select select "06"
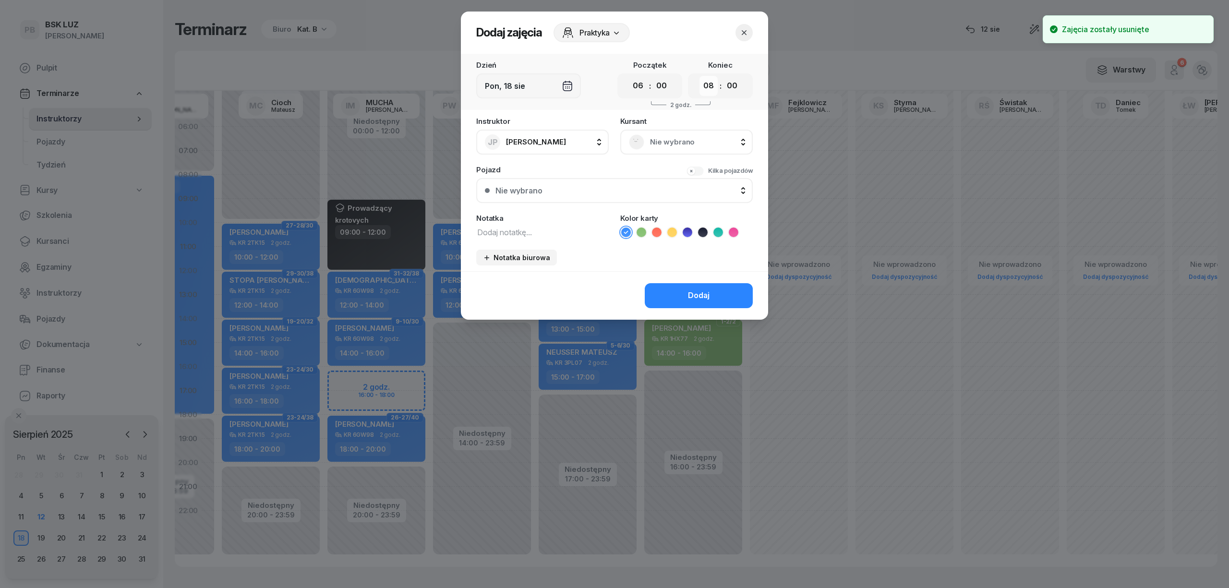
click at [709, 86] on select "00 01 02 03 04 05 06 07 08 09 10 11 12 13 14 15 16 17 18 19 20 21 22 23" at bounding box center [708, 86] width 18 height 20
select select "09"
click at [699, 76] on select "00 01 02 03 04 05 06 07 08 09 10 11 12 13 14 15 16 17 18 19 20 21 22 23" at bounding box center [708, 86] width 18 height 20
click at [704, 231] on icon at bounding box center [703, 233] width 10 height 10
click at [577, 229] on textarea at bounding box center [542, 232] width 132 height 12
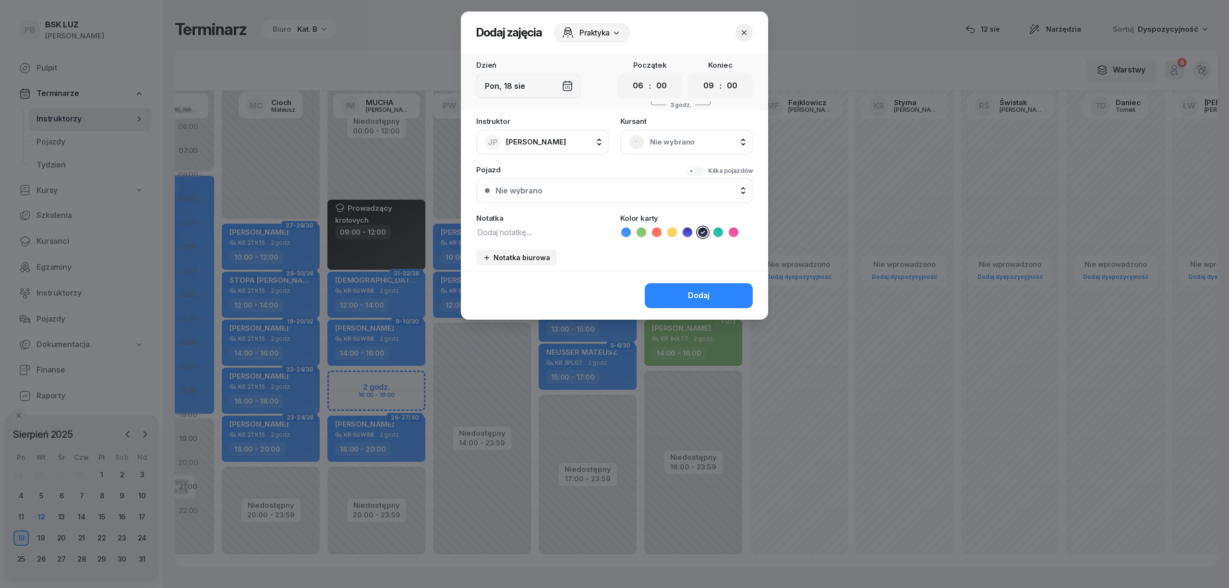
paste textarea "[PERSON_NAME]"
type textarea "[PERSON_NAME]"
click at [599, 35] on span "Praktyka" at bounding box center [594, 33] width 30 height 12
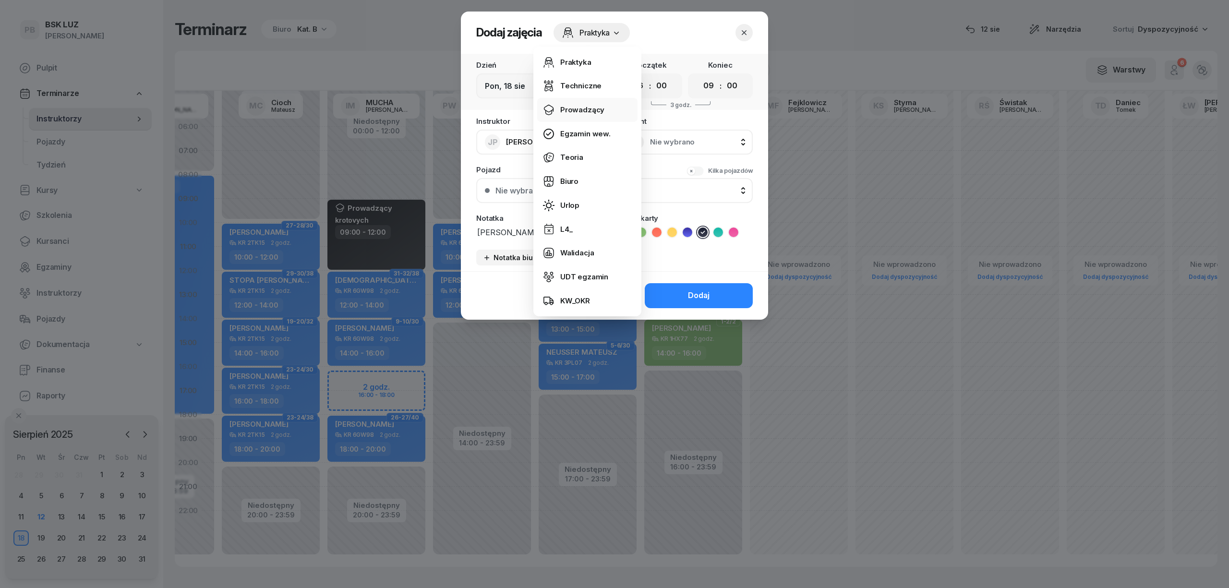
click at [592, 109] on div "Prowadzący" at bounding box center [582, 110] width 44 height 12
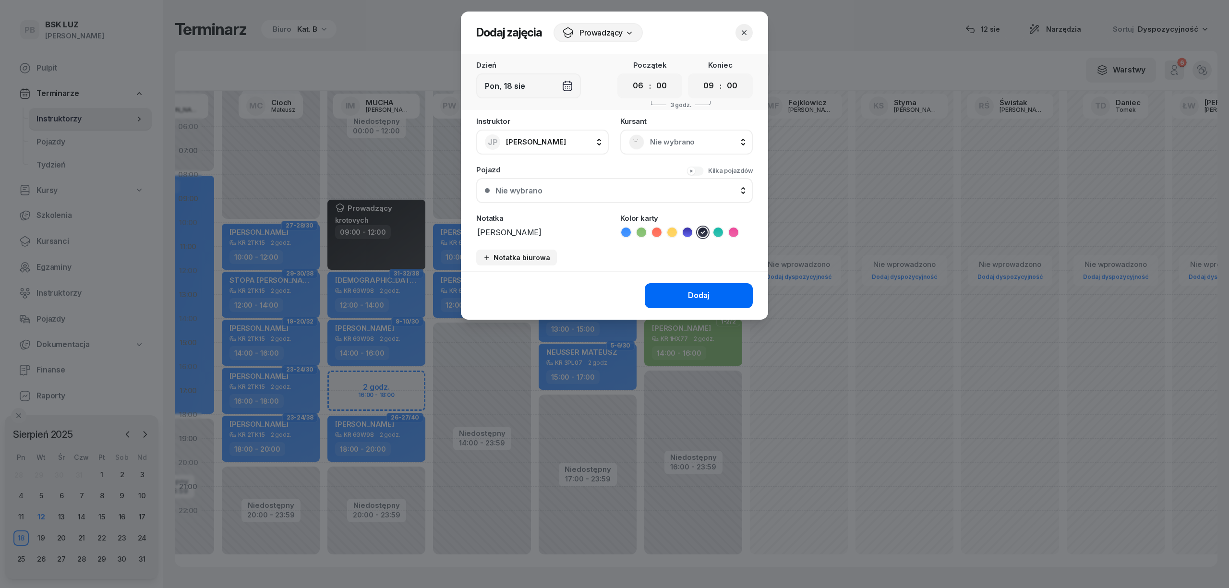
click at [686, 290] on button "Dodaj" at bounding box center [699, 295] width 108 height 25
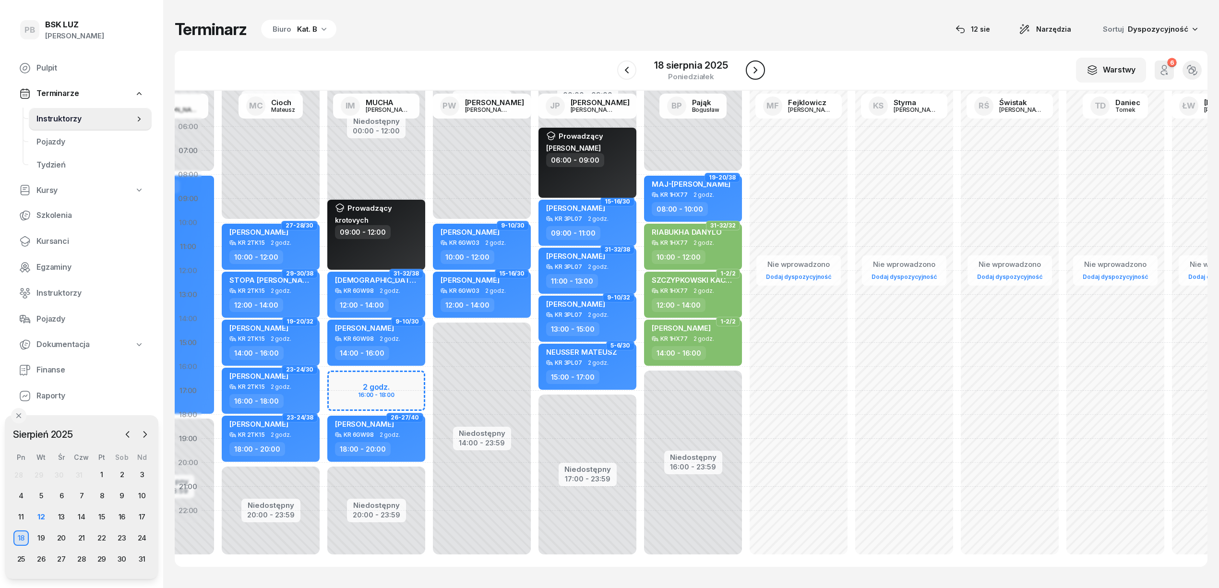
click at [754, 70] on icon "button" at bounding box center [756, 70] width 12 height 12
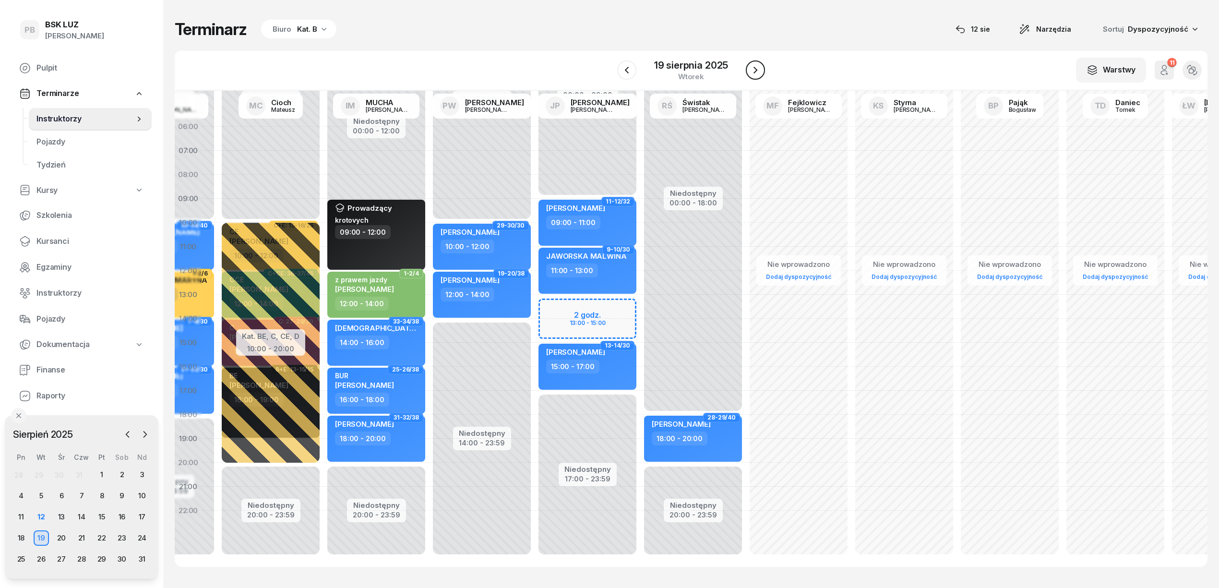
click at [755, 68] on icon "button" at bounding box center [756, 70] width 4 height 7
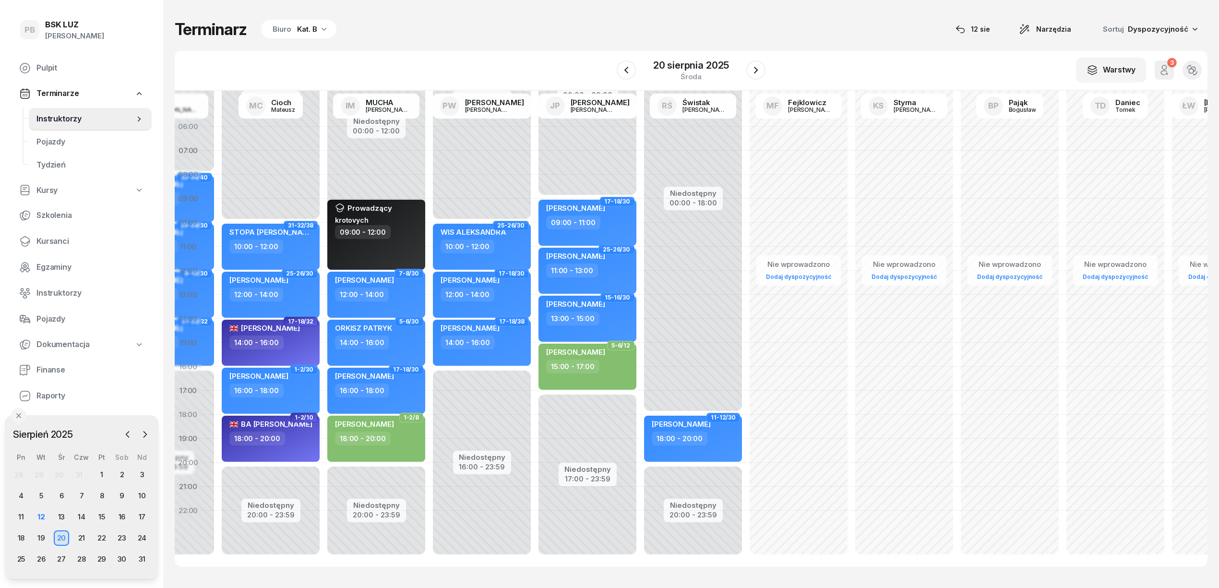
click at [640, 152] on div "Niedostępny 00:00 - 09:00 Niedostępny 17:00 - 23:59 17-18/30 [PERSON_NAME] 09:0…" at bounding box center [693, 343] width 106 height 456
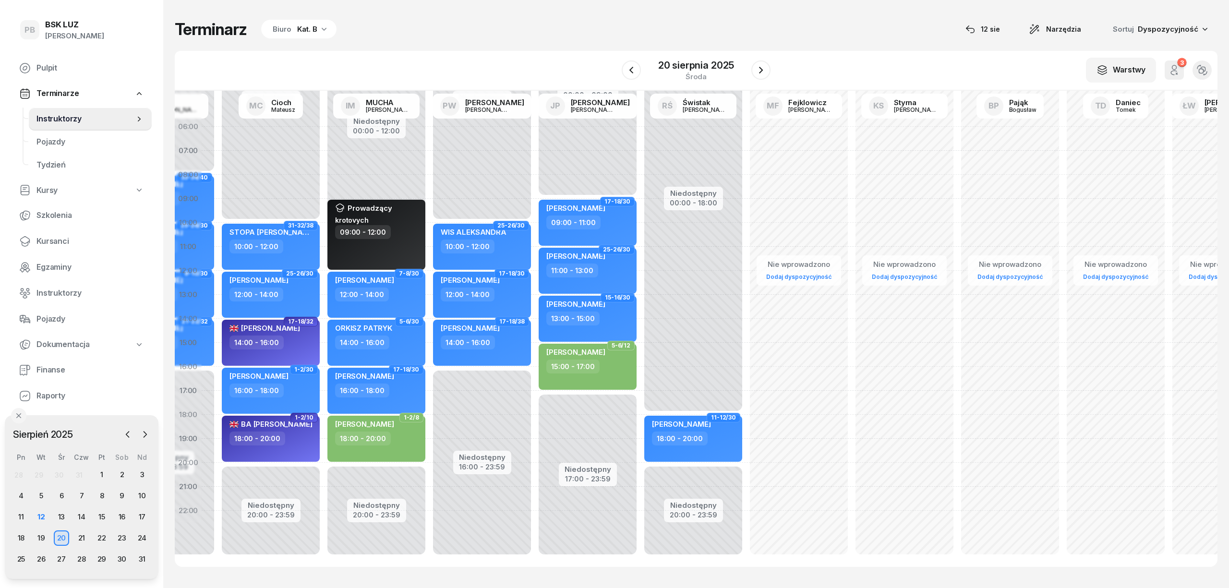
select select "07"
select select "09"
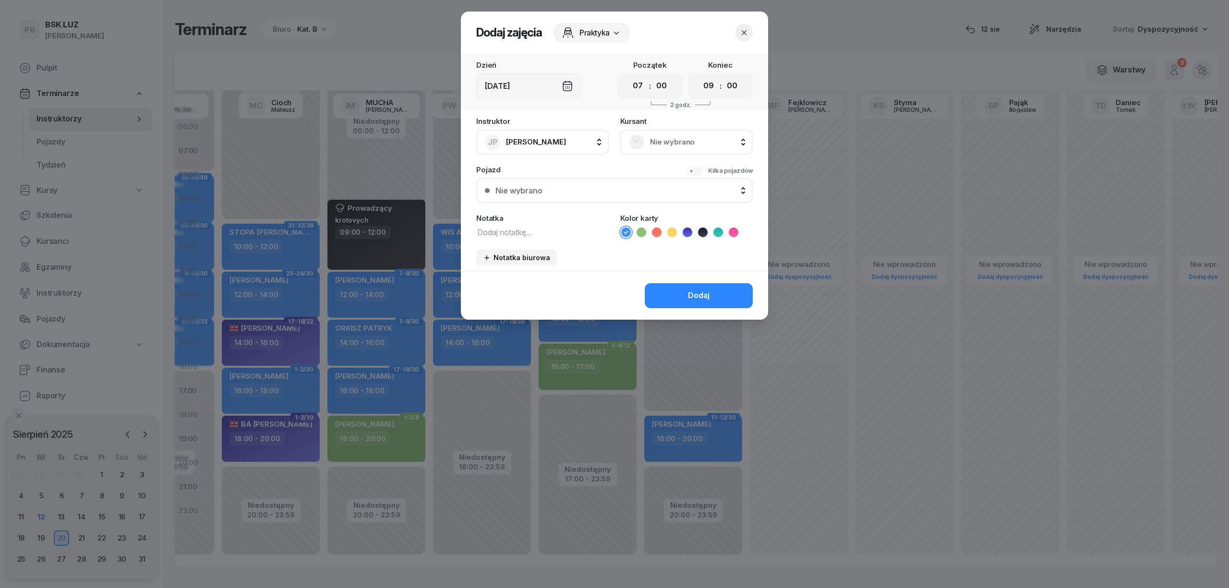
click at [699, 234] on icon at bounding box center [703, 233] width 10 height 10
click at [548, 228] on textarea at bounding box center [542, 232] width 132 height 12
paste textarea "[PERSON_NAME]"
type textarea "[PERSON_NAME]"
click at [639, 88] on select "00 01 02 03 04 05 06 07 08 09 10 11 12 13 14 15 16 17 18 19 20 21 22 23" at bounding box center [638, 86] width 18 height 20
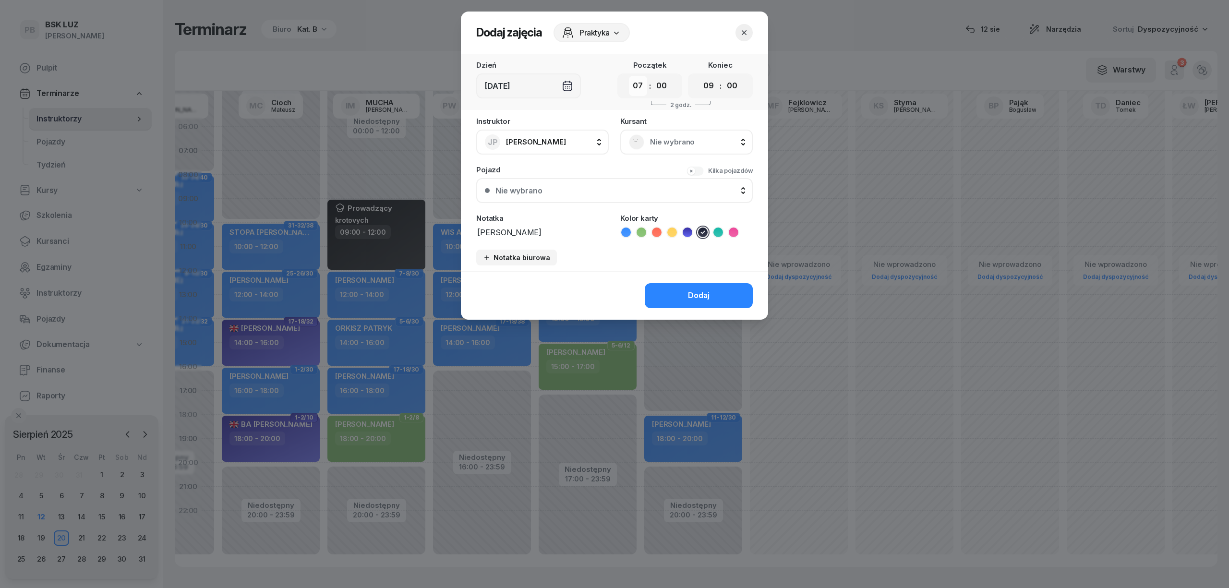
select select "08"
click at [629, 76] on select "00 01 02 03 04 05 06 07 08 09 10 11 12 13 14 15 16 17 18 19 20 21 22 23" at bounding box center [638, 86] width 18 height 20
drag, startPoint x: 708, startPoint y: 81, endPoint x: 710, endPoint y: 93, distance: 12.8
click at [708, 81] on select "00 01 02 03 04 05 06 07 08 09 10 11 12 13 14 15 16 17 18 19 20 21 22 23" at bounding box center [708, 86] width 18 height 20
select select "10"
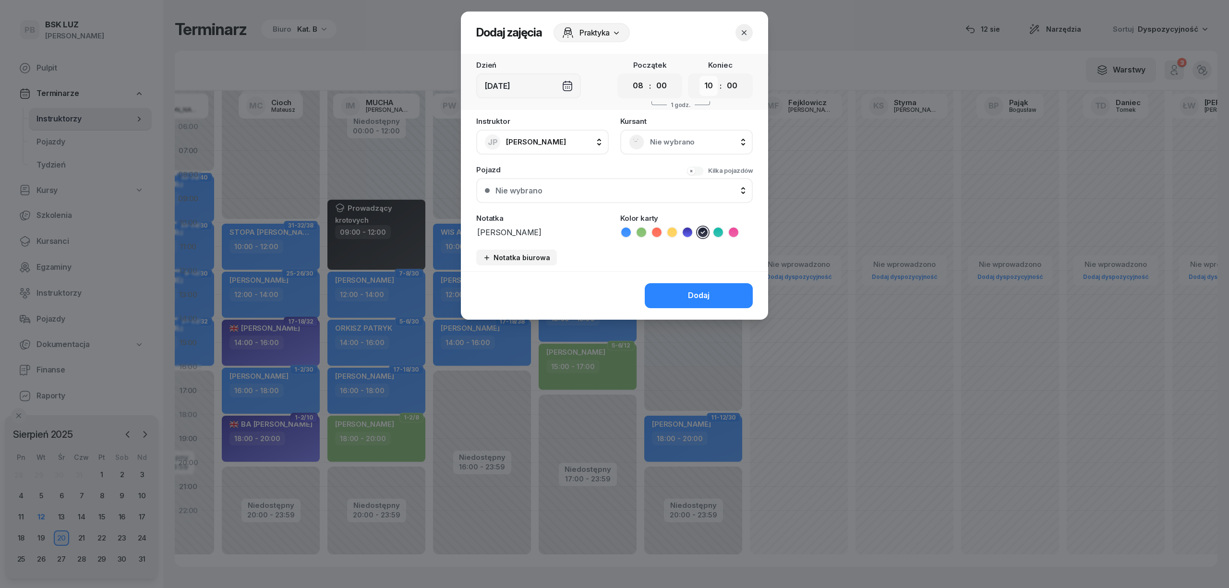
click at [699, 76] on select "00 01 02 03 04 05 06 07 08 09 10 11 12 13 14 15 16 17 18 19 20 21 22 23" at bounding box center [708, 86] width 18 height 20
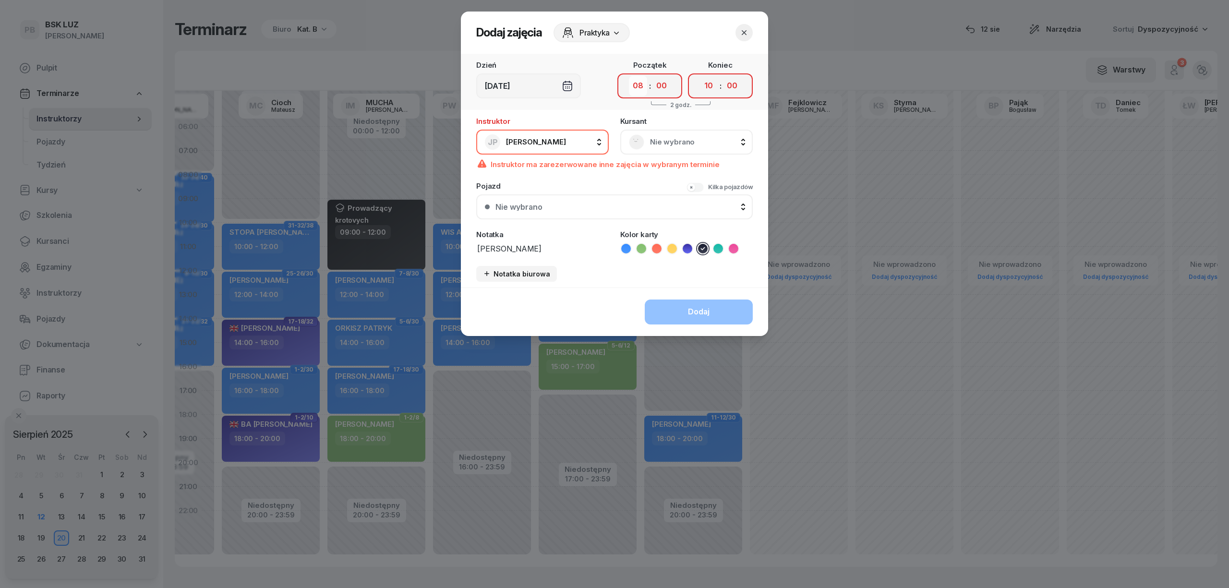
click at [634, 85] on select "00 01 02 03 04 05 06 07 08 09 10 11 12 13 14 15 16 17 18 19 20 21 22 23" at bounding box center [638, 86] width 18 height 20
select select "06"
click at [629, 76] on select "00 01 02 03 04 05 06 07 08 09 10 11 12 13 14 15 16 17 18 19 20 21 22 23" at bounding box center [638, 86] width 18 height 20
click at [707, 85] on select "00 01 02 03 04 05 06 07 08 09 10 11 12 13 14 15 16 17 18 19 20 21 22 23" at bounding box center [708, 86] width 18 height 20
select select "08"
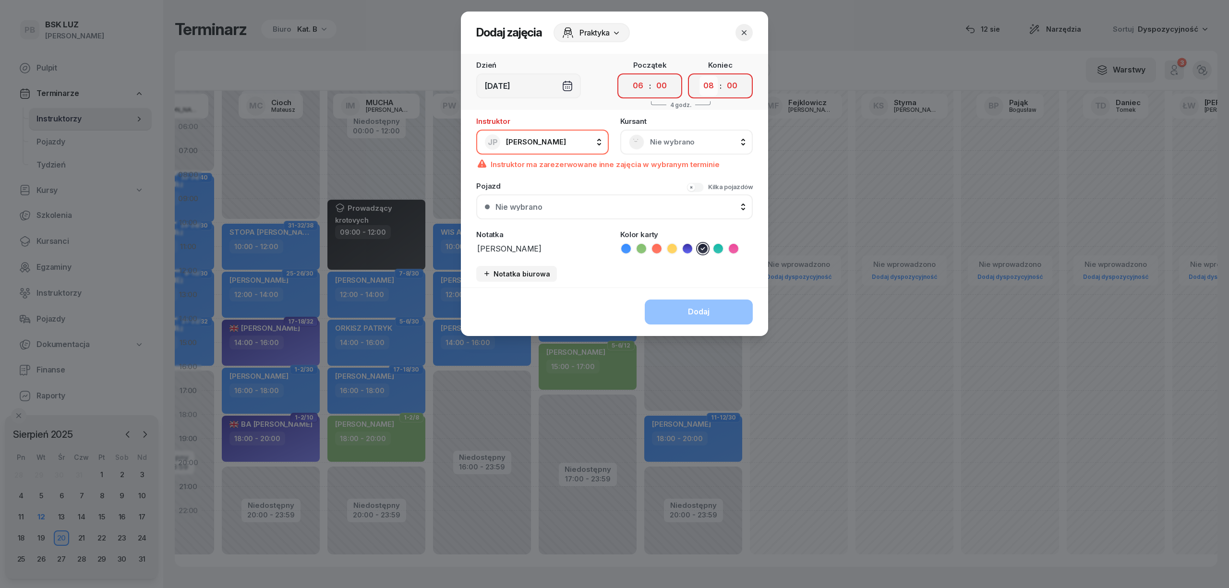
click at [699, 76] on select "00 01 02 03 04 05 06 07 08 09 10 11 12 13 14 15 16 17 18 19 20 21 22 23" at bounding box center [708, 86] width 18 height 20
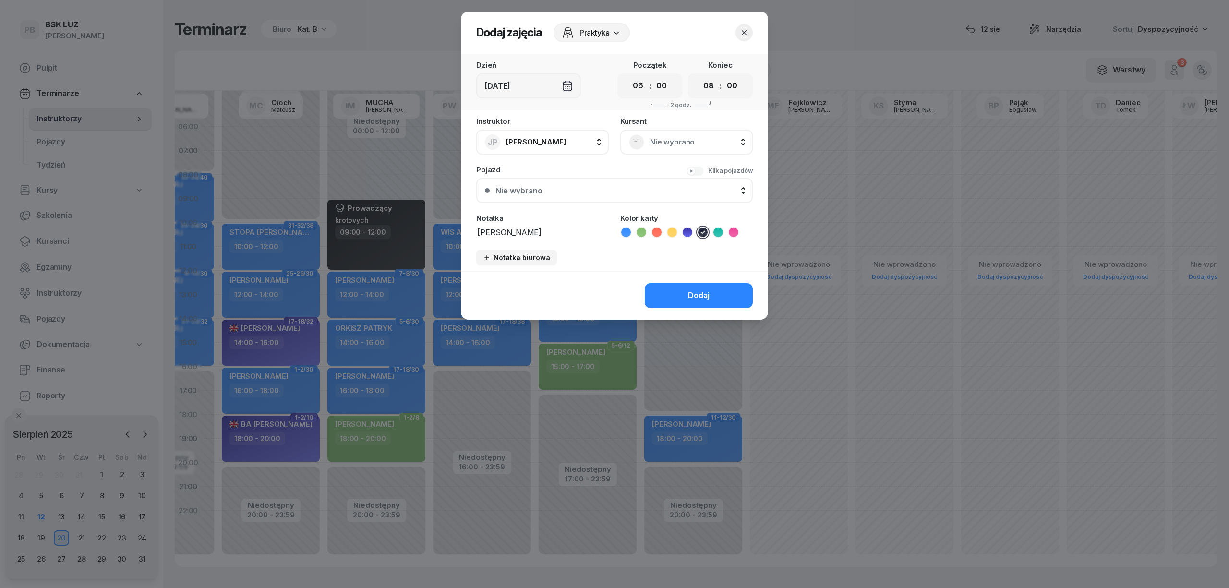
click at [737, 41] on header "Dodaj zajęcia Praktyka" at bounding box center [614, 33] width 307 height 42
click at [740, 35] on icon "button" at bounding box center [744, 33] width 10 height 10
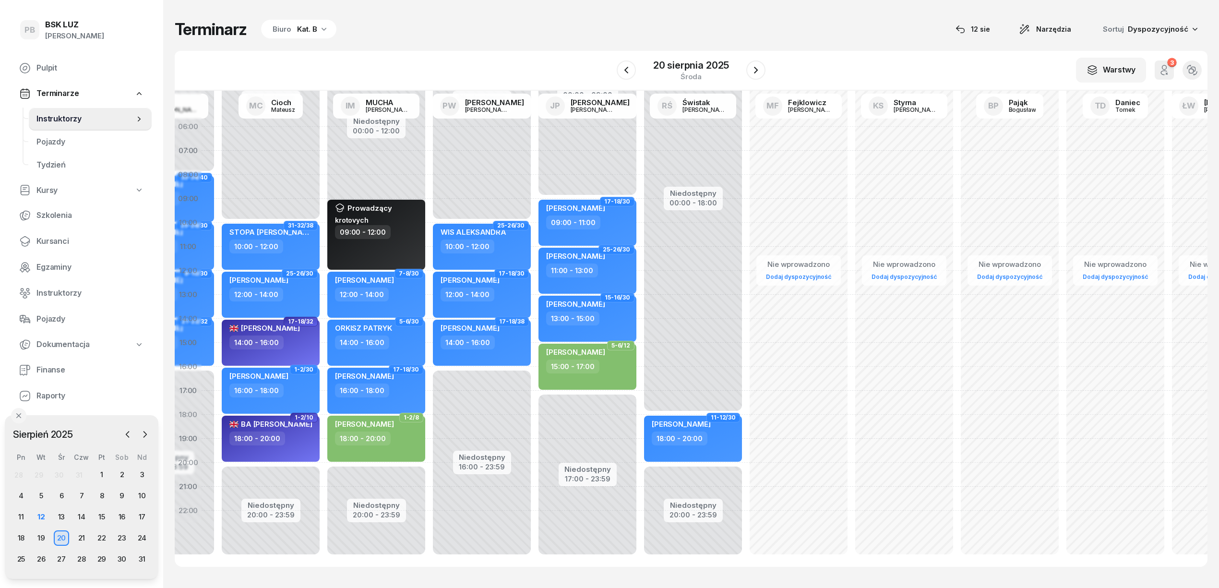
click at [640, 144] on div "Niedostępny 00:00 - 09:00 Niedostępny 17:00 - 23:59 17-18/30 [PERSON_NAME] 09:0…" at bounding box center [693, 343] width 106 height 456
select select "06"
select select "08"
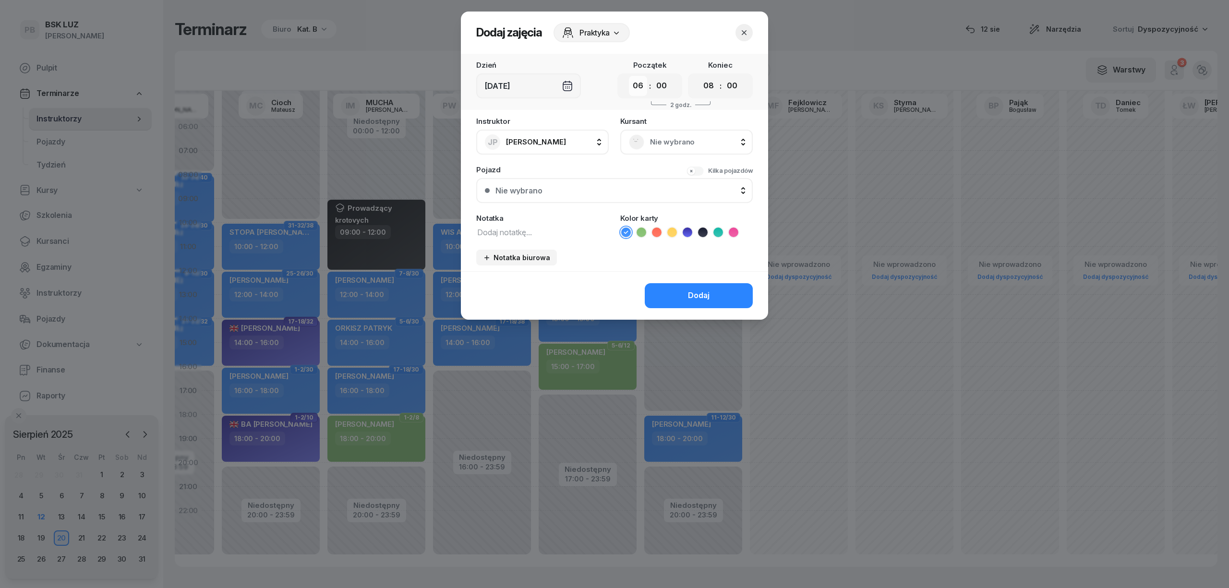
click at [641, 84] on select "00 01 02 03 04 05 06 07 08 09 10 11 12 13 14 15 16 17 18 19 20 21 22 23" at bounding box center [638, 86] width 18 height 20
select select "07"
click at [629, 76] on select "00 01 02 03 04 05 06 07 08 09 10 11 12 13 14 15 16 17 18 19 20 21 22 23" at bounding box center [638, 86] width 18 height 20
click at [701, 86] on select "00 01 02 03 04 05 06 07 08 09 10 11 12 13 14 15 16 17 18 19 20 21 22 23" at bounding box center [708, 86] width 18 height 20
select select "09"
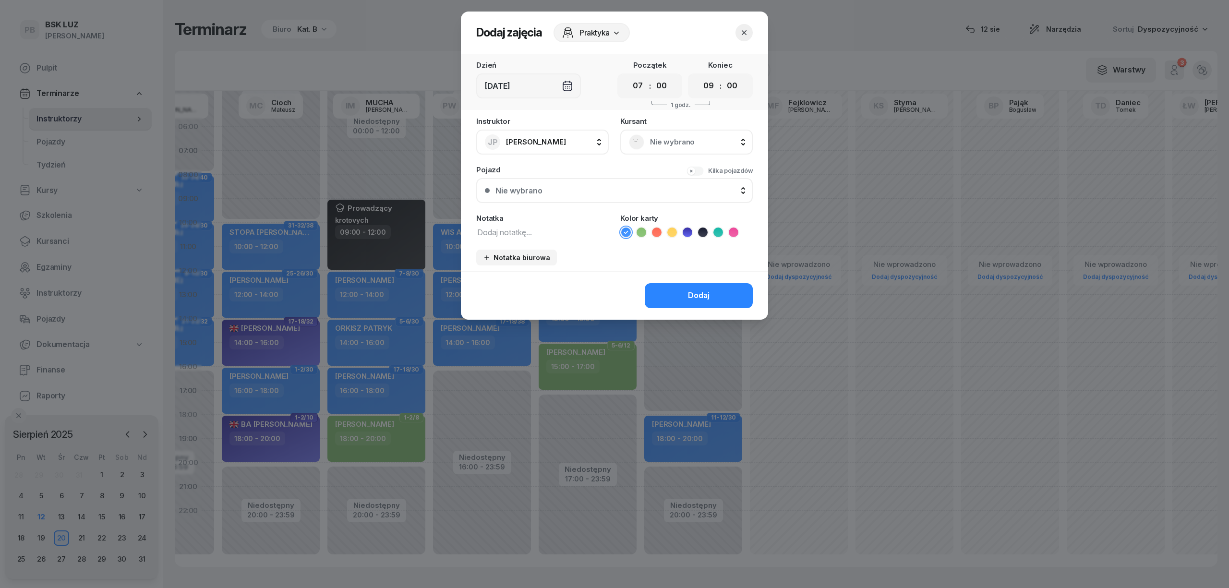
click at [699, 76] on select "00 01 02 03 04 05 06 07 08 09 10 11 12 13 14 15 16 17 18 19 20 21 22 23" at bounding box center [708, 86] width 18 height 20
click at [701, 233] on icon at bounding box center [703, 233] width 10 height 10
click at [576, 234] on textarea at bounding box center [542, 232] width 132 height 12
paste textarea "[PERSON_NAME]"
type textarea "[PERSON_NAME]"
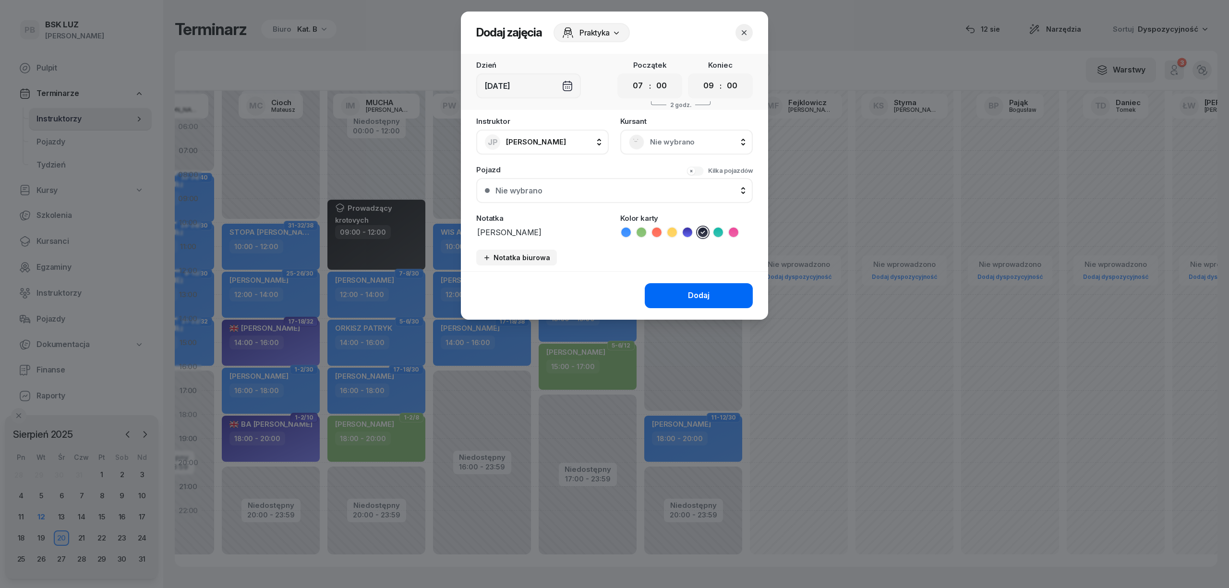
click at [689, 292] on div "Dodaj" at bounding box center [699, 295] width 22 height 12
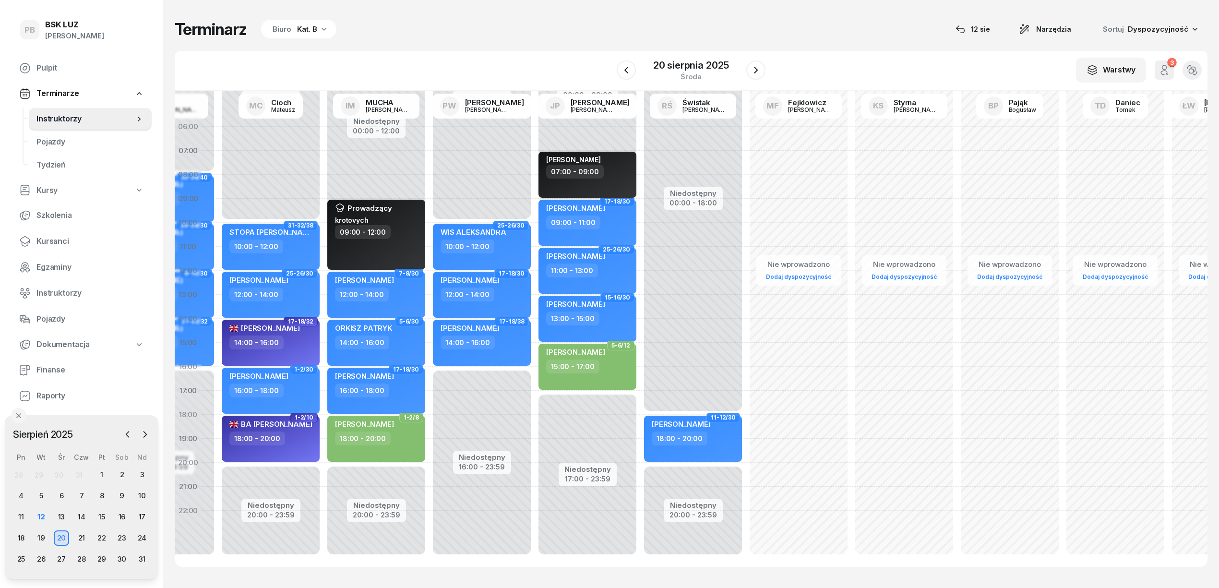
click at [600, 166] on div "07:00 - 09:00" at bounding box center [588, 172] width 84 height 14
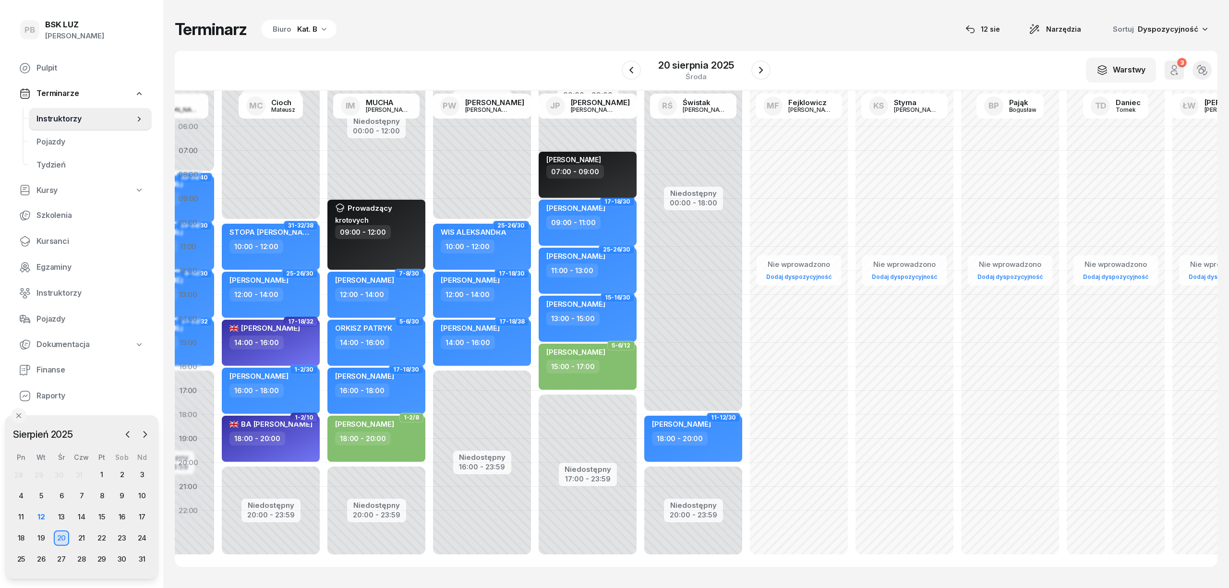
select select "07"
select select "09"
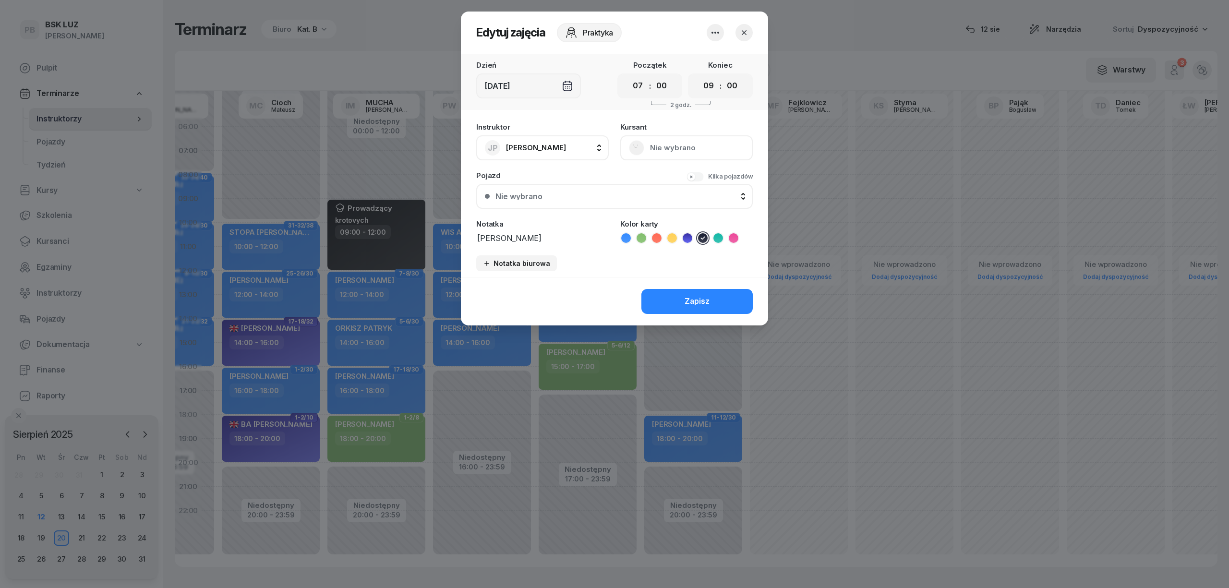
click at [719, 33] on icon "button" at bounding box center [716, 33] width 12 height 12
click at [713, 56] on link "Usuń" at bounding box center [710, 62] width 127 height 24
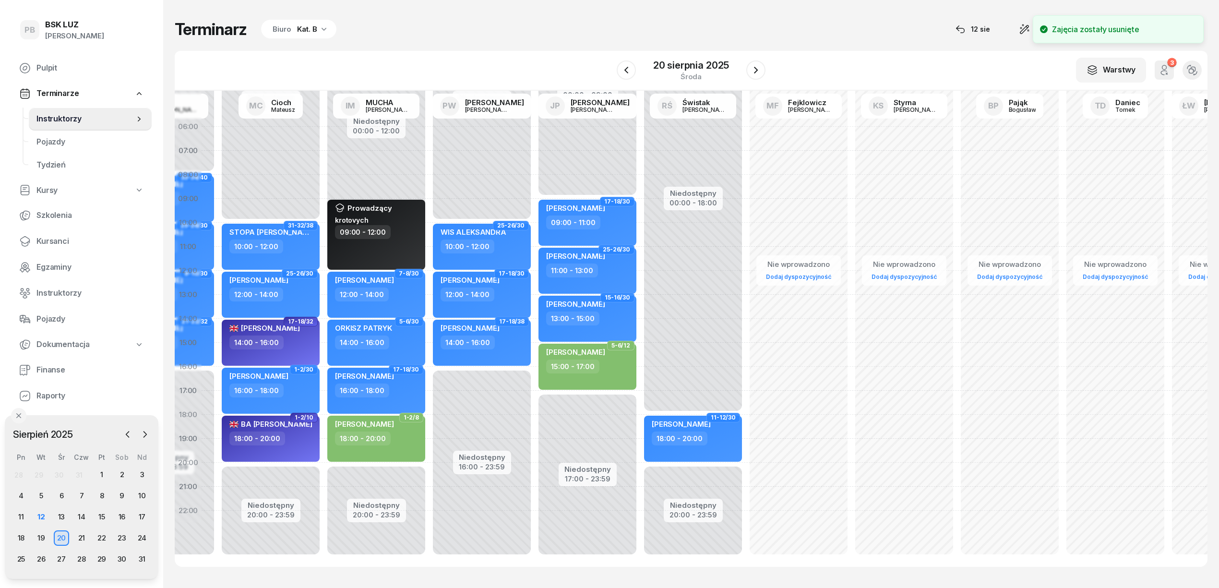
click at [640, 147] on div "Niedostępny 00:00 - 09:00 Niedostępny 17:00 - 23:59 17-18/30 [PERSON_NAME] 09:0…" at bounding box center [693, 343] width 106 height 456
select select "06"
select select "08"
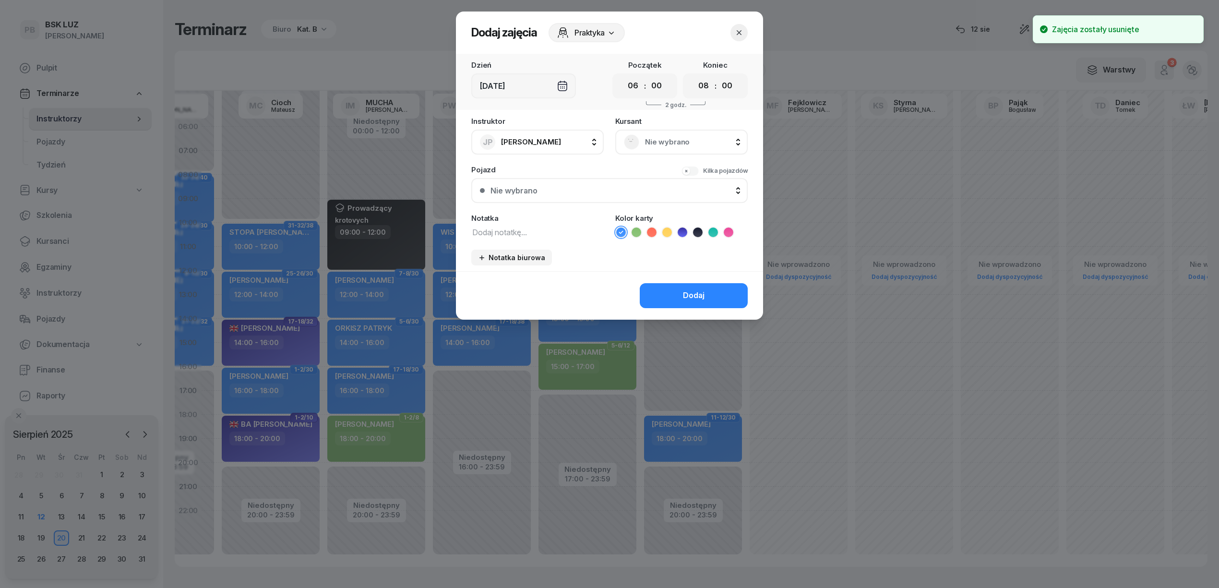
scroll to position [0, 407]
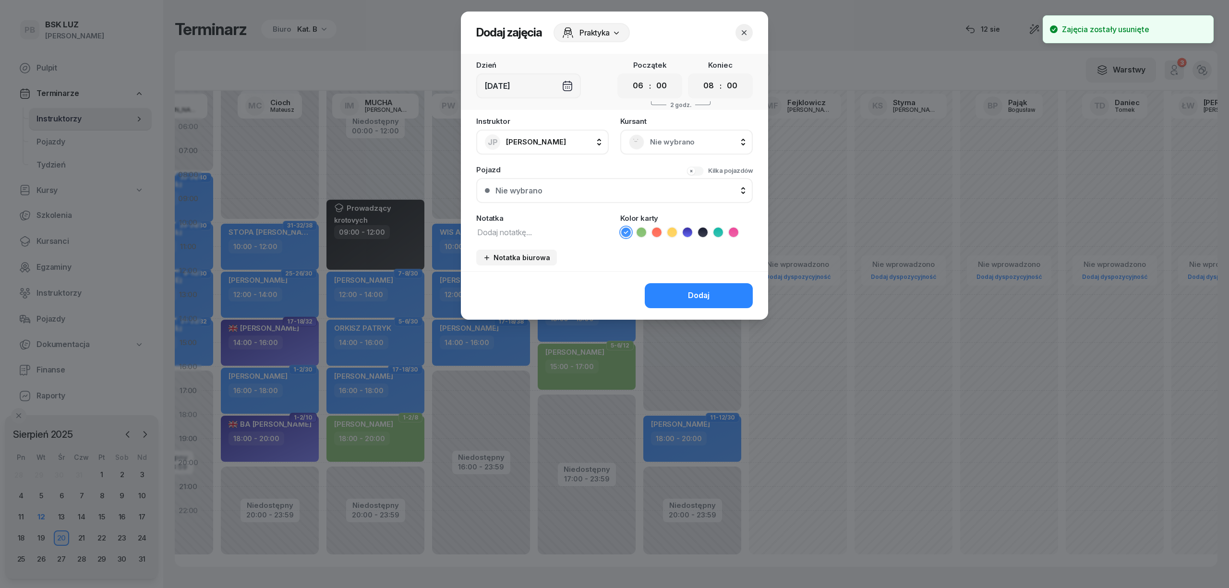
click at [588, 31] on span "Praktyka" at bounding box center [594, 33] width 30 height 12
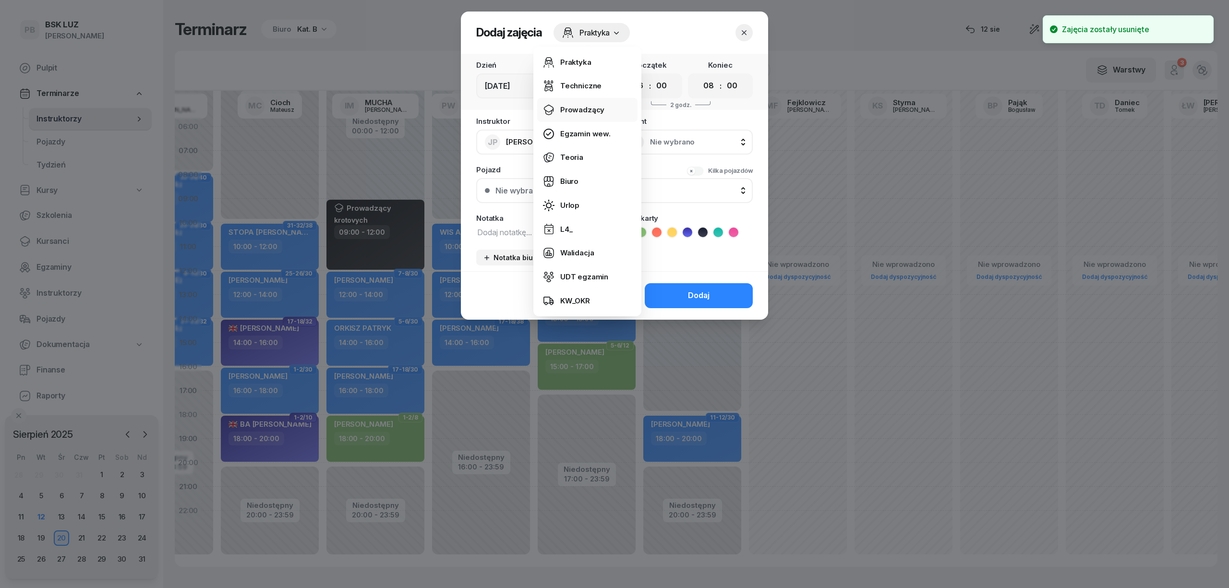
click at [573, 116] on div "Prowadzący" at bounding box center [582, 110] width 44 height 12
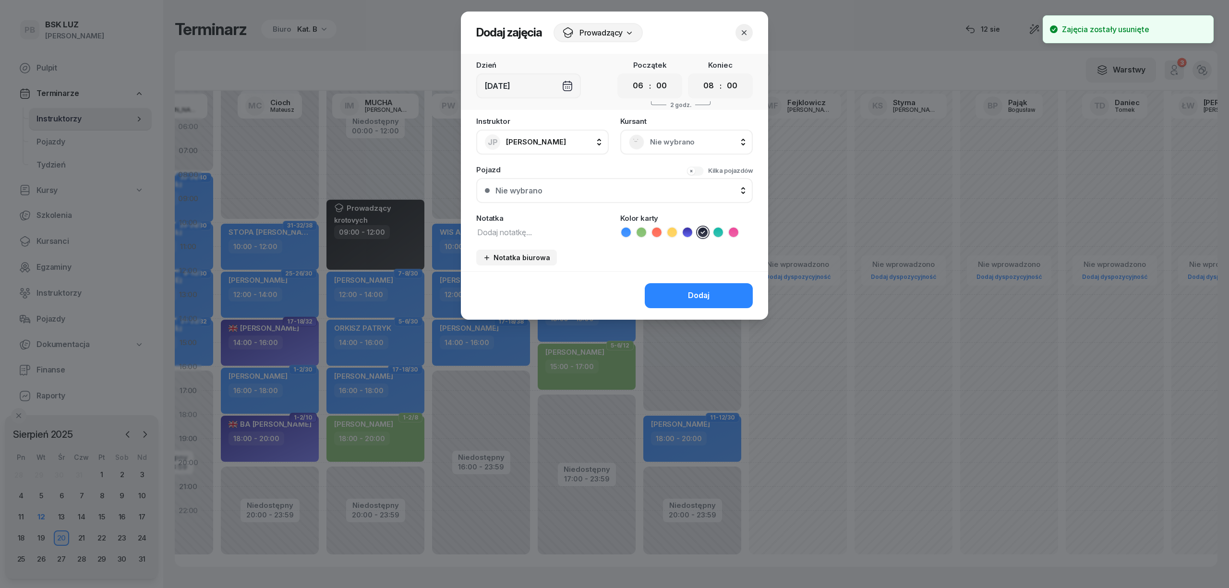
click at [551, 227] on textarea at bounding box center [542, 232] width 132 height 12
paste textarea "[PERSON_NAME]"
type textarea "[PERSON_NAME]"
drag, startPoint x: 640, startPoint y: 84, endPoint x: 645, endPoint y: 93, distance: 10.7
click at [640, 84] on select "00 01 02 03 04 05 06 07 08 09 10 11 12 13 14 15 16 17 18 19 20 21 22 23" at bounding box center [638, 86] width 18 height 20
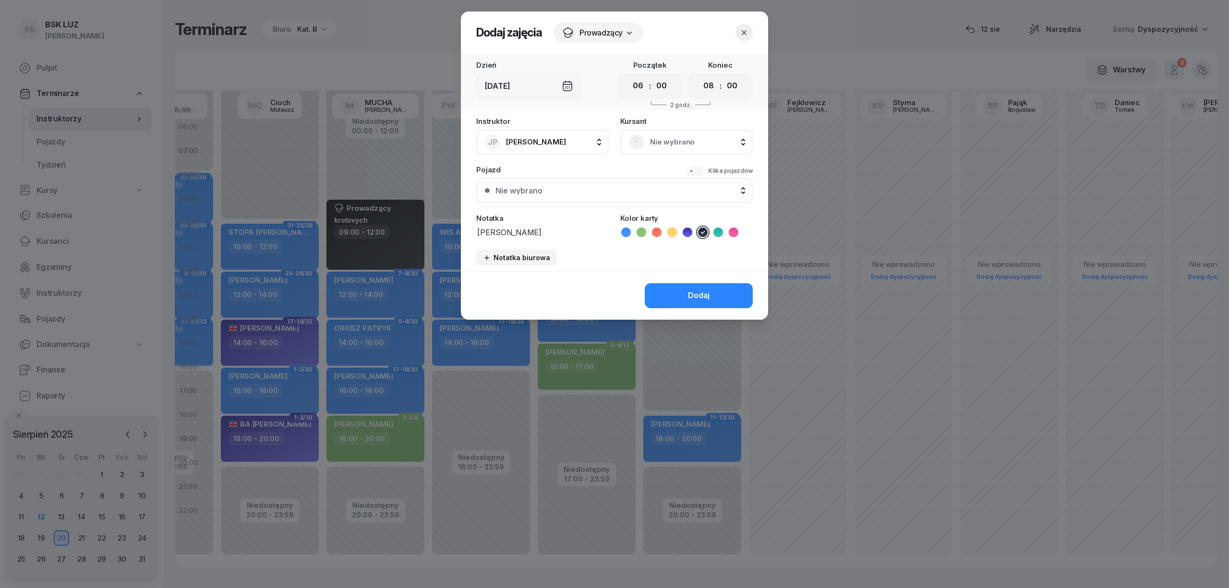
select select "07"
click at [629, 76] on select "00 01 02 03 04 05 06 07 08 09 10 11 12 13 14 15 16 17 18 19 20 21 22 23" at bounding box center [638, 86] width 18 height 20
click at [711, 83] on select "00 01 02 03 04 05 06 07 08 09 10 11 12 13 14 15 16 17 18 19 20 21 22 23" at bounding box center [708, 86] width 18 height 20
click at [699, 76] on select "00 01 02 03 04 05 06 07 08 09 10 11 12 13 14 15 16 17 18 19 20 21 22 23" at bounding box center [708, 86] width 18 height 20
click at [698, 288] on button "Dodaj" at bounding box center [699, 295] width 108 height 25
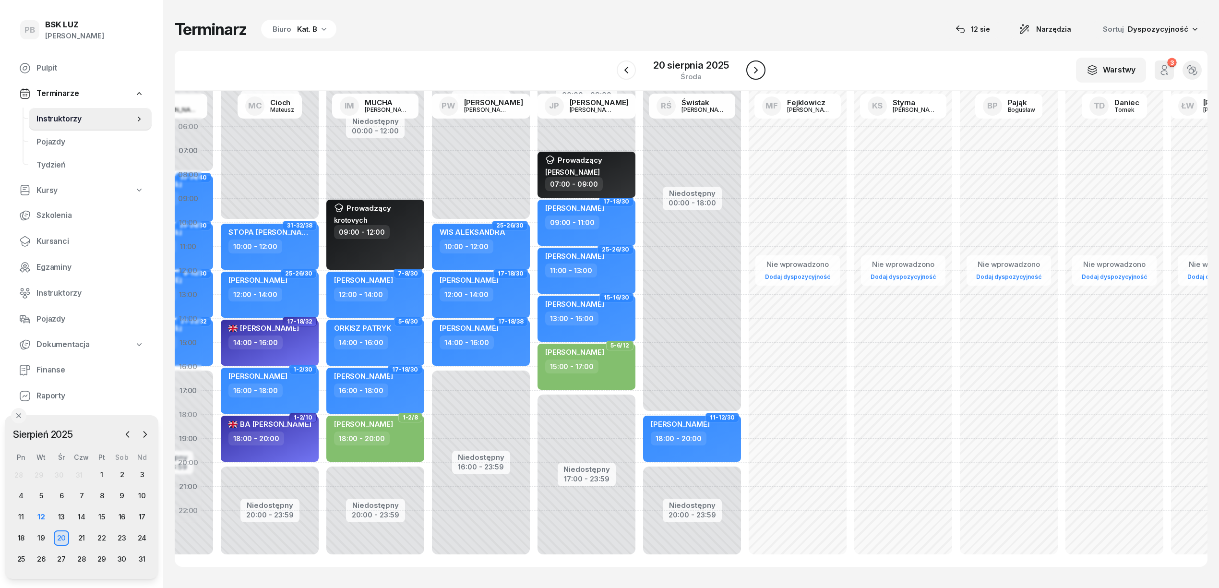
click at [756, 69] on icon "button" at bounding box center [756, 70] width 4 height 7
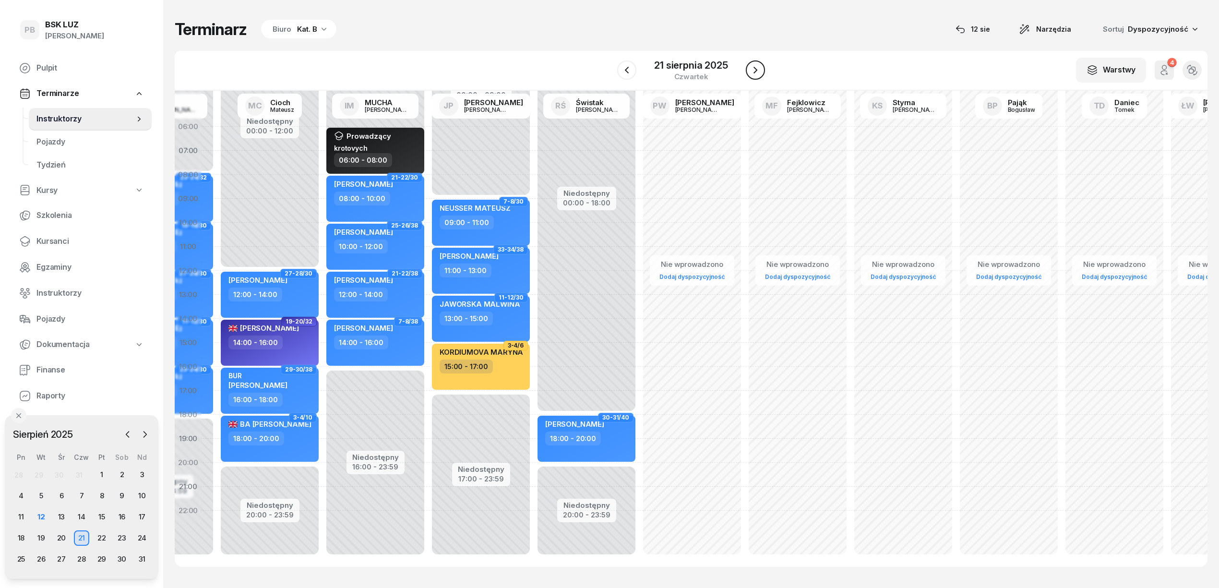
click at [756, 70] on icon "button" at bounding box center [756, 70] width 12 height 12
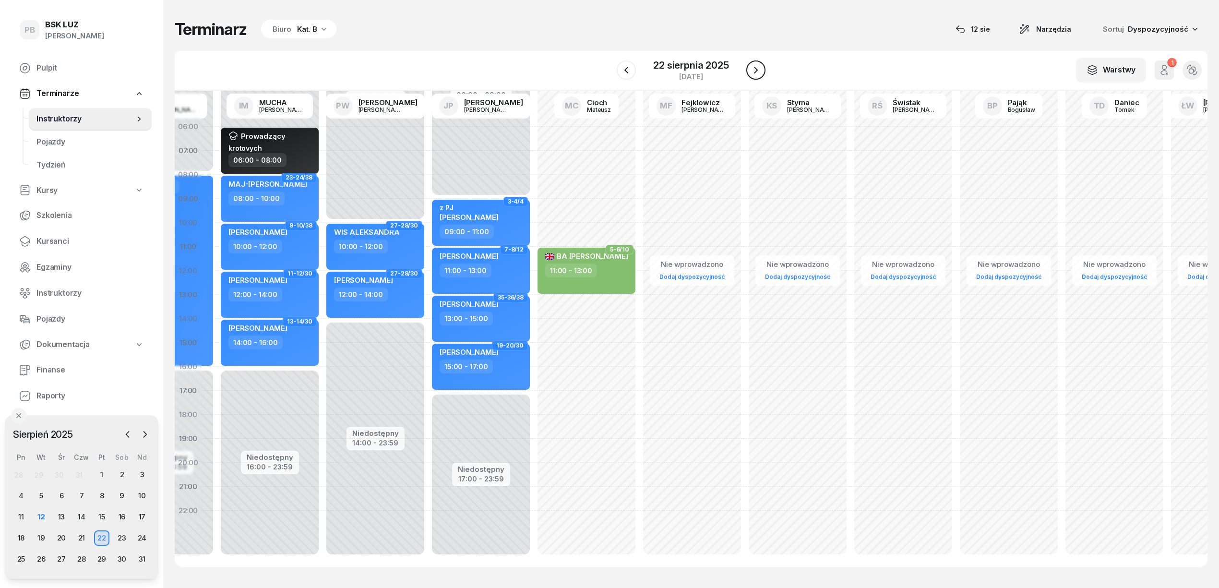
click at [756, 70] on icon "button" at bounding box center [756, 70] width 12 height 12
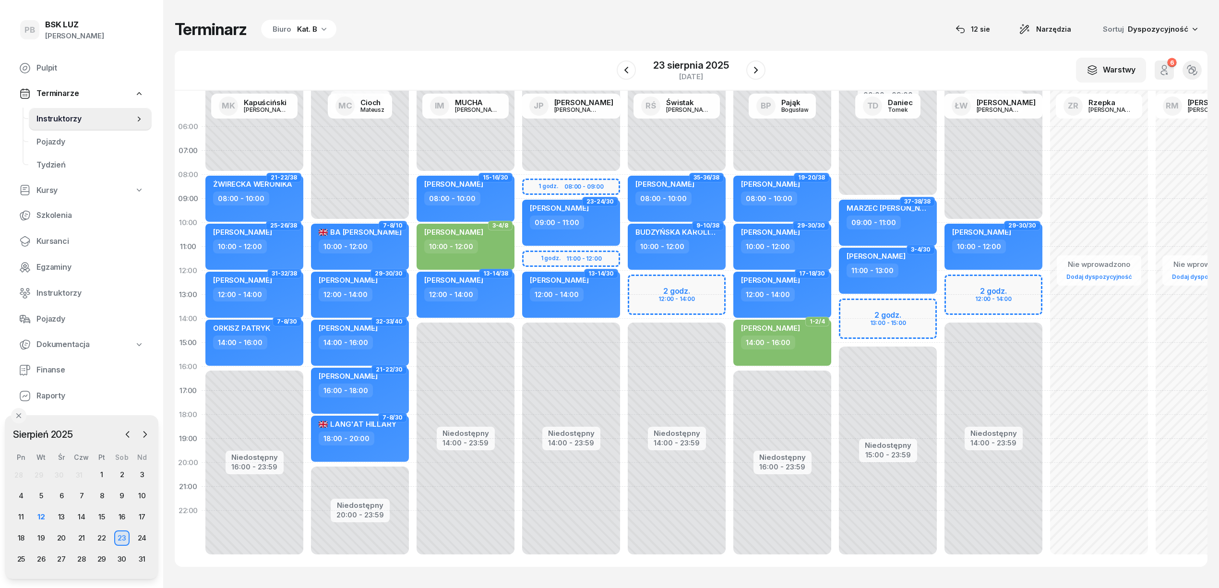
click at [624, 329] on div "Niedostępny 00:00 - 08:00 Niedostępny 14:00 - 23:59 1 godz. 08:00 - 09:00 1 god…" at bounding box center [677, 343] width 106 height 456
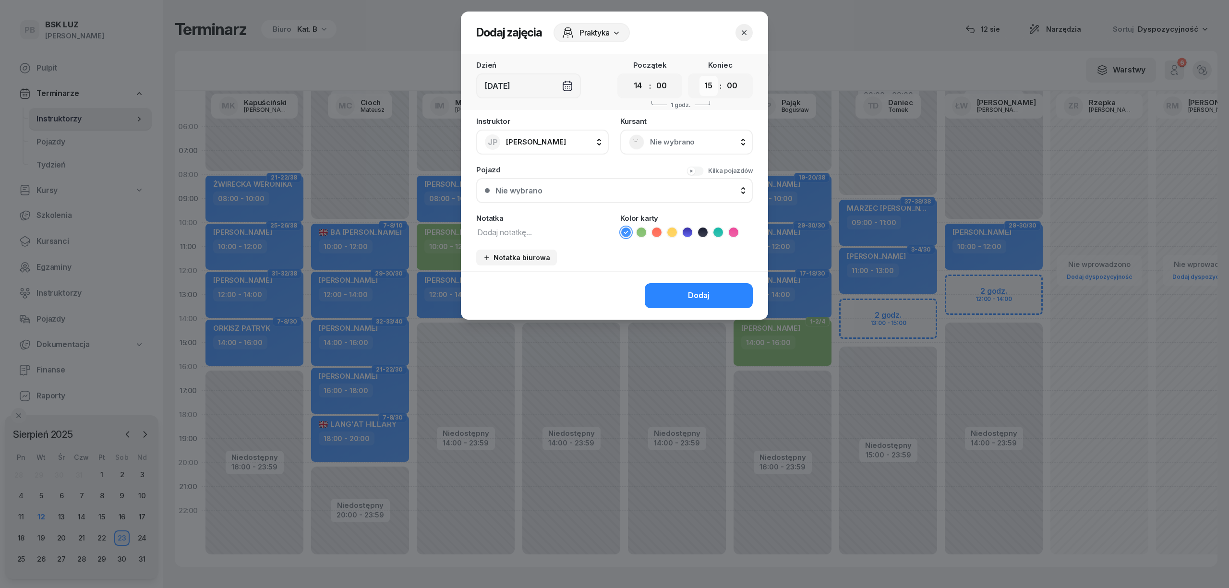
click at [705, 84] on select "00 01 02 03 04 05 06 07 08 09 10 11 12 13 14 15 16 17 18 19 20 21 22 23" at bounding box center [708, 86] width 18 height 20
click at [699, 76] on select "00 01 02 03 04 05 06 07 08 09 10 11 12 13 14 15 16 17 18 19 20 21 22 23" at bounding box center [708, 86] width 18 height 20
click at [705, 232] on icon at bounding box center [703, 233] width 10 height 10
click at [550, 229] on textarea at bounding box center [542, 232] width 132 height 12
paste textarea "[PERSON_NAME]"
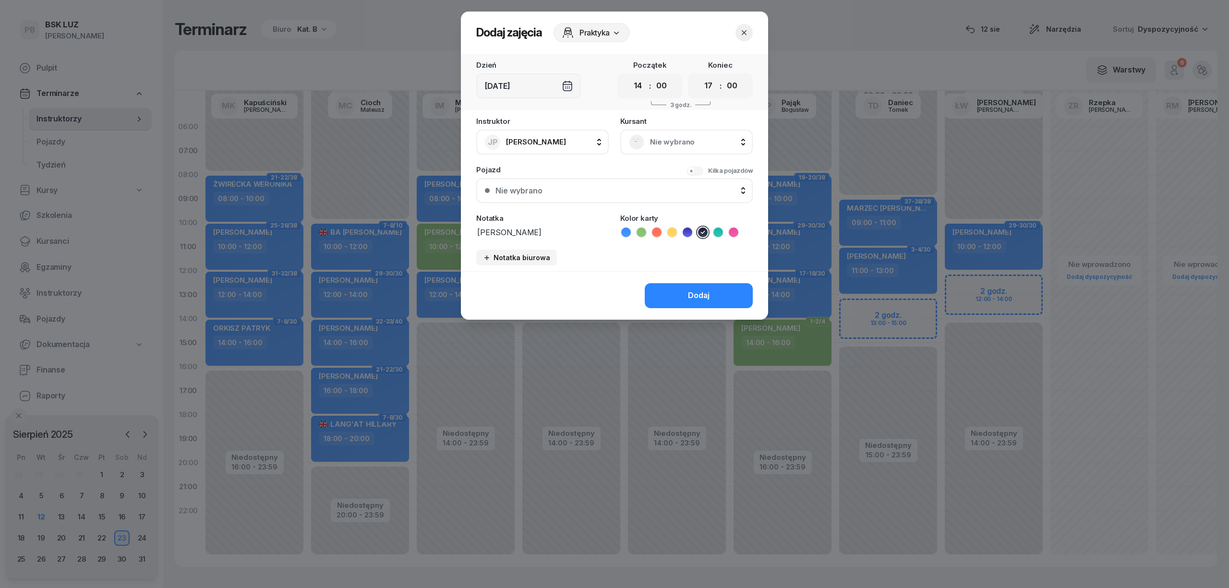
click at [589, 33] on span "Praktyka" at bounding box center [594, 33] width 30 height 12
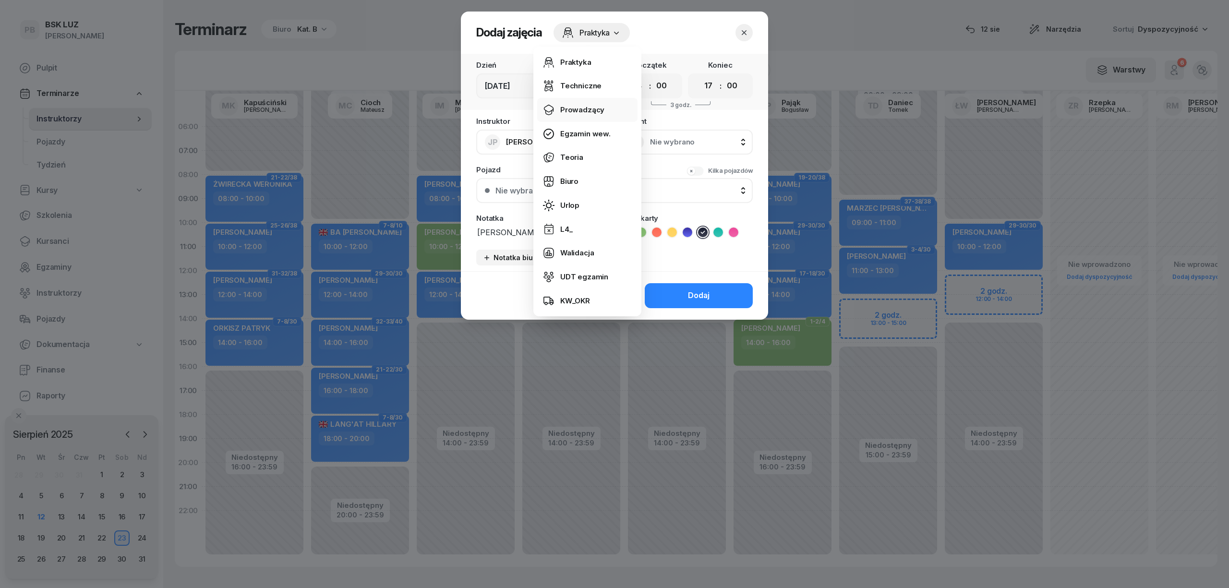
click at [580, 108] on div "Prowadzący" at bounding box center [582, 110] width 44 height 12
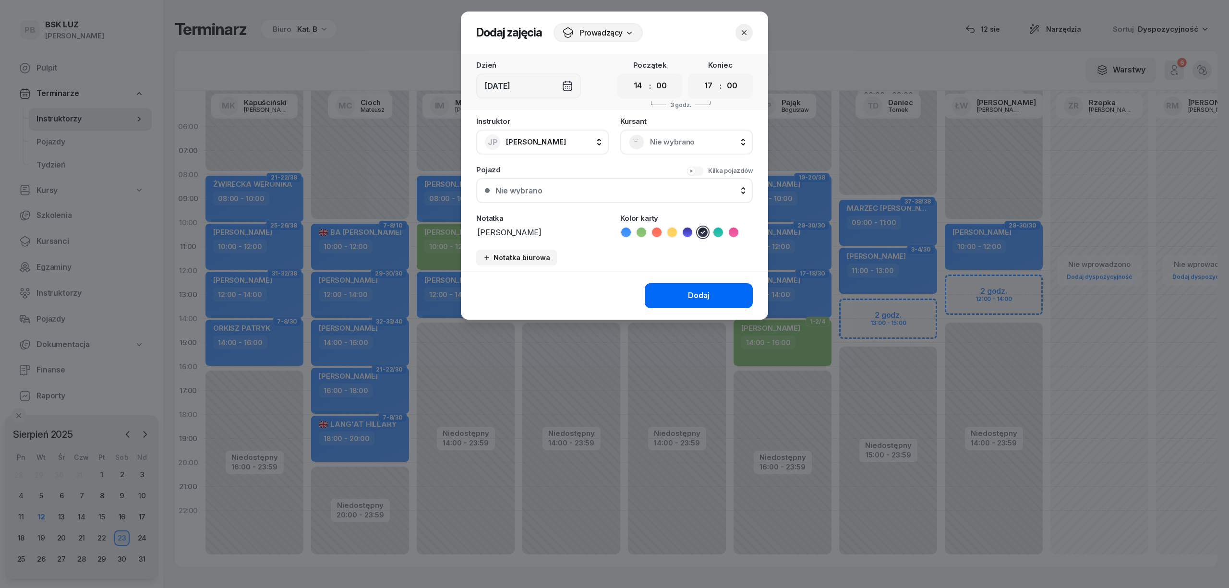
click at [690, 291] on div "Dodaj" at bounding box center [699, 295] width 22 height 12
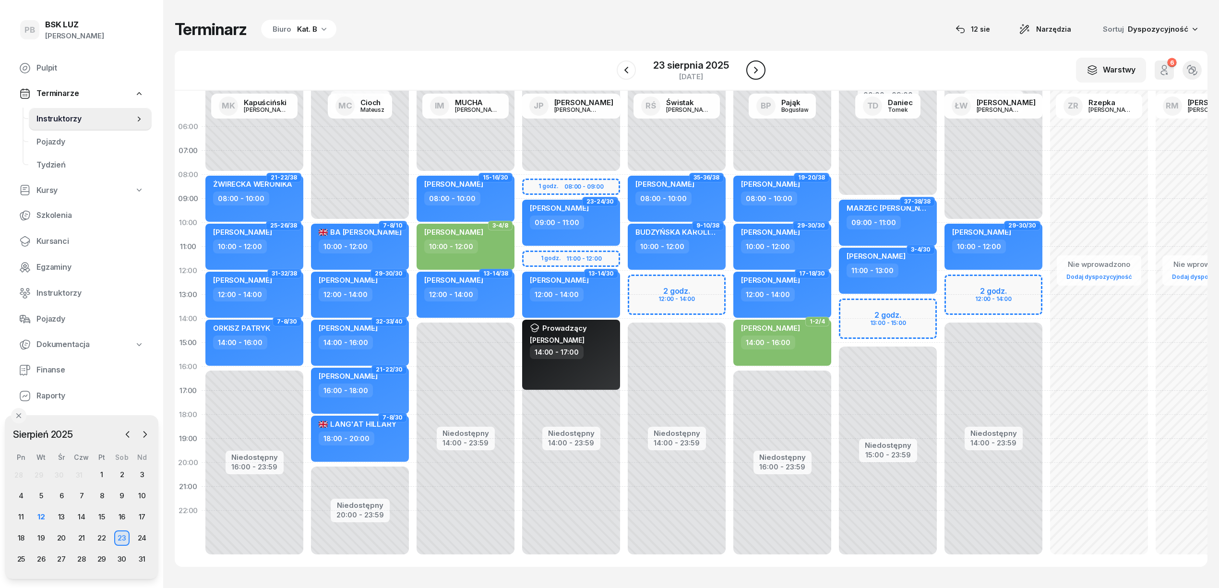
click at [758, 68] on icon "button" at bounding box center [756, 70] width 12 height 12
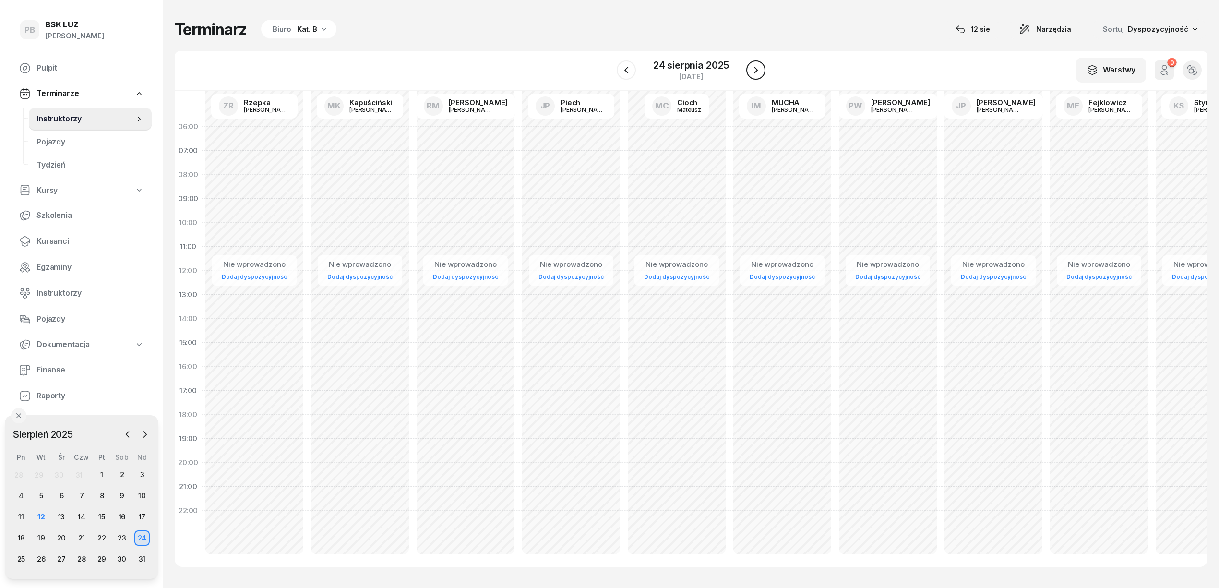
click at [759, 68] on icon "button" at bounding box center [756, 70] width 12 height 12
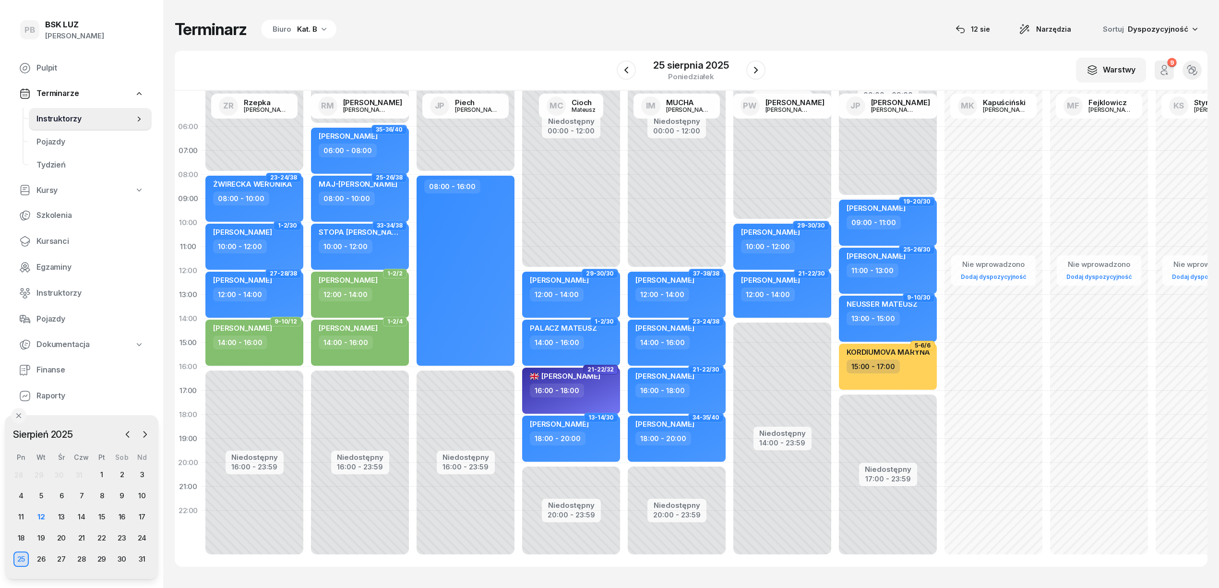
click at [941, 152] on div "Niedostępny 00:00 - 09:00 Niedostępny 17:00 - 23:59 19-20/30 [PERSON_NAME] 09:0…" at bounding box center [994, 343] width 106 height 456
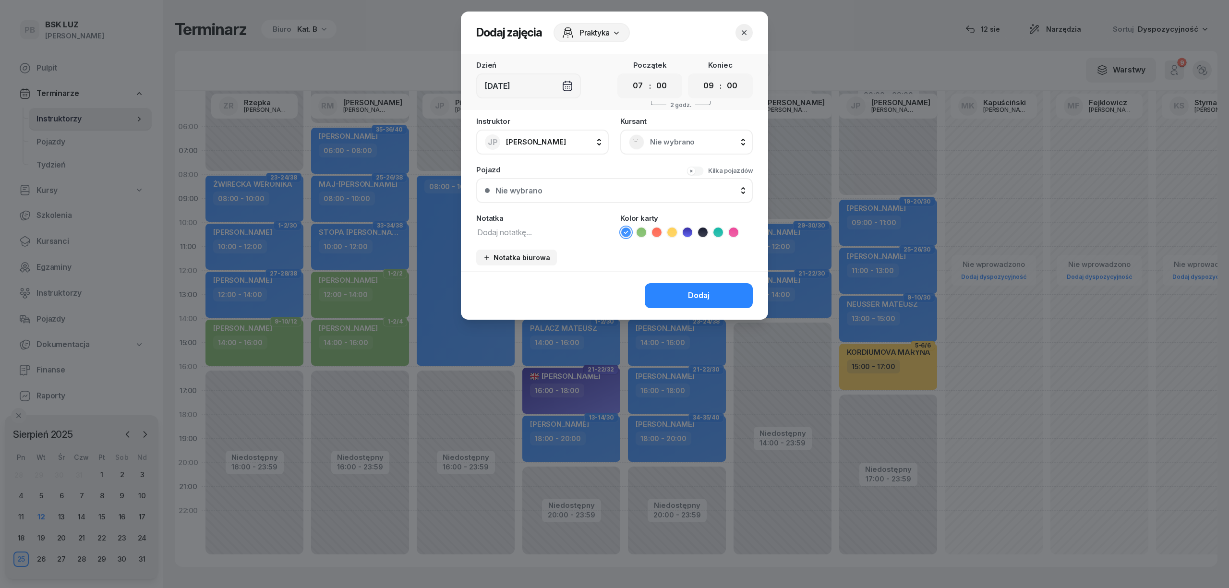
click at [705, 228] on icon at bounding box center [703, 233] width 10 height 10
click at [557, 236] on textarea at bounding box center [542, 232] width 132 height 12
paste textarea "[PERSON_NAME]"
click at [598, 27] on span "Praktyka" at bounding box center [594, 33] width 30 height 12
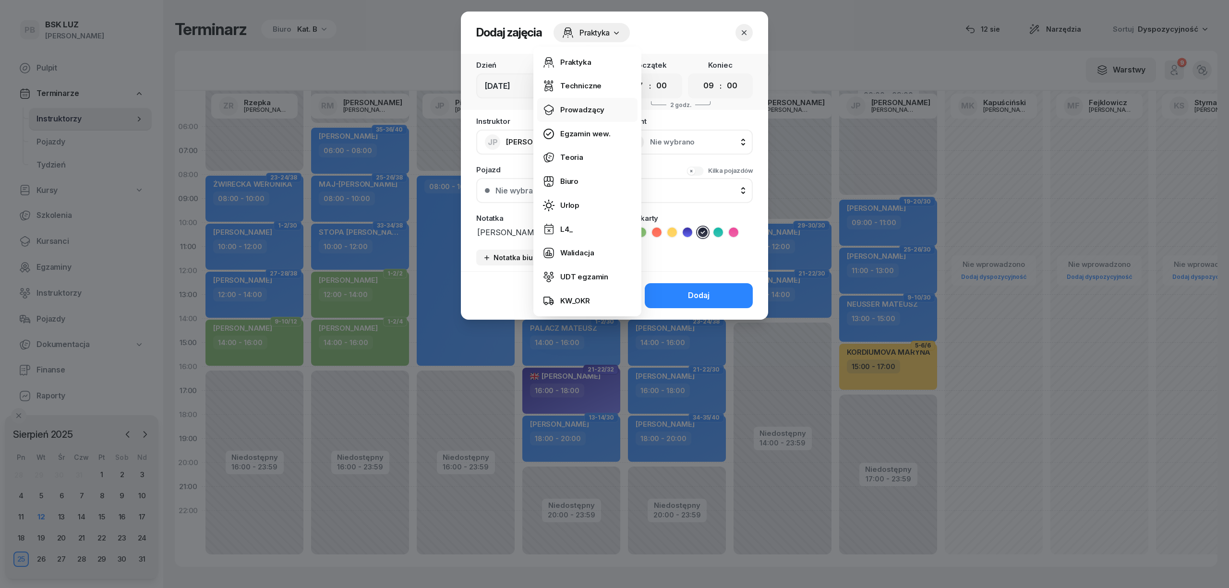
click at [586, 116] on link "Prowadzący" at bounding box center [587, 110] width 100 height 24
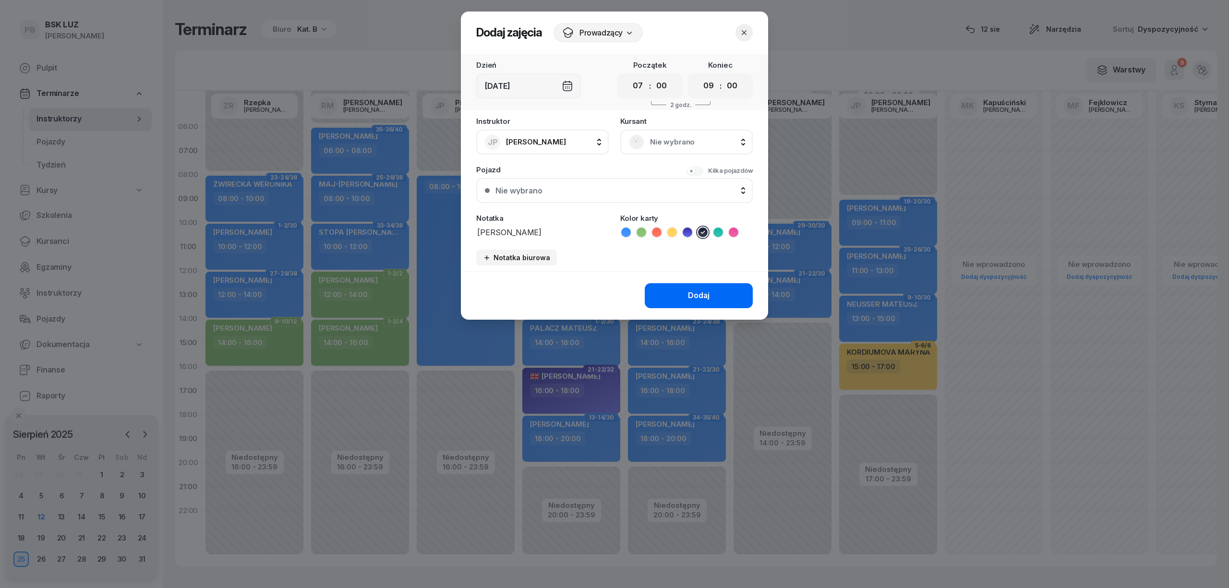
click at [700, 296] on div "Dodaj" at bounding box center [699, 295] width 22 height 12
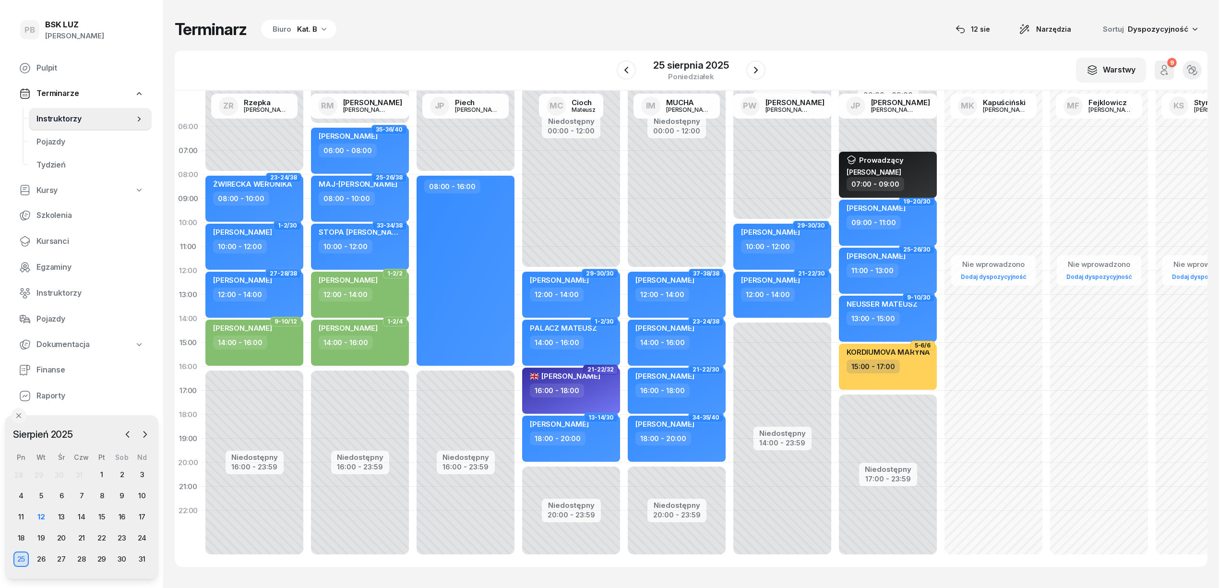
click at [630, 79] on div at bounding box center [626, 69] width 19 height 19
click at [625, 73] on icon "button" at bounding box center [627, 70] width 12 height 12
click at [628, 72] on icon "button" at bounding box center [627, 70] width 12 height 12
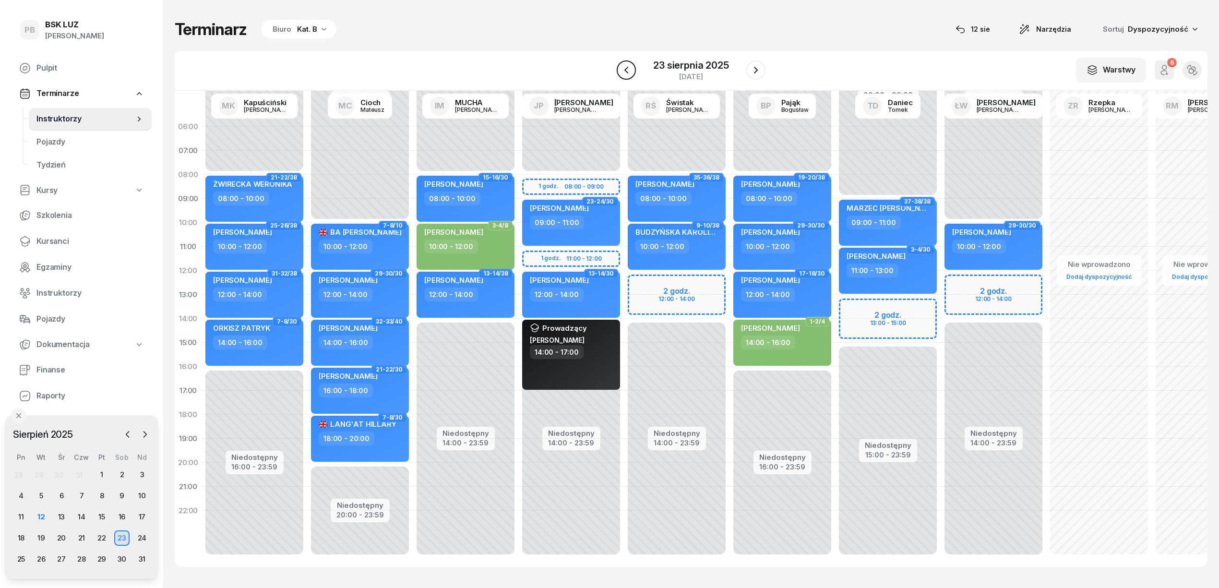
click at [628, 70] on icon "button" at bounding box center [627, 70] width 12 height 12
click at [626, 72] on icon "button" at bounding box center [627, 70] width 4 height 7
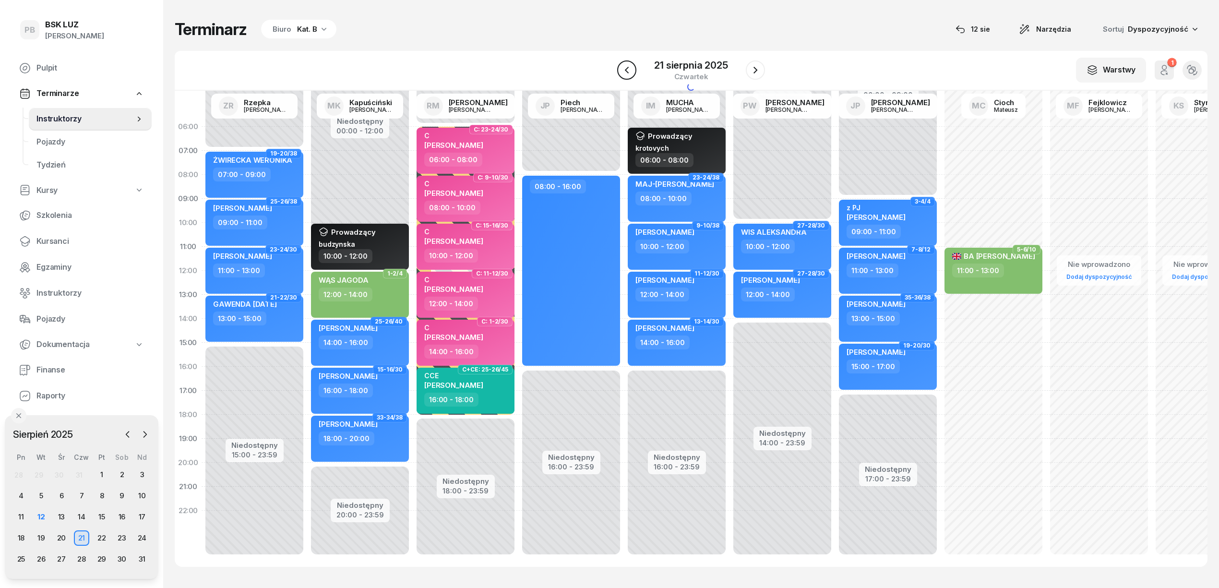
click at [626, 72] on icon "button" at bounding box center [627, 70] width 4 height 7
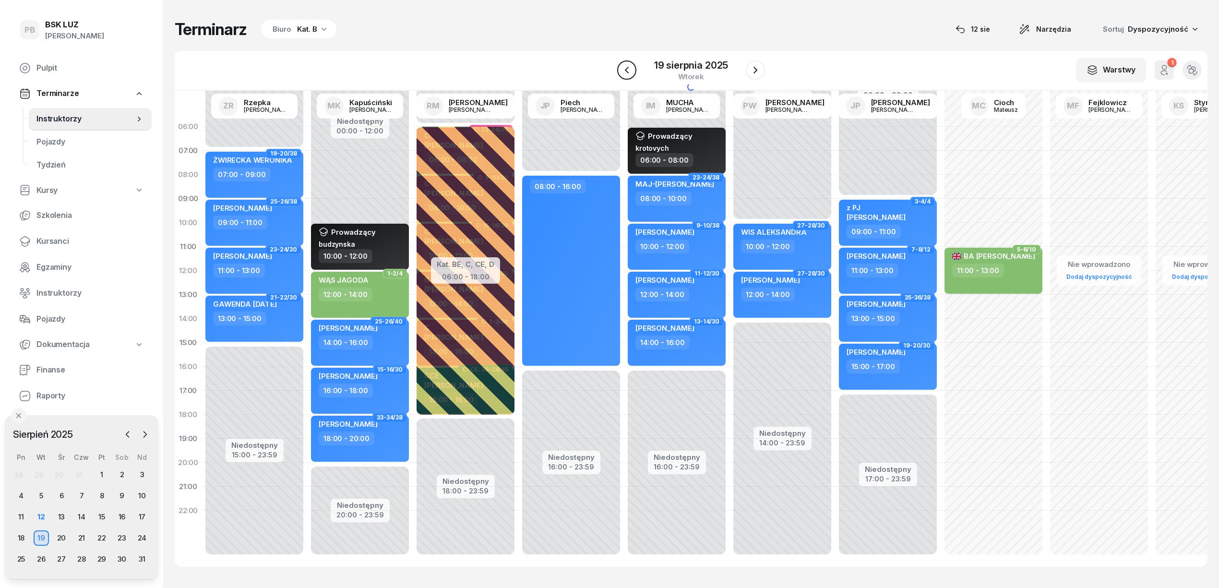
click at [626, 72] on icon "button" at bounding box center [627, 70] width 4 height 7
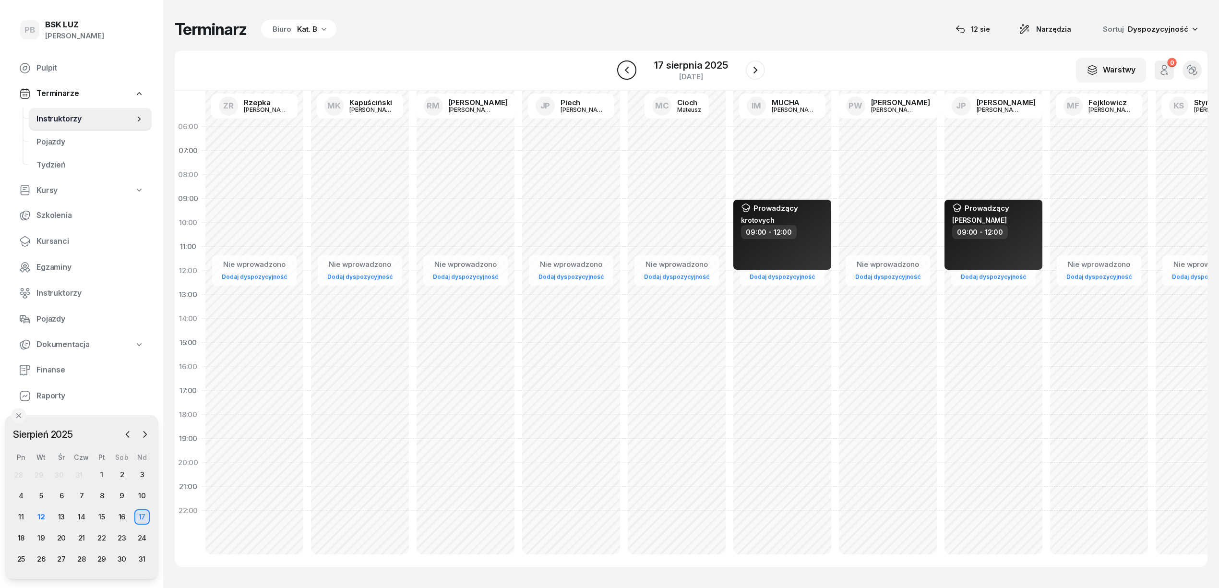
click at [626, 72] on icon "button" at bounding box center [627, 70] width 12 height 12
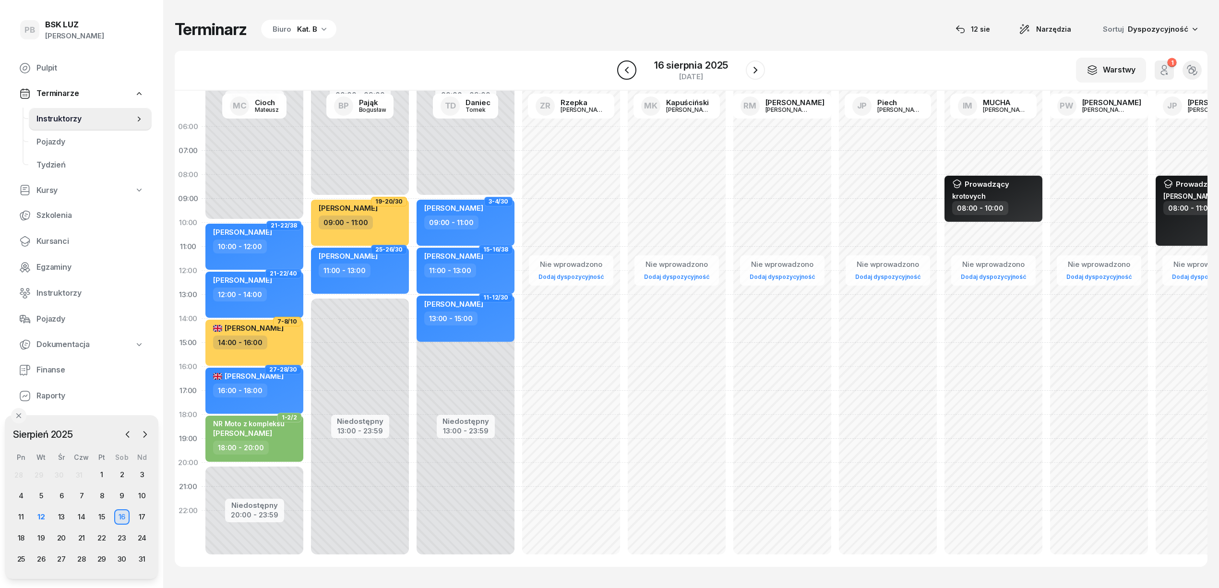
click at [624, 73] on icon "button" at bounding box center [627, 70] width 12 height 12
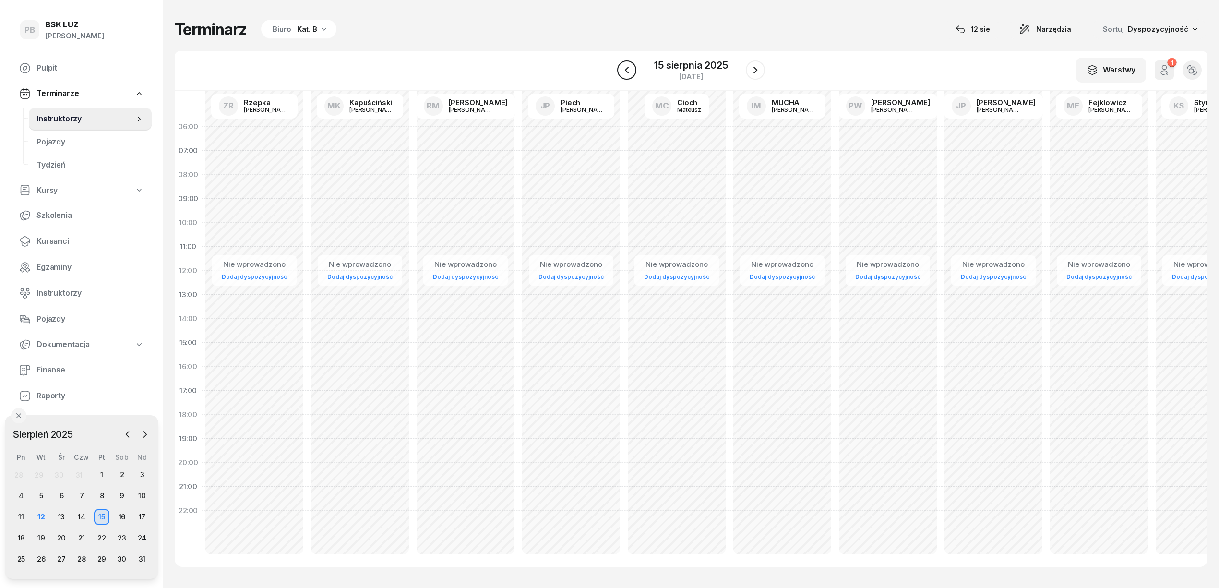
click at [623, 74] on icon "button" at bounding box center [627, 70] width 12 height 12
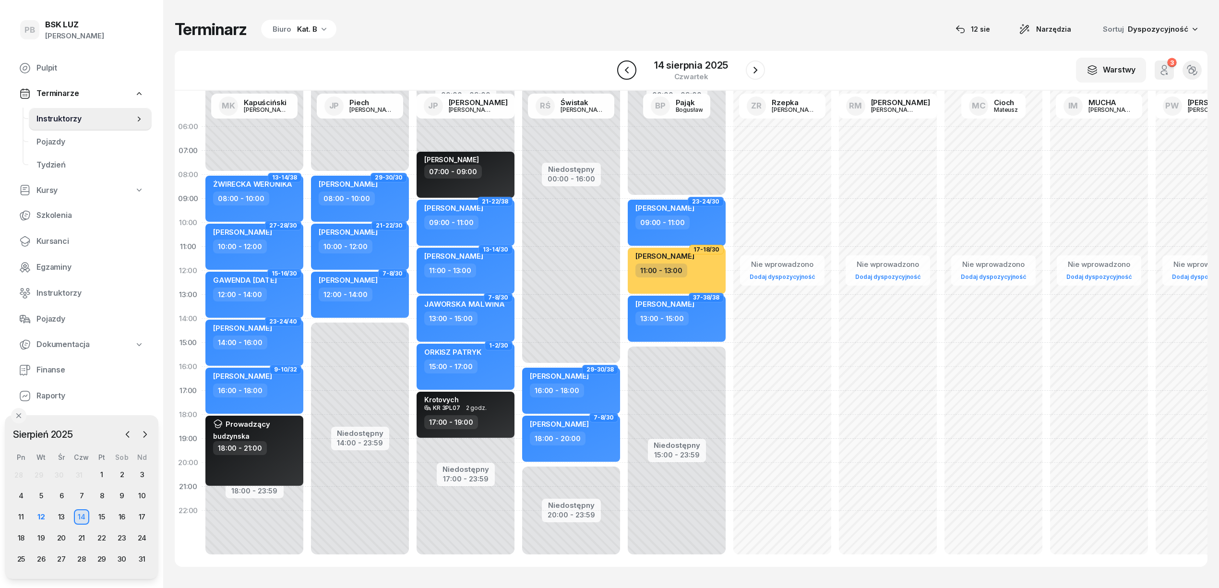
click at [628, 65] on icon "button" at bounding box center [627, 70] width 12 height 12
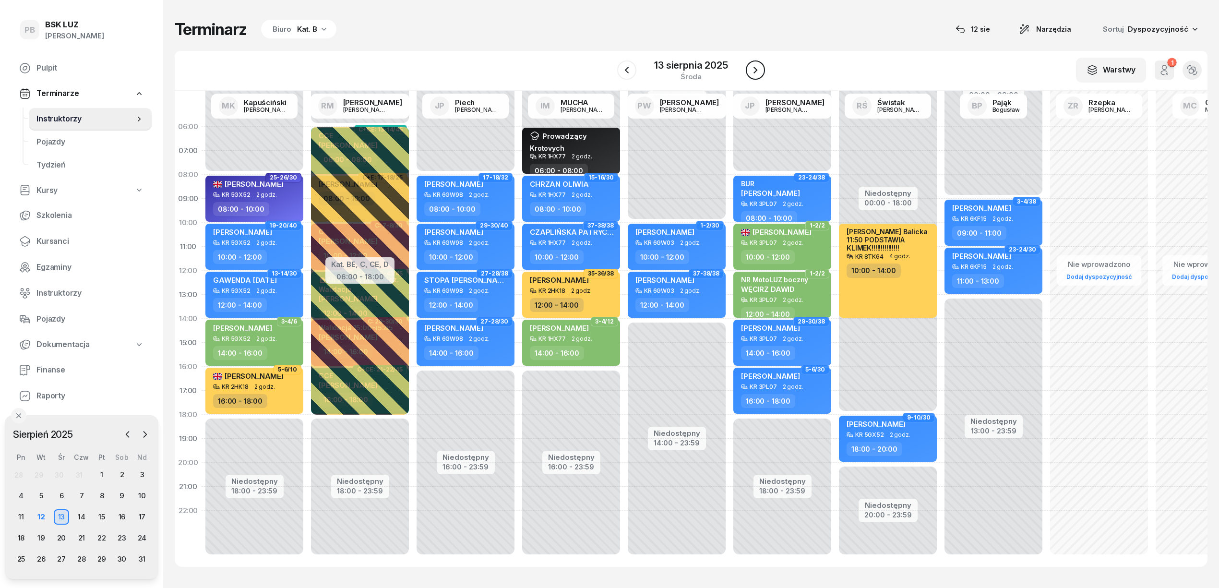
click at [750, 64] on icon "button" at bounding box center [756, 70] width 12 height 12
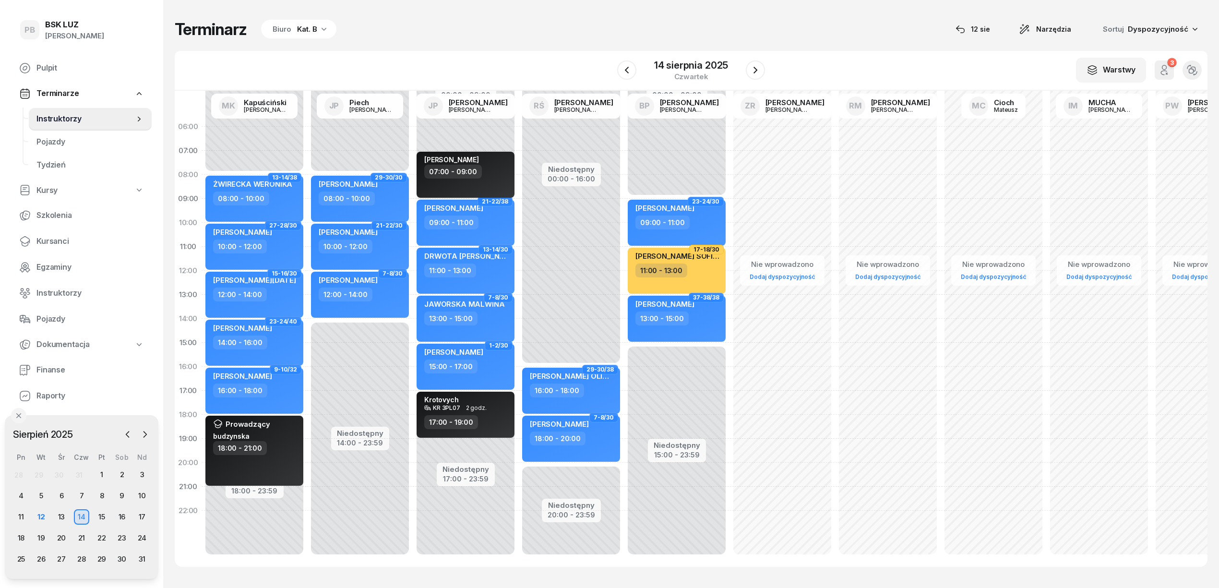
click at [487, 162] on div "[PERSON_NAME]" at bounding box center [466, 160] width 84 height 9
select select "07"
select select "09"
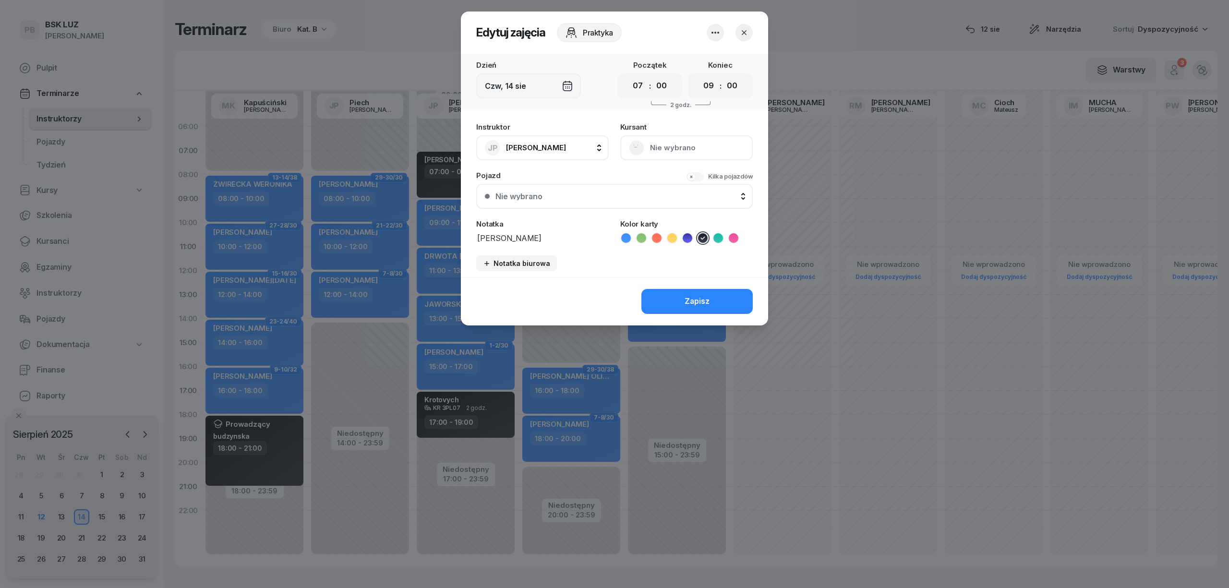
click at [658, 150] on div "[DEMOGRAPHIC_DATA] Nie wybrano" at bounding box center [686, 141] width 132 height 37
click at [610, 192] on div "Nie wybrano" at bounding box center [619, 196] width 249 height 8
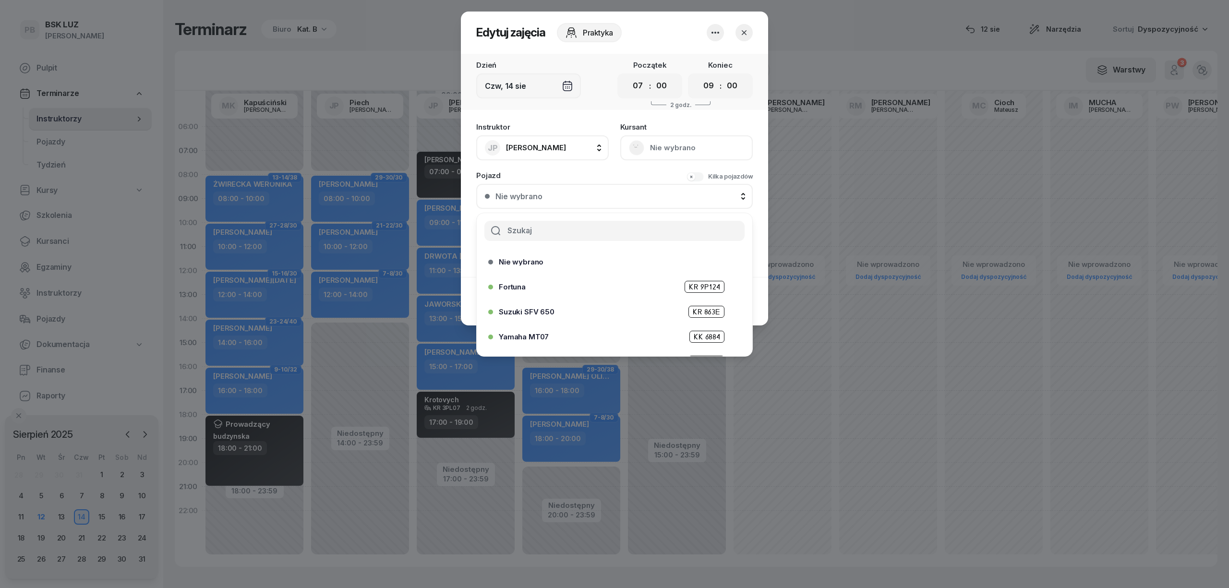
click at [566, 226] on input "text" at bounding box center [614, 231] width 260 height 20
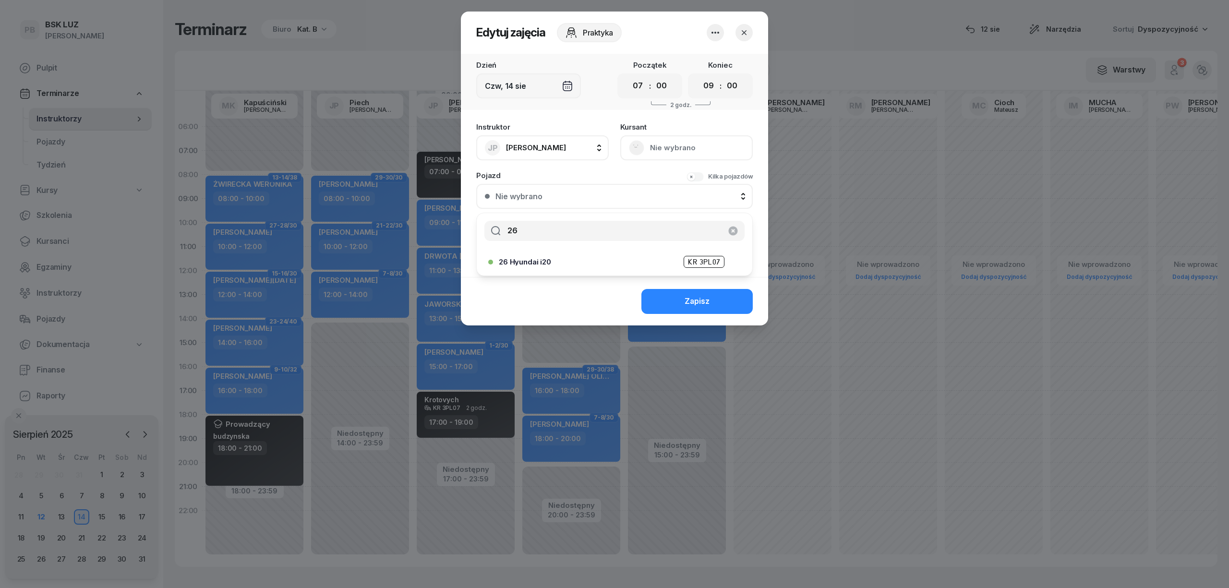
type input "26"
click at [623, 264] on div "26 Hyundai i20 KR 3PL07" at bounding box center [617, 262] width 236 height 12
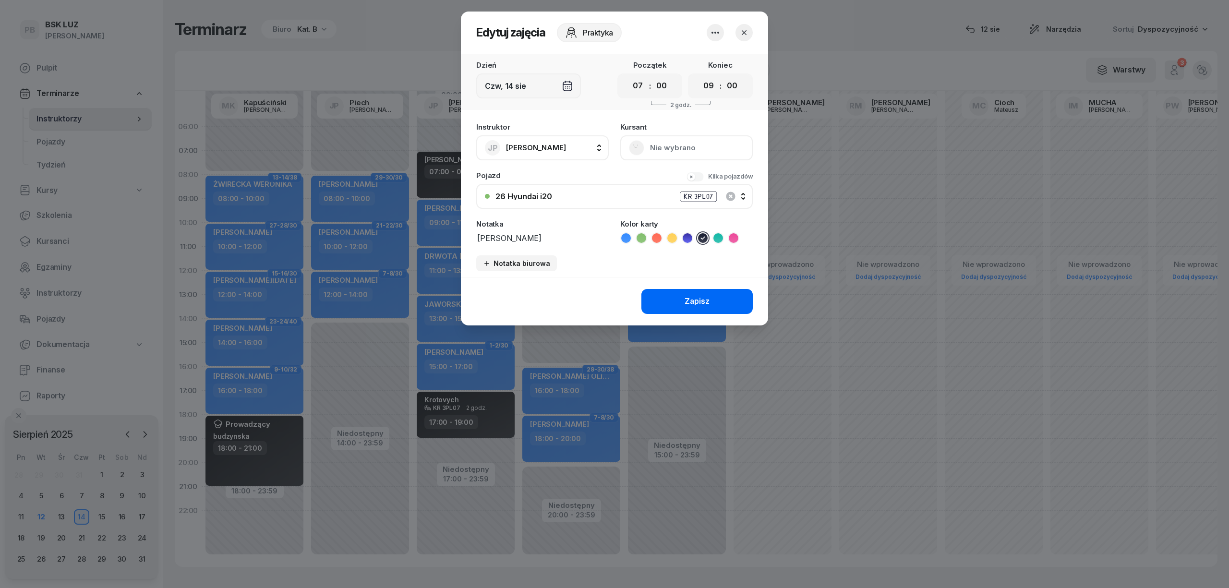
click at [734, 308] on button "Zapisz" at bounding box center [696, 301] width 111 height 25
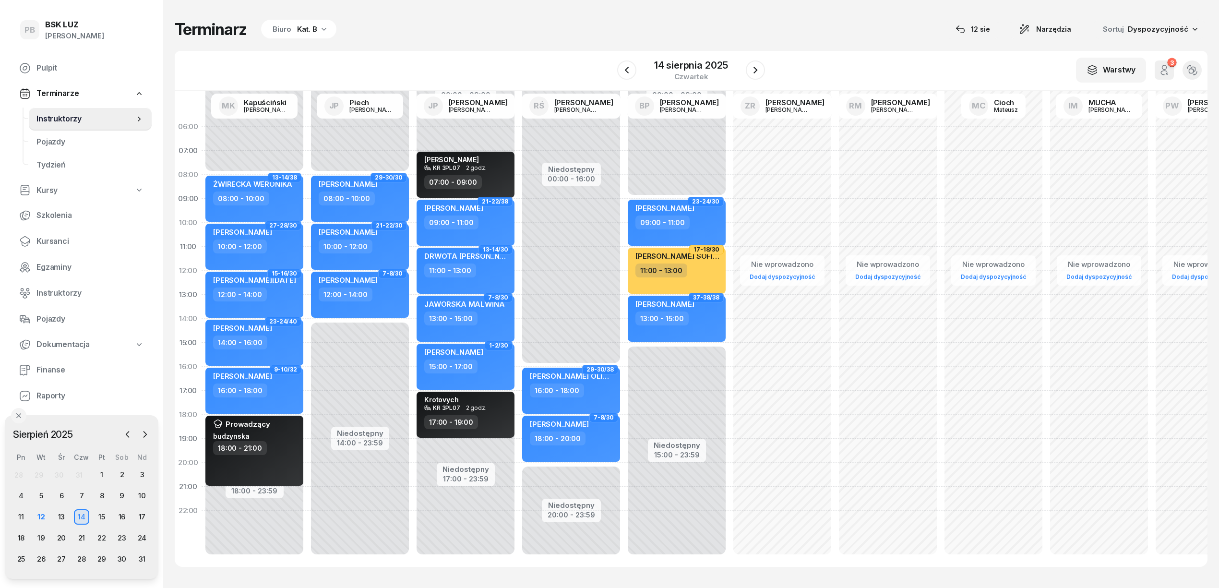
click at [297, 35] on div "Kat. B" at bounding box center [307, 30] width 20 height 12
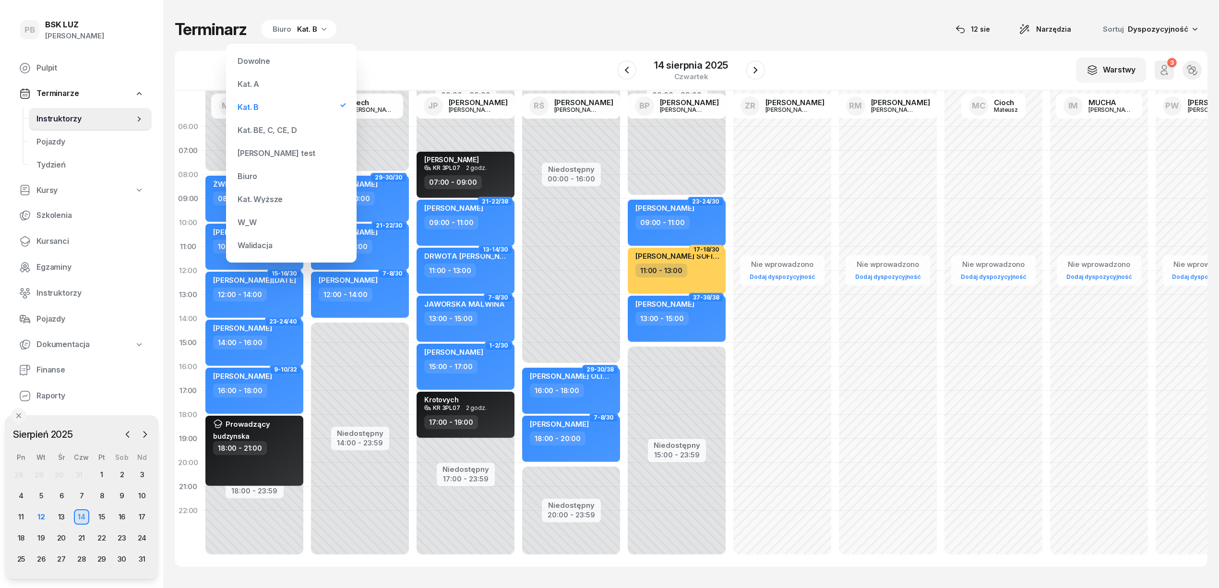
click at [281, 123] on div "Kat. BE, C, CE, D" at bounding box center [291, 129] width 115 height 19
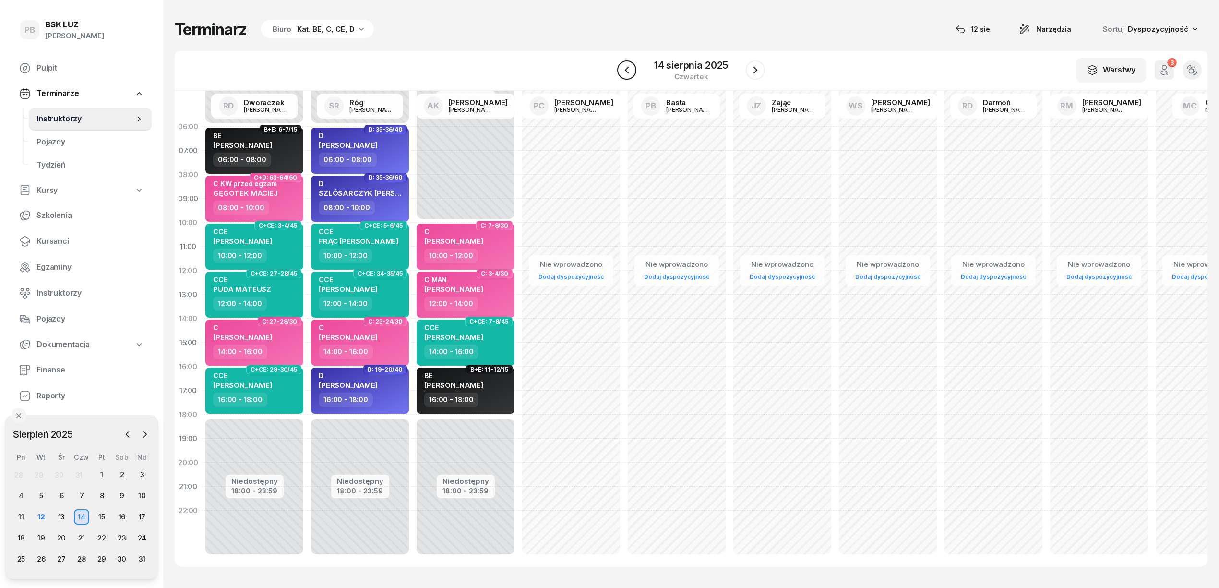
click at [629, 72] on icon "button" at bounding box center [627, 70] width 12 height 12
